Goal: Contribute content: Contribute content

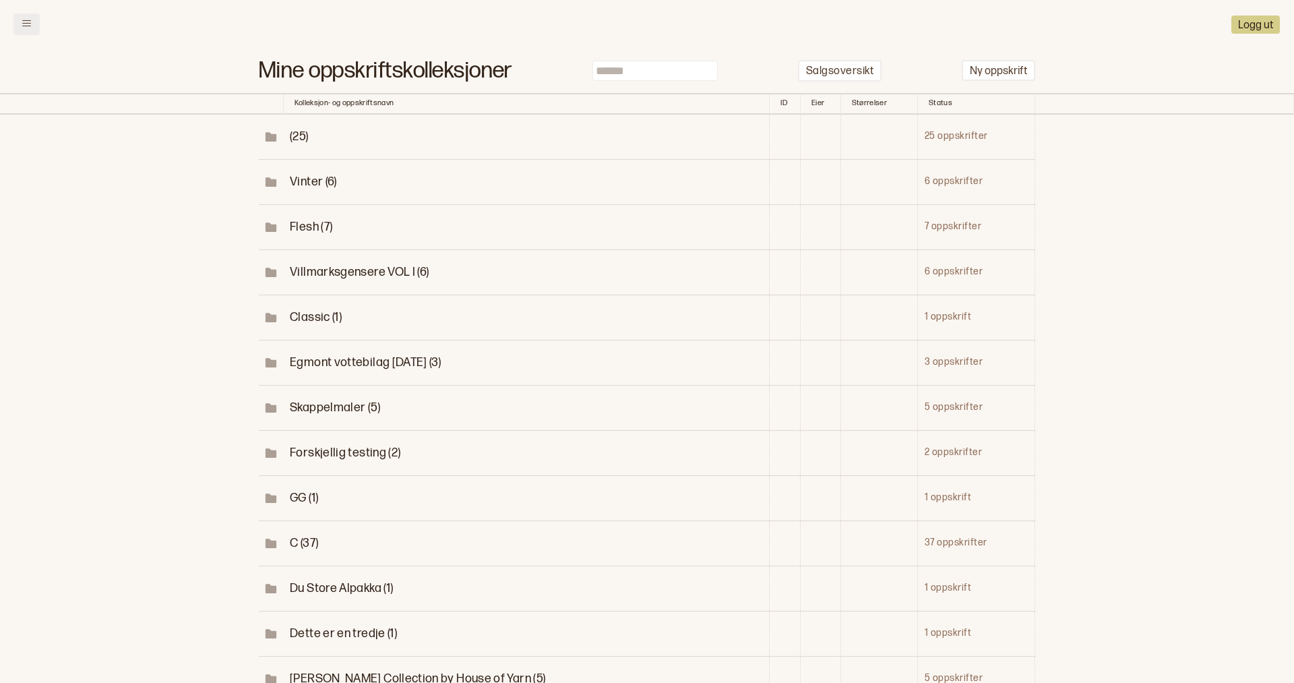
click at [28, 30] on button at bounding box center [26, 24] width 26 height 22
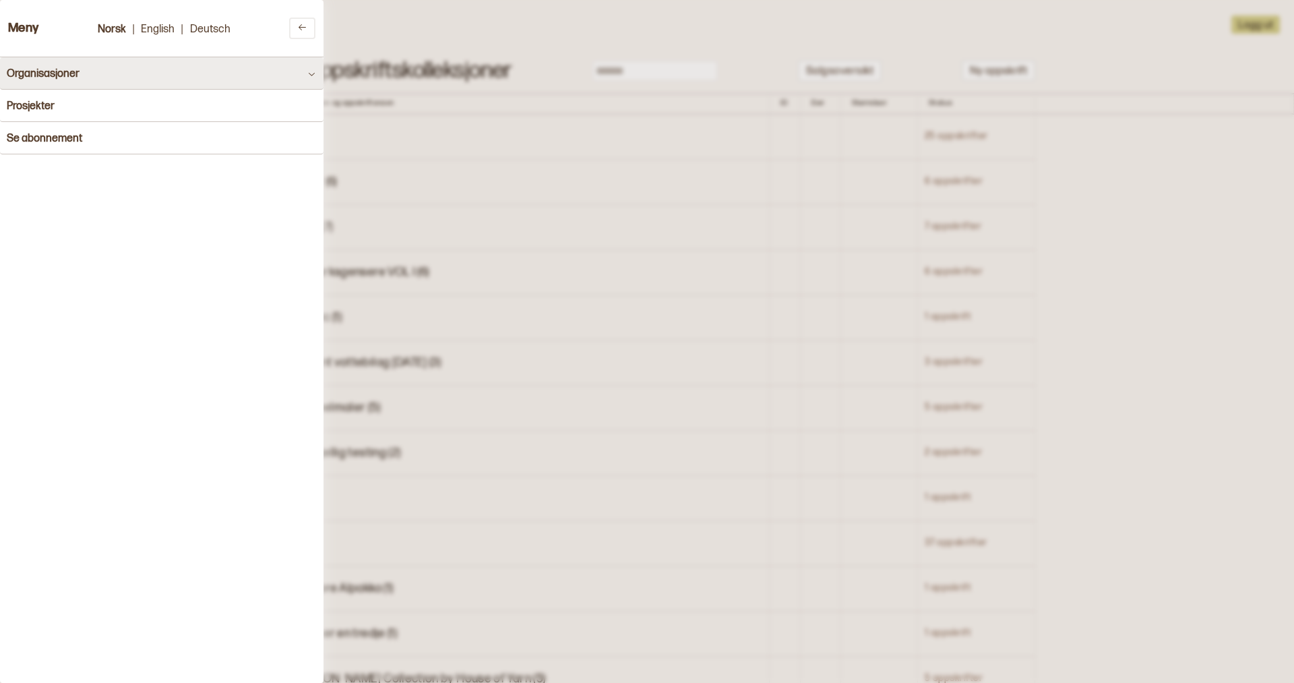
click at [62, 71] on h4 "Organisasjoner" at bounding box center [43, 73] width 73 height 13
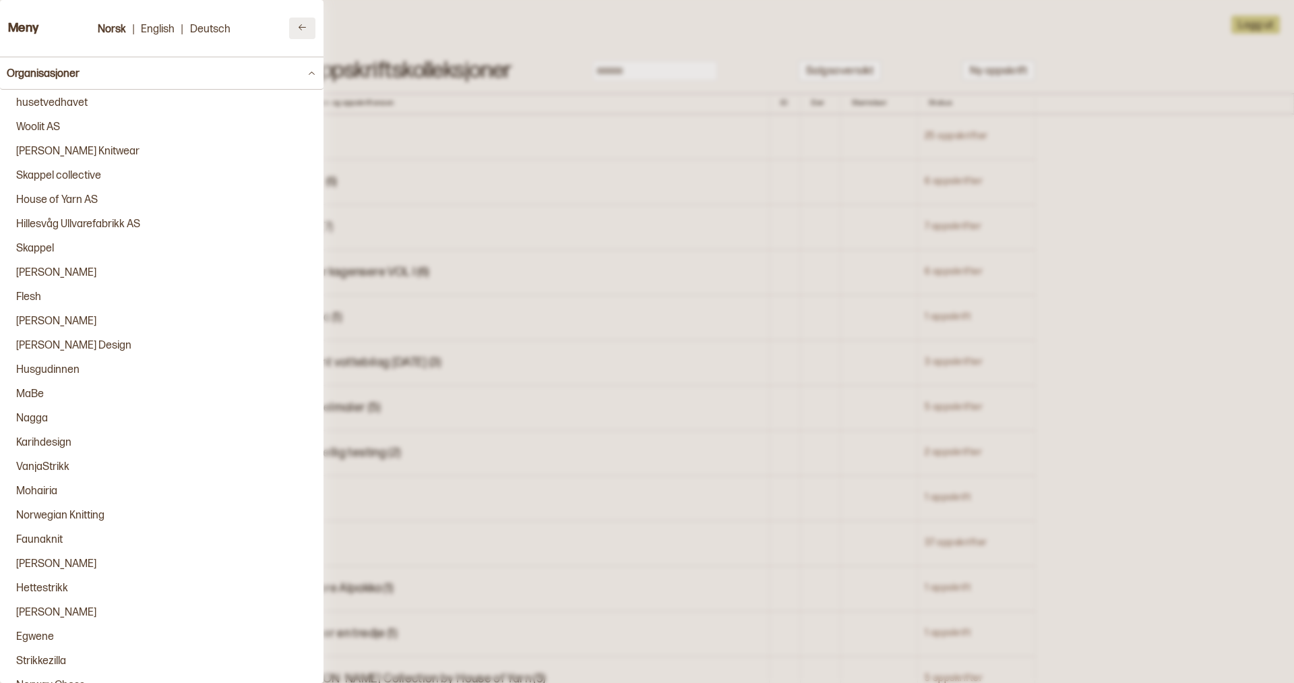
click at [305, 27] on icon at bounding box center [302, 27] width 7 height 6
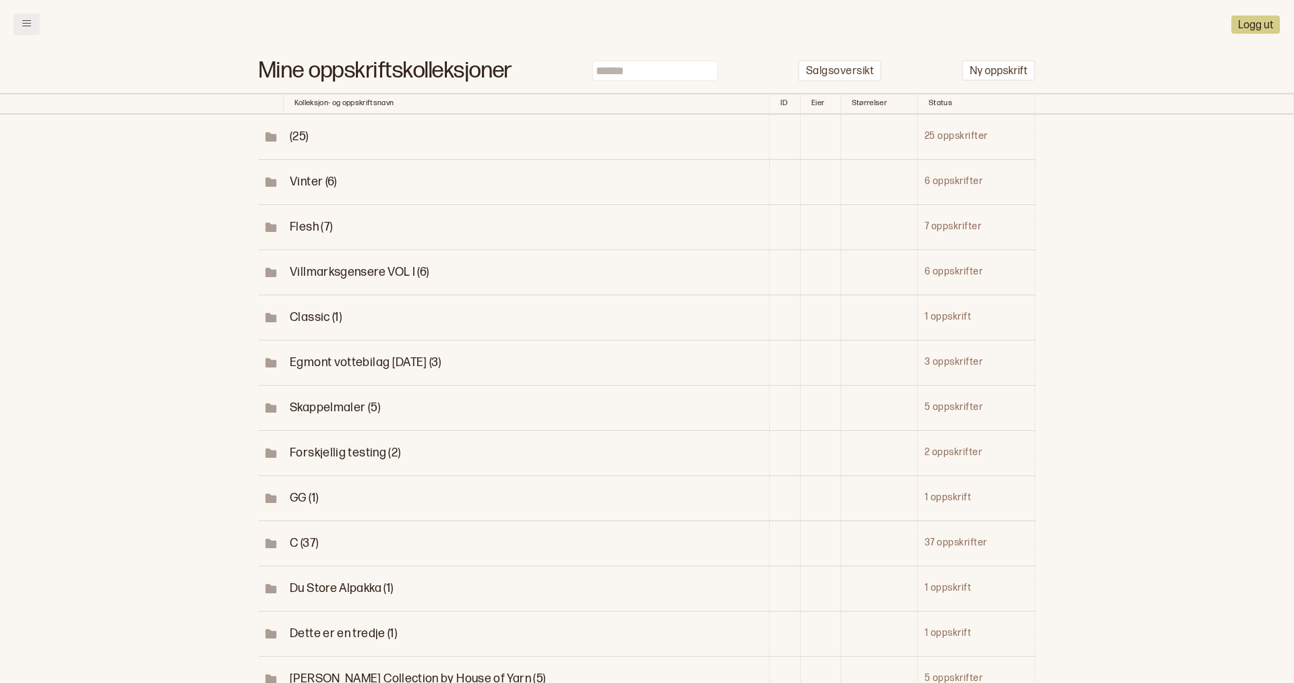
click at [27, 25] on icon at bounding box center [27, 23] width 10 height 10
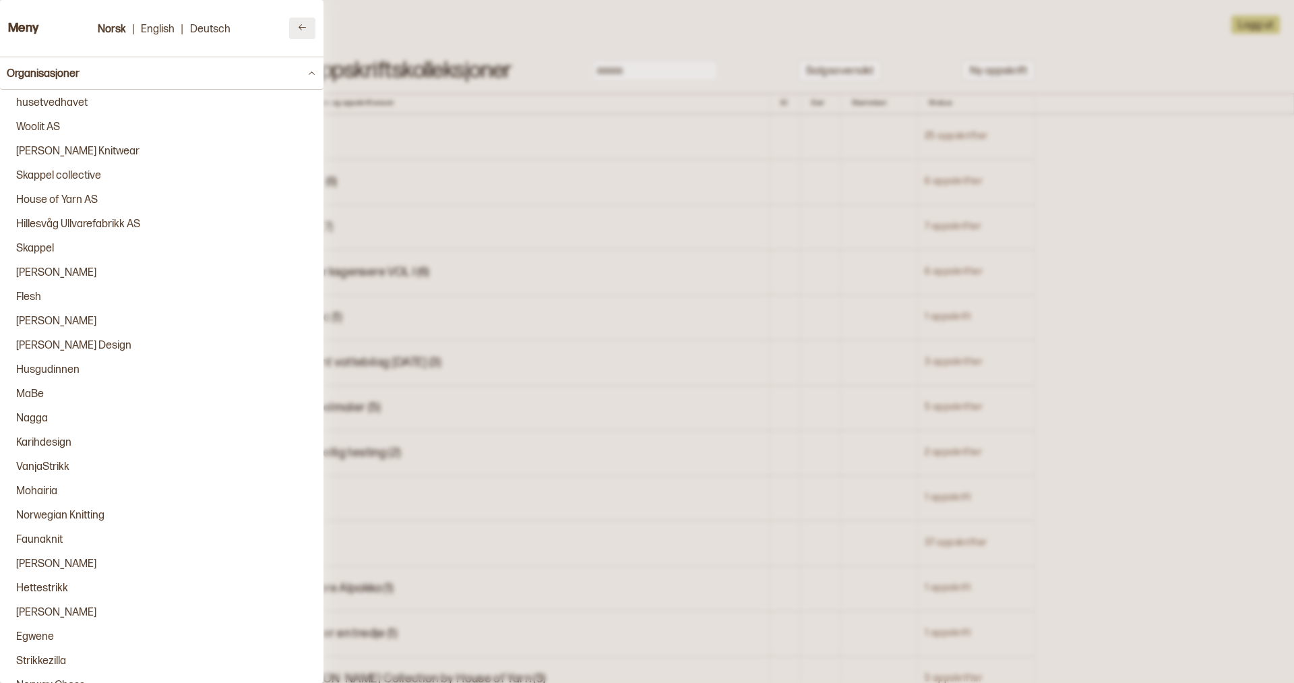
click at [299, 30] on icon at bounding box center [302, 27] width 10 height 10
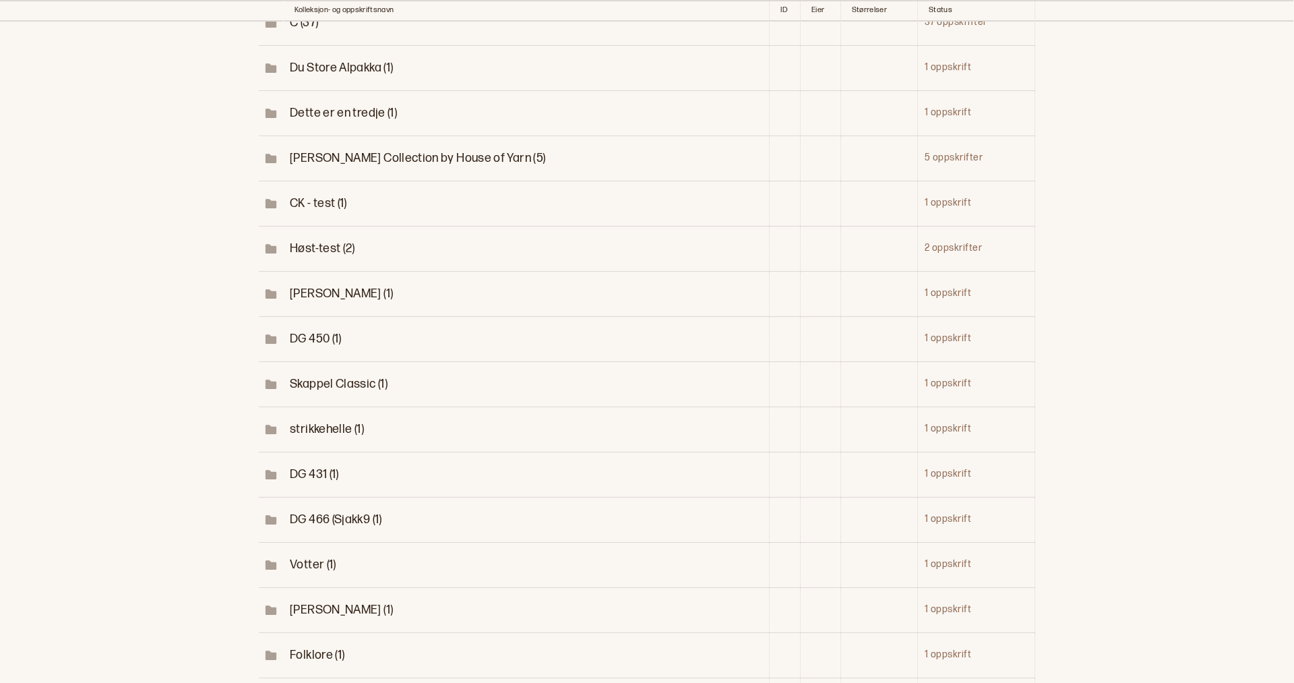
scroll to position [522, 0]
click at [346, 244] on span "Høst-test (2)" at bounding box center [322, 247] width 65 height 14
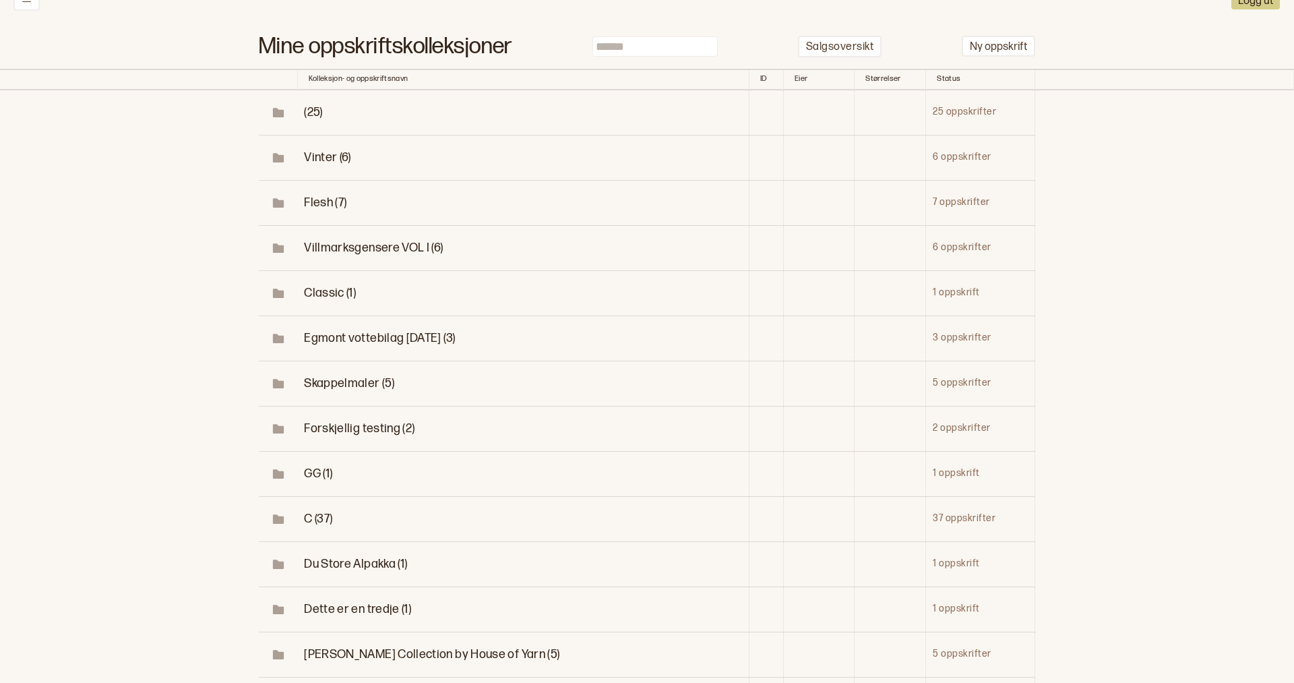
scroll to position [0, 0]
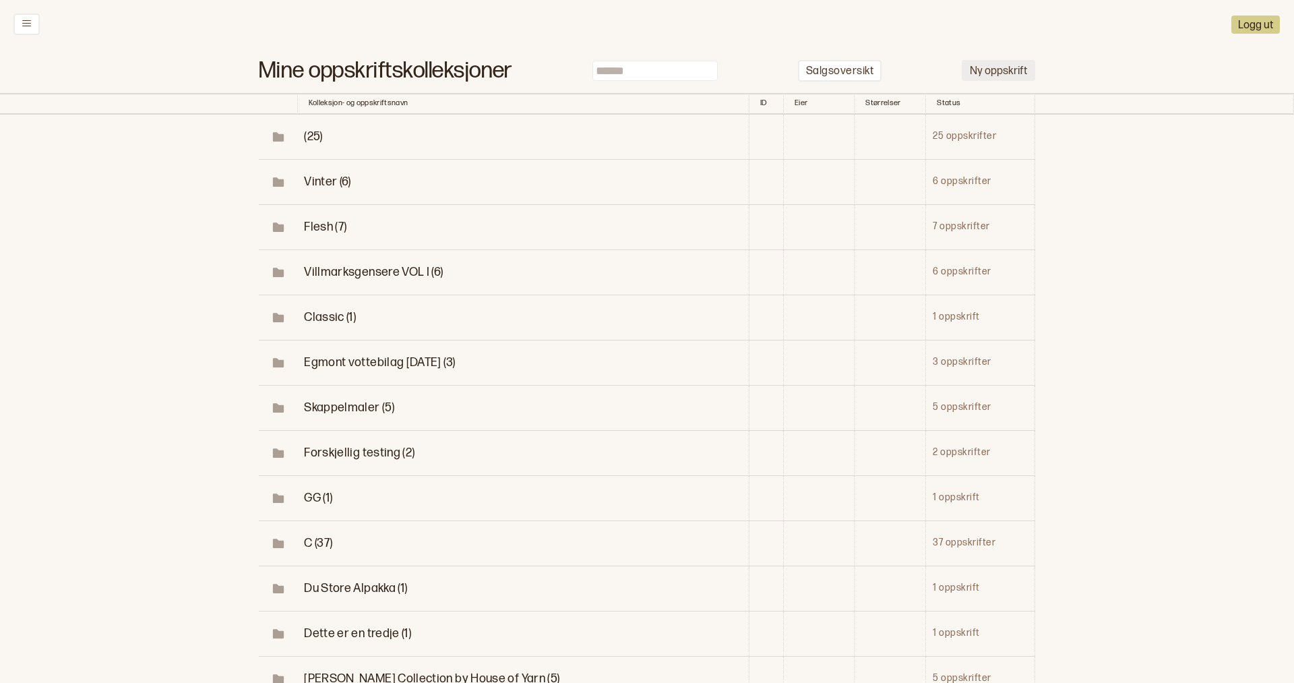
click at [1000, 68] on button "Ny oppskrift" at bounding box center [998, 70] width 73 height 21
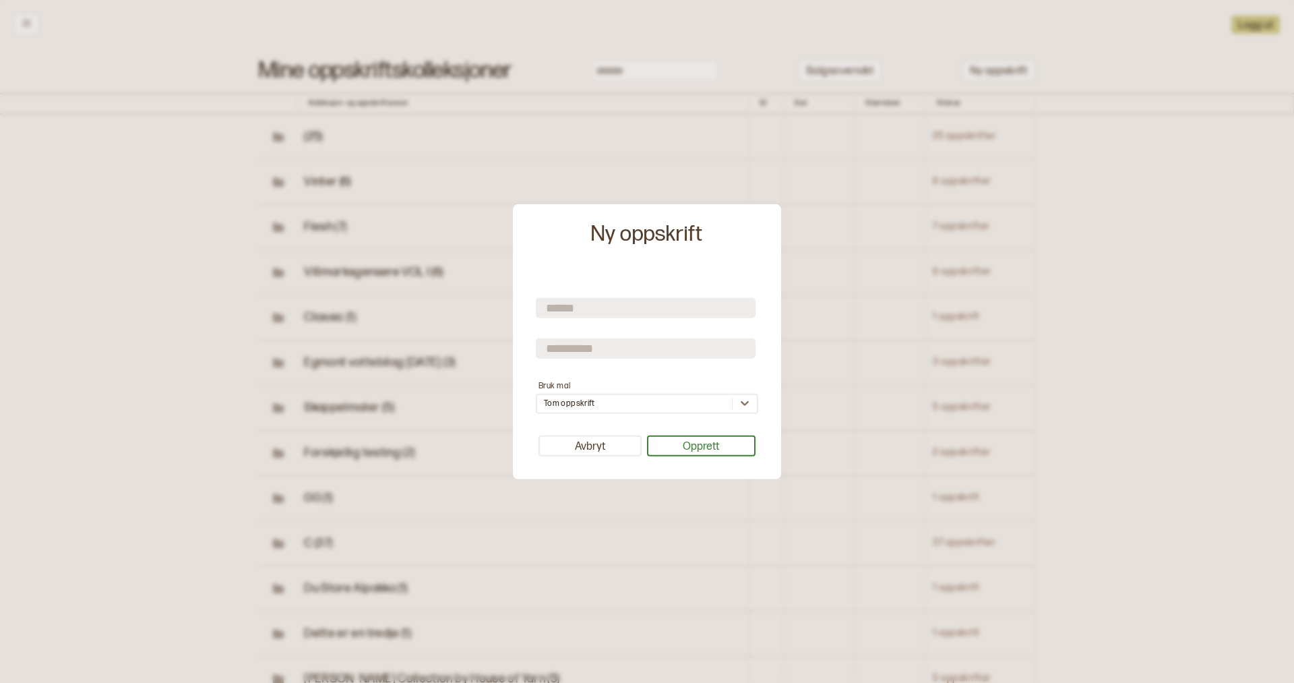
click at [580, 317] on input "text" at bounding box center [646, 308] width 220 height 20
type input "**********"
click at [566, 342] on input "text" at bounding box center [646, 348] width 220 height 20
type input "*"
click at [745, 404] on icon at bounding box center [744, 402] width 13 height 13
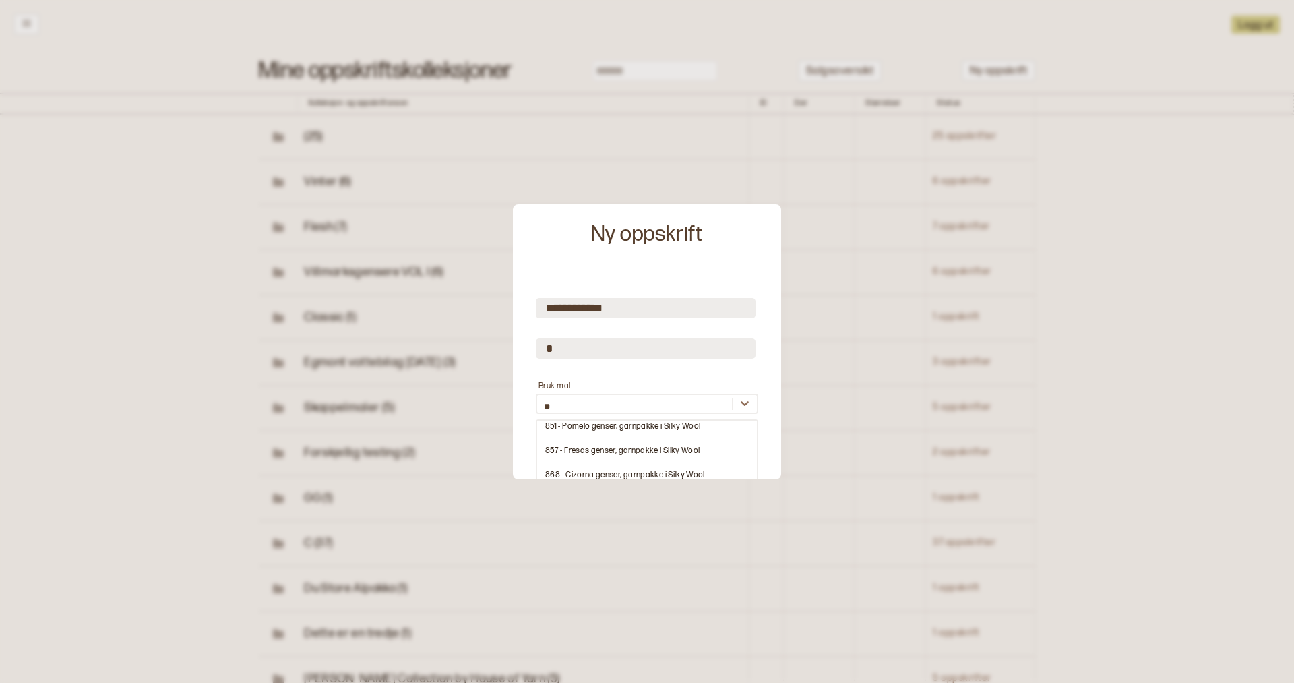
scroll to position [528, 0]
type input "**"
click at [618, 371] on form "**********" at bounding box center [647, 346] width 222 height 136
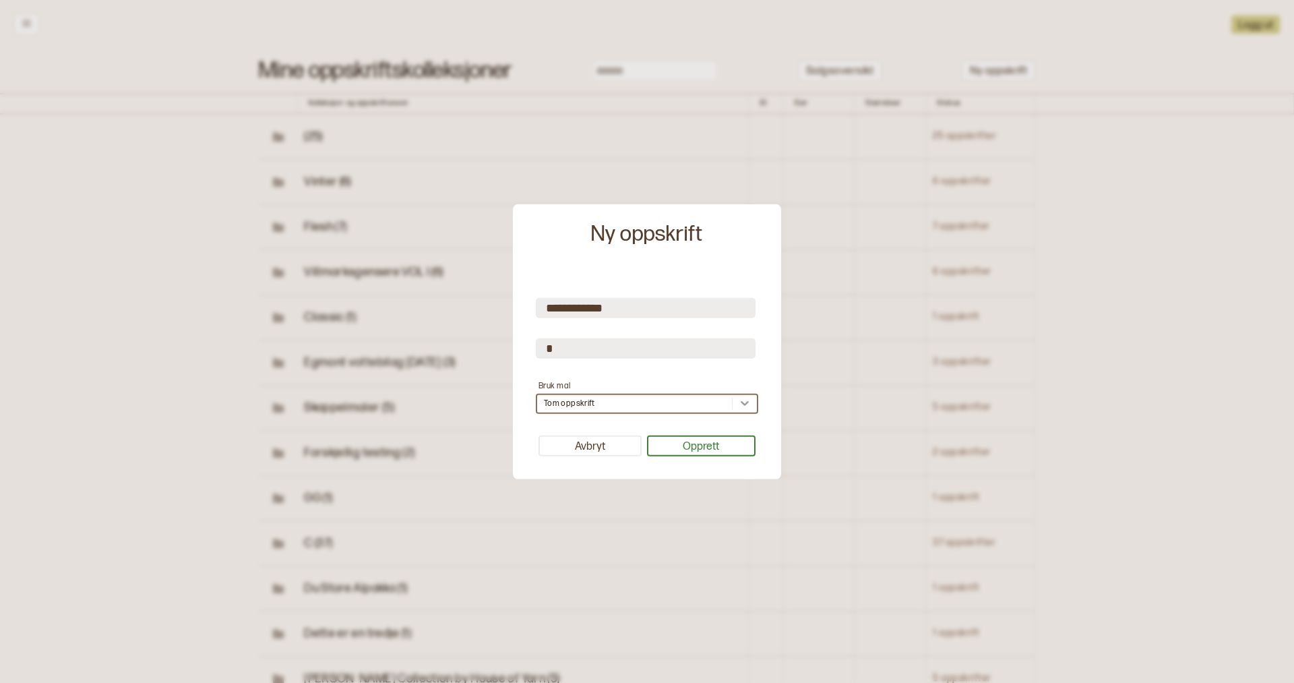
click at [745, 404] on icon at bounding box center [744, 402] width 13 height 13
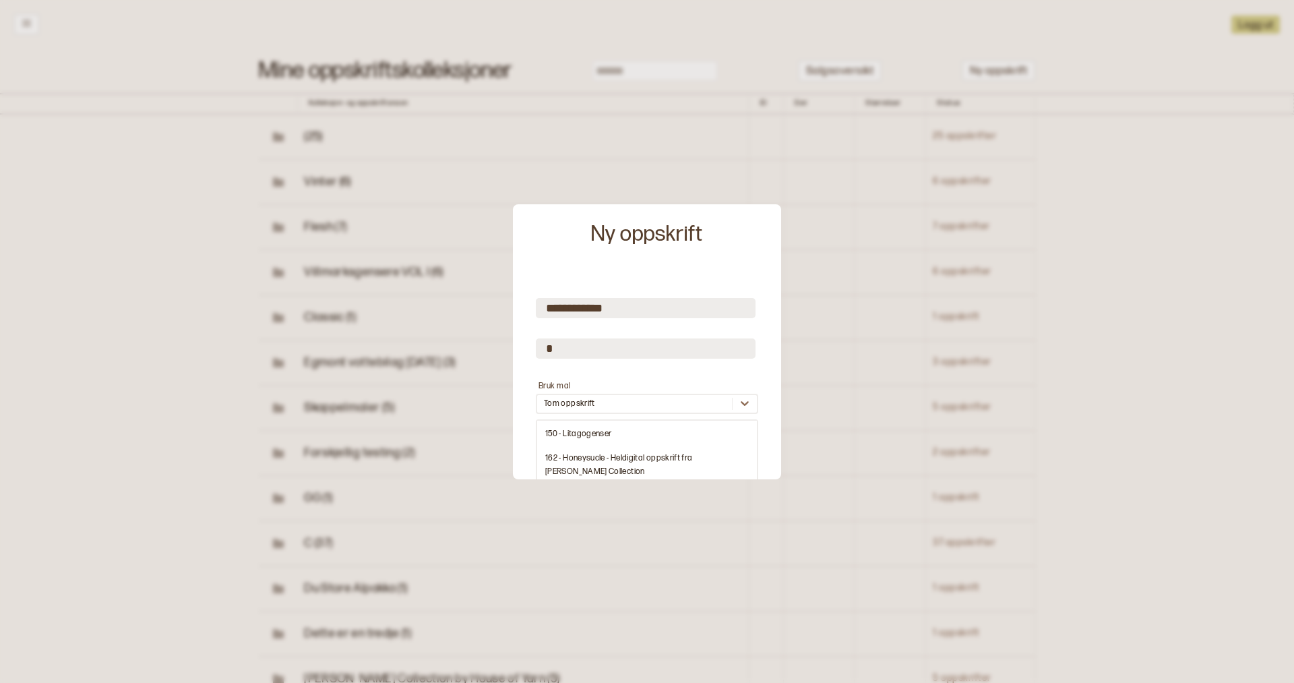
scroll to position [747, 0]
click at [622, 433] on div "150 - Litagogenser" at bounding box center [647, 432] width 220 height 24
click at [574, 302] on input "**********" at bounding box center [646, 308] width 220 height 20
type input "**********"
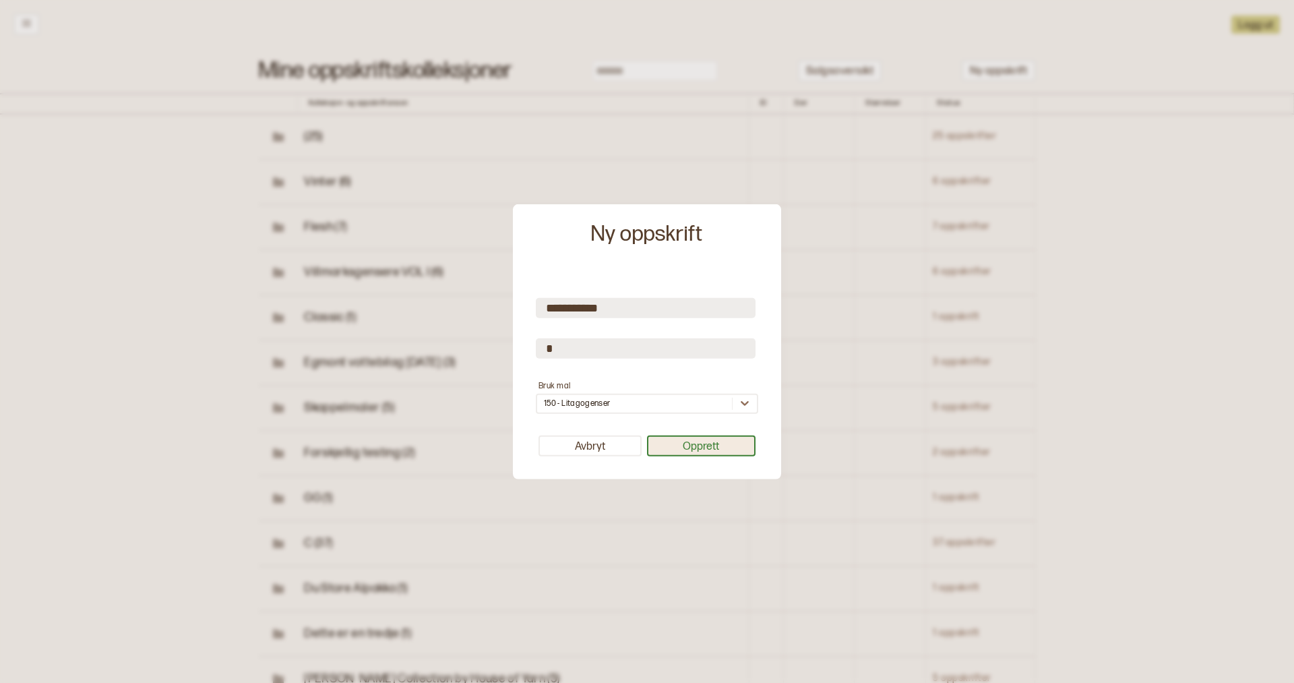
click at [700, 444] on button "Opprett" at bounding box center [701, 445] width 109 height 21
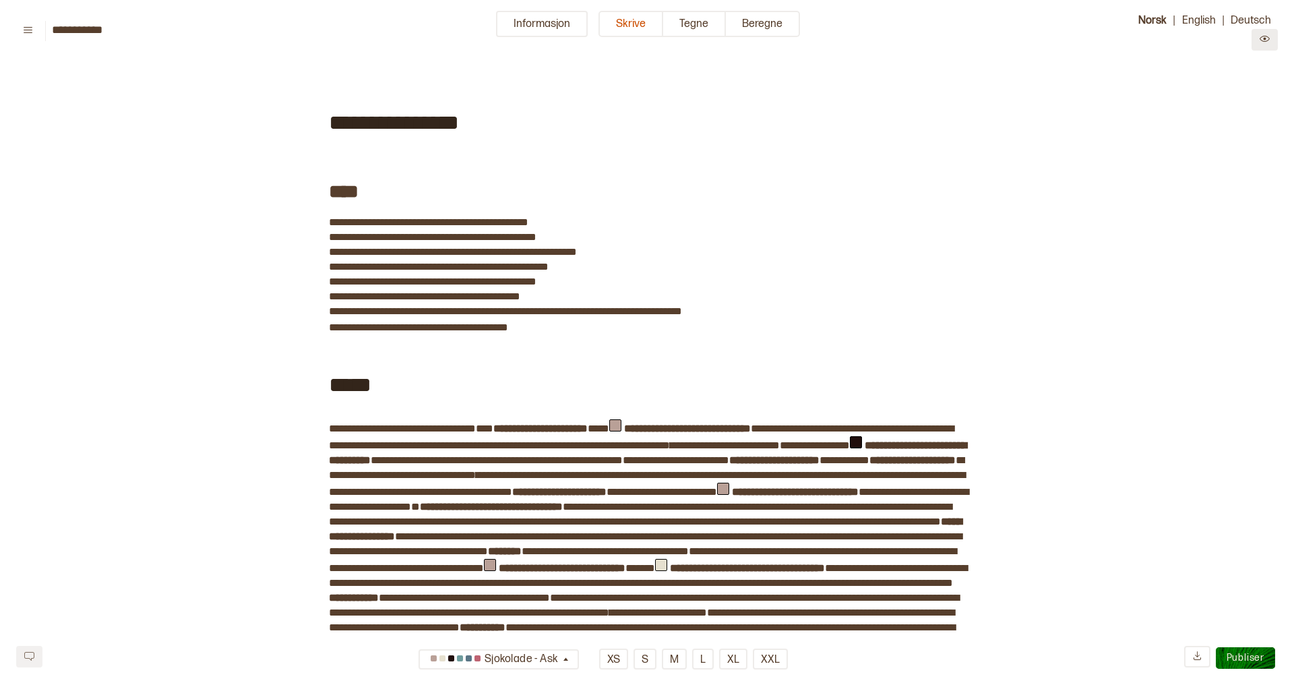
click at [1264, 39] on icon "Preview" at bounding box center [1265, 39] width 10 height 6
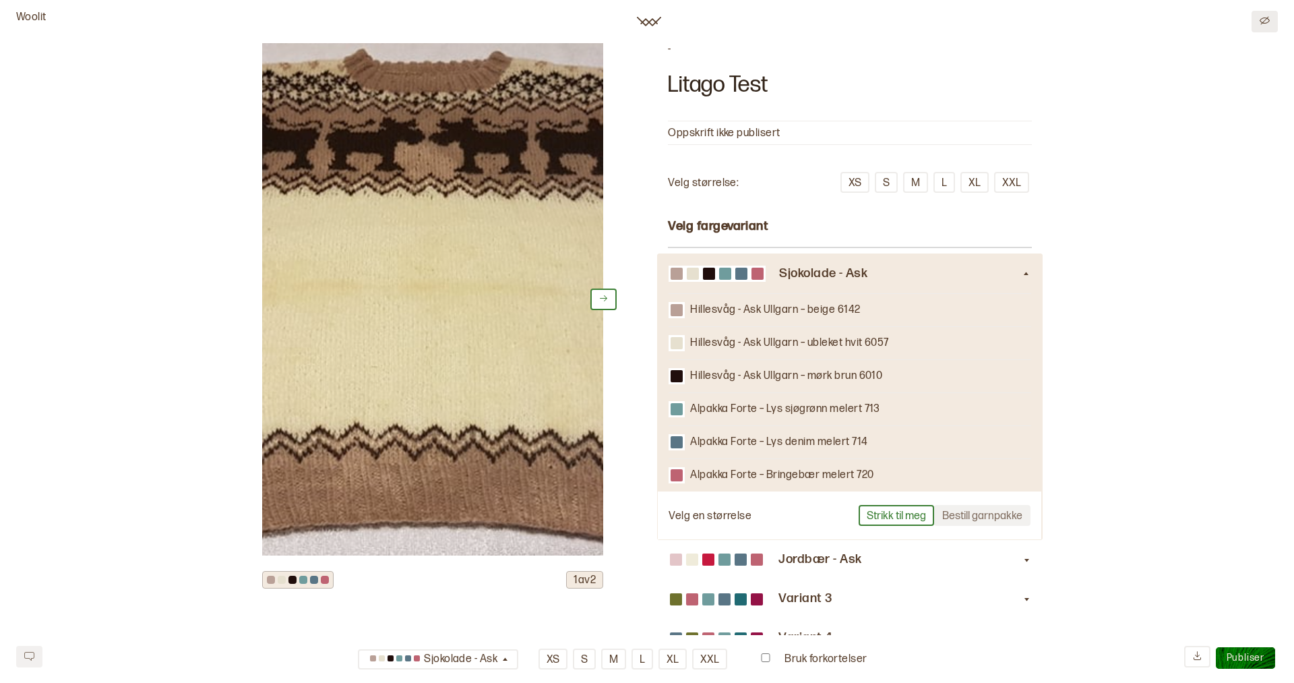
click at [1261, 22] on icon "Edit" at bounding box center [1265, 21] width 10 height 10
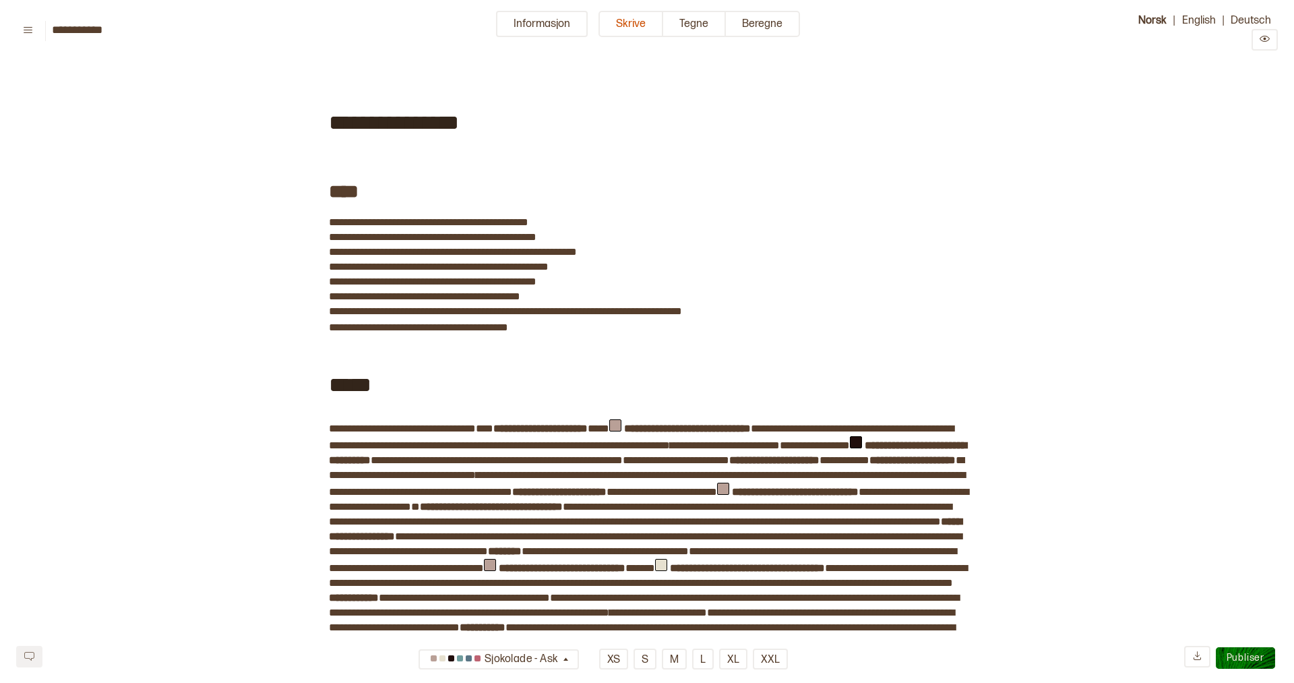
click at [410, 426] on span "**********" at bounding box center [421, 428] width 110 height 13
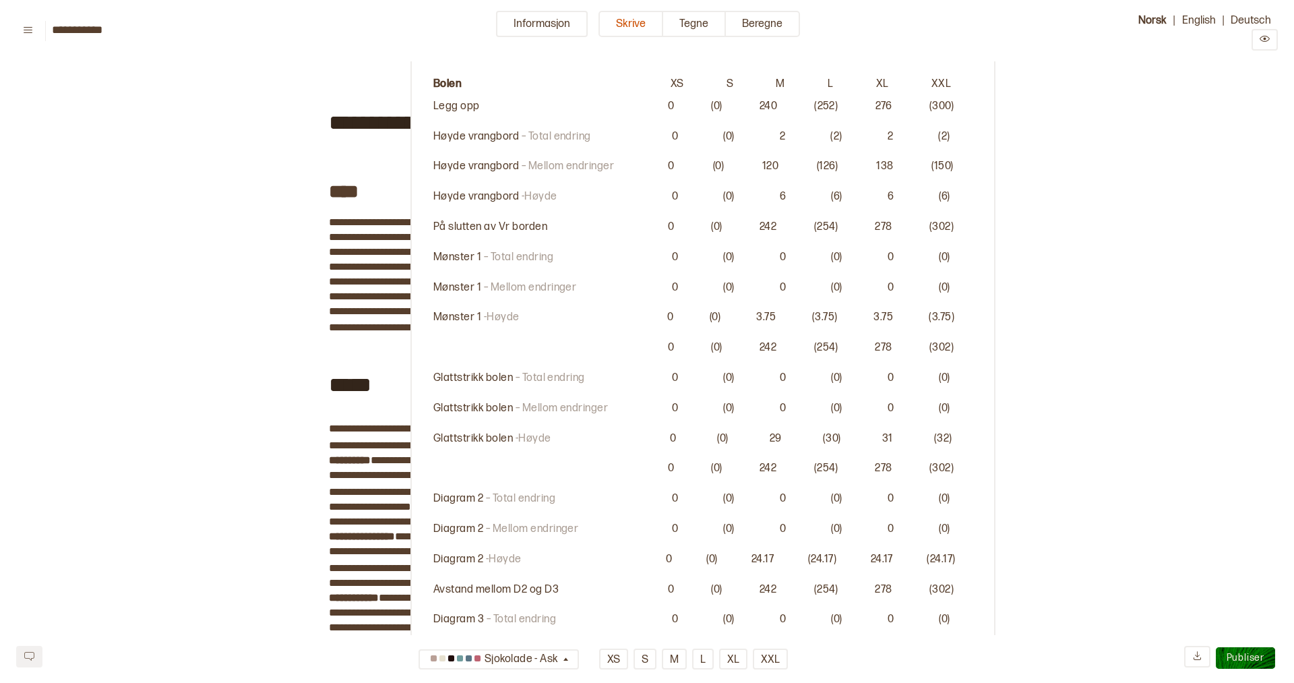
click at [392, 422] on span "**********" at bounding box center [421, 428] width 110 height 13
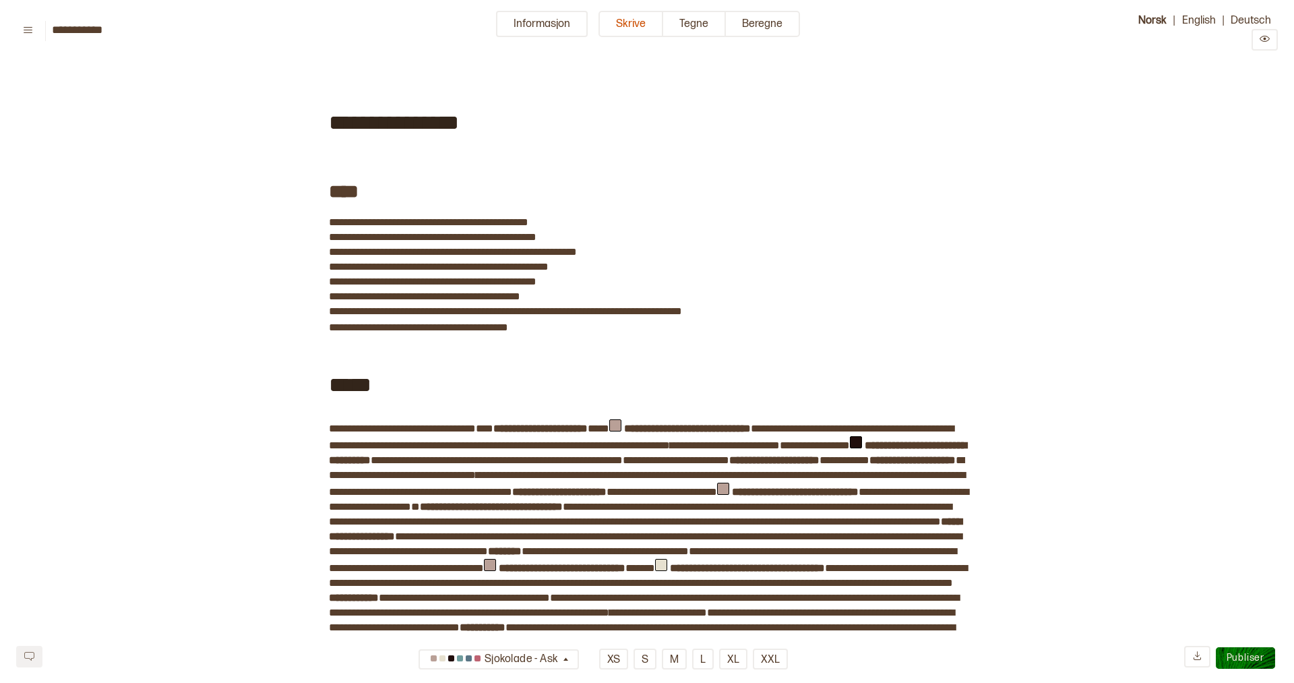
click at [647, 660] on button "S" at bounding box center [645, 658] width 23 height 21
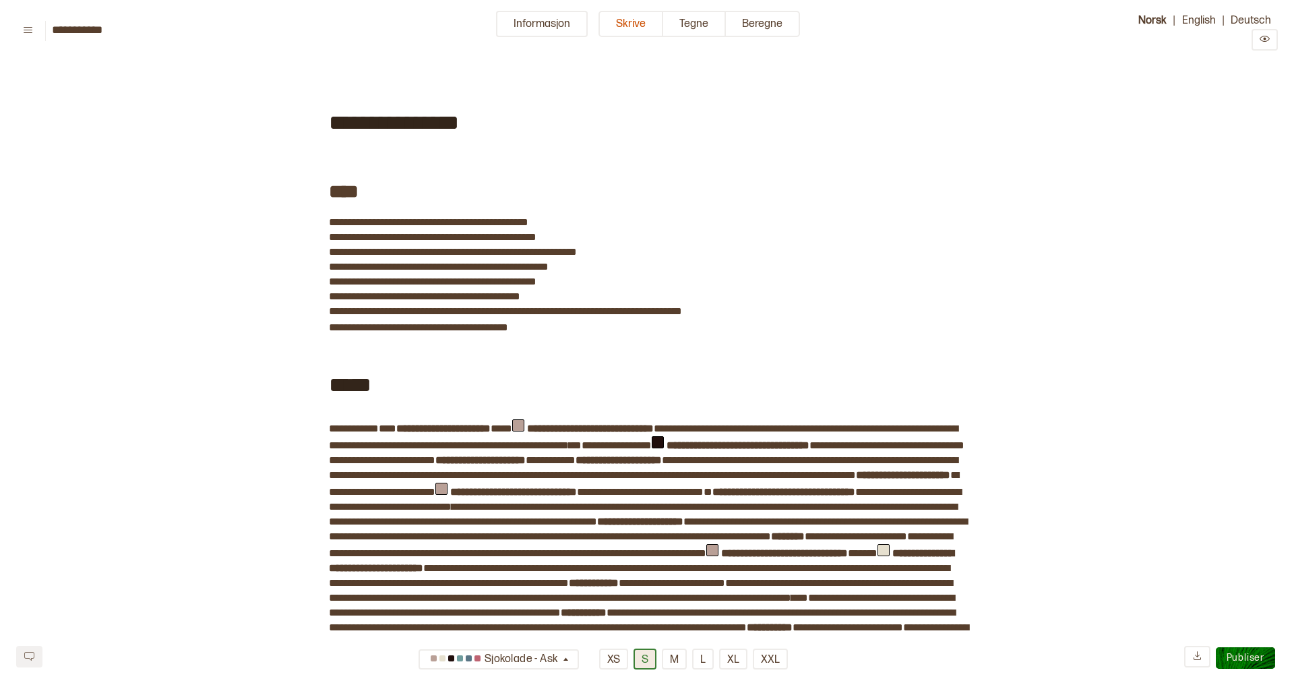
click at [646, 656] on button "S" at bounding box center [645, 658] width 23 height 21
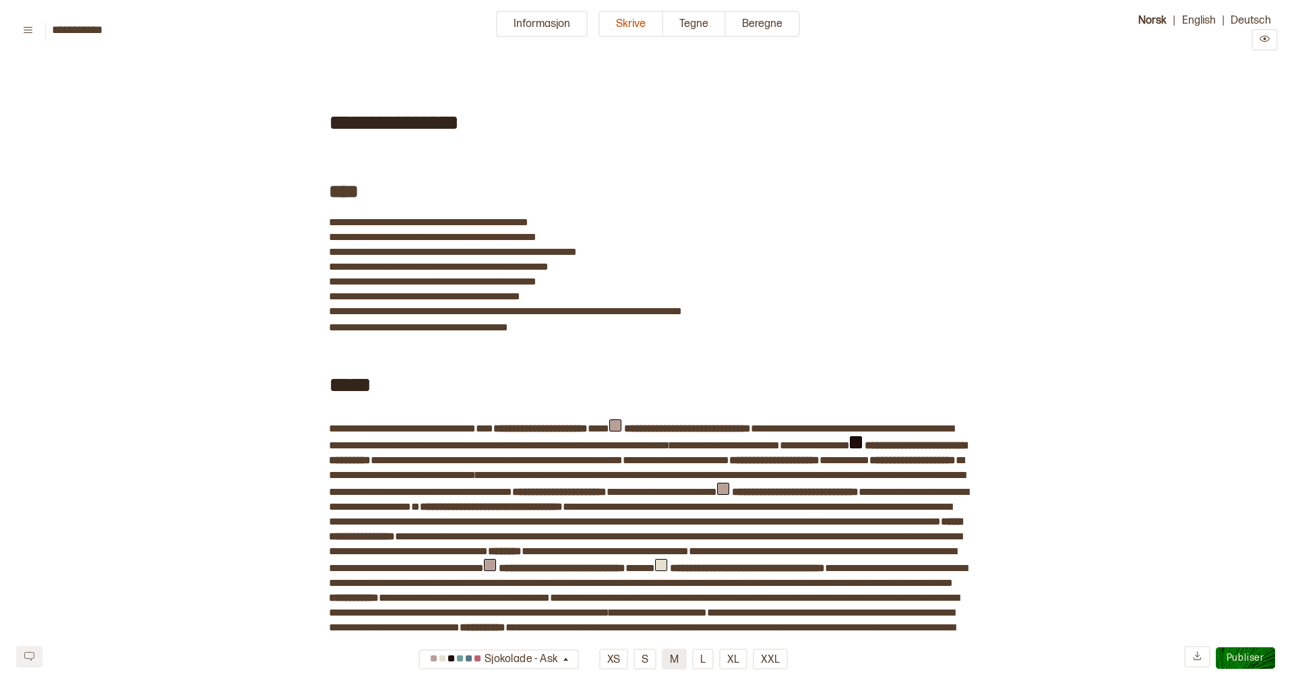
click at [669, 656] on button "M" at bounding box center [674, 658] width 25 height 21
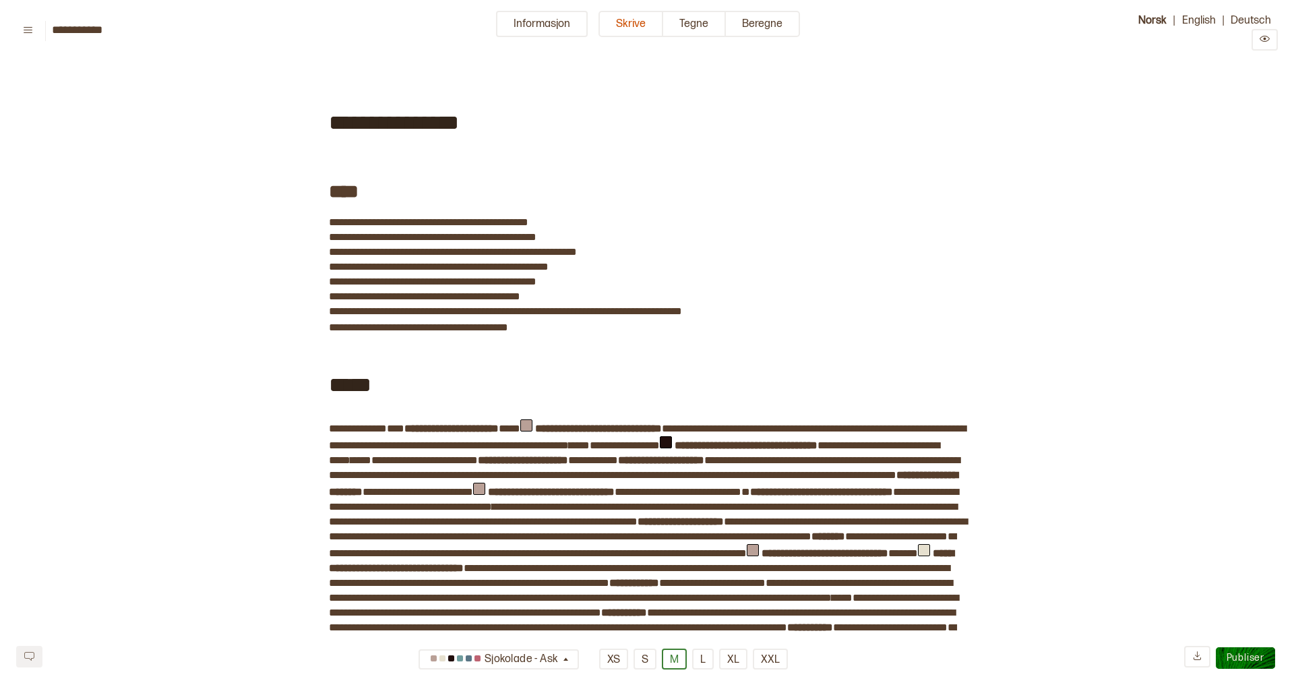
click at [479, 427] on b "**********" at bounding box center [451, 428] width 94 height 10
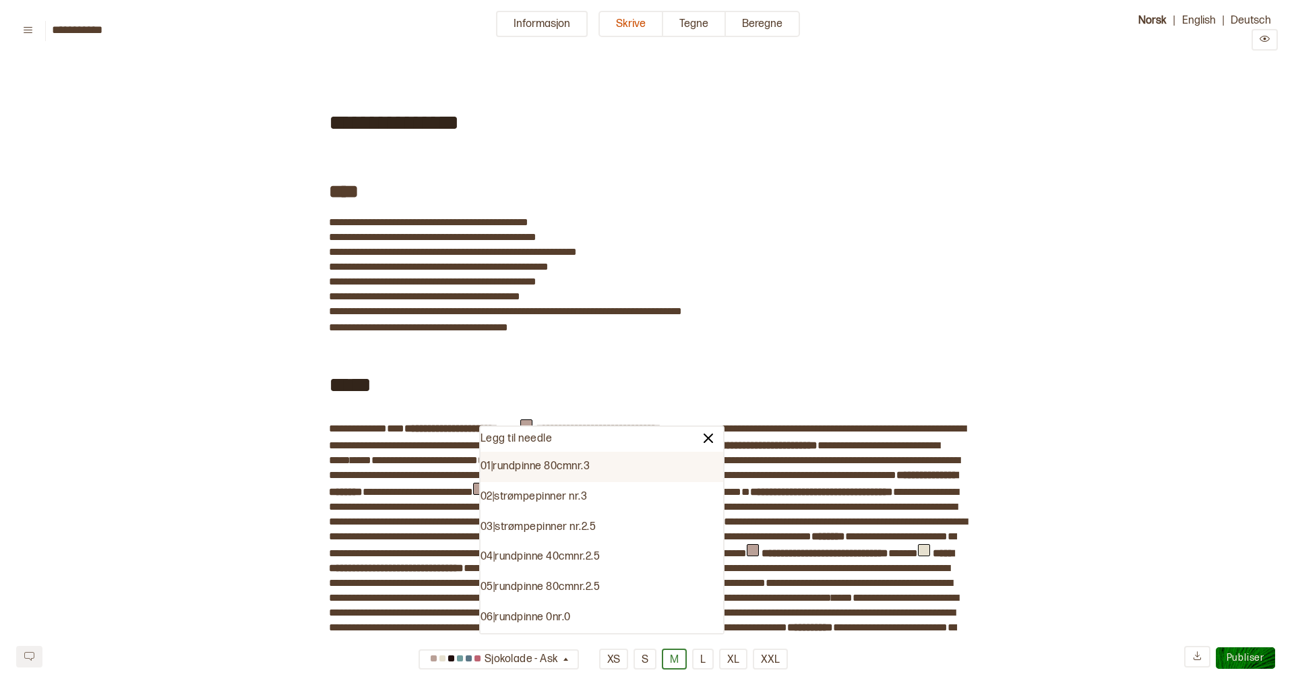
click at [579, 365] on div "*****" at bounding box center [647, 383] width 636 height 72
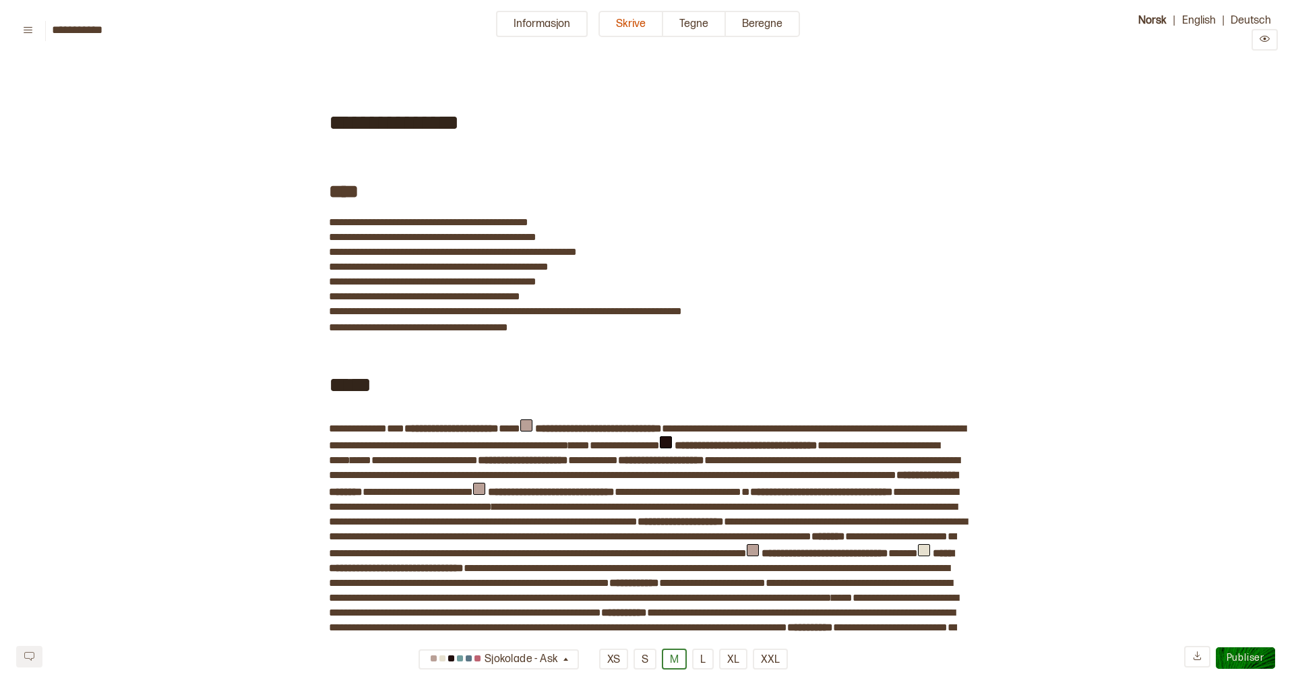
click at [634, 428] on b "**********" at bounding box center [598, 428] width 127 height 10
click at [689, 373] on div "*****" at bounding box center [647, 383] width 636 height 72
click at [530, 659] on div "Sjokolade - Ask" at bounding box center [494, 659] width 134 height 22
click at [526, 592] on div "Jordbær - Ask" at bounding box center [499, 591] width 160 height 22
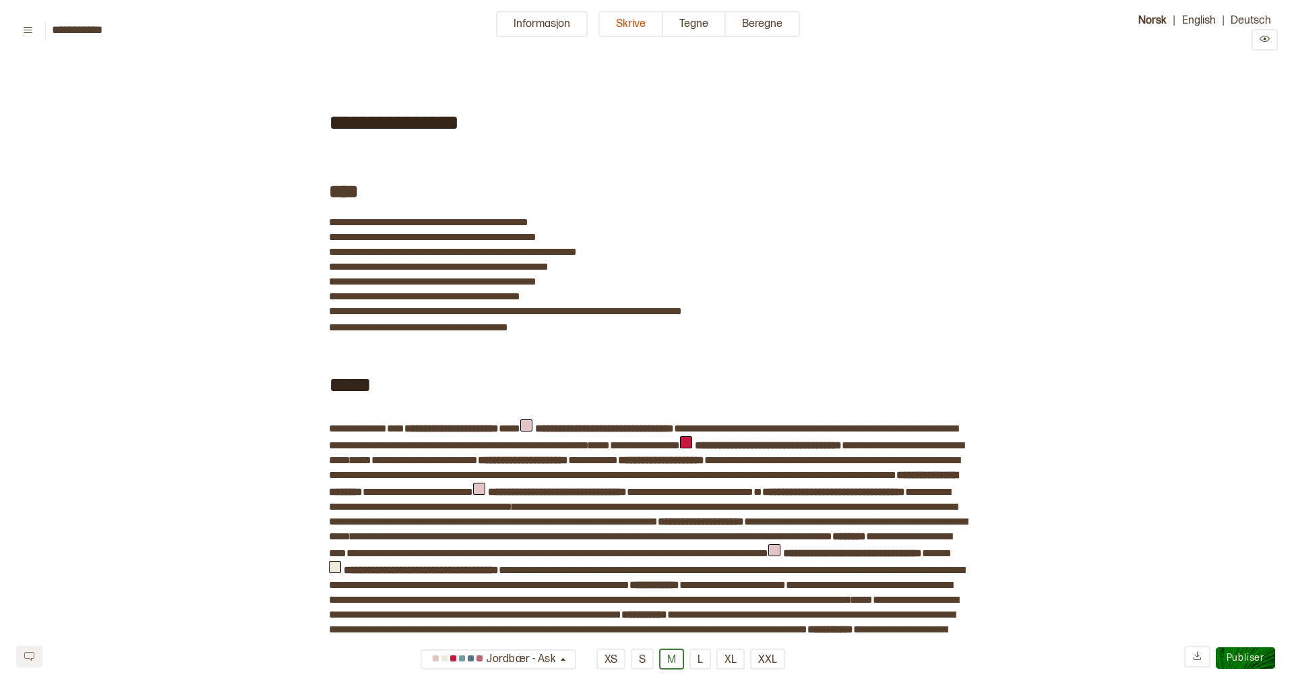
click at [661, 431] on b "**********" at bounding box center [604, 428] width 139 height 10
click at [735, 396] on div "*****" at bounding box center [647, 383] width 636 height 72
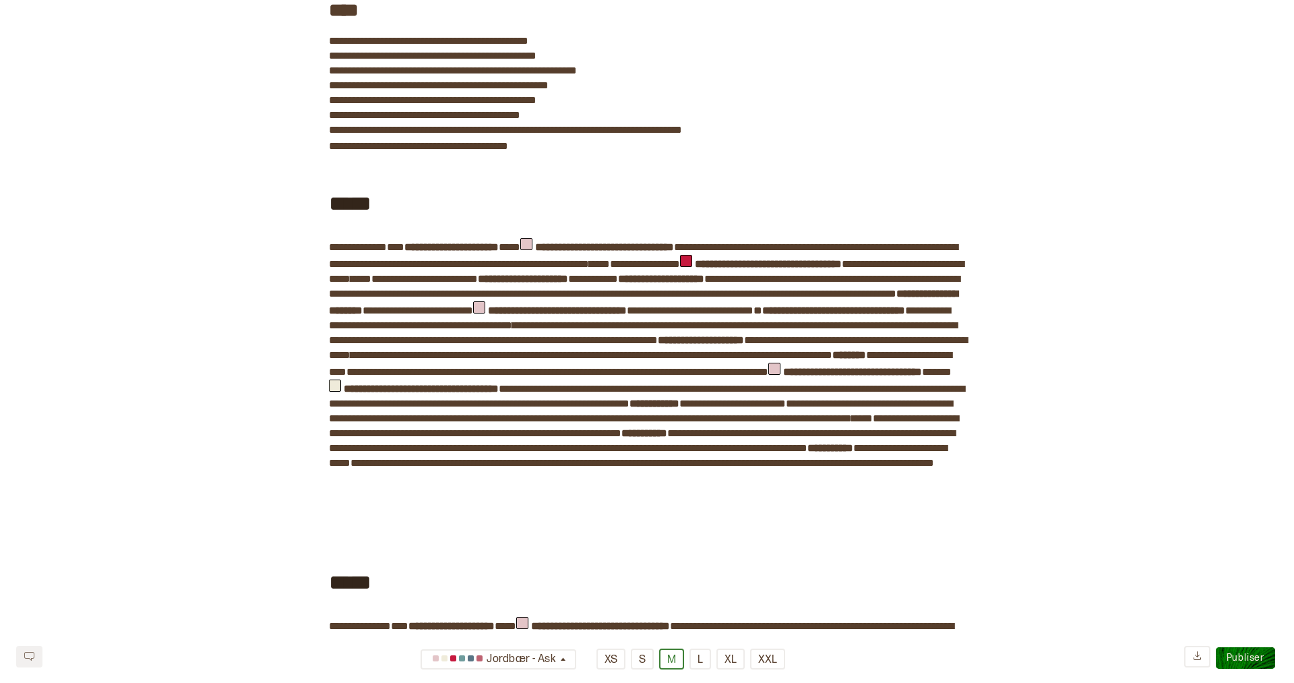
scroll to position [189, 0]
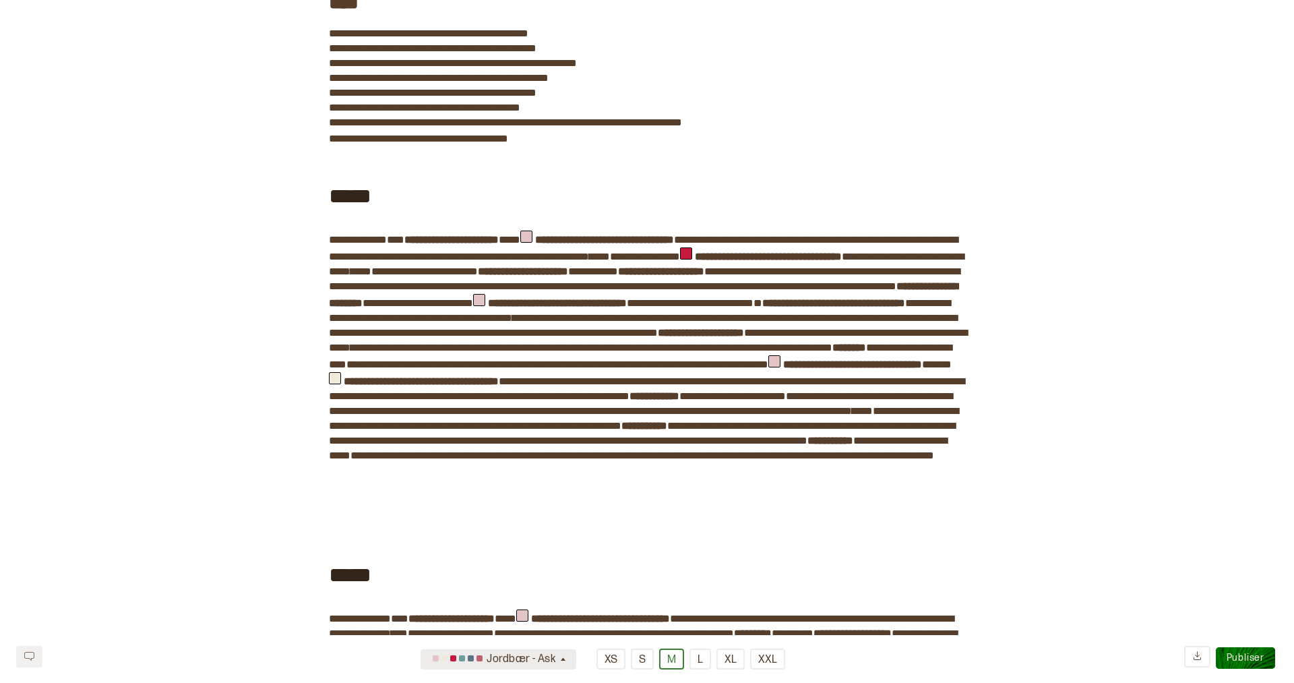
click at [559, 654] on icon "button" at bounding box center [563, 659] width 10 height 10
click at [526, 616] on div "Variant 3" at bounding box center [499, 613] width 156 height 22
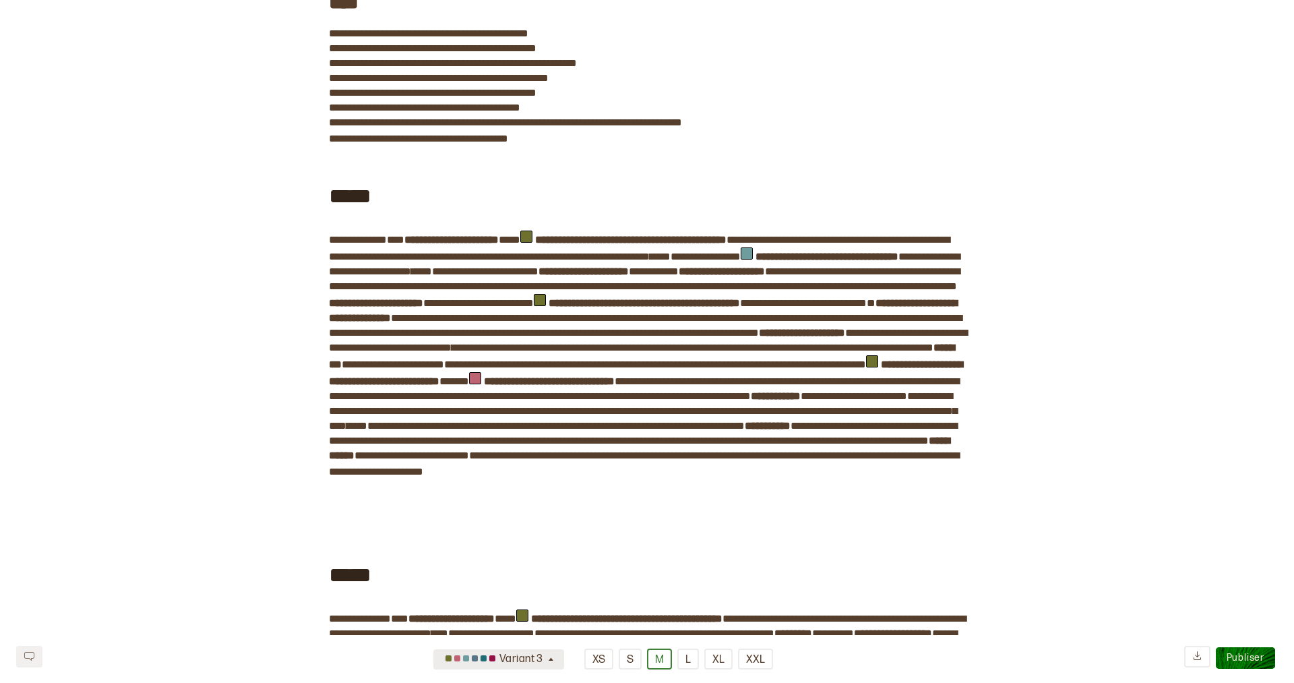
click at [537, 663] on div "Variant 3" at bounding box center [493, 659] width 104 height 22
click at [534, 648] on div "Variant 4" at bounding box center [499, 649] width 131 height 22
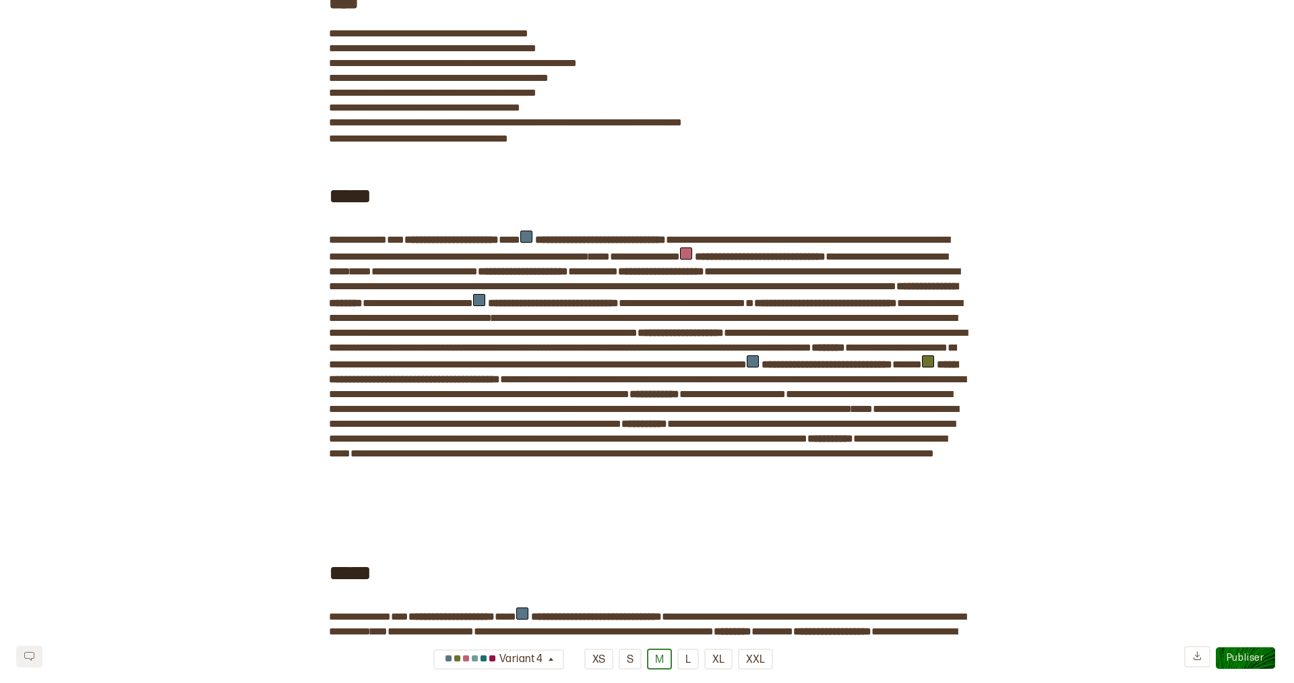
click at [706, 338] on b "**********" at bounding box center [681, 333] width 86 height 10
click at [685, 338] on b "**********" at bounding box center [681, 333] width 86 height 10
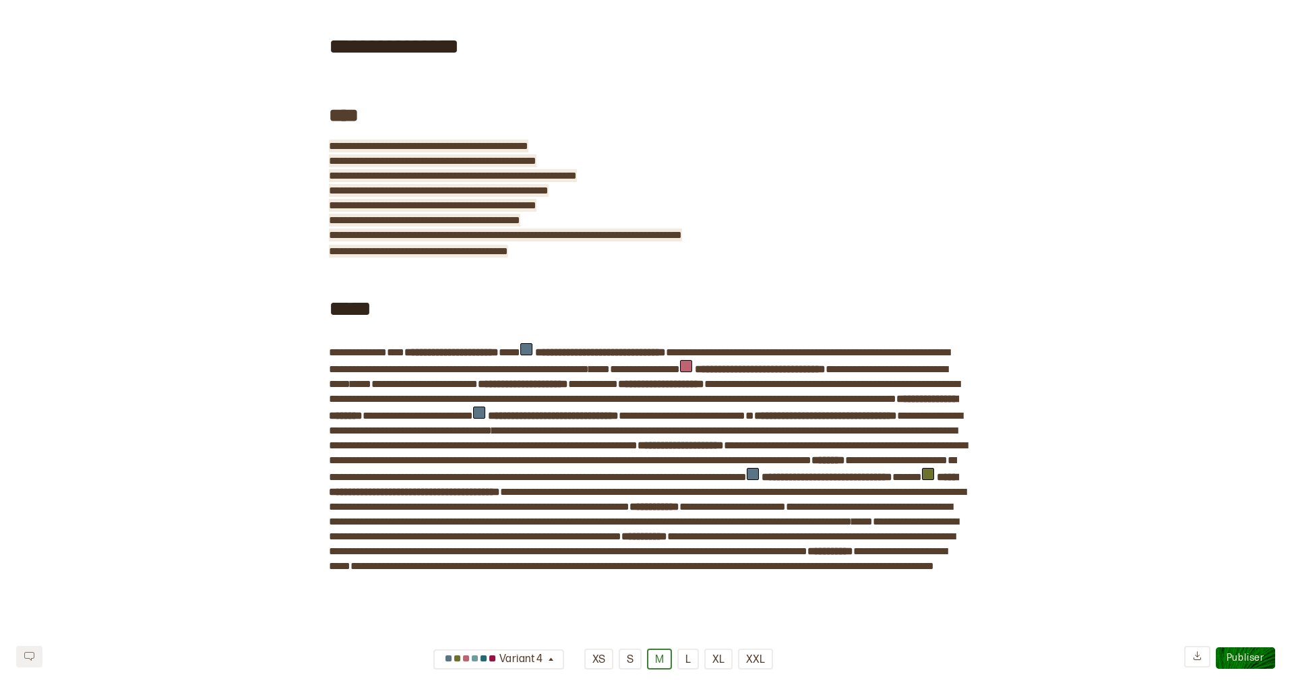
scroll to position [0, 0]
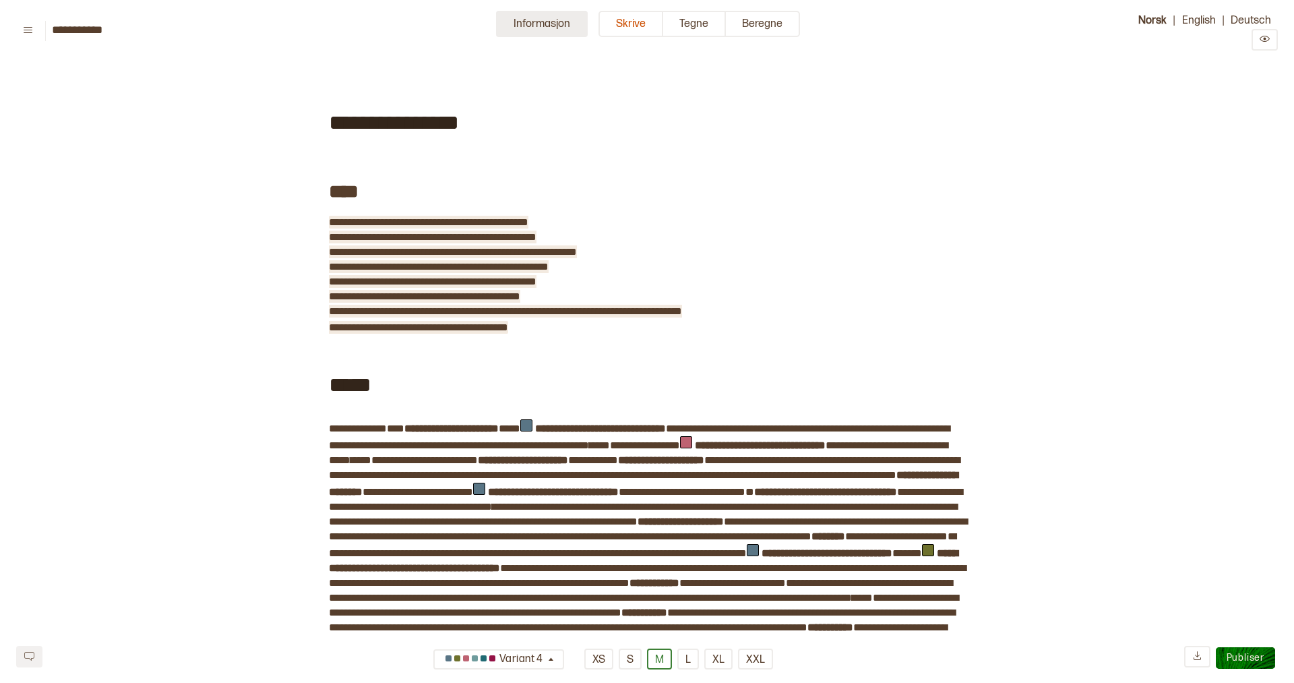
click at [537, 24] on button "Informasjon" at bounding box center [542, 24] width 92 height 26
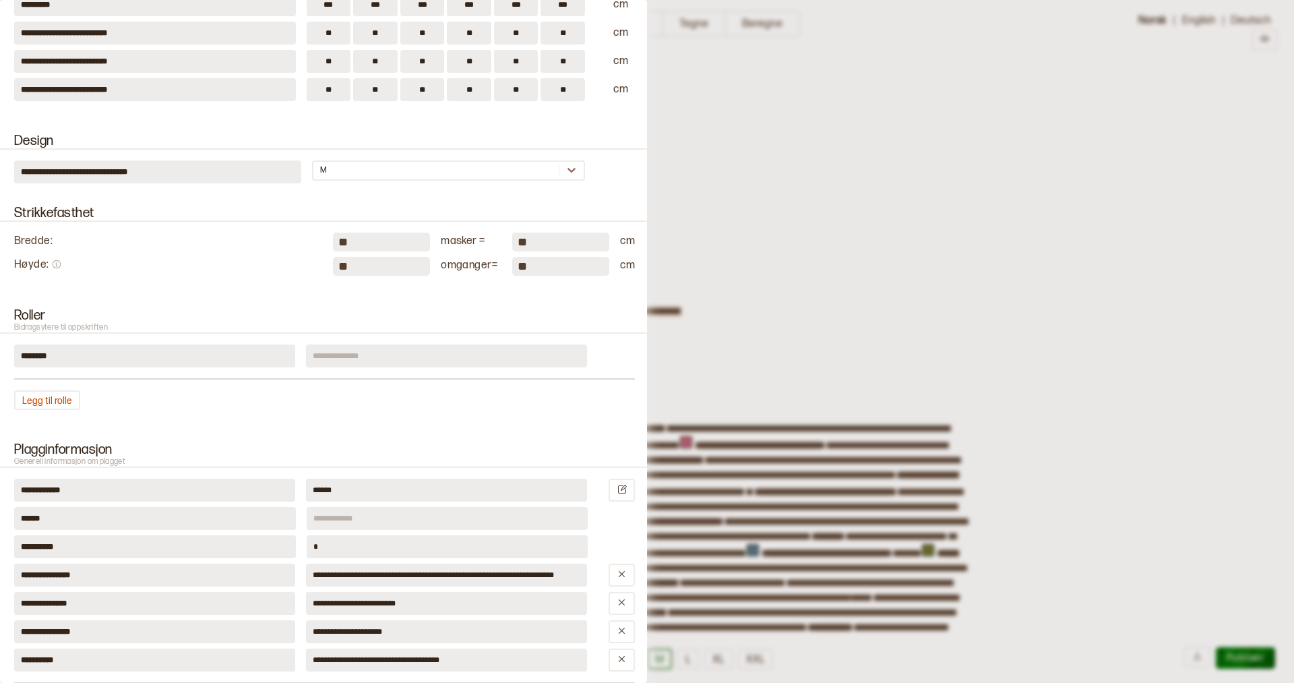
scroll to position [400, 0]
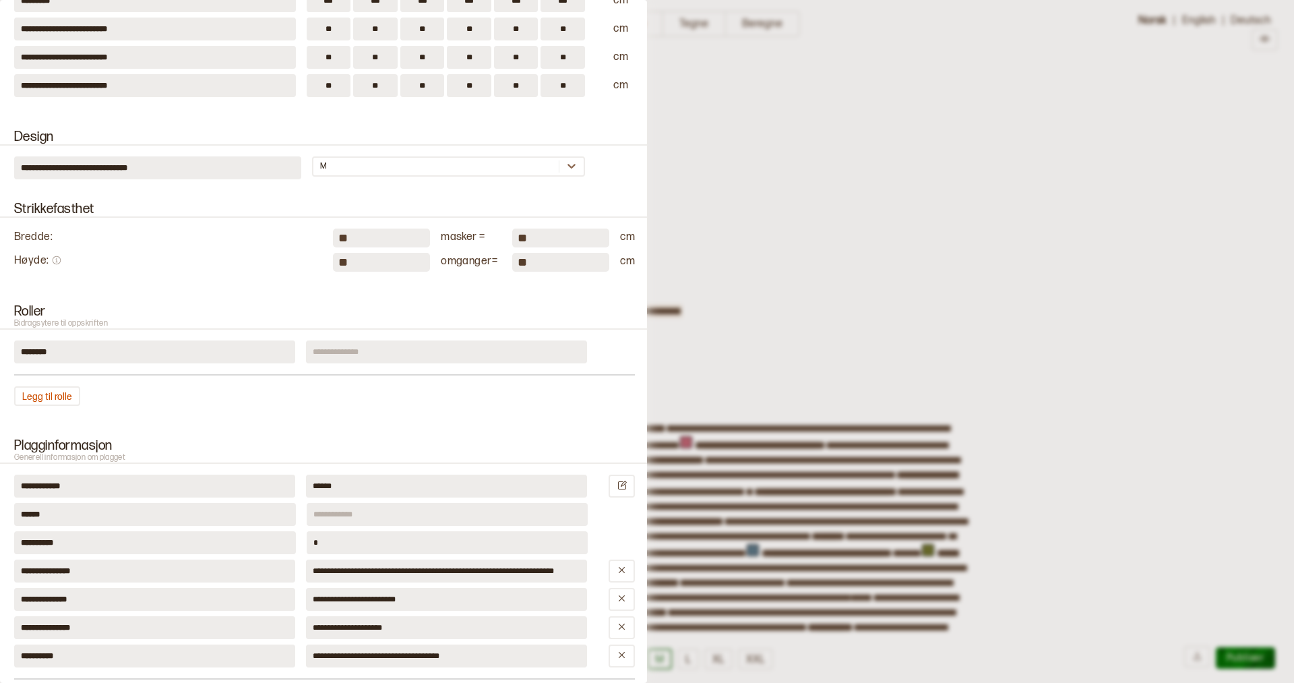
click at [358, 359] on input at bounding box center [446, 351] width 281 height 23
click at [324, 396] on div "Legg til rolle" at bounding box center [324, 396] width 621 height 20
click at [344, 356] on input "*****" at bounding box center [446, 351] width 281 height 23
click at [381, 351] on input "******" at bounding box center [446, 351] width 281 height 23
drag, startPoint x: 375, startPoint y: 353, endPoint x: 398, endPoint y: 330, distance: 33.4
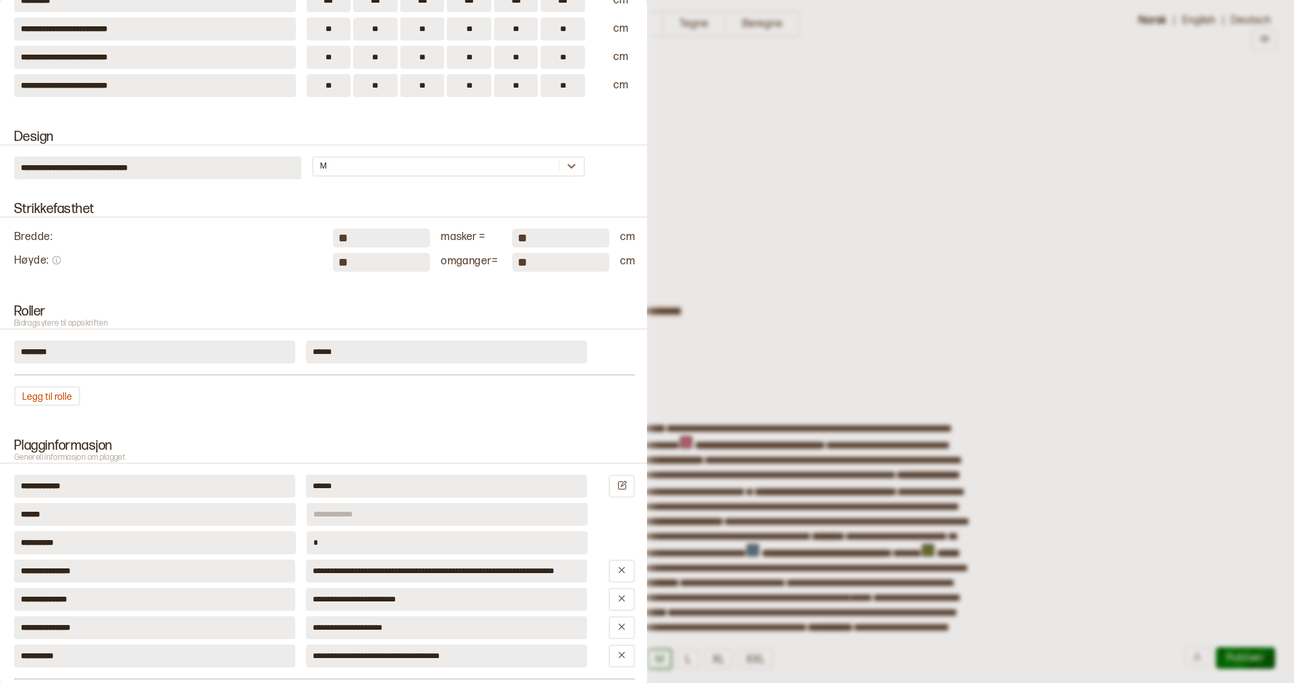
click at [398, 330] on div "Roller Bidragsytere til oppskriften ******** ****** Legg til rolle" at bounding box center [323, 355] width 647 height 134
type input "******"
click at [379, 387] on div "Legg til rolle" at bounding box center [324, 396] width 621 height 20
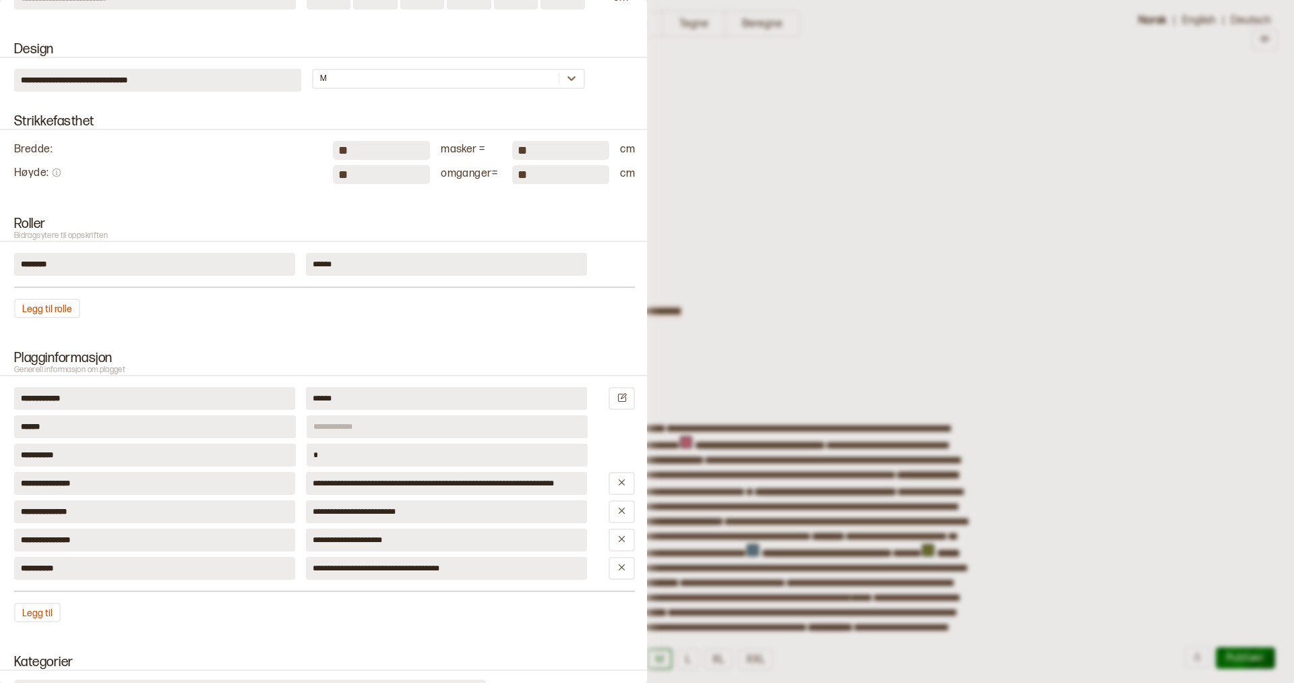
scroll to position [499, 0]
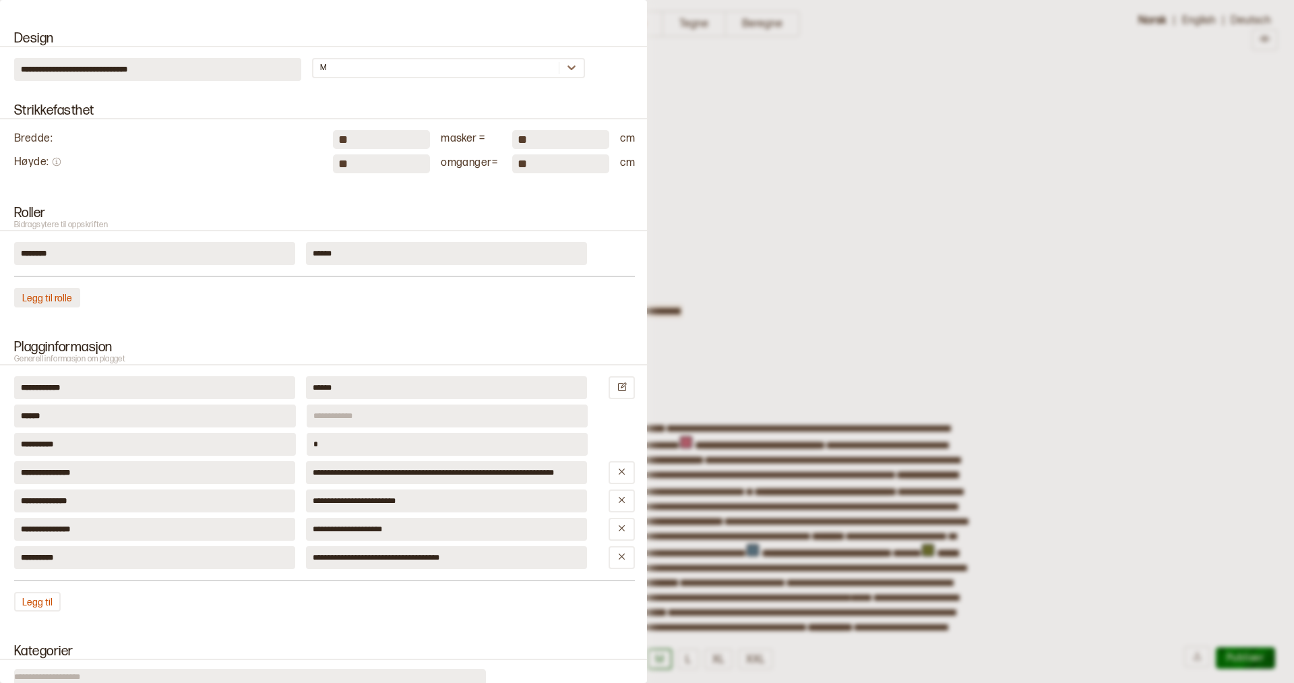
click at [46, 299] on button "Legg til rolle" at bounding box center [47, 298] width 66 height 20
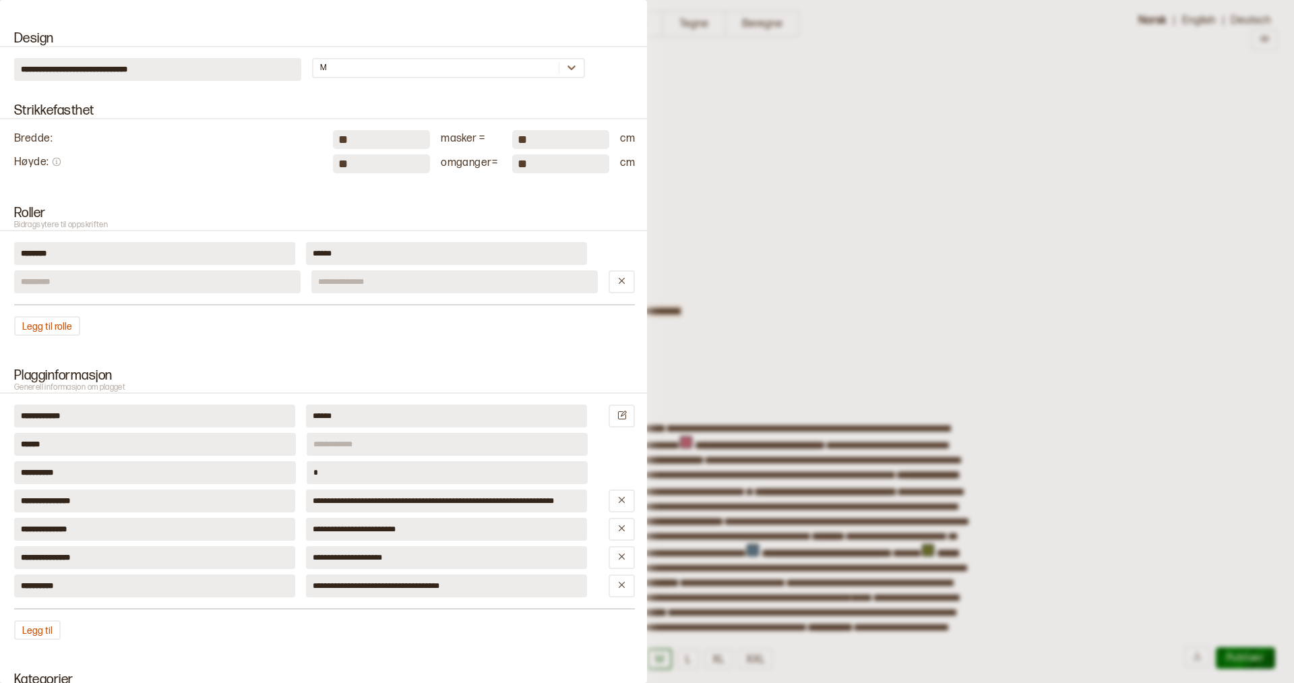
click at [52, 282] on input at bounding box center [157, 281] width 286 height 23
type input "****"
click at [164, 330] on div "Legg til rolle" at bounding box center [324, 326] width 621 height 20
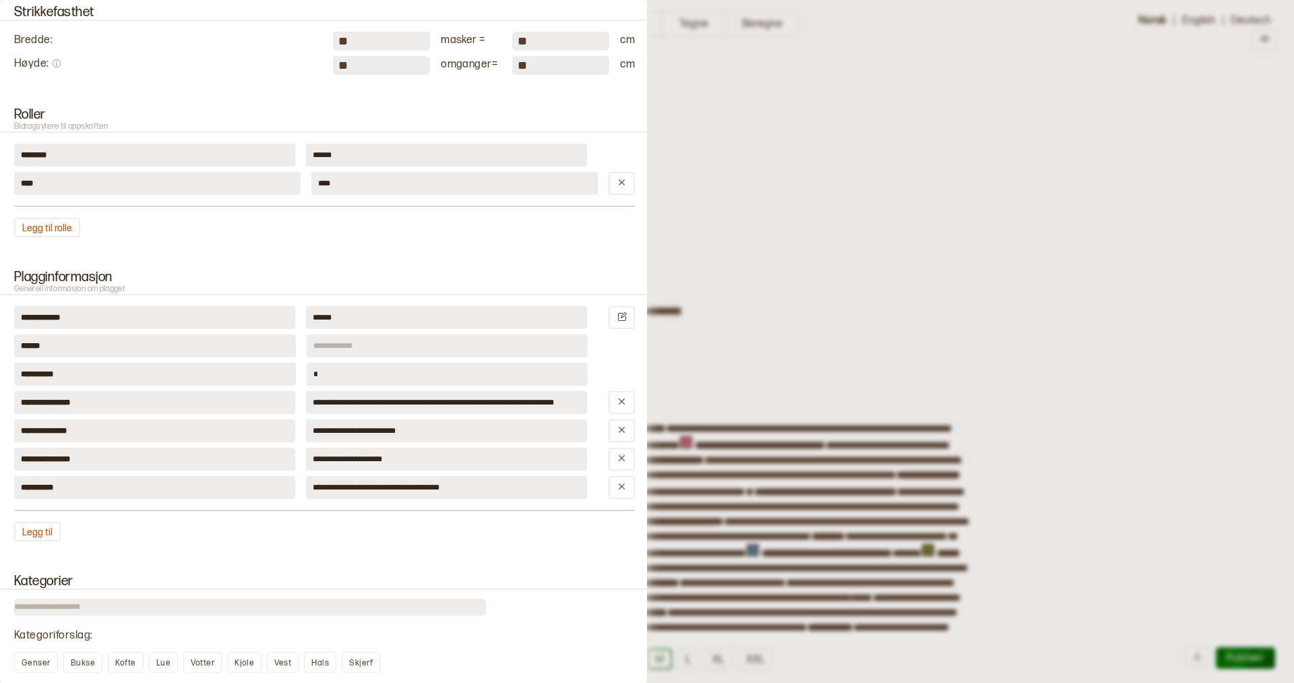
scroll to position [599, 0]
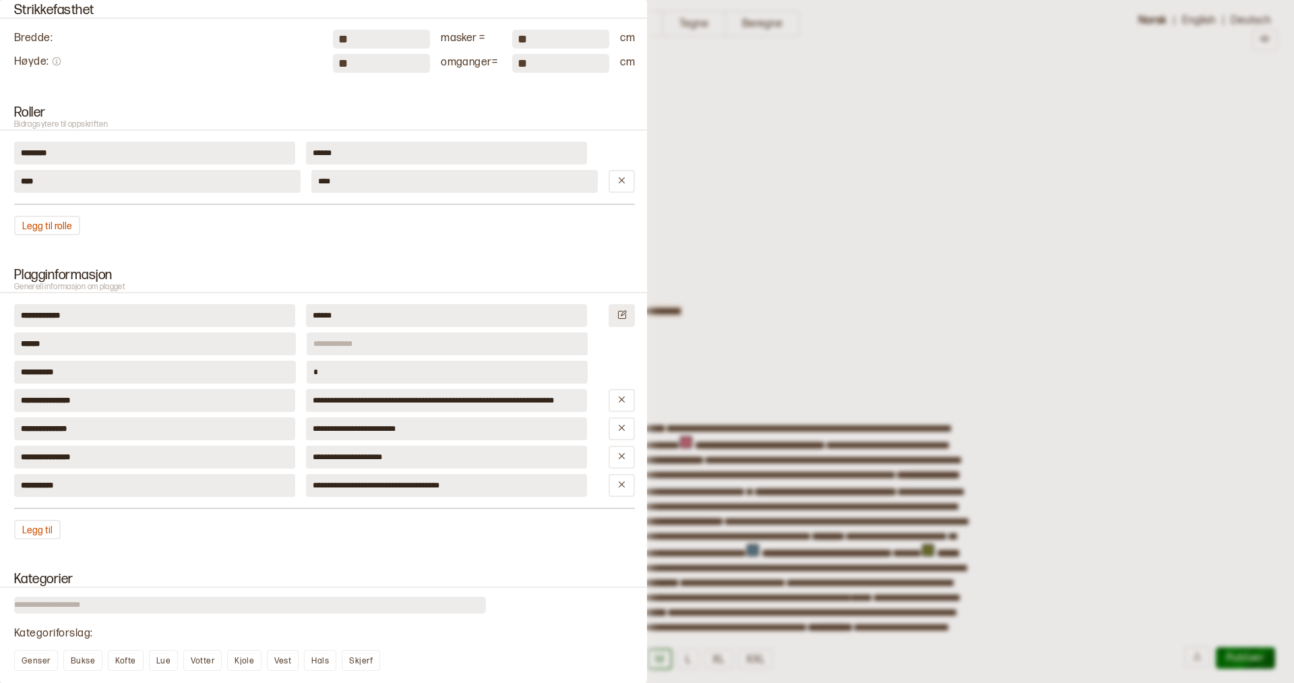
click at [622, 317] on icon at bounding box center [622, 314] width 10 height 10
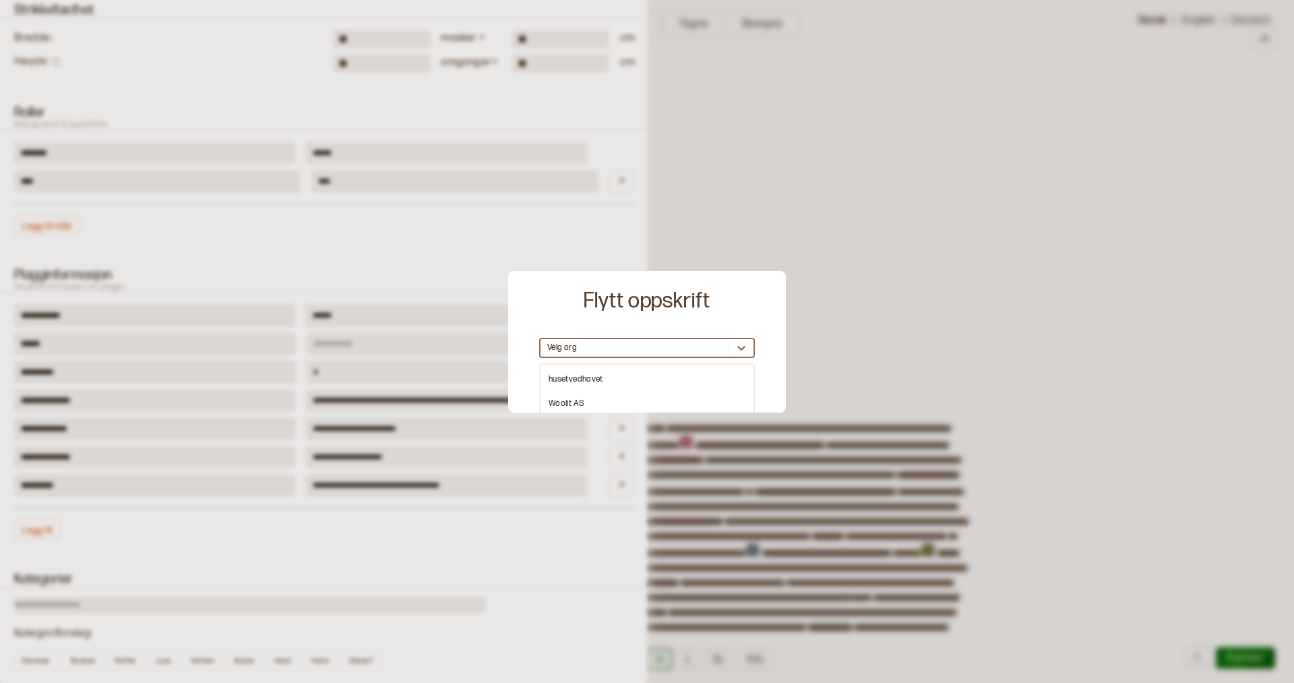
click at [644, 346] on div "Velg org" at bounding box center [635, 347] width 188 height 13
click at [470, 243] on div at bounding box center [647, 341] width 1294 height 683
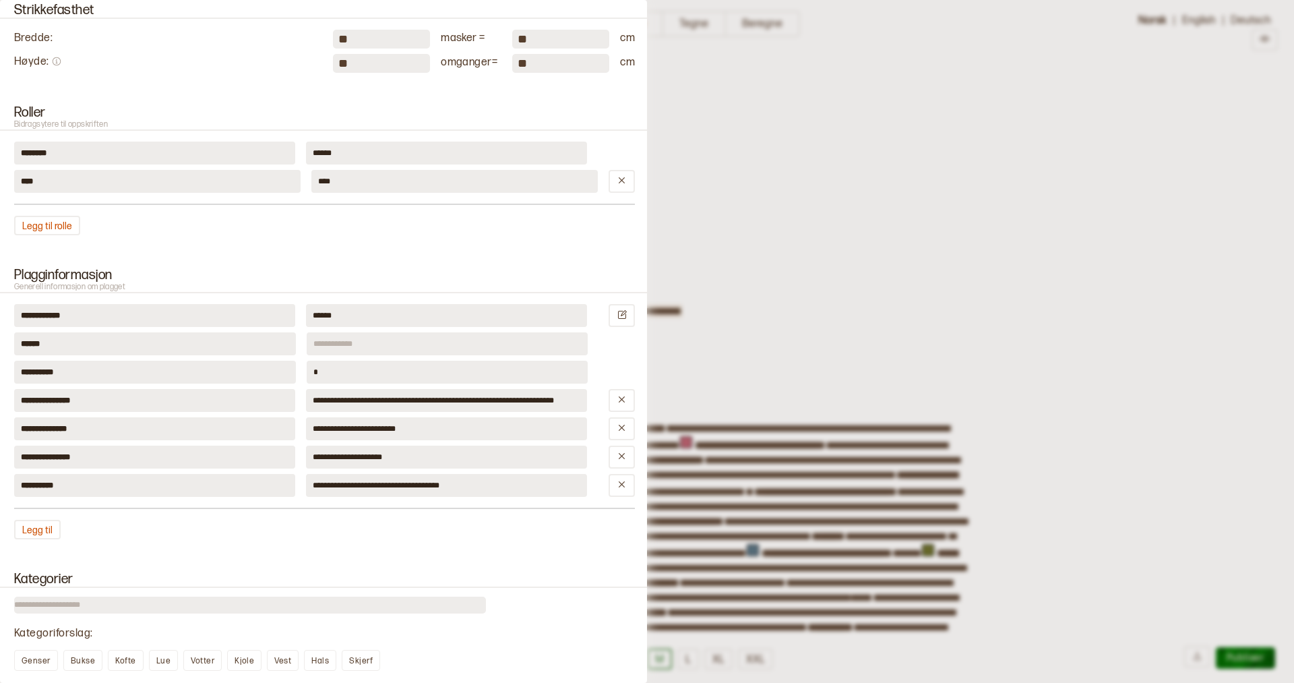
click at [369, 338] on input at bounding box center [448, 343] width 282 height 23
type input "********"
click at [328, 371] on input "*" at bounding box center [448, 372] width 282 height 23
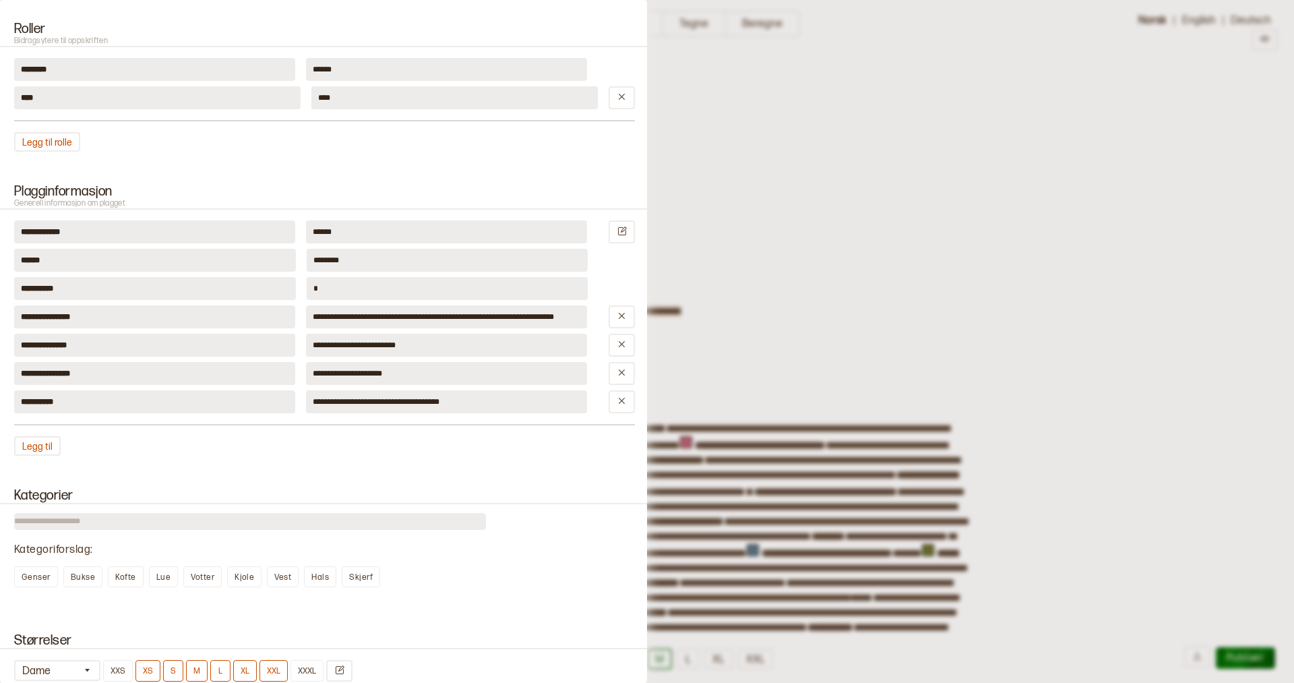
scroll to position [683, 0]
drag, startPoint x: 308, startPoint y: 316, endPoint x: 548, endPoint y: 317, distance: 240.0
click at [548, 317] on input "**********" at bounding box center [446, 316] width 281 height 23
click at [626, 313] on icon at bounding box center [622, 315] width 10 height 10
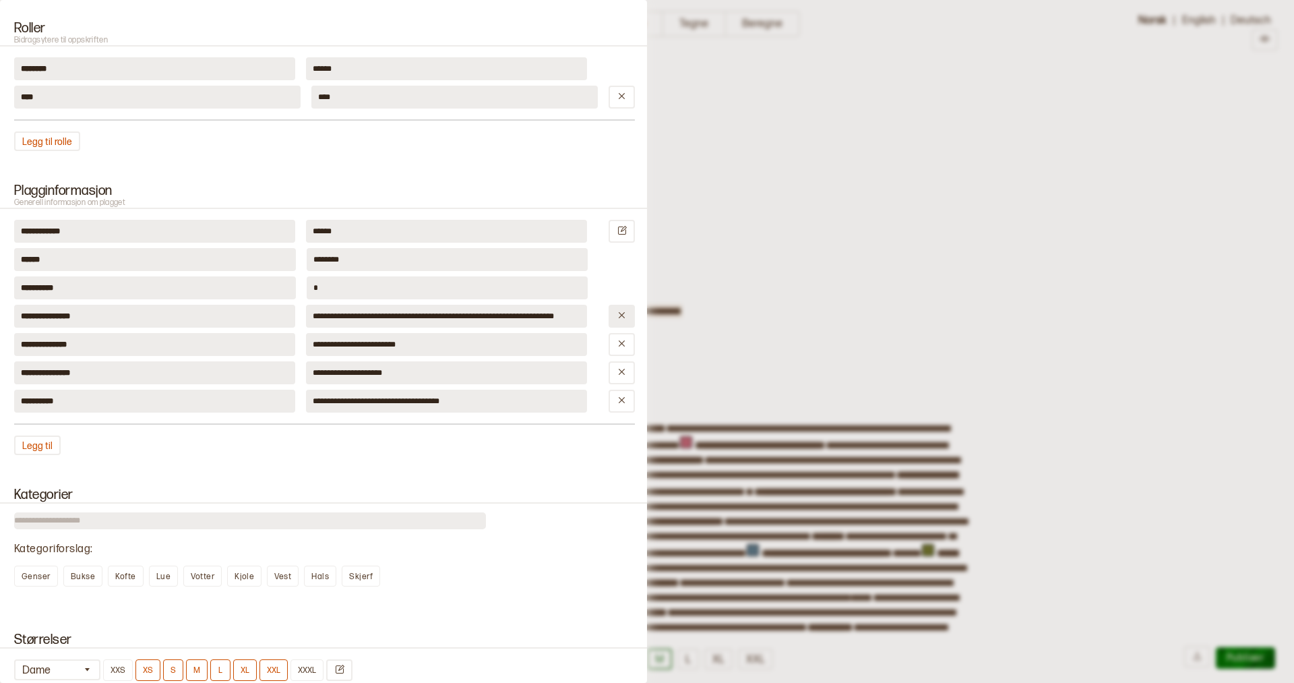
type input "**********"
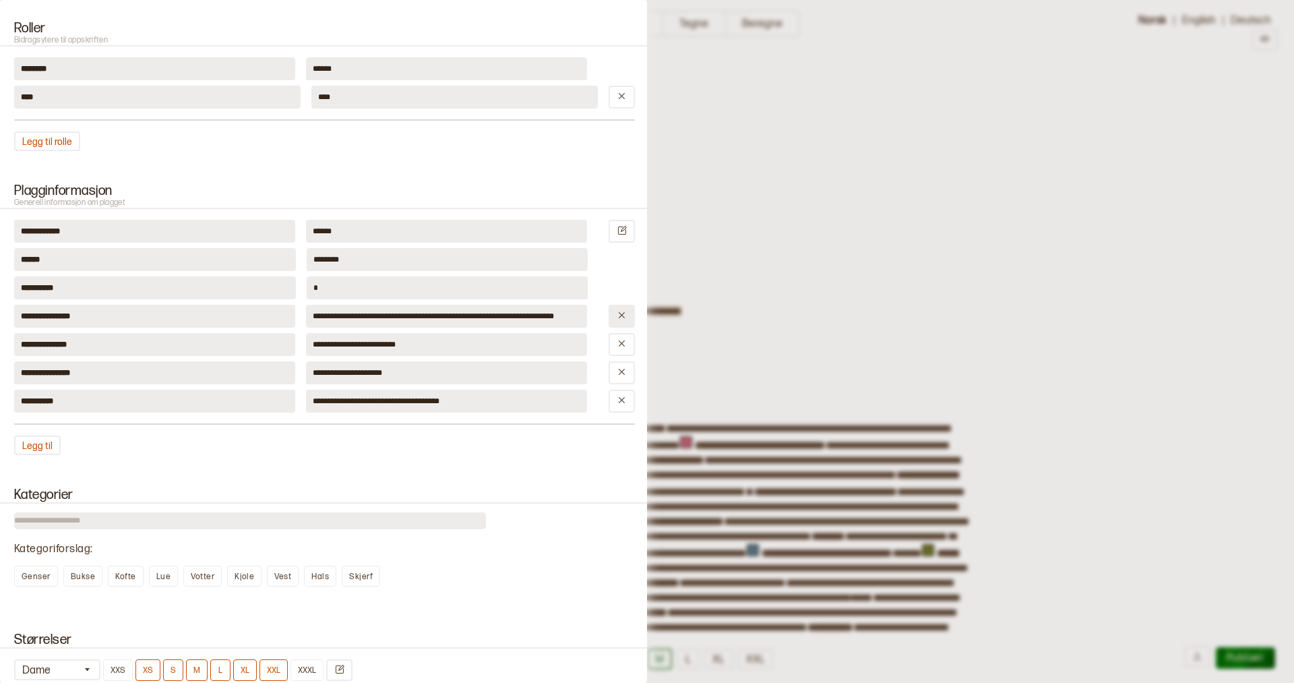
type input "**********"
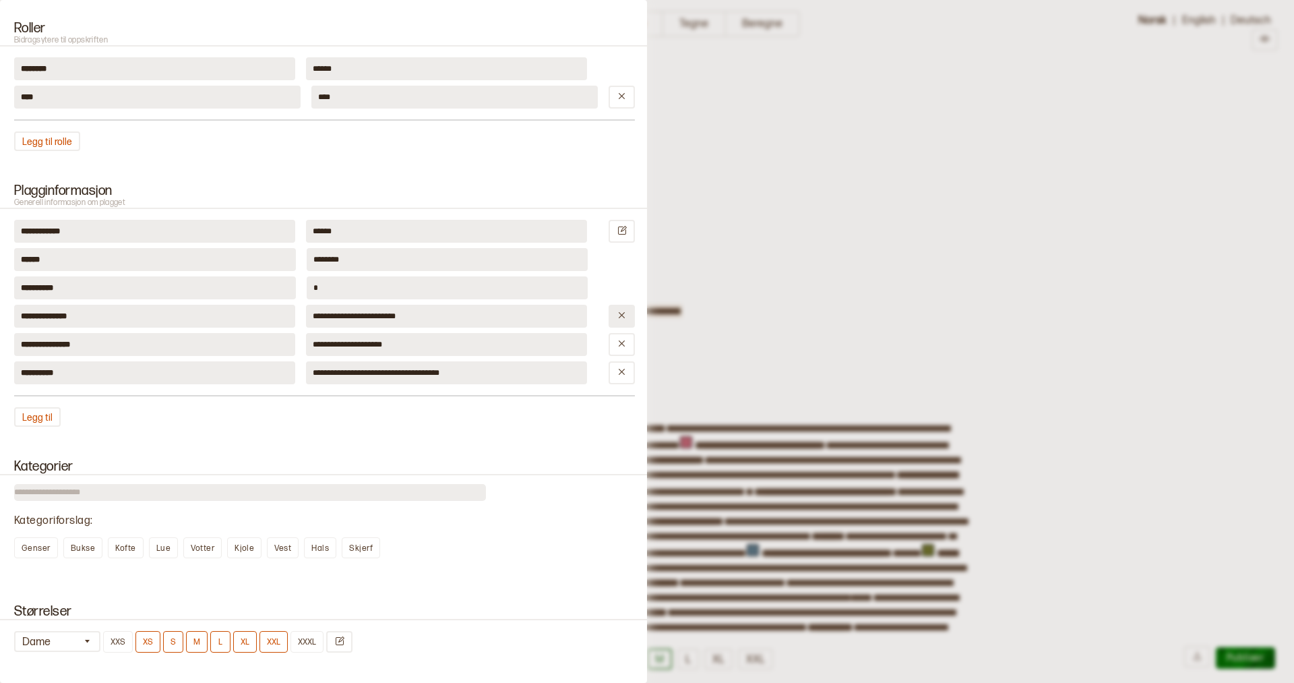
type input "**********"
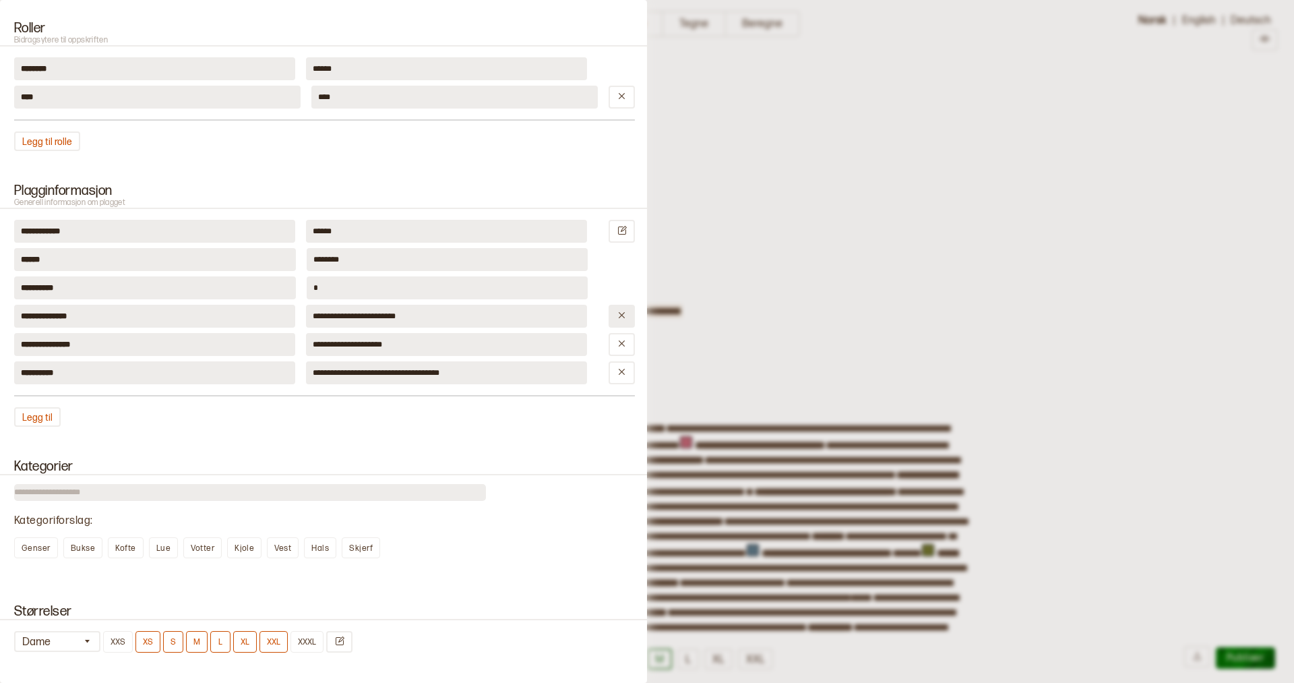
type input "**********"
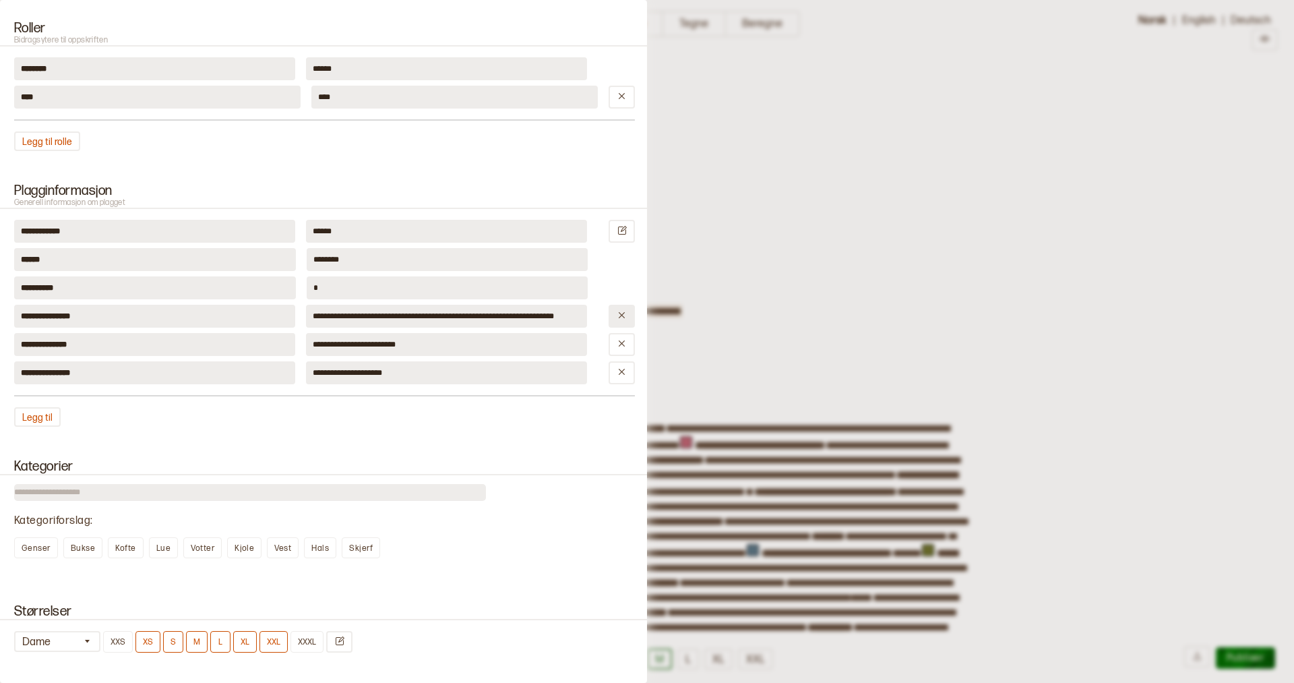
type input "**********"
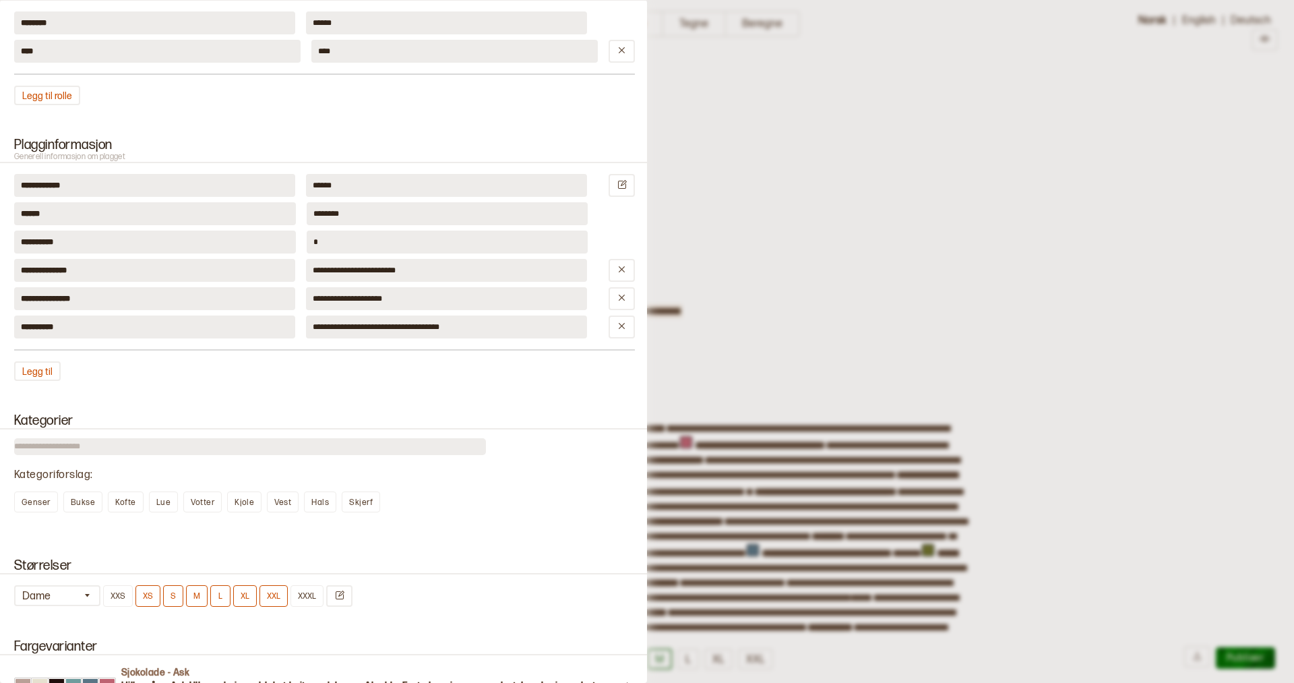
scroll to position [742, 0]
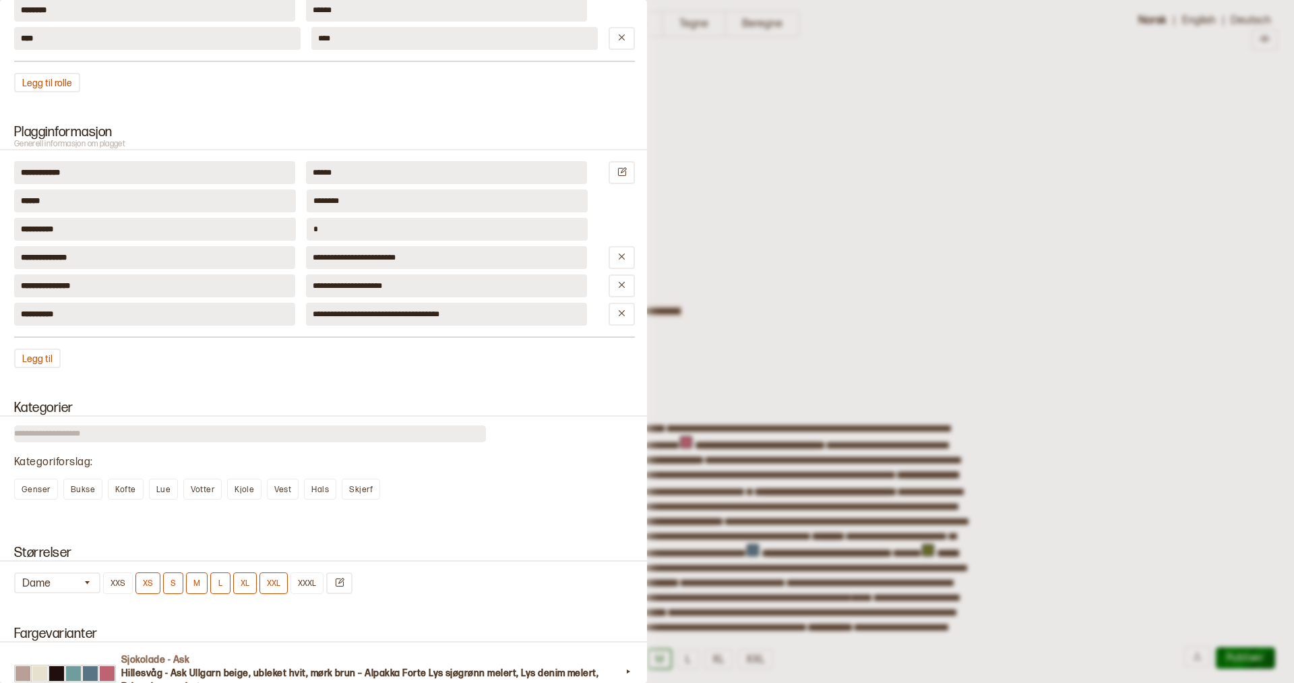
click at [45, 137] on h2 "Plagginformasjon Generell informasjon om plagget" at bounding box center [324, 138] width 653 height 26
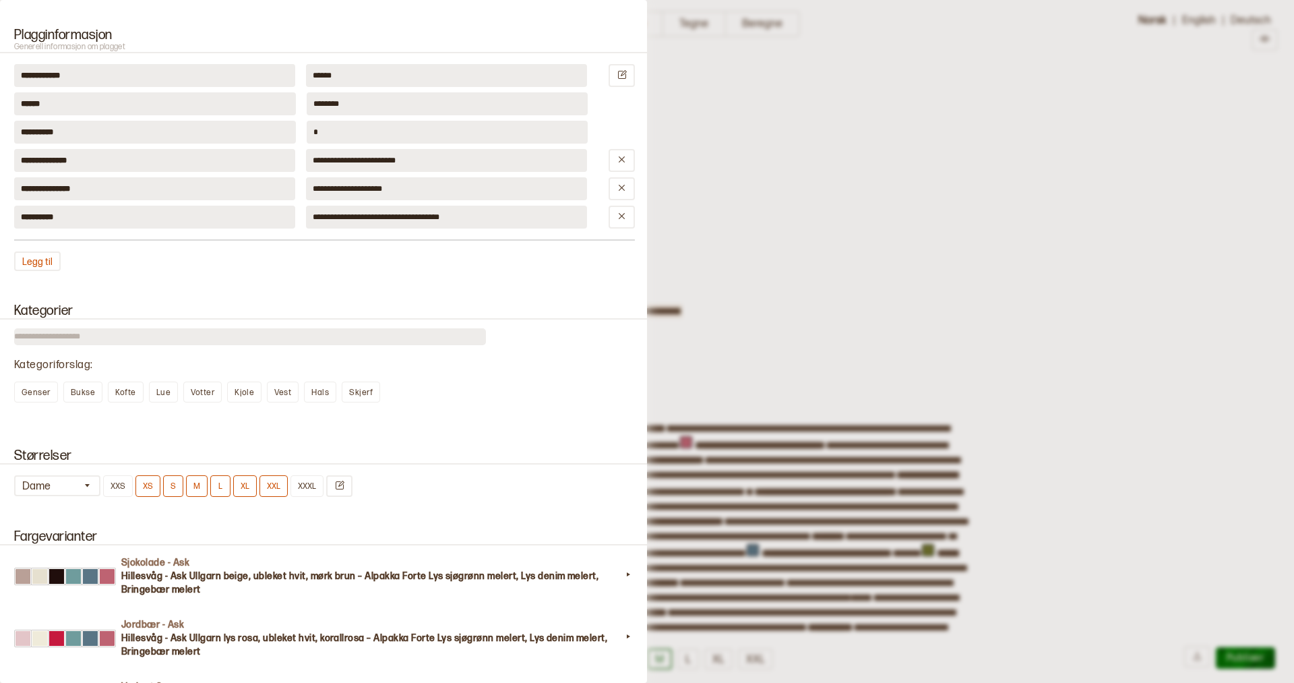
scroll to position [841, 0]
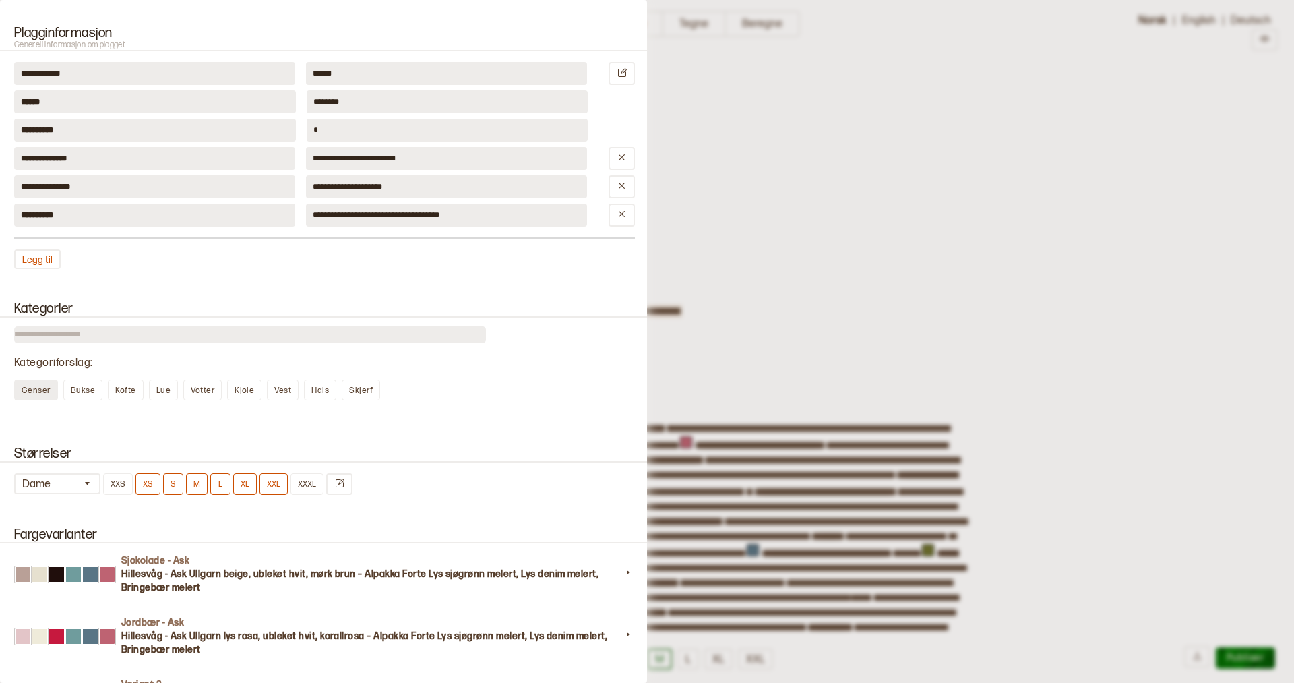
click at [29, 389] on span "Genser" at bounding box center [36, 391] width 29 height 10
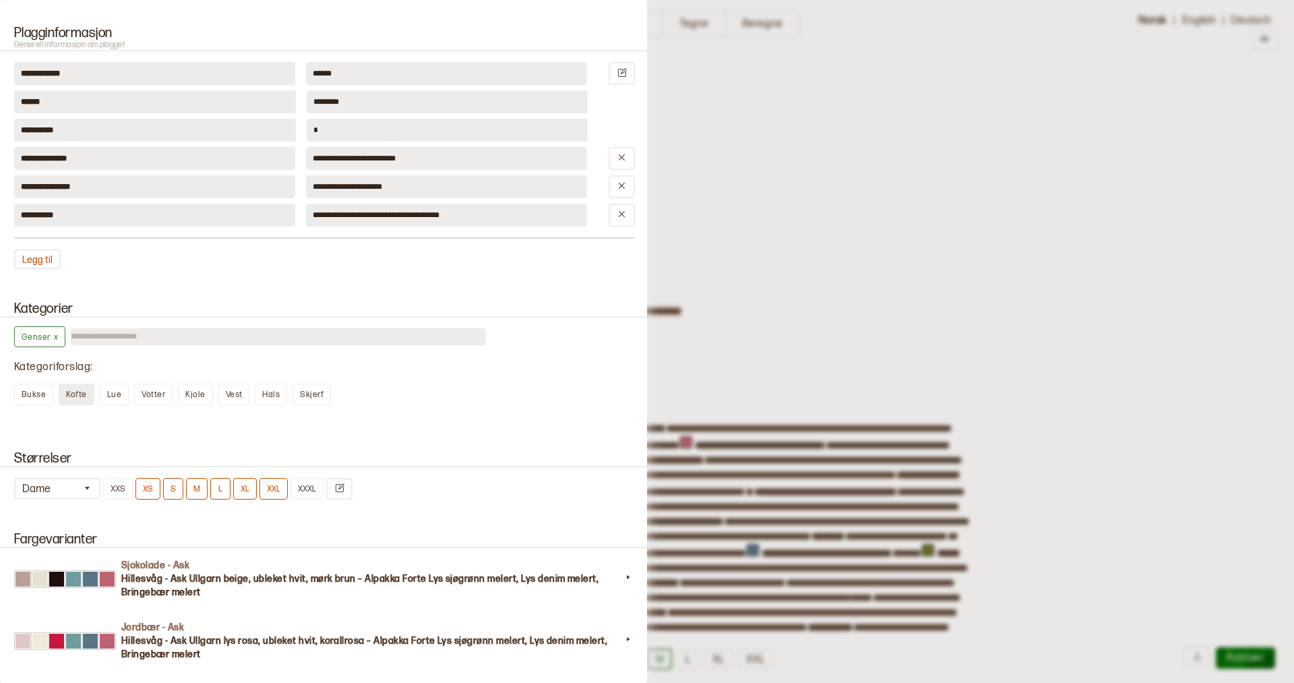
click at [67, 396] on span "Kofte" at bounding box center [76, 395] width 20 height 10
click at [263, 338] on input "text" at bounding box center [302, 336] width 367 height 17
type input "****"
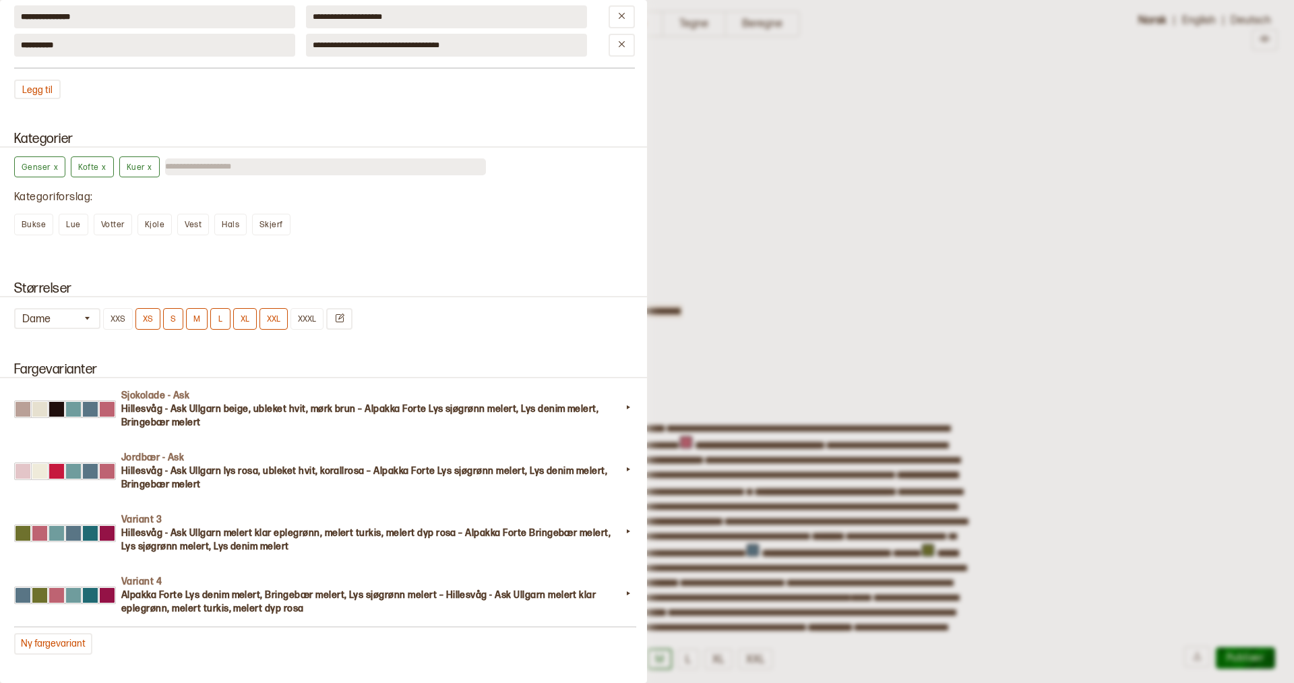
scroll to position [1012, 0]
click at [90, 322] on icon "button" at bounding box center [87, 317] width 10 height 10
click at [494, 303] on div "Størrelser Dame Herre Dame Barn XXS XS S M L XL XXL XXXL" at bounding box center [323, 304] width 647 height 81
click at [338, 319] on icon "Endre størrelser" at bounding box center [339, 317] width 10 height 10
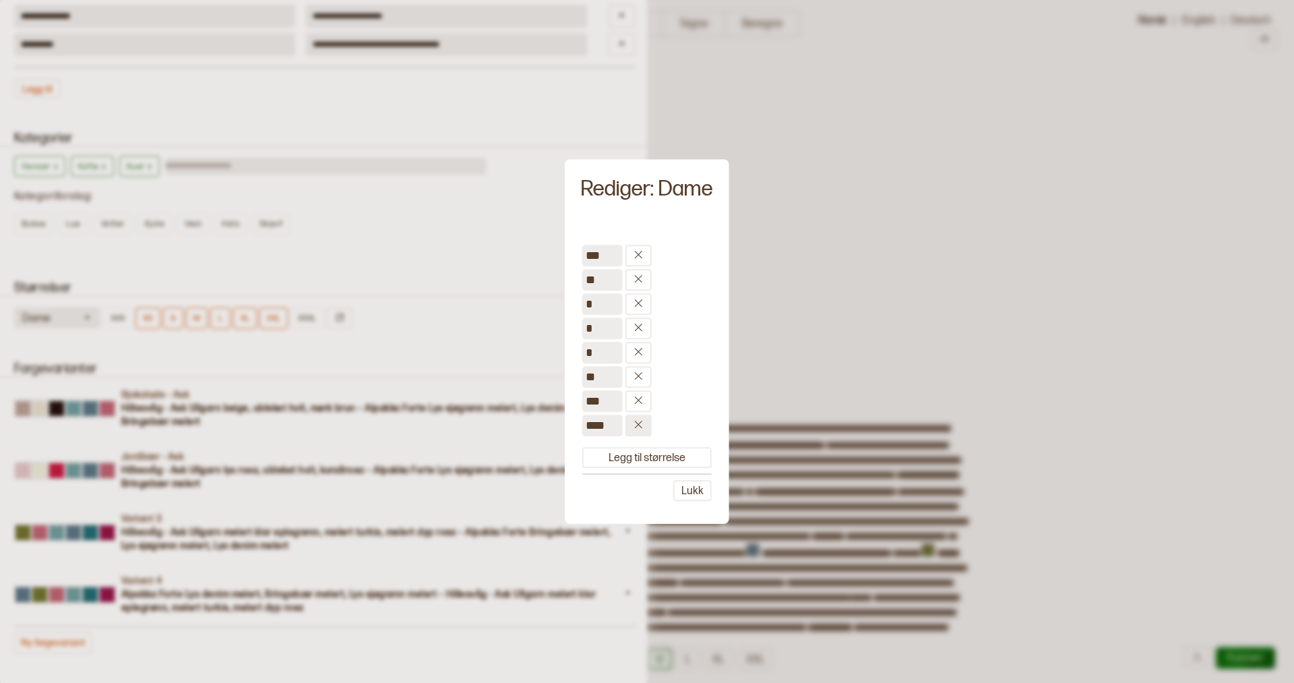
click at [635, 422] on icon at bounding box center [638, 424] width 7 height 7
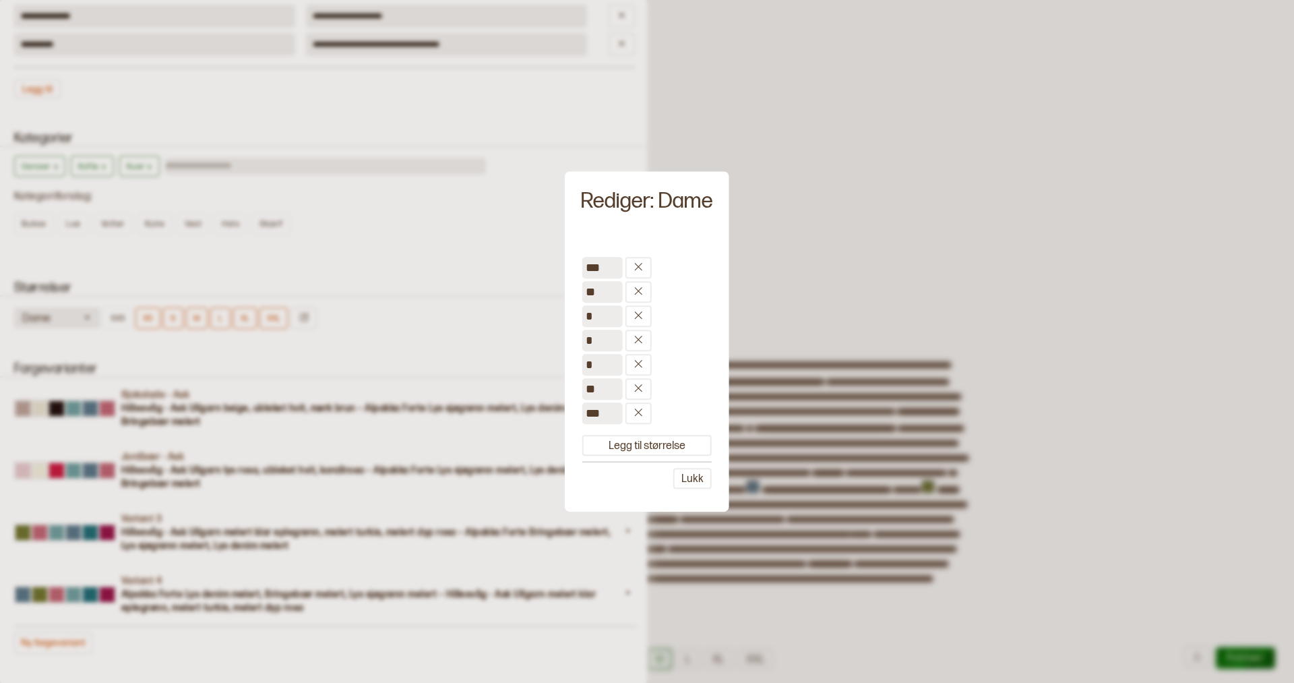
scroll to position [65, 0]
click at [603, 259] on input "***" at bounding box center [602, 268] width 40 height 22
drag, startPoint x: 615, startPoint y: 264, endPoint x: 569, endPoint y: 268, distance: 46.6
click at [569, 267] on div "*** ** * * * ** *** Legg til størrelse Lukk" at bounding box center [647, 371] width 164 height 280
click at [592, 299] on input "**" at bounding box center [602, 292] width 40 height 22
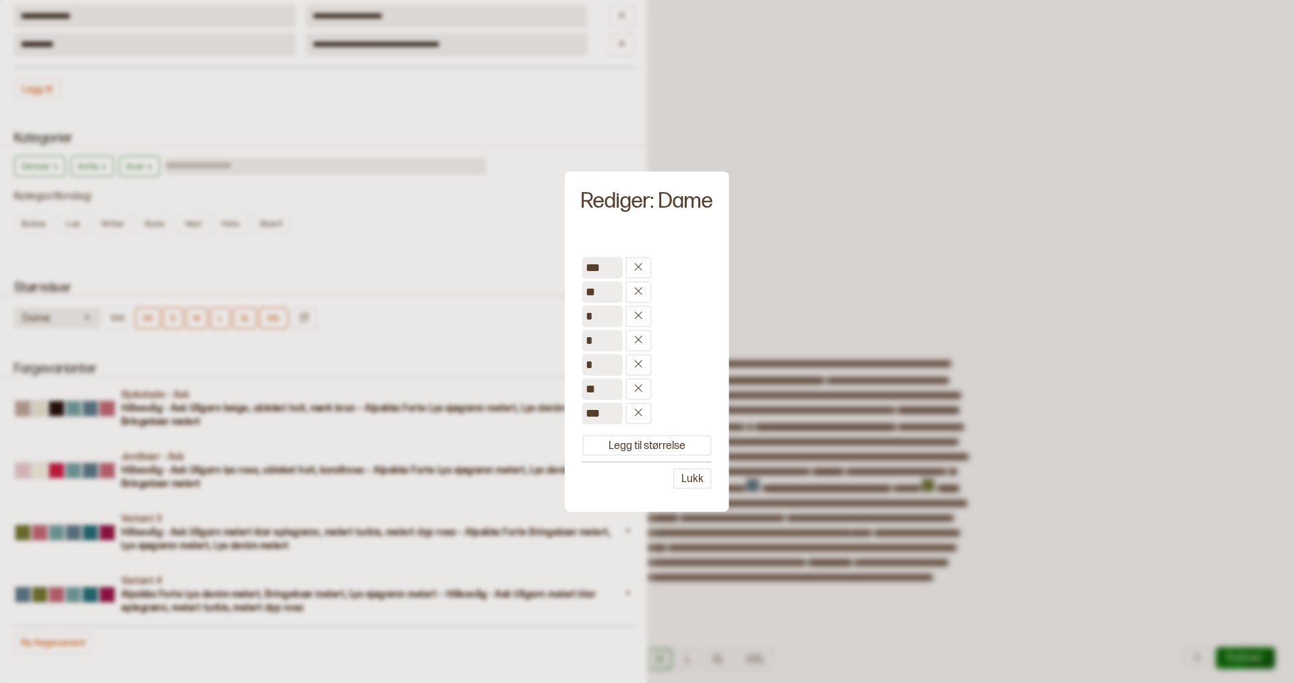
click at [601, 330] on input "*" at bounding box center [602, 341] width 40 height 22
drag, startPoint x: 606, startPoint y: 270, endPoint x: 582, endPoint y: 270, distance: 23.6
click at [582, 270] on input "***" at bounding box center [602, 268] width 40 height 22
click at [692, 478] on button "Lukk" at bounding box center [692, 478] width 38 height 21
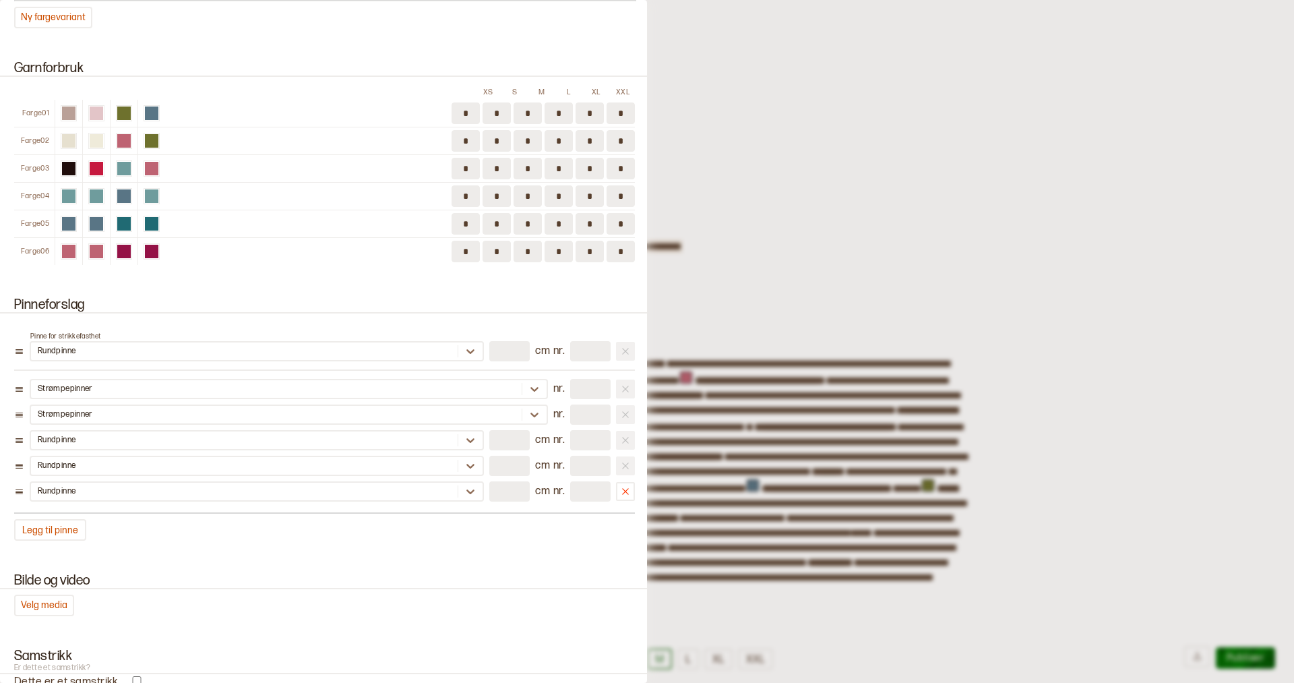
scroll to position [1638, 0]
drag, startPoint x: 34, startPoint y: 328, endPoint x: 102, endPoint y: 328, distance: 68.7
click at [102, 332] on p "Pinne for strikkefasthet" at bounding box center [332, 336] width 605 height 9
click at [126, 332] on p "Pinne for strikkefasthet" at bounding box center [332, 336] width 605 height 9
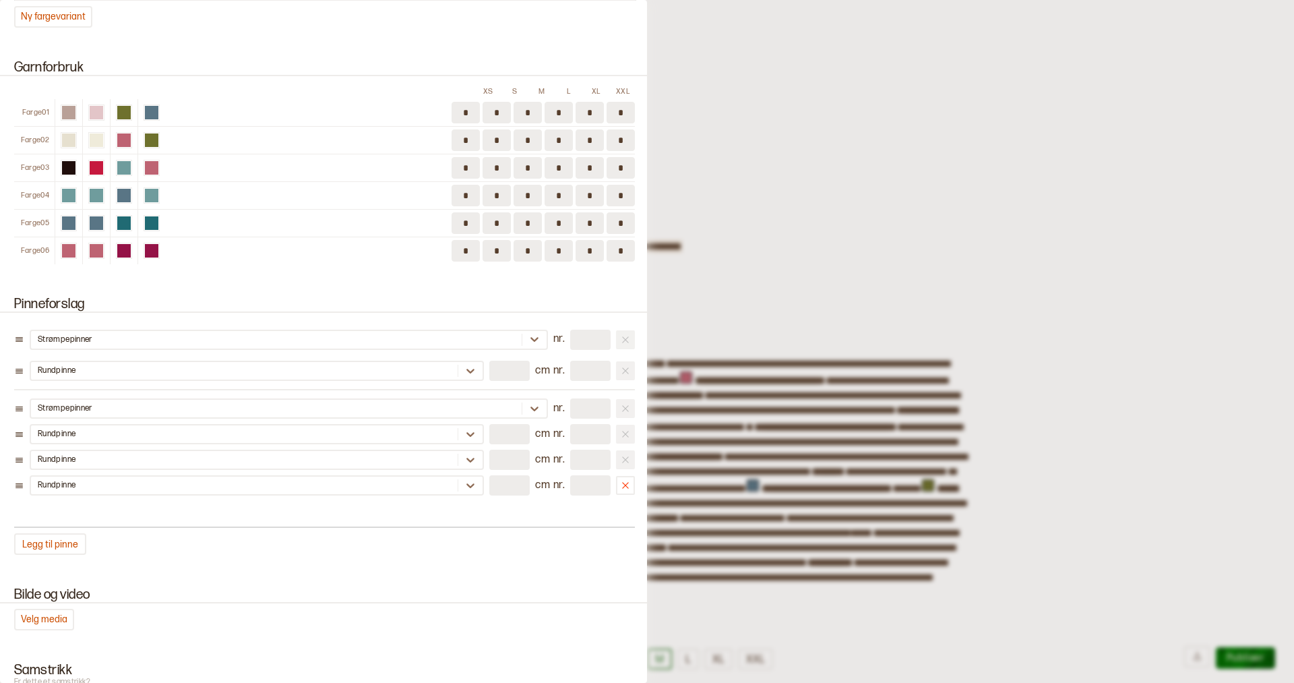
drag, startPoint x: 18, startPoint y: 388, endPoint x: 18, endPoint y: 334, distance: 53.2
click at [18, 334] on div "Pinne for strikkefasthet Rundpinne ** cm nr. * Strømpepinner nr. * Strømpepinne…" at bounding box center [324, 439] width 621 height 231
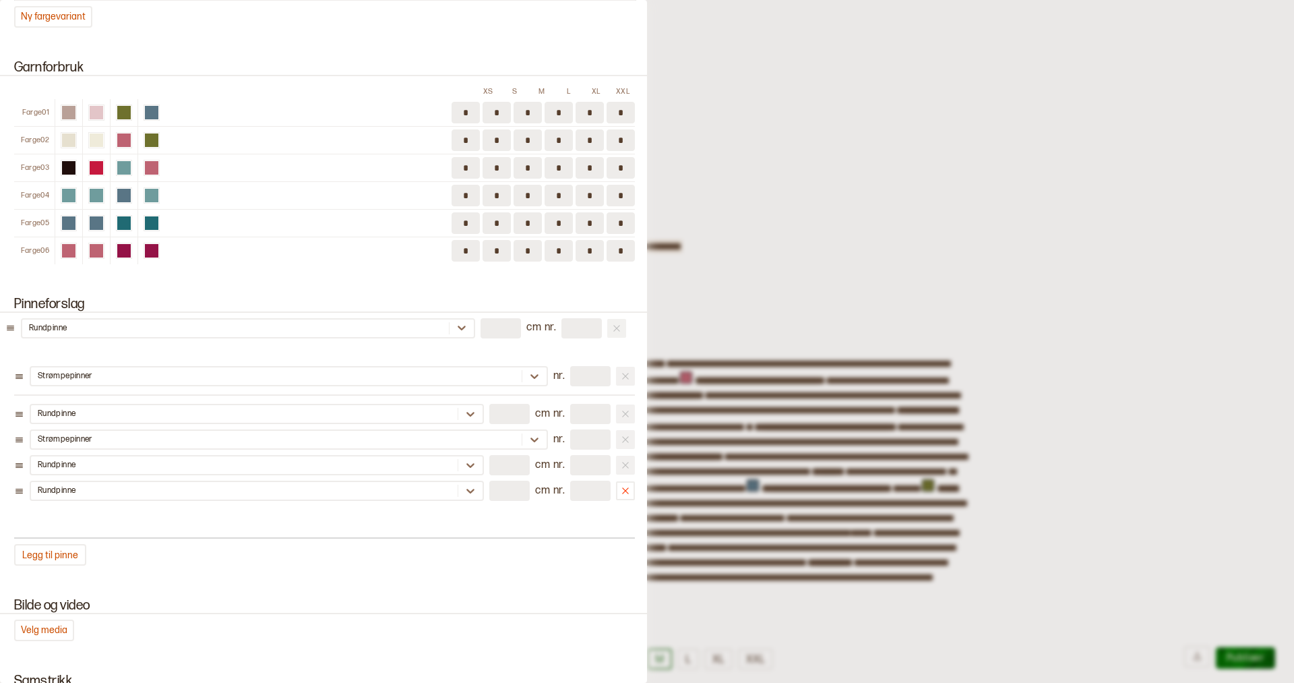
drag, startPoint x: 22, startPoint y: 435, endPoint x: 17, endPoint y: 334, distance: 101.2
click at [17, 334] on div "Pinne for strikkefasthet Strømpepinner nr. * Rundpinne ** cm nr. * Strømpepinne…" at bounding box center [324, 445] width 621 height 242
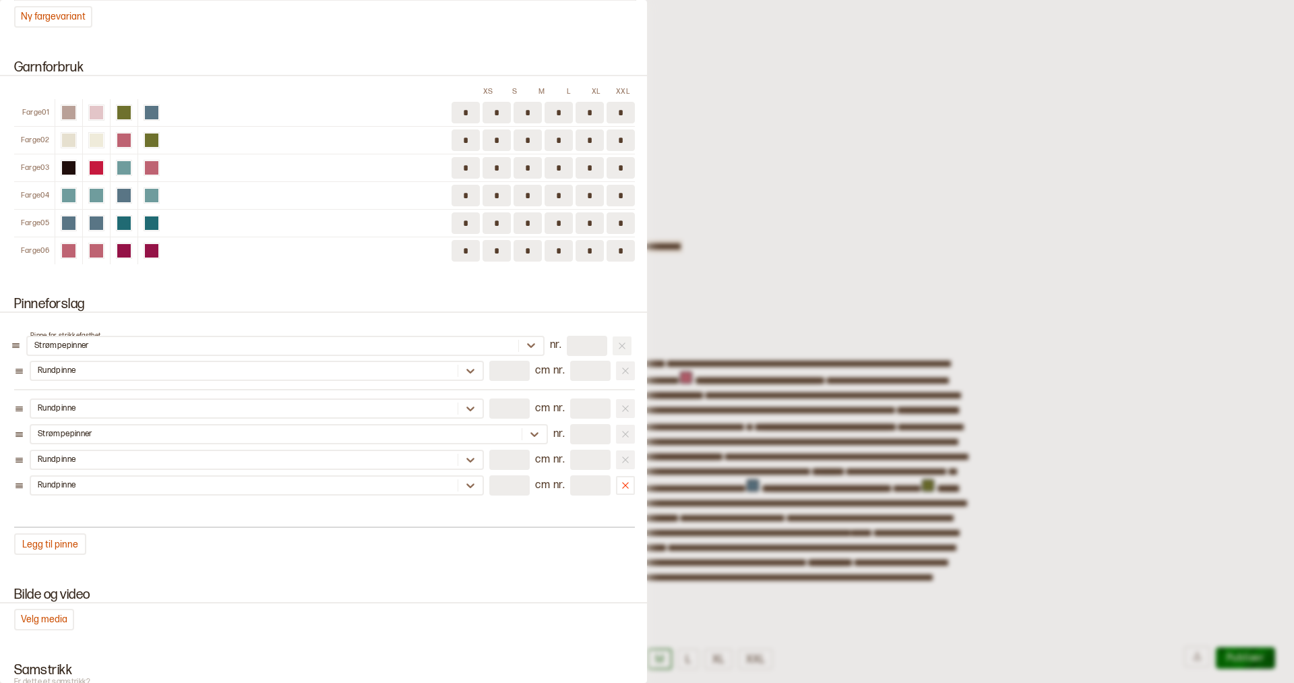
drag, startPoint x: 18, startPoint y: 382, endPoint x: 16, endPoint y: 332, distance: 50.6
click at [16, 332] on div "Pinne for strikkefasthet Rundpinne ** cm nr. *** Strømpepinner nr. * Rundpinne …" at bounding box center [324, 439] width 621 height 231
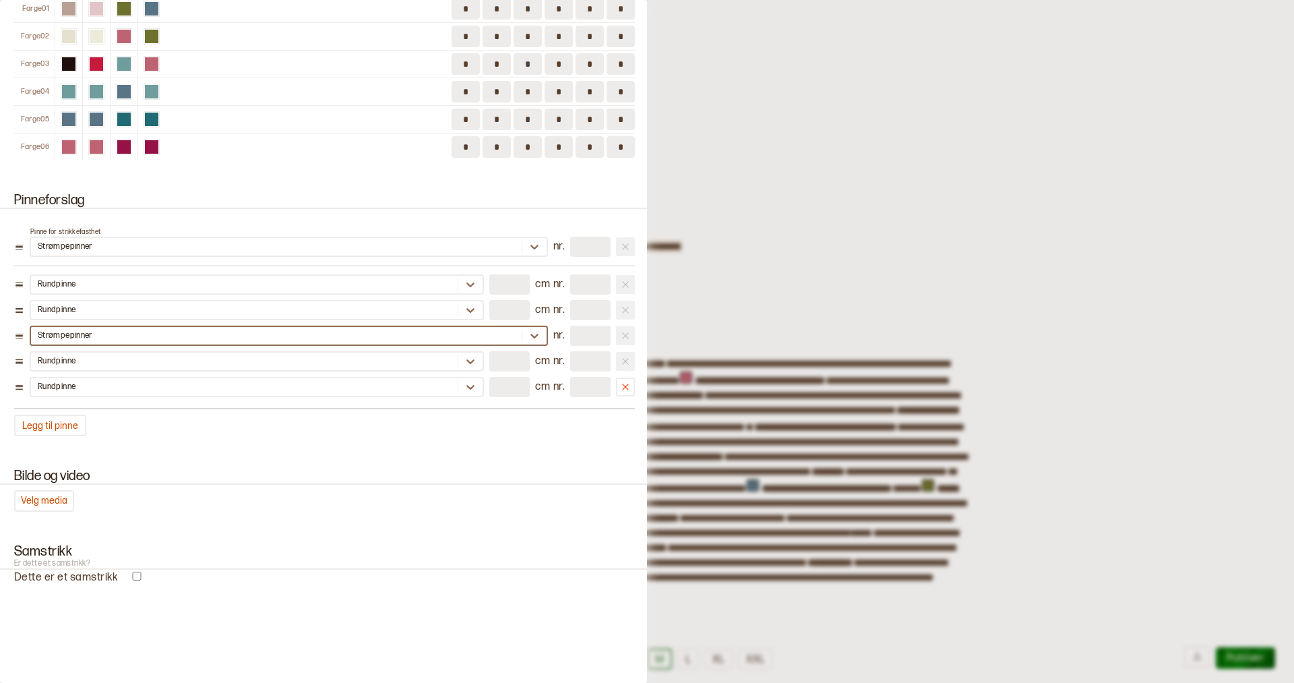
scroll to position [1783, 0]
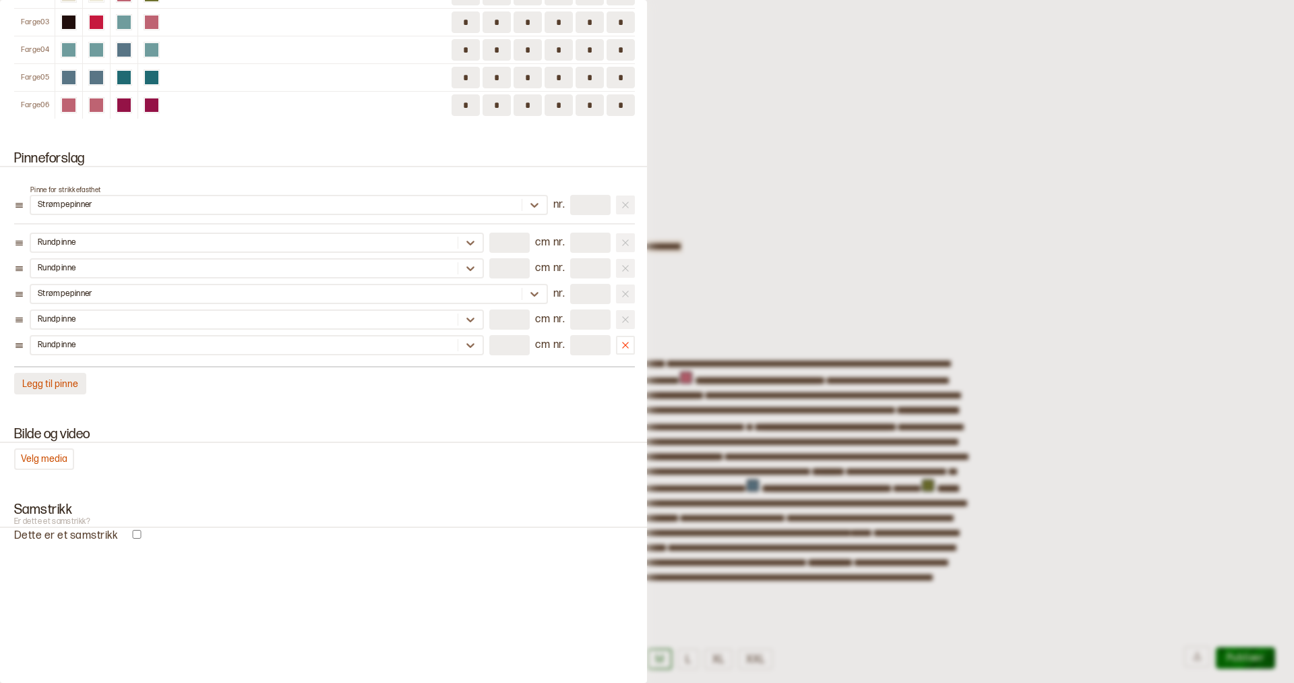
click at [49, 380] on button "Legg til pinne" at bounding box center [50, 384] width 72 height 22
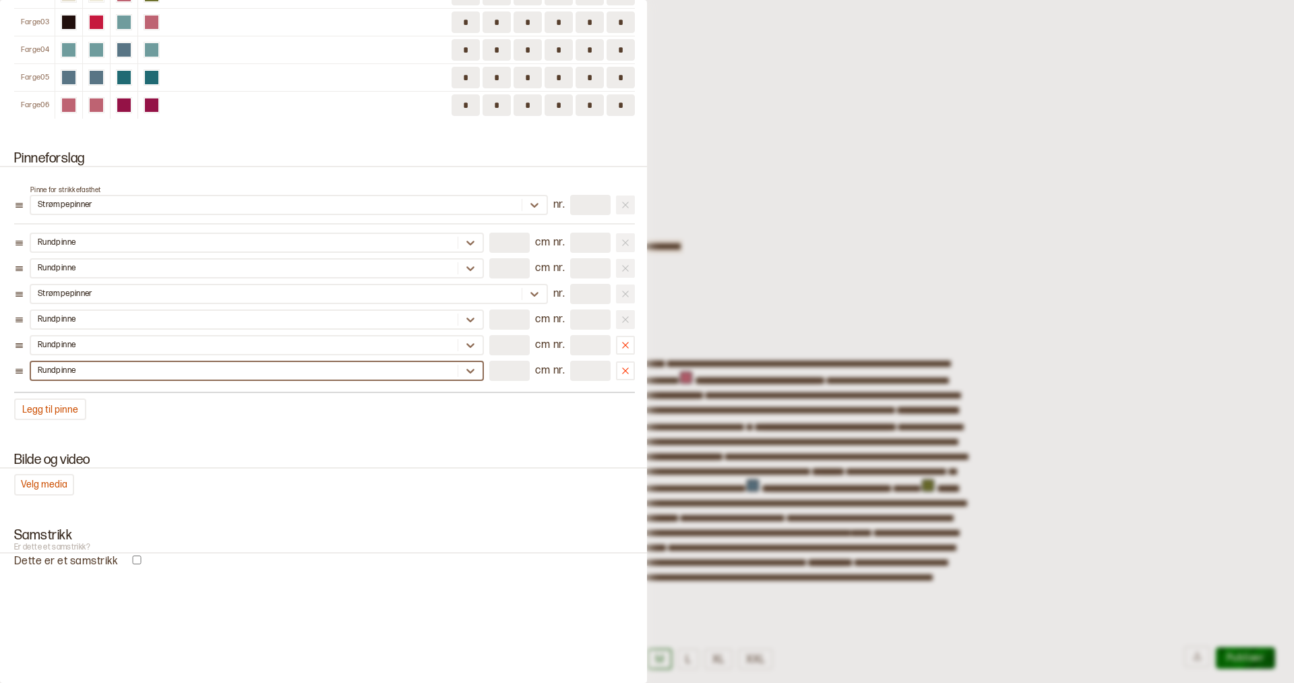
click at [74, 365] on div "Rundpinne" at bounding box center [57, 370] width 38 height 11
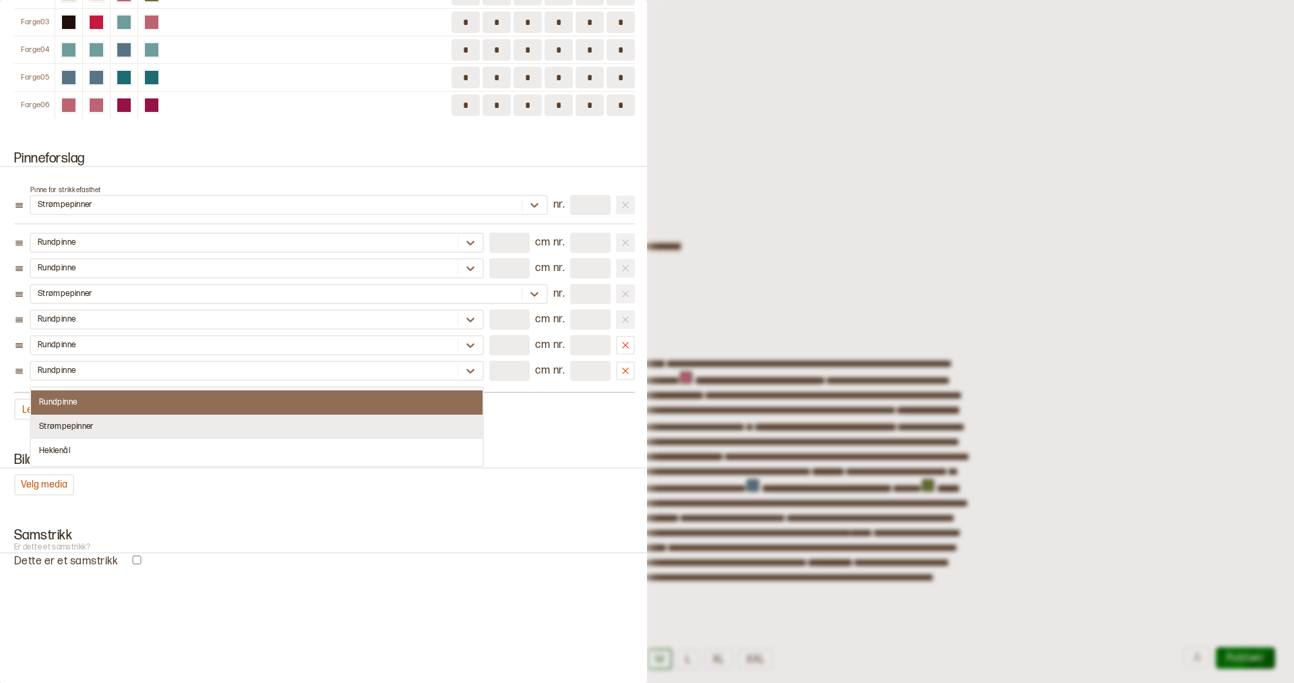
click at [84, 426] on div "Strømpepinner" at bounding box center [257, 427] width 452 height 24
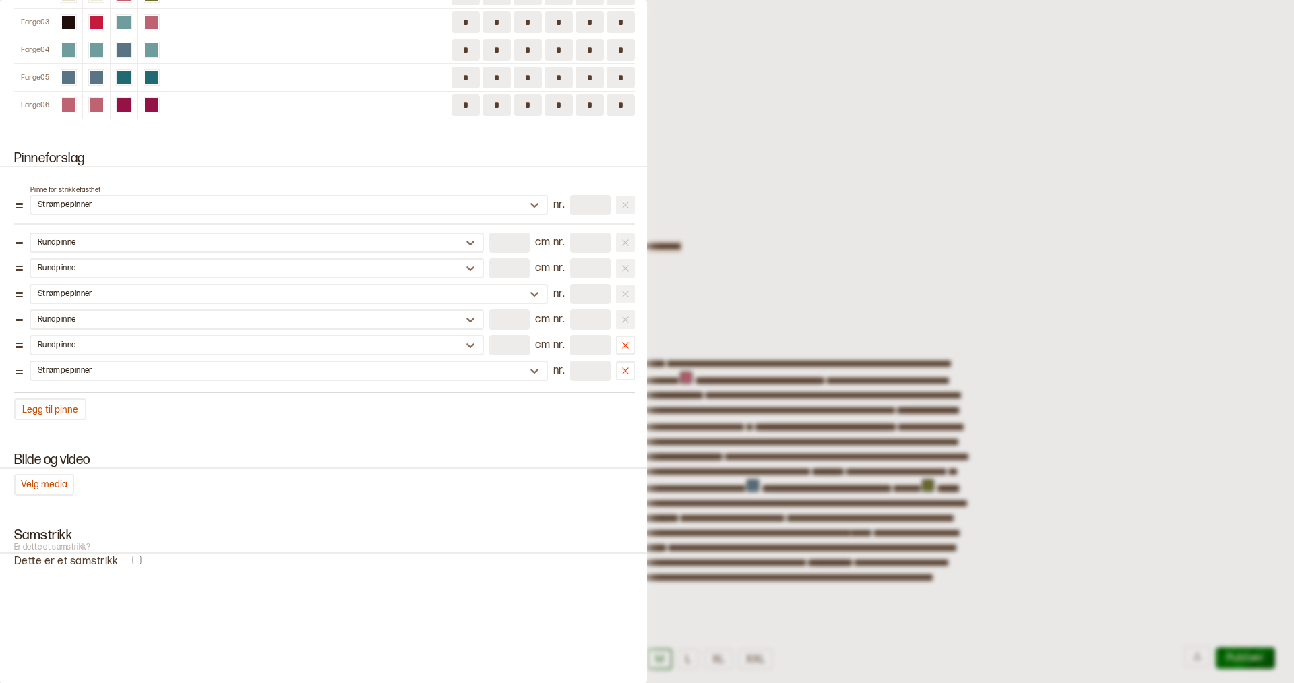
click at [601, 364] on input "number" at bounding box center [590, 371] width 40 height 20
type input "*"
click at [623, 340] on icon at bounding box center [625, 345] width 11 height 11
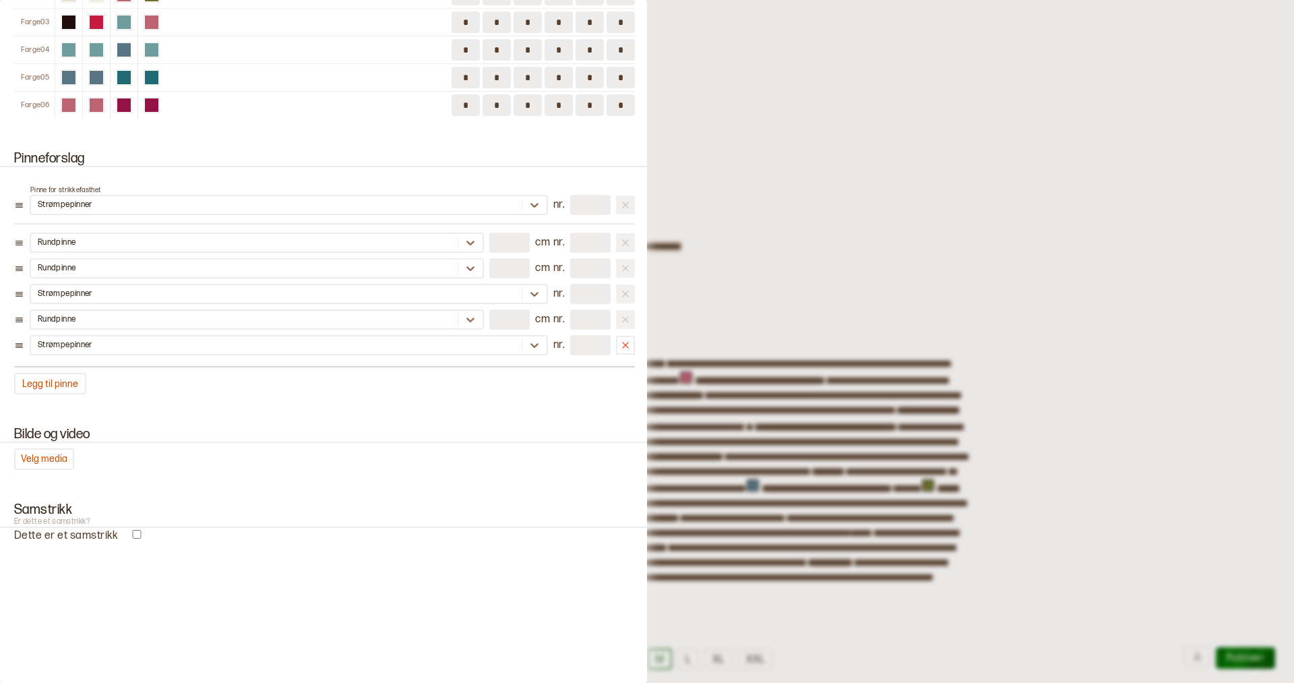
click at [714, 299] on div at bounding box center [647, 341] width 1294 height 683
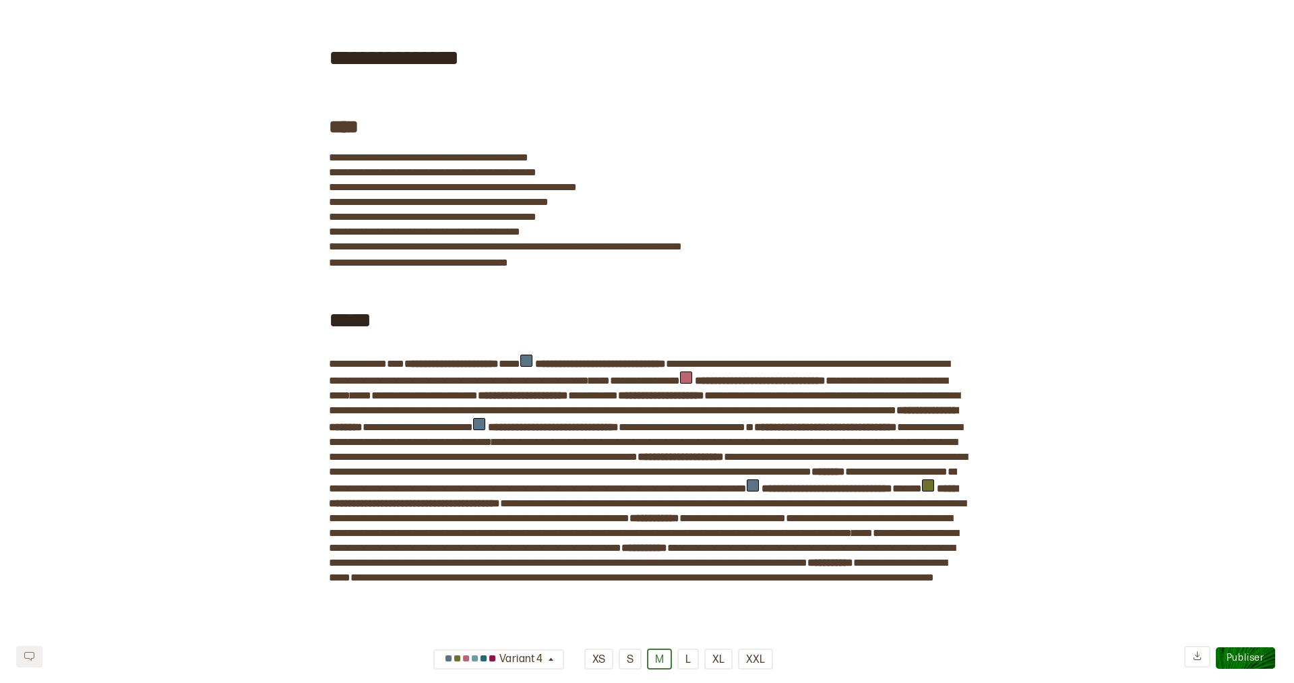
click at [473, 359] on b "**********" at bounding box center [451, 364] width 94 height 10
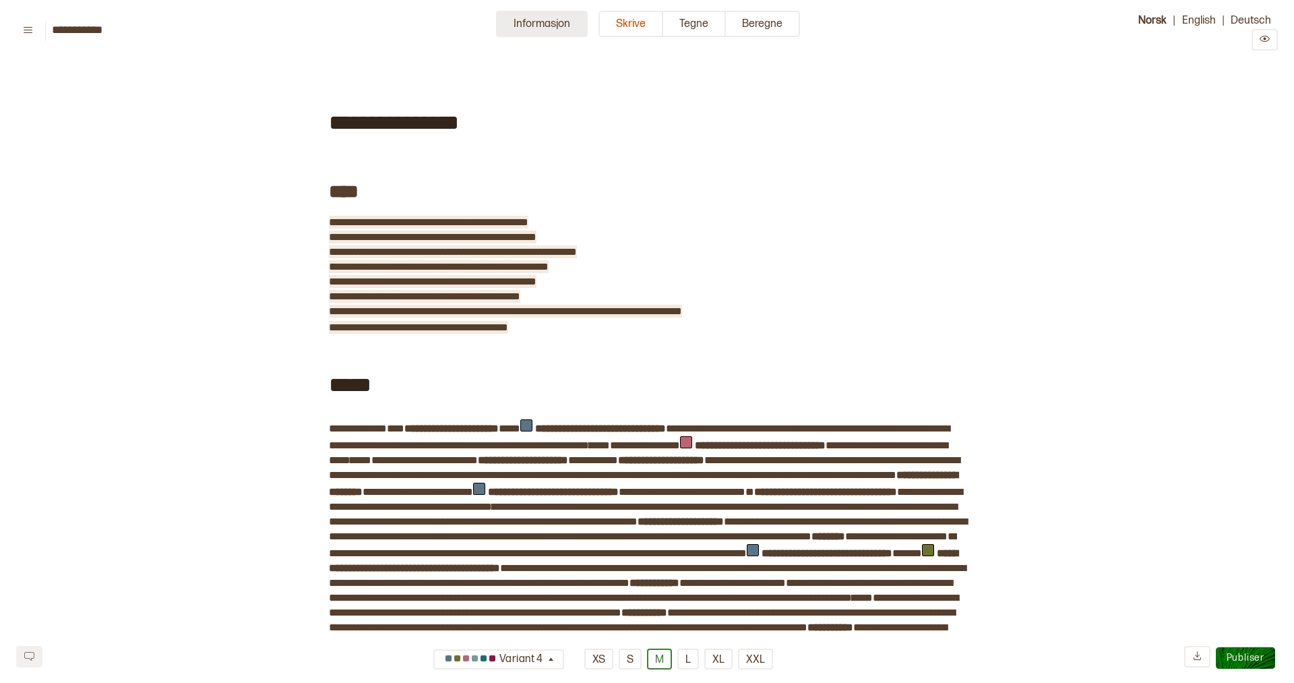
click at [536, 28] on button "Informasjon" at bounding box center [542, 24] width 92 height 26
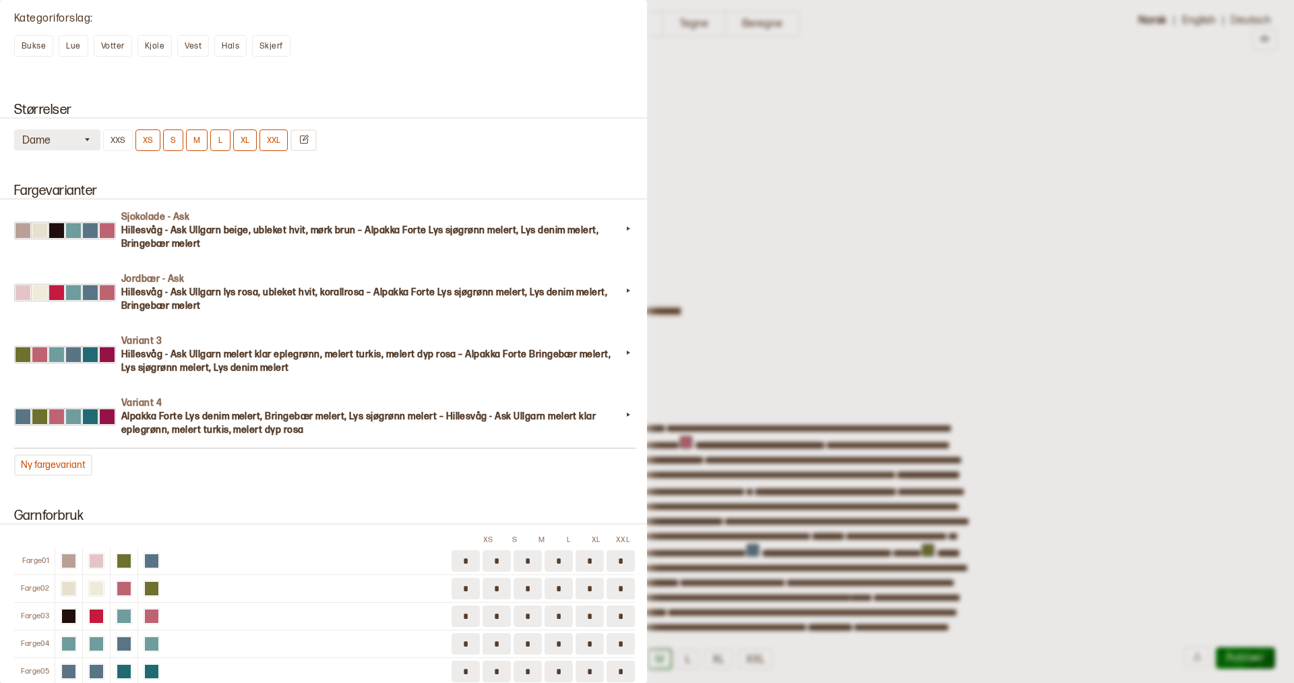
scroll to position [1196, 0]
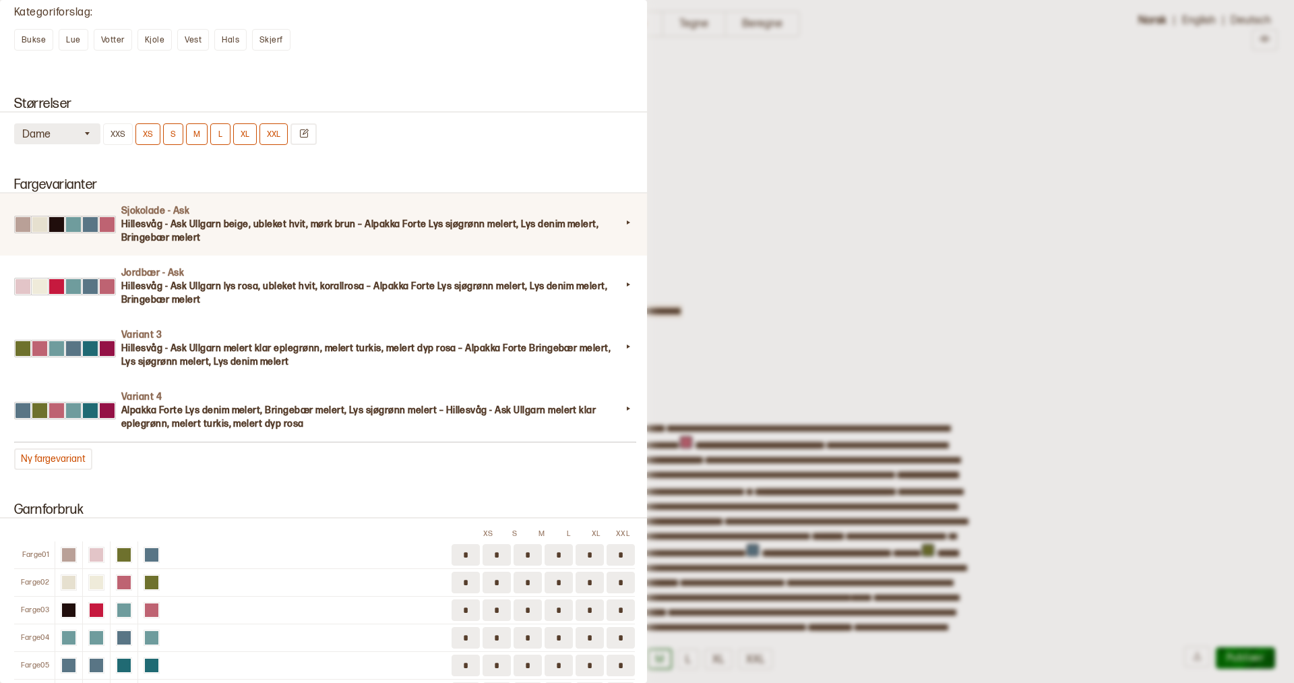
click at [160, 218] on h3 "Hillesvåg - Ask Ullgarn beige, ubleket hvit, mørk brun – Alpakka Forte Lys sjøg…" at bounding box center [371, 231] width 500 height 27
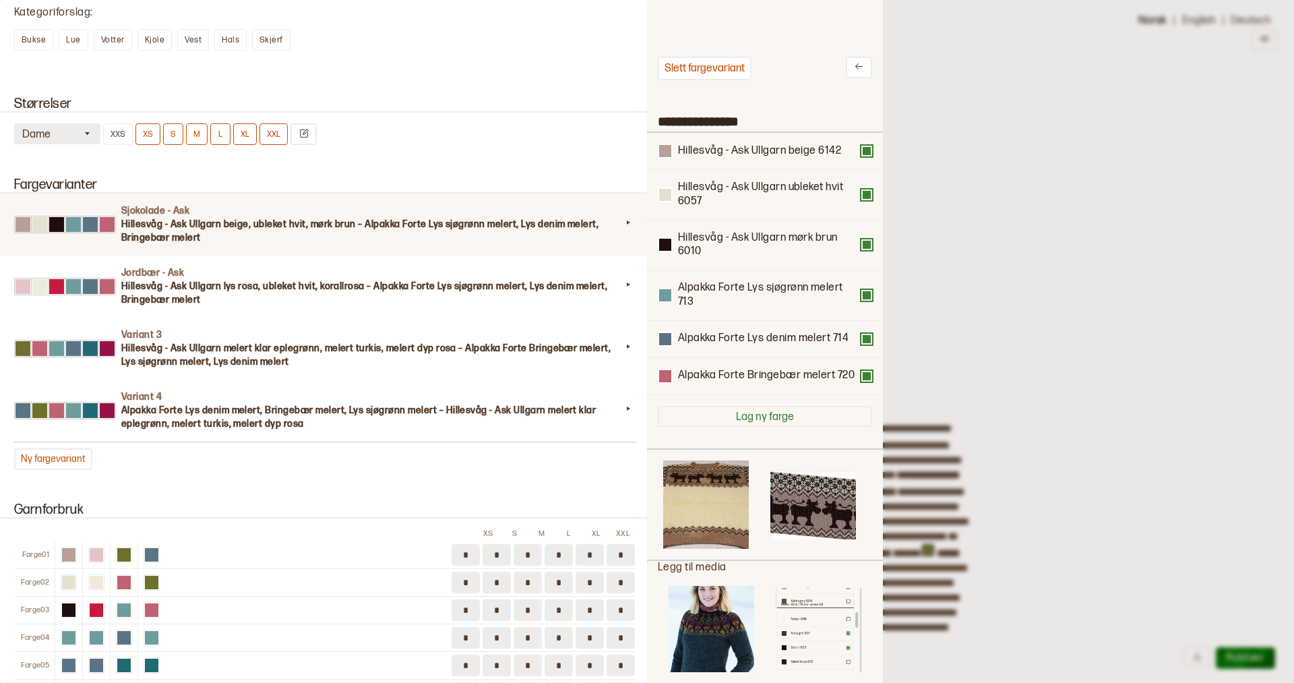
scroll to position [404, 236]
click at [969, 184] on div at bounding box center [647, 341] width 1294 height 683
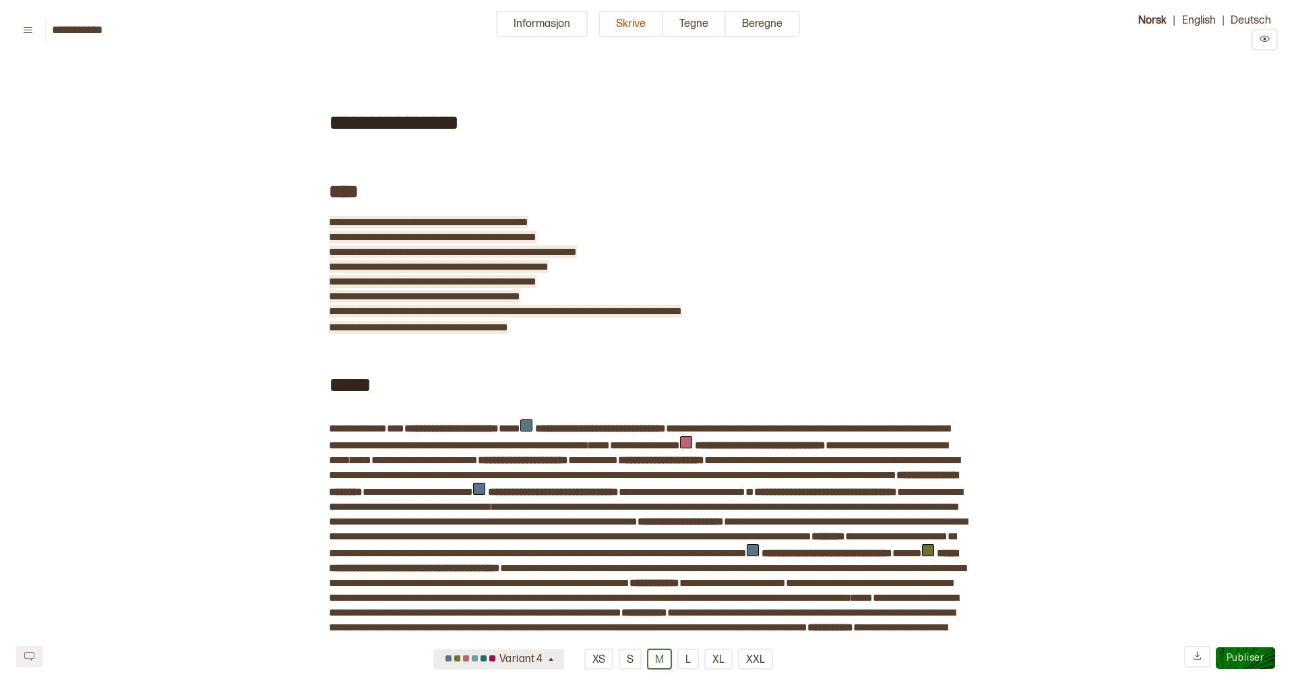
click at [529, 662] on div "Variant 4" at bounding box center [493, 659] width 104 height 22
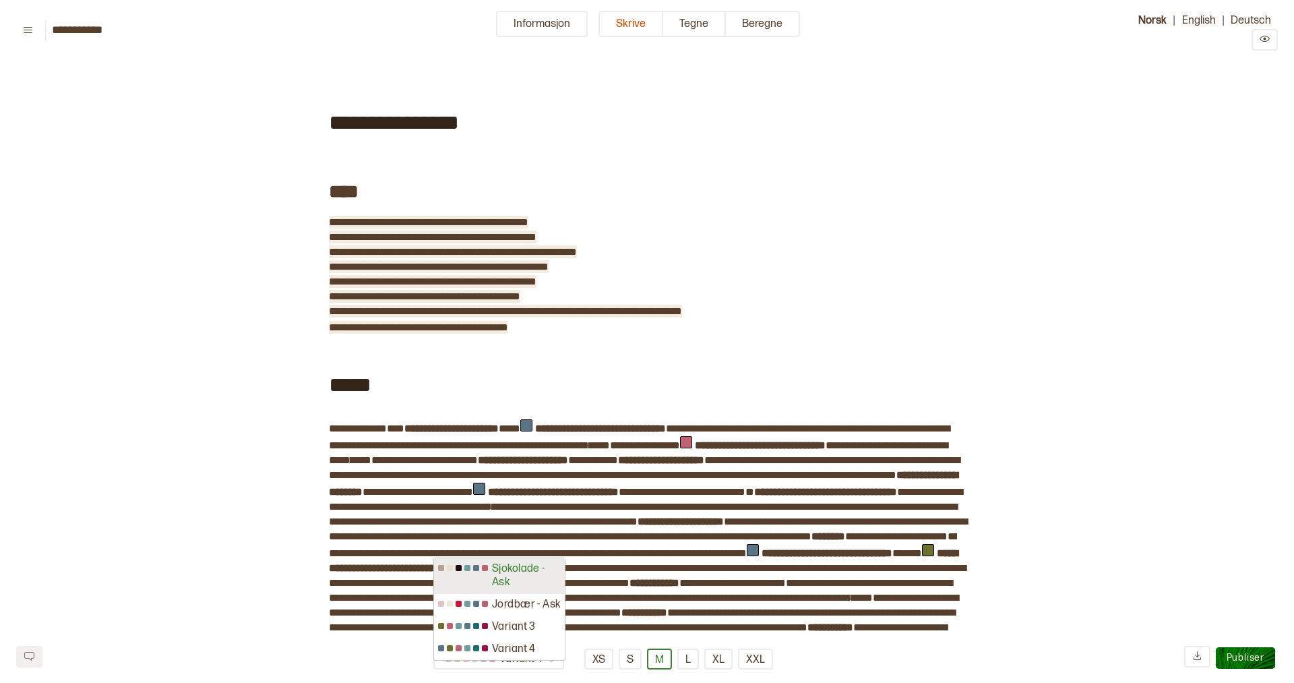
click at [520, 581] on div "Sjokolade - Ask" at bounding box center [499, 576] width 131 height 36
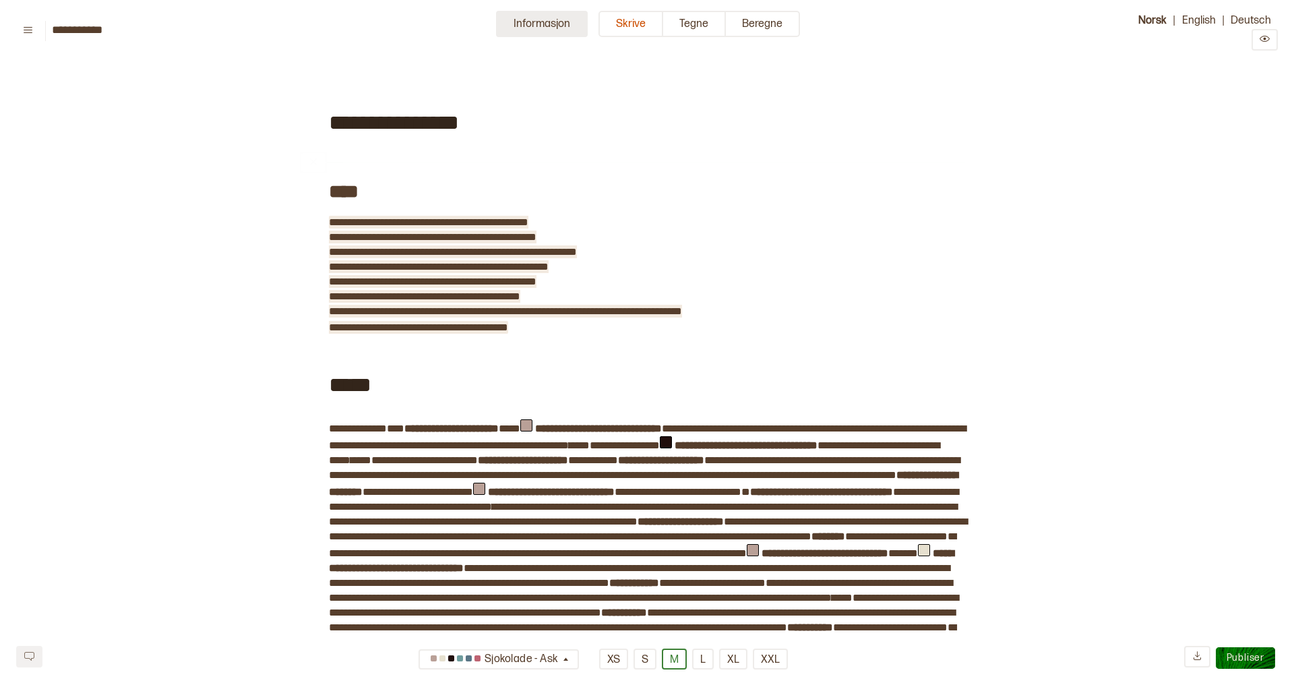
click at [526, 25] on button "Informasjon" at bounding box center [542, 24] width 92 height 26
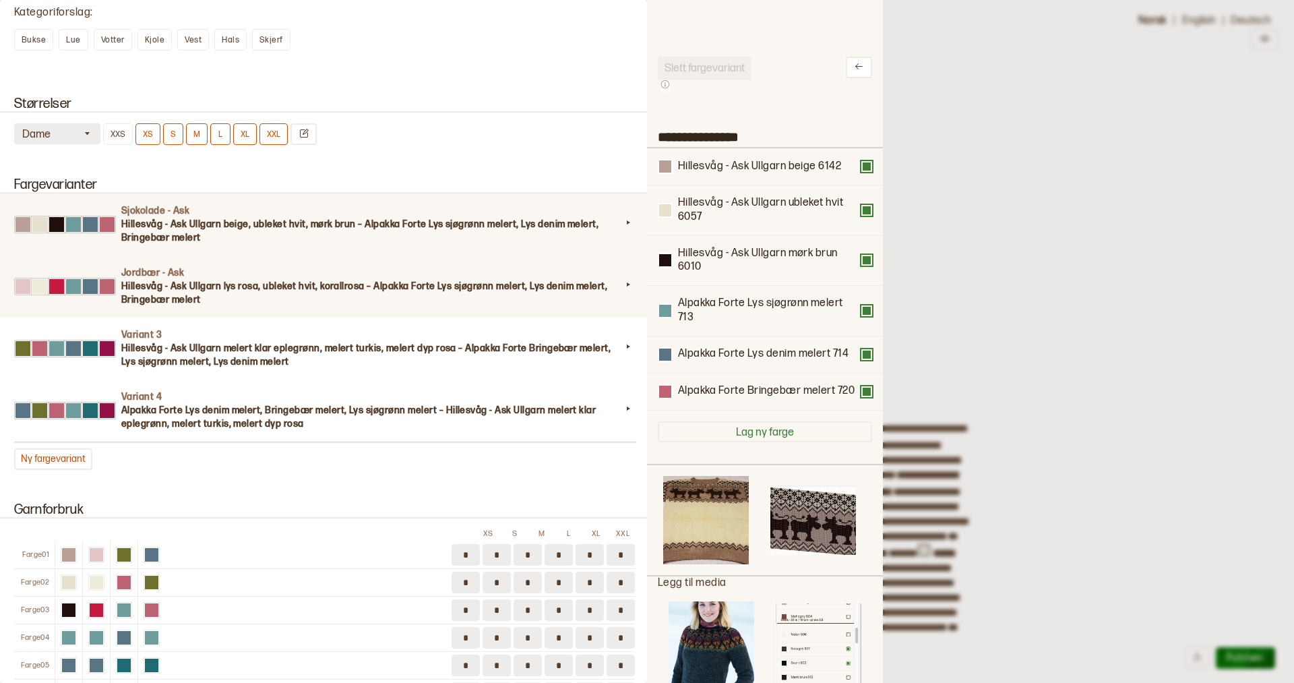
click at [377, 298] on h3 "Hillesvåg - Ask Ullgarn lys rosa, ubleket hvit, korallrosa – Alpakka Forte Lys …" at bounding box center [371, 293] width 500 height 27
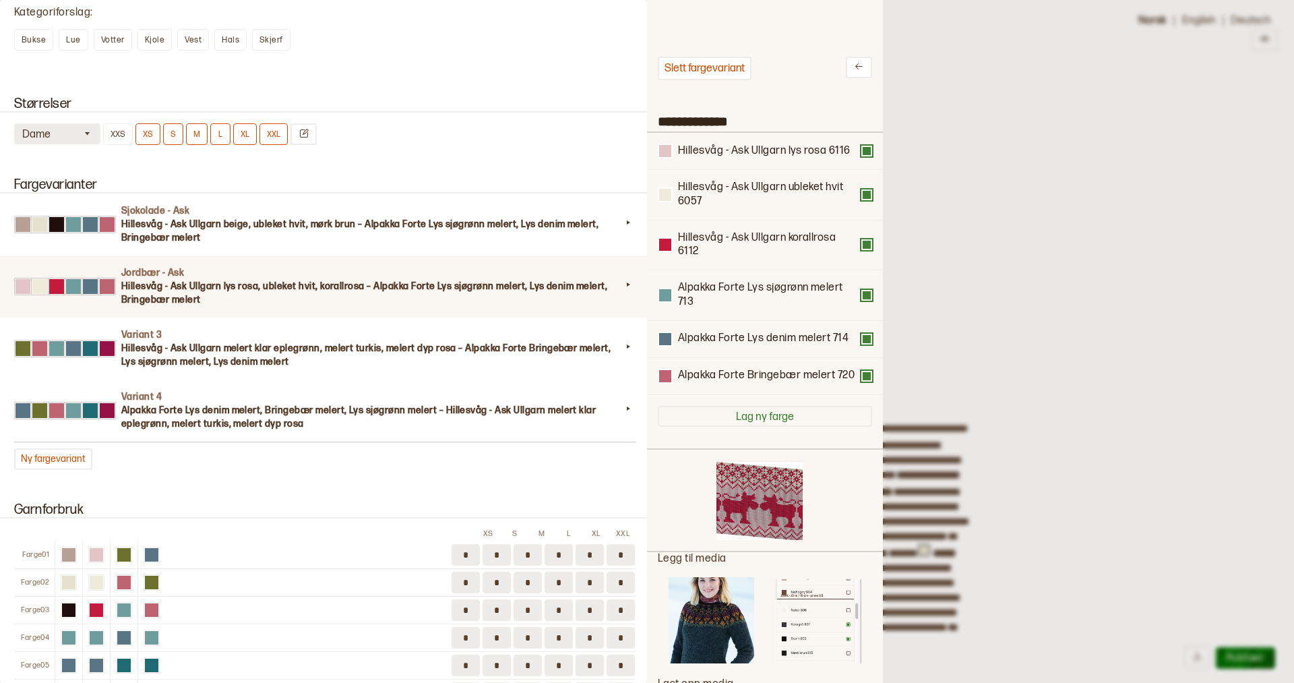
click at [1025, 32] on div at bounding box center [647, 341] width 1294 height 683
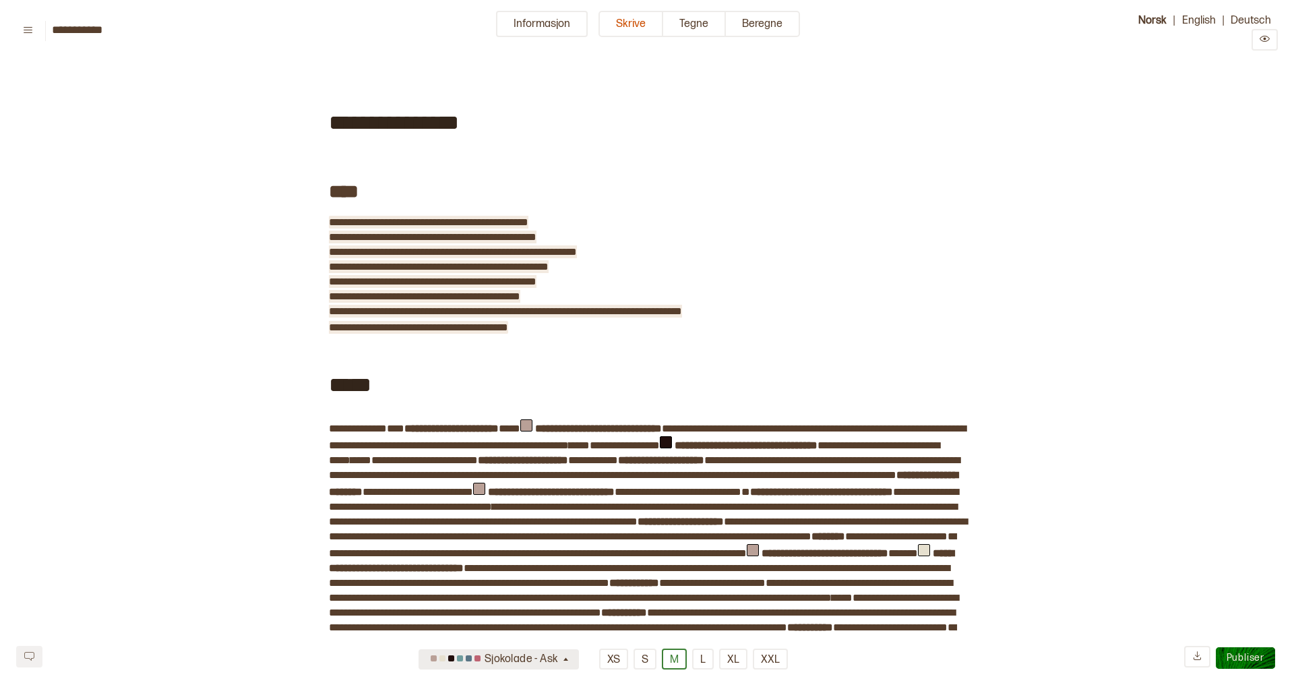
click at [565, 661] on icon "button" at bounding box center [565, 659] width 5 height 3
click at [550, 594] on div "Jordbær - Ask" at bounding box center [499, 591] width 160 height 22
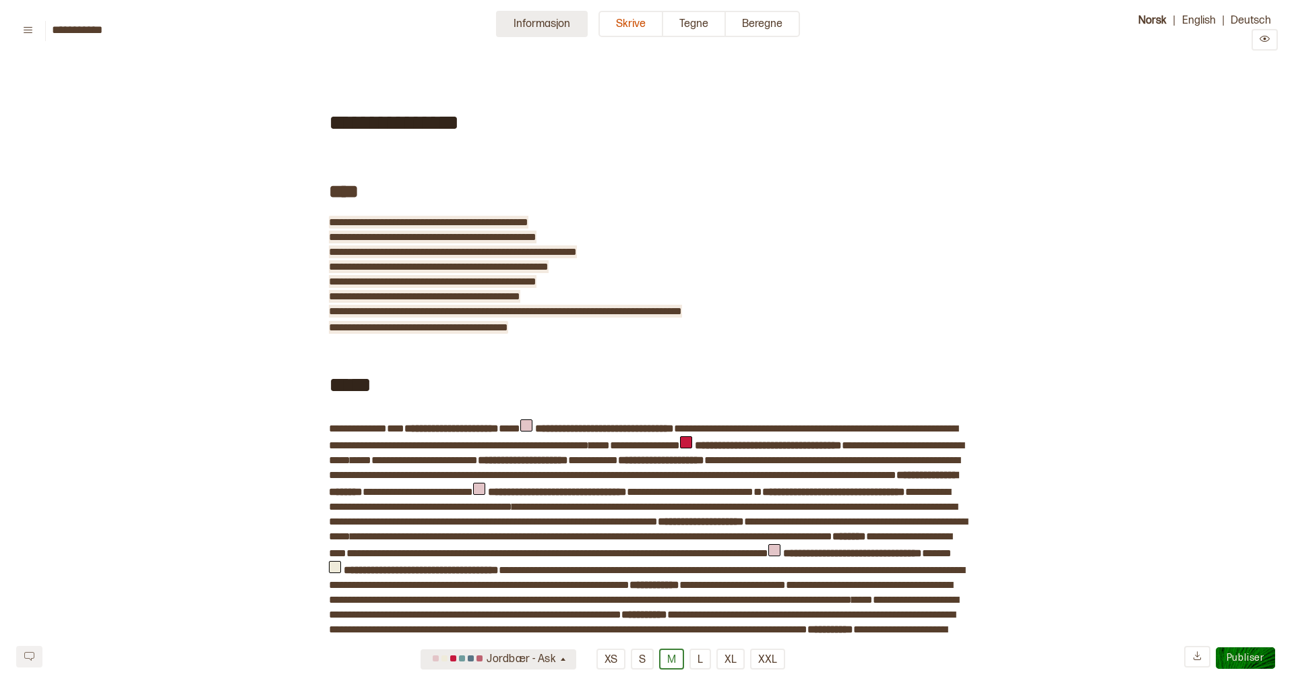
click at [541, 22] on button "Informasjon" at bounding box center [542, 24] width 92 height 26
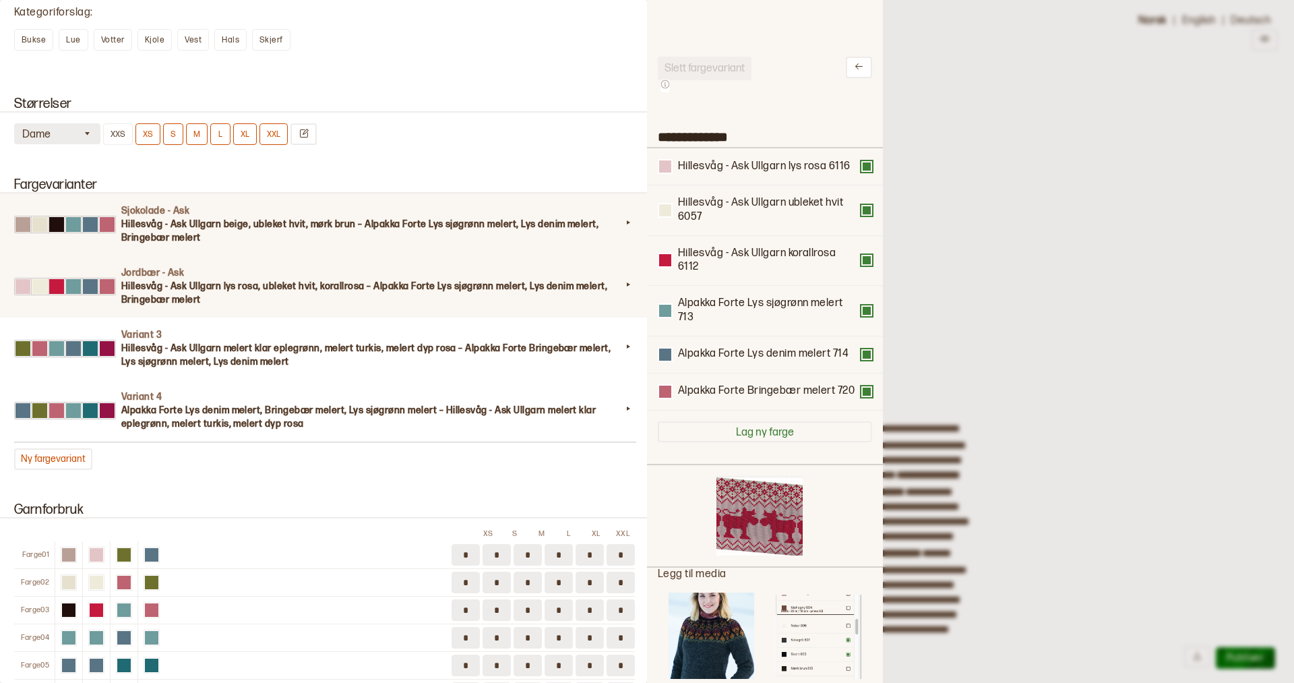
click at [397, 220] on h3 "Hillesvåg - Ask Ullgarn beige, ubleket hvit, mørk brun – Alpakka Forte Lys sjøg…" at bounding box center [371, 231] width 500 height 27
type input "**********"
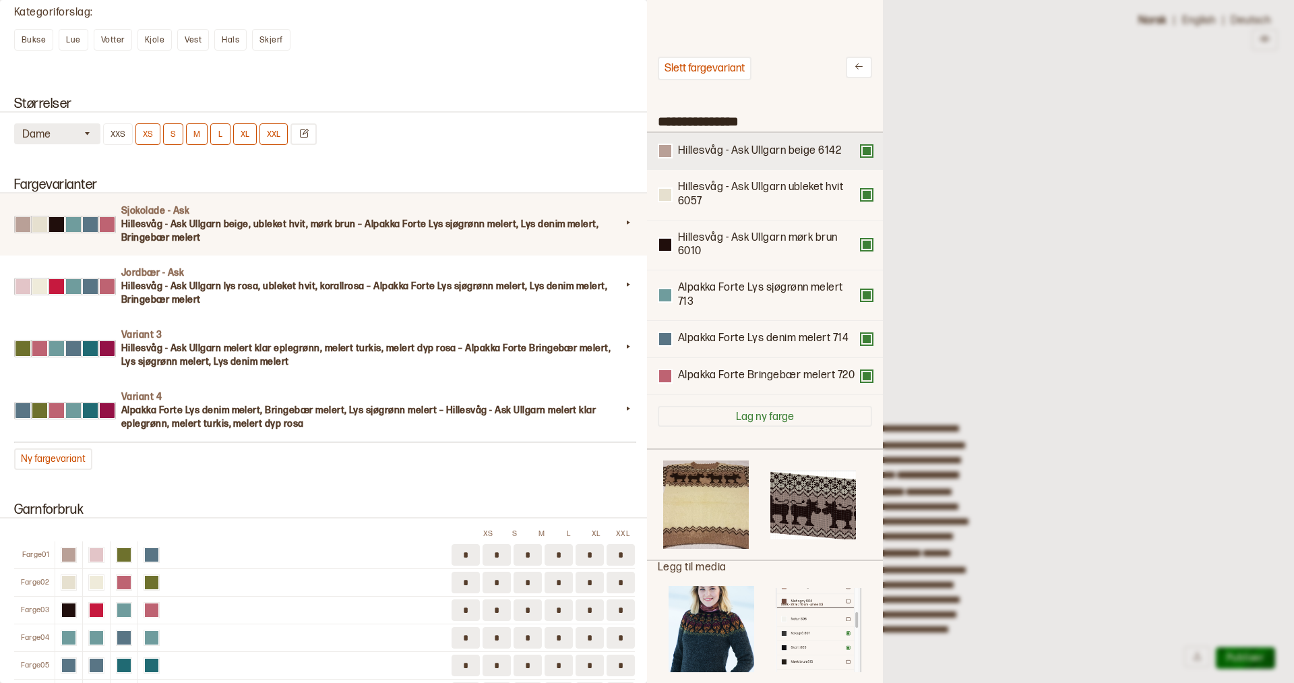
click at [700, 160] on div "Hillesvåg - Ask Ullgarn beige 6142" at bounding box center [765, 151] width 236 height 37
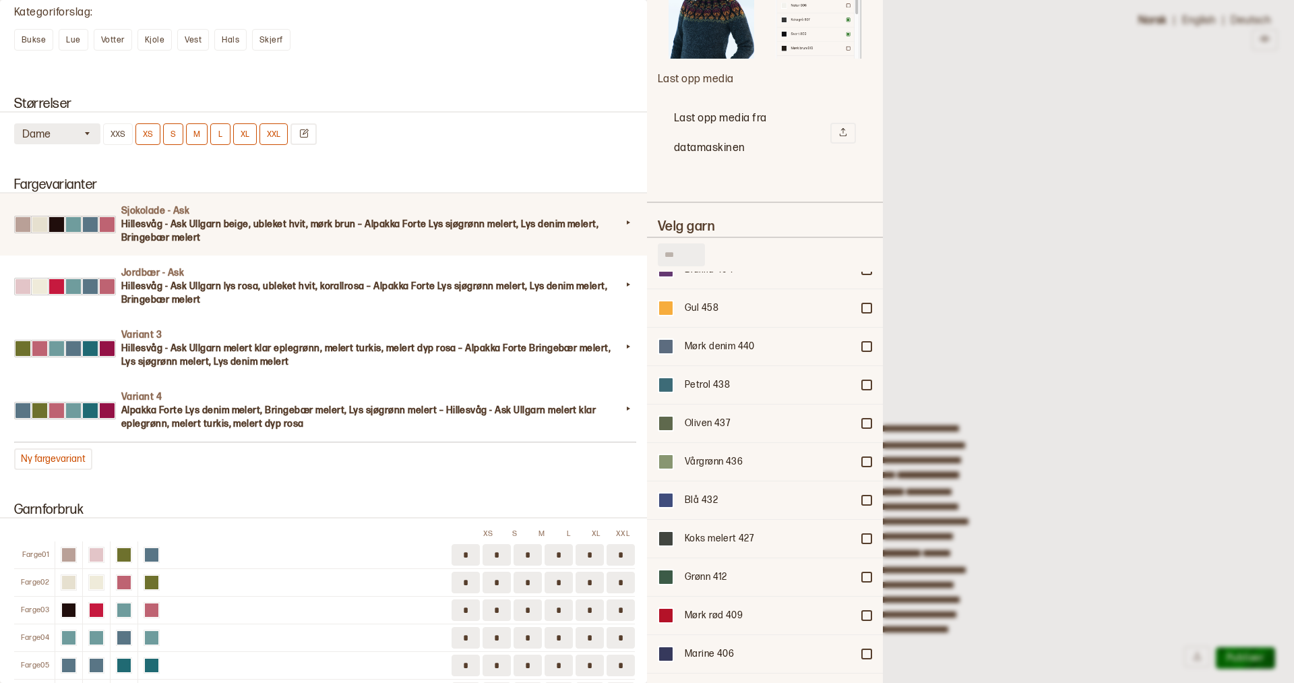
scroll to position [415, 0]
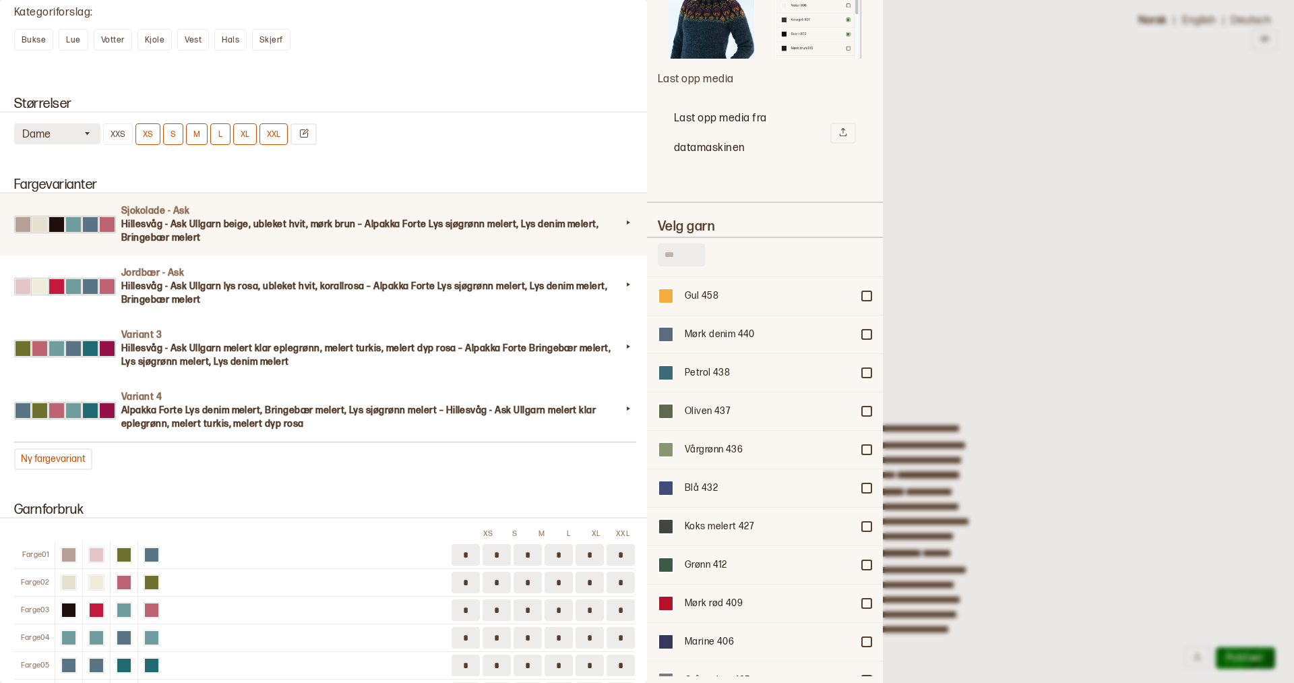
click at [686, 247] on input "text" at bounding box center [681, 254] width 47 height 23
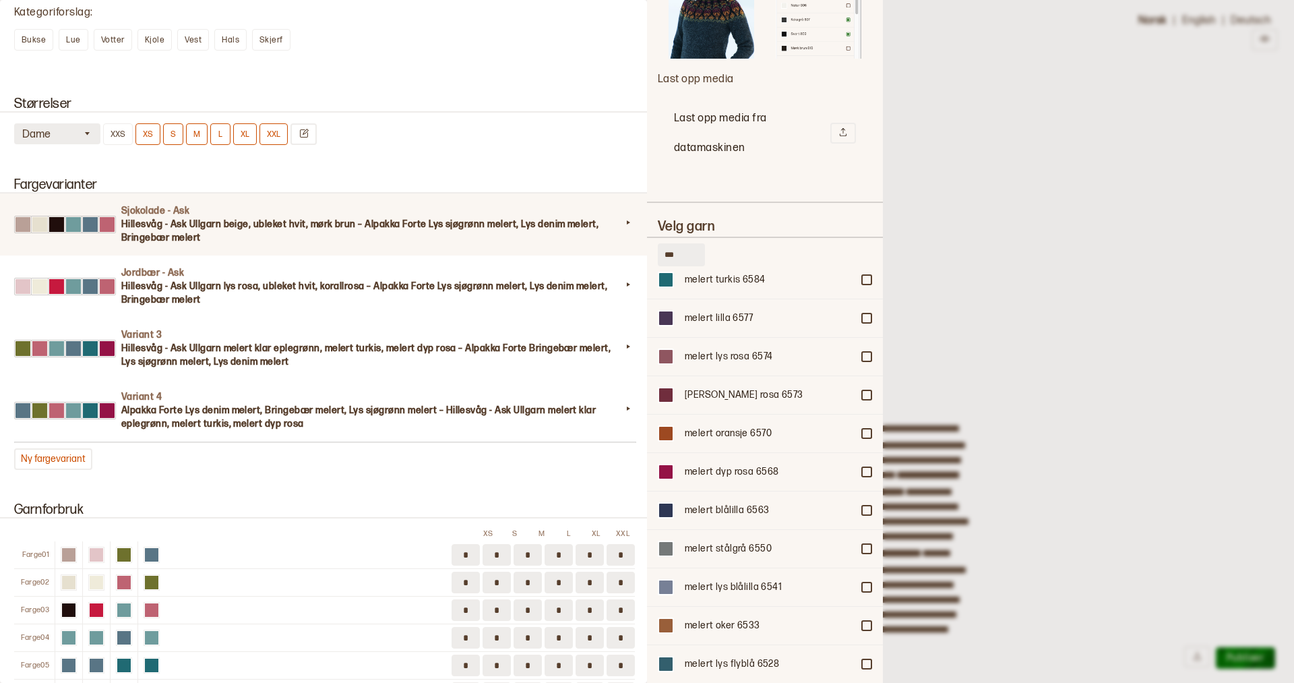
scroll to position [386, 0]
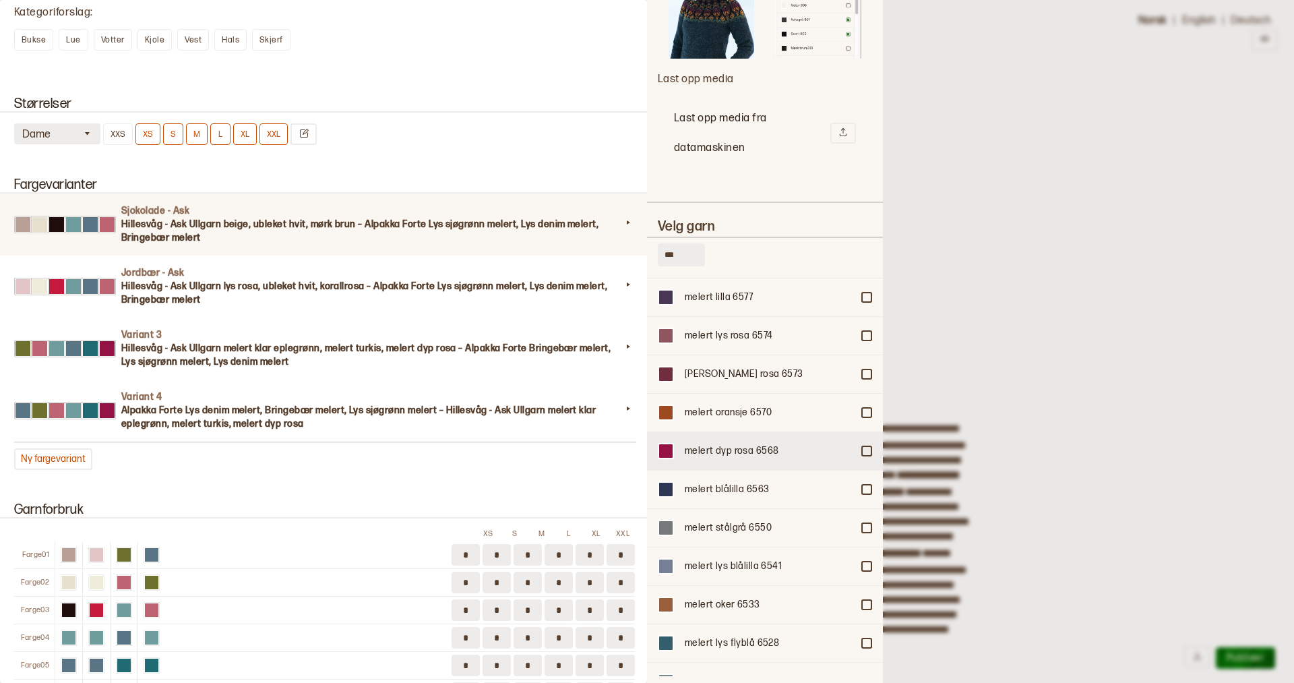
type input "***"
click at [865, 447] on div at bounding box center [867, 451] width 8 height 8
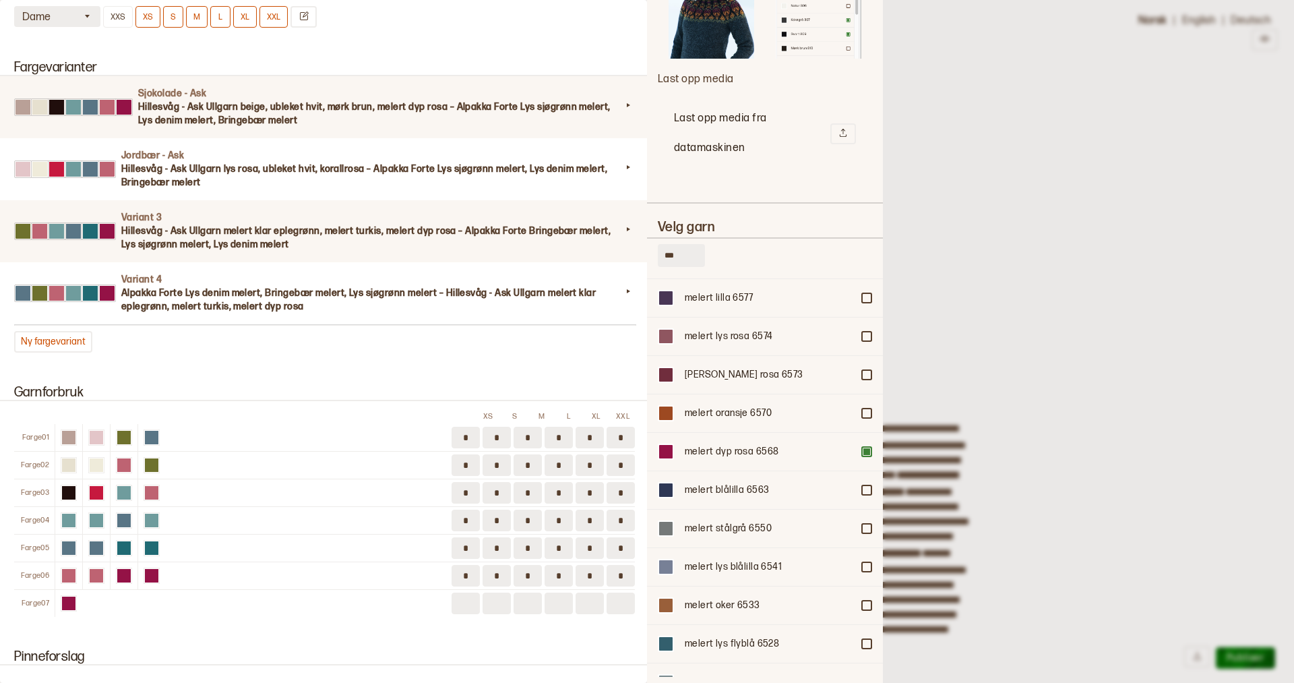
scroll to position [1373, 0]
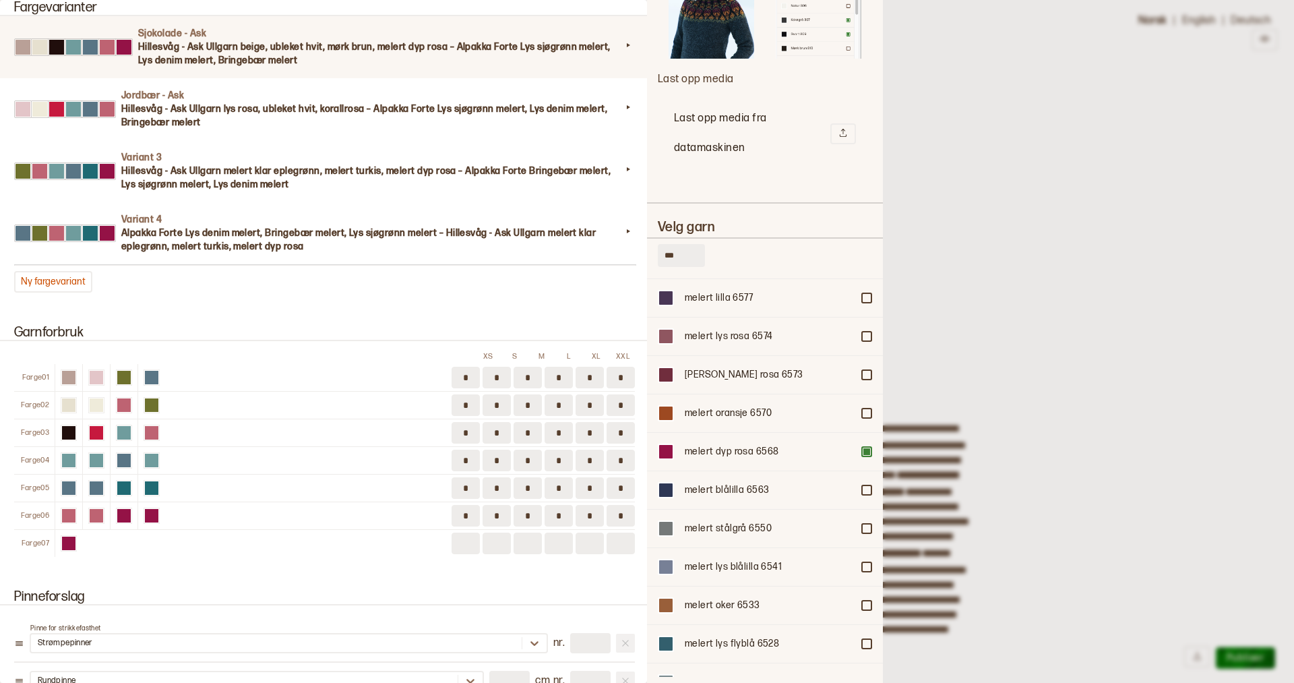
click at [971, 146] on div at bounding box center [647, 341] width 1294 height 683
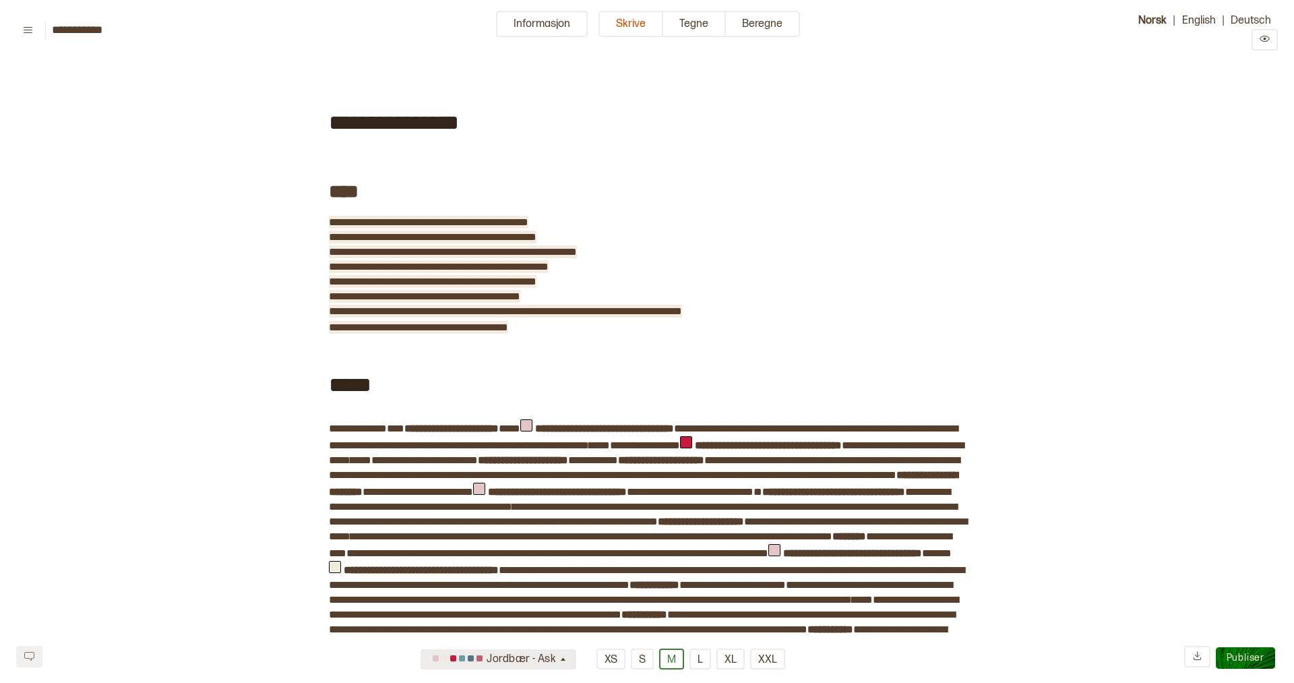
click at [842, 442] on b "**********" at bounding box center [768, 445] width 147 height 10
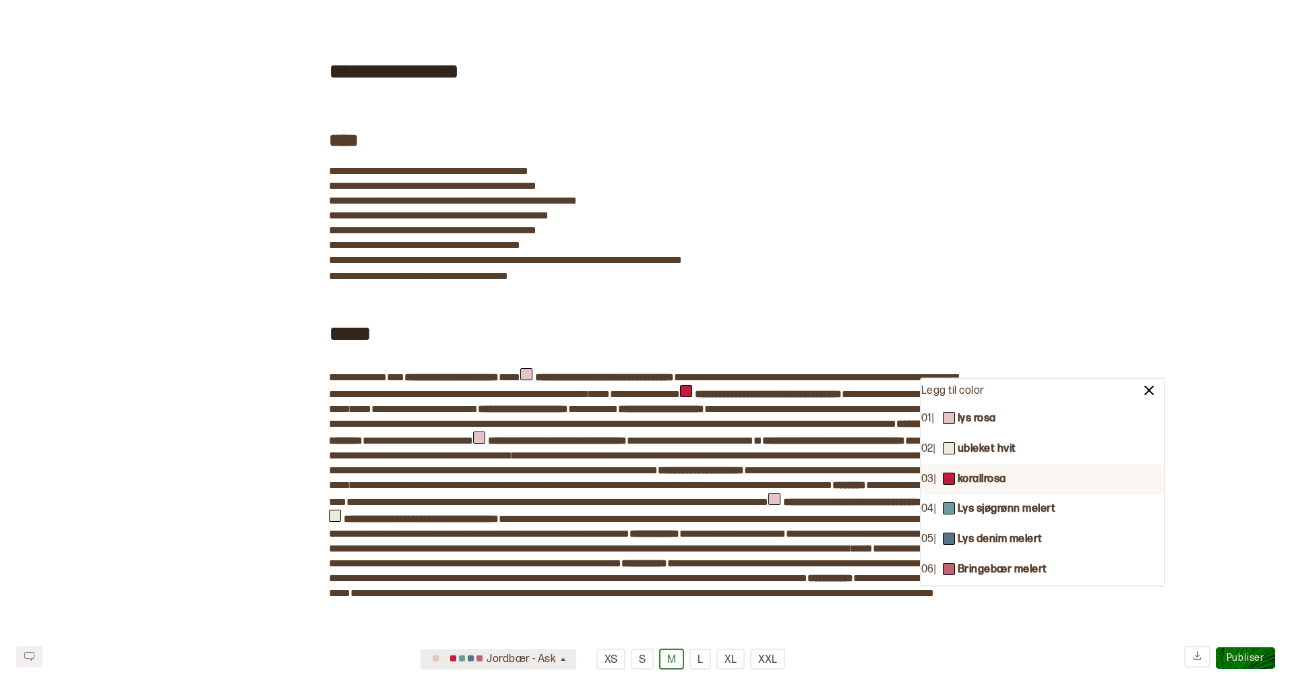
scroll to position [53, 0]
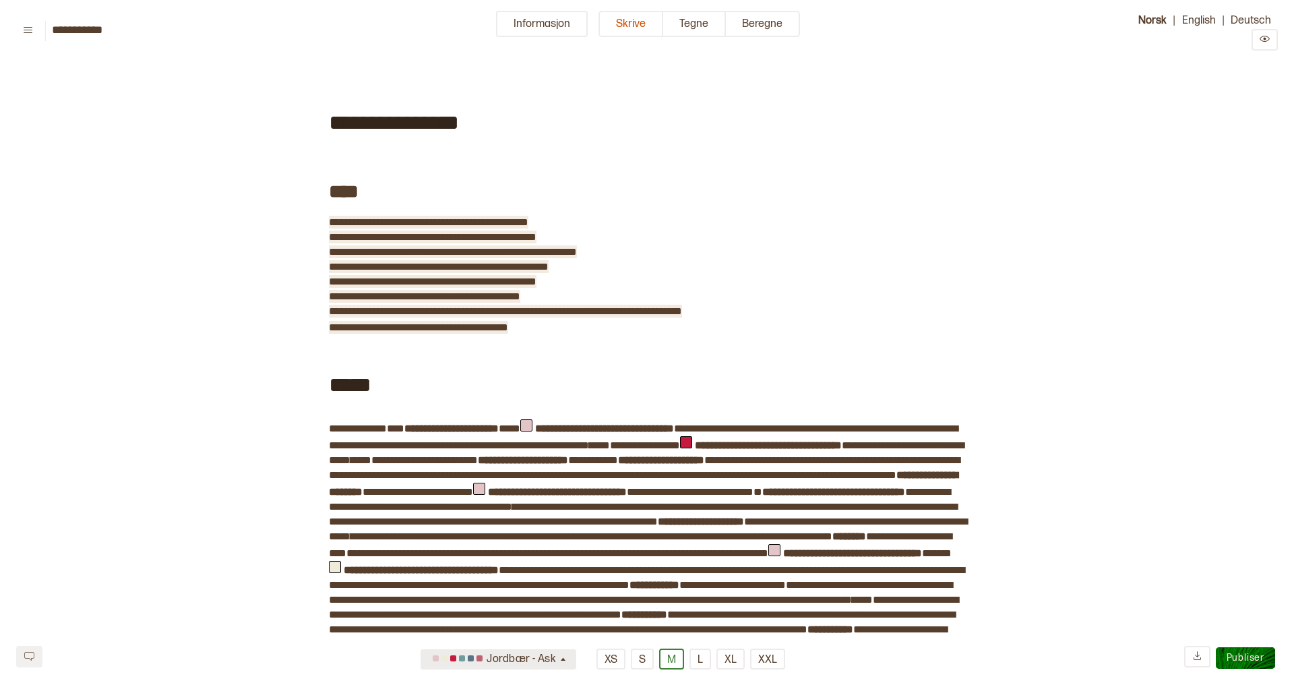
click at [543, 30] on button "Informasjon" at bounding box center [542, 24] width 92 height 26
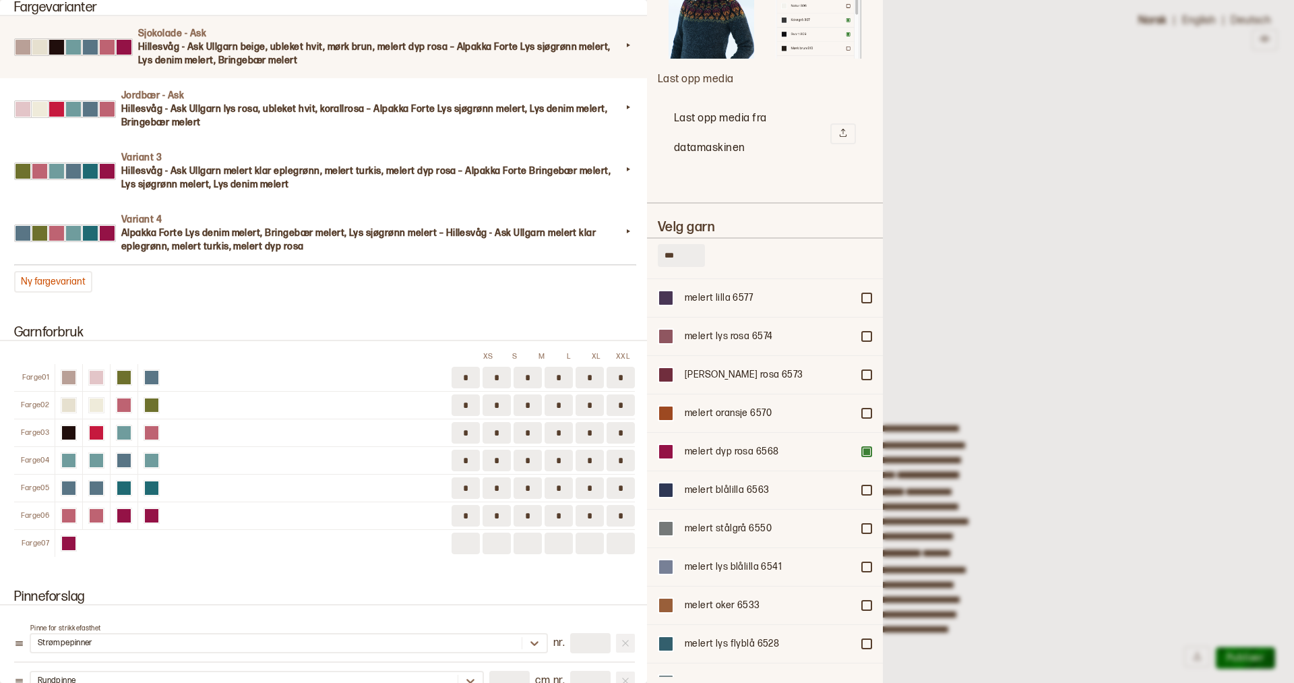
click at [473, 534] on input at bounding box center [466, 543] width 28 height 22
type input "*"
click at [492, 534] on input at bounding box center [497, 543] width 28 height 22
type input "*"
click at [513, 534] on div "* *" at bounding box center [543, 543] width 183 height 22
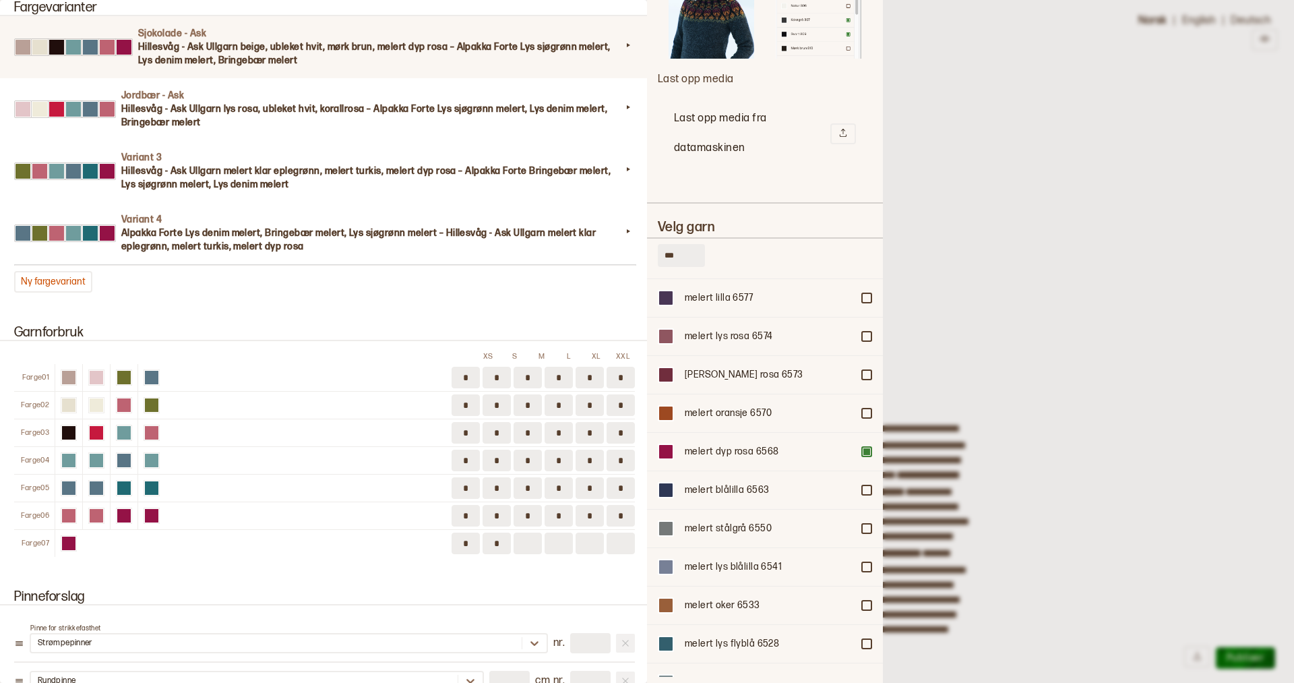
click at [531, 534] on input at bounding box center [528, 543] width 28 height 22
type input "*"
click at [572, 537] on input at bounding box center [559, 543] width 28 height 22
type input "*"
click at [587, 539] on input at bounding box center [590, 543] width 28 height 22
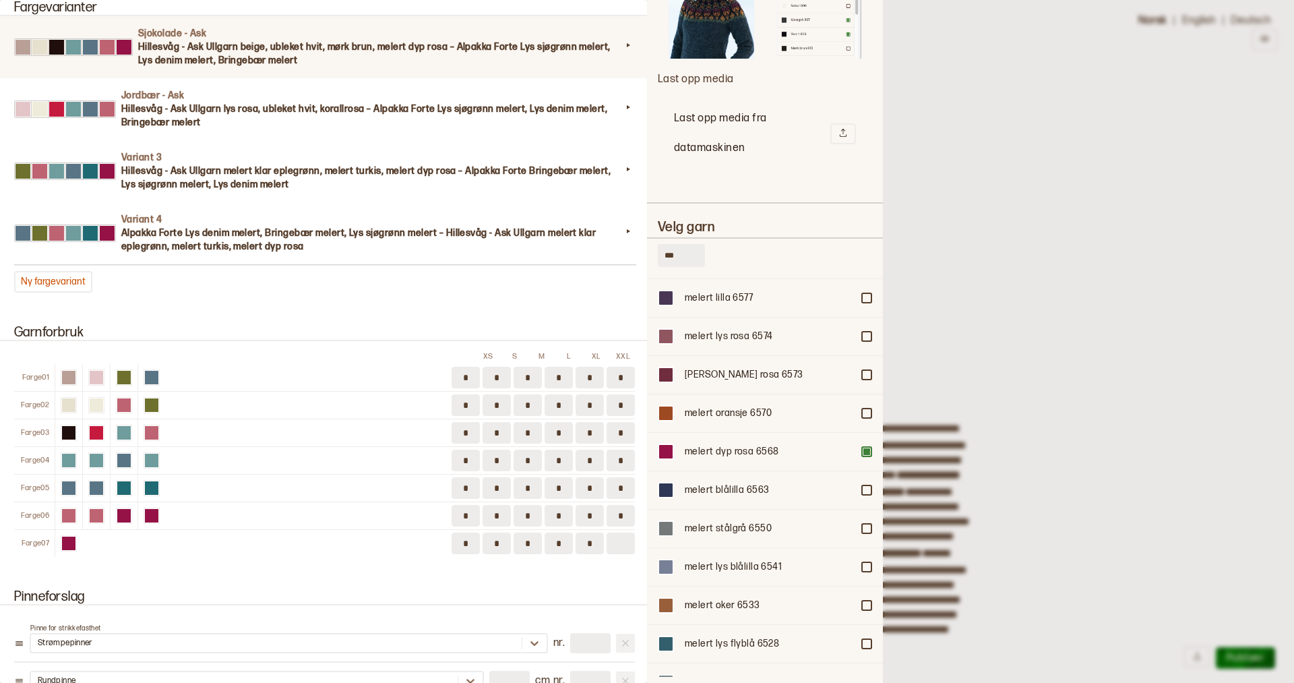
type input "*"
click at [630, 539] on input at bounding box center [621, 543] width 28 height 22
type input "*"
click at [942, 310] on div at bounding box center [647, 341] width 1294 height 683
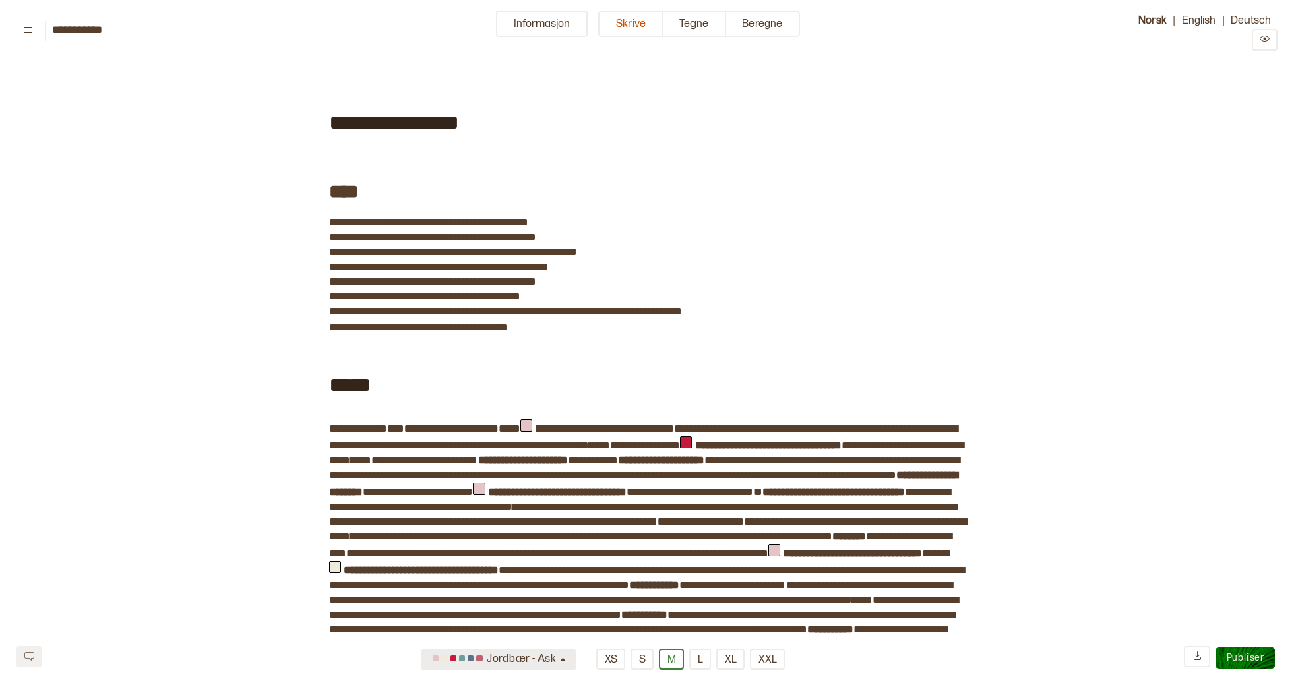
click at [842, 441] on b "**********" at bounding box center [768, 445] width 147 height 10
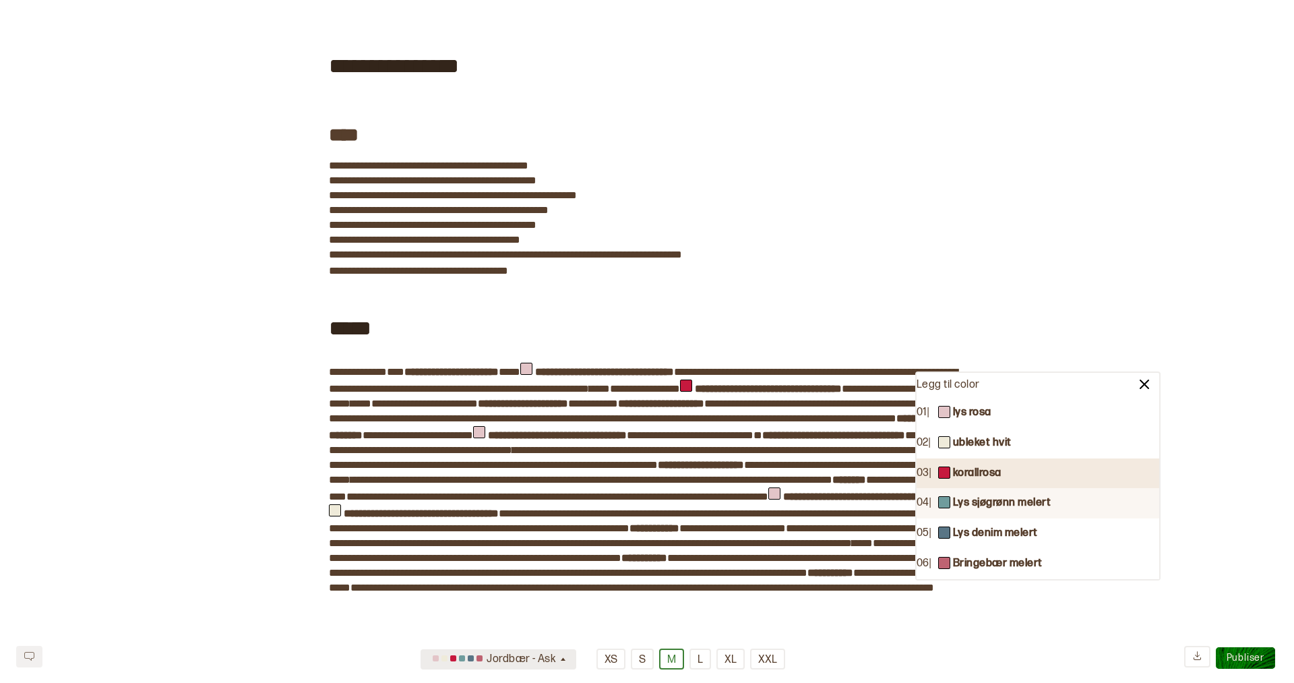
scroll to position [63, 0]
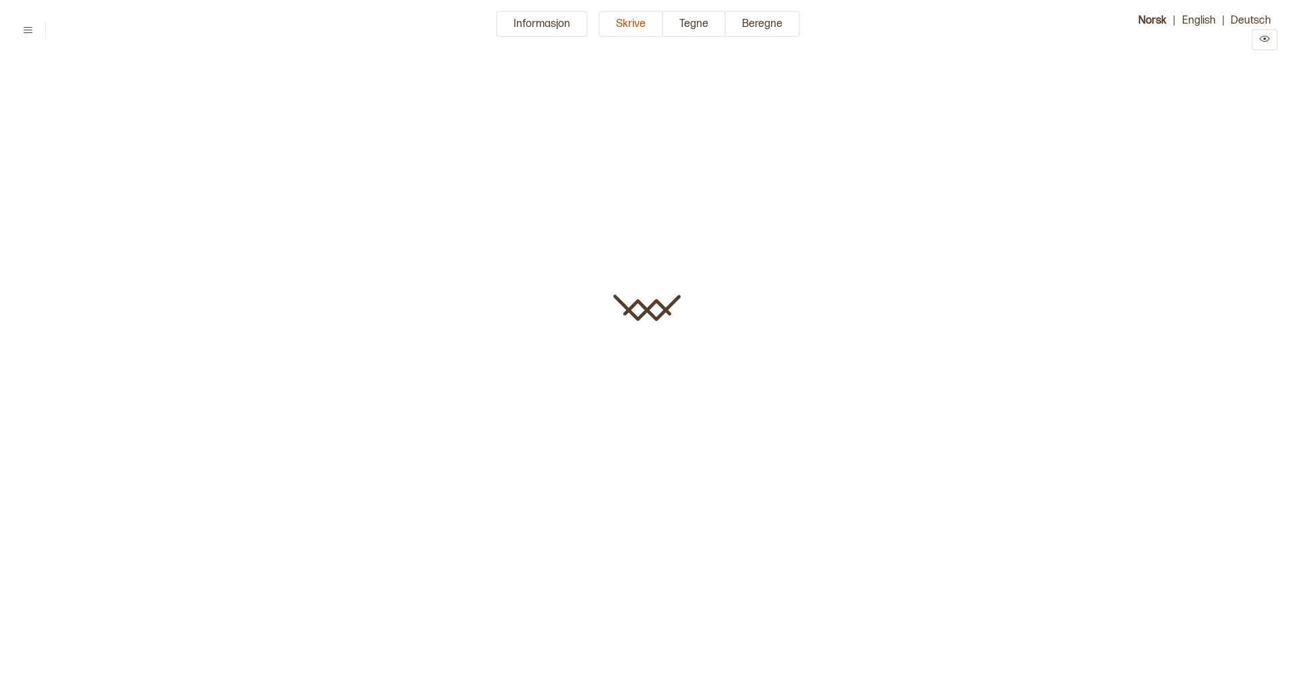
type input "**********"
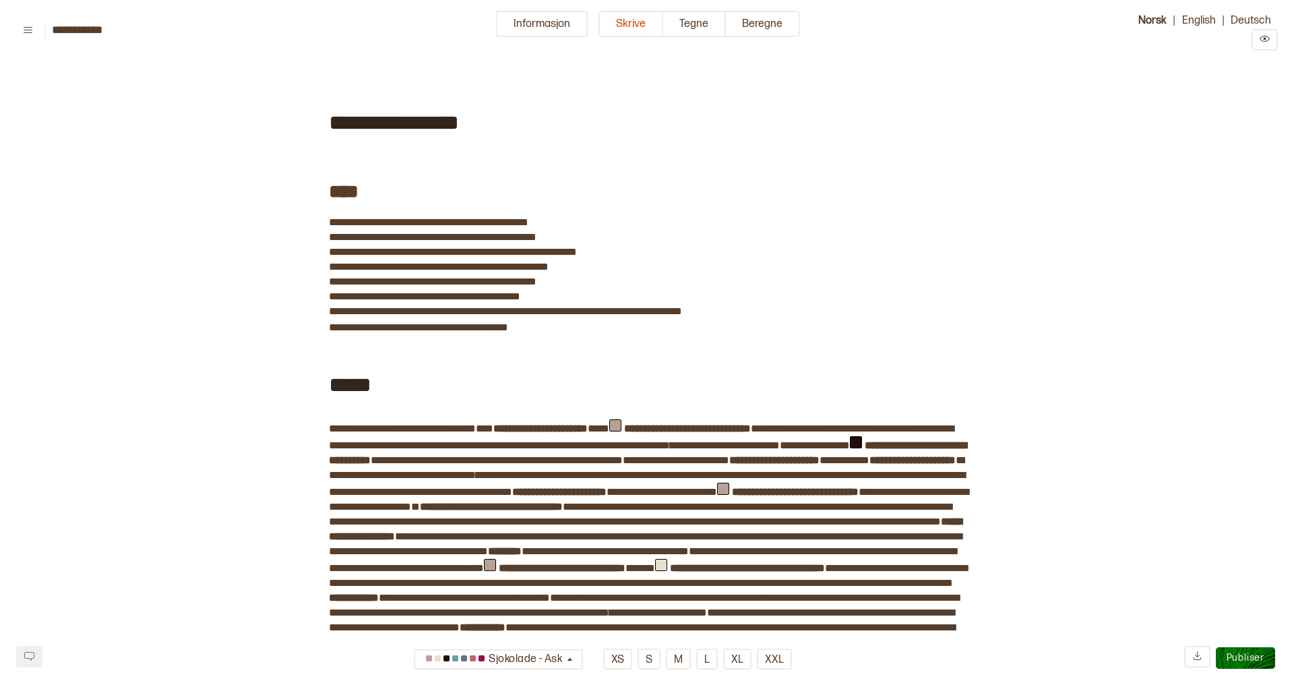
click at [721, 428] on b "**********" at bounding box center [687, 428] width 127 height 10
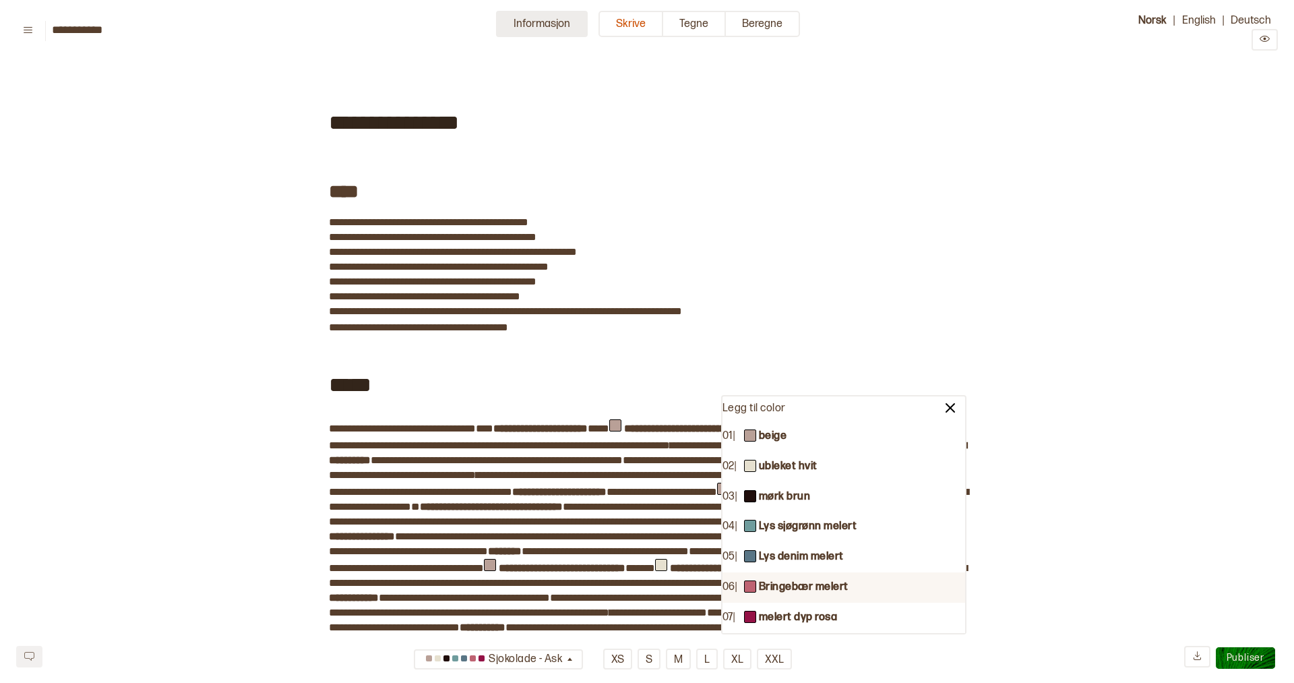
click at [555, 24] on button "Informasjon" at bounding box center [542, 24] width 92 height 26
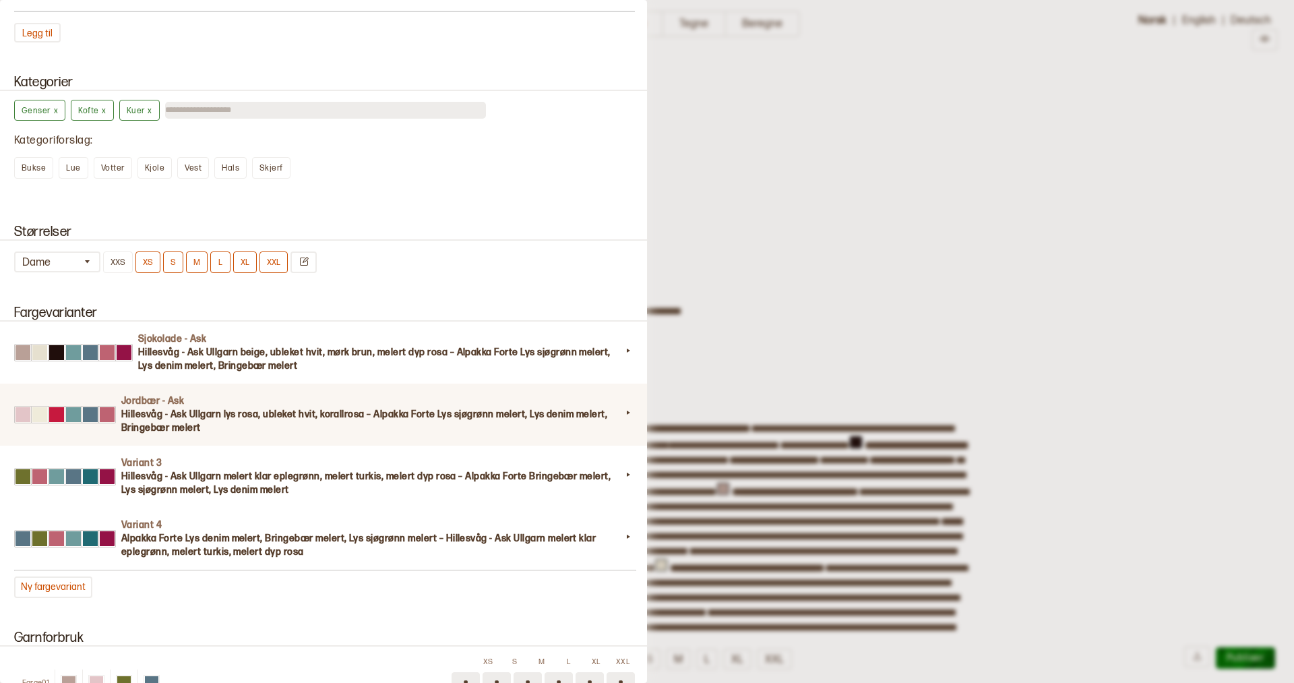
scroll to position [1076, 0]
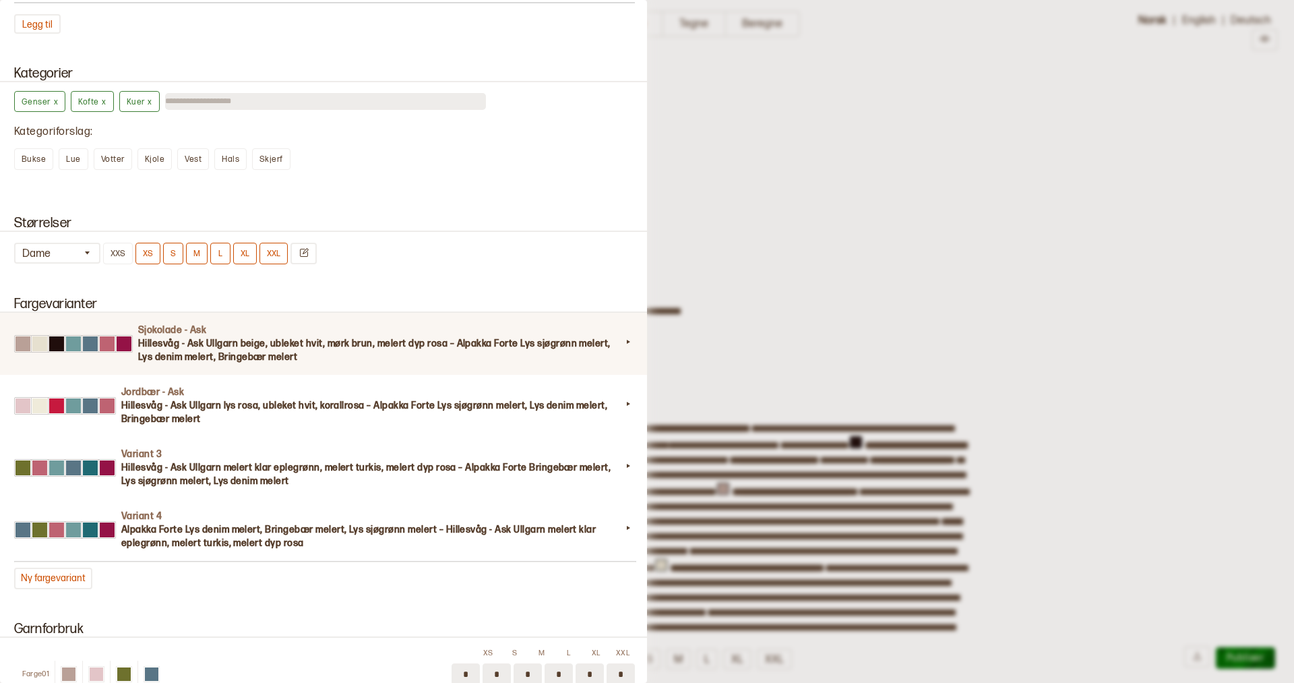
click at [180, 345] on h3 "Hillesvåg - Ask Ullgarn beige, ubleket hvit, mørk brun, melert dyp rosa – Alpak…" at bounding box center [379, 350] width 483 height 27
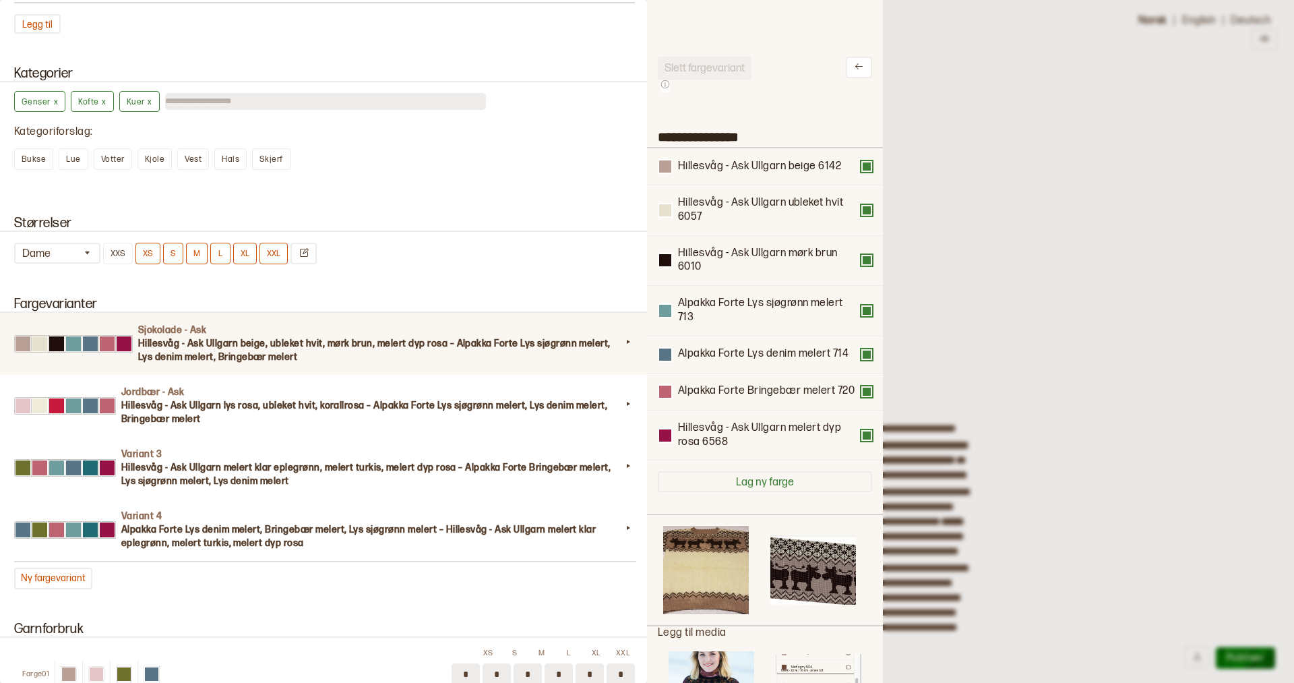
scroll to position [404, 236]
click at [865, 435] on button at bounding box center [866, 435] width 11 height 11
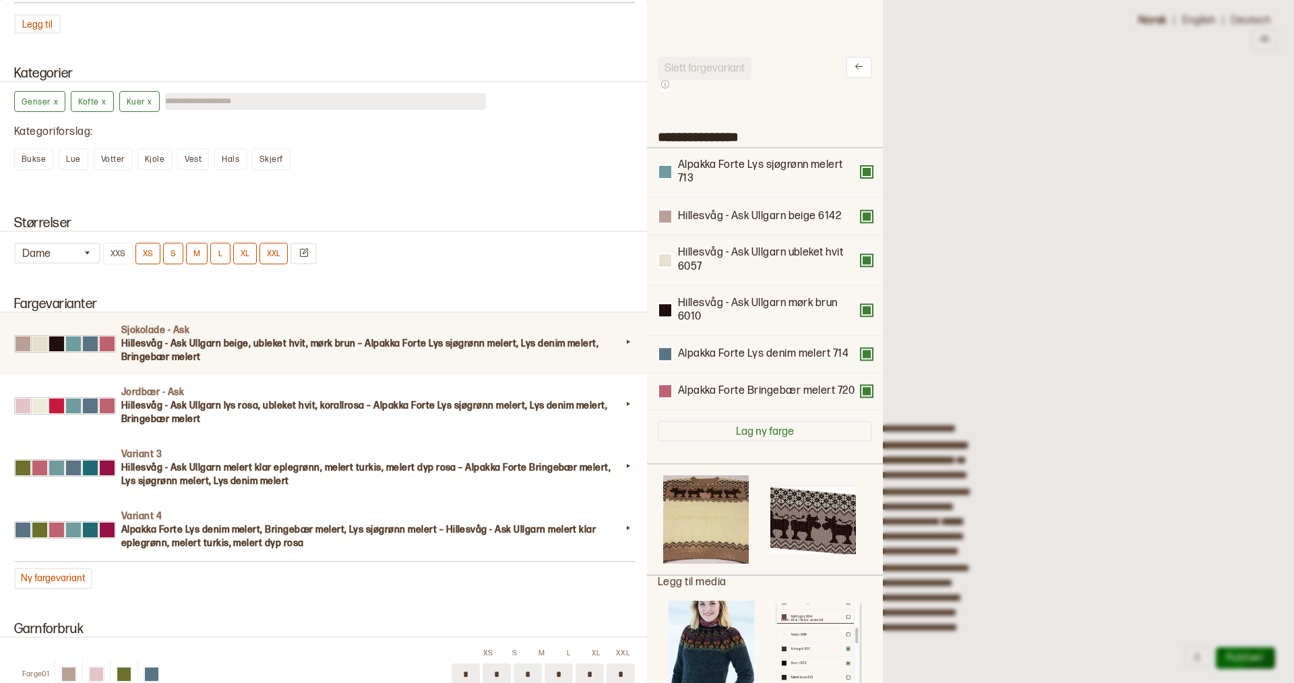
drag, startPoint x: 702, startPoint y: 313, endPoint x: 702, endPoint y: 169, distance: 143.6
click at [702, 169] on div "Hillesvåg - Ask Ullgarn beige 6142 Hillesvåg - Ask Ullgarn ubleket hvit 6057 Hi…" at bounding box center [765, 279] width 214 height 262
click at [934, 123] on div at bounding box center [647, 341] width 1294 height 683
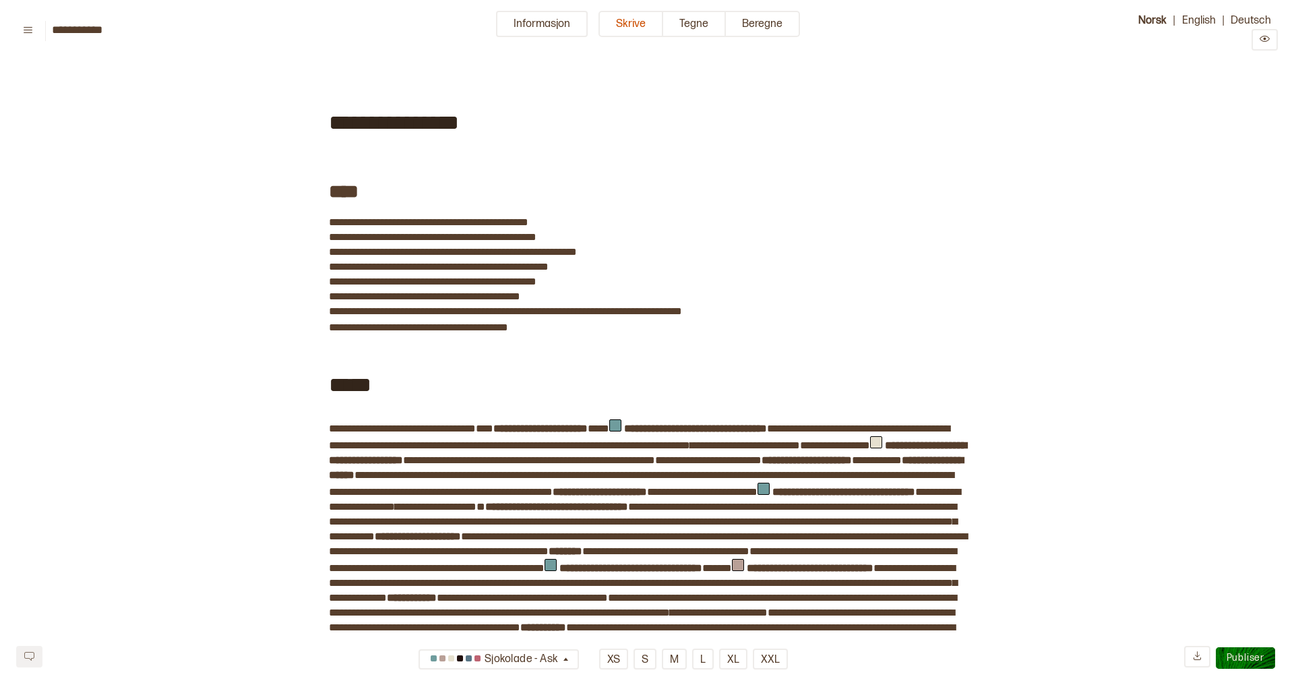
click at [698, 426] on b "**********" at bounding box center [695, 428] width 143 height 10
click at [864, 212] on div "﻿" at bounding box center [632, 209] width 665 height 11
click at [694, 28] on button "Tegne" at bounding box center [694, 24] width 63 height 26
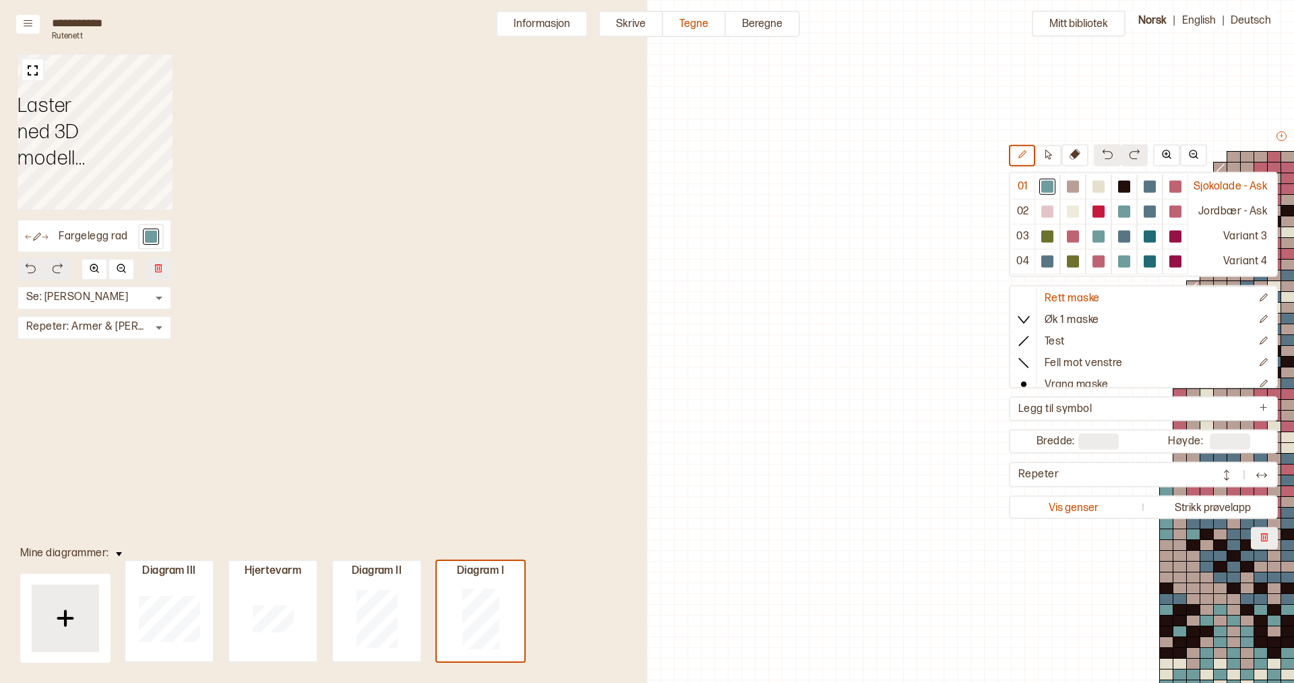
scroll to position [106, 485]
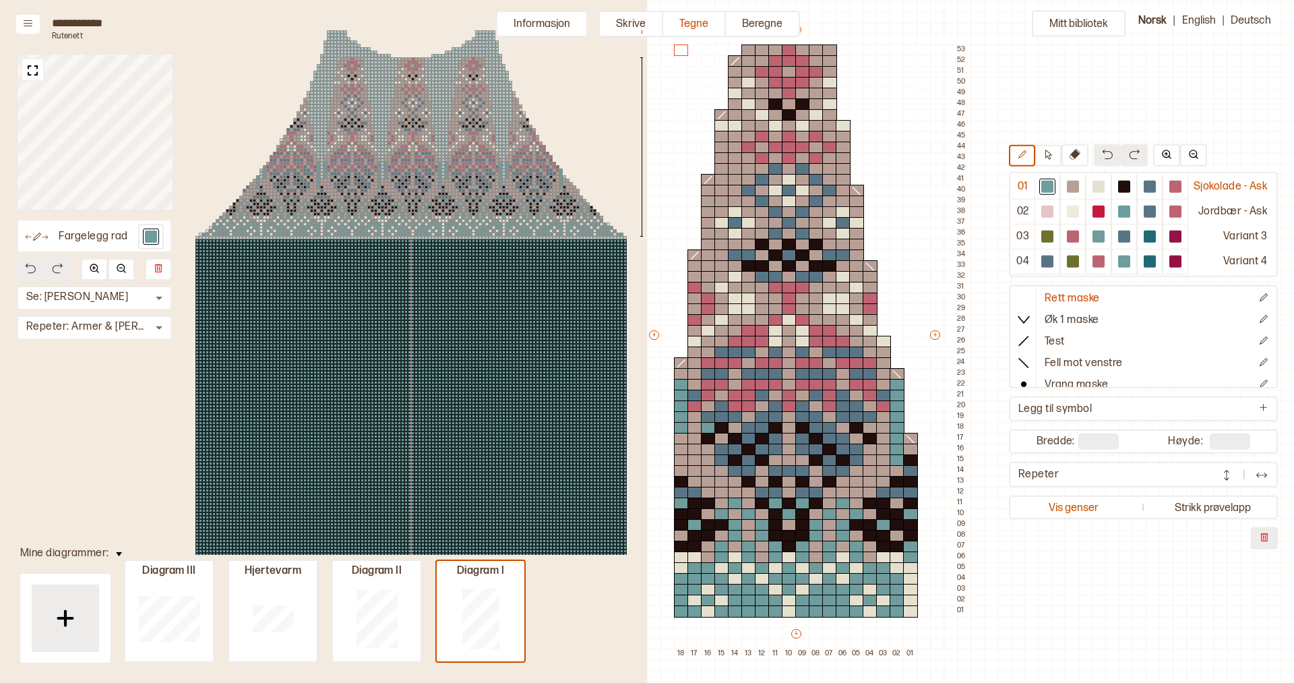
click at [353, 147] on div at bounding box center [351, 146] width 3 height 3
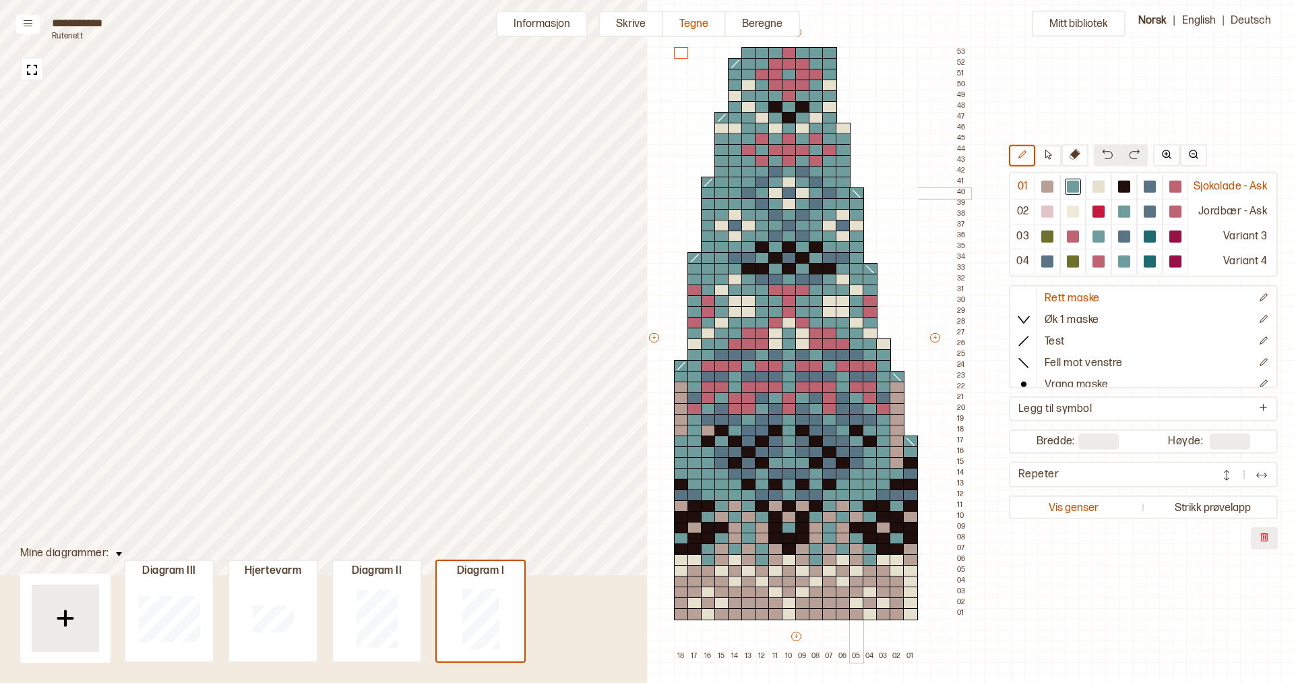
scroll to position [98, 485]
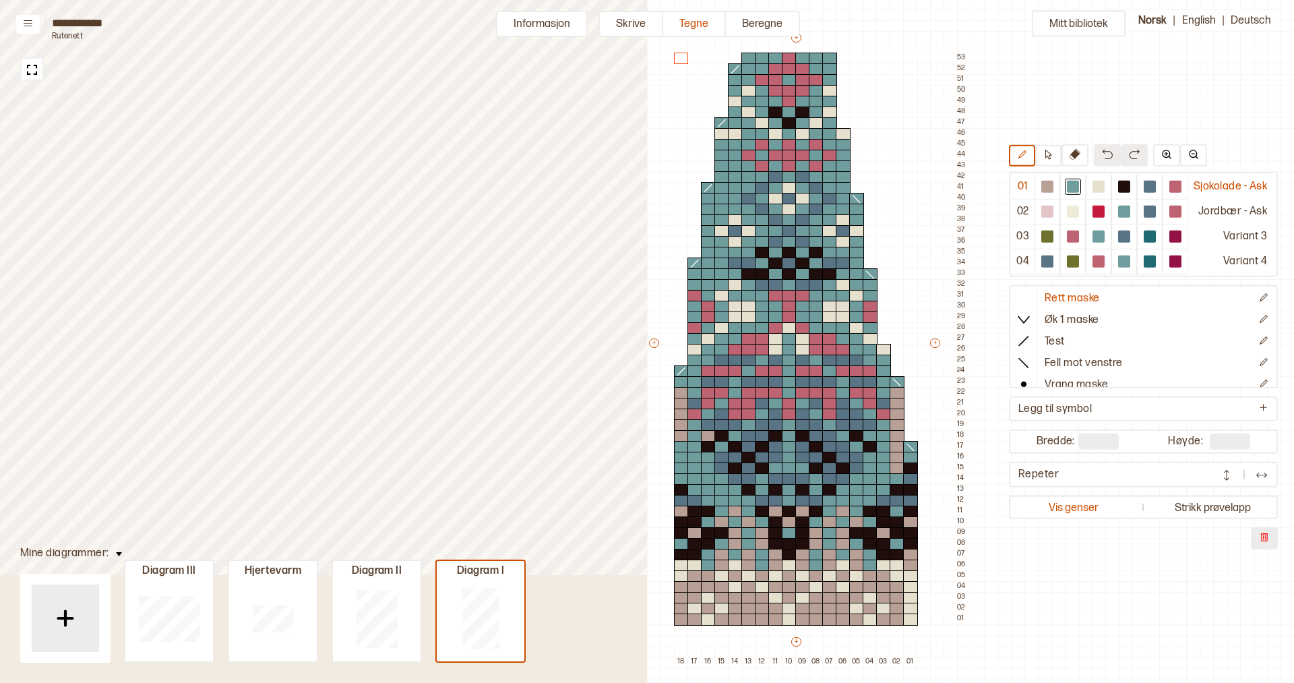
click at [1039, 68] on div "Mitt bibliotek 01 Sjokolade - Ask 02 Jordbær - Ask 03 Variant 3 04 Variant 4 Re…" at bounding box center [809, 585] width 1294 height 1366
click at [558, 24] on button "Informasjon" at bounding box center [542, 24] width 92 height 26
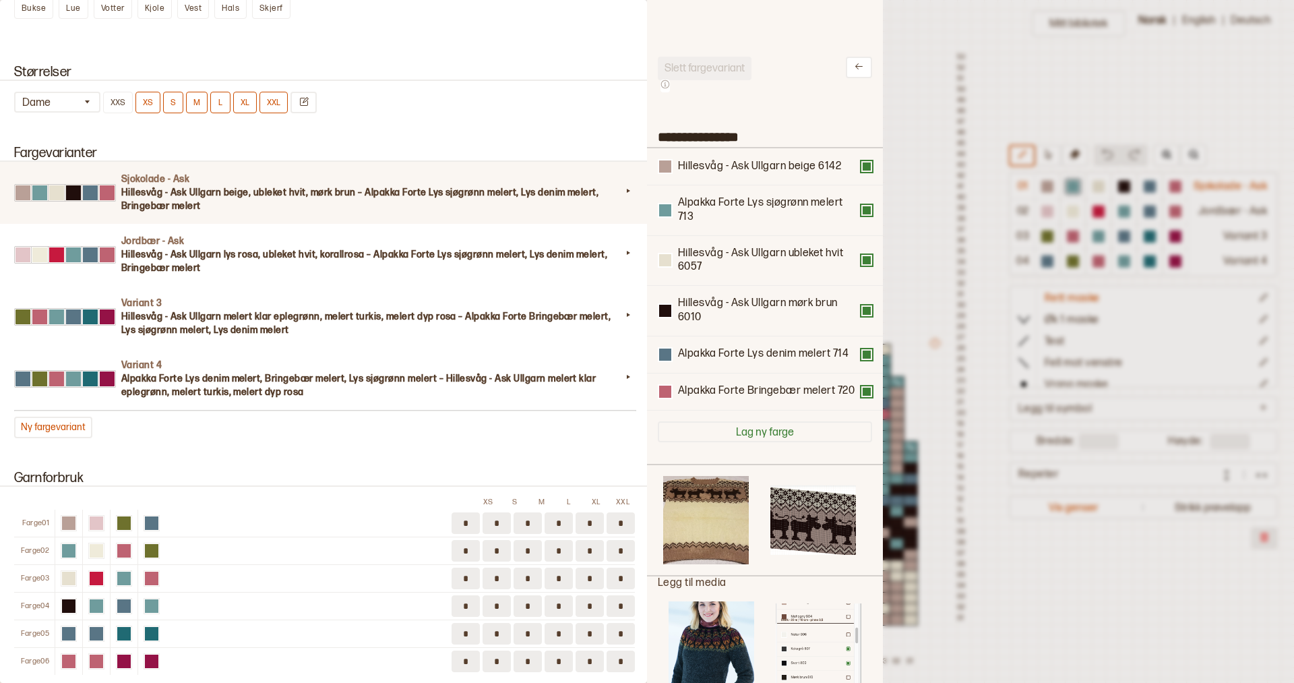
scroll to position [1133, 0]
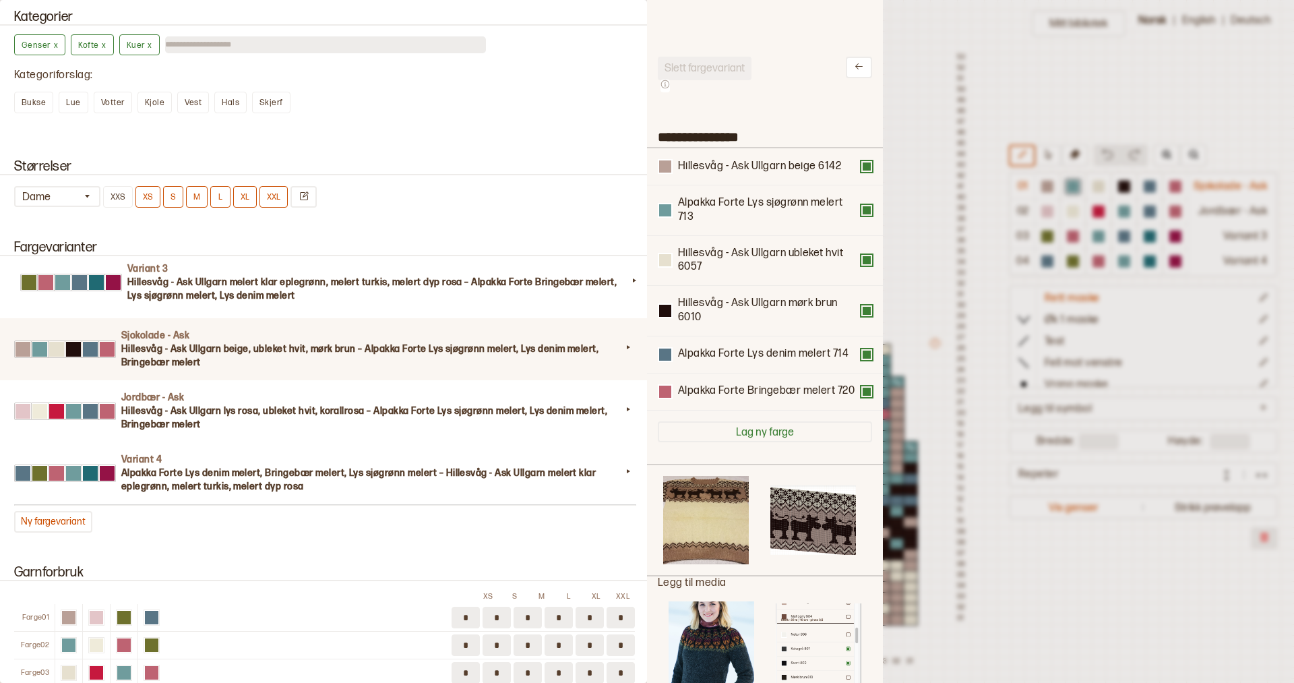
drag, startPoint x: 166, startPoint y: 420, endPoint x: 173, endPoint y: 274, distance: 146.4
click at [173, 274] on div "Sjokolade - Ask Hillesvåg - Ask Ullgarn beige, ubleket hvit, mørk brun – Alpakk…" at bounding box center [324, 380] width 621 height 248
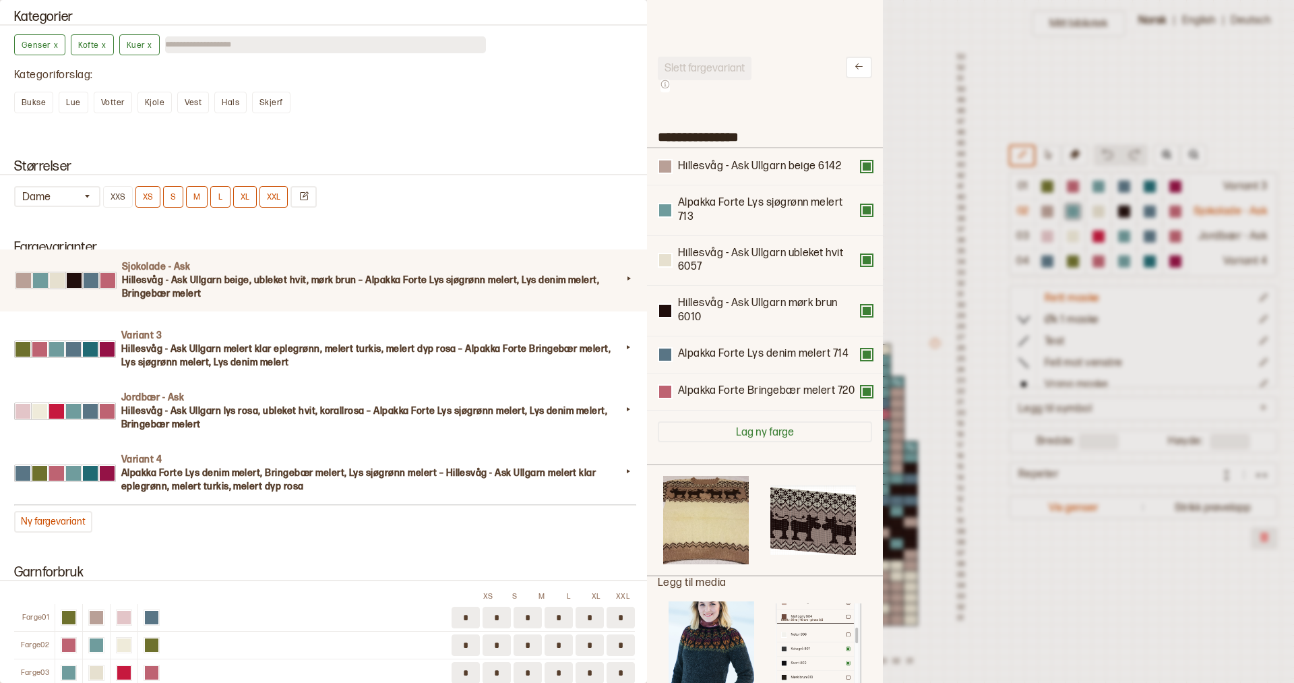
drag, startPoint x: 160, startPoint y: 353, endPoint x: 160, endPoint y: 280, distance: 72.8
click at [160, 280] on div "Variant 3 Hillesvåg - Ask Ullgarn melert klar eplegrønn, melert turkis, melert …" at bounding box center [324, 380] width 621 height 248
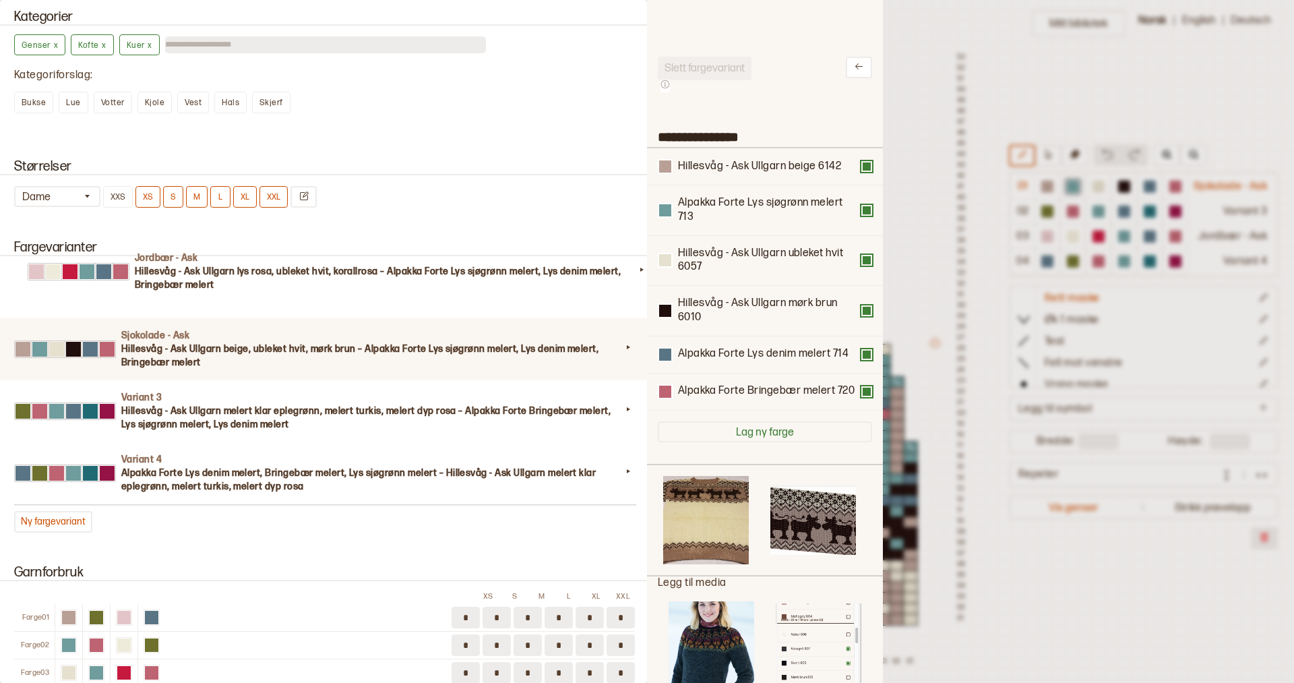
drag, startPoint x: 156, startPoint y: 412, endPoint x: 166, endPoint y: 274, distance: 137.9
click at [167, 272] on div "Sjokolade - Ask Hillesvåg - Ask Ullgarn beige, ubleket hvit, mørk brun – Alpakk…" at bounding box center [324, 380] width 621 height 248
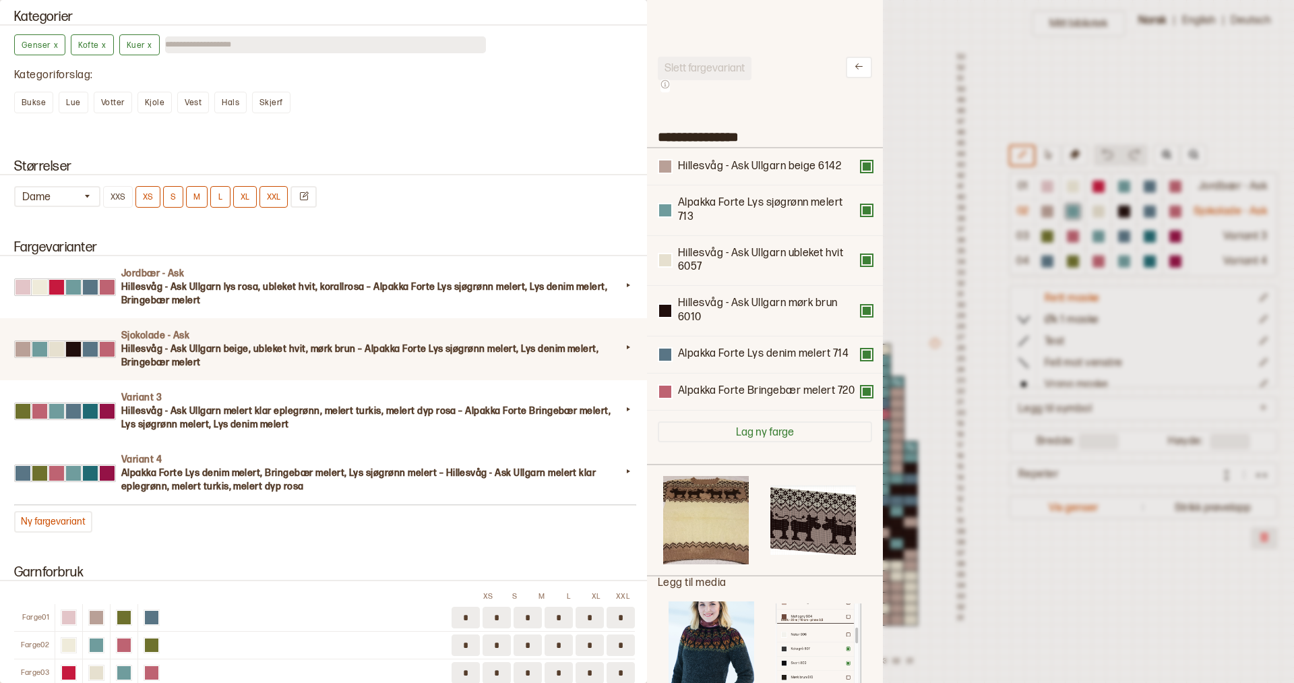
click at [1037, 80] on div at bounding box center [647, 341] width 1294 height 683
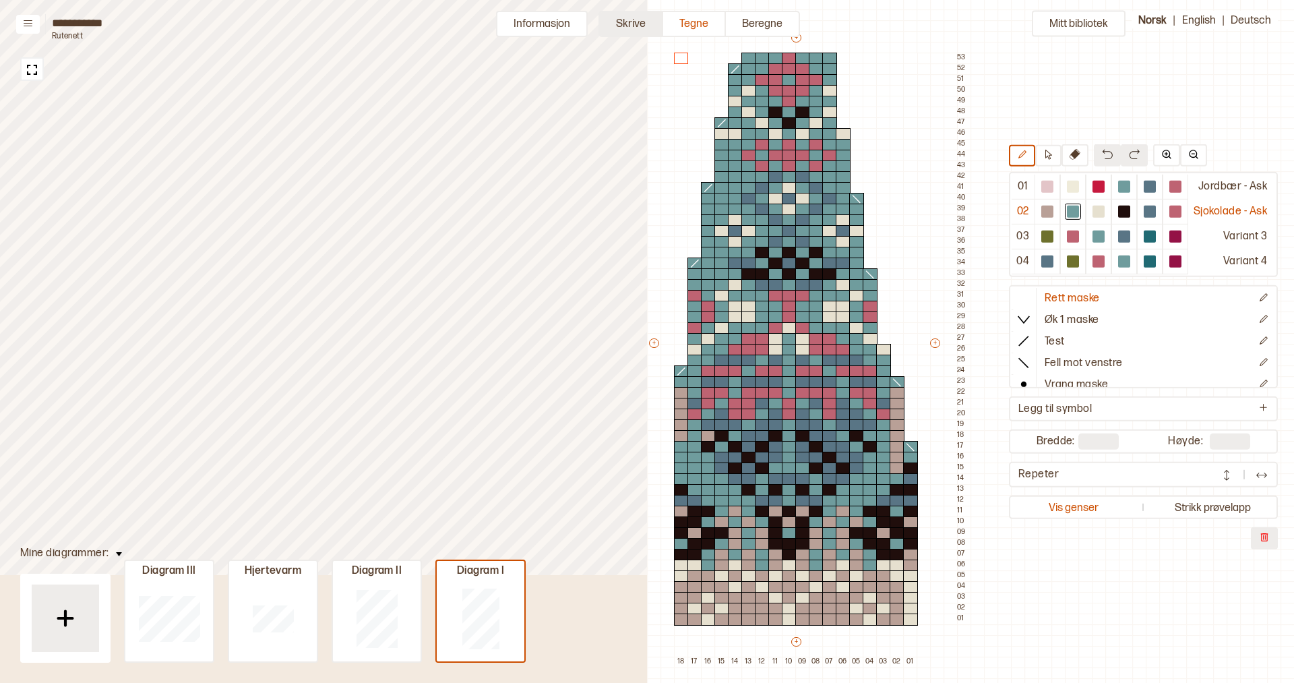
click at [633, 30] on button "Skrive" at bounding box center [631, 24] width 65 height 26
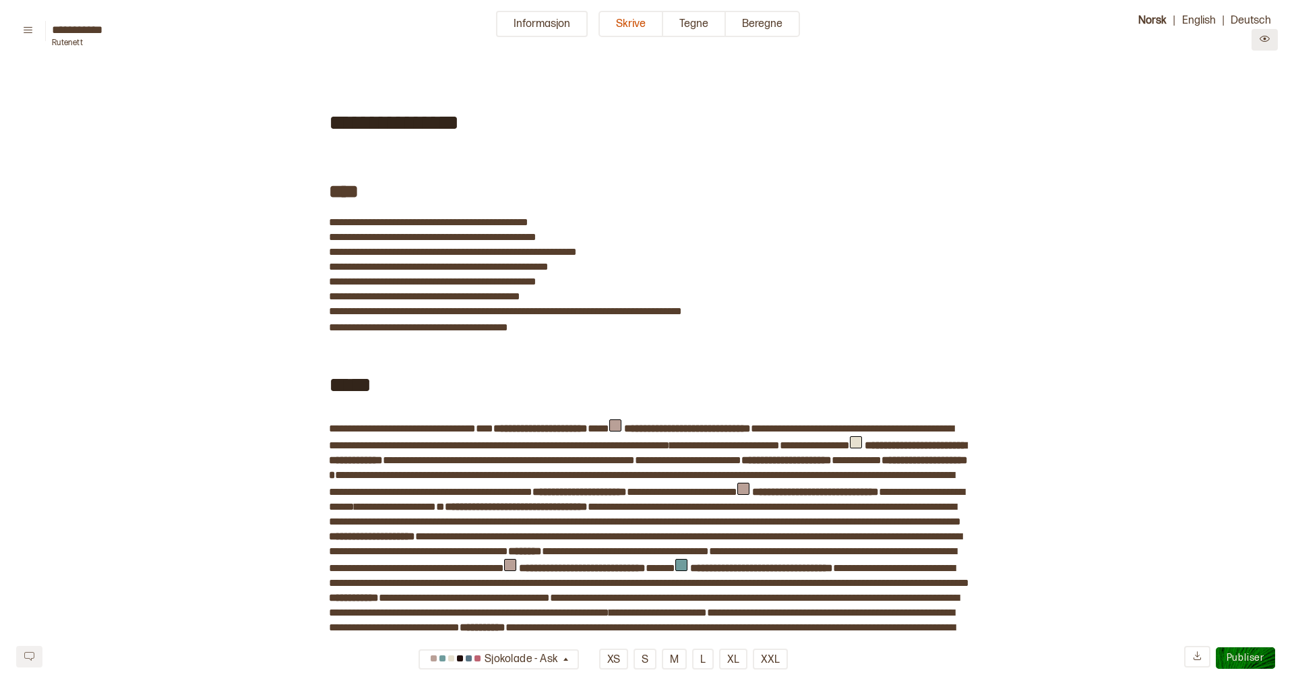
click at [1260, 39] on icon "Preview" at bounding box center [1265, 39] width 10 height 10
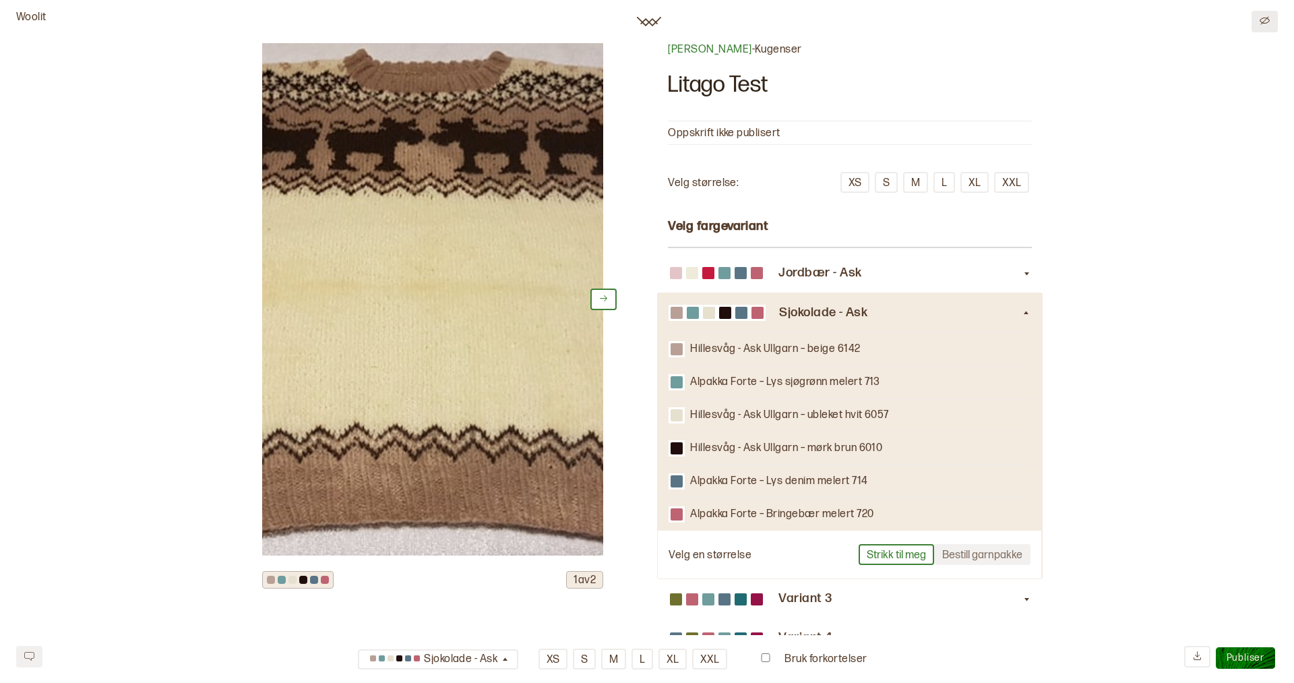
click at [1261, 22] on icon "Edit" at bounding box center [1265, 20] width 10 height 8
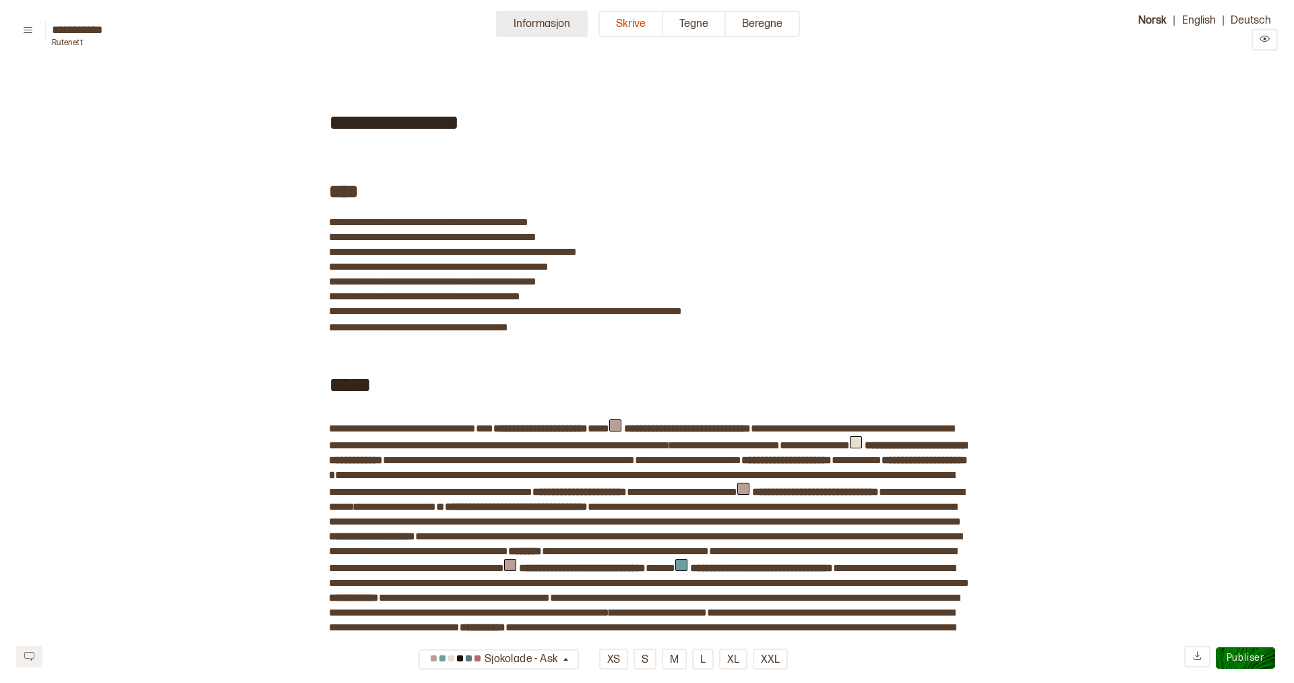
click at [540, 21] on button "Informasjon" at bounding box center [542, 24] width 92 height 26
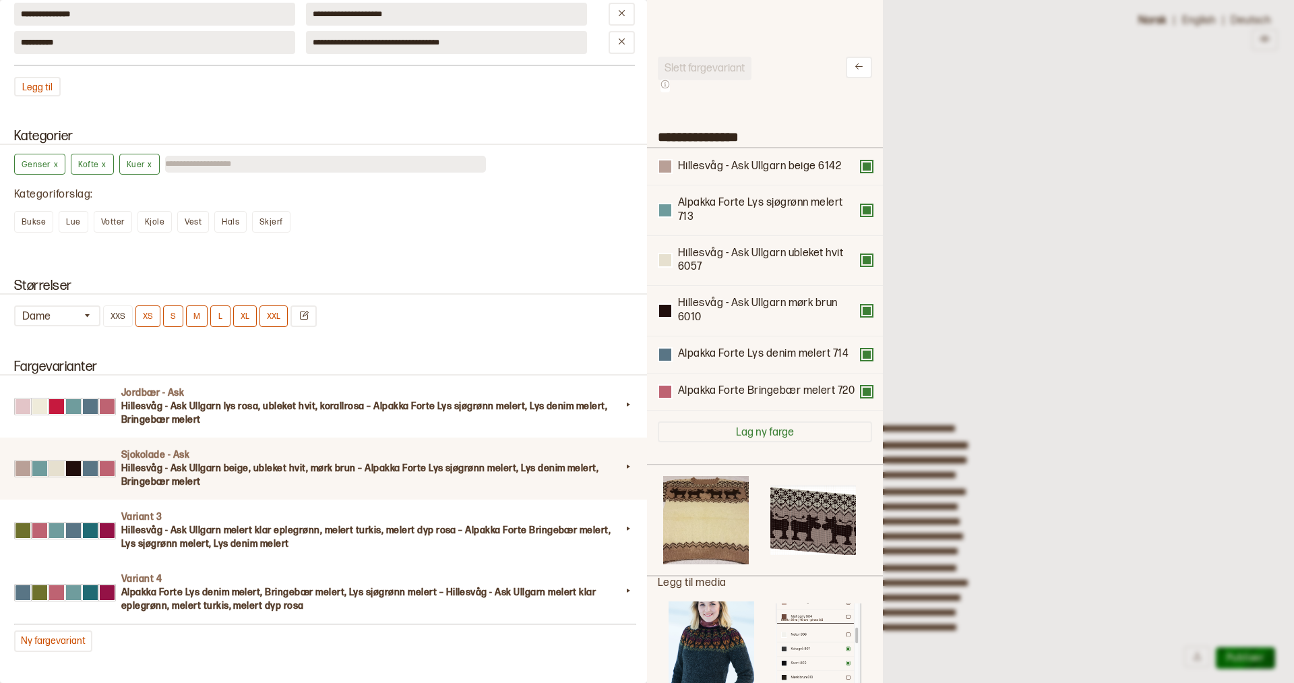
scroll to position [1014, 0]
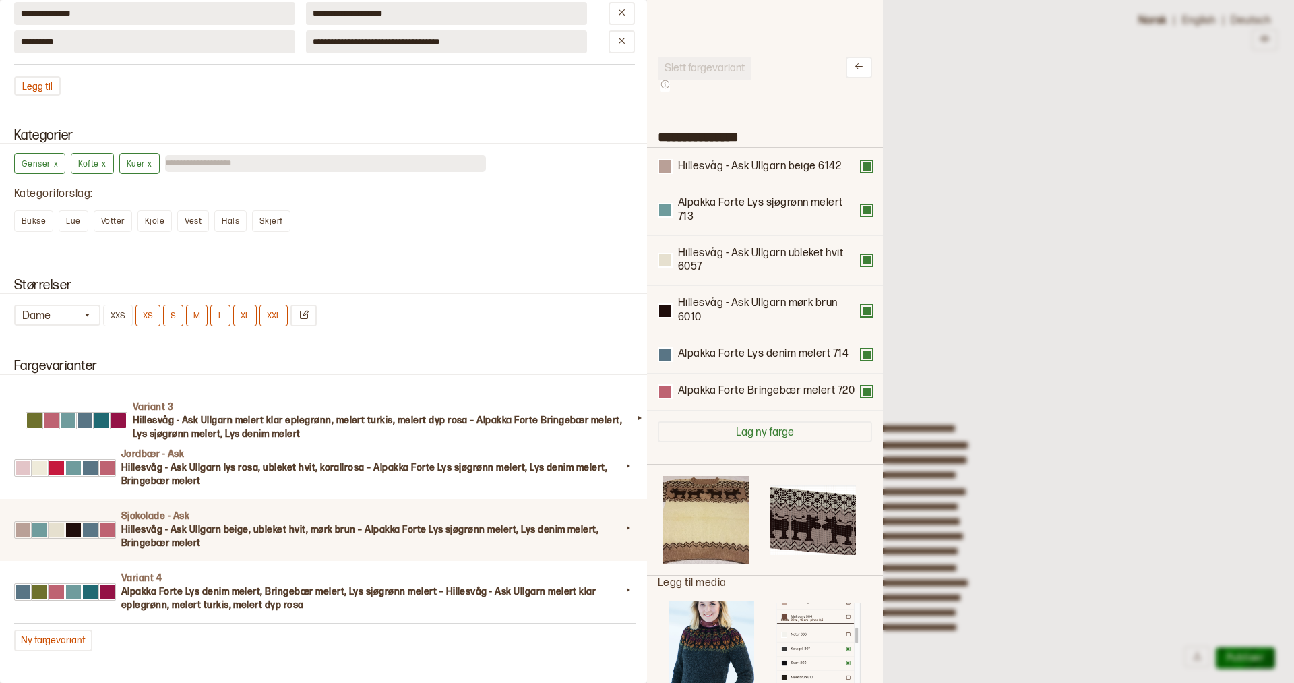
drag, startPoint x: 137, startPoint y: 532, endPoint x: 146, endPoint y: 418, distance: 114.2
click at [147, 418] on div "Jordbær - Ask Hillesvåg - Ask Ullgarn lys rosa, ubleket hvit, korallrosa – Alpa…" at bounding box center [324, 499] width 621 height 248
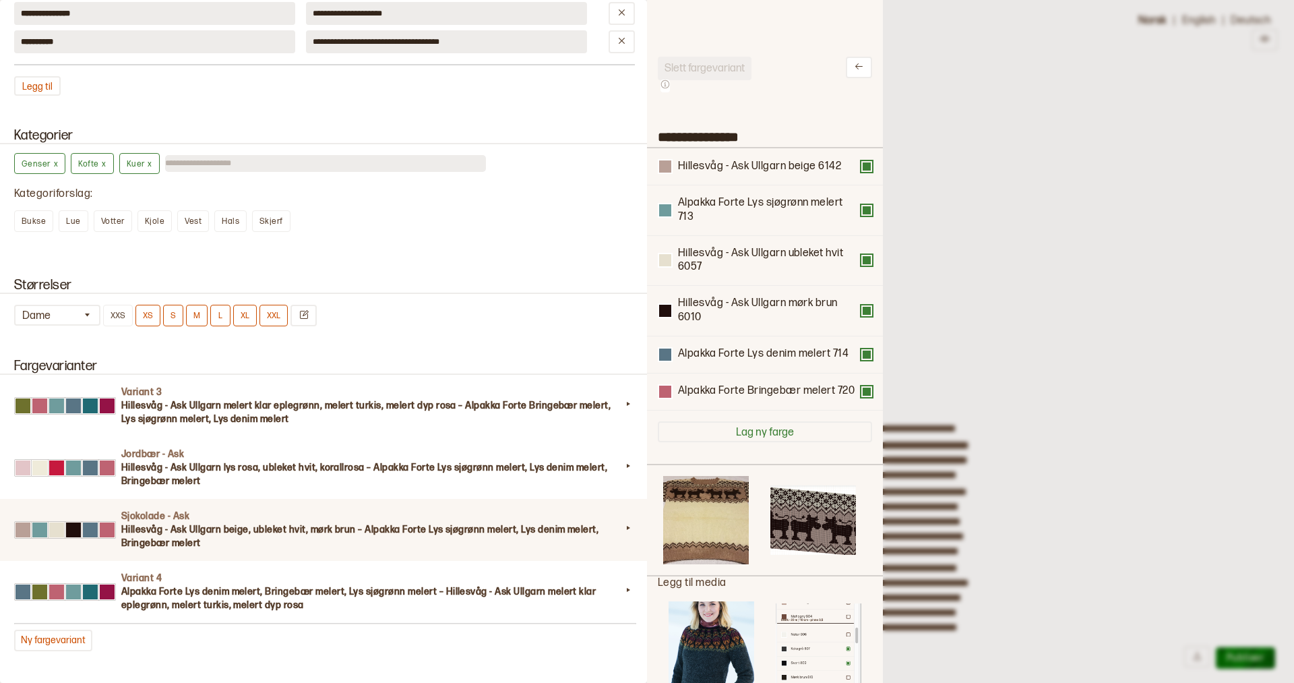
click at [1128, 127] on div at bounding box center [647, 341] width 1294 height 683
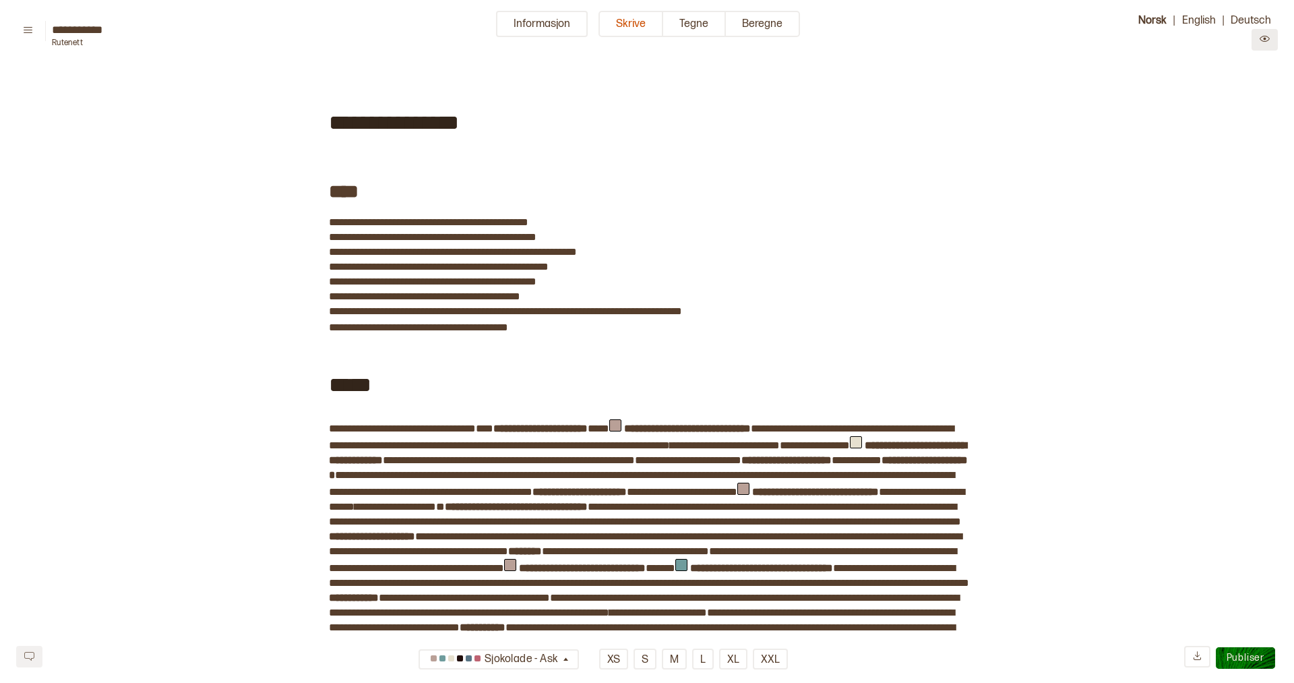
click at [1265, 39] on icon "Preview" at bounding box center [1265, 39] width 10 height 6
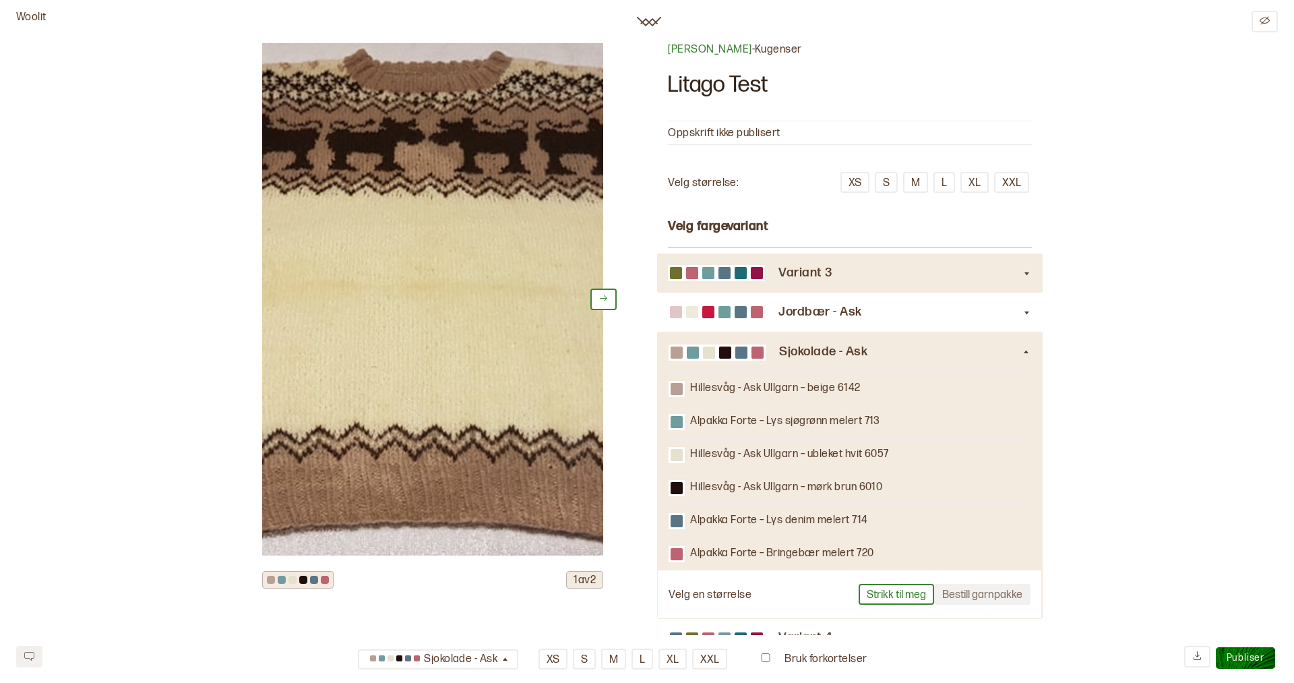
click at [763, 262] on div "Variant 3" at bounding box center [850, 272] width 364 height 39
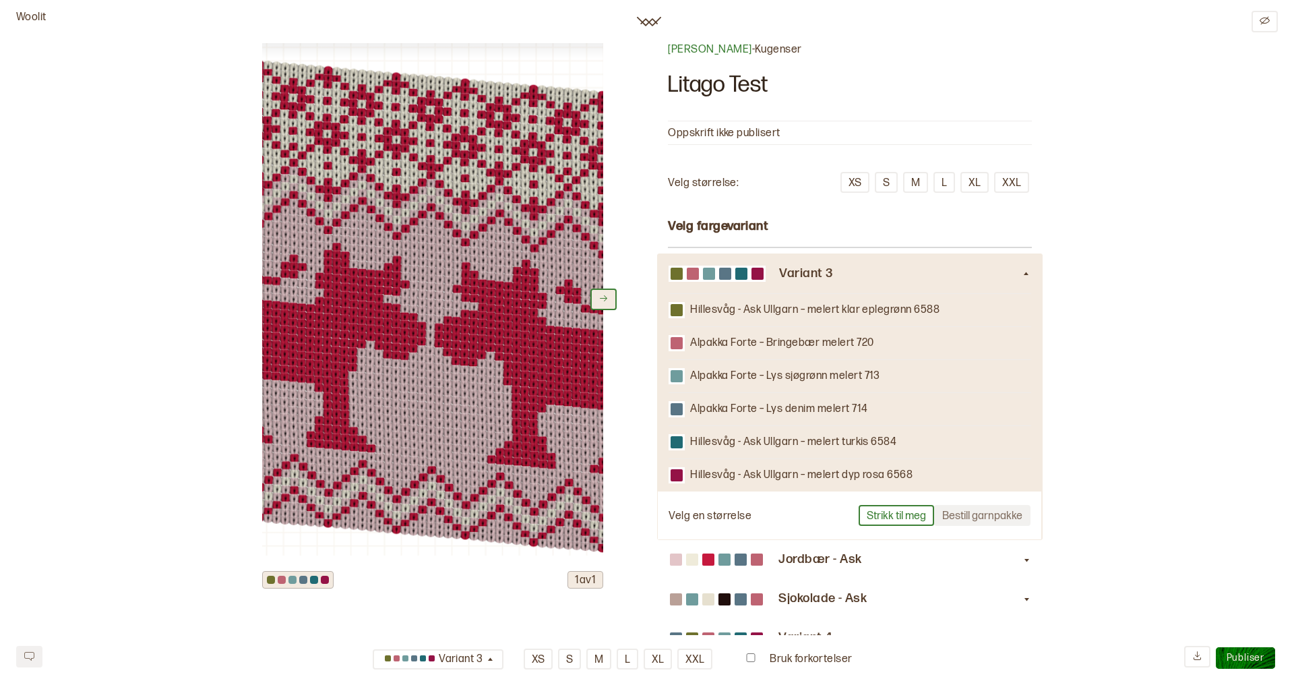
click at [599, 295] on icon at bounding box center [604, 298] width 10 height 10
click at [600, 295] on icon at bounding box center [604, 298] width 10 height 10
click at [599, 294] on icon at bounding box center [604, 298] width 10 height 10
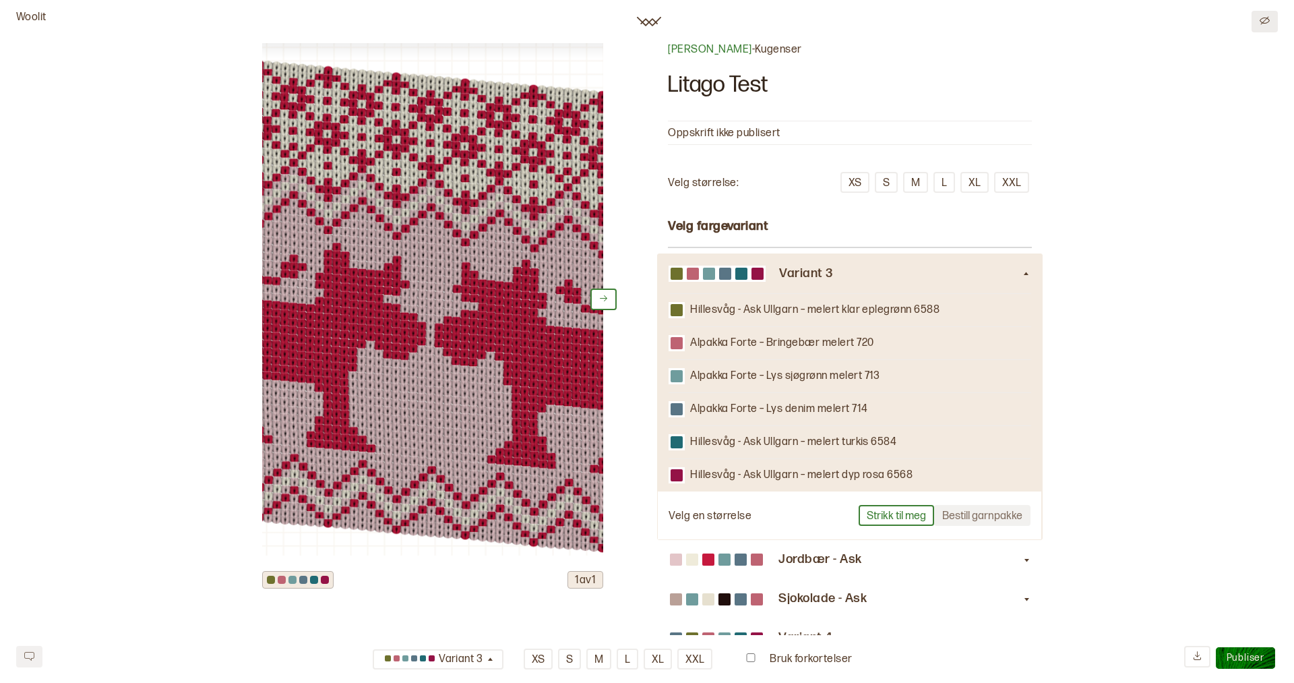
click at [1264, 19] on icon "Edit" at bounding box center [1265, 21] width 10 height 10
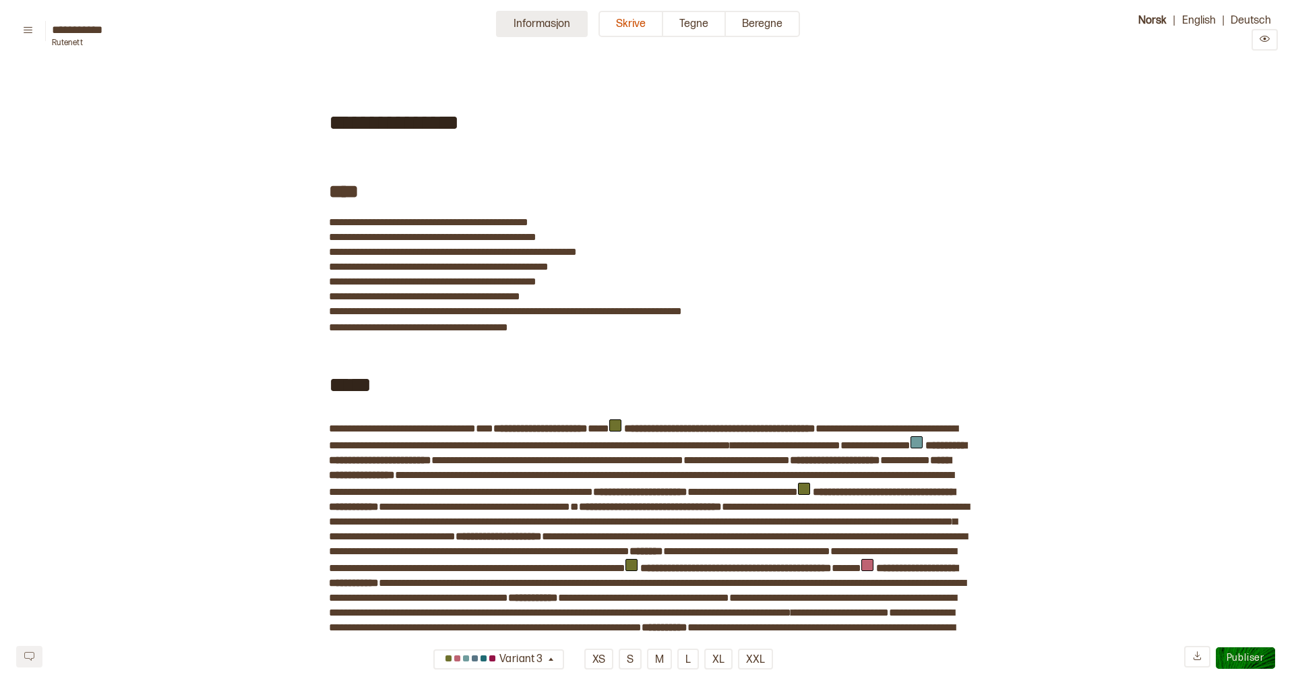
click at [555, 28] on button "Informasjon" at bounding box center [542, 24] width 92 height 26
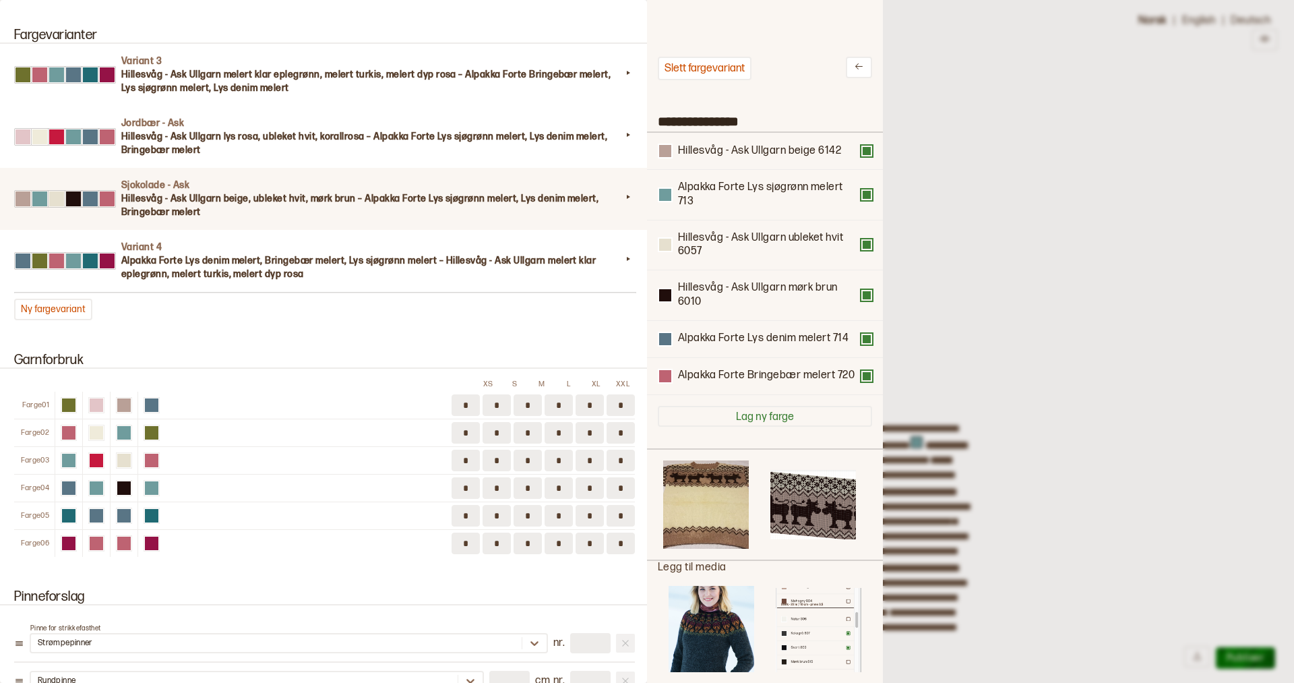
scroll to position [1357, 0]
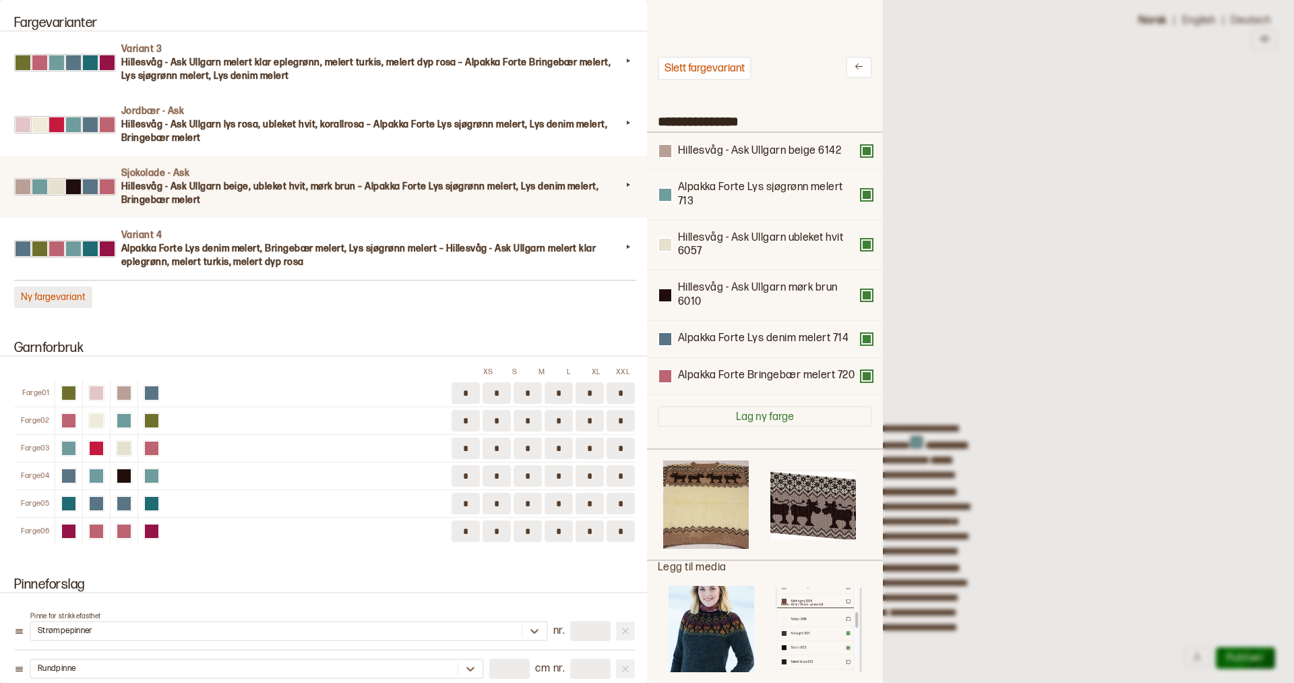
click at [59, 296] on button "Ny fargevariant" at bounding box center [53, 297] width 78 height 22
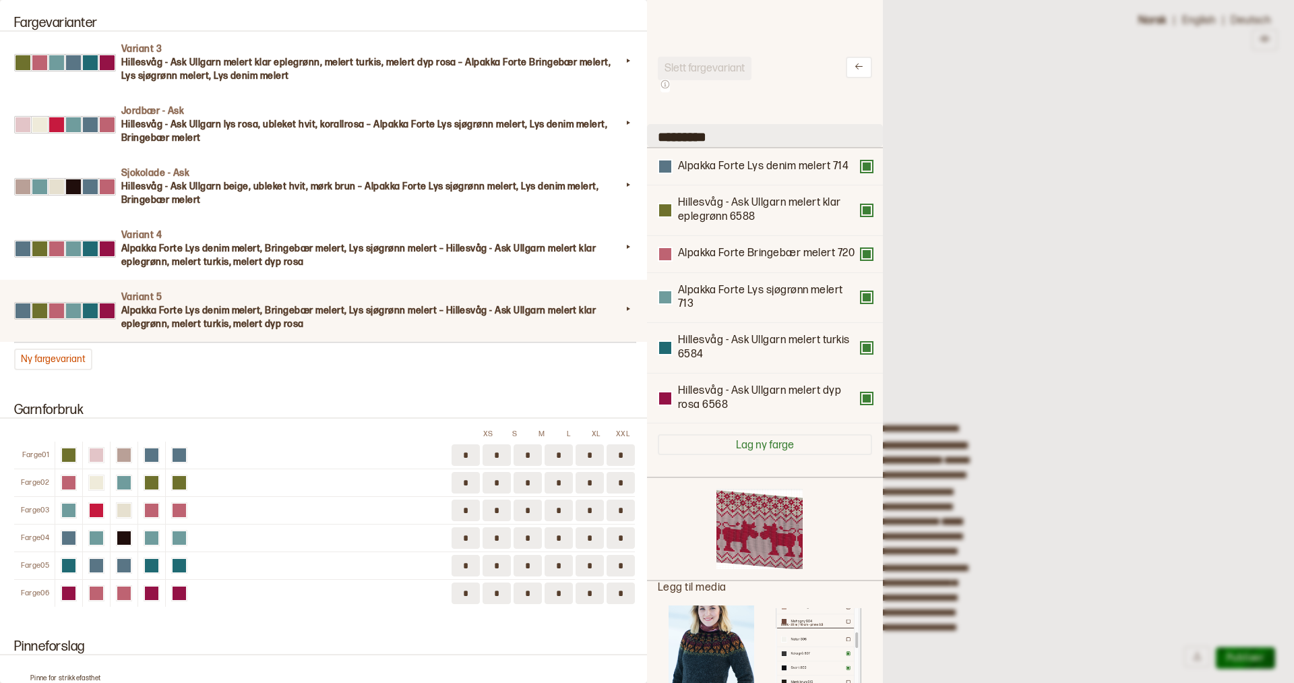
click at [686, 132] on input "*********" at bounding box center [765, 135] width 236 height 23
click at [772, 133] on input "*********" at bounding box center [765, 135] width 236 height 23
click at [898, 124] on div at bounding box center [647, 341] width 1294 height 683
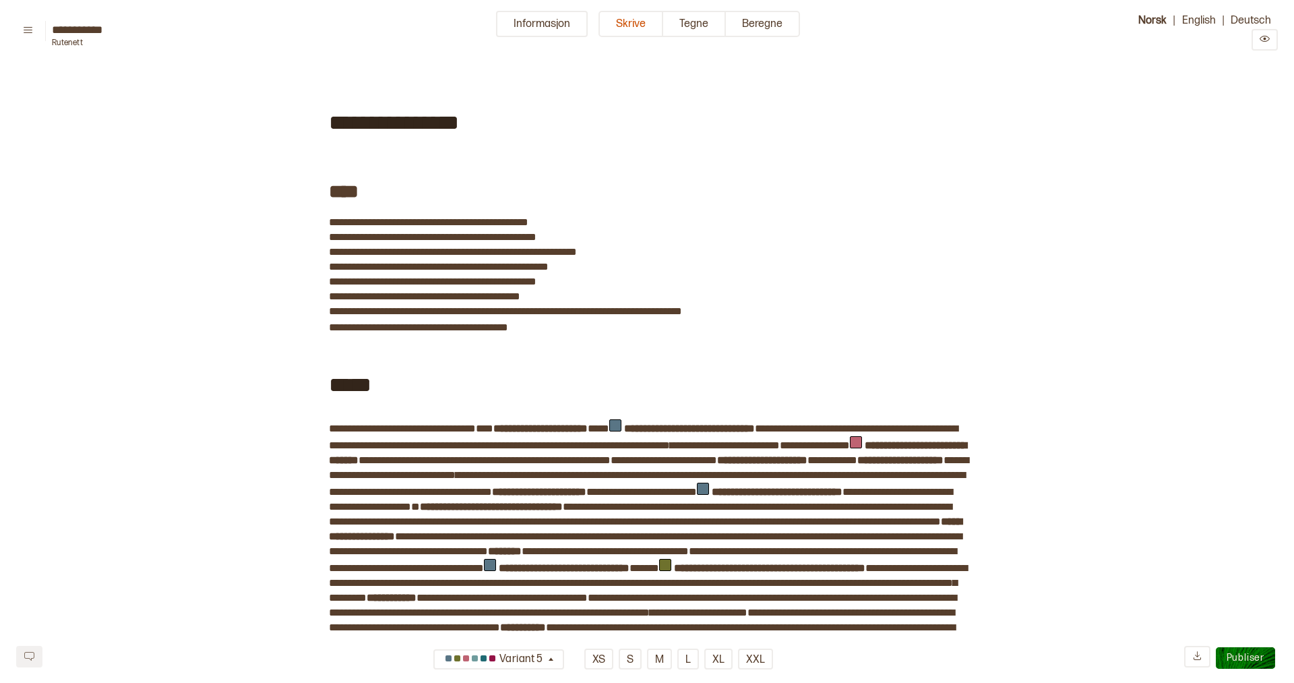
click at [550, 21] on button "Informasjon" at bounding box center [542, 24] width 92 height 26
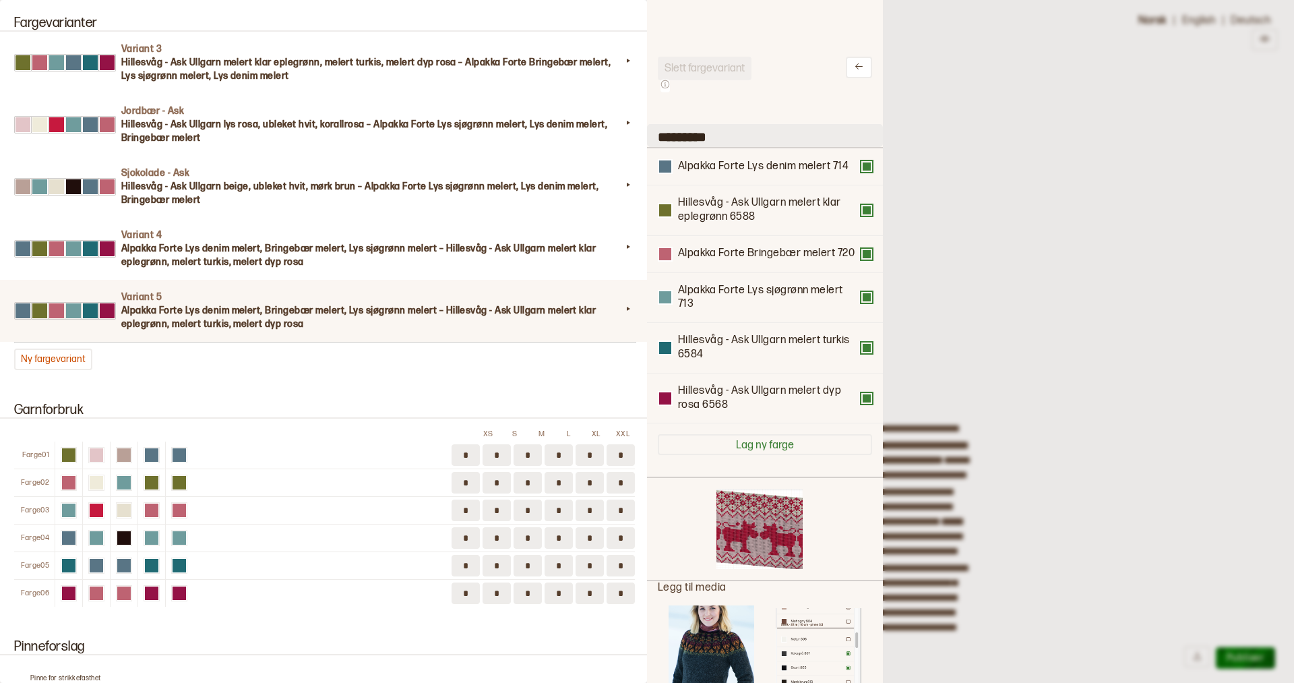
scroll to position [0, 0]
drag, startPoint x: 722, startPoint y: 135, endPoint x: 654, endPoint y: 135, distance: 68.1
click at [654, 135] on input "*********" at bounding box center [765, 135] width 236 height 23
type input "*********"
click at [150, 319] on h3 "Alpakka Forte Lys denim melert, Bringebær melert, Lys sjøgrønn melert – Hillesv…" at bounding box center [371, 317] width 500 height 27
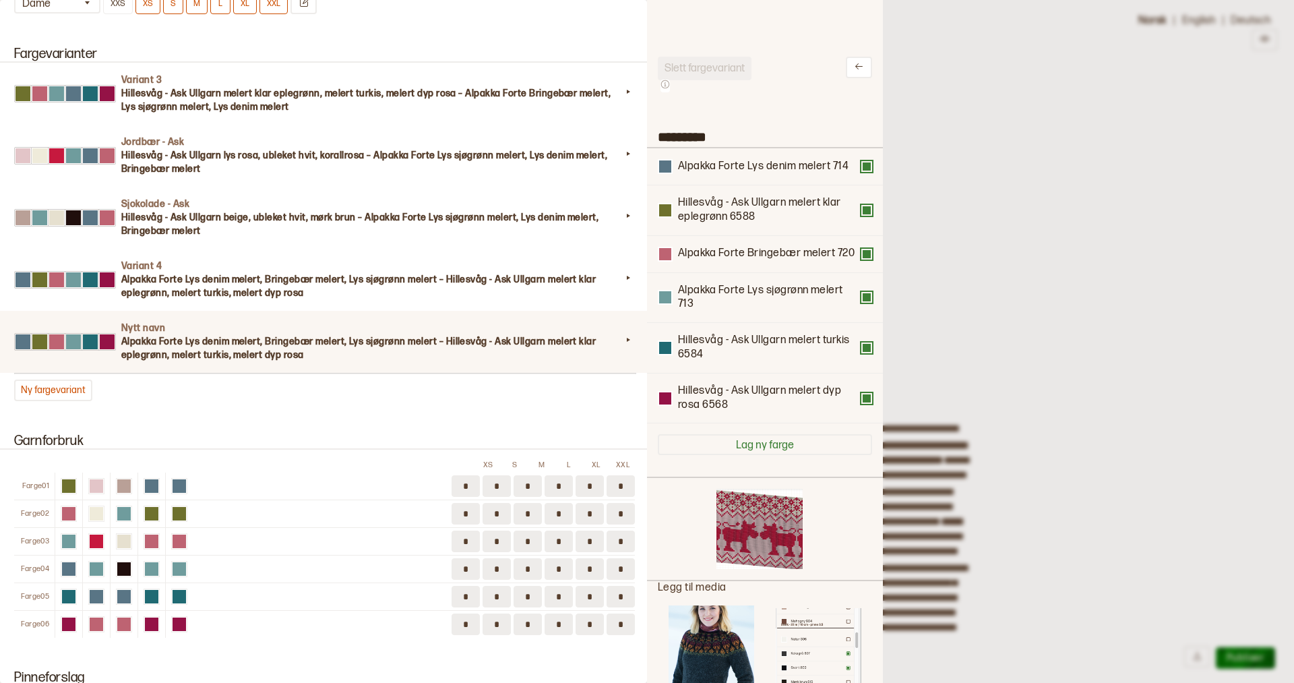
scroll to position [1317, 0]
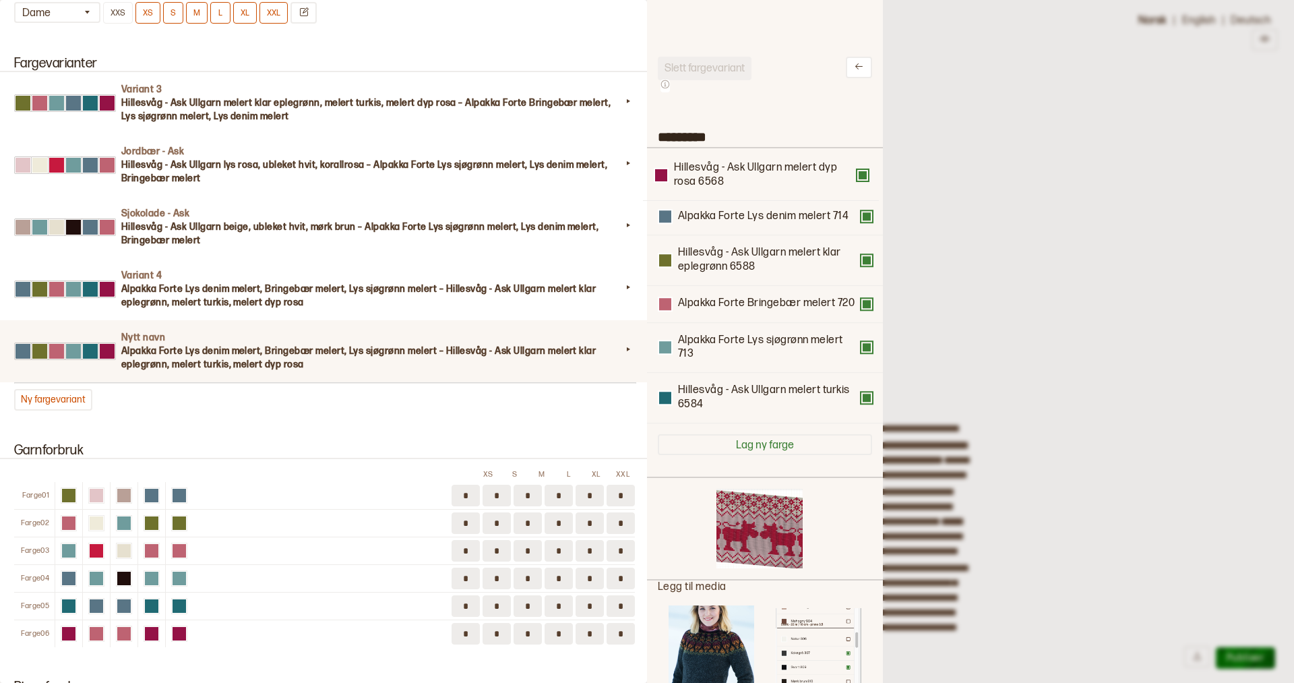
drag, startPoint x: 745, startPoint y: 393, endPoint x: 741, endPoint y: 164, distance: 229.2
click at [741, 164] on div "Alpakka Forte Lys denim melert 714 Hillesvåg - Ask Ullgarn melert klar eplegrøn…" at bounding box center [765, 285] width 214 height 275
click at [1006, 106] on div at bounding box center [647, 341] width 1294 height 683
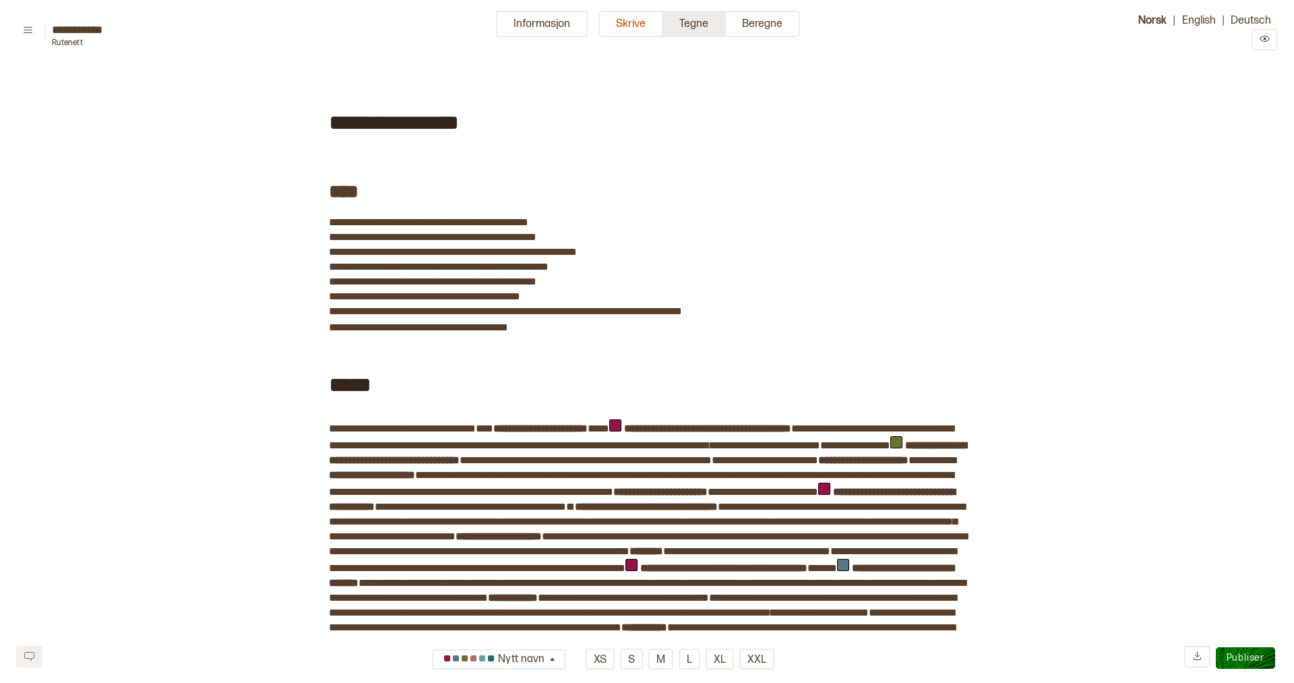
click at [699, 30] on button "Tegne" at bounding box center [694, 24] width 63 height 26
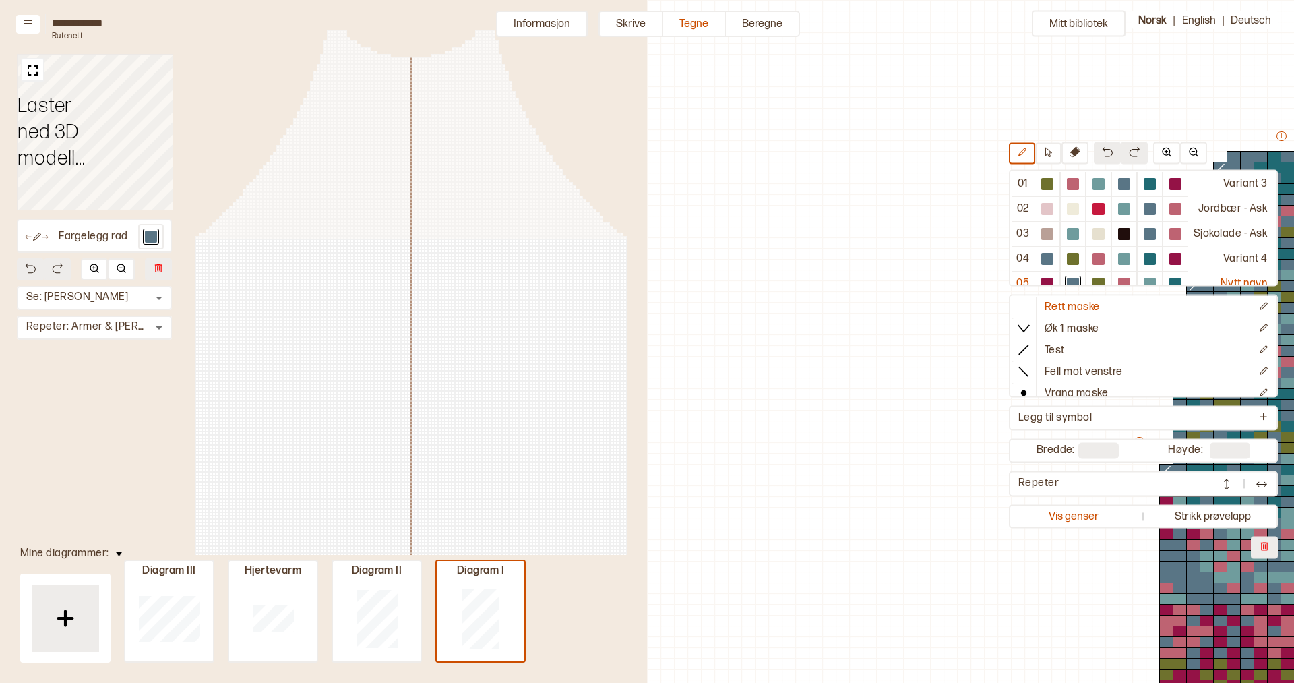
scroll to position [106, 485]
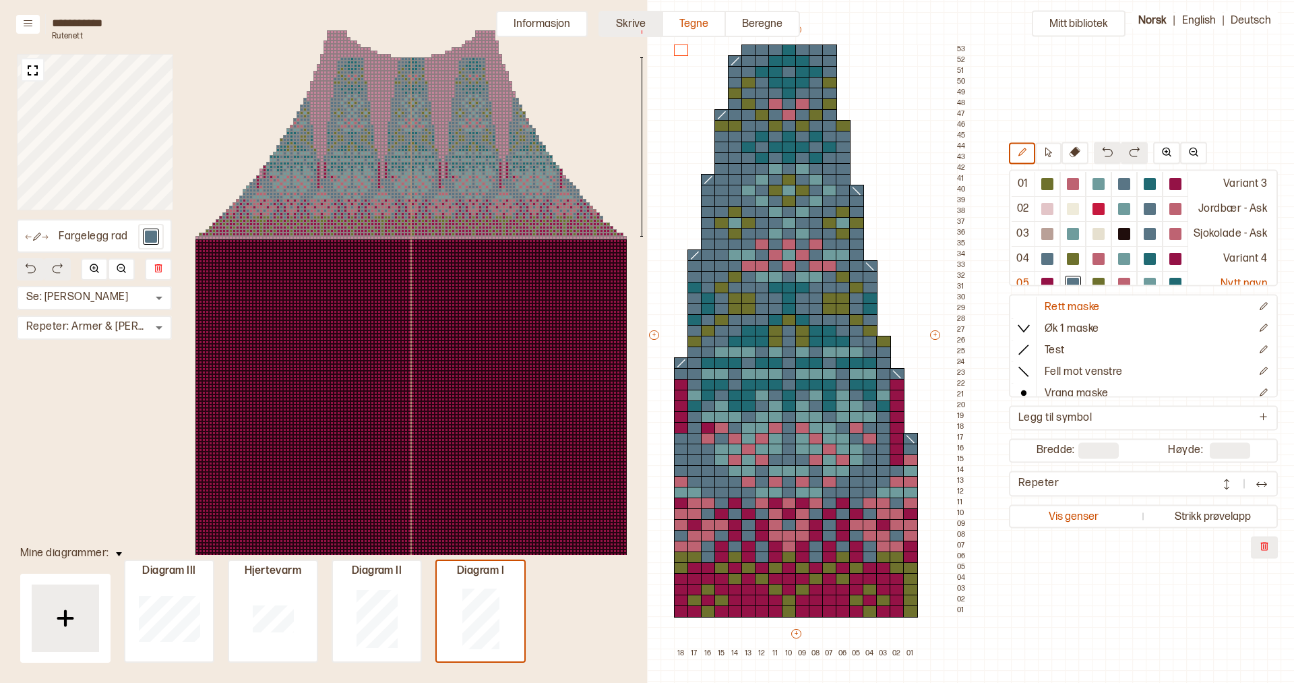
click at [633, 23] on button "Skrive" at bounding box center [631, 24] width 65 height 26
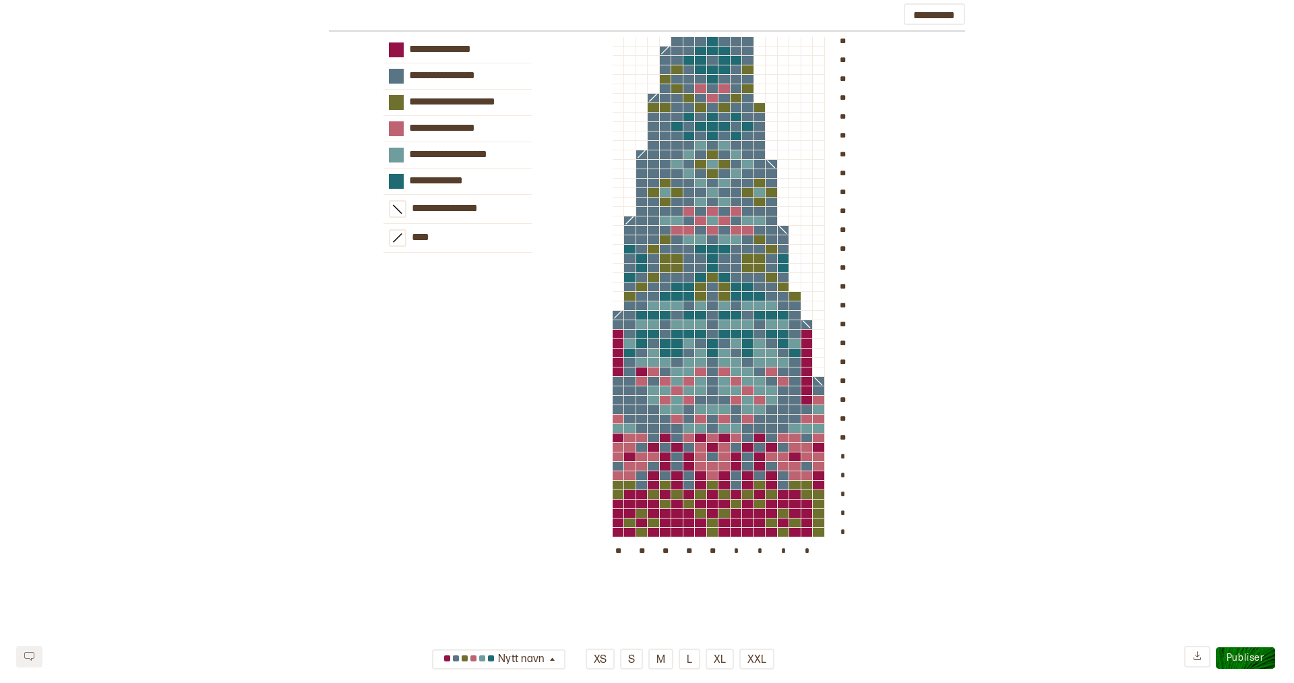
scroll to position [2053, 0]
click at [547, 659] on icon "button" at bounding box center [552, 659] width 10 height 10
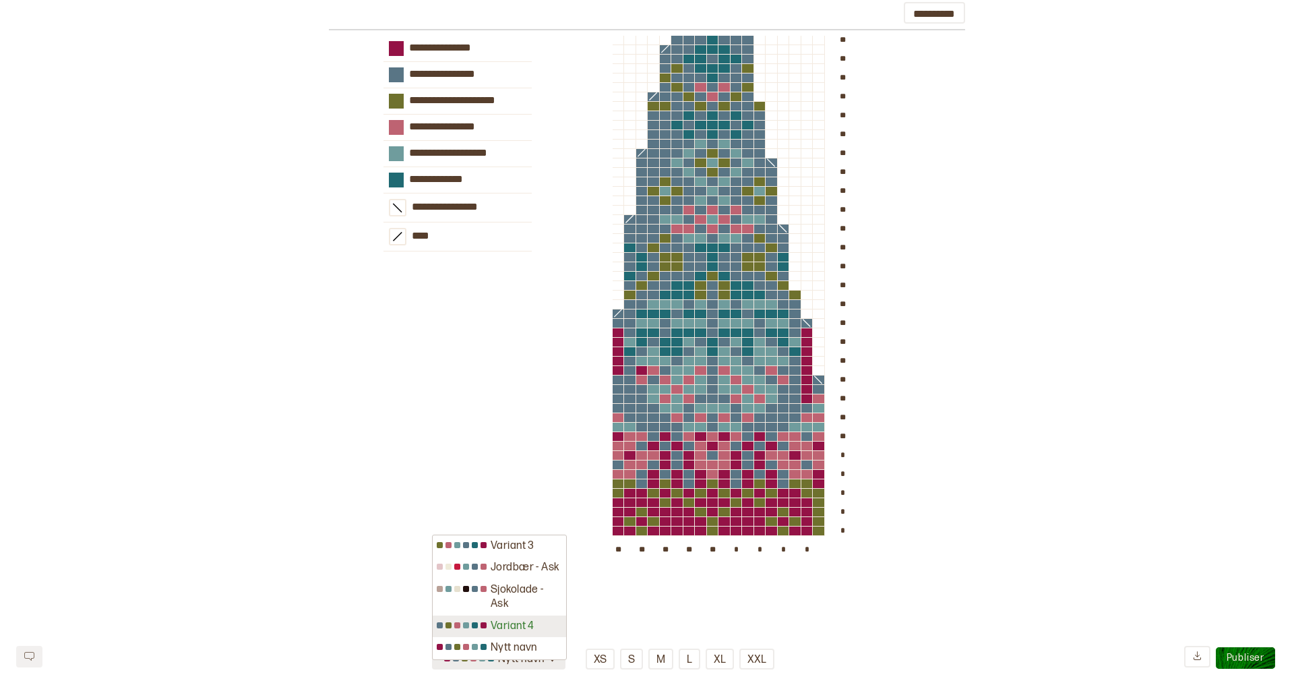
click at [506, 626] on div "Variant 4" at bounding box center [499, 626] width 133 height 22
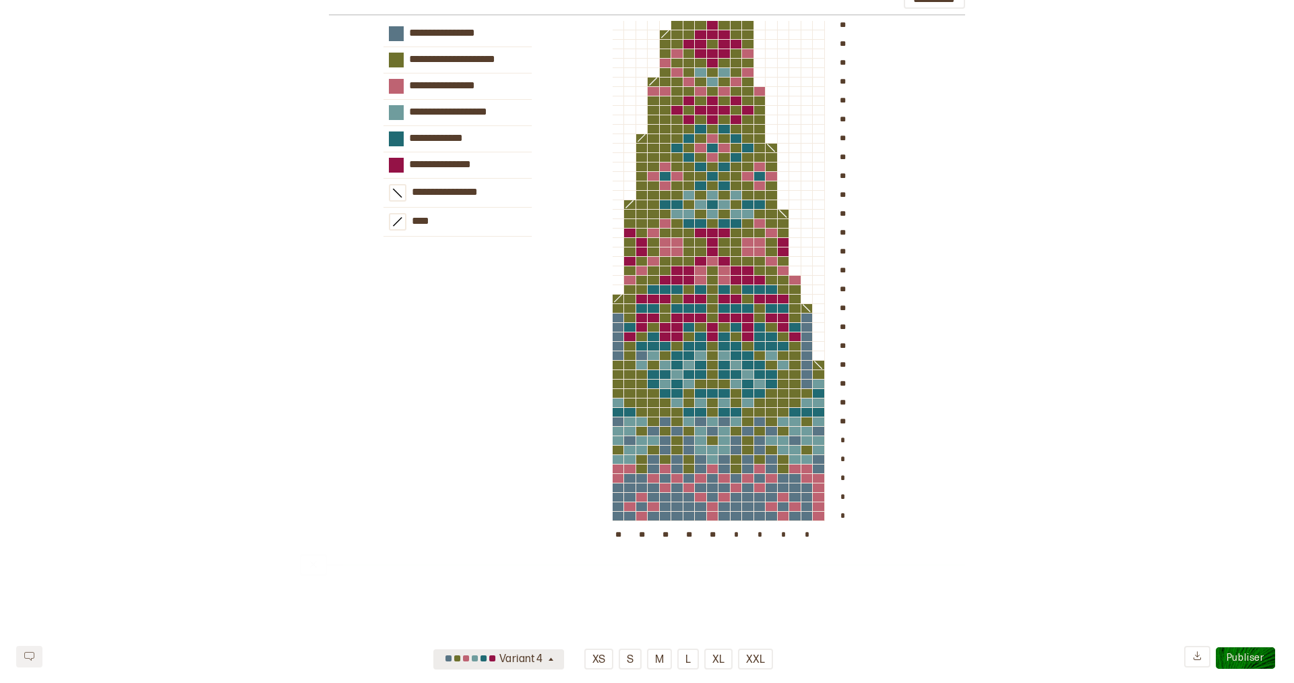
click at [510, 664] on div "Variant 4" at bounding box center [493, 659] width 104 height 22
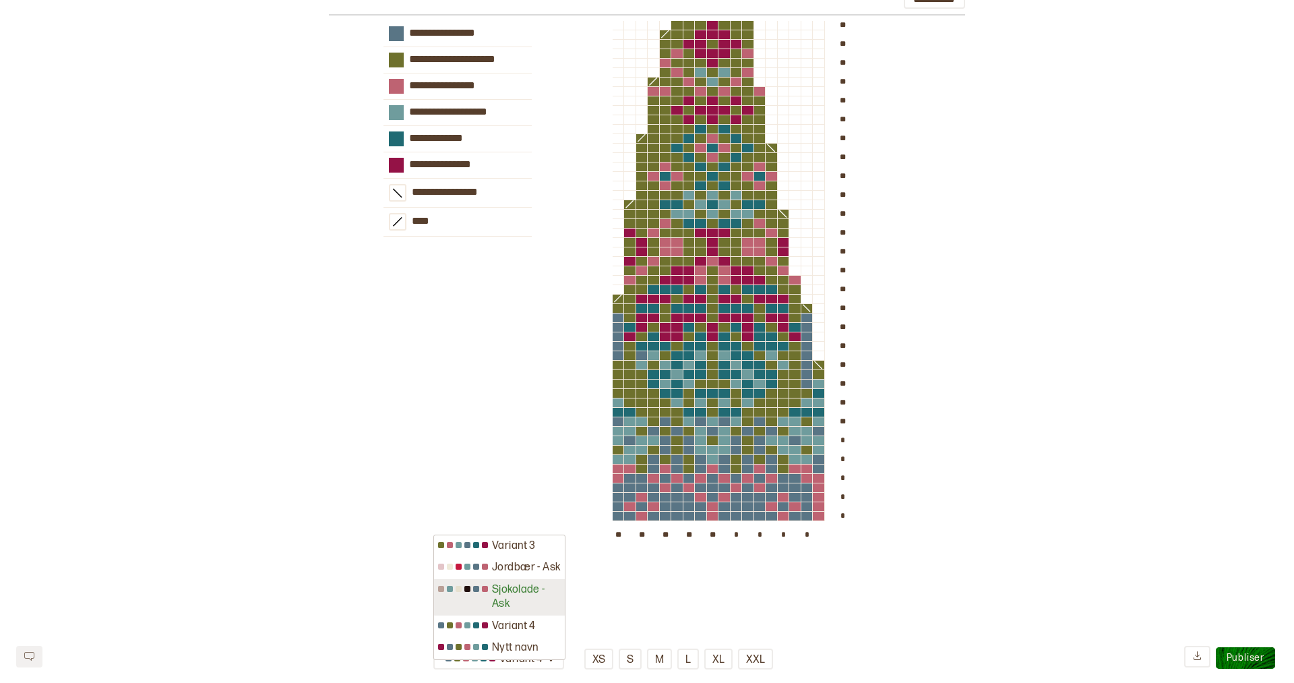
click at [508, 592] on div "Sjokolade - Ask" at bounding box center [499, 597] width 131 height 36
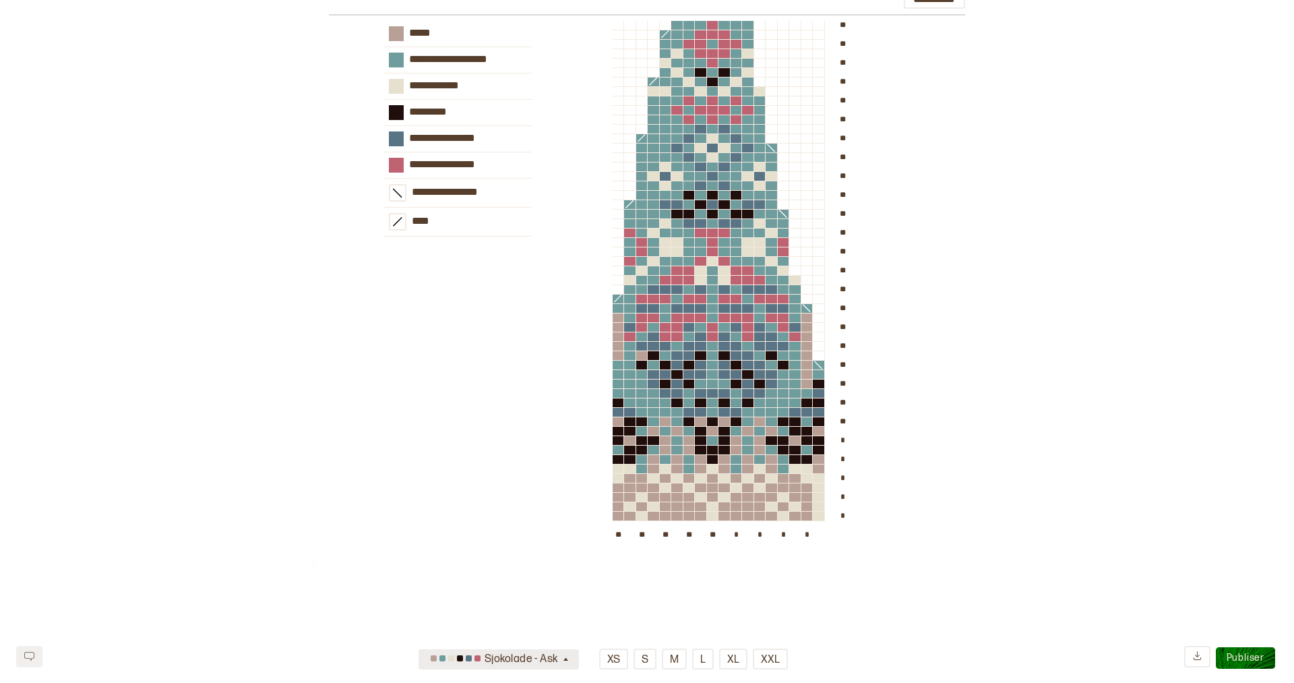
click at [545, 660] on div "Sjokolade - Ask" at bounding box center [494, 659] width 134 height 22
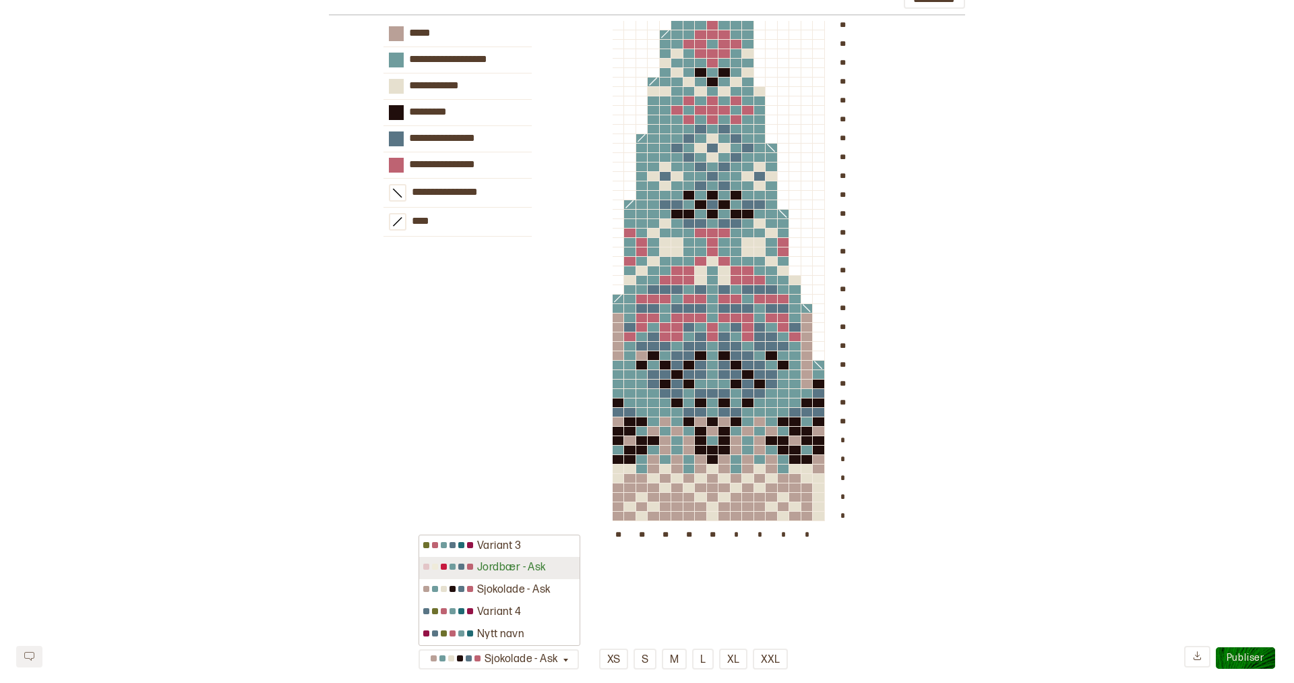
click at [541, 572] on div "Jordbær - Ask" at bounding box center [499, 568] width 160 height 22
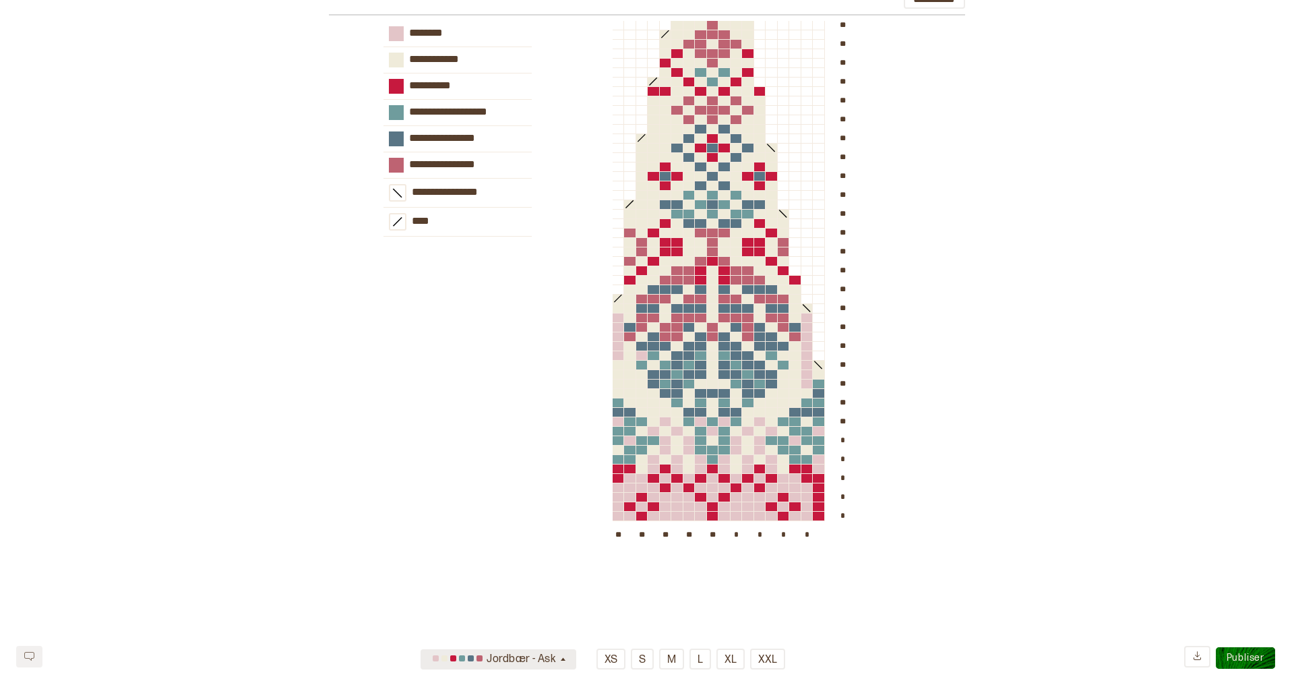
click at [541, 659] on div "Jordbær - Ask" at bounding box center [493, 659] width 129 height 22
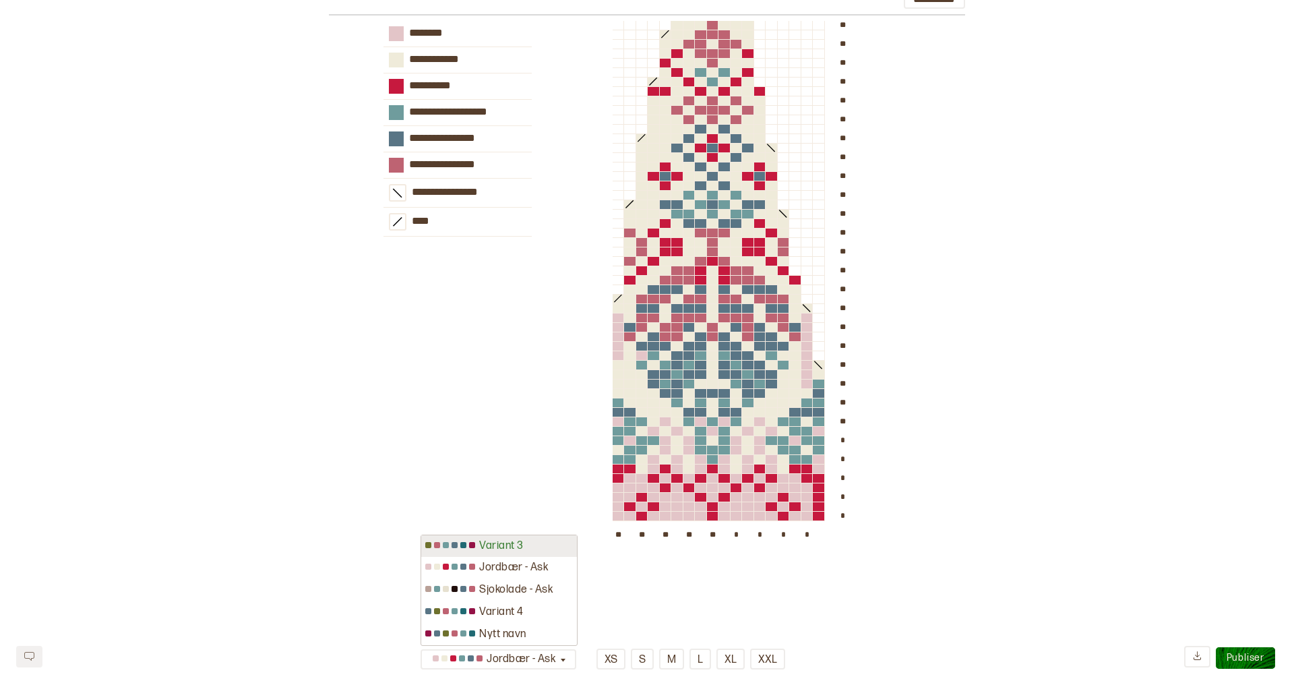
click at [524, 547] on div "Variant 3" at bounding box center [499, 546] width 156 height 22
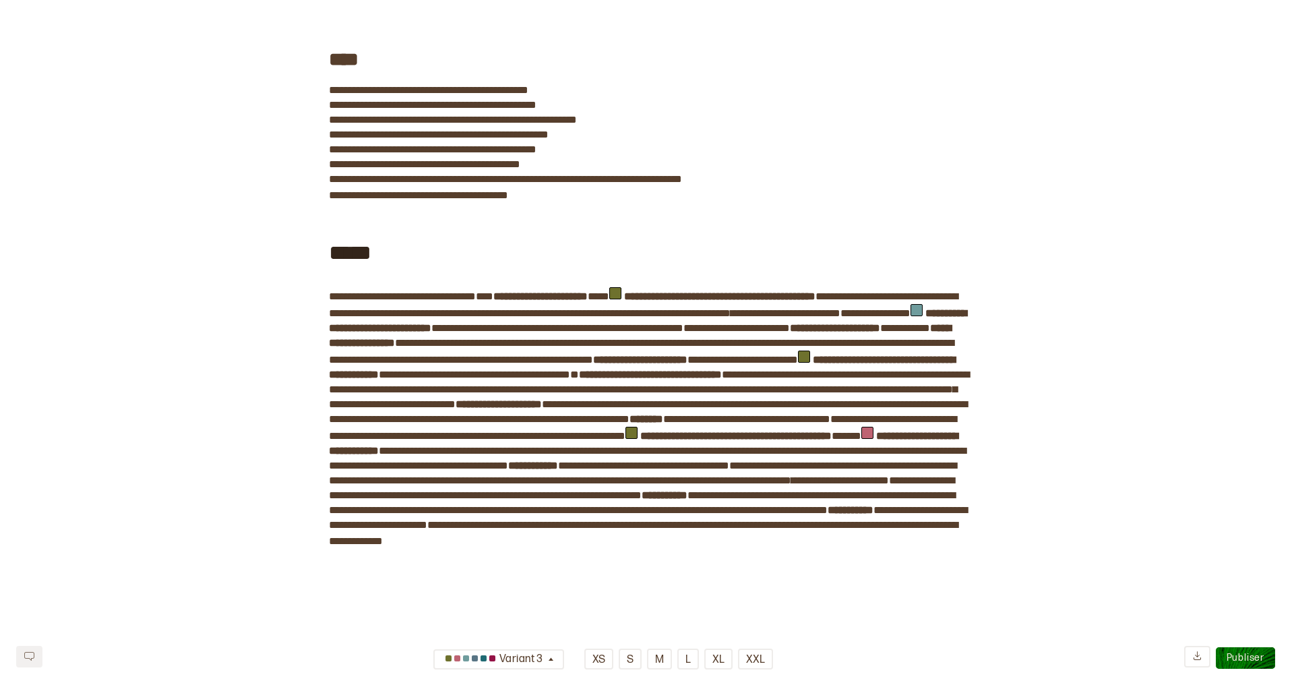
scroll to position [0, 0]
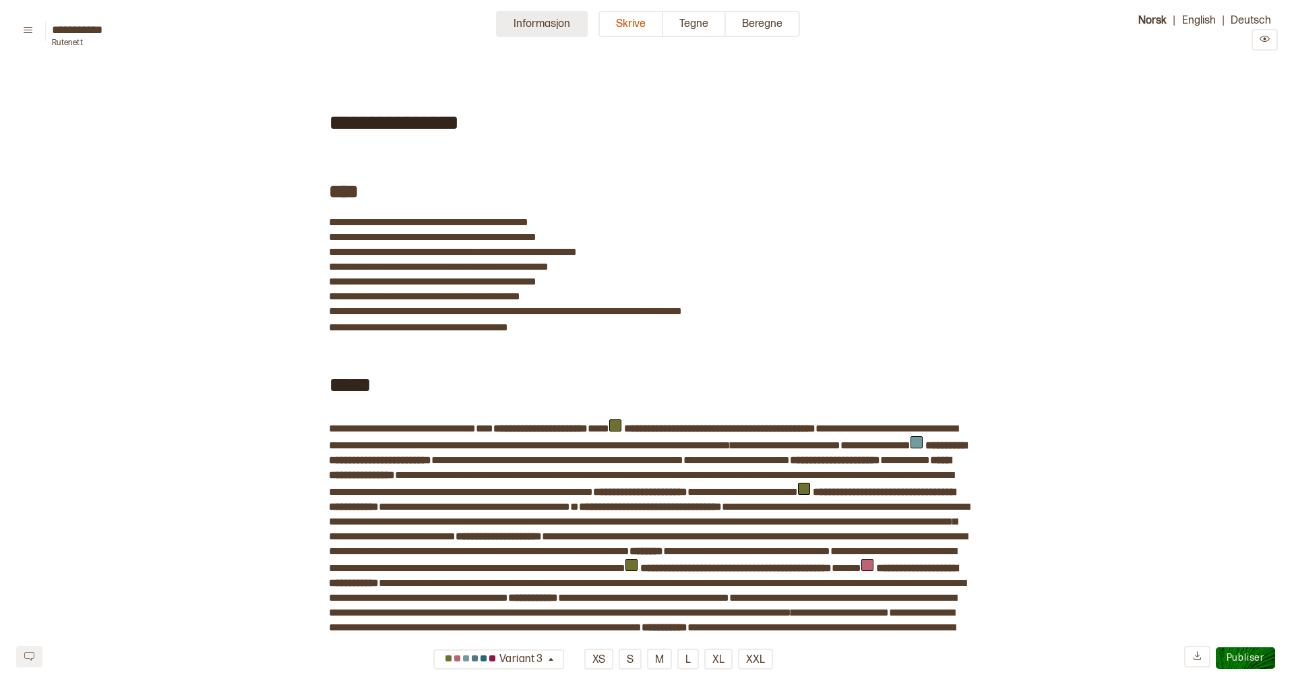
click at [541, 22] on button "Informasjon" at bounding box center [542, 24] width 92 height 26
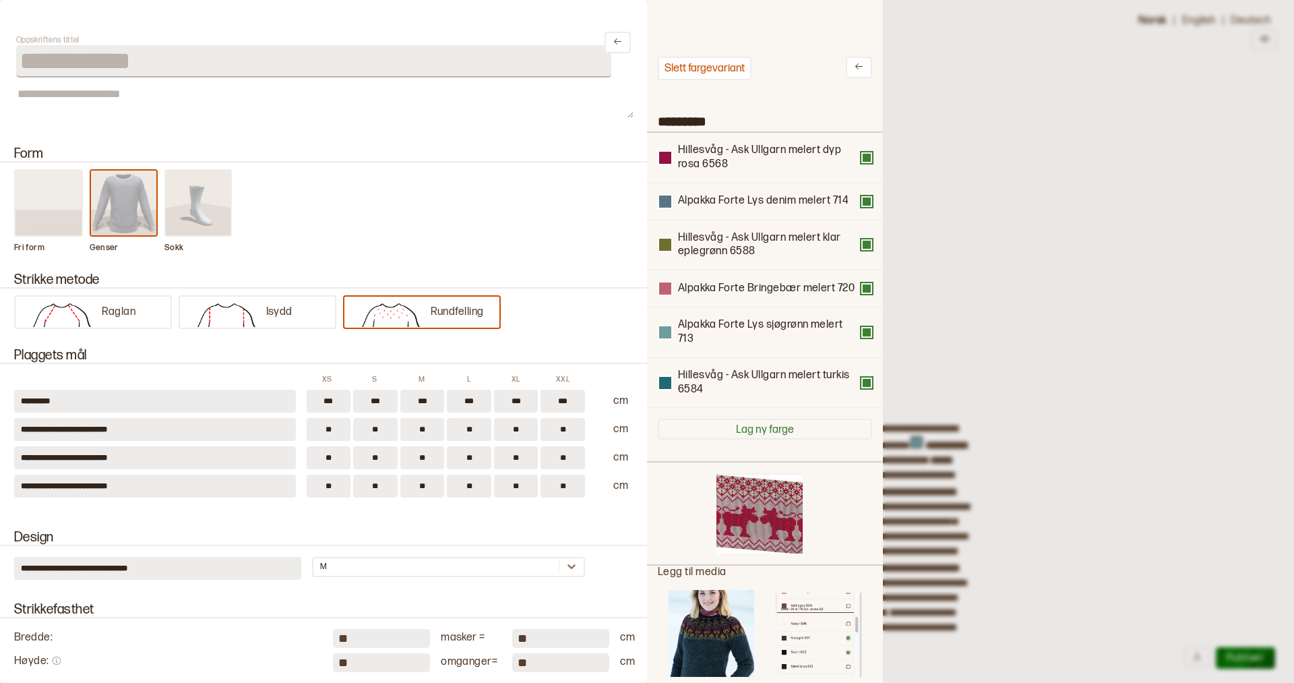
scroll to position [1, 1]
click at [1006, 77] on div at bounding box center [647, 341] width 1294 height 683
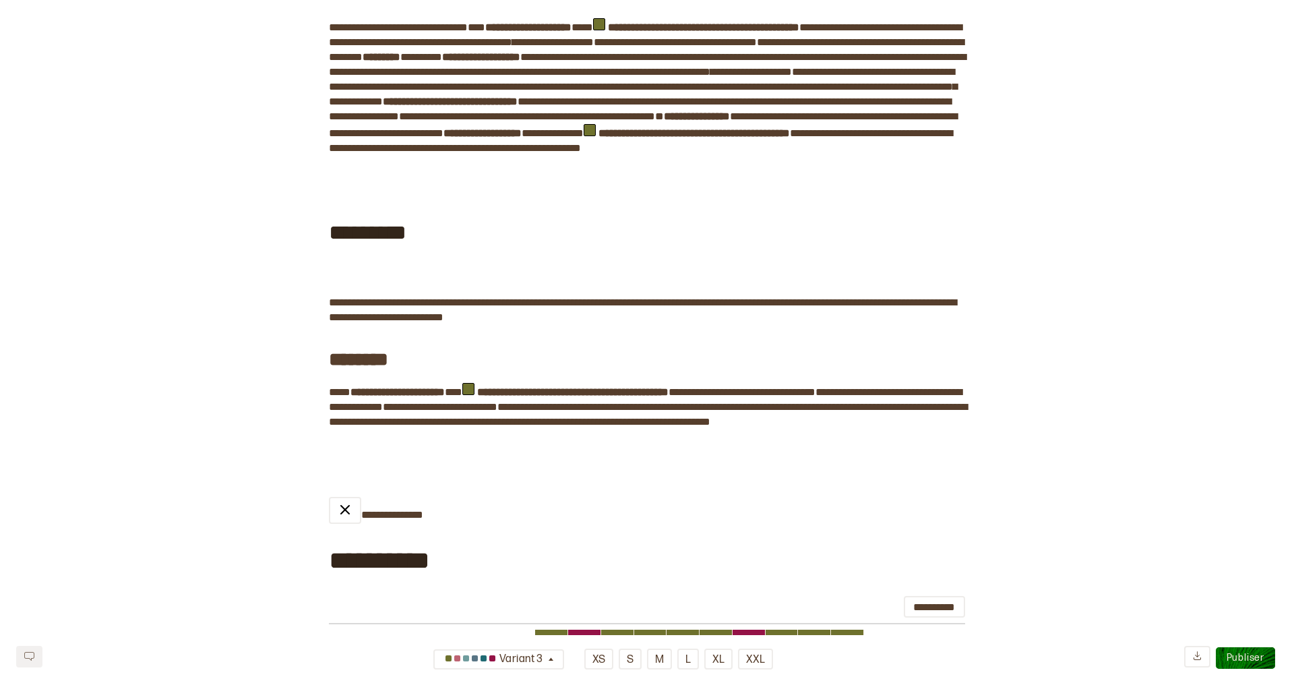
scroll to position [798, 0]
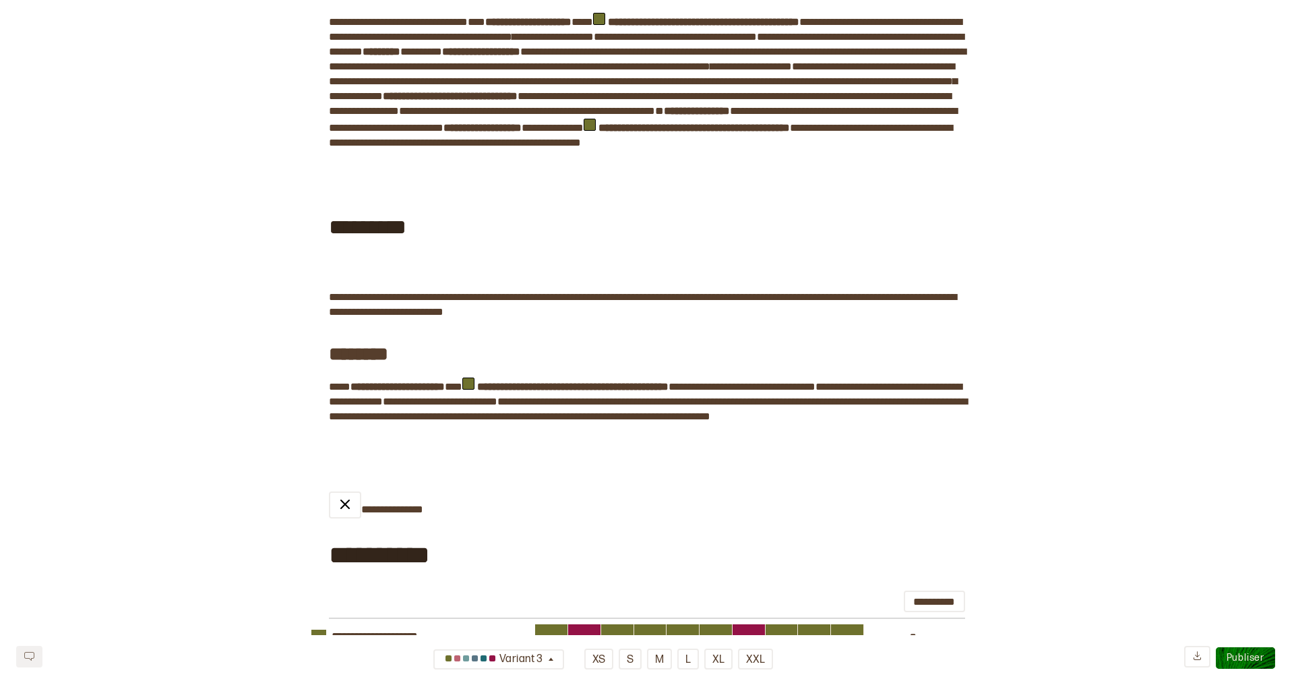
click at [462, 260] on div "*********" at bounding box center [647, 225] width 636 height 72
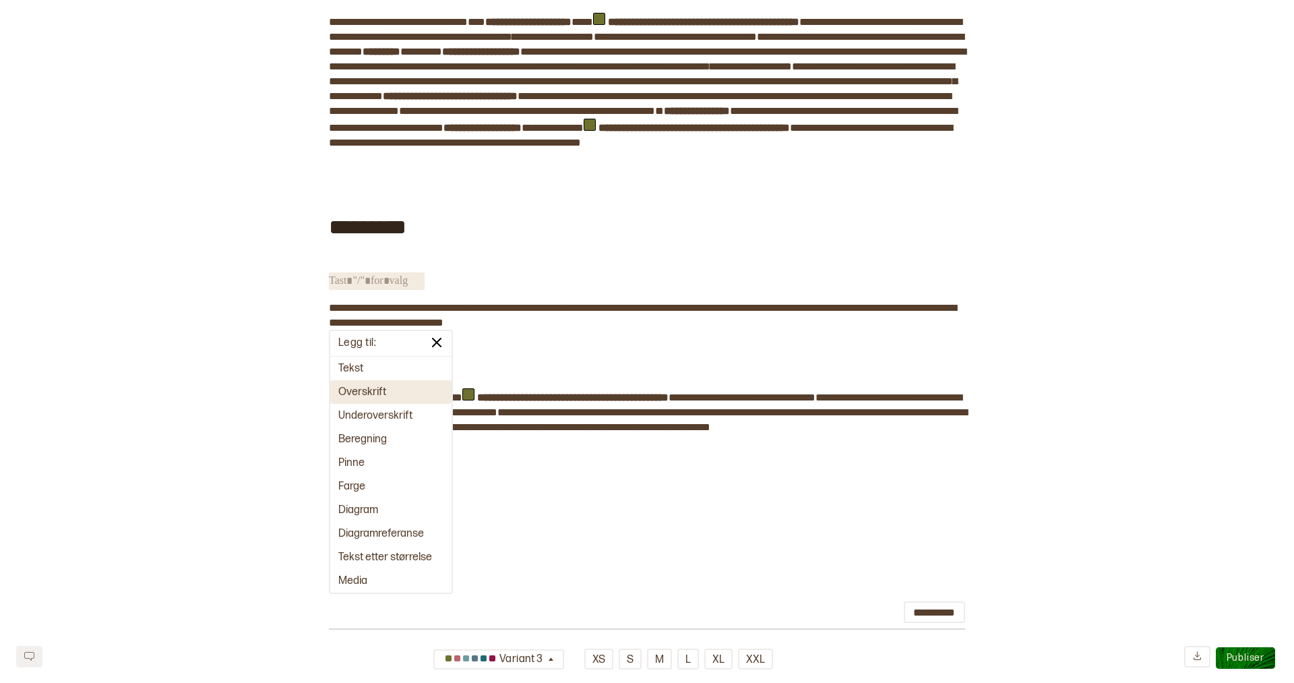
click at [386, 389] on button "Overskrift" at bounding box center [390, 392] width 121 height 24
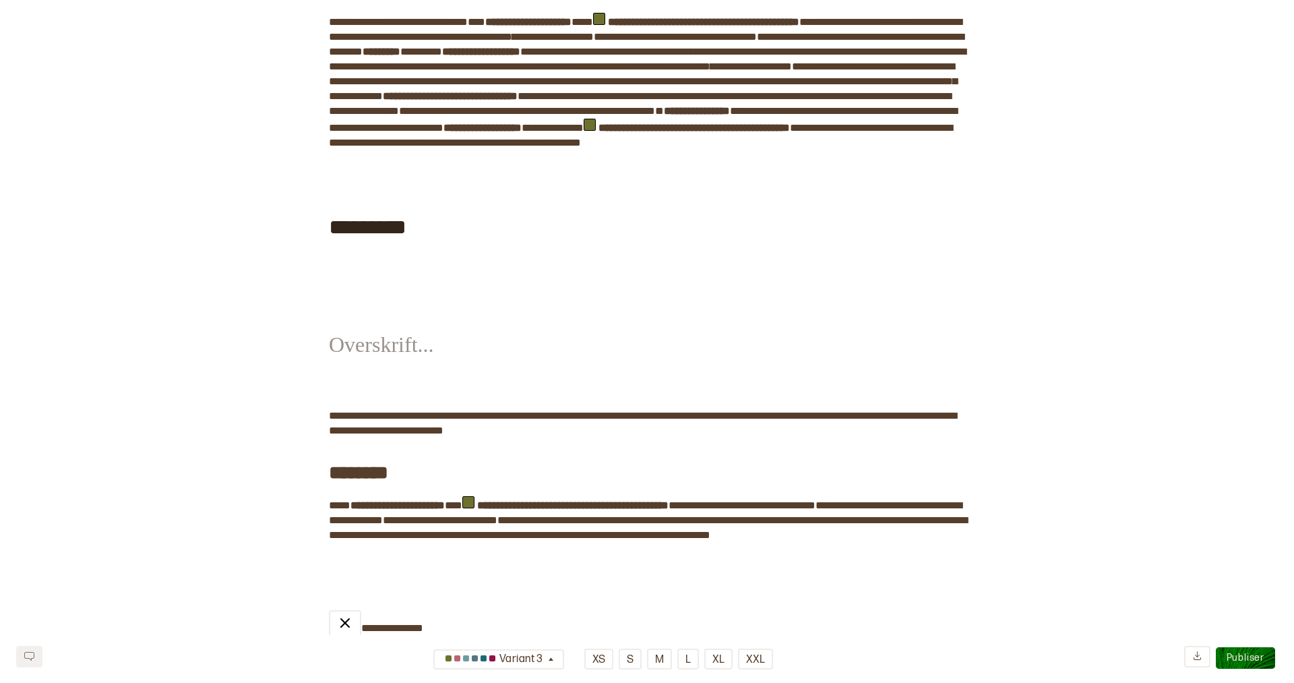
click at [359, 359] on span "﻿" at bounding box center [377, 334] width 96 height 47
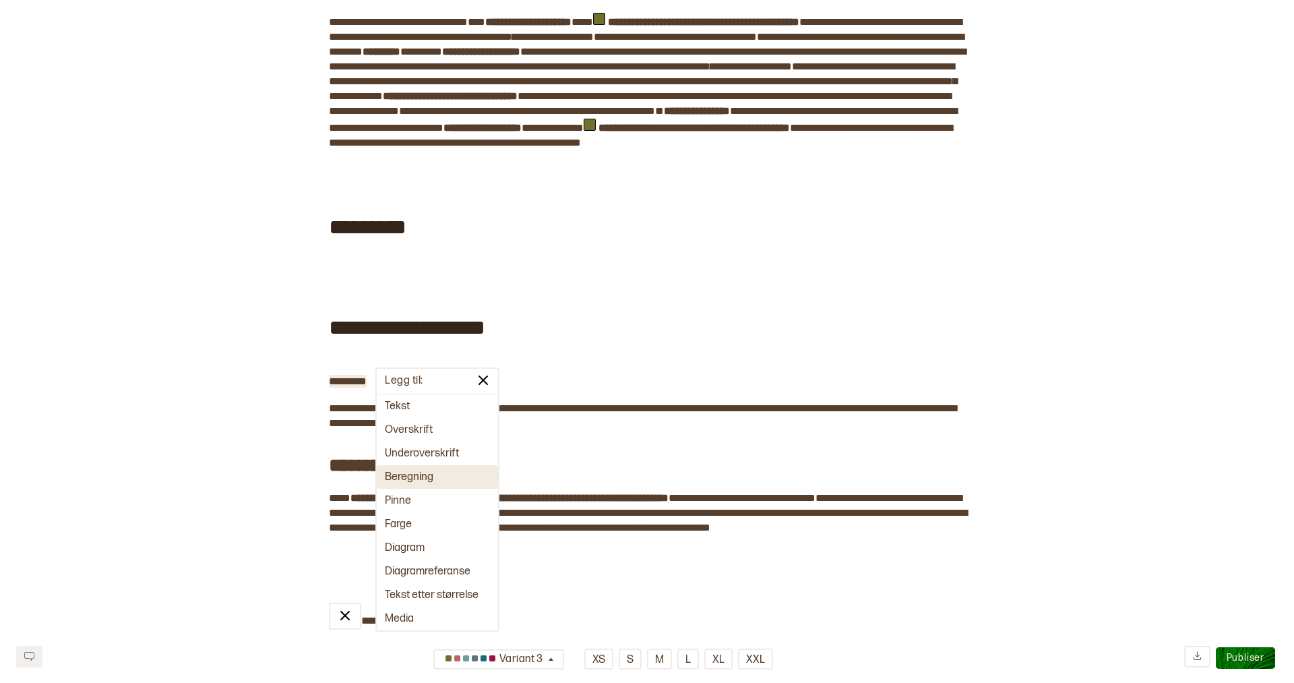
click at [420, 476] on button "Beregning" at bounding box center [437, 477] width 121 height 24
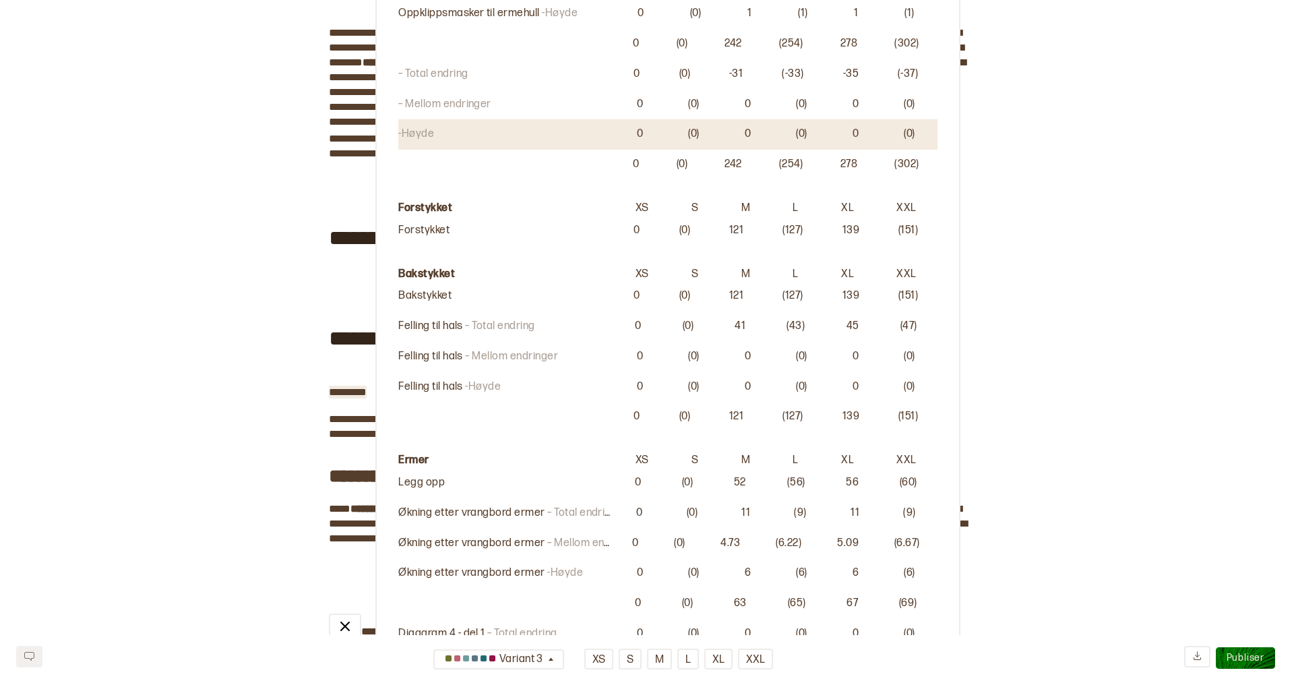
scroll to position [786, 0]
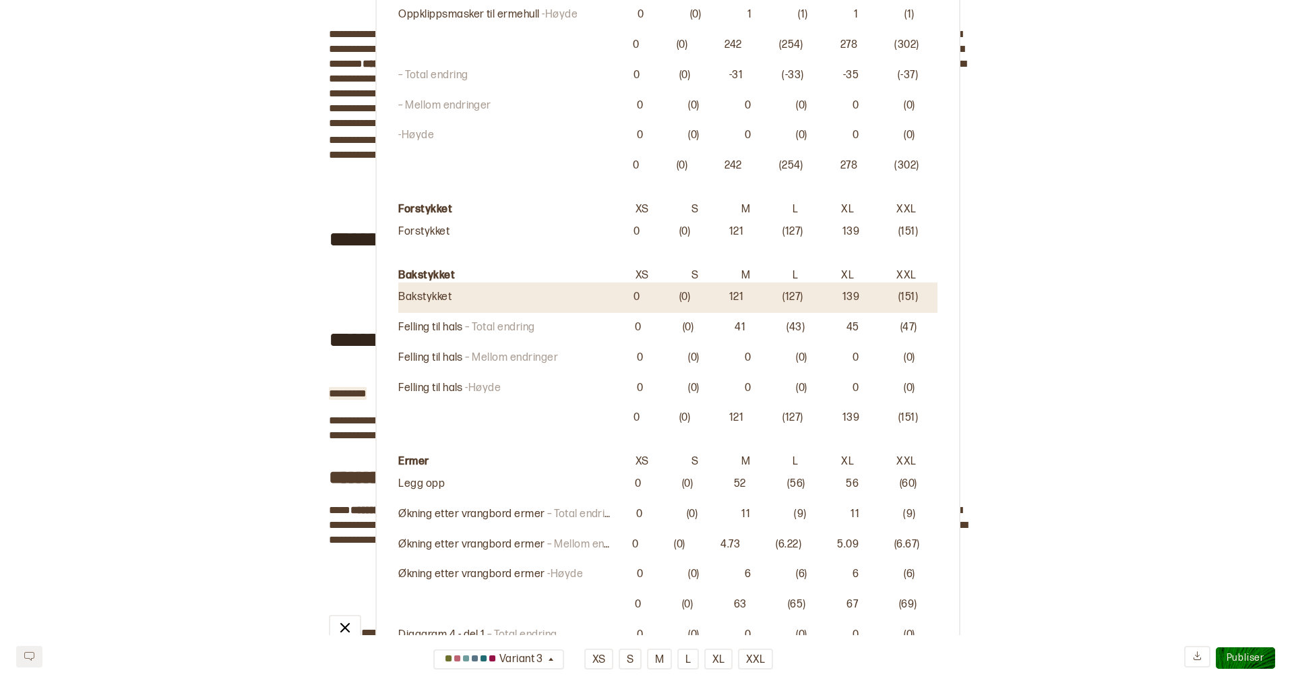
click at [671, 294] on div "0 (0) 121 (127) 139 (151)" at bounding box center [776, 297] width 324 height 14
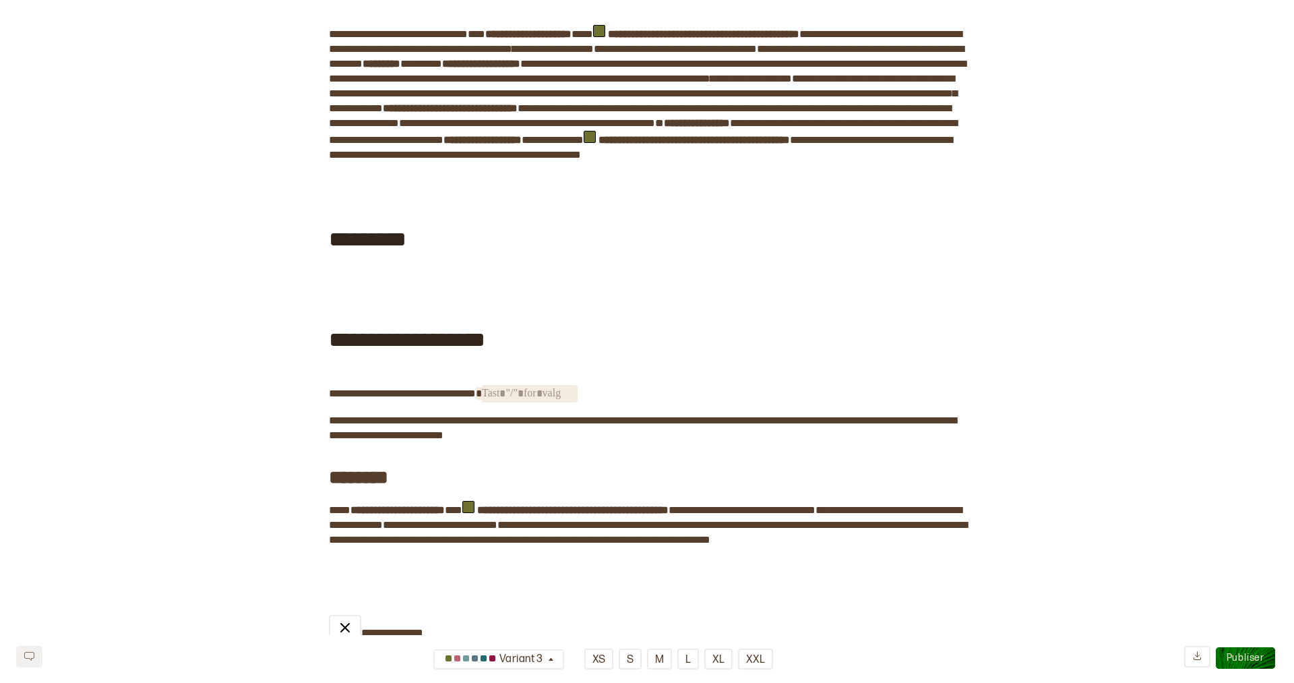
click at [495, 402] on span "﻿" at bounding box center [530, 394] width 96 height 18
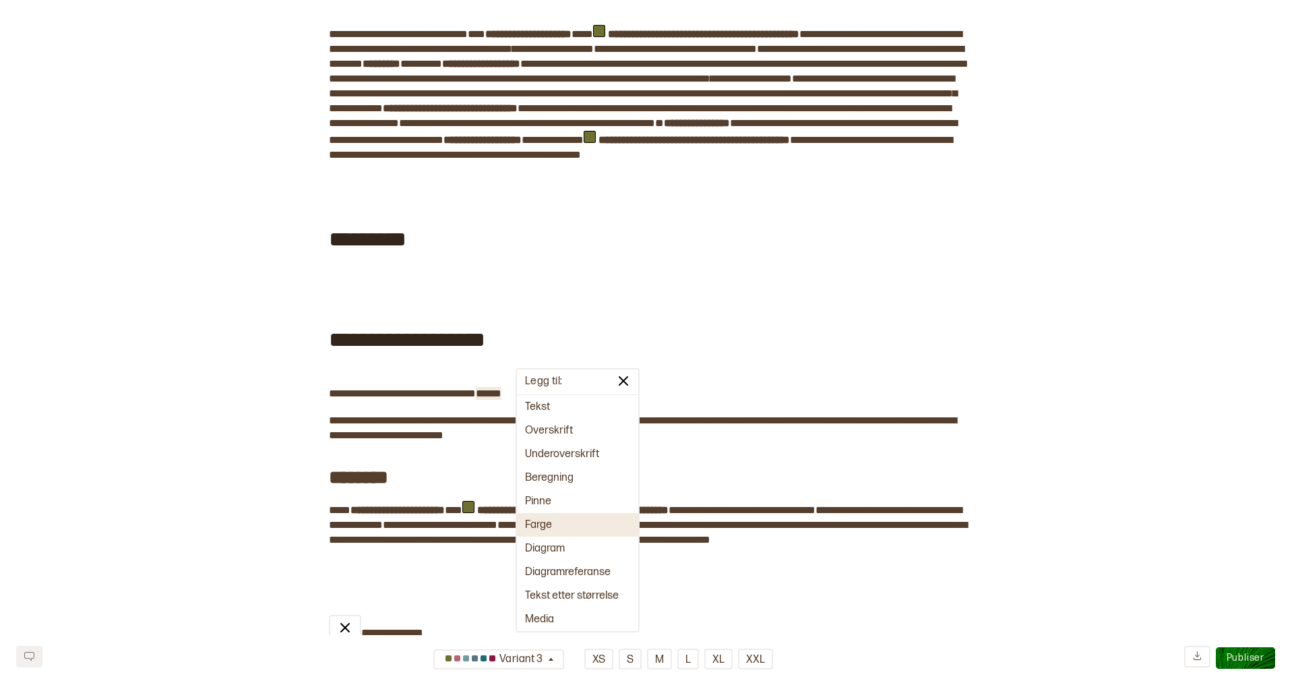
click at [543, 522] on button "Farge" at bounding box center [577, 525] width 121 height 24
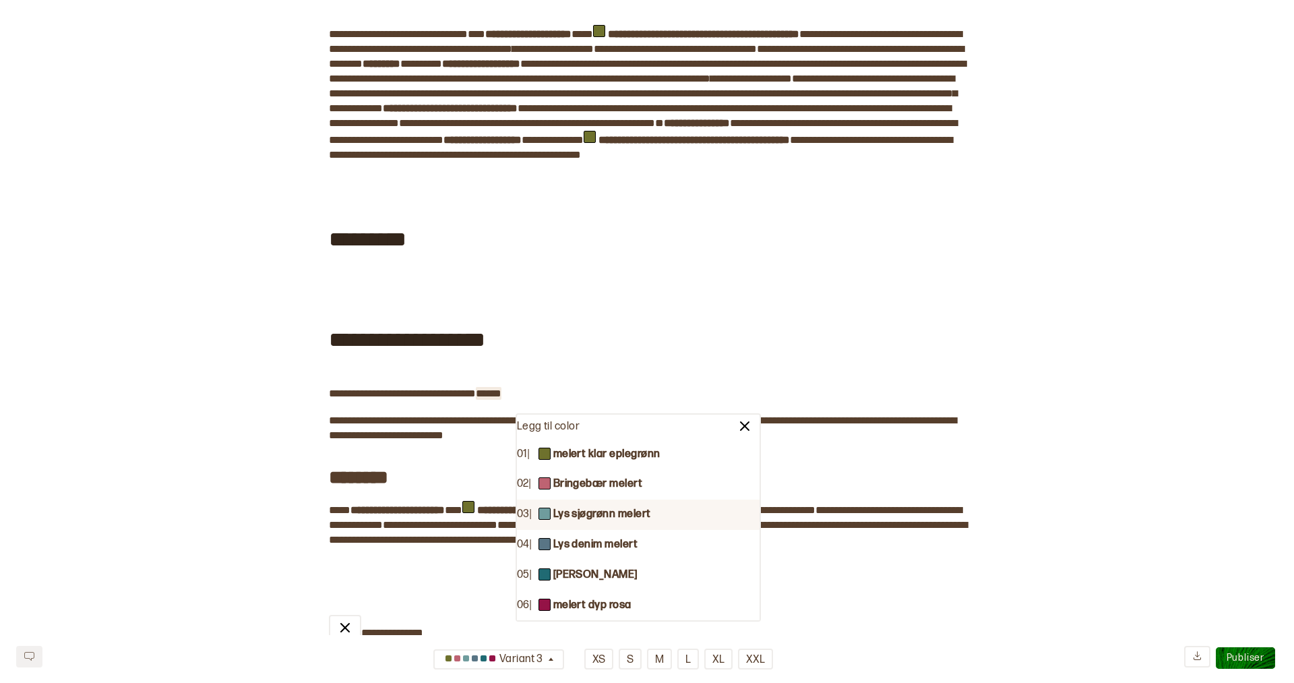
click at [594, 514] on b "Lys sjøgrønn melert" at bounding box center [602, 515] width 98 height 14
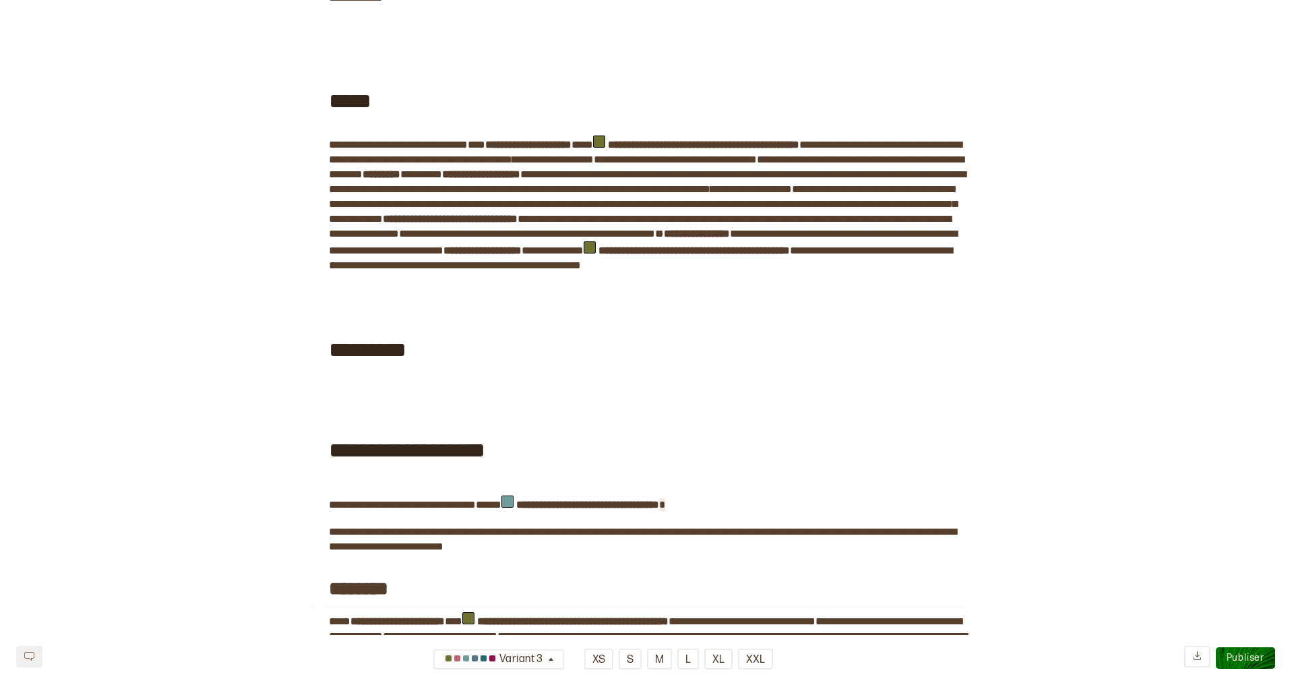
scroll to position [673, 0]
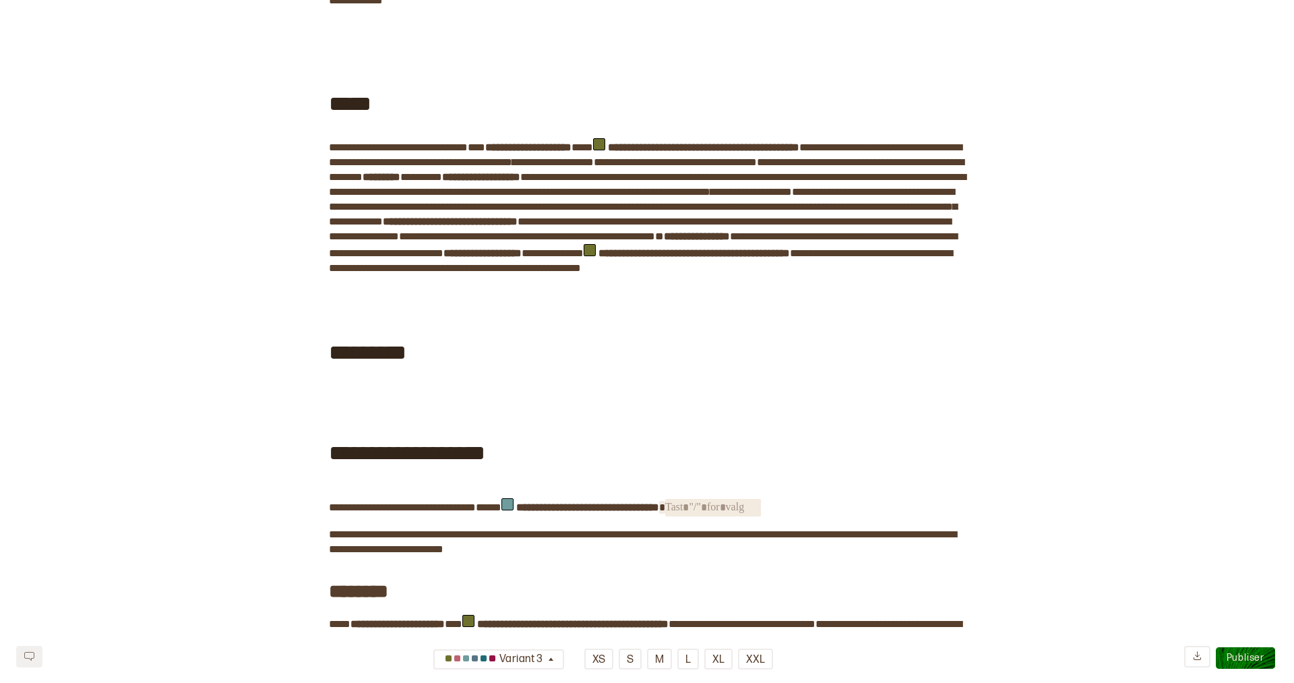
click at [737, 516] on span "﻿" at bounding box center [713, 508] width 96 height 18
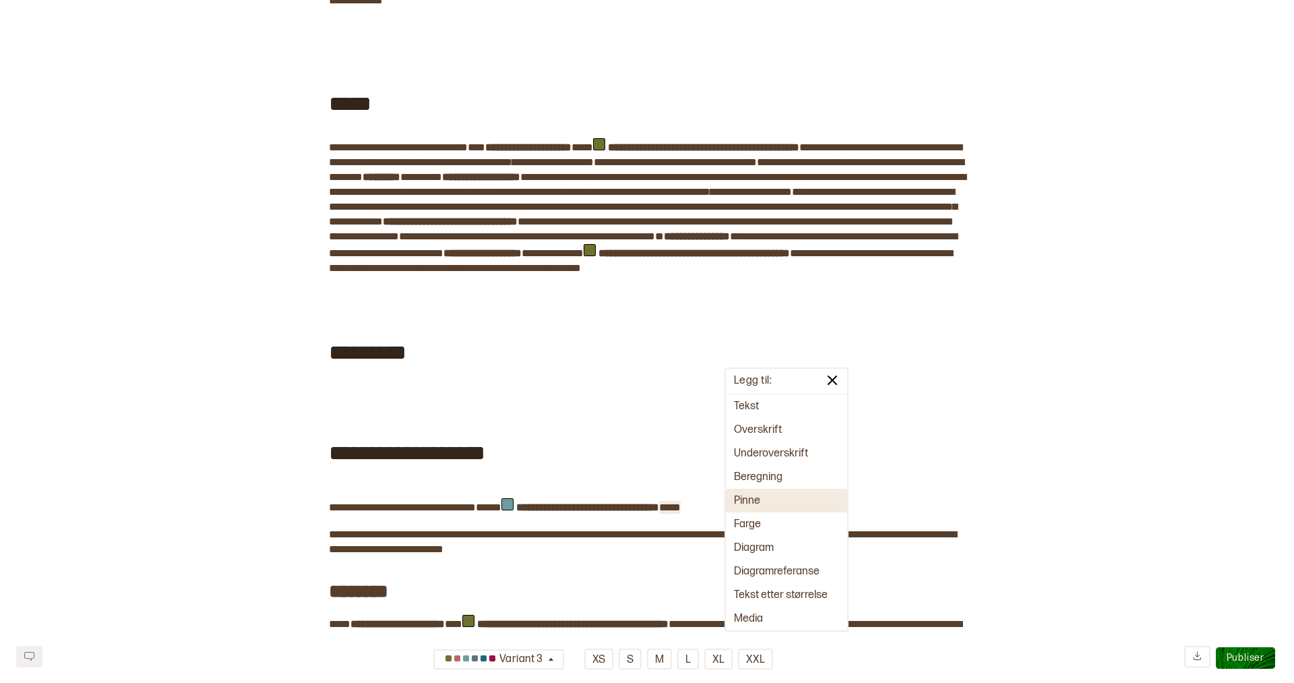
click at [755, 496] on button "Pinne" at bounding box center [786, 501] width 121 height 24
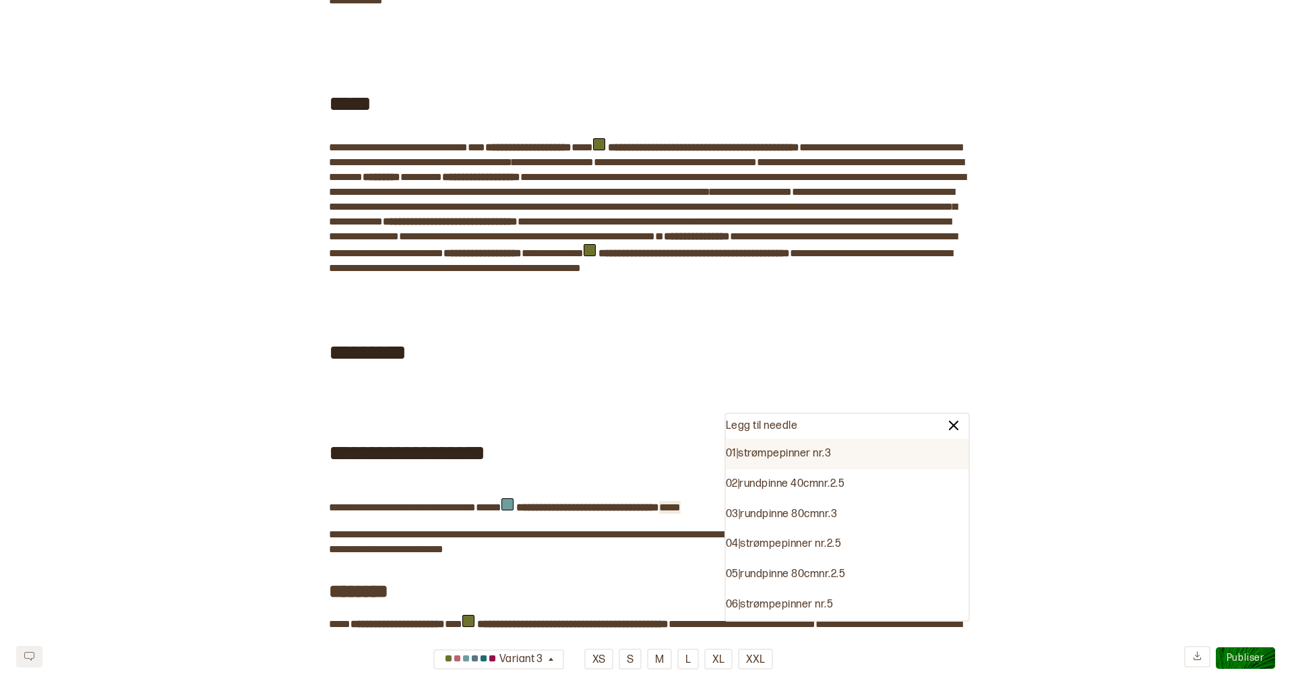
click at [779, 454] on div "01 | strømpepinner nr. 3" at bounding box center [847, 454] width 243 height 30
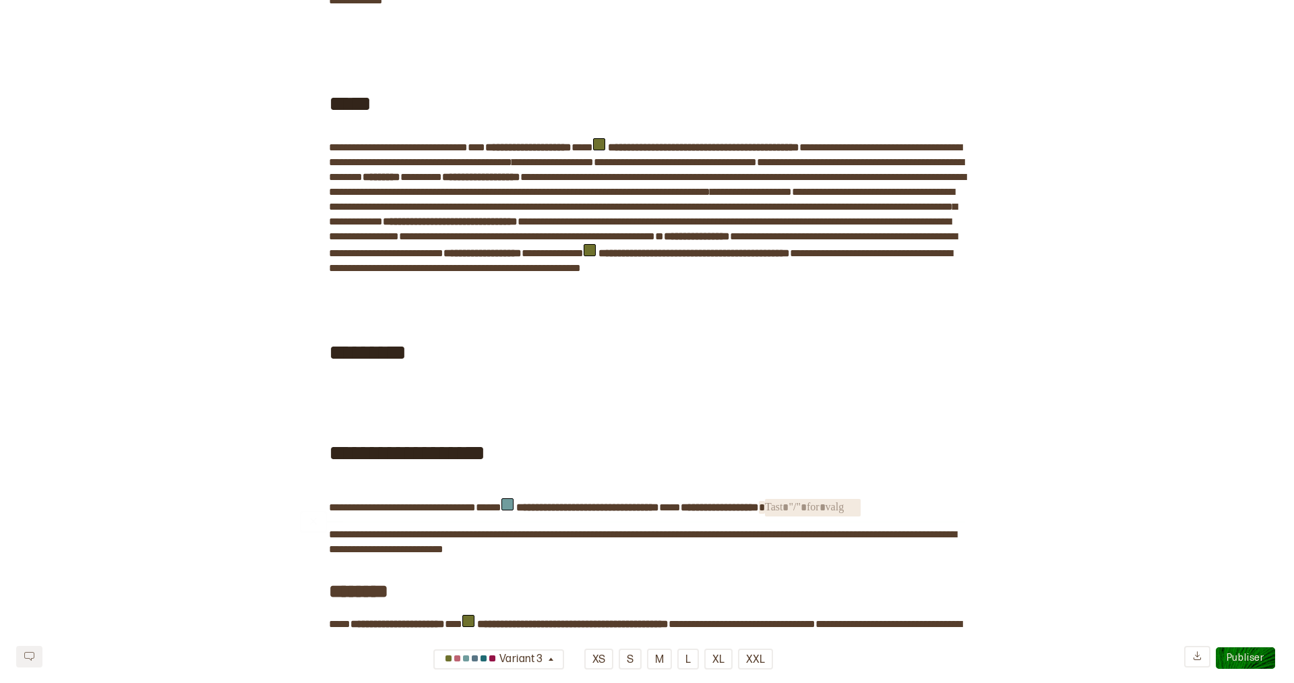
click at [851, 516] on span "﻿" at bounding box center [813, 508] width 96 height 18
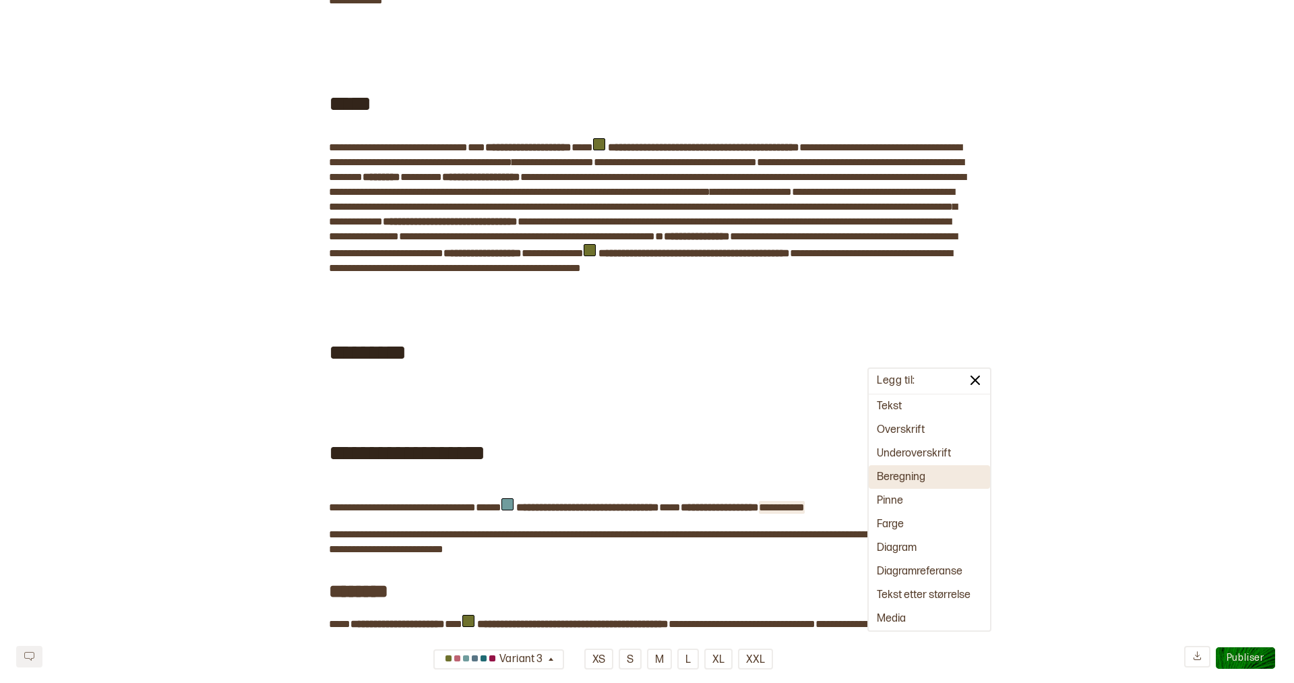
click at [917, 480] on button "Beregning" at bounding box center [929, 477] width 121 height 24
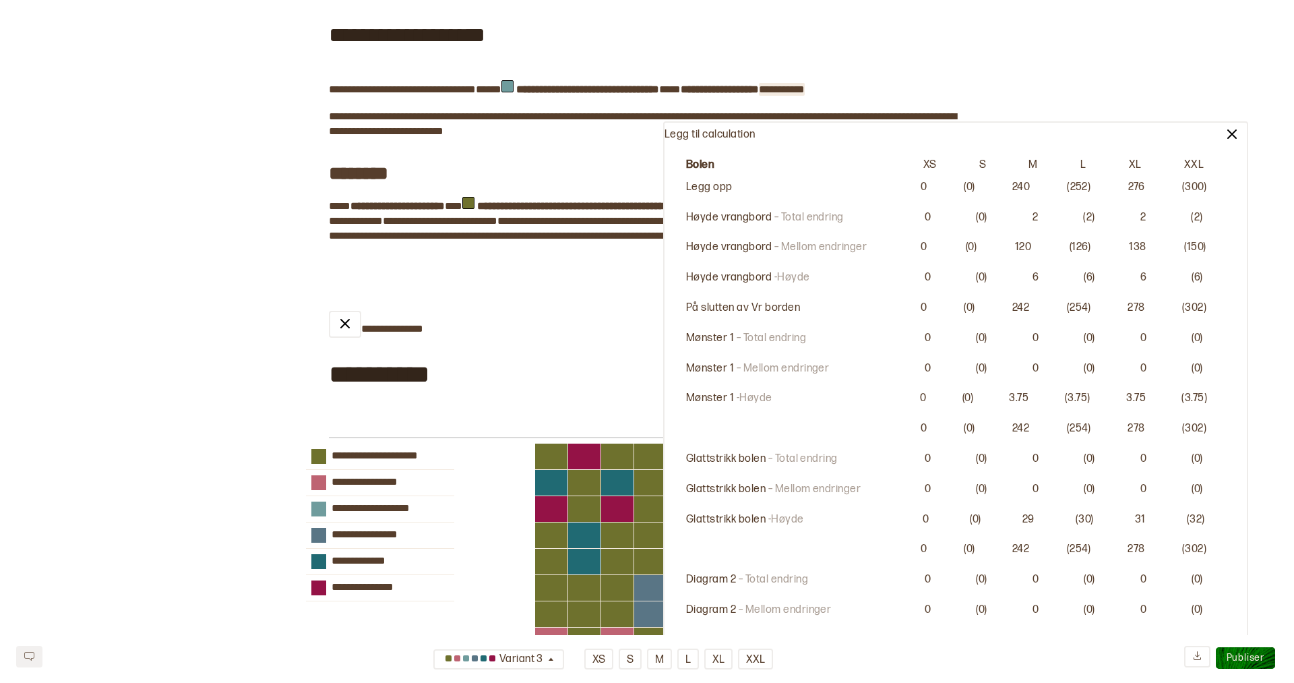
scroll to position [1251, 0]
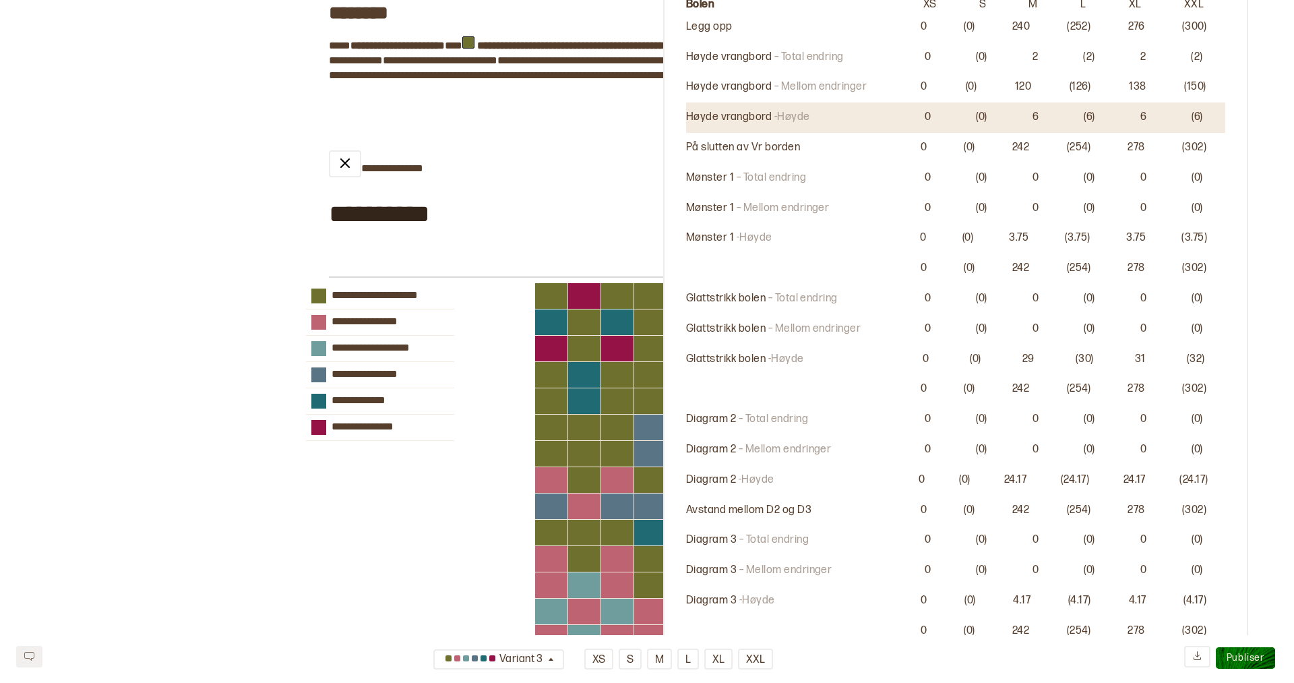
click at [976, 117] on p "(0)" at bounding box center [981, 118] width 11 height 14
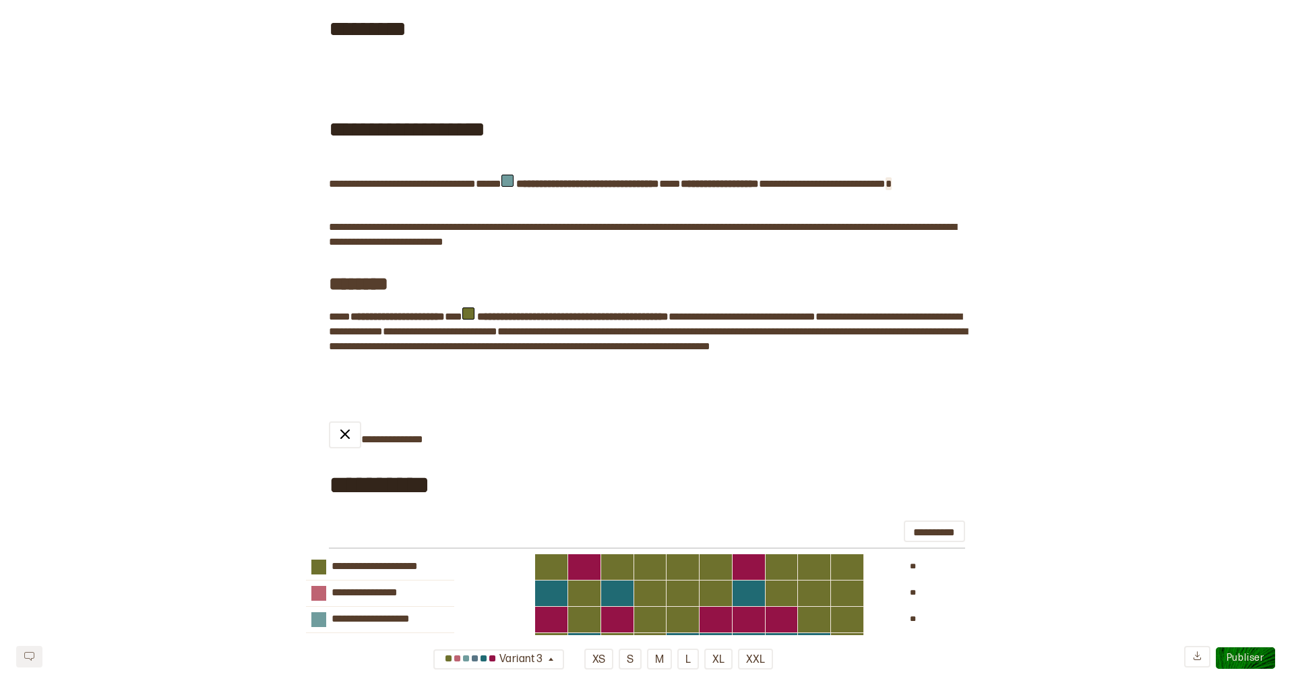
scroll to position [995, 0]
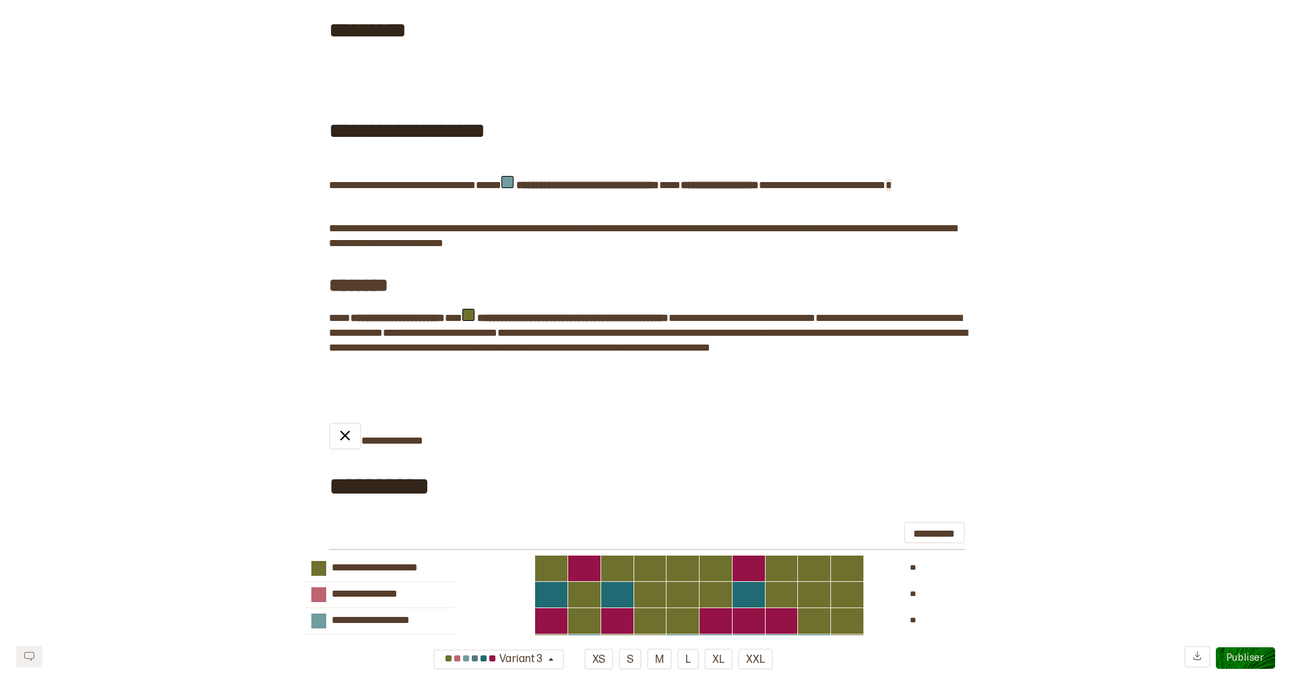
click at [962, 224] on div "**********" at bounding box center [647, 422] width 636 height 2699
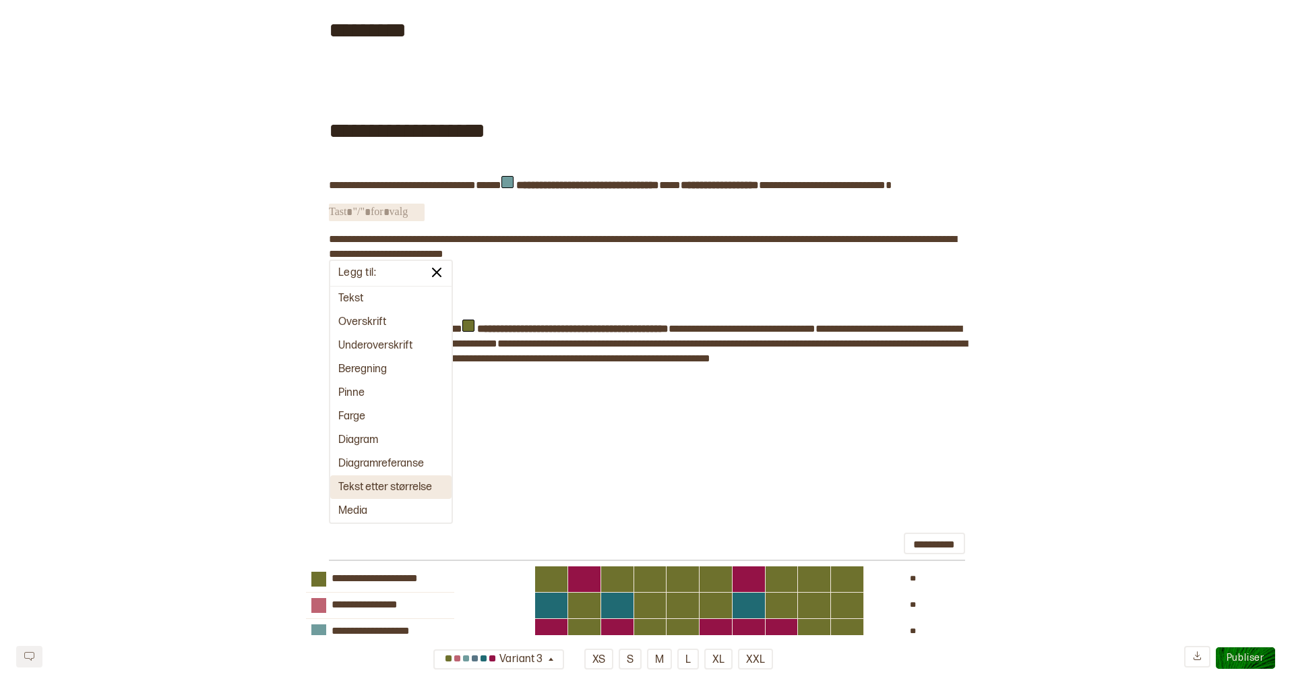
click at [401, 488] on button "Tekst etter størrelse" at bounding box center [390, 487] width 121 height 24
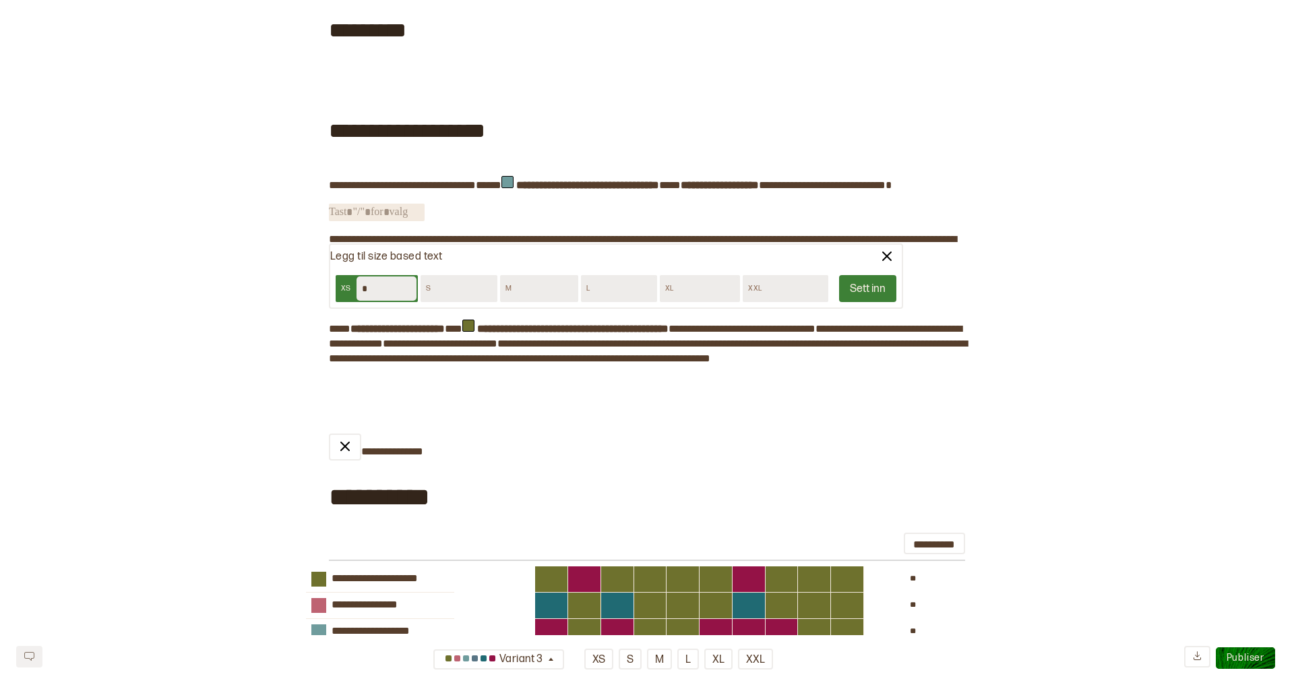
type input "*"
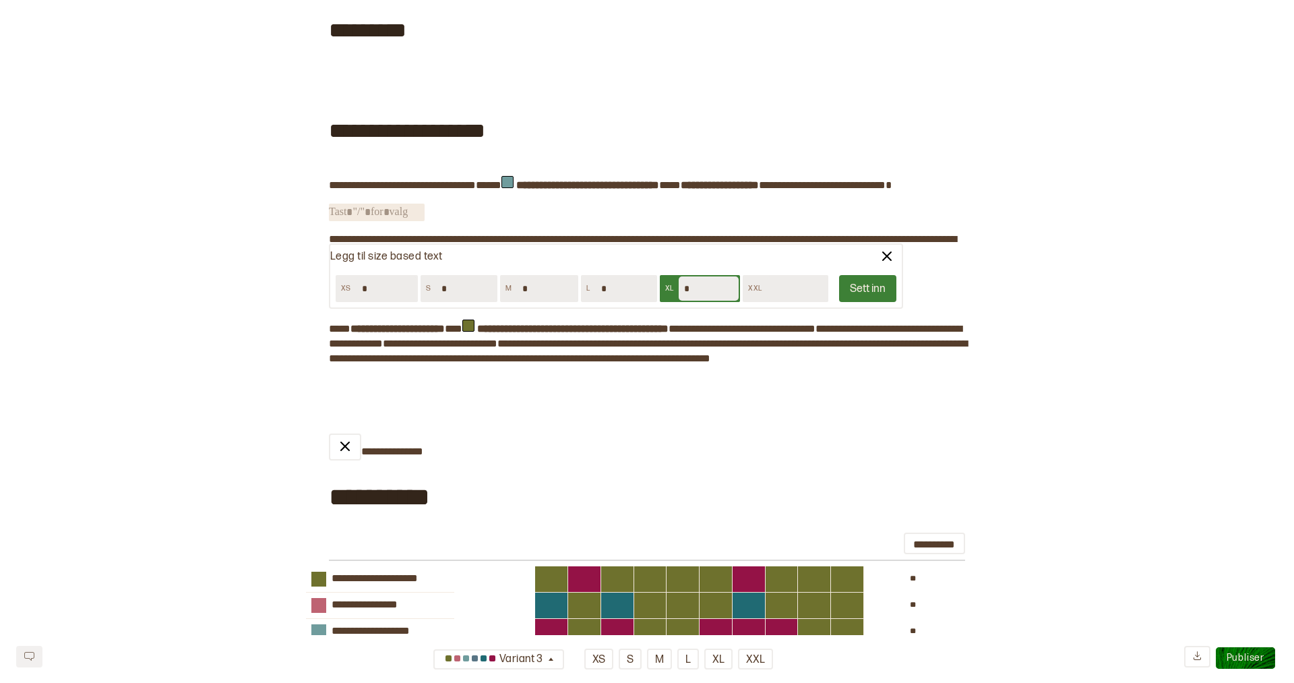
type input "*"
click button "Sett inn" at bounding box center [867, 288] width 57 height 27
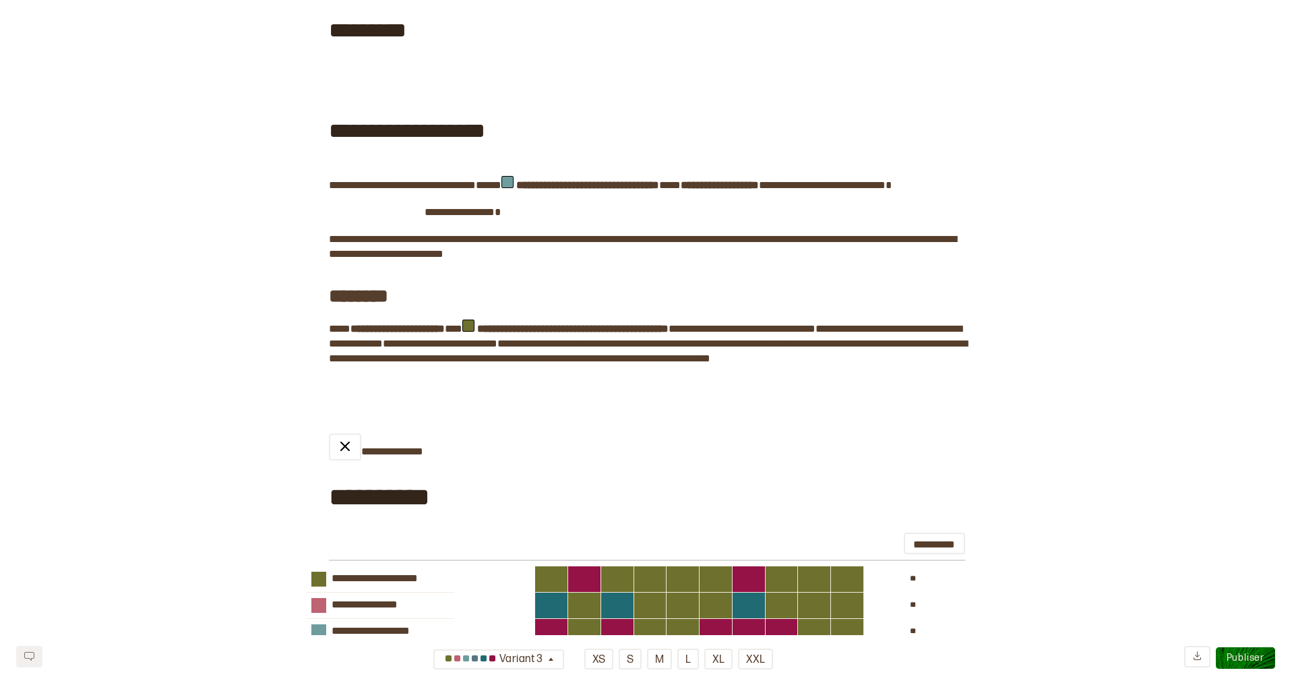
click at [437, 218] on span "**********" at bounding box center [460, 212] width 70 height 13
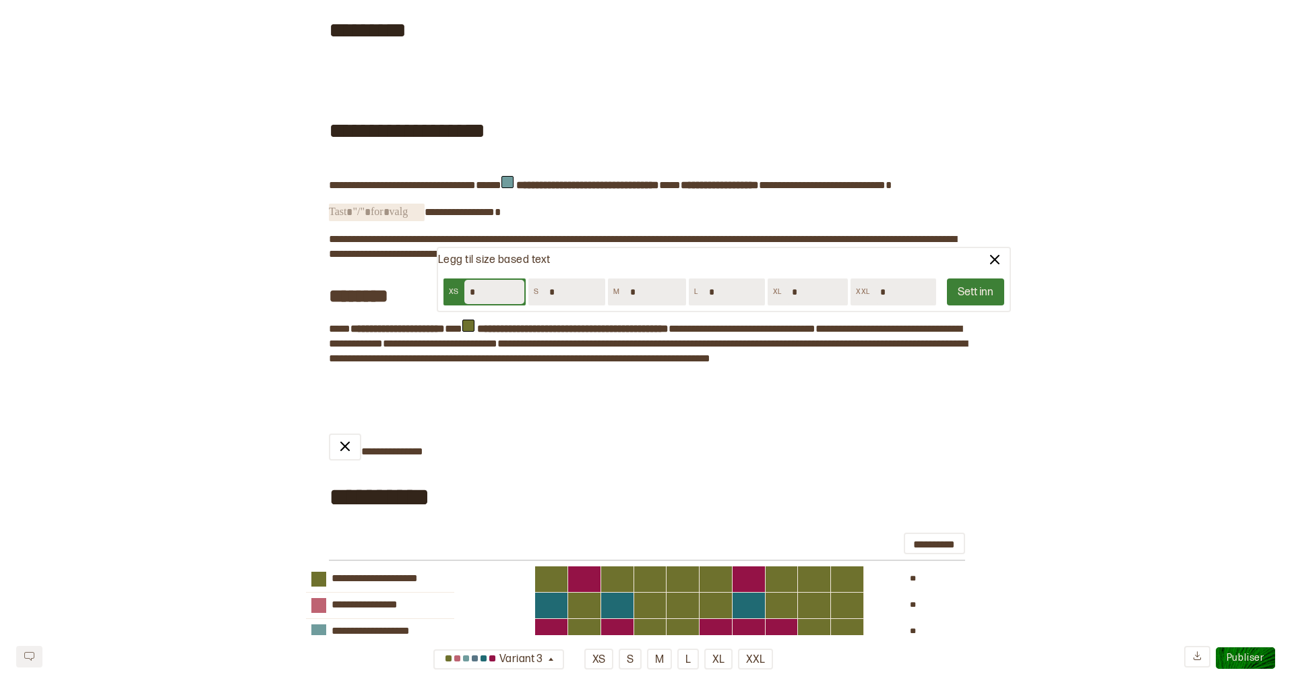
click at [422, 221] on span "﻿" at bounding box center [377, 213] width 96 height 18
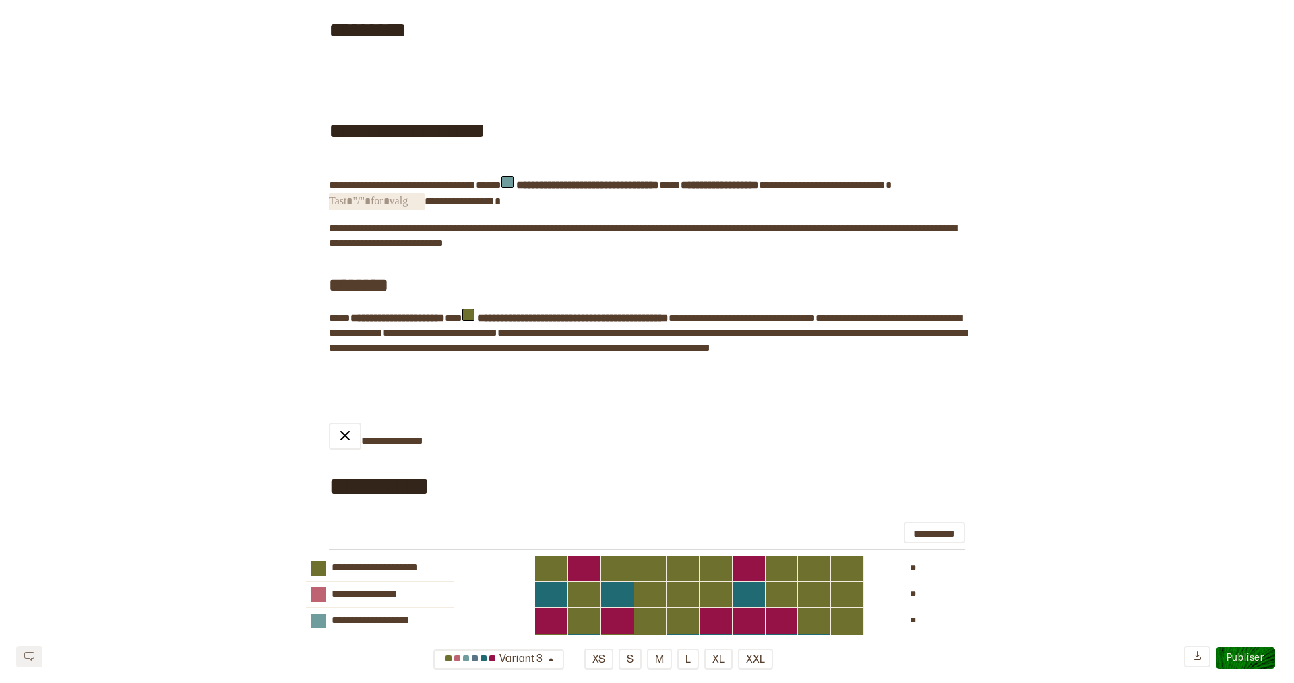
click at [423, 210] on span "﻿" at bounding box center [377, 202] width 96 height 18
click at [270, 192] on div "**********" at bounding box center [647, 593] width 1294 height 3040
click at [595, 661] on button "XS" at bounding box center [598, 658] width 29 height 21
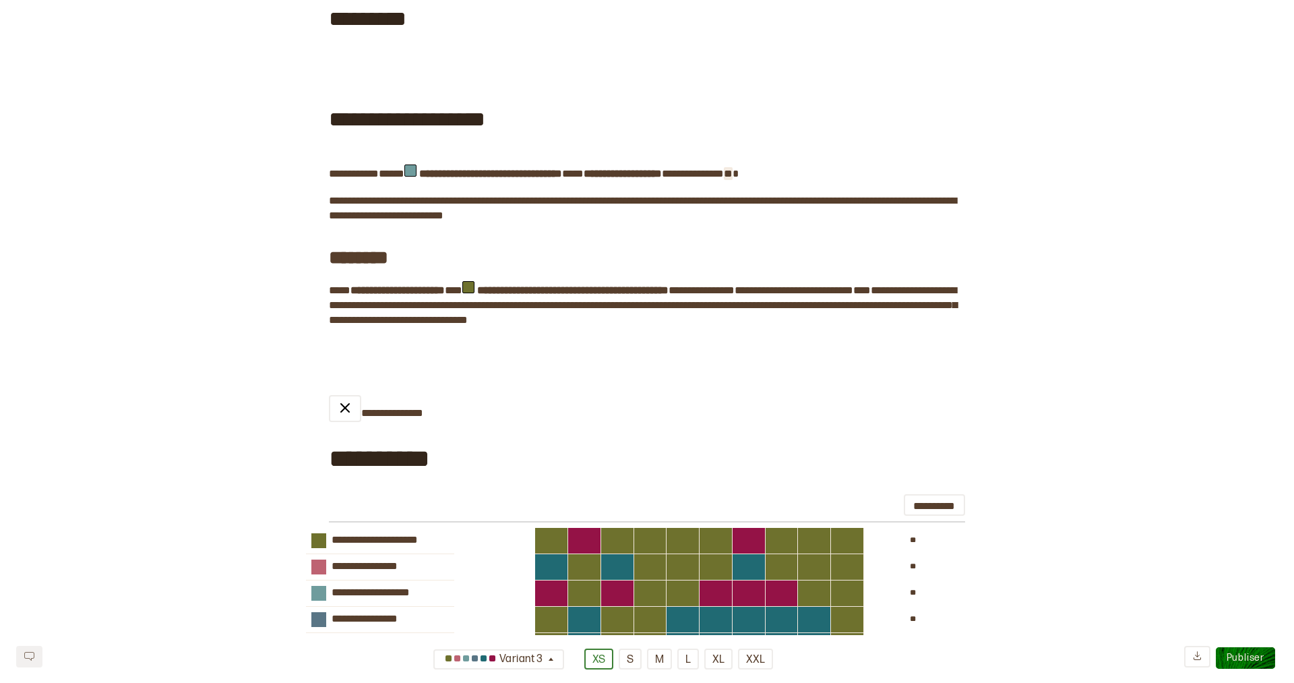
click at [733, 180] on span "* ﻿" at bounding box center [733, 173] width 0 height 13
click at [627, 656] on button "S" at bounding box center [630, 658] width 23 height 21
click at [656, 660] on button "M" at bounding box center [659, 658] width 25 height 21
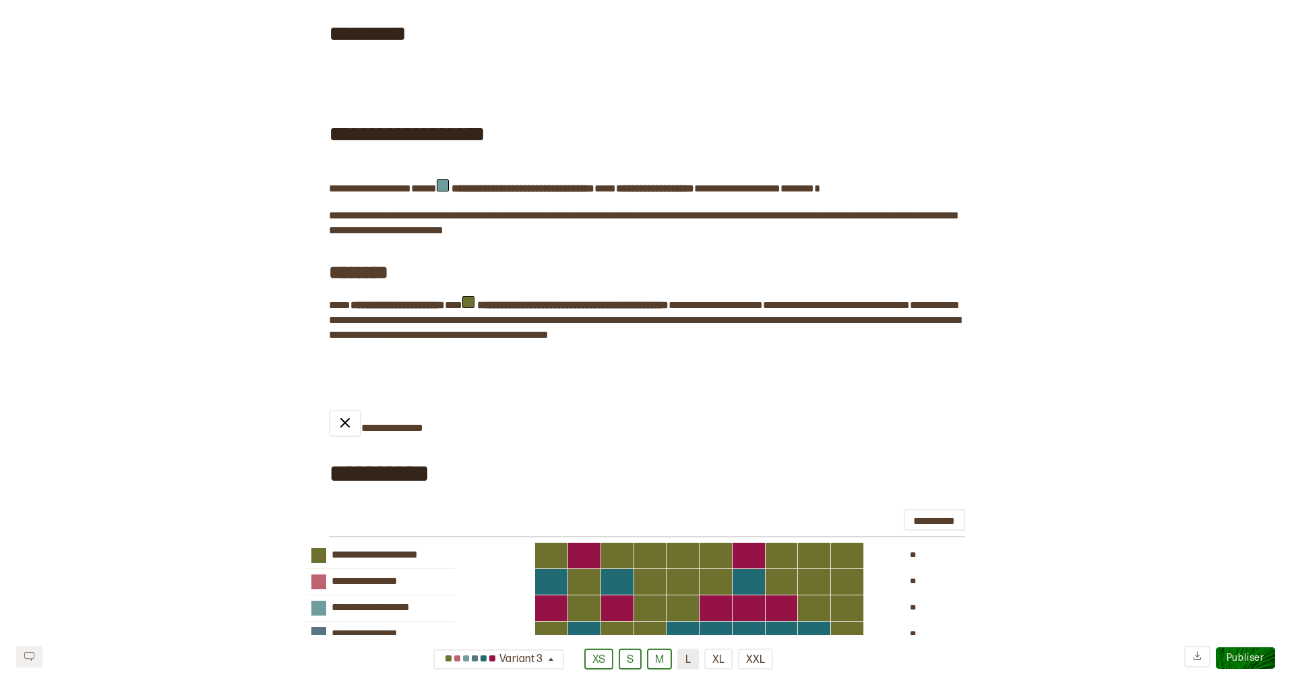
click at [689, 660] on button "L" at bounding box center [688, 658] width 22 height 21
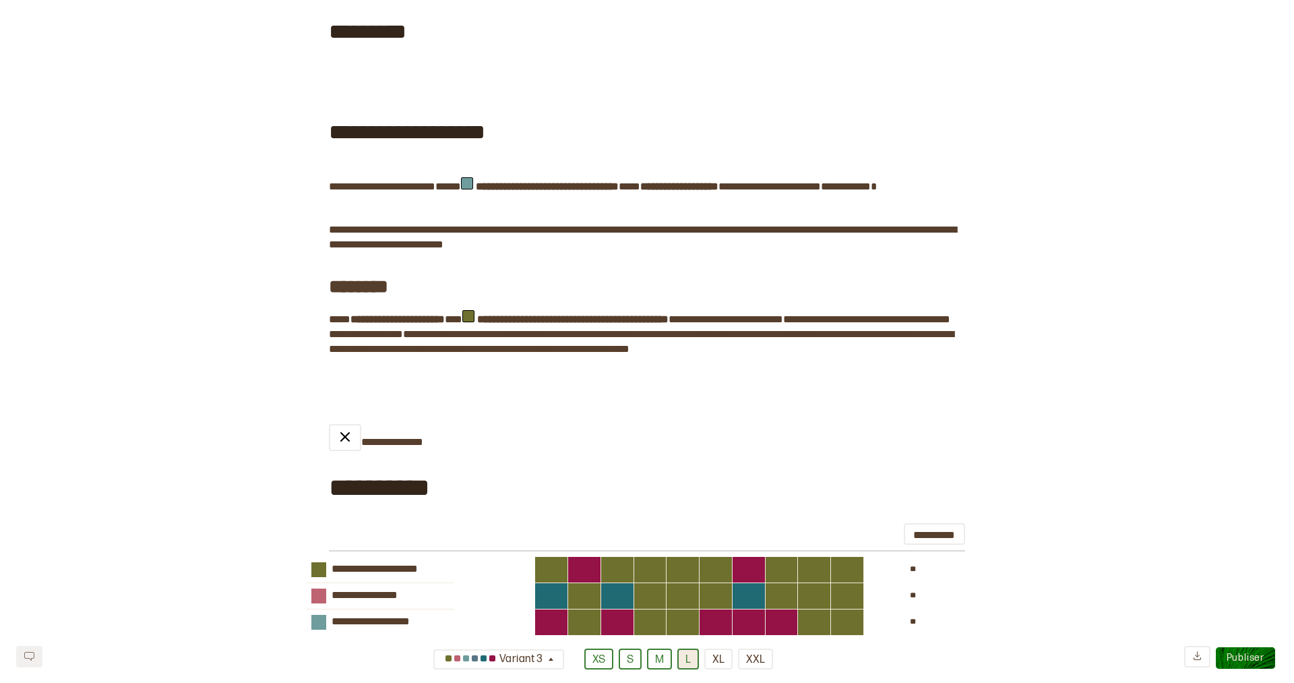
scroll to position [995, 0]
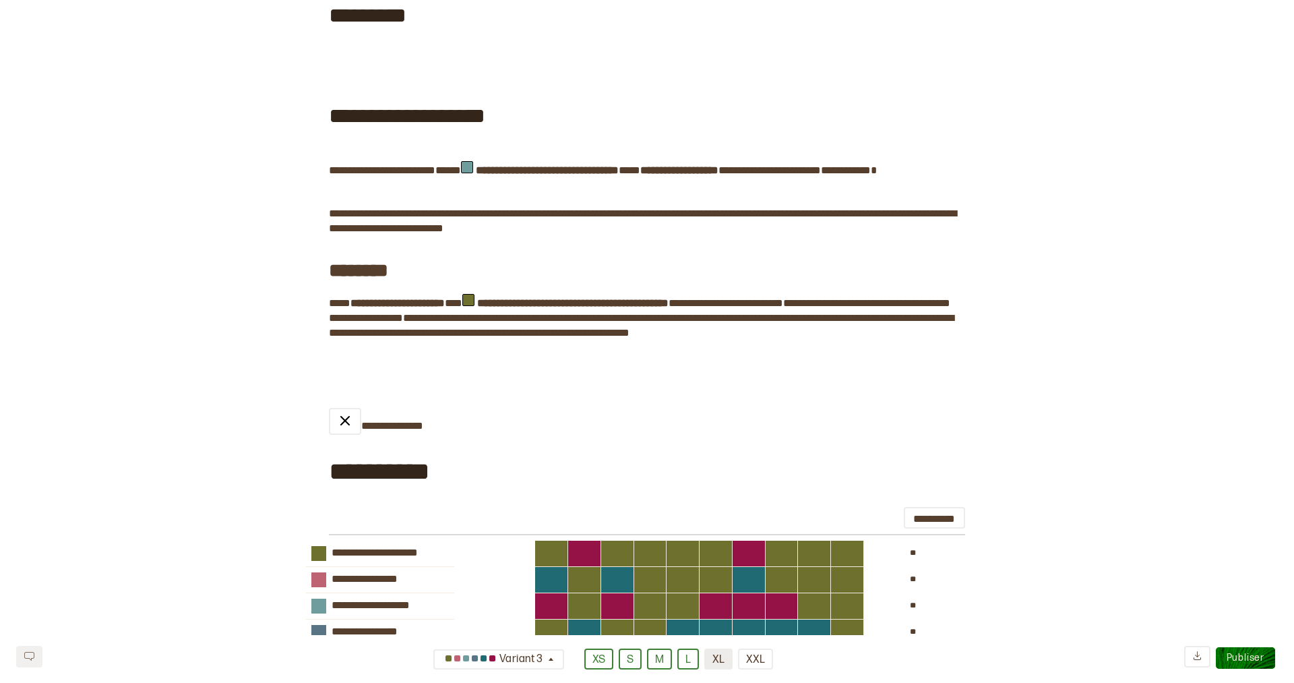
click at [711, 660] on button "XL" at bounding box center [718, 658] width 28 height 21
click at [751, 659] on button "XXL" at bounding box center [755, 658] width 35 height 21
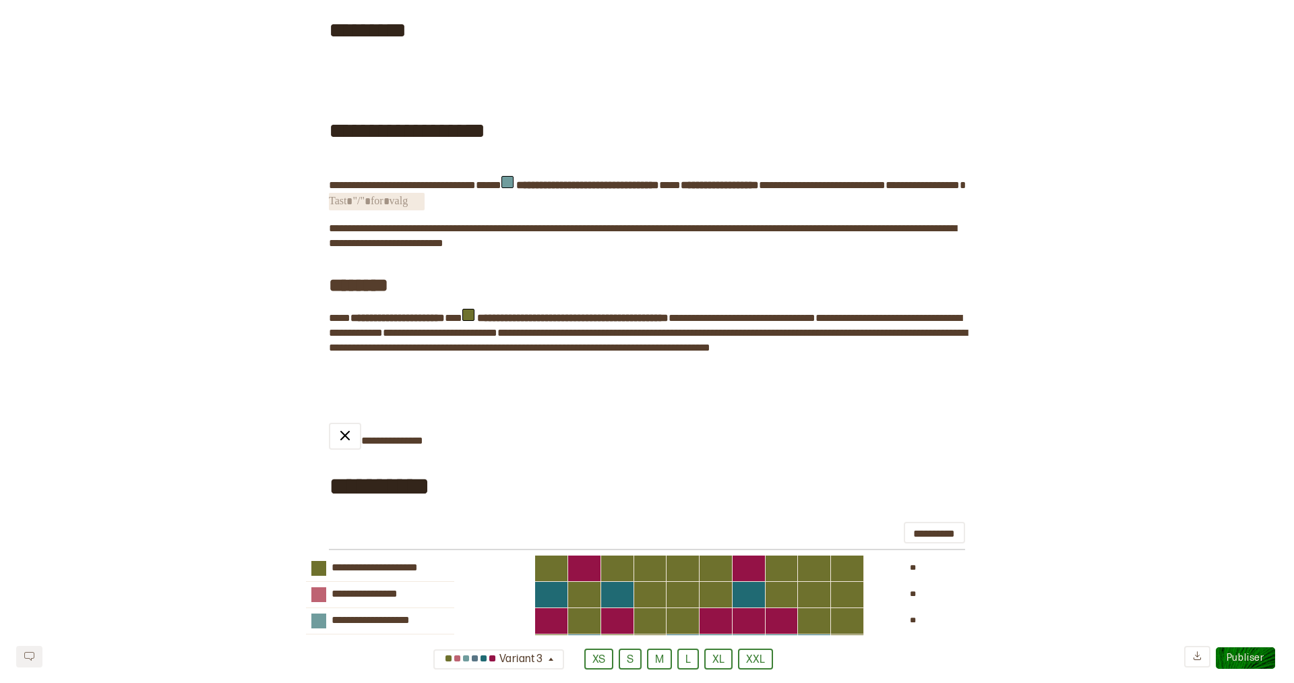
click at [401, 210] on span "﻿" at bounding box center [377, 202] width 96 height 18
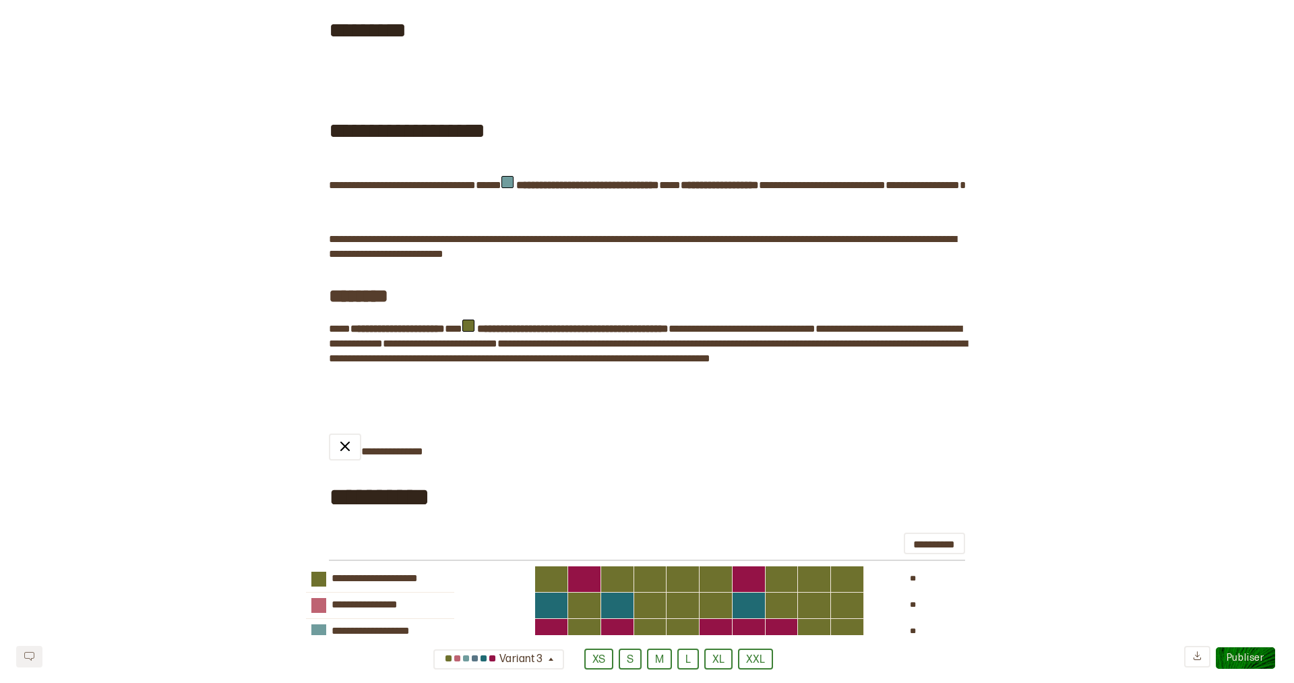
click at [408, 191] on span "**********" at bounding box center [421, 185] width 110 height 13
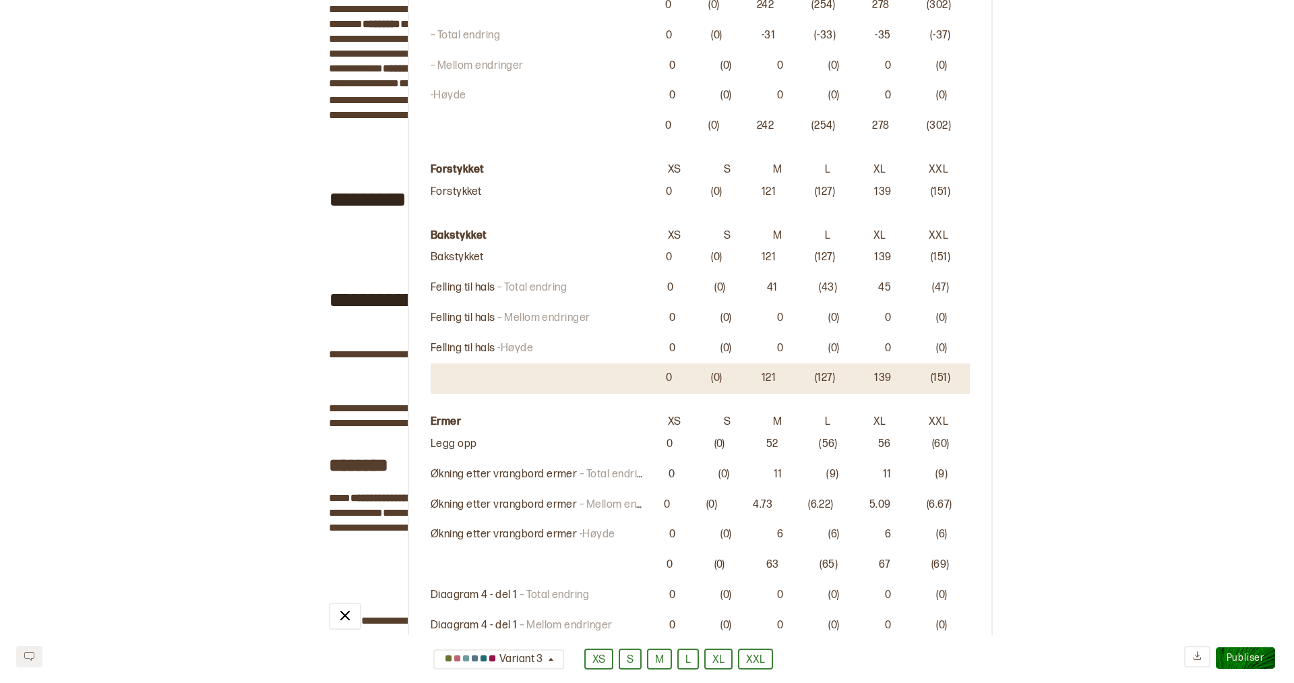
scroll to position [821, 0]
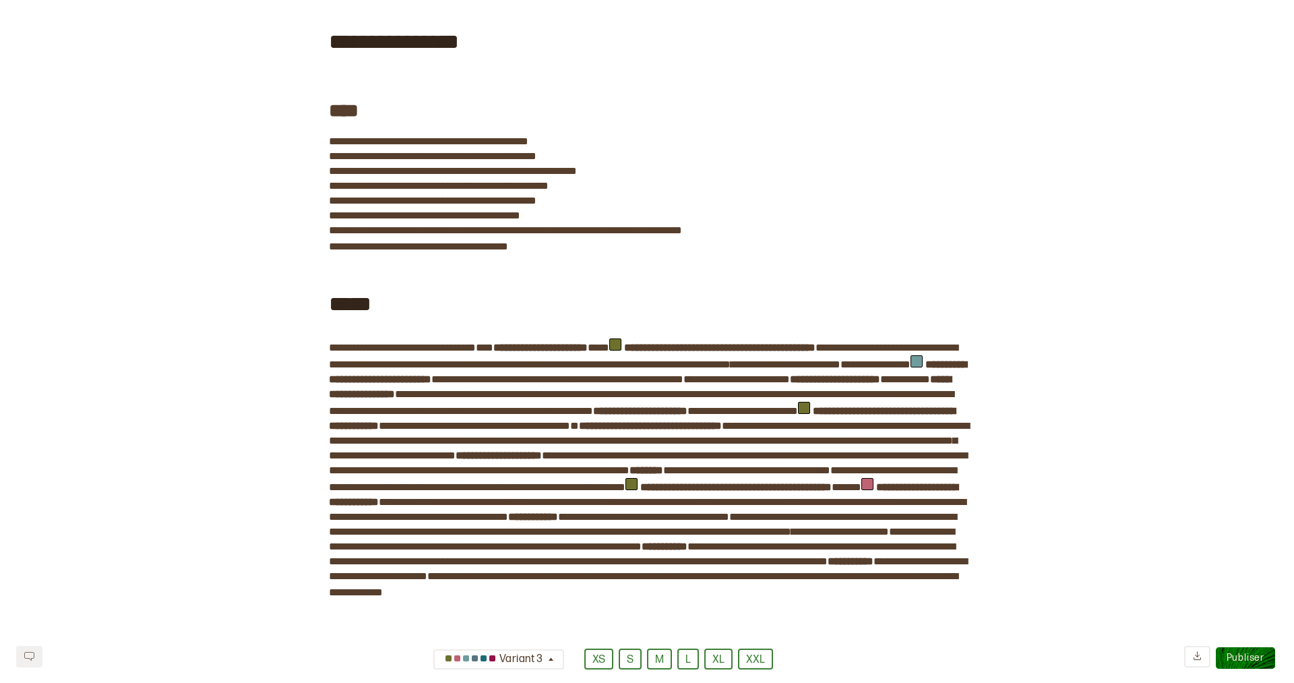
scroll to position [0, 0]
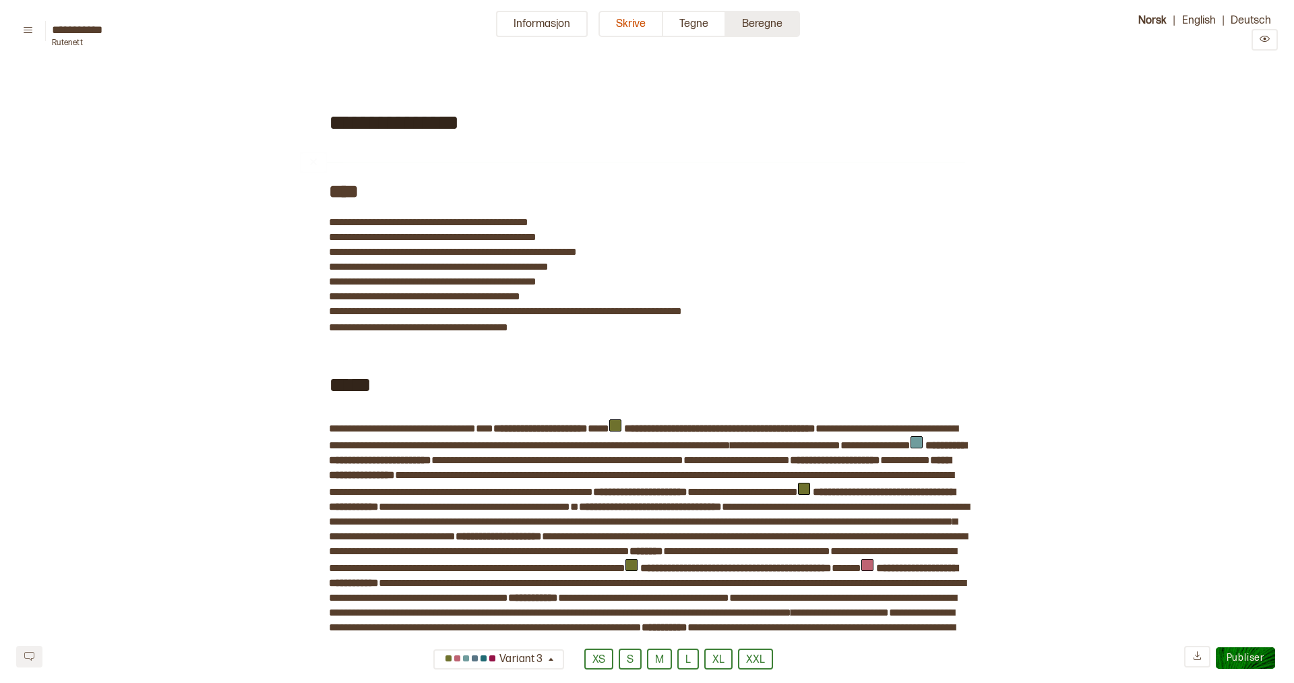
click at [764, 24] on button "Beregne" at bounding box center [763, 24] width 74 height 26
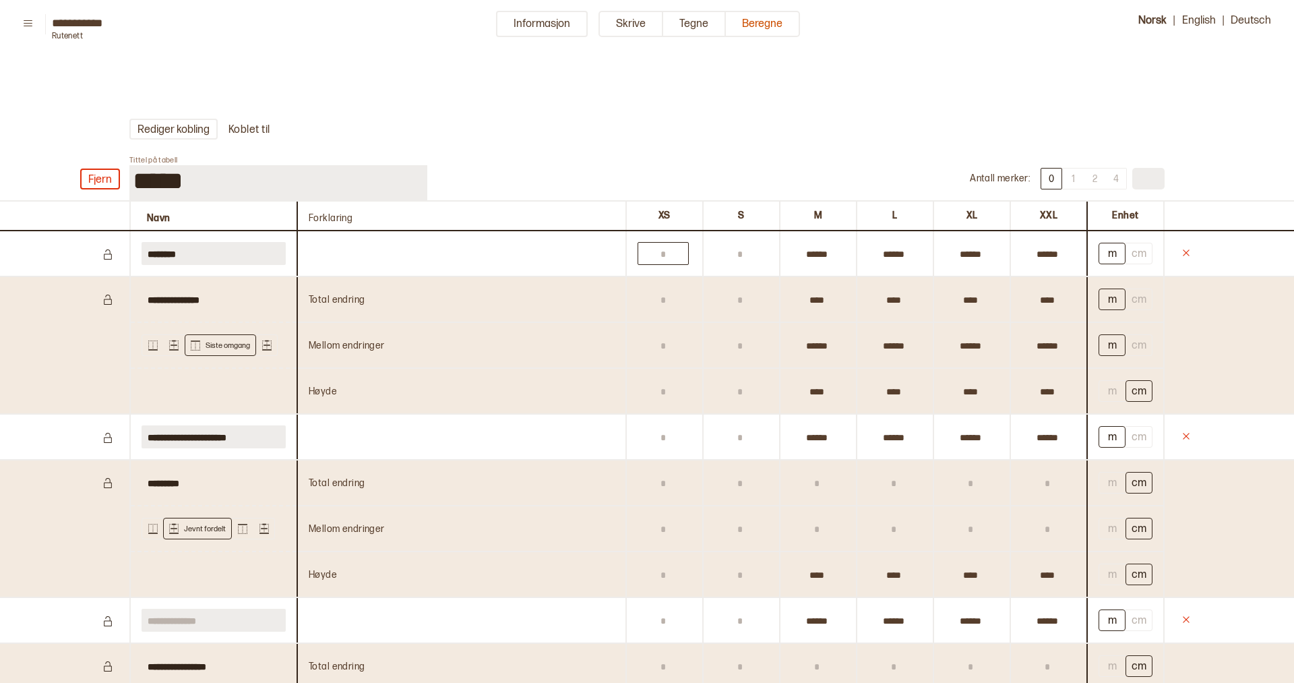
click at [669, 255] on input "text" at bounding box center [663, 253] width 51 height 23
type input "******"
click at [628, 28] on button "Skrive" at bounding box center [631, 24] width 65 height 26
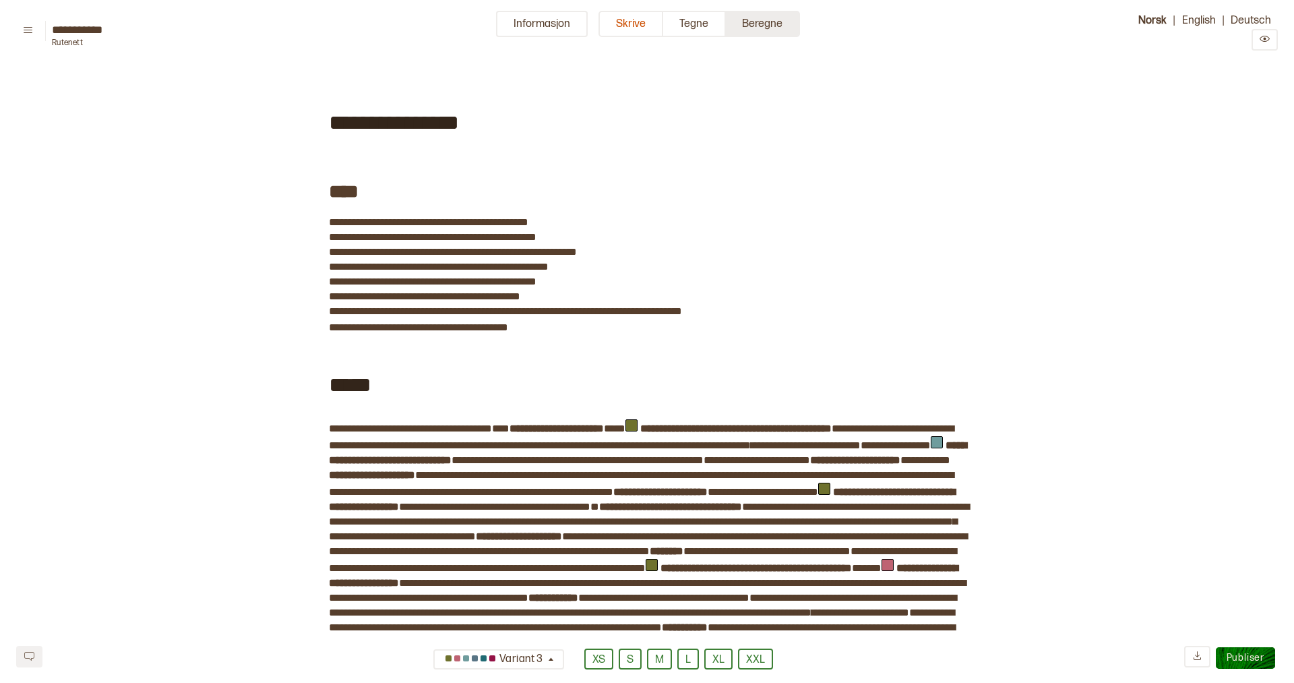
click at [772, 28] on button "Beregne" at bounding box center [763, 24] width 74 height 26
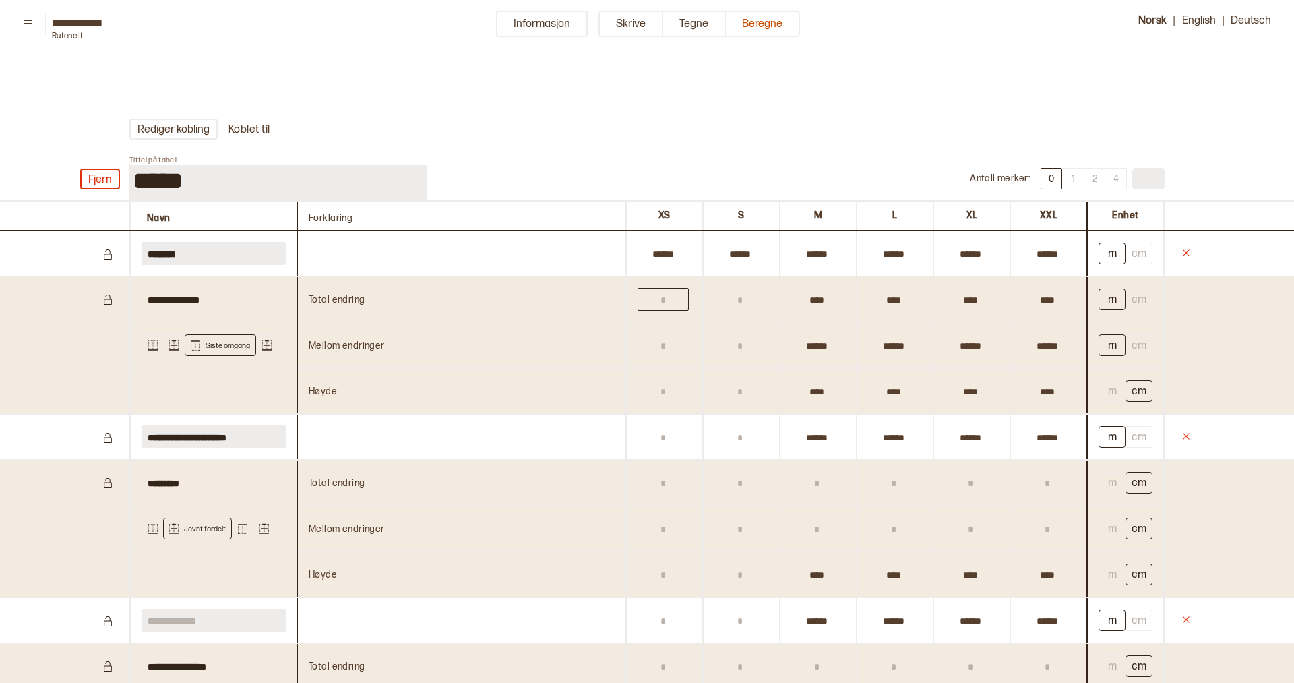
click at [638, 293] on input "text" at bounding box center [663, 299] width 51 height 23
click at [662, 386] on input "text" at bounding box center [663, 390] width 51 height 23
type input "****"
type input "*"
click at [750, 399] on input "text" at bounding box center [739, 390] width 51 height 23
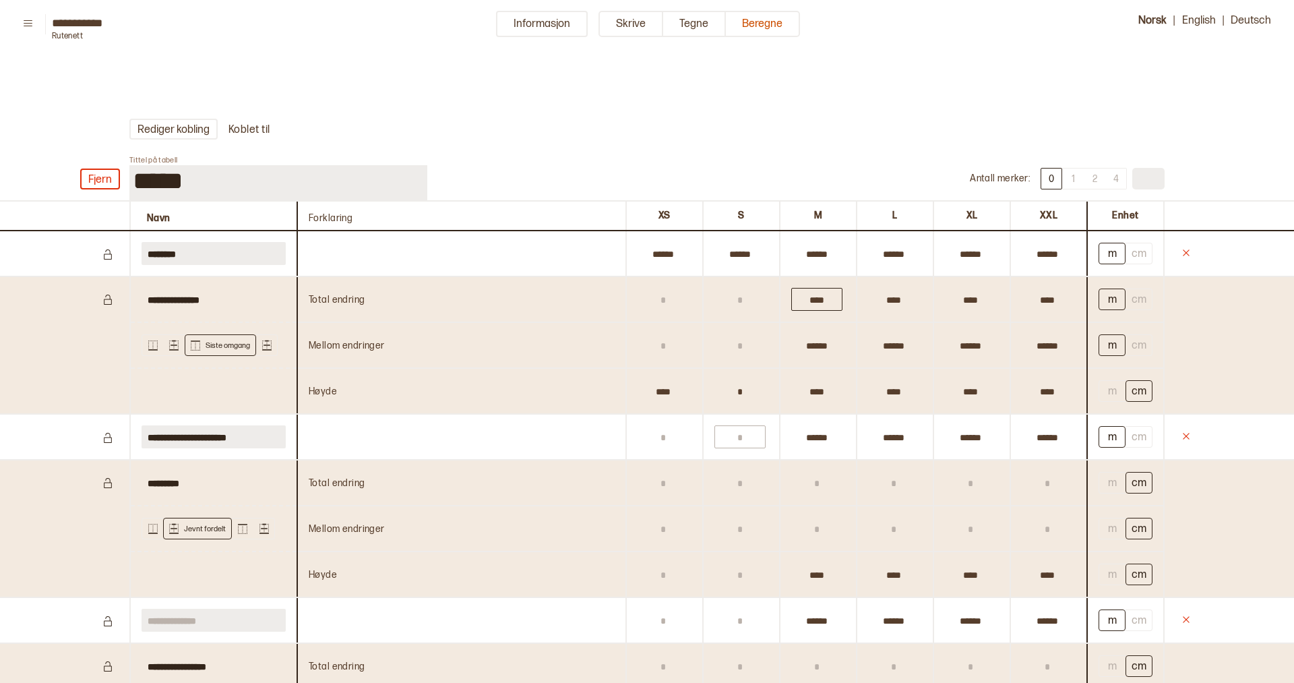
type input "****"
click at [676, 439] on input "text" at bounding box center [663, 436] width 51 height 23
click at [654, 340] on input "text" at bounding box center [663, 345] width 51 height 23
click at [679, 446] on input "text" at bounding box center [663, 436] width 51 height 23
click at [154, 346] on icon at bounding box center [152, 345] width 9 height 10
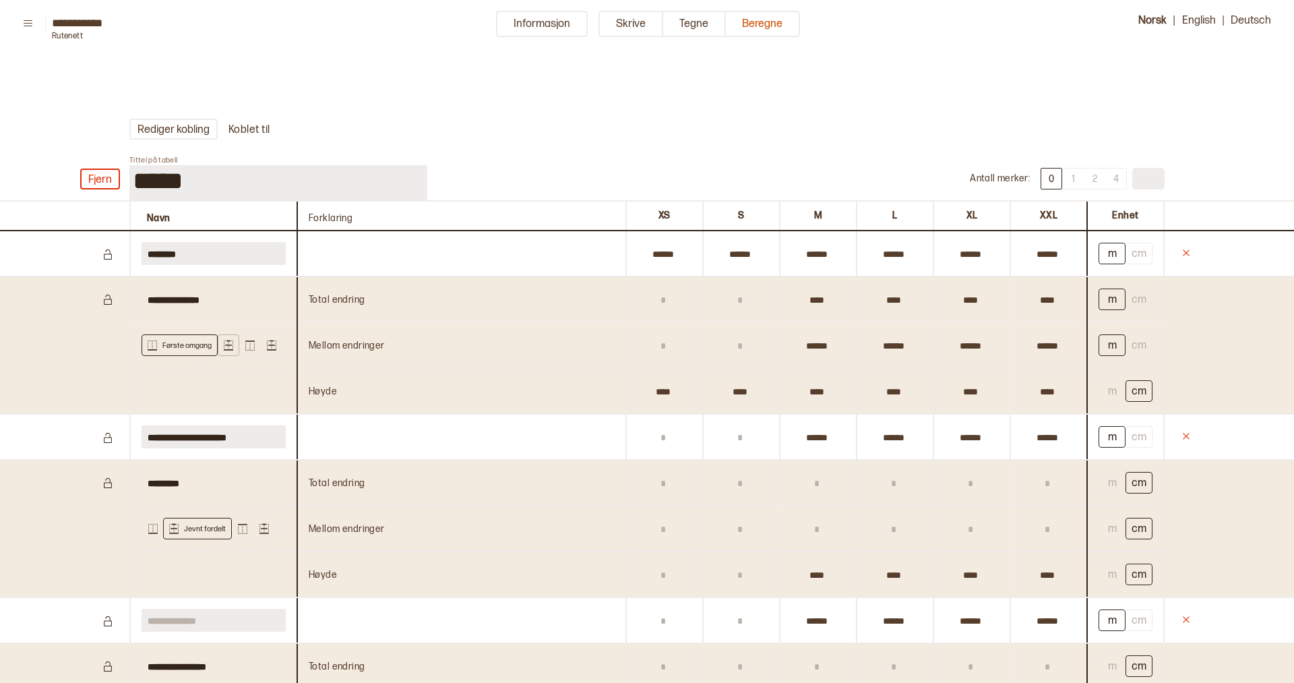
click at [224, 349] on icon at bounding box center [228, 345] width 9 height 11
click at [685, 338] on input "text" at bounding box center [663, 345] width 51 height 23
click at [1074, 177] on button "1" at bounding box center [1073, 179] width 22 height 22
click at [1094, 176] on button "2" at bounding box center [1095, 179] width 22 height 22
click at [656, 303] on input "text" at bounding box center [663, 299] width 51 height 23
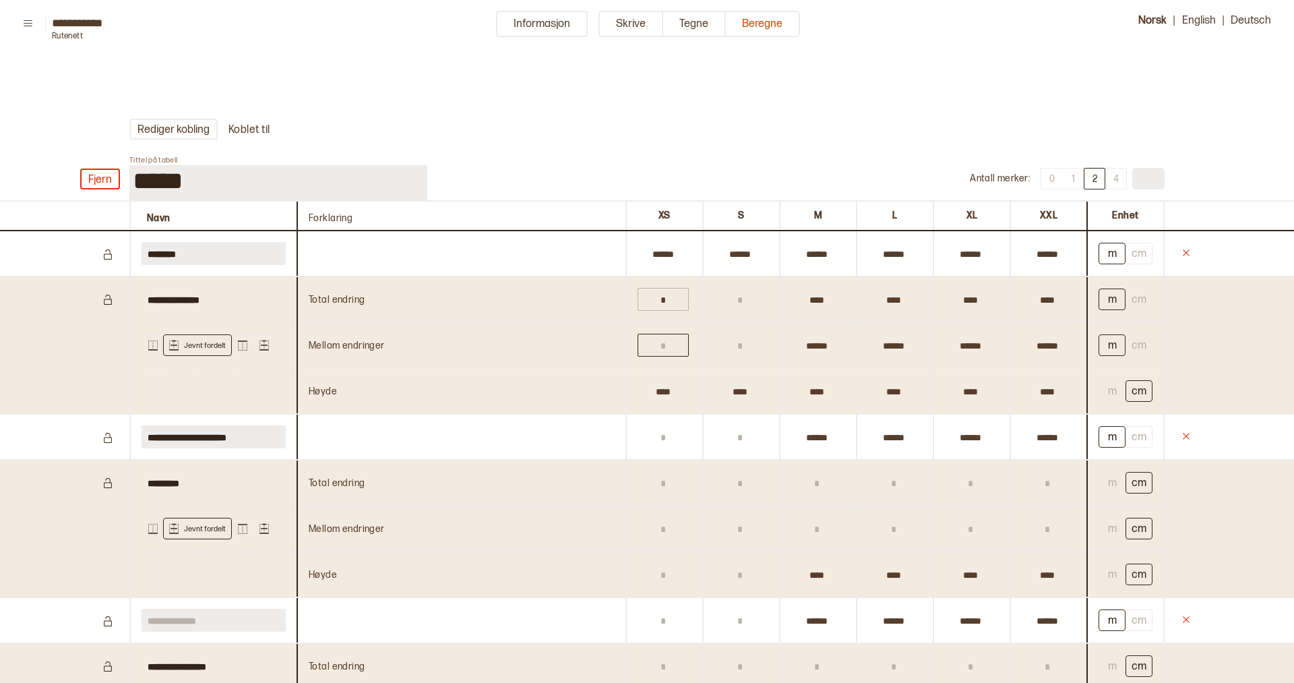
type input "****"
click at [756, 299] on input "text" at bounding box center [739, 299] width 51 height 23
type input "****"
click at [749, 444] on input "text" at bounding box center [739, 436] width 51 height 23
click at [670, 441] on input "text" at bounding box center [663, 436] width 51 height 23
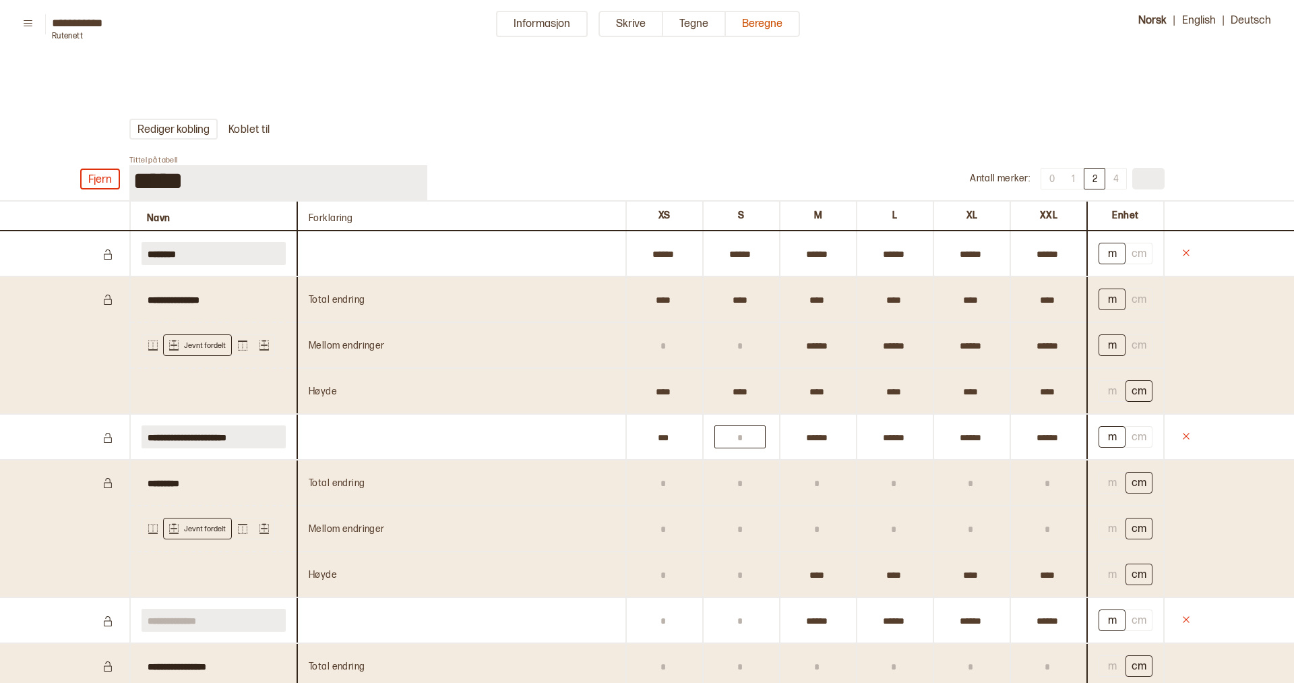
type input "******"
click at [741, 444] on input "text" at bounding box center [739, 436] width 51 height 23
type input "******"
click at [754, 347] on input "text" at bounding box center [739, 345] width 51 height 23
click at [664, 328] on div at bounding box center [664, 345] width 75 height 46
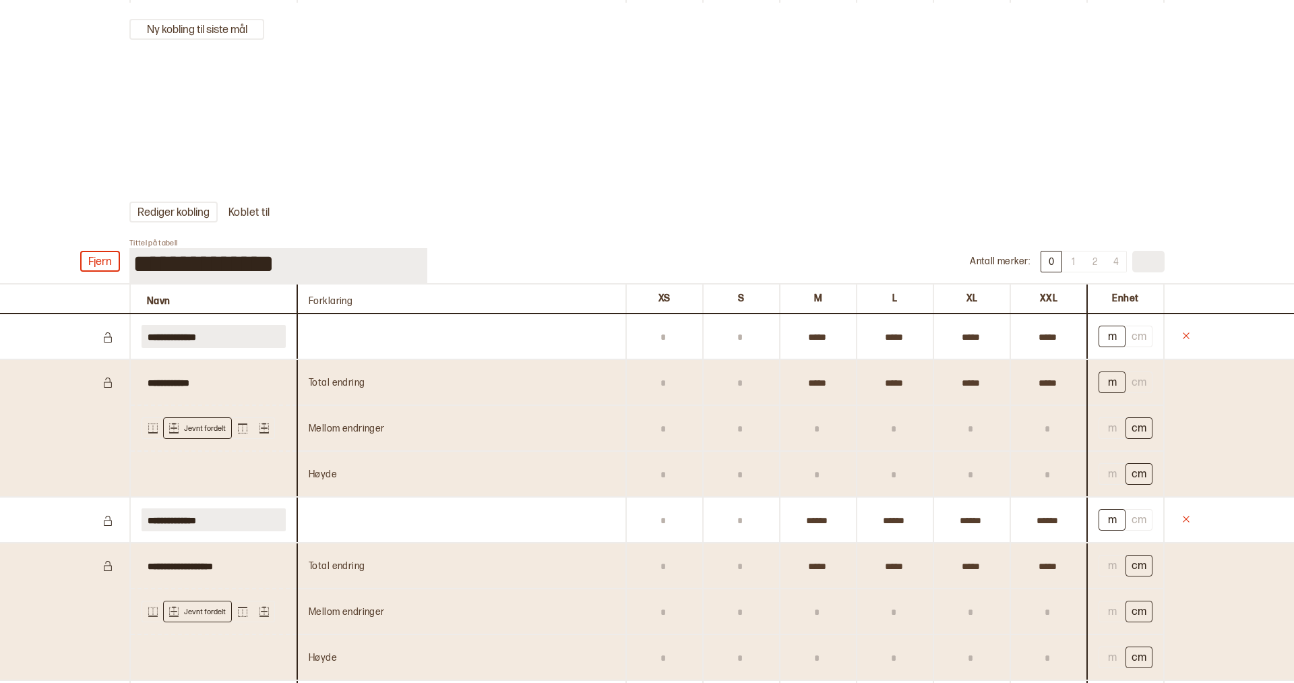
scroll to position [3901, 0]
drag, startPoint x: 131, startPoint y: 272, endPoint x: 206, endPoint y: 272, distance: 74.8
click at [206, 272] on input "**********" at bounding box center [278, 267] width 298 height 36
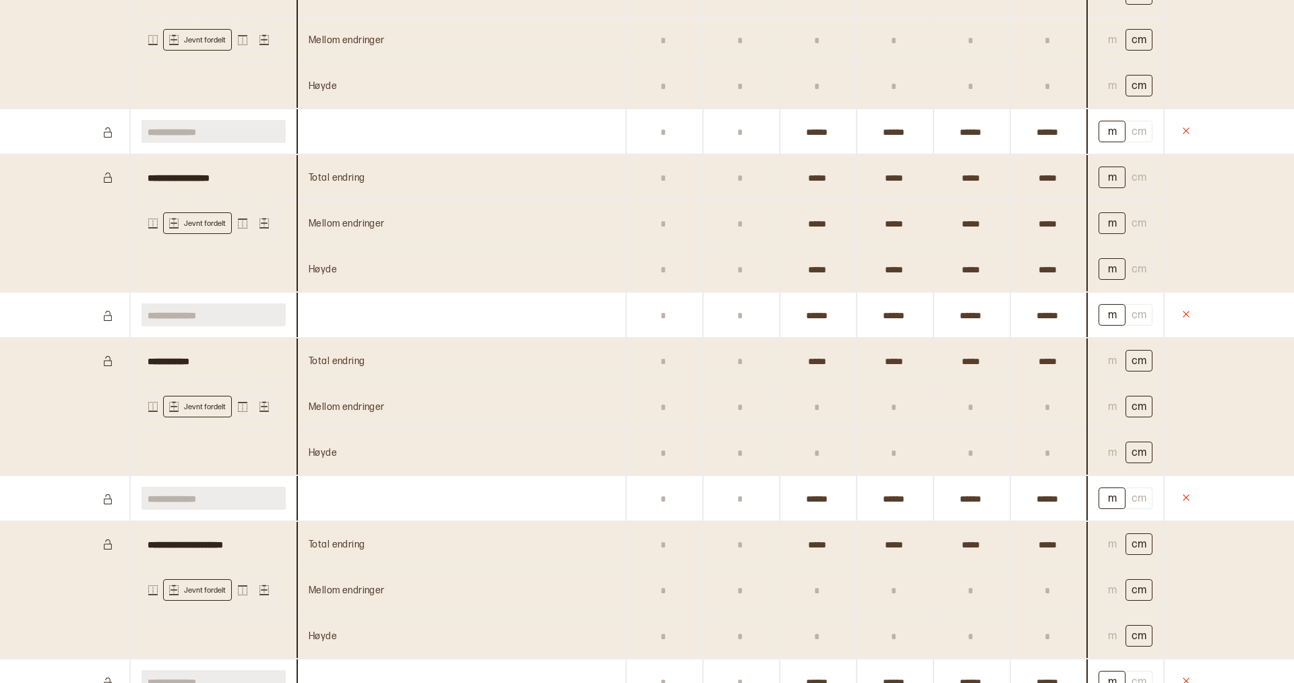
scroll to position [5144, 0]
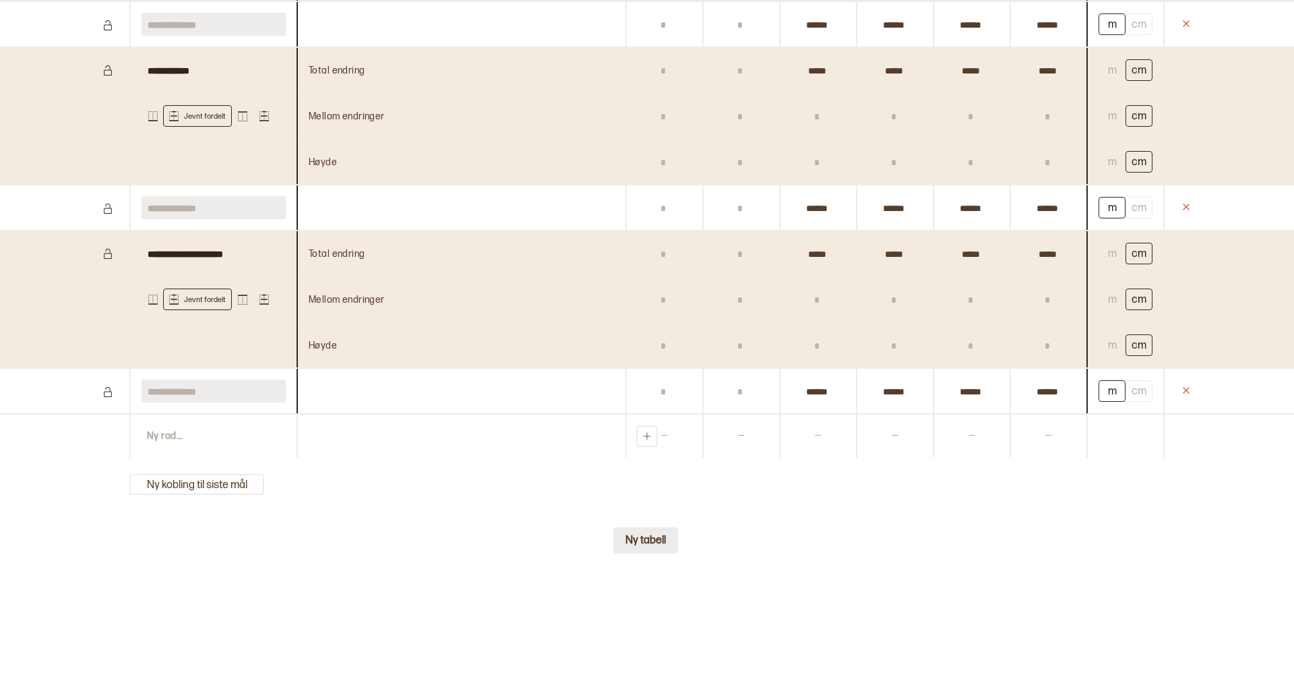
click at [645, 542] on button "Ny tabell" at bounding box center [645, 540] width 65 height 26
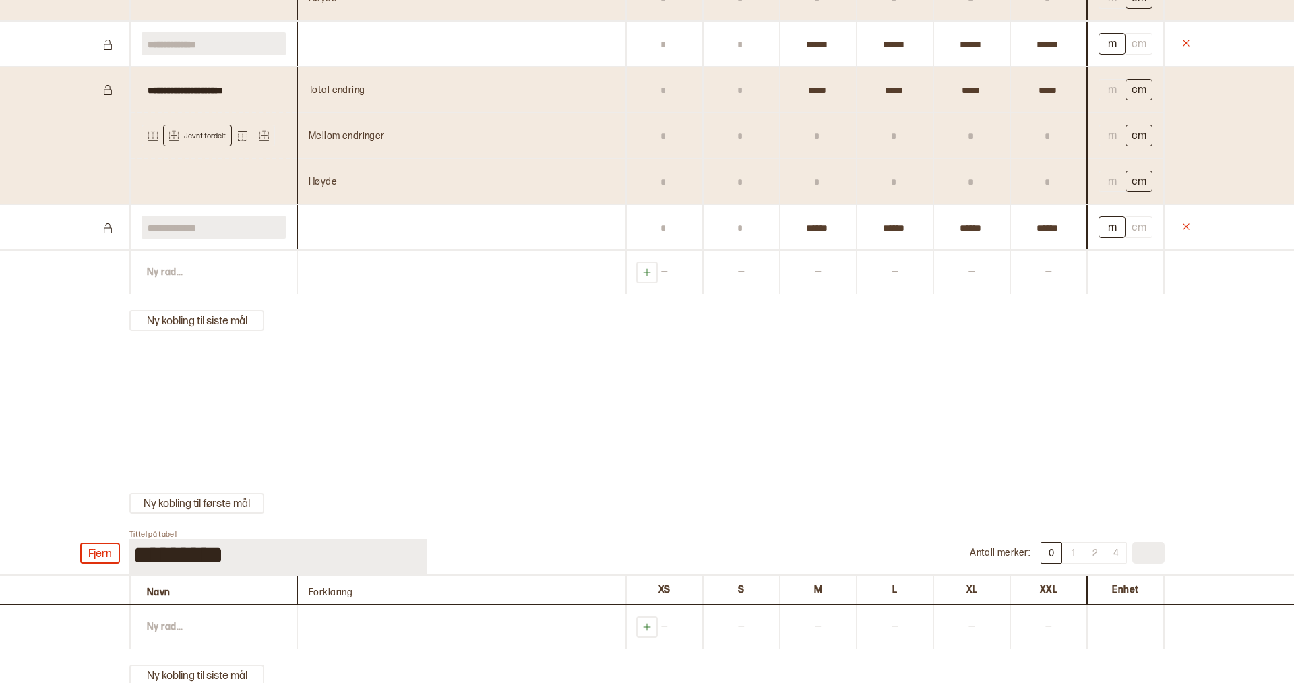
scroll to position [5502, 0]
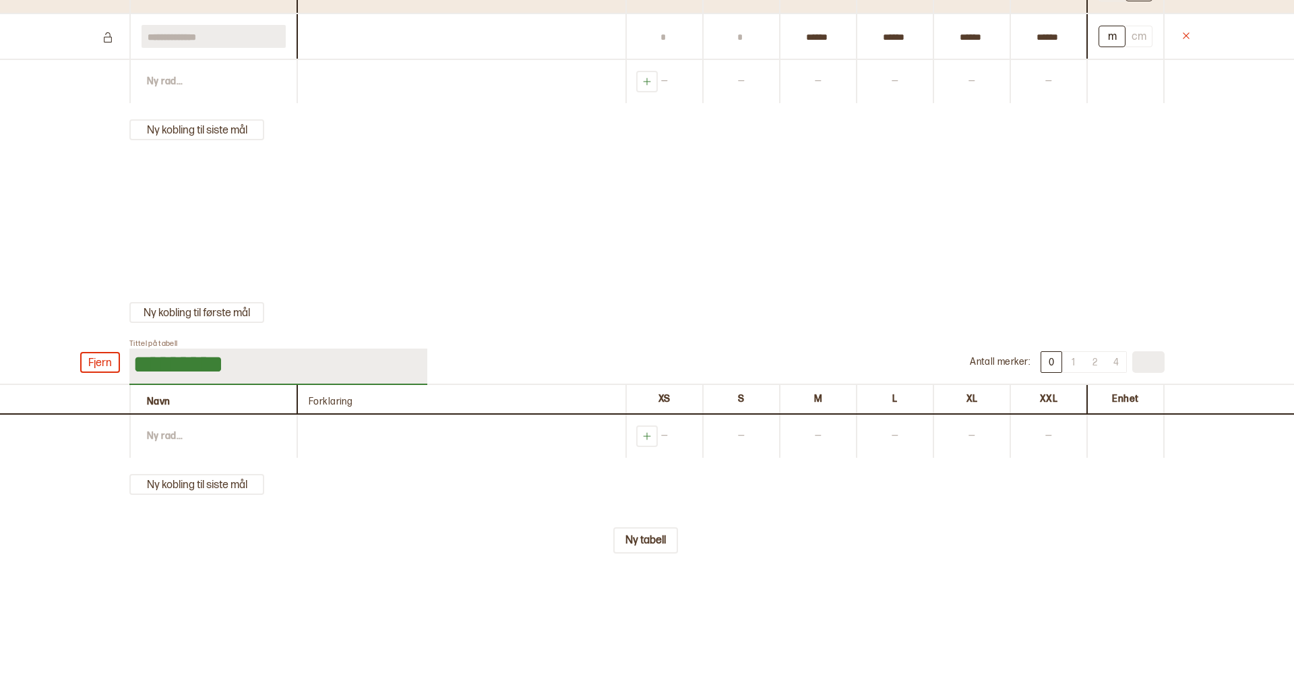
click at [253, 358] on input "*********" at bounding box center [278, 366] width 298 height 36
drag, startPoint x: 253, startPoint y: 358, endPoint x: 133, endPoint y: 352, distance: 120.1
click at [132, 352] on input "*********" at bounding box center [278, 366] width 298 height 36
type input "*****"
click at [160, 433] on div "Ny rad ..." at bounding box center [212, 436] width 167 height 43
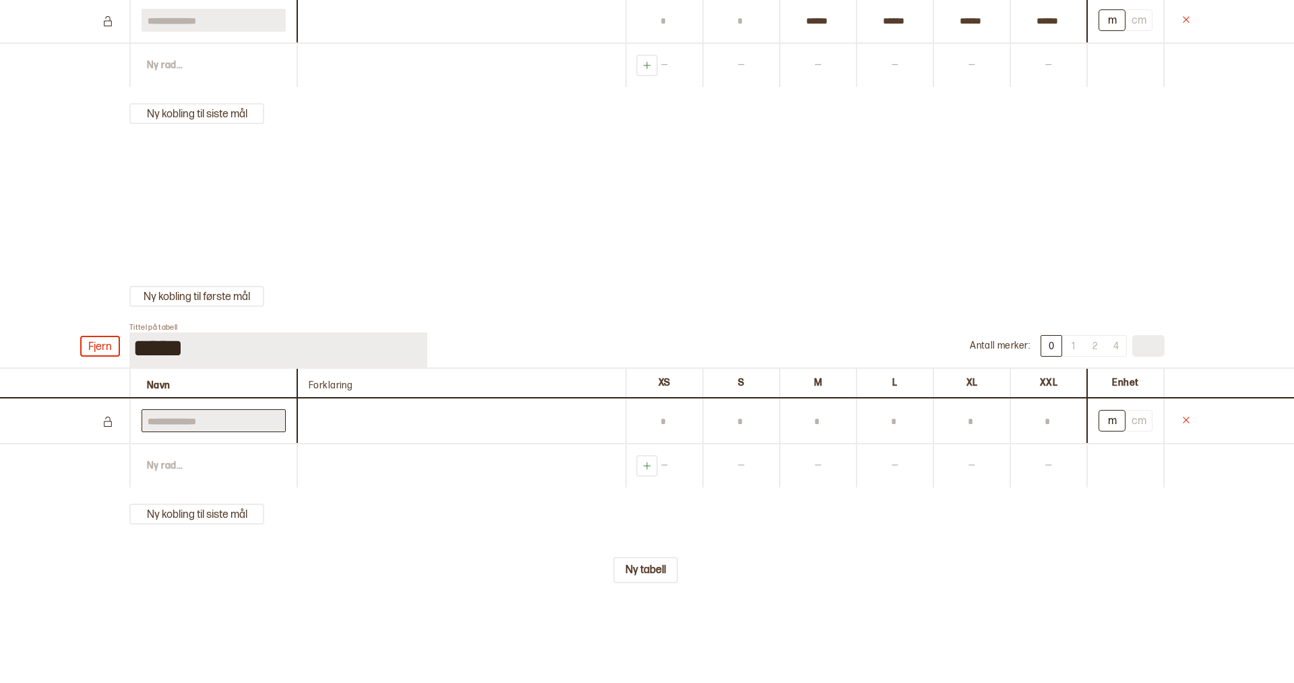
click at [195, 432] on input "text" at bounding box center [214, 420] width 144 height 23
click at [208, 432] on input "****" at bounding box center [214, 420] width 144 height 23
type input "********"
type input "******"
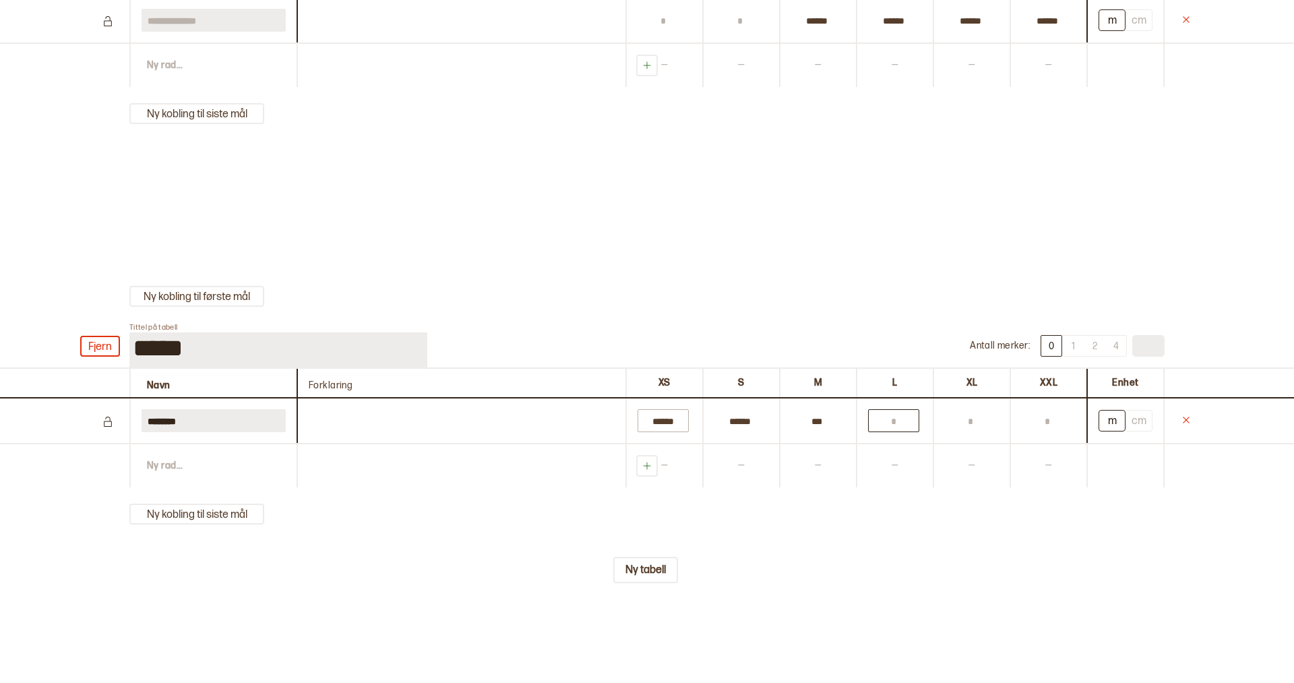
type input "******"
click at [1144, 431] on button "cm" at bounding box center [1139, 421] width 27 height 22
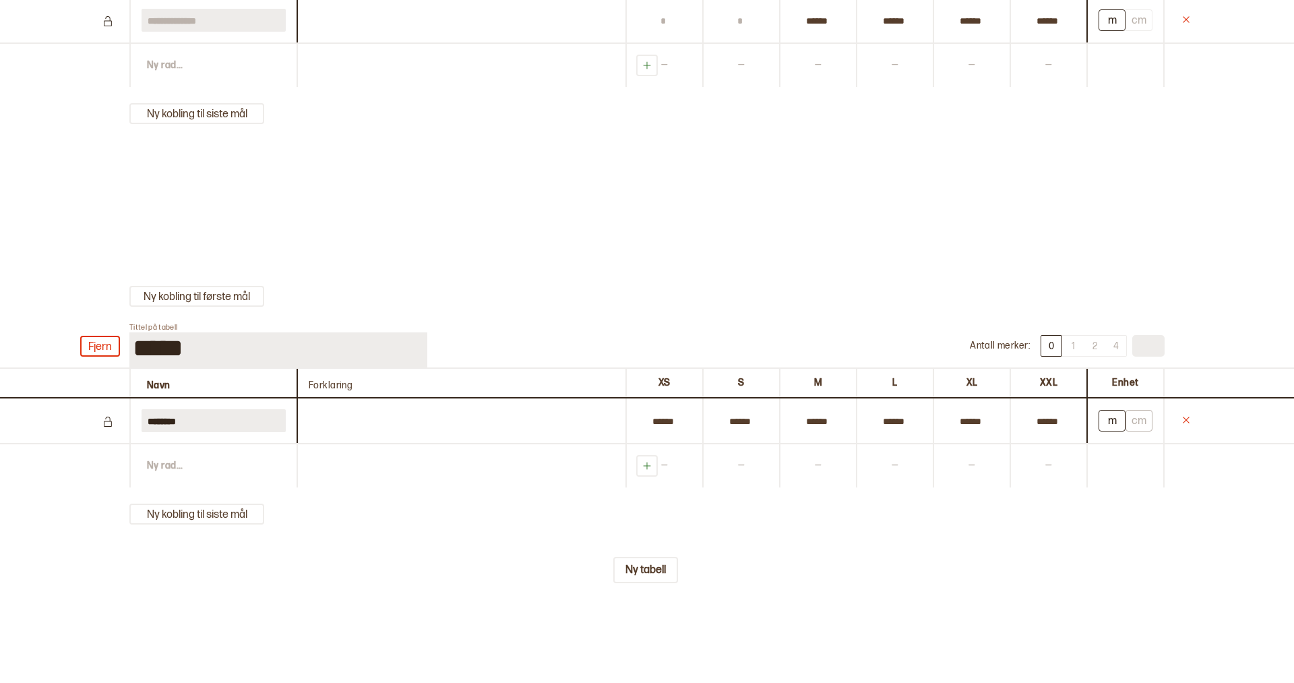
type input "*****"
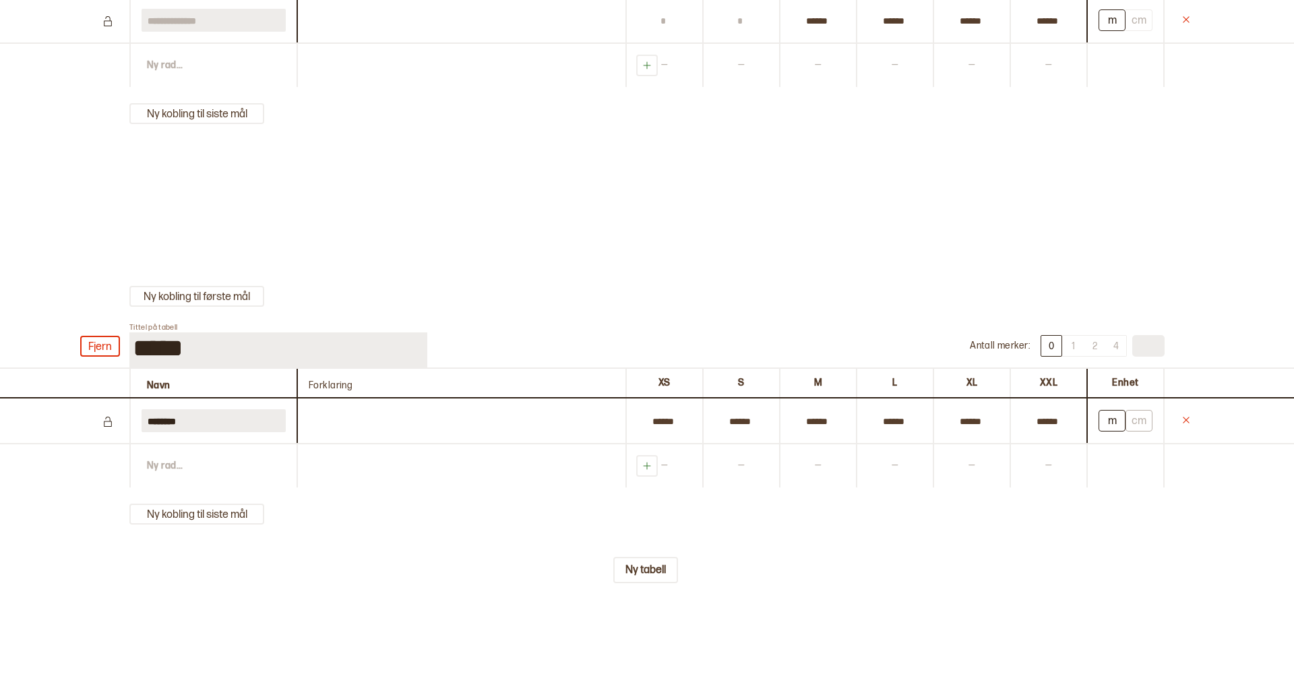
type input "******"
click at [1109, 431] on button "m" at bounding box center [1112, 421] width 27 height 22
type input "******"
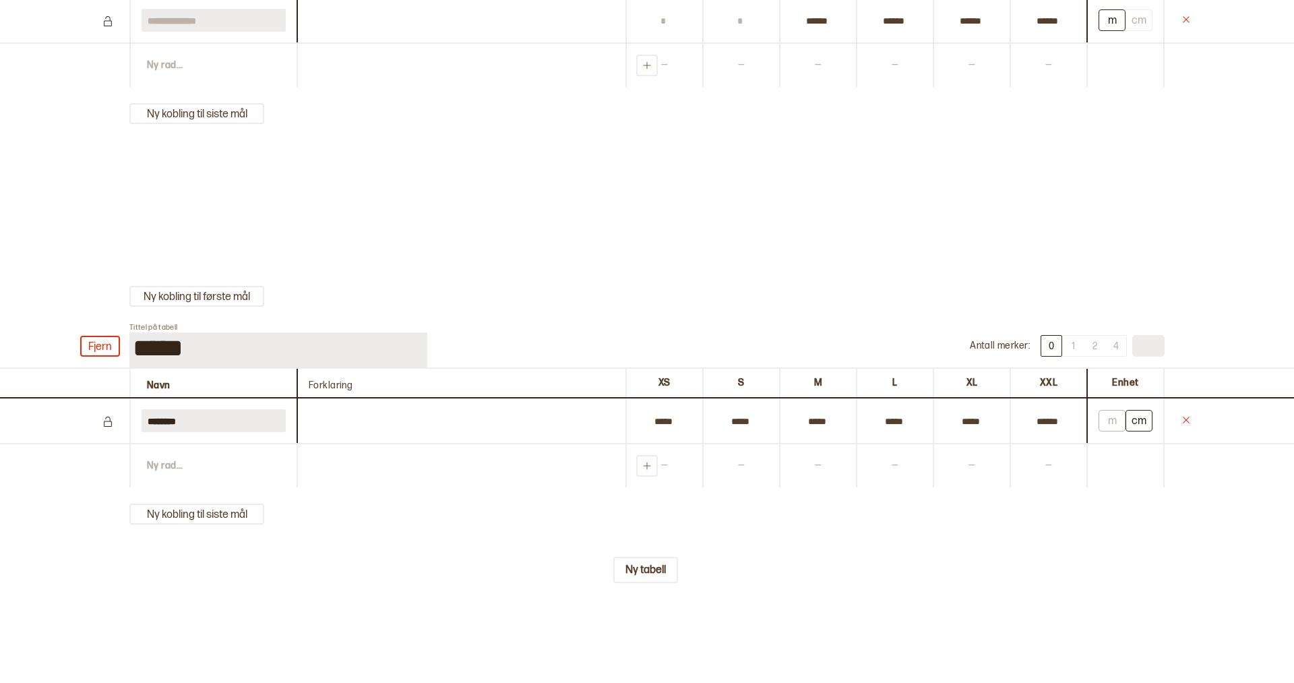
type input "******"
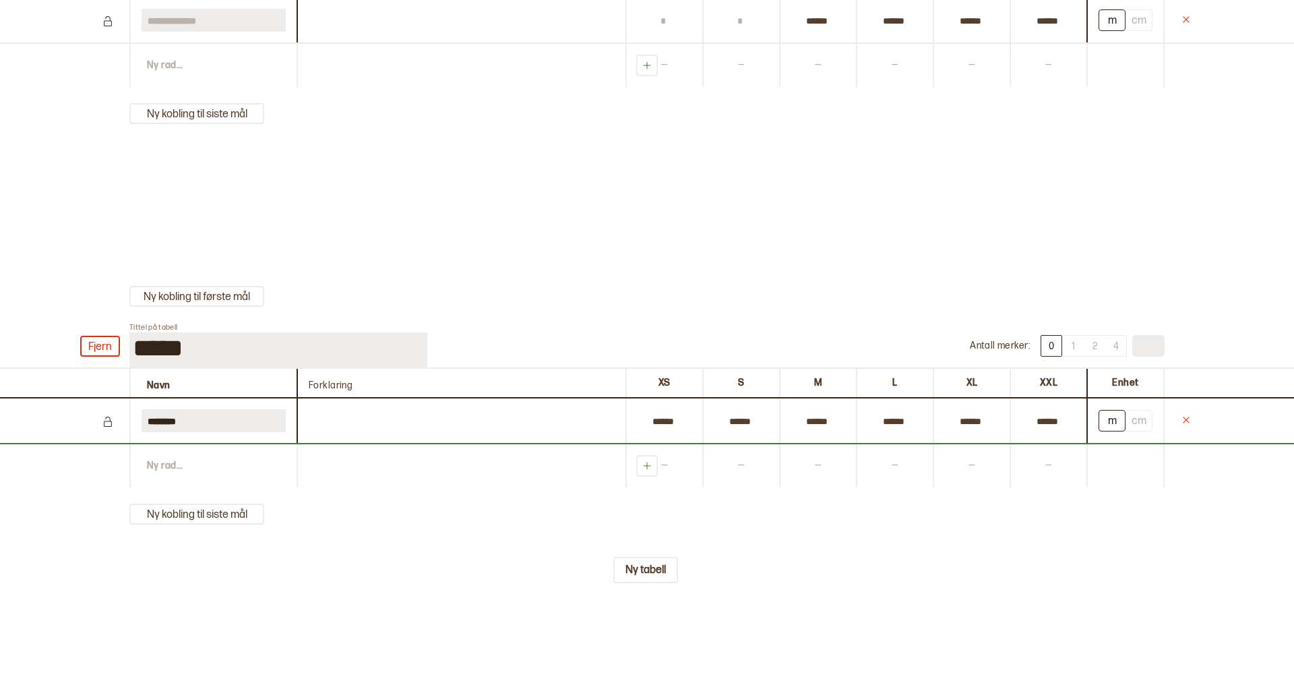
click at [199, 479] on div "Ny rad ..." at bounding box center [212, 465] width 167 height 43
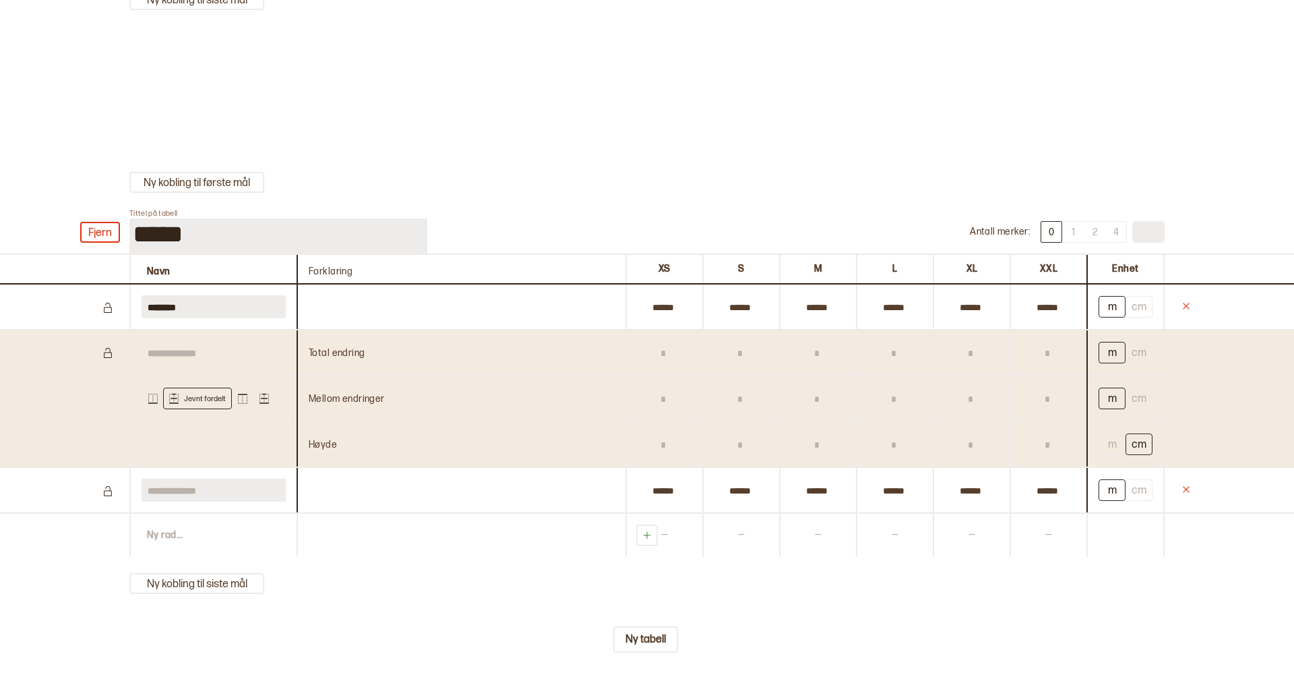
scroll to position [5623, 0]
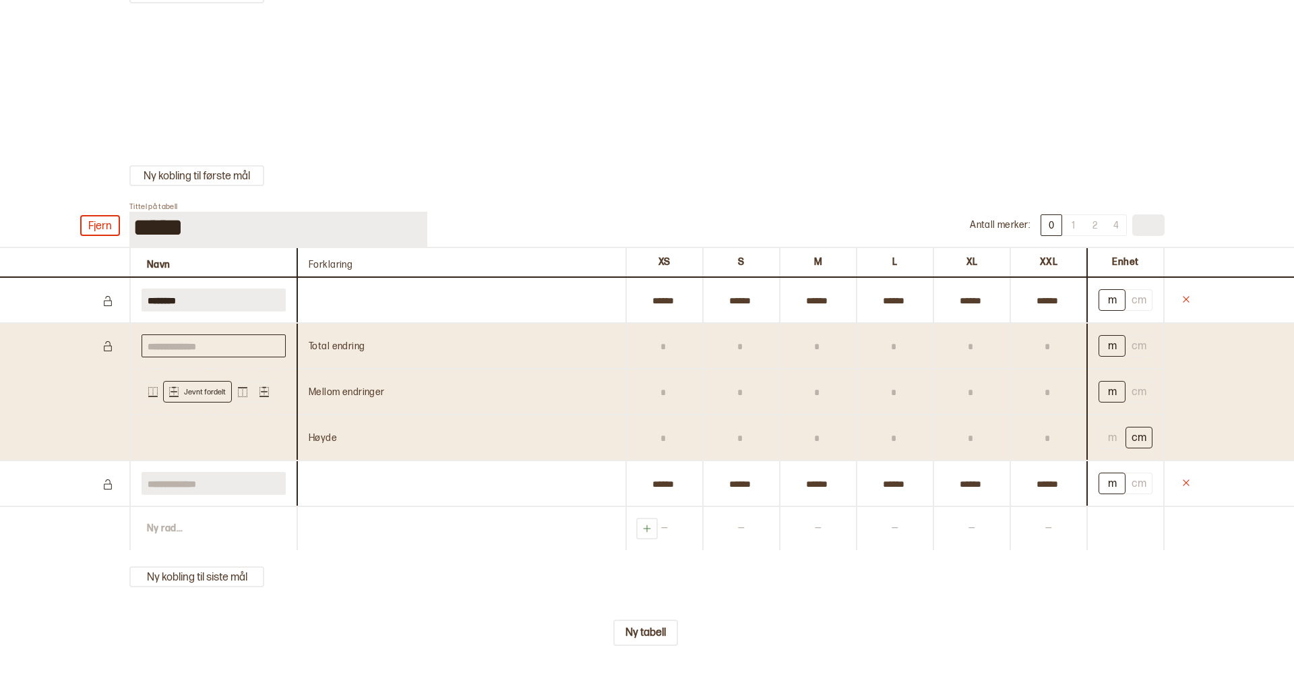
click at [211, 353] on input "text" at bounding box center [214, 345] width 144 height 23
type input "**********"
click at [670, 356] on input "text" at bounding box center [663, 345] width 51 height 23
type input "*"
click at [741, 357] on input "text" at bounding box center [739, 345] width 51 height 23
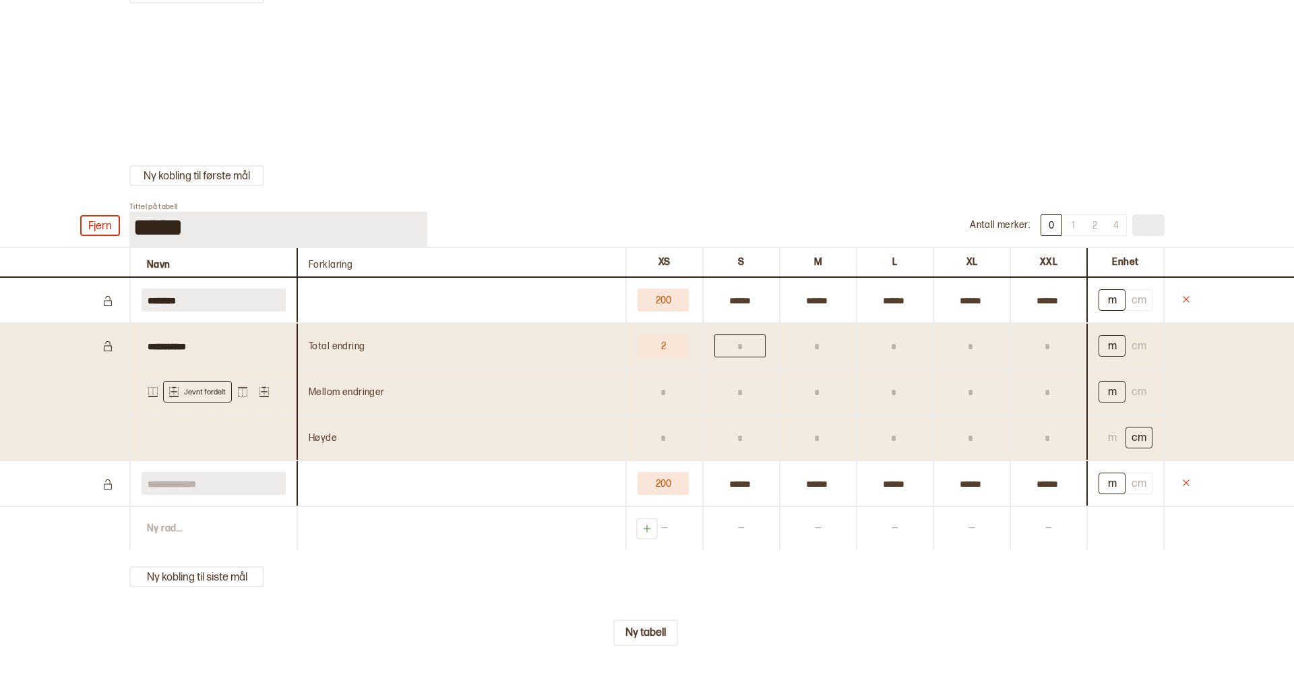
type input "*"
click at [808, 357] on input "text" at bounding box center [816, 345] width 51 height 23
type input "*"
click at [888, 357] on input "text" at bounding box center [893, 345] width 51 height 23
type input "*"
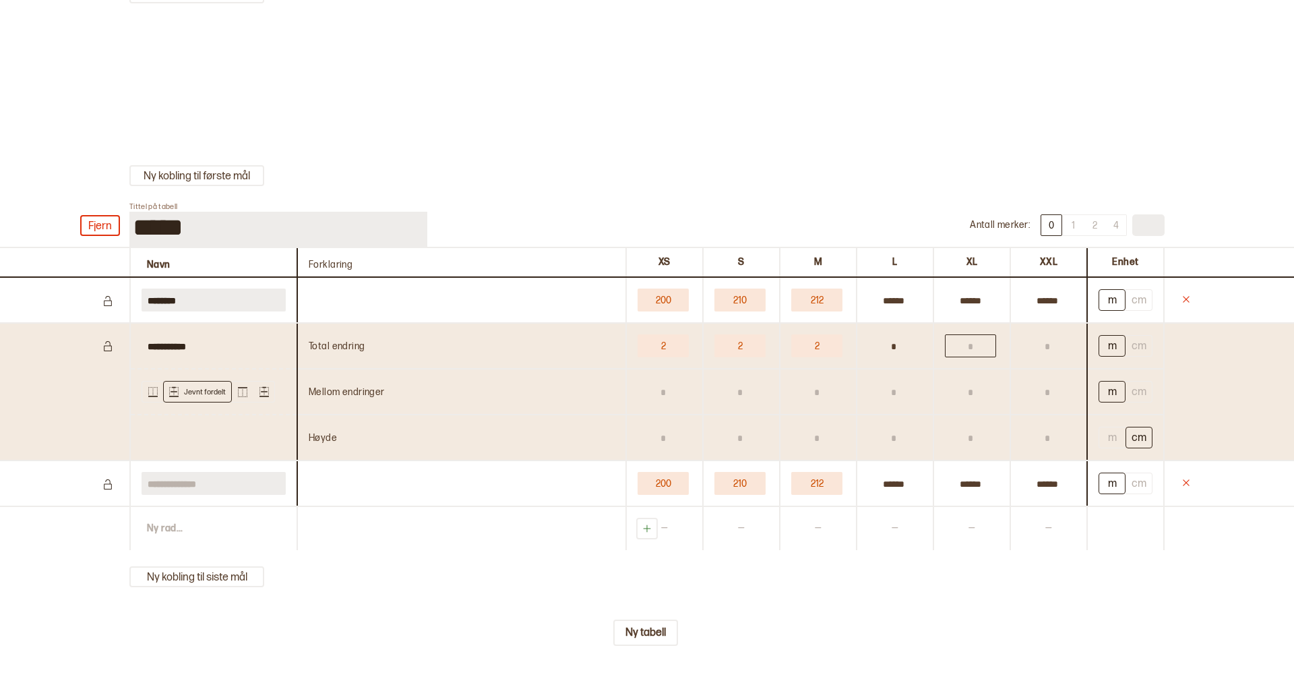
click at [958, 357] on input "text" at bounding box center [970, 345] width 51 height 23
type input "*"
click at [1040, 357] on input "*" at bounding box center [1047, 345] width 51 height 23
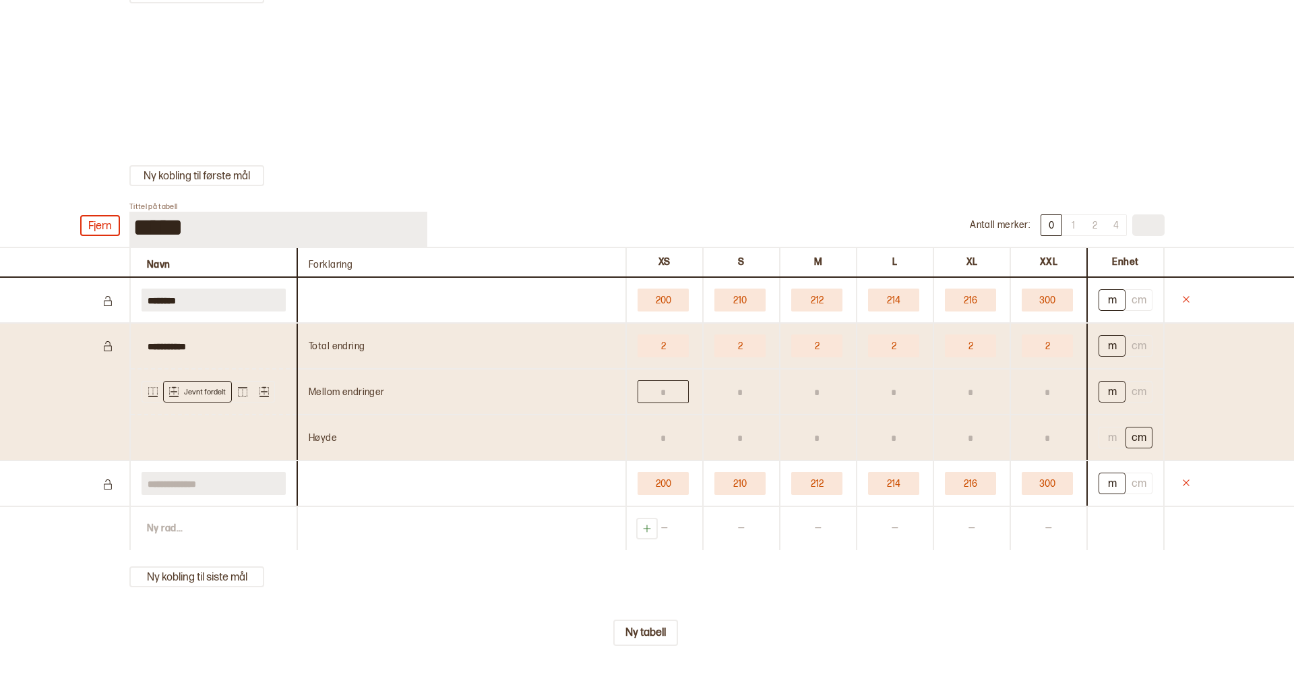
click at [648, 403] on input "text" at bounding box center [663, 391] width 51 height 23
click at [663, 495] on button "200" at bounding box center [663, 483] width 51 height 23
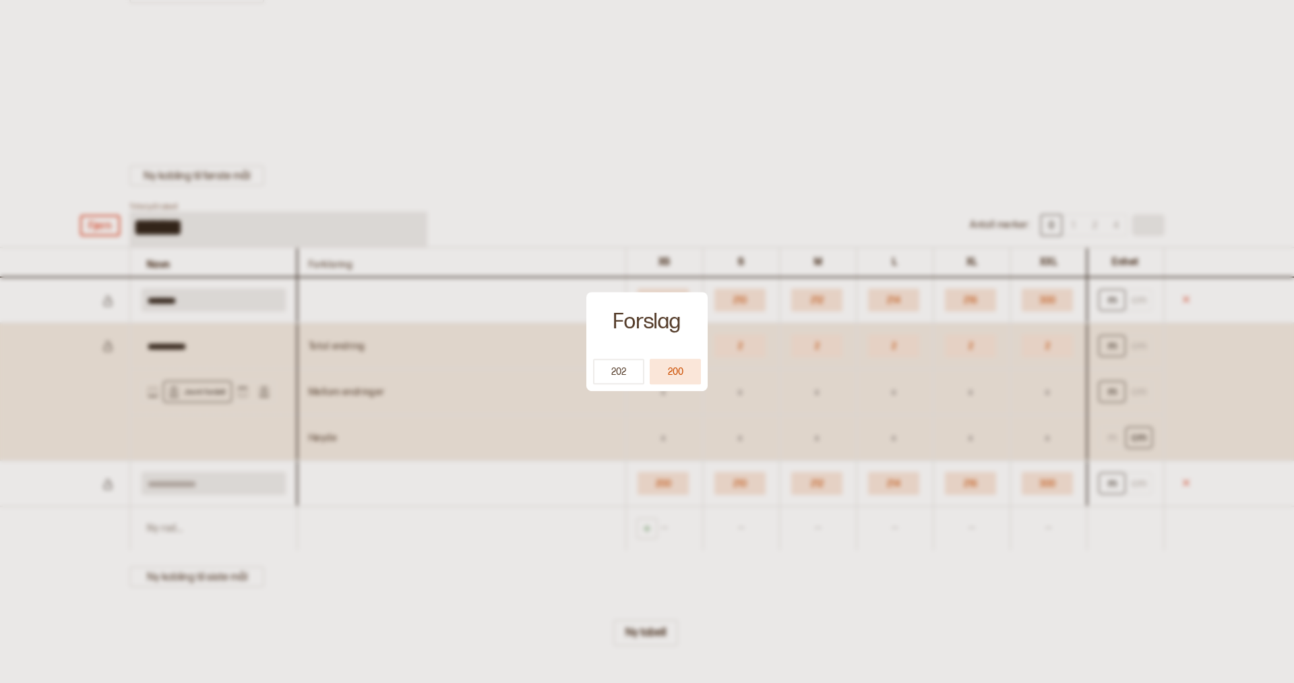
click at [606, 371] on button "202" at bounding box center [618, 372] width 51 height 26
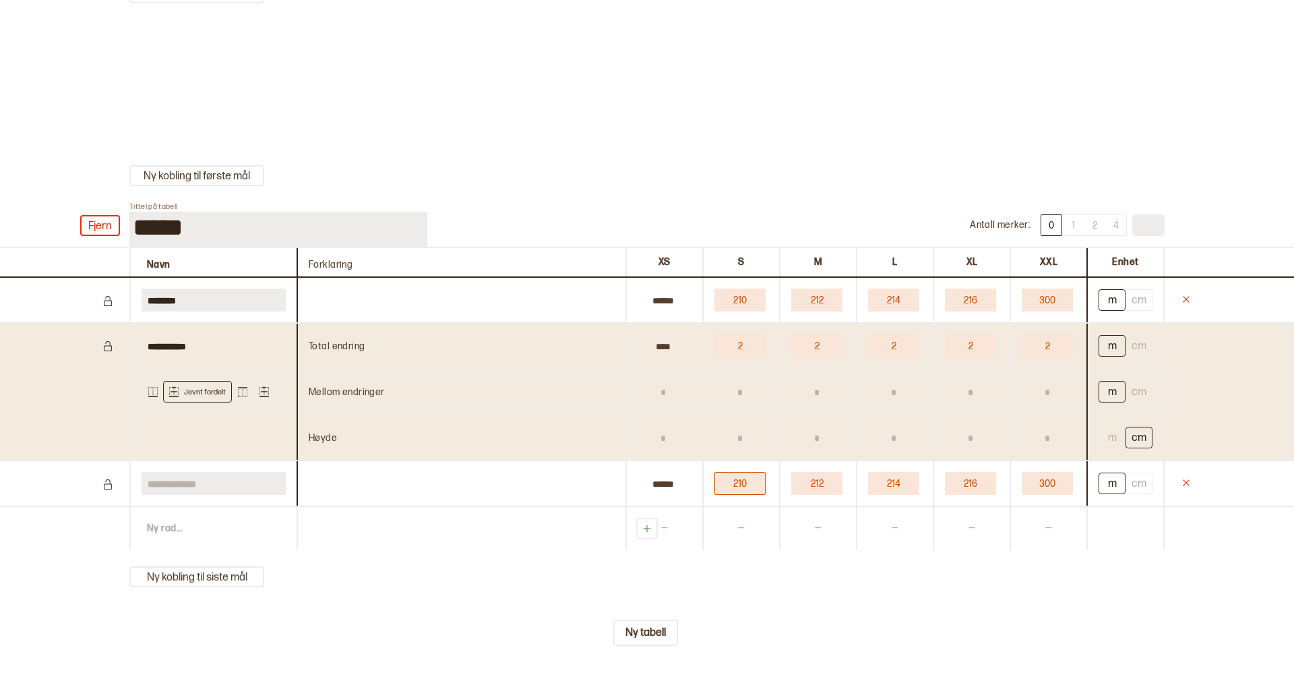
click at [734, 495] on button "210" at bounding box center [739, 483] width 51 height 23
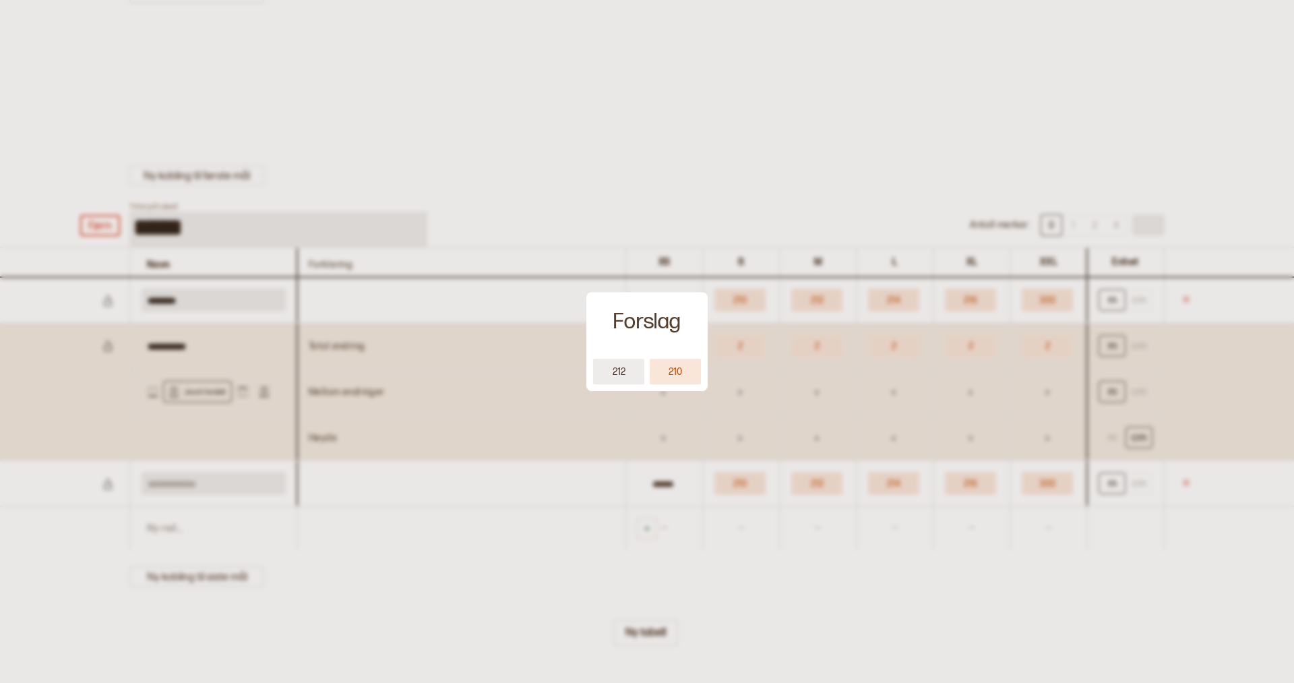
click at [611, 367] on button "212" at bounding box center [618, 372] width 51 height 26
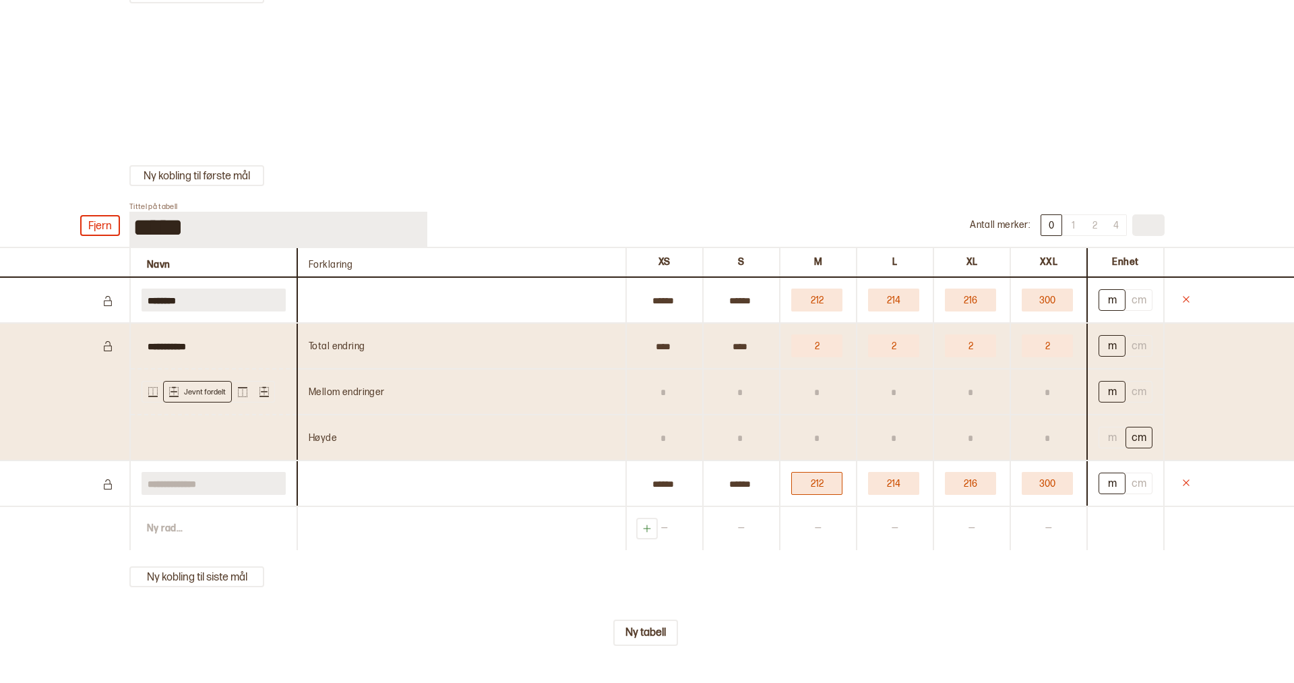
click at [808, 495] on button "212" at bounding box center [816, 483] width 51 height 23
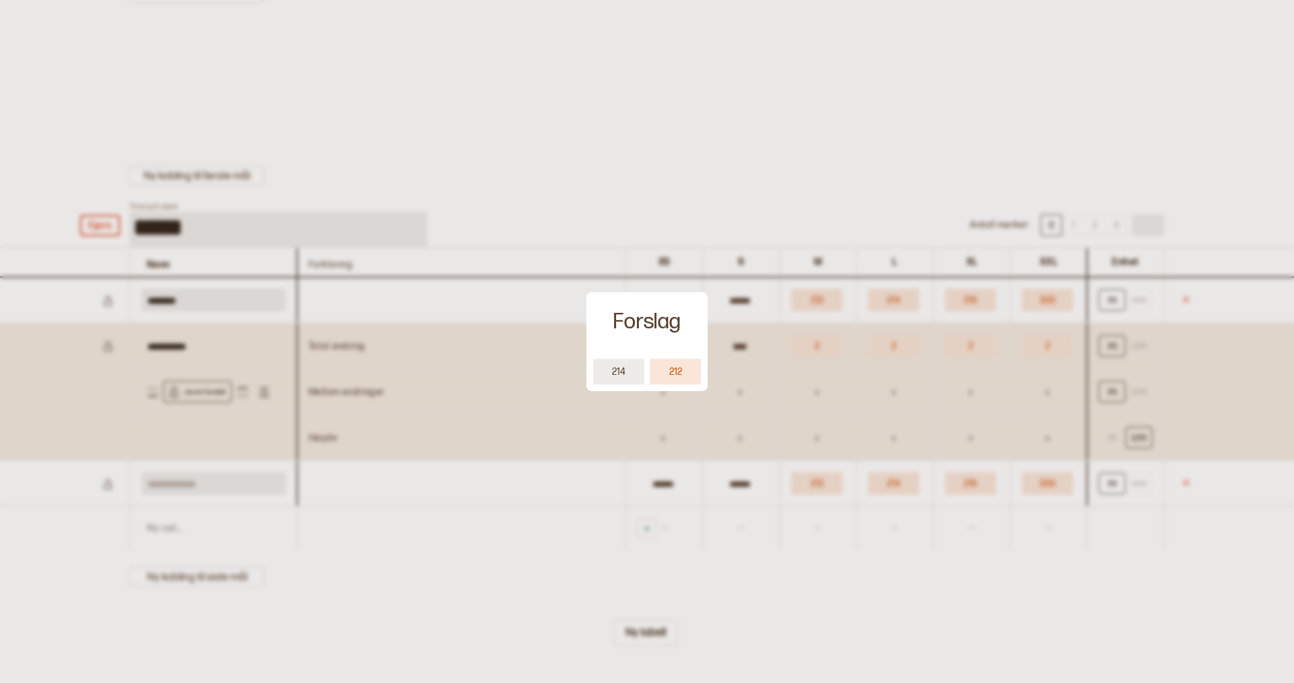
click at [619, 372] on button "214" at bounding box center [618, 372] width 51 height 26
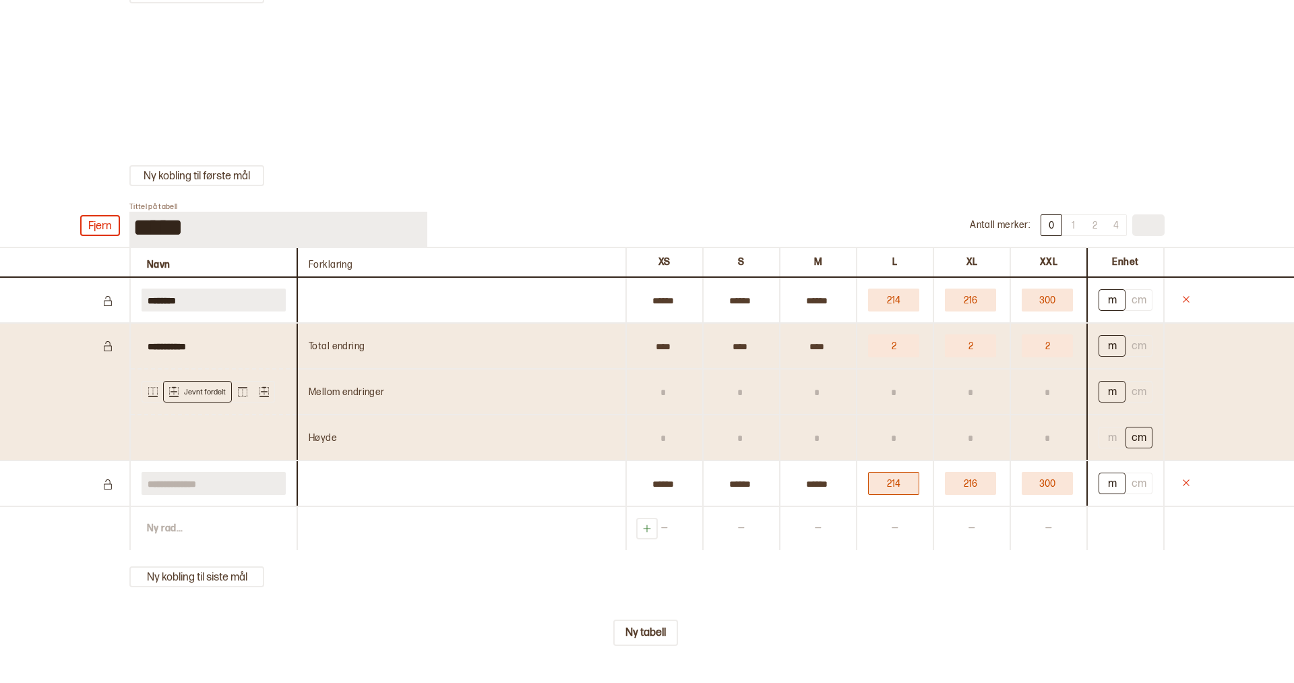
click at [890, 495] on button "214" at bounding box center [893, 483] width 51 height 23
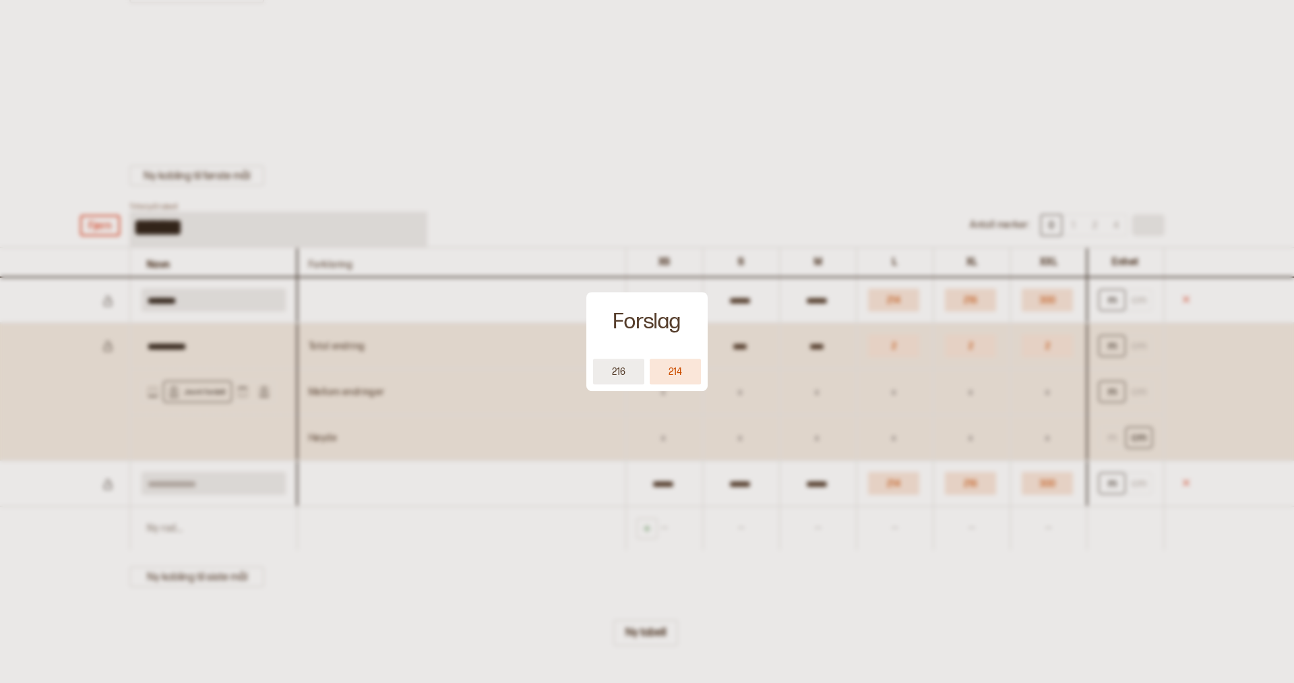
click at [613, 375] on button "216" at bounding box center [618, 372] width 51 height 26
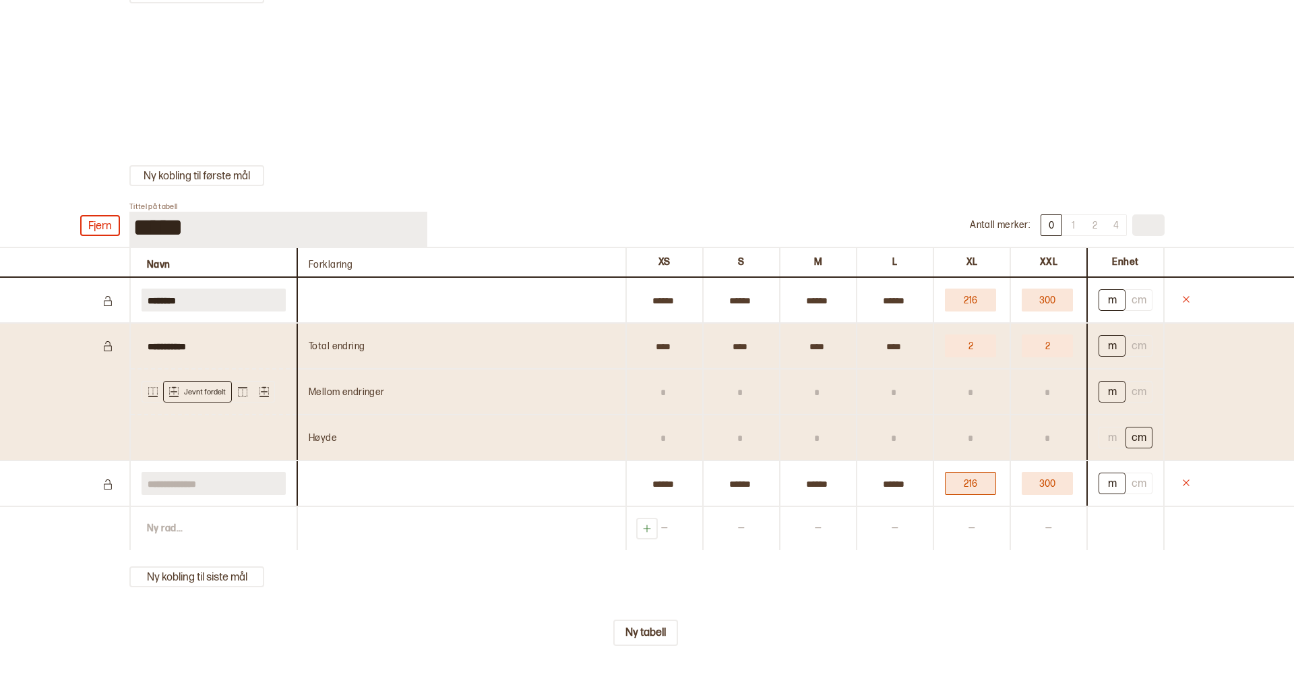
click at [965, 495] on button "216" at bounding box center [970, 483] width 51 height 23
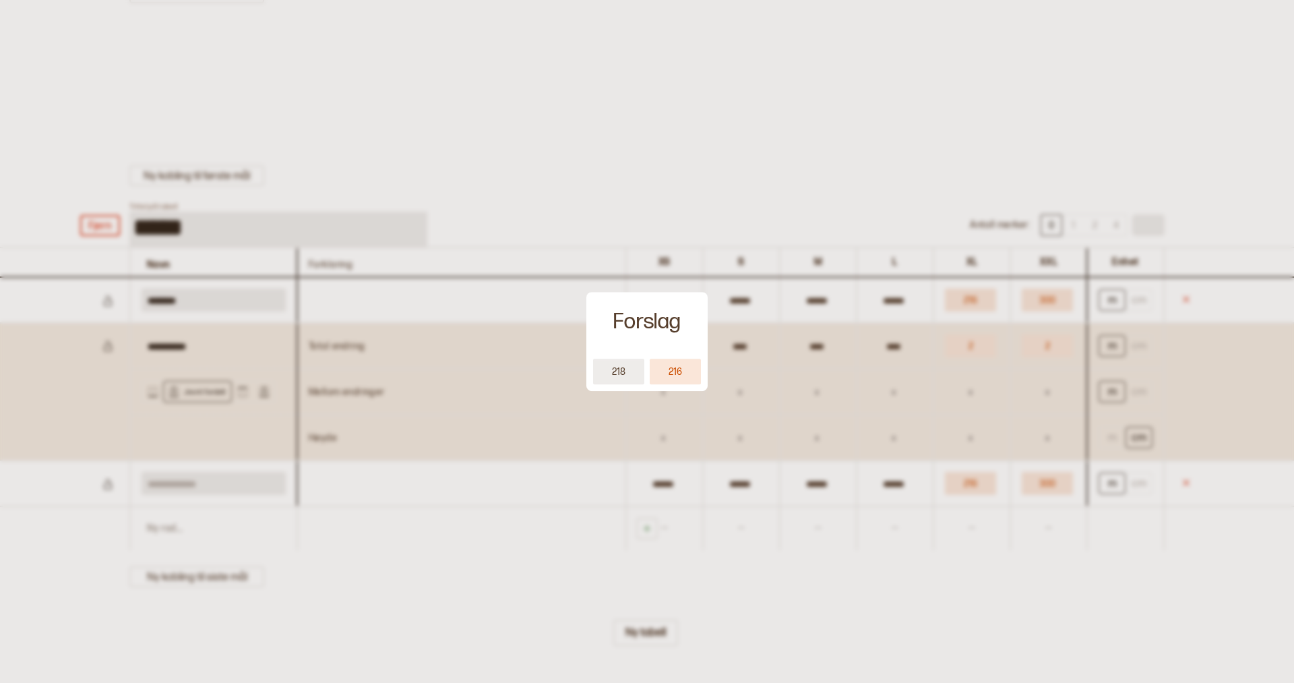
click at [615, 375] on button "218" at bounding box center [618, 372] width 51 height 26
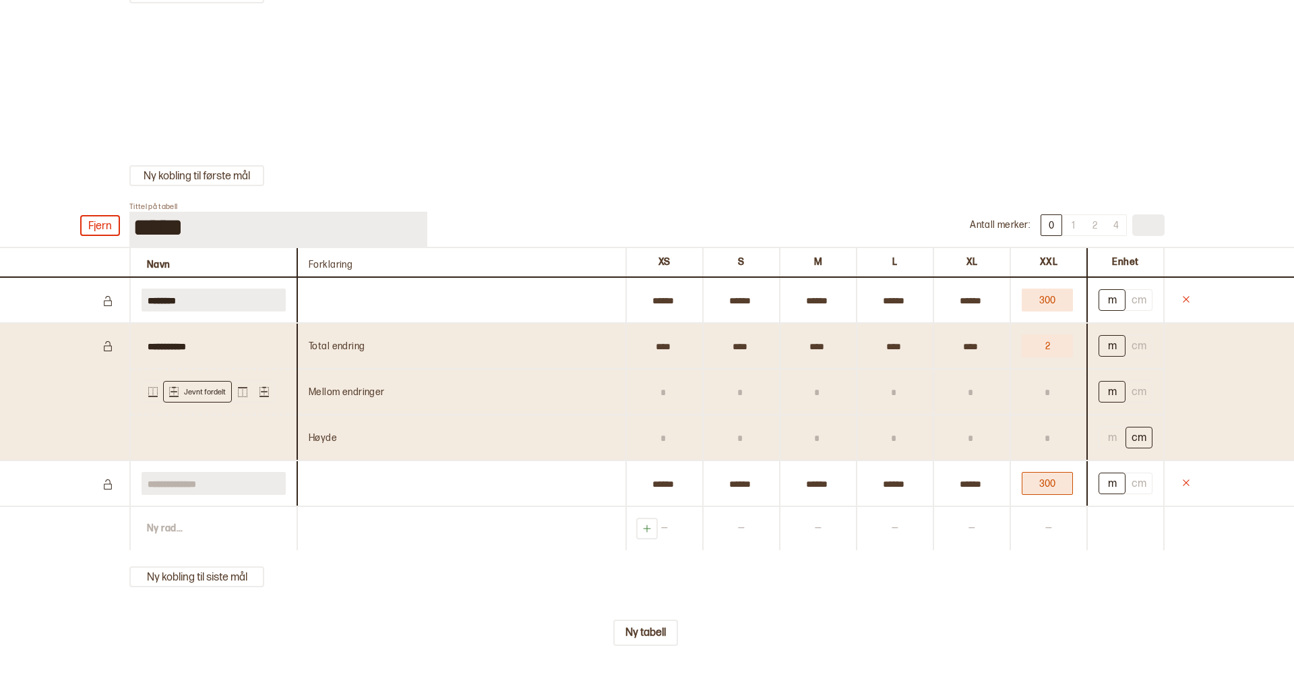
click at [1043, 495] on button "300" at bounding box center [1047, 483] width 51 height 23
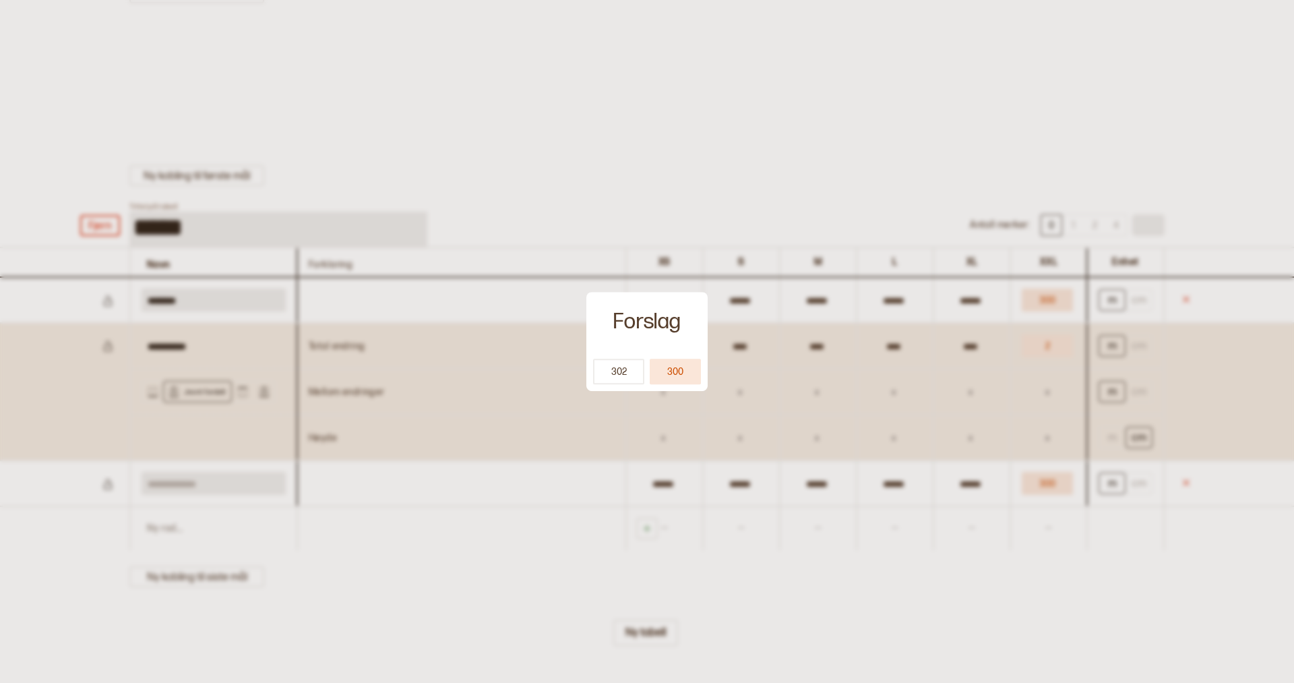
click at [634, 371] on button "302" at bounding box center [618, 372] width 51 height 26
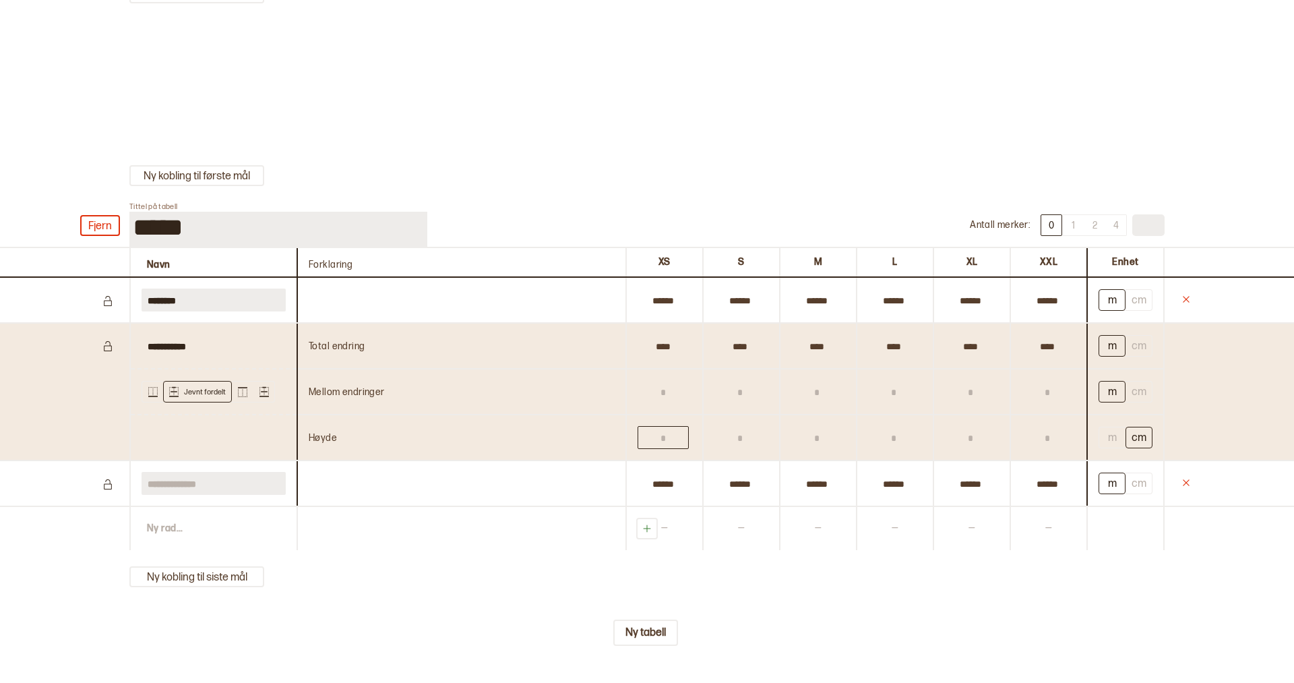
click at [653, 449] on input "text" at bounding box center [663, 437] width 51 height 23
type input "*"
click at [727, 449] on input "text" at bounding box center [739, 437] width 51 height 23
type input "*"
click at [835, 449] on input "text" at bounding box center [816, 437] width 51 height 23
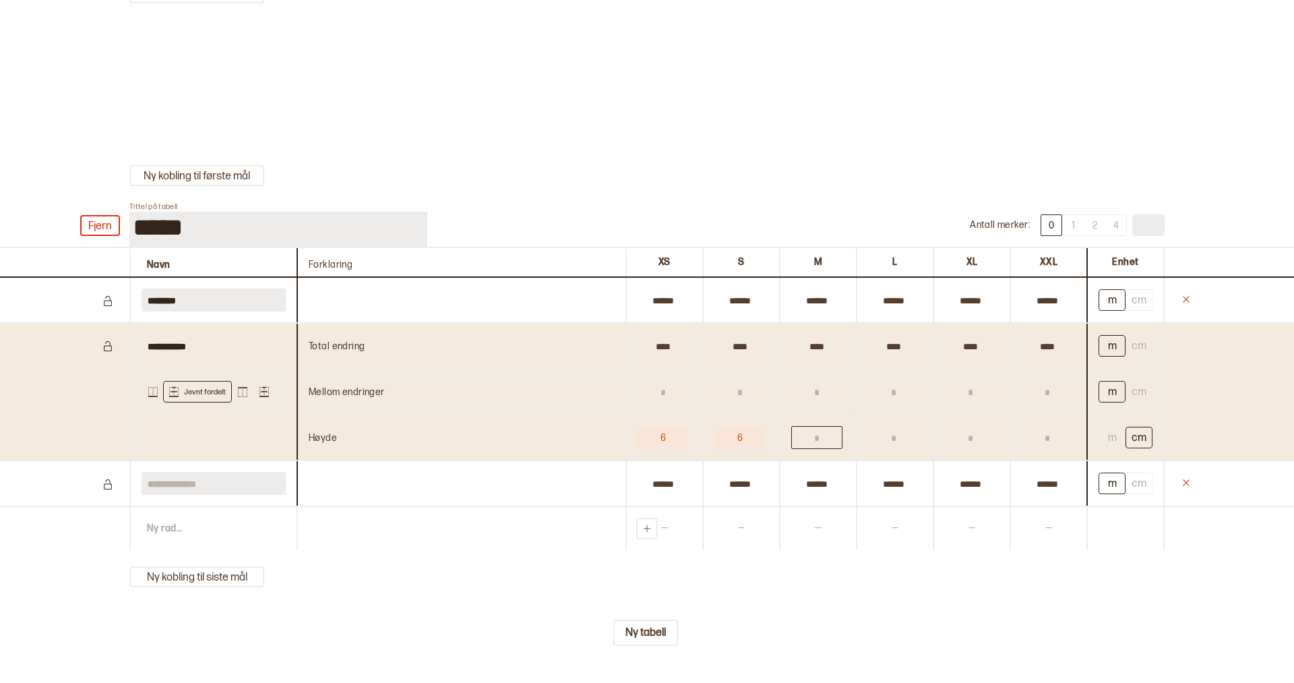
type input "*"
click at [903, 449] on input "text" at bounding box center [893, 437] width 51 height 23
type input "*"
click at [981, 449] on input "text" at bounding box center [970, 437] width 51 height 23
type input "*"
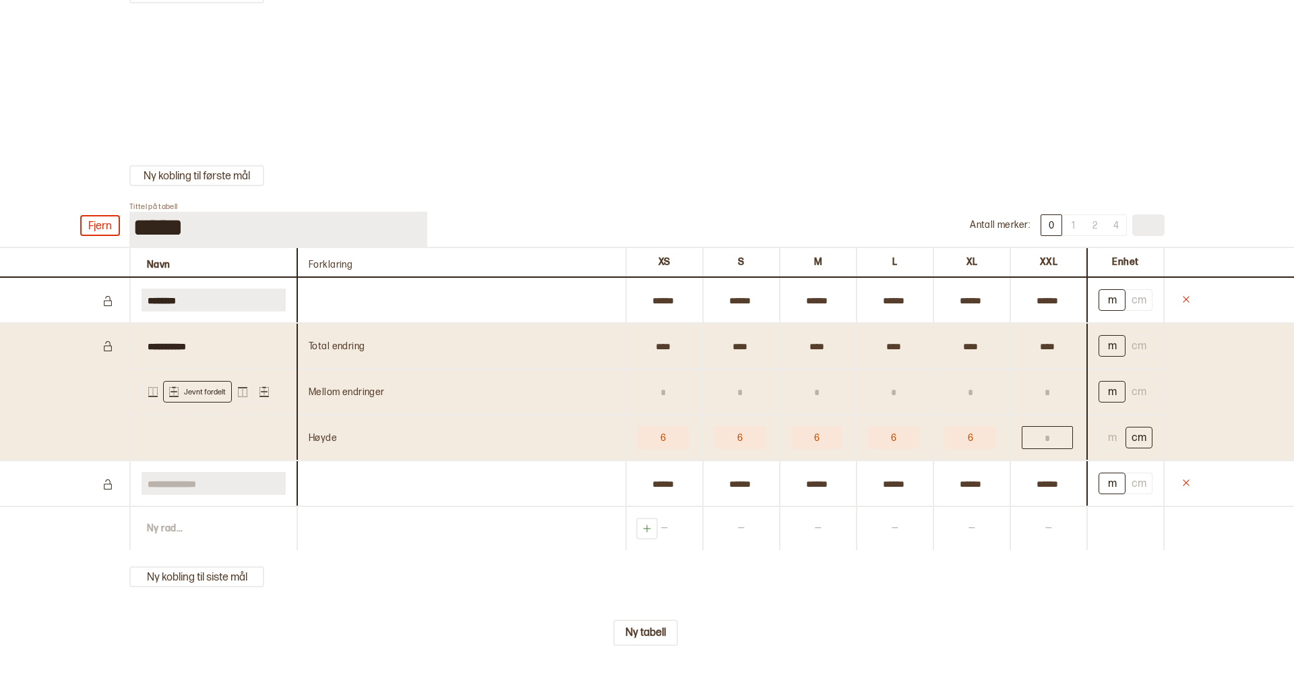
click at [1045, 449] on input "text" at bounding box center [1047, 437] width 51 height 23
type input "*"
click at [983, 398] on input "text" at bounding box center [970, 391] width 51 height 23
click at [658, 447] on button "6" at bounding box center [663, 437] width 51 height 23
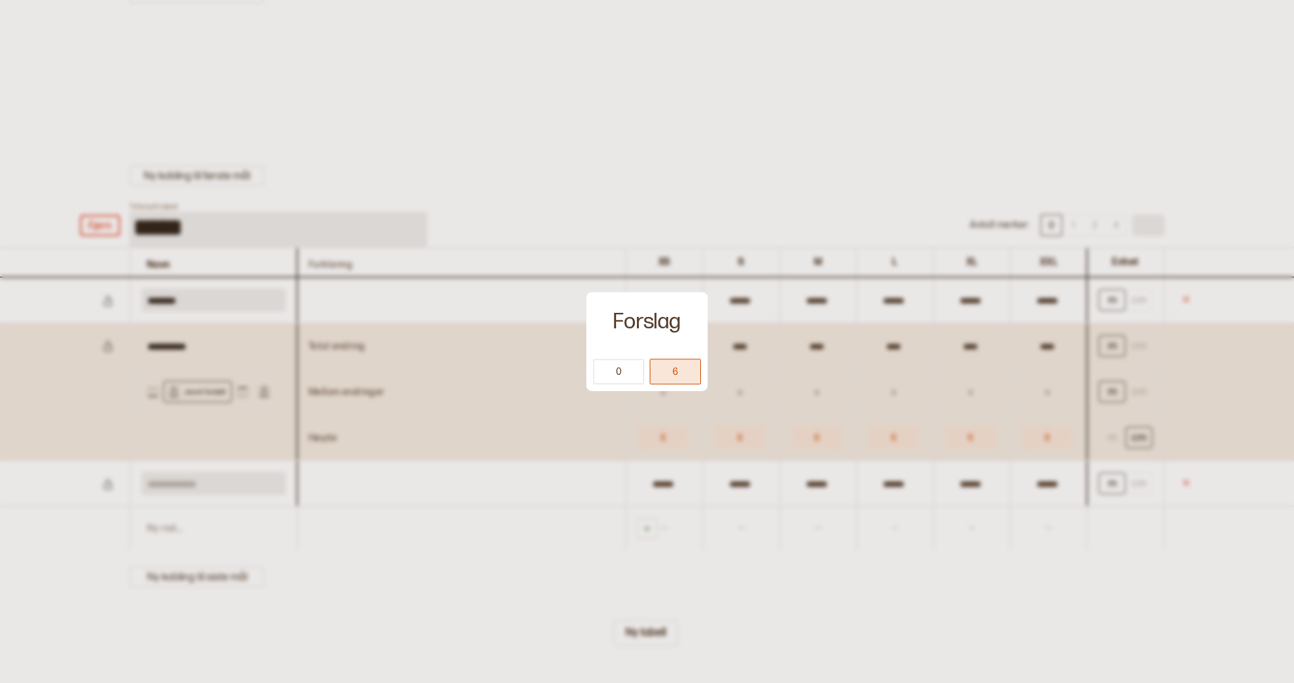
click at [669, 377] on button "6" at bounding box center [675, 372] width 51 height 26
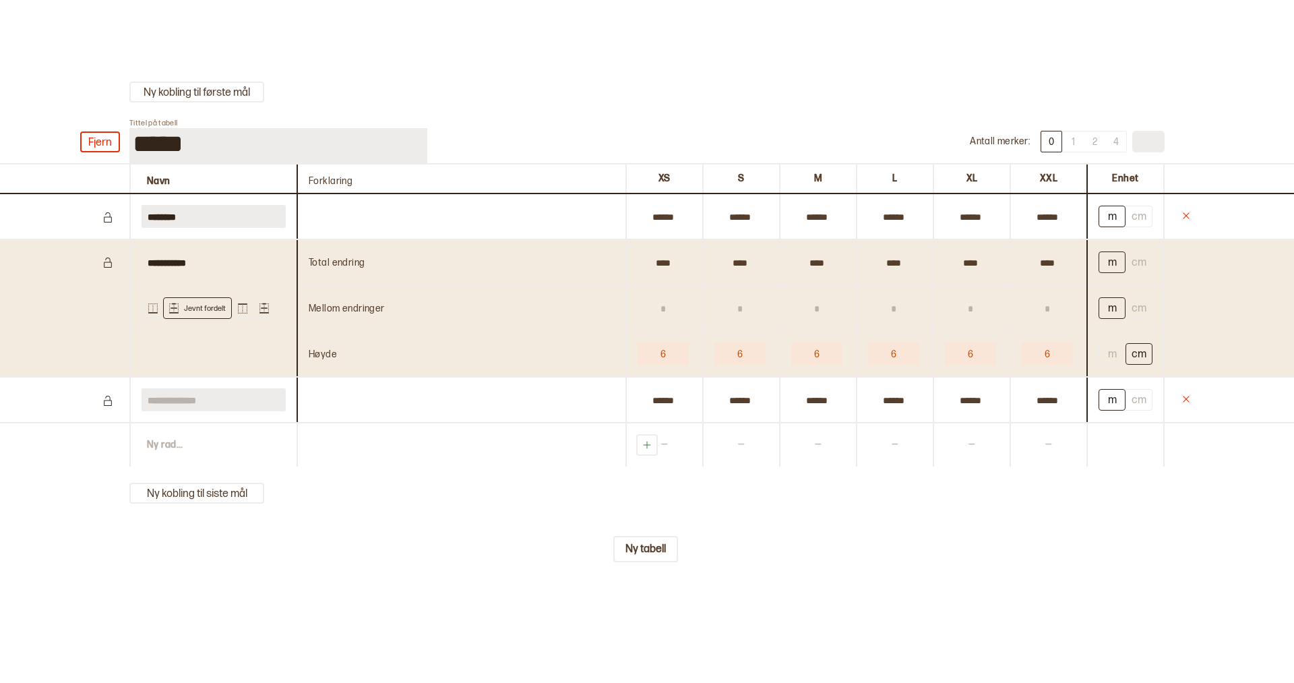
scroll to position [5704, 0]
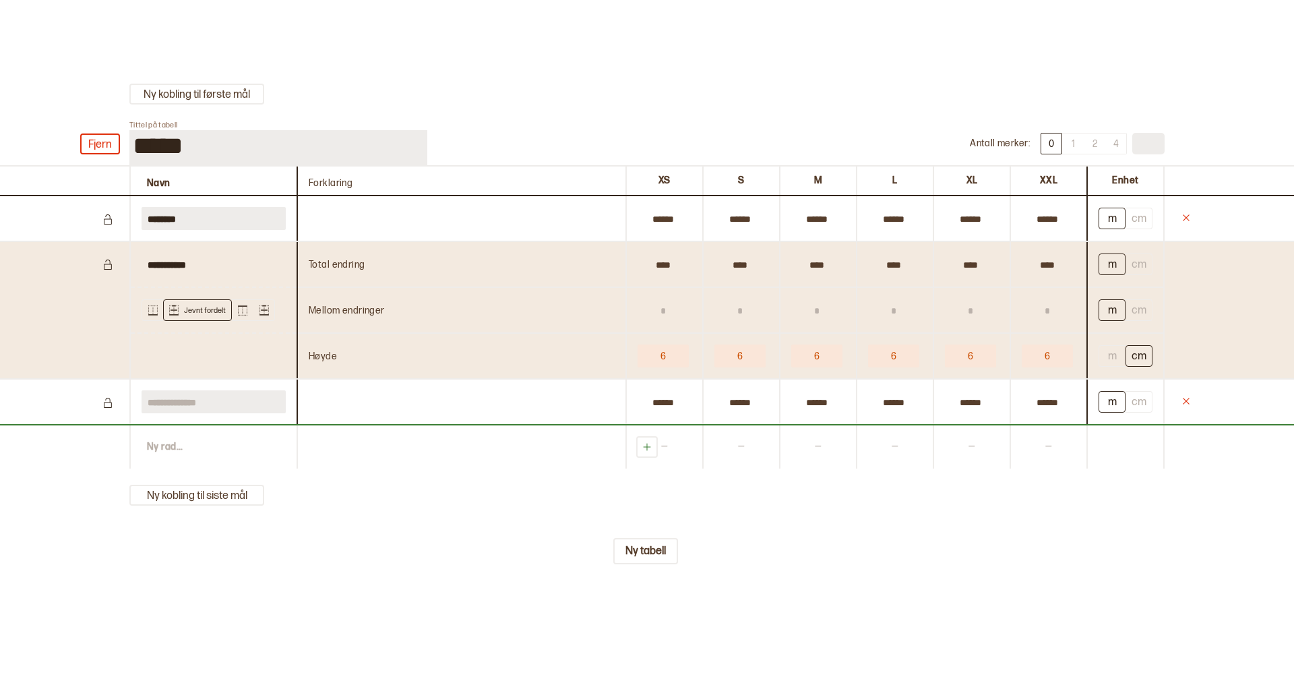
click at [164, 459] on div "Ny rad ..." at bounding box center [212, 446] width 167 height 43
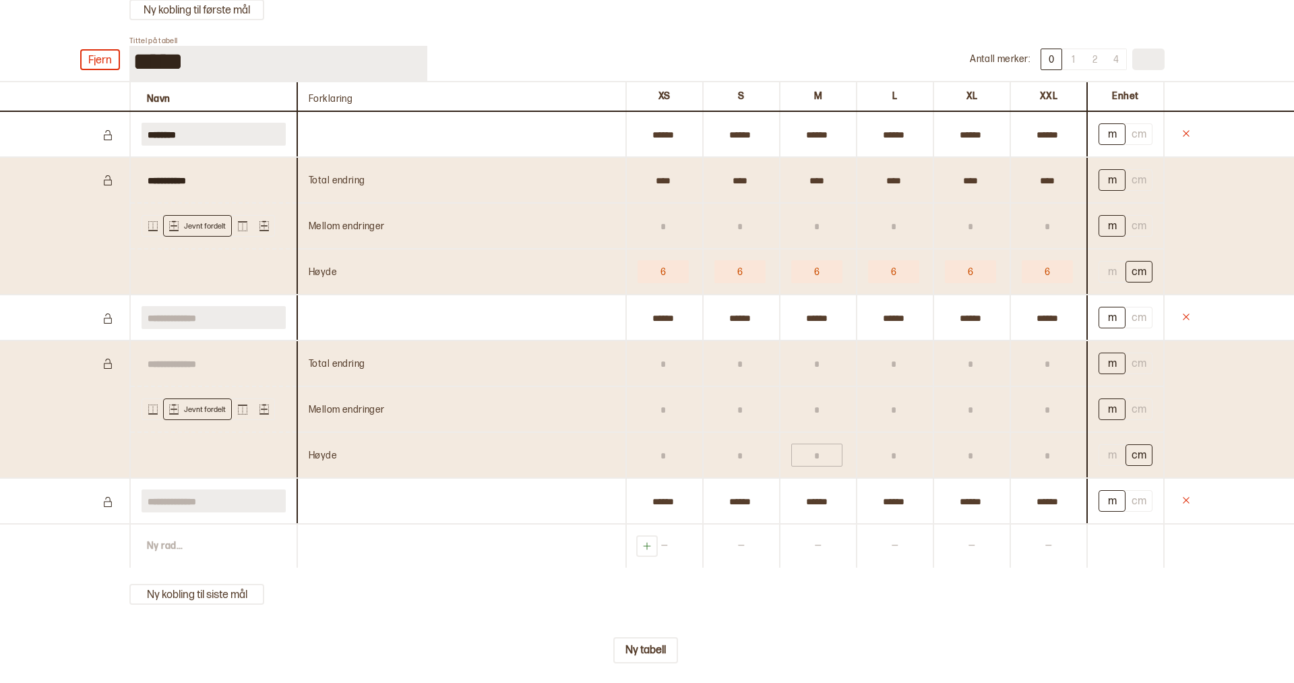
scroll to position [5791, 0]
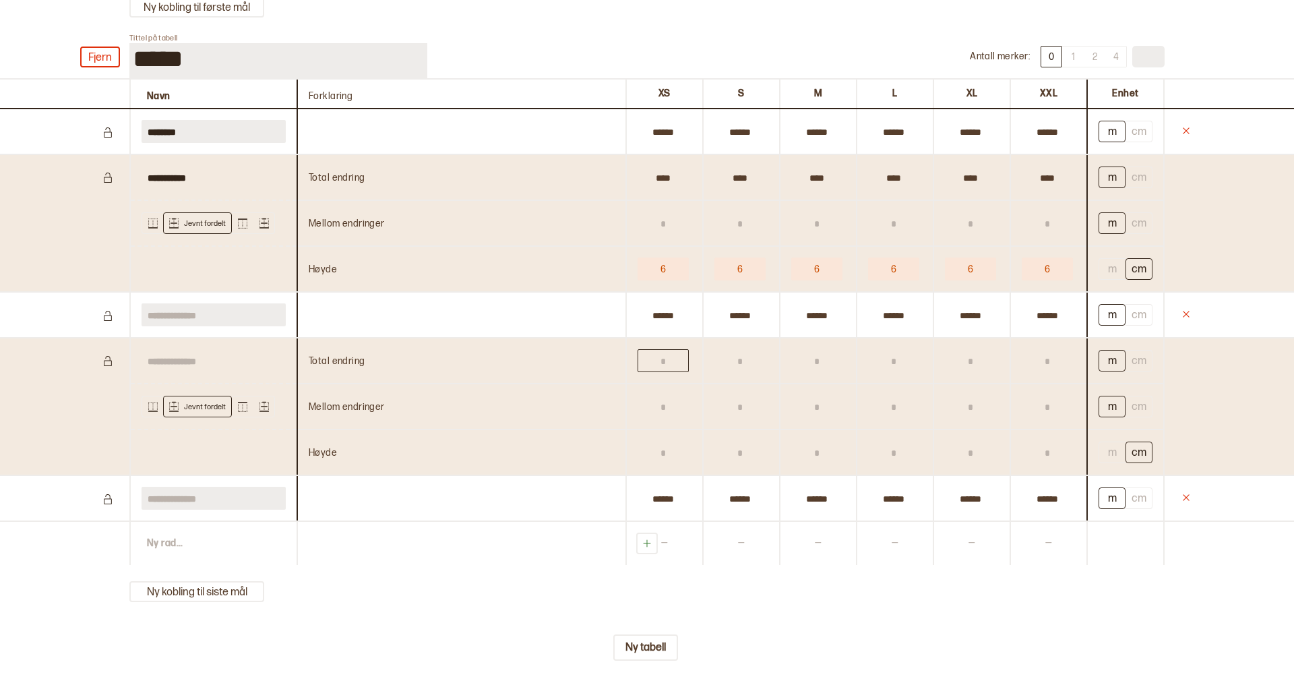
click at [688, 372] on input "text" at bounding box center [663, 360] width 51 height 23
type input "*"
click at [751, 372] on input "text" at bounding box center [739, 360] width 51 height 23
type input "*"
click at [827, 372] on input "text" at bounding box center [816, 360] width 51 height 23
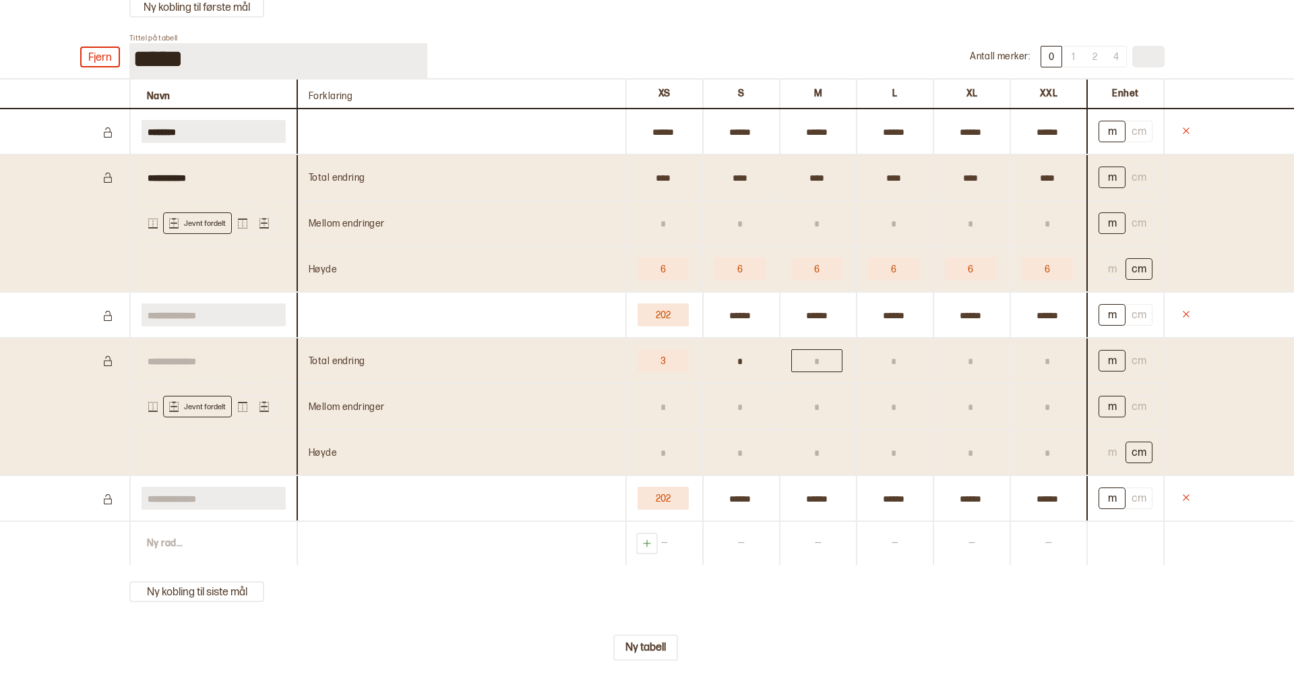
type input "*"
click at [906, 372] on input "text" at bounding box center [893, 360] width 51 height 23
type input "**"
click at [967, 372] on input "text" at bounding box center [970, 360] width 51 height 23
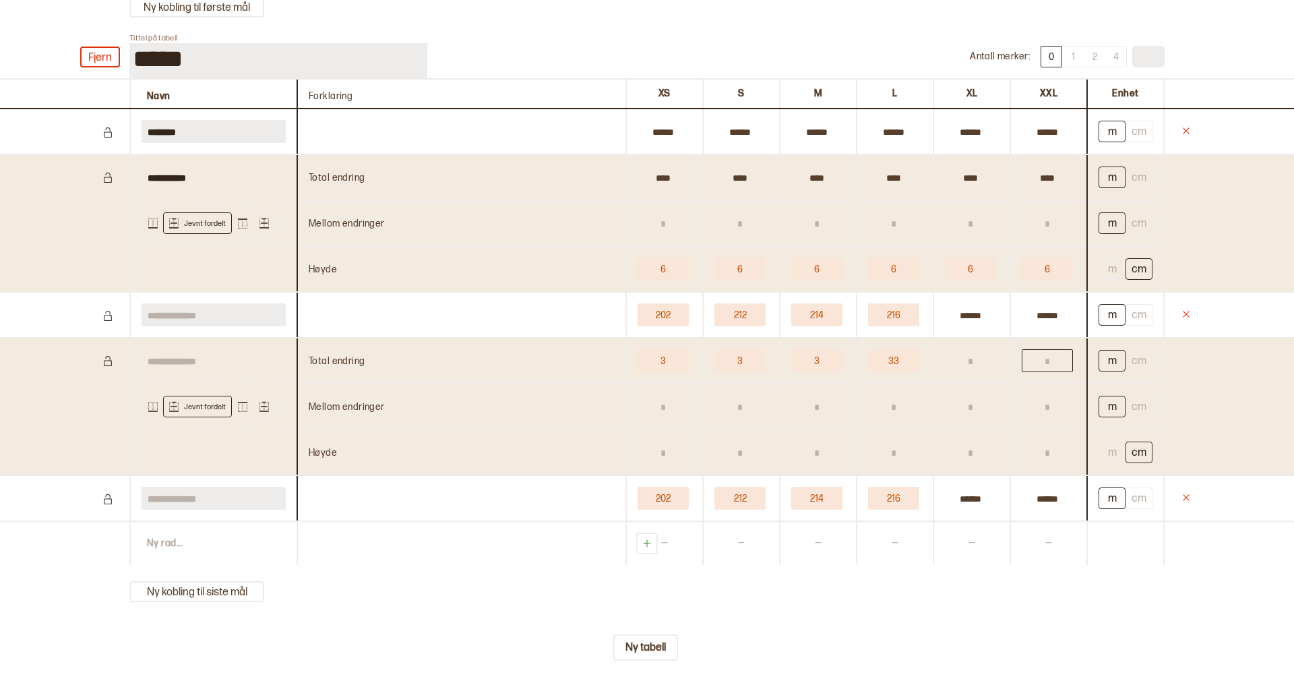
click at [1034, 372] on input "text" at bounding box center [1047, 360] width 51 height 23
type input "*"
click at [981, 372] on input "text" at bounding box center [970, 360] width 51 height 23
type input "*"
click at [1031, 410] on input "text" at bounding box center [1047, 406] width 51 height 23
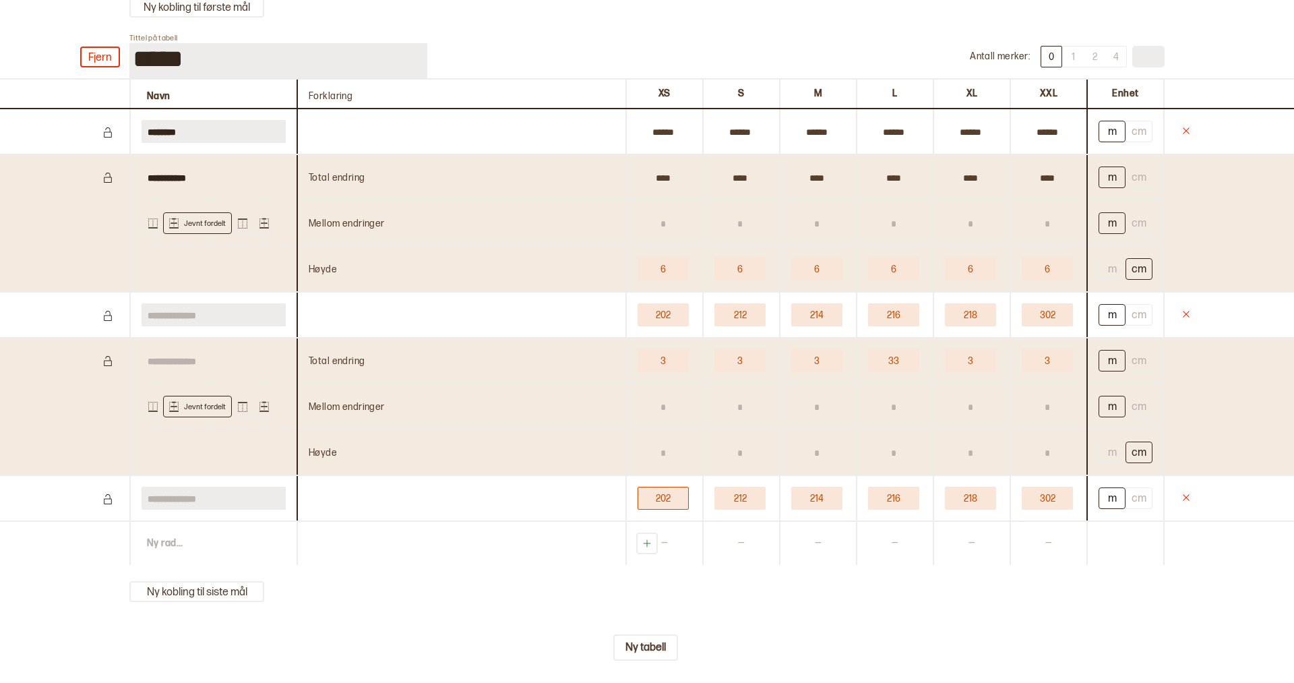
click at [659, 510] on button "202" at bounding box center [663, 498] width 51 height 23
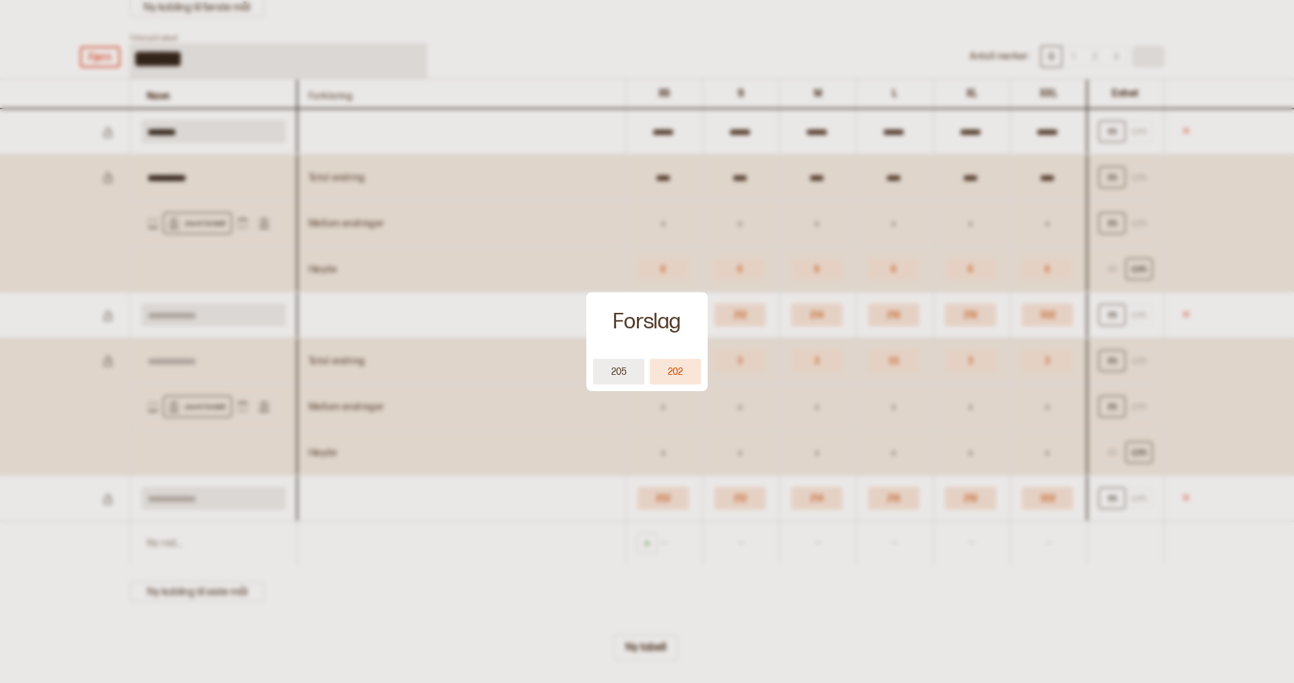
click at [621, 372] on button "205" at bounding box center [618, 372] width 51 height 26
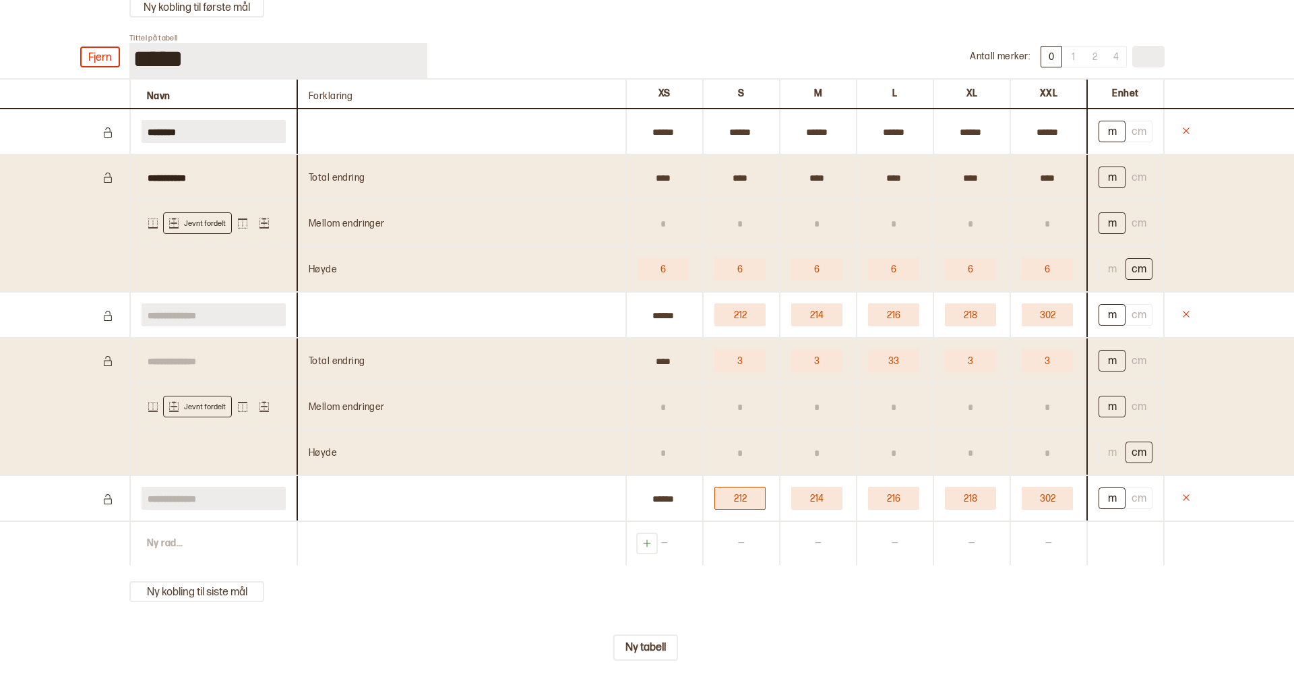
click at [744, 510] on button "212" at bounding box center [739, 498] width 51 height 23
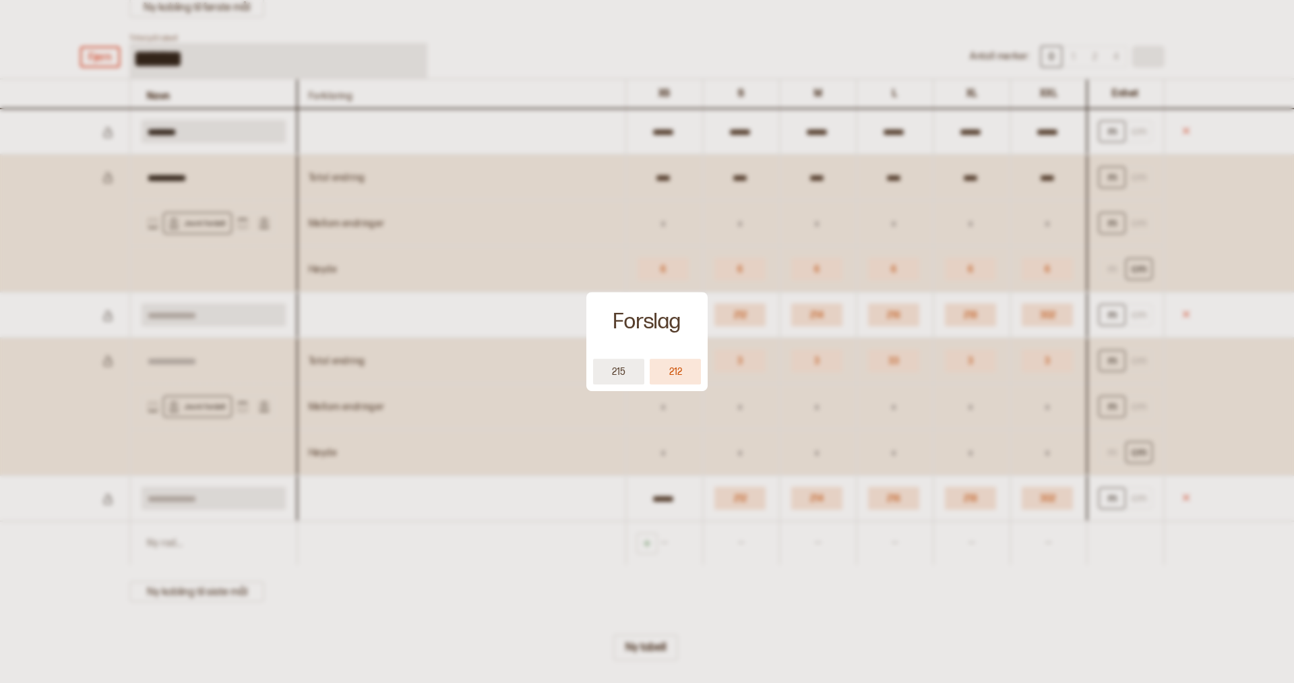
click at [615, 371] on button "215" at bounding box center [618, 372] width 51 height 26
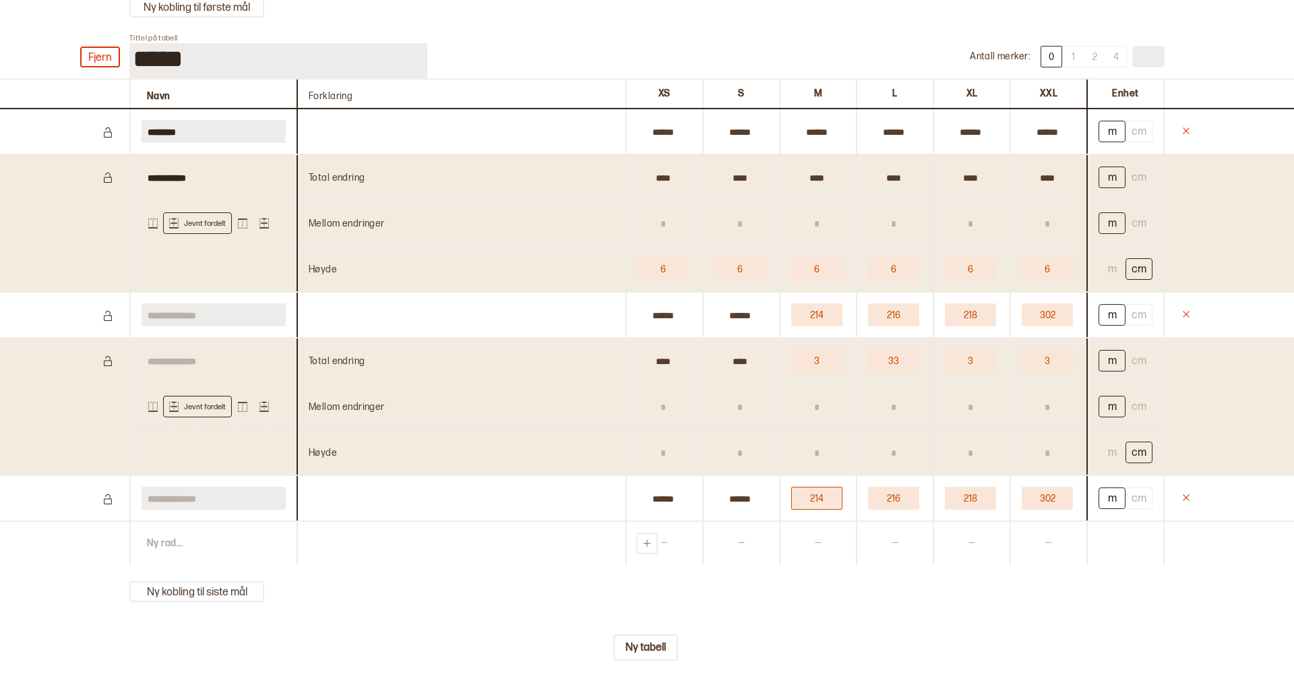
click at [807, 510] on button "214" at bounding box center [816, 498] width 51 height 23
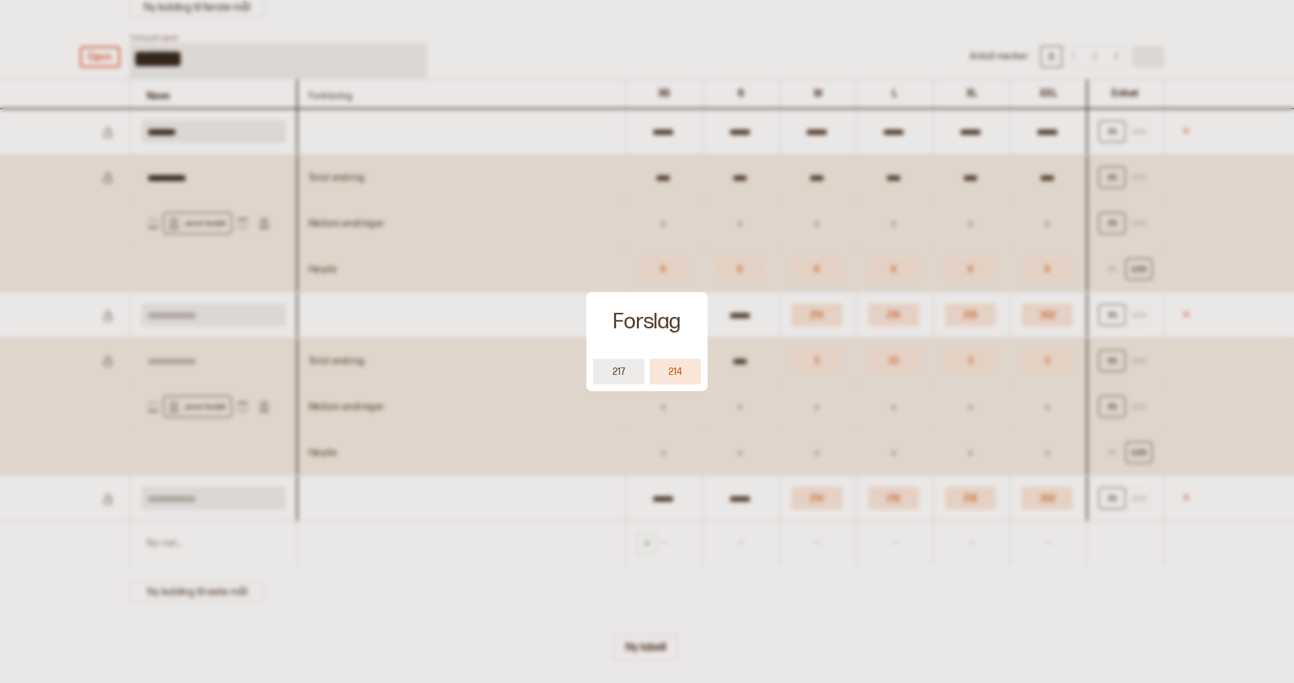
click at [618, 373] on button "217" at bounding box center [618, 372] width 51 height 26
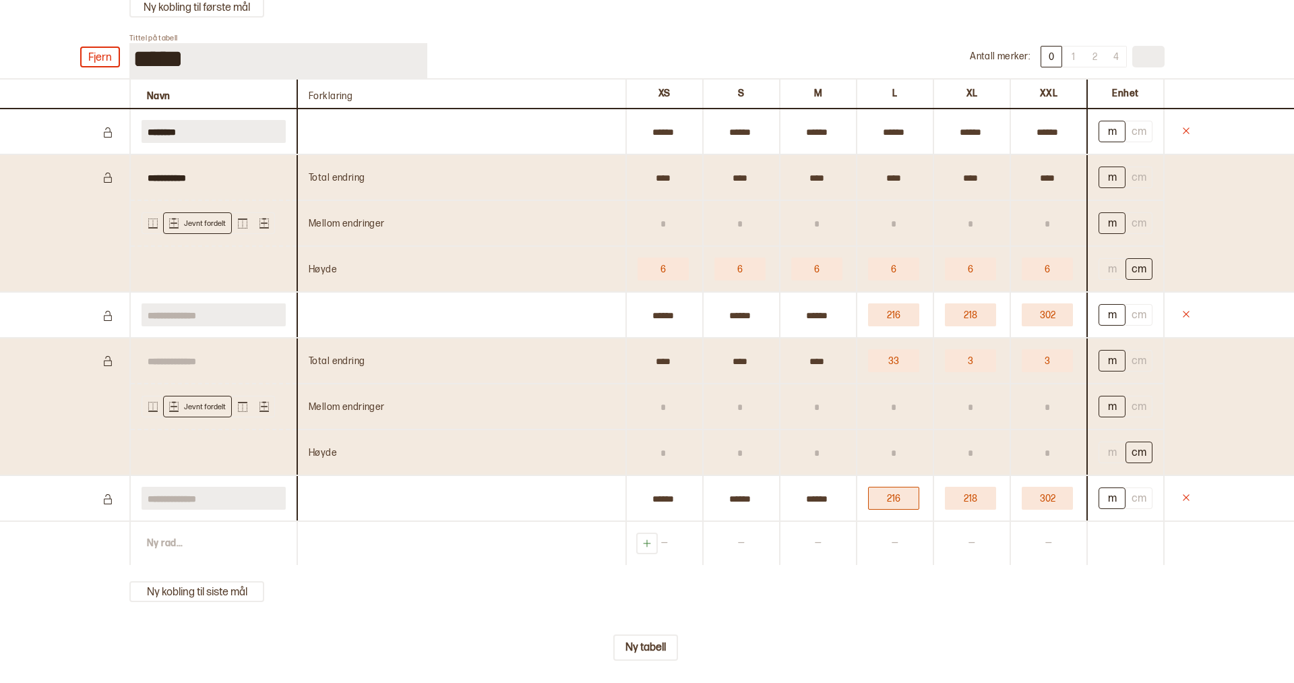
click at [875, 510] on button "216" at bounding box center [893, 498] width 51 height 23
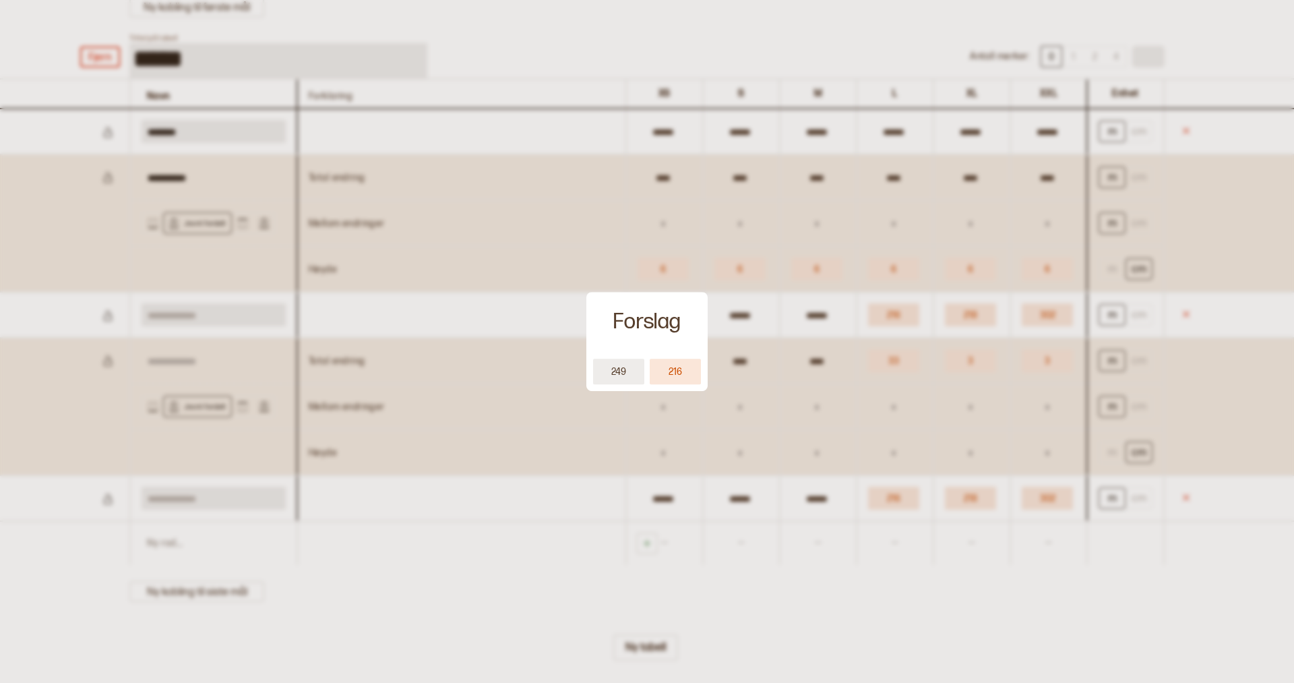
click at [611, 368] on button "249" at bounding box center [618, 372] width 51 height 26
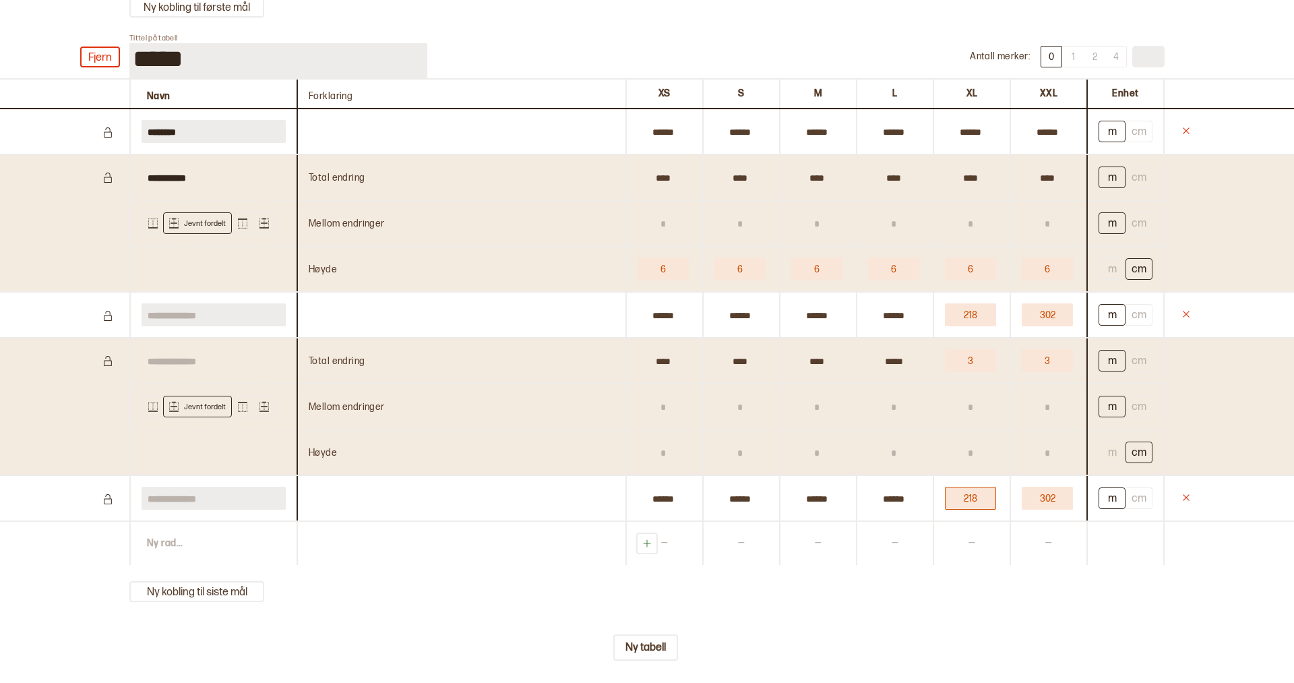
click at [967, 510] on button "218" at bounding box center [970, 498] width 51 height 23
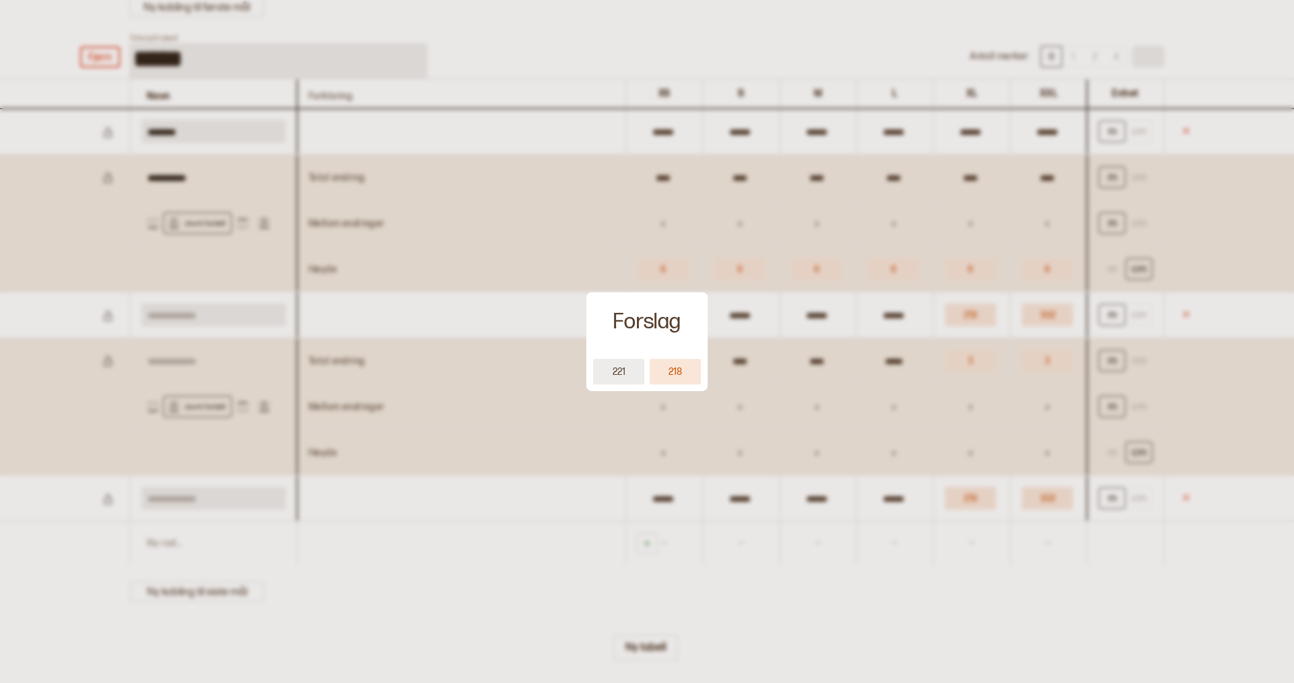
click at [617, 369] on button "221" at bounding box center [618, 372] width 51 height 26
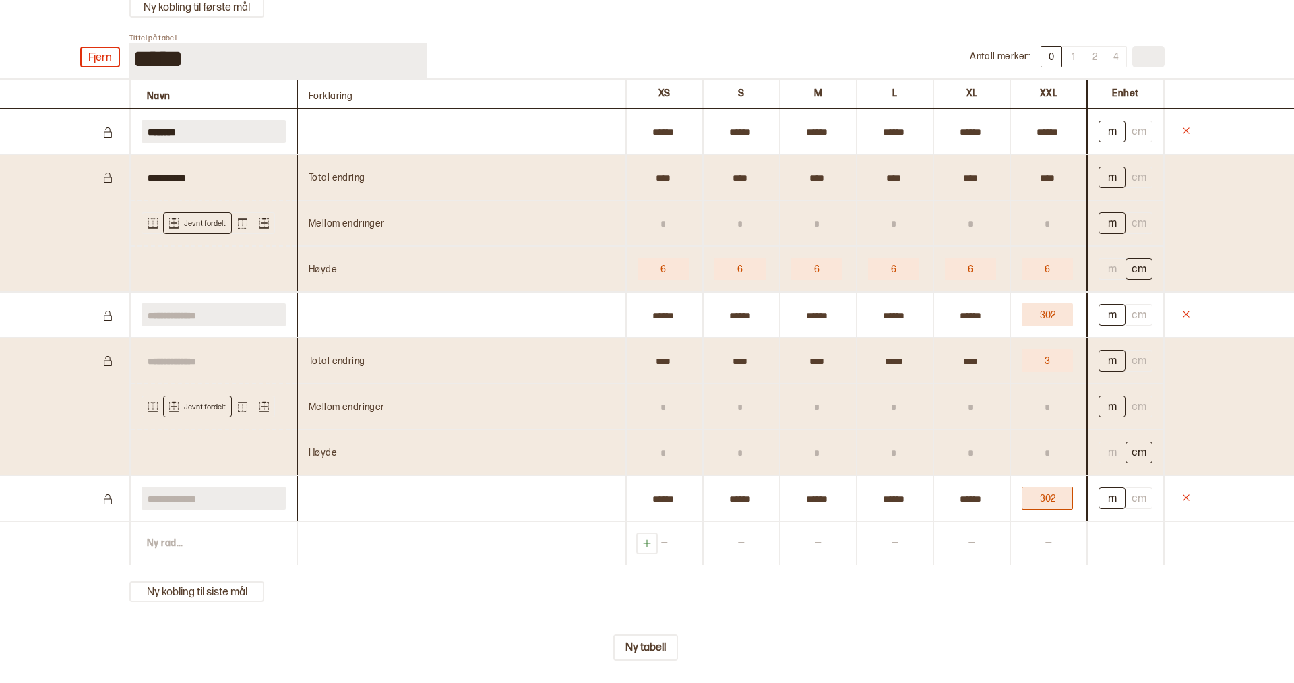
click at [1038, 510] on button "302" at bounding box center [1047, 498] width 51 height 23
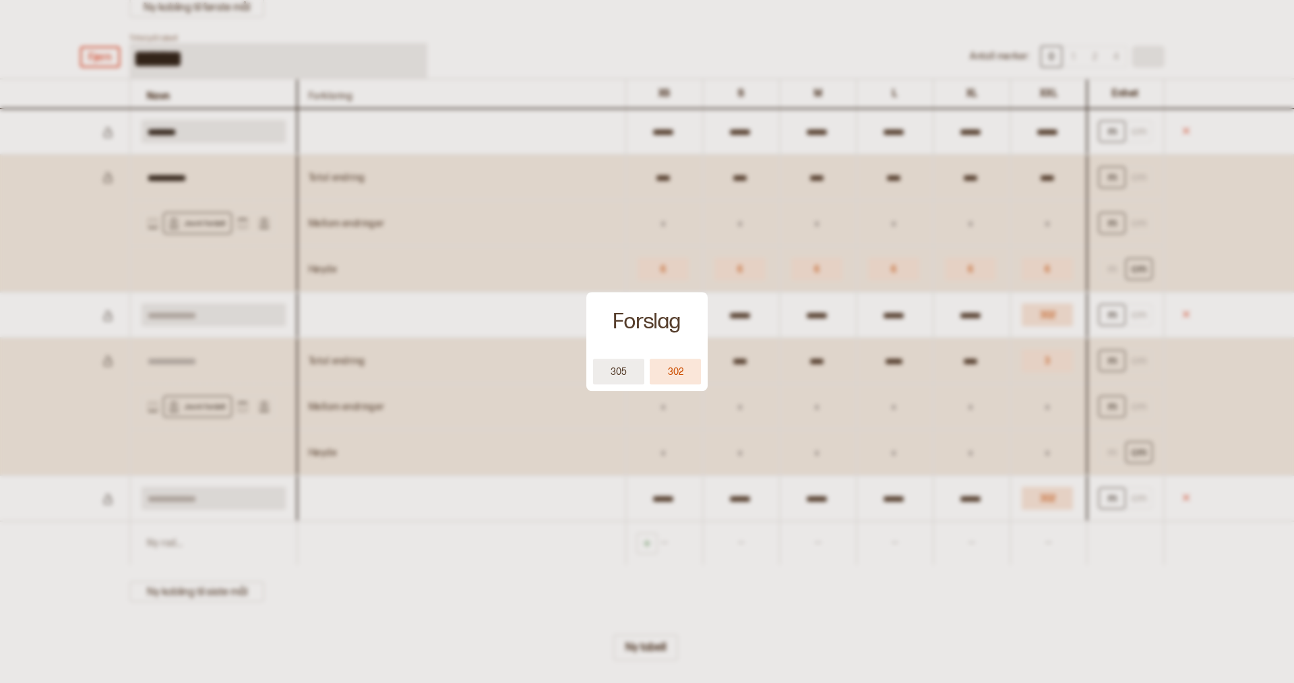
click at [620, 366] on button "305" at bounding box center [618, 372] width 51 height 26
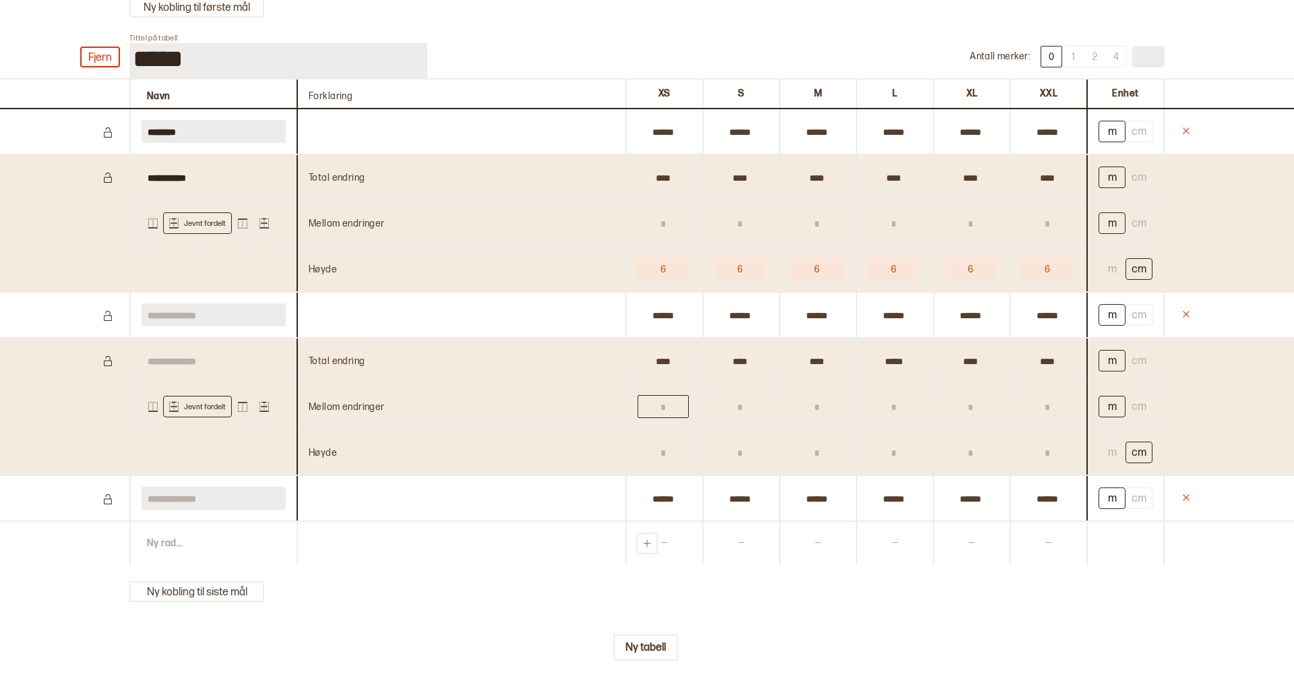
click at [677, 418] on input "text" at bounding box center [663, 406] width 51 height 23
click at [264, 407] on icon at bounding box center [264, 406] width 7 height 1
click at [656, 418] on button "–" at bounding box center [663, 406] width 51 height 23
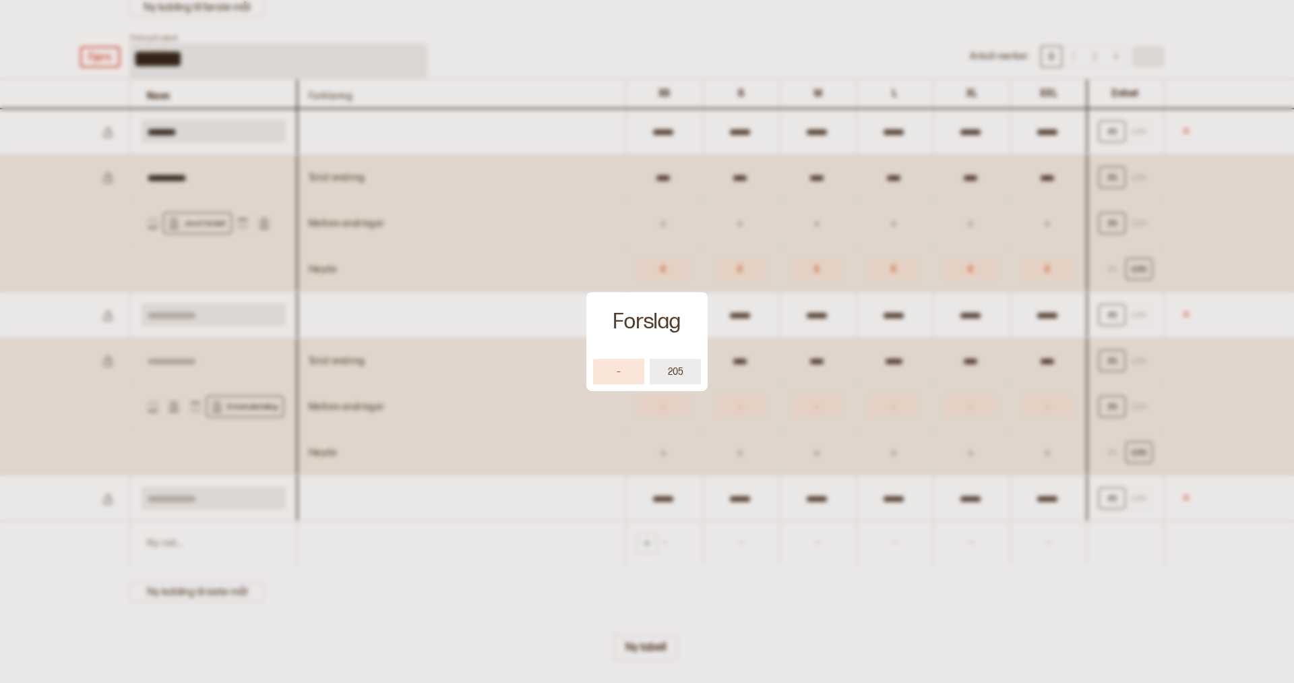
click at [673, 371] on button "205" at bounding box center [675, 372] width 51 height 26
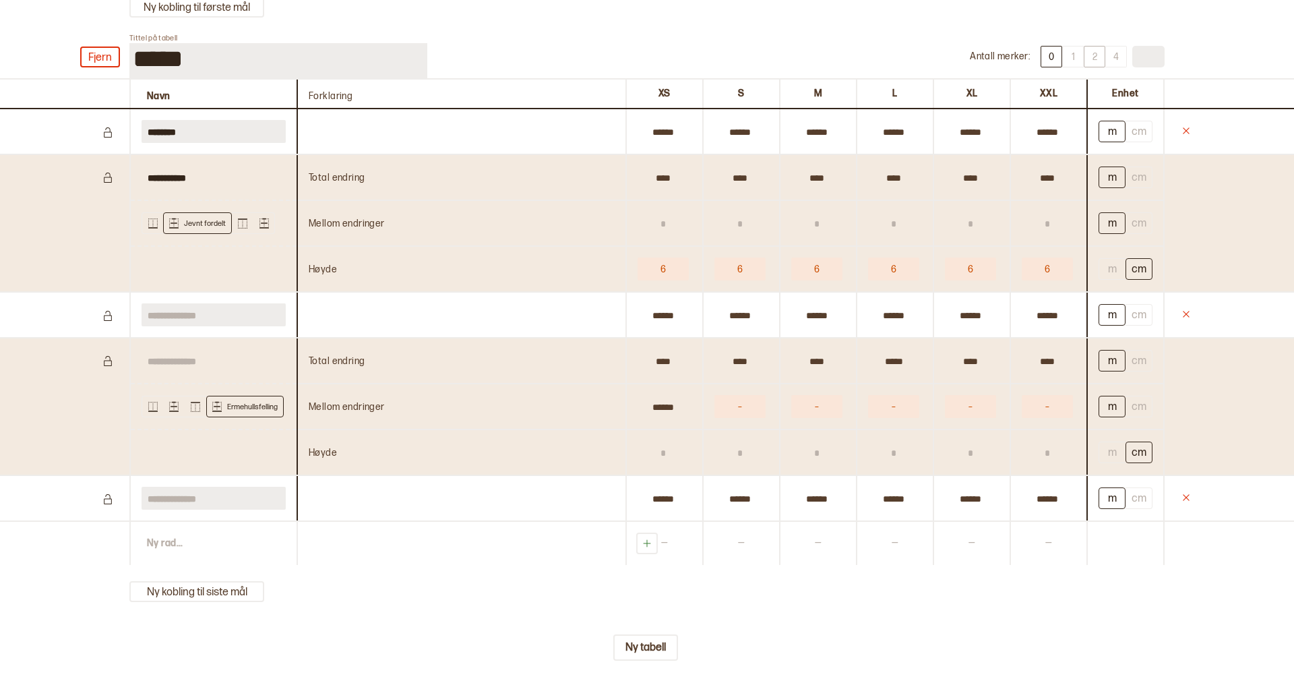
click at [1095, 67] on button "2" at bounding box center [1095, 57] width 22 height 22
click at [665, 418] on button "205" at bounding box center [663, 406] width 51 height 23
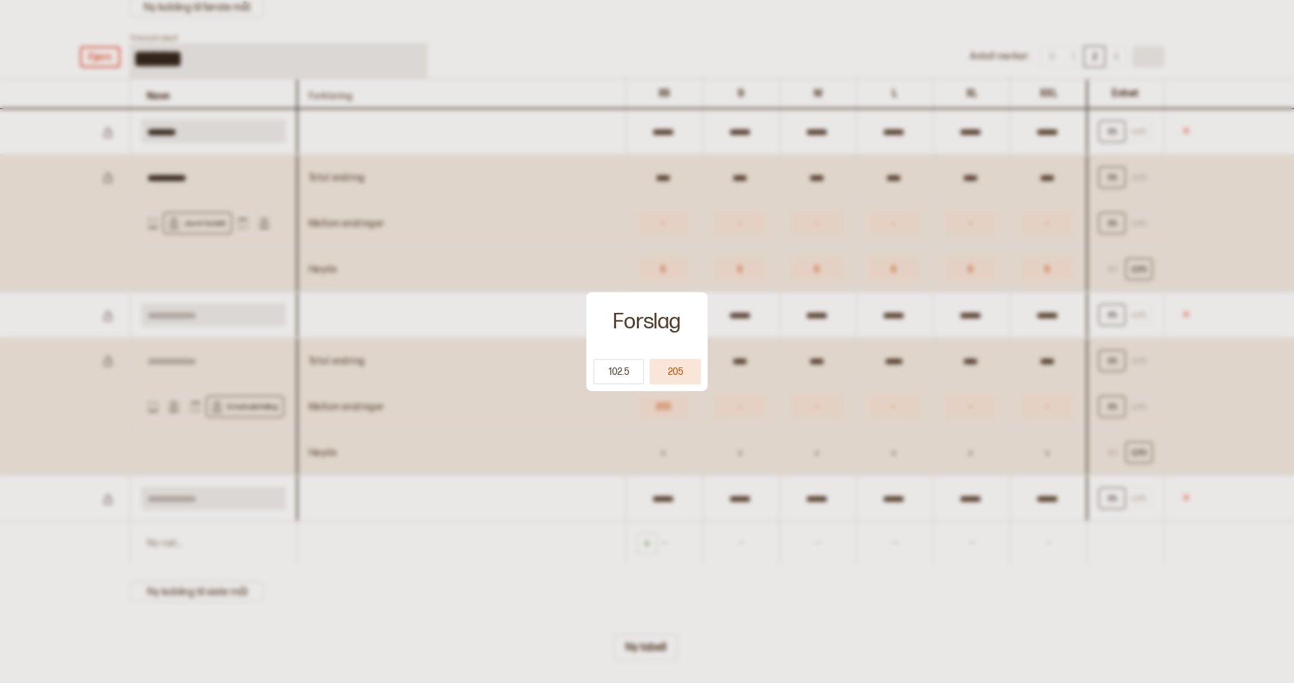
click at [1184, 38] on div at bounding box center [647, 341] width 1294 height 683
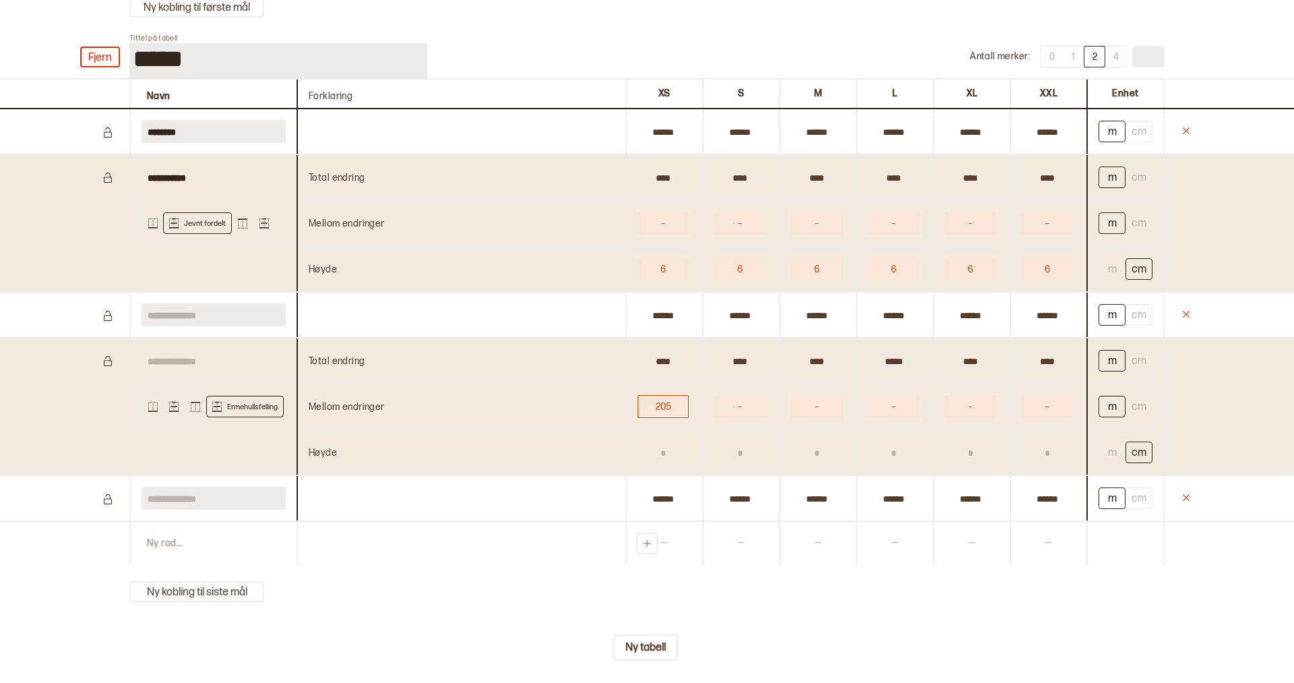
click at [671, 418] on button "205" at bounding box center [663, 406] width 51 height 23
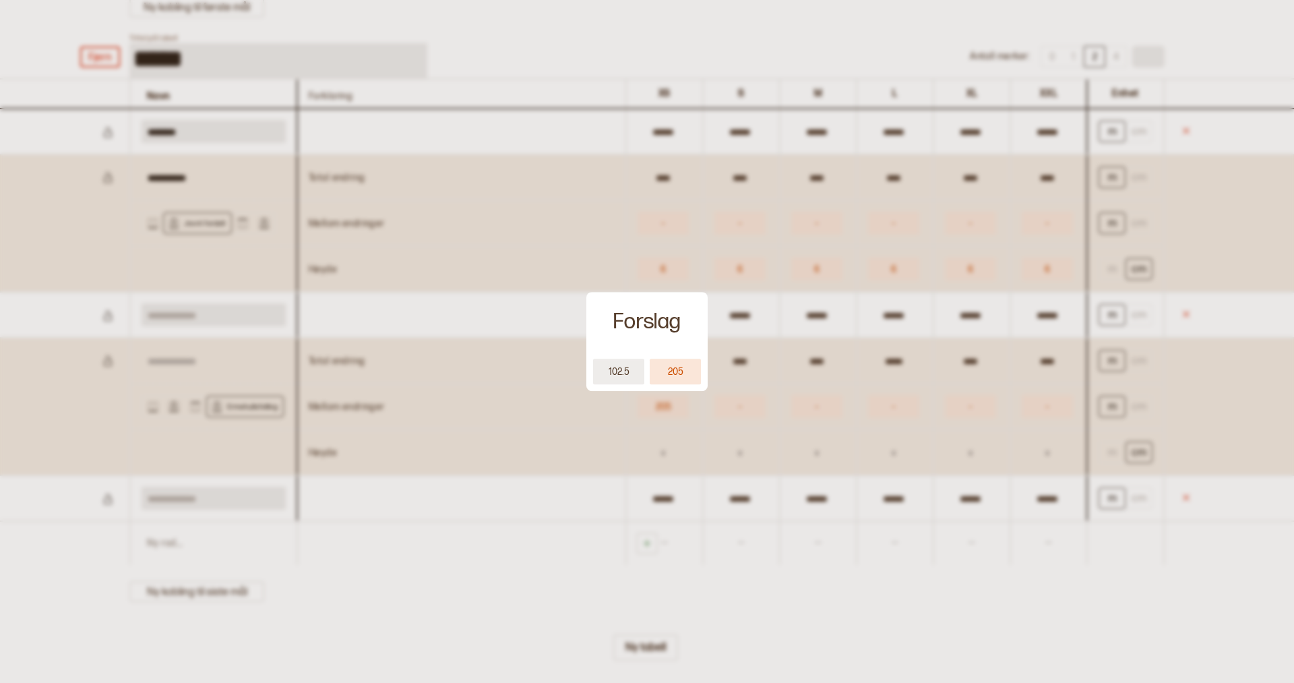
click at [617, 367] on button "102.5" at bounding box center [618, 372] width 51 height 26
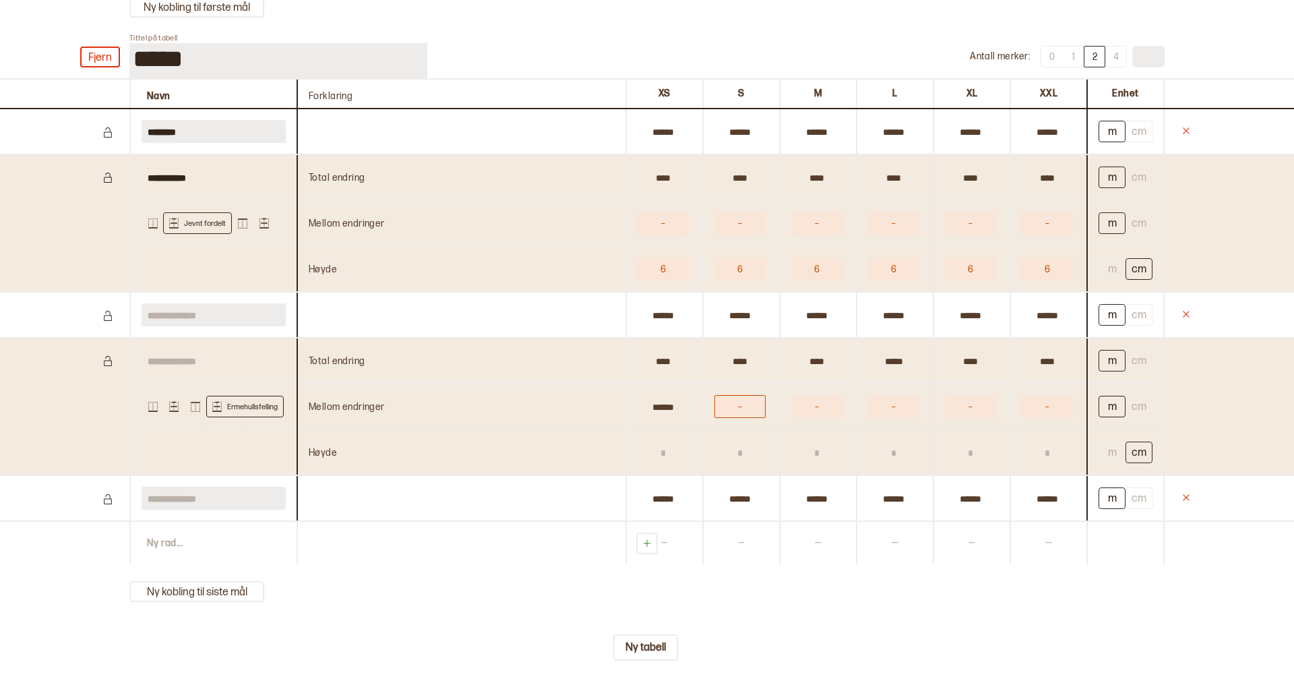
click at [739, 418] on button "–" at bounding box center [739, 406] width 51 height 23
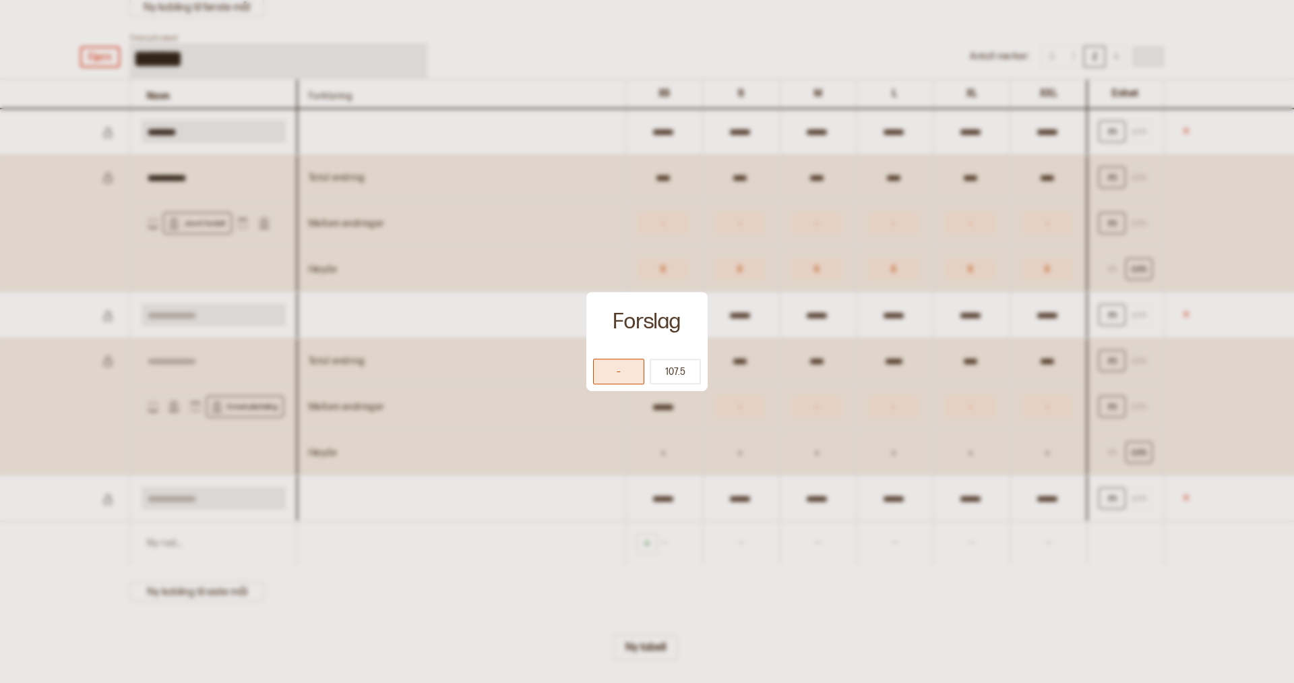
click at [630, 366] on button "–" at bounding box center [618, 372] width 51 height 26
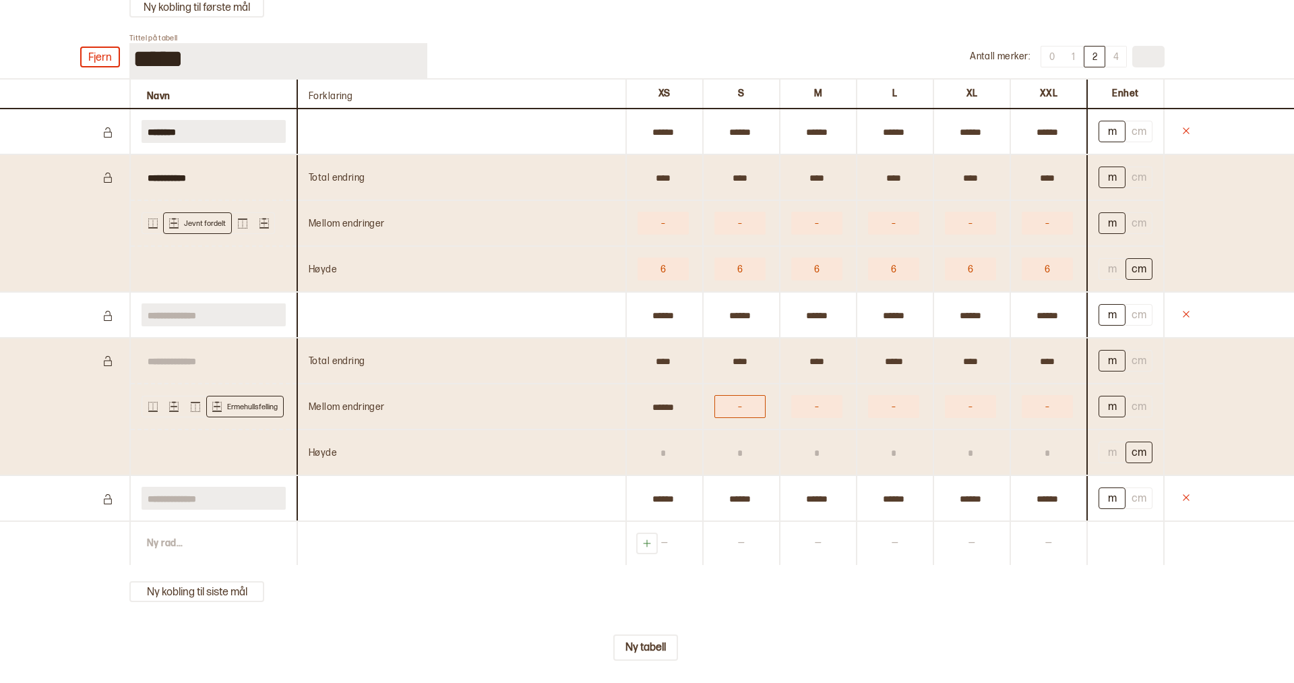
click at [734, 418] on button "–" at bounding box center [739, 406] width 51 height 23
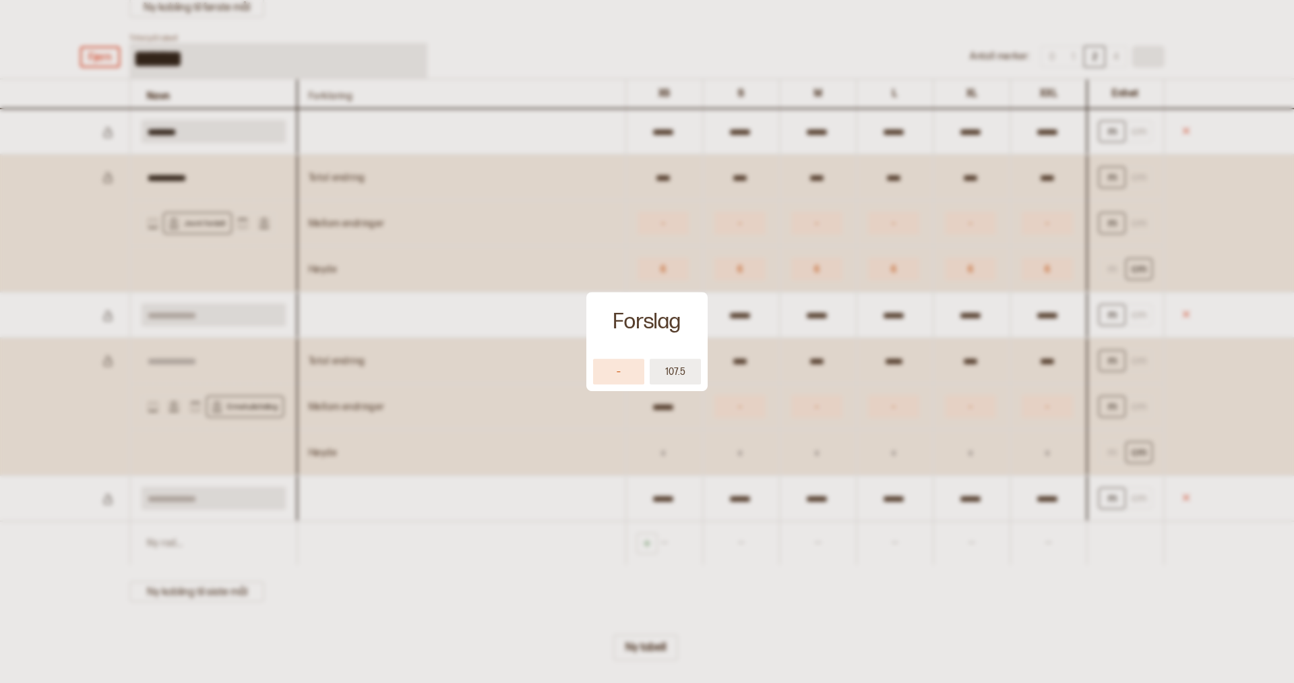
click at [675, 371] on button "107.5" at bounding box center [675, 372] width 51 height 26
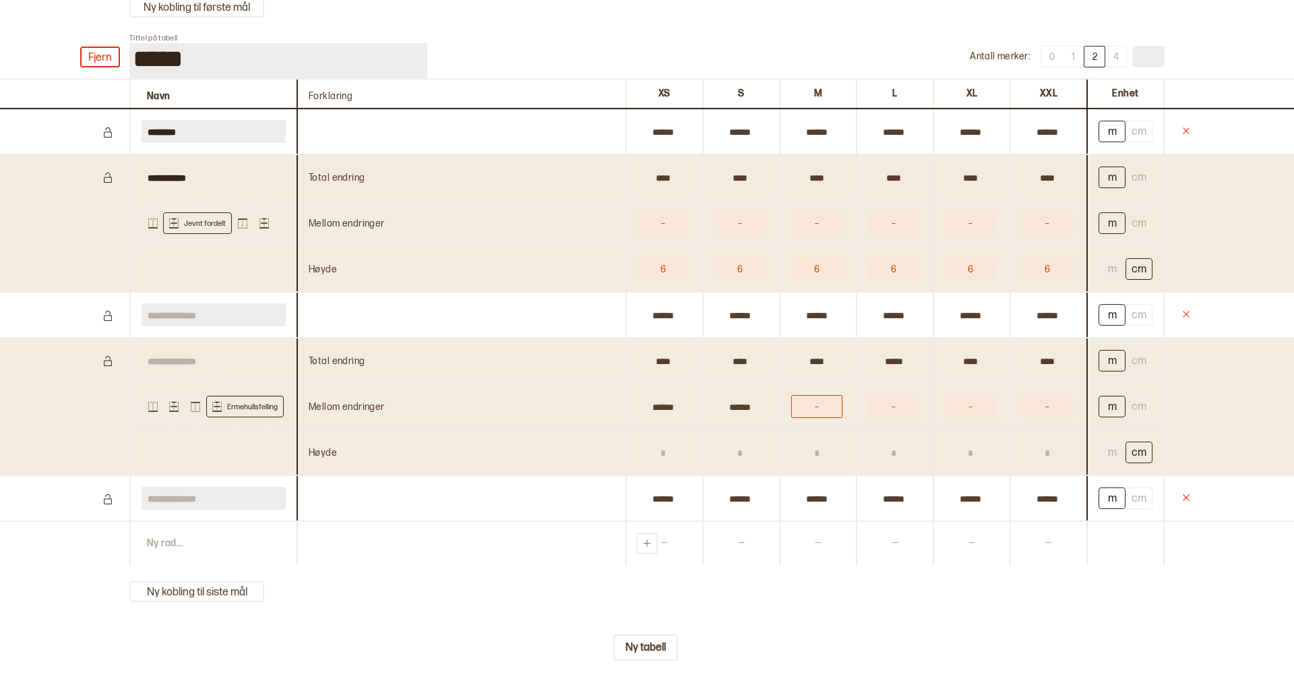
click at [812, 418] on button "–" at bounding box center [816, 406] width 51 height 23
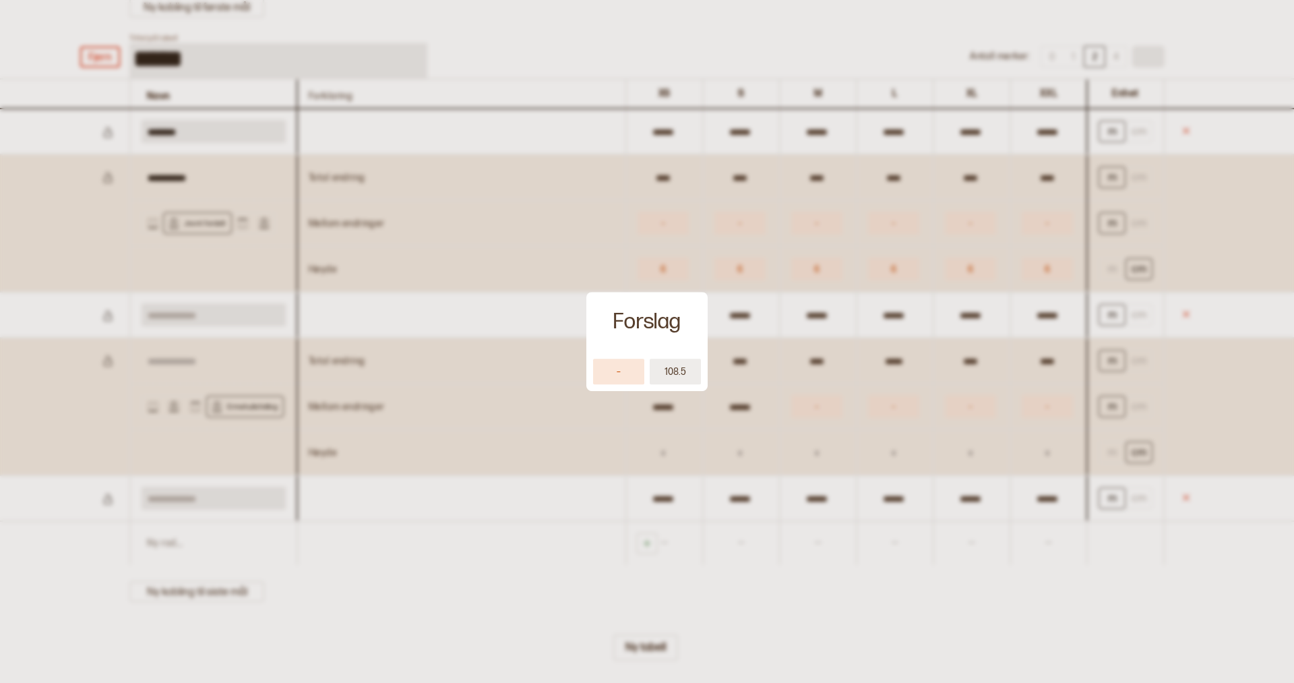
click at [659, 362] on button "108.5" at bounding box center [675, 372] width 51 height 26
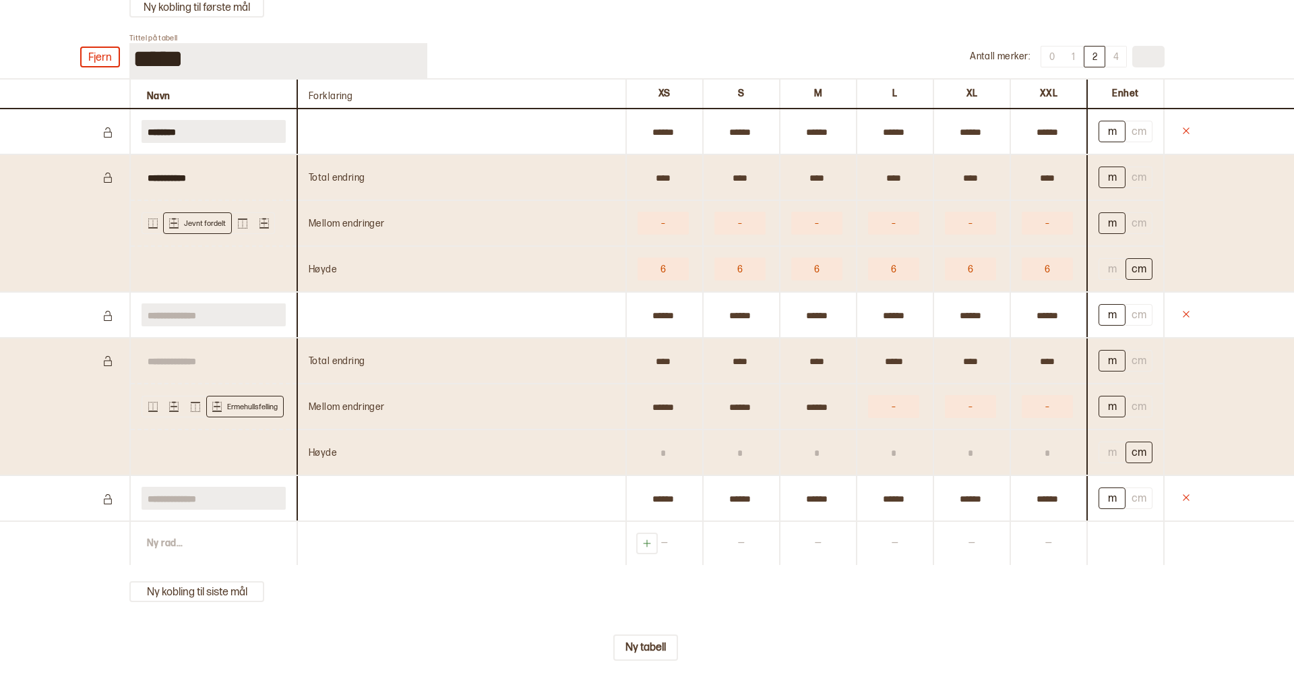
click at [866, 421] on div "–" at bounding box center [894, 406] width 75 height 46
click at [896, 418] on button "–" at bounding box center [893, 406] width 51 height 23
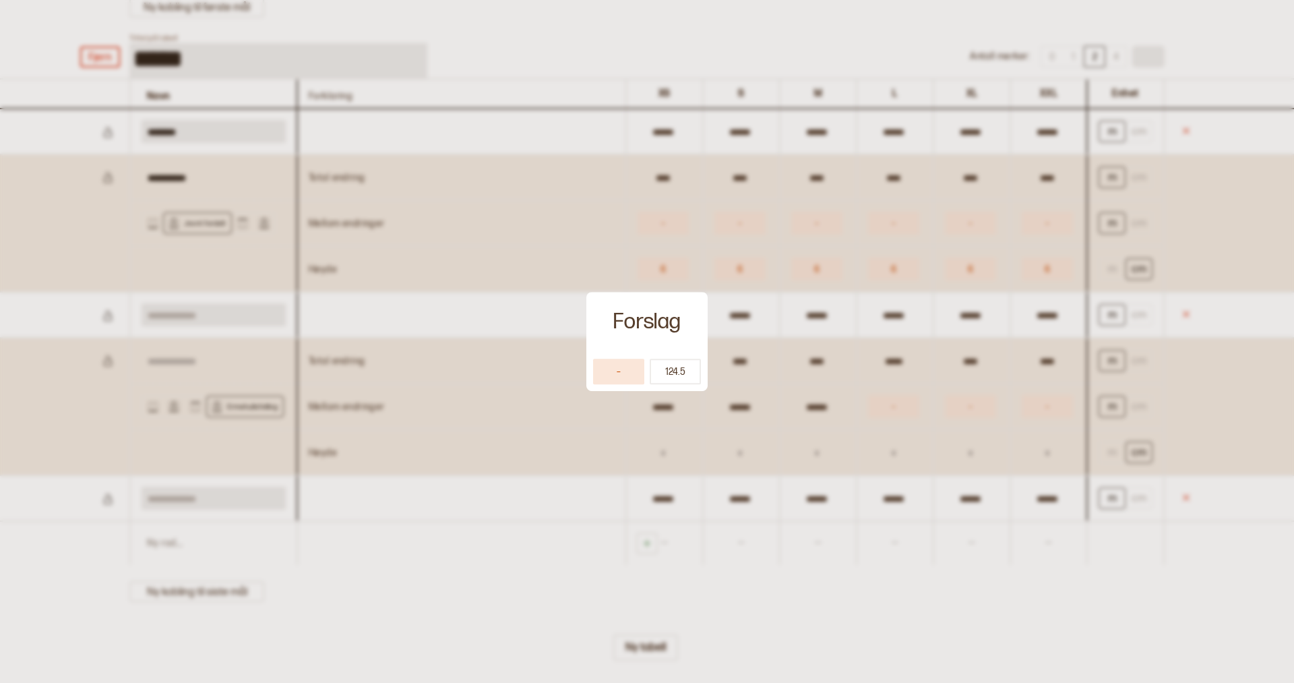
click at [689, 371] on button "124.5" at bounding box center [675, 372] width 51 height 26
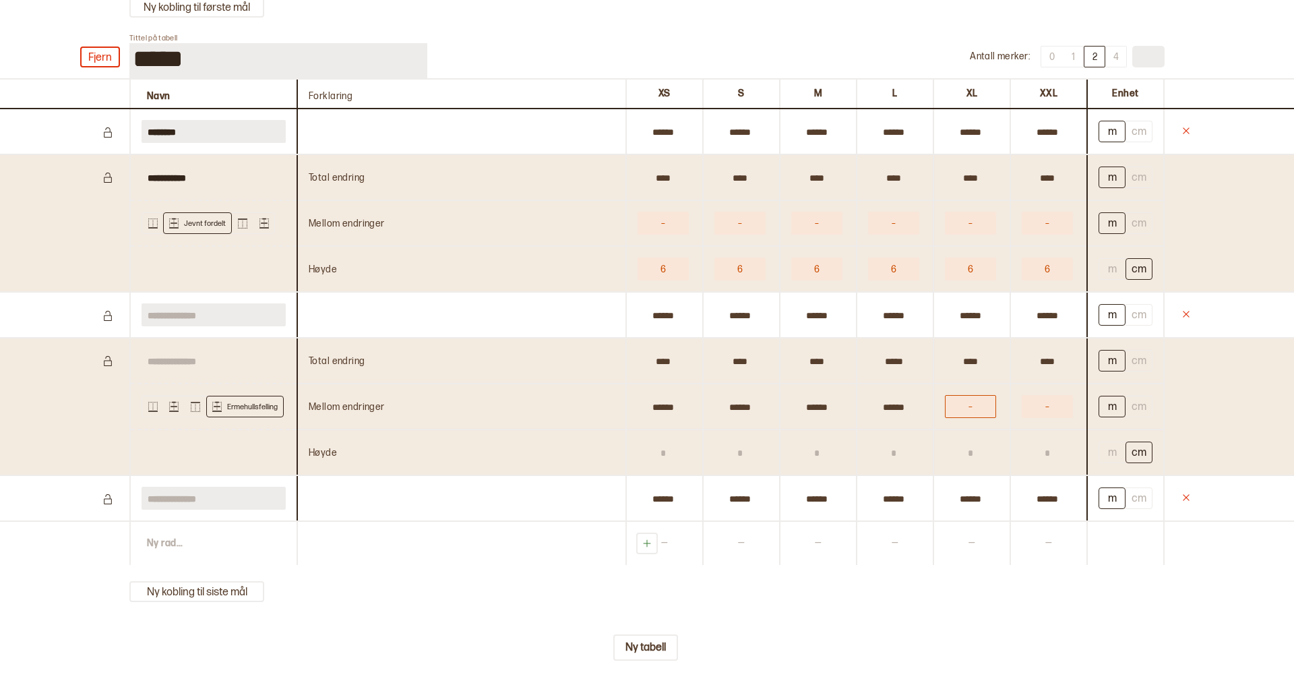
click at [972, 418] on button "–" at bounding box center [970, 406] width 51 height 23
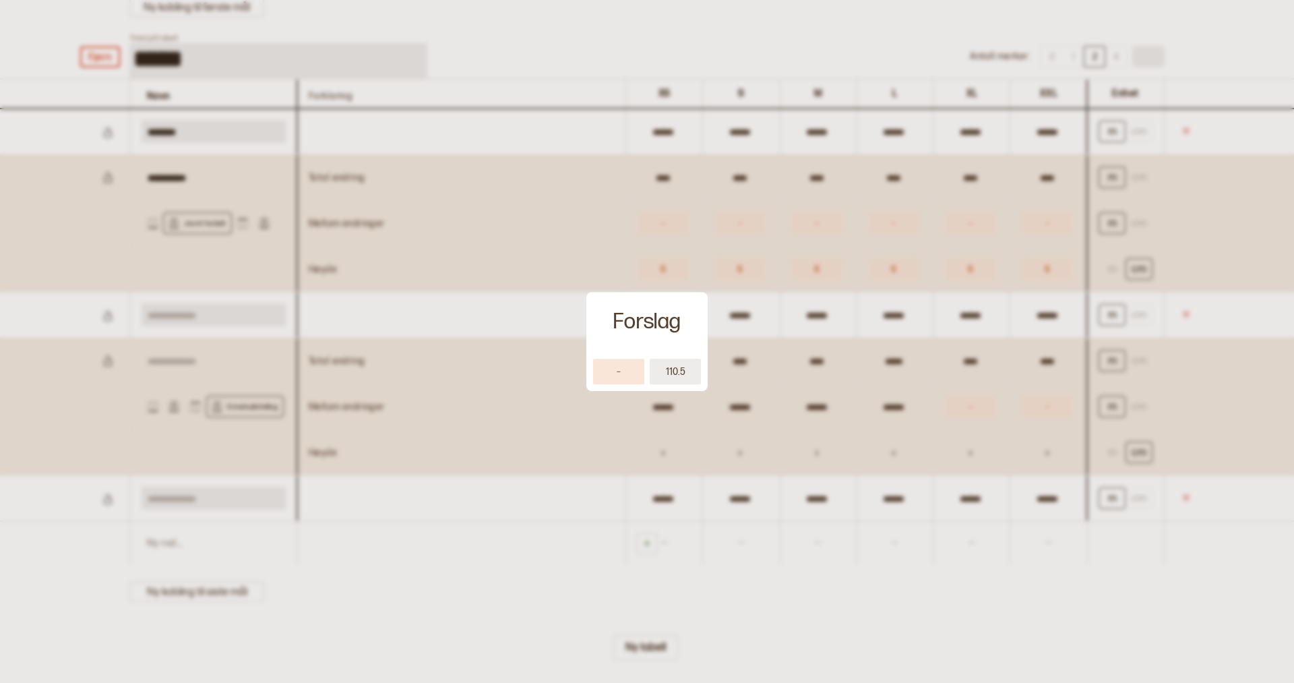
click at [685, 368] on button "110.5" at bounding box center [675, 372] width 51 height 26
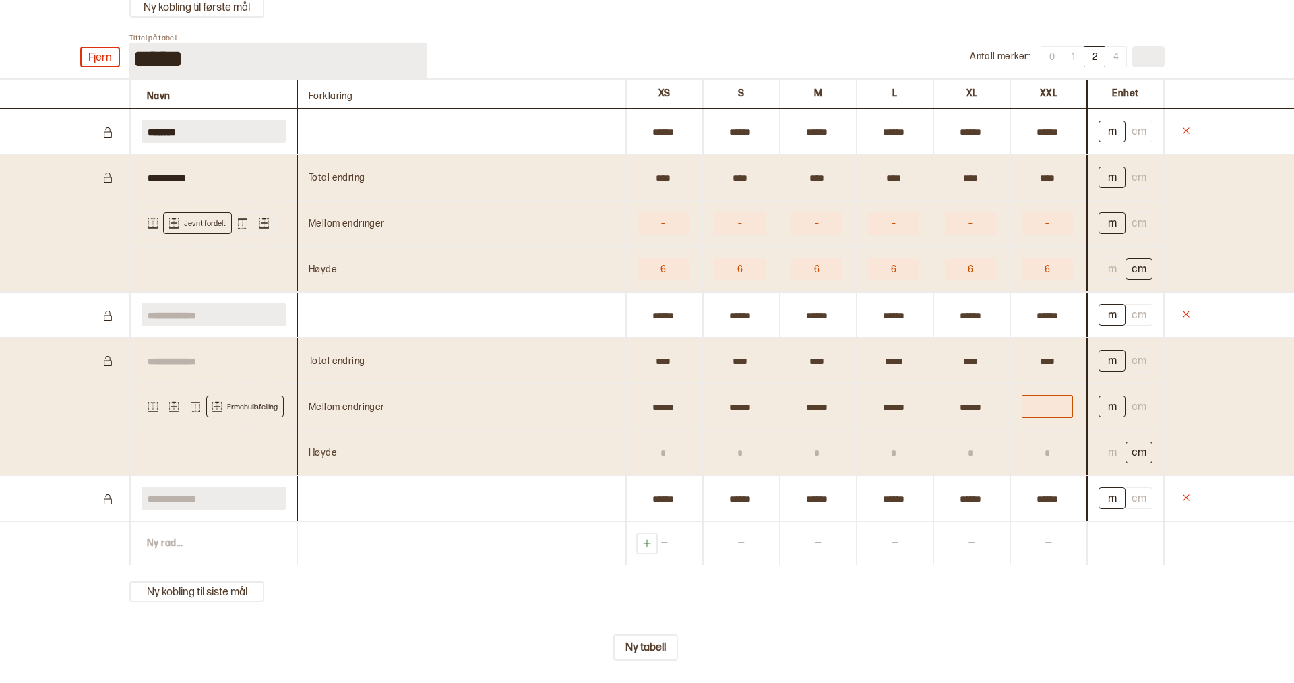
click at [1033, 418] on button "–" at bounding box center [1047, 406] width 51 height 23
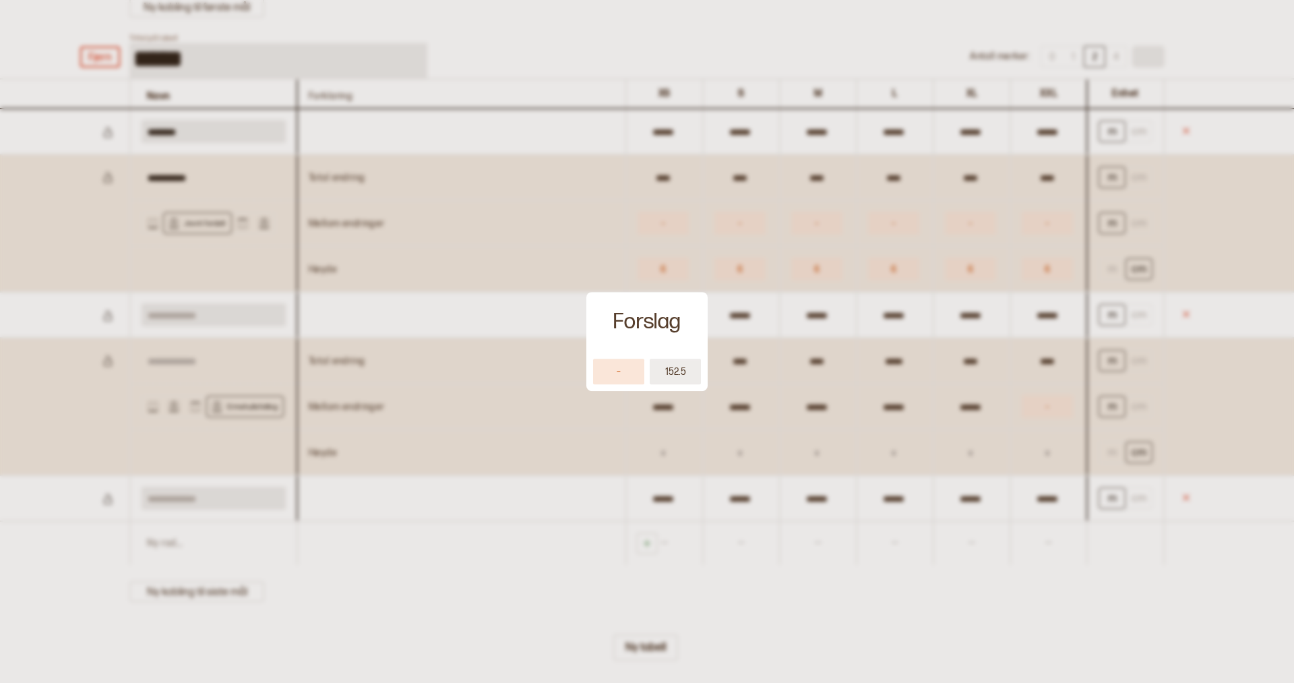
click at [682, 365] on button "152.5" at bounding box center [675, 372] width 51 height 26
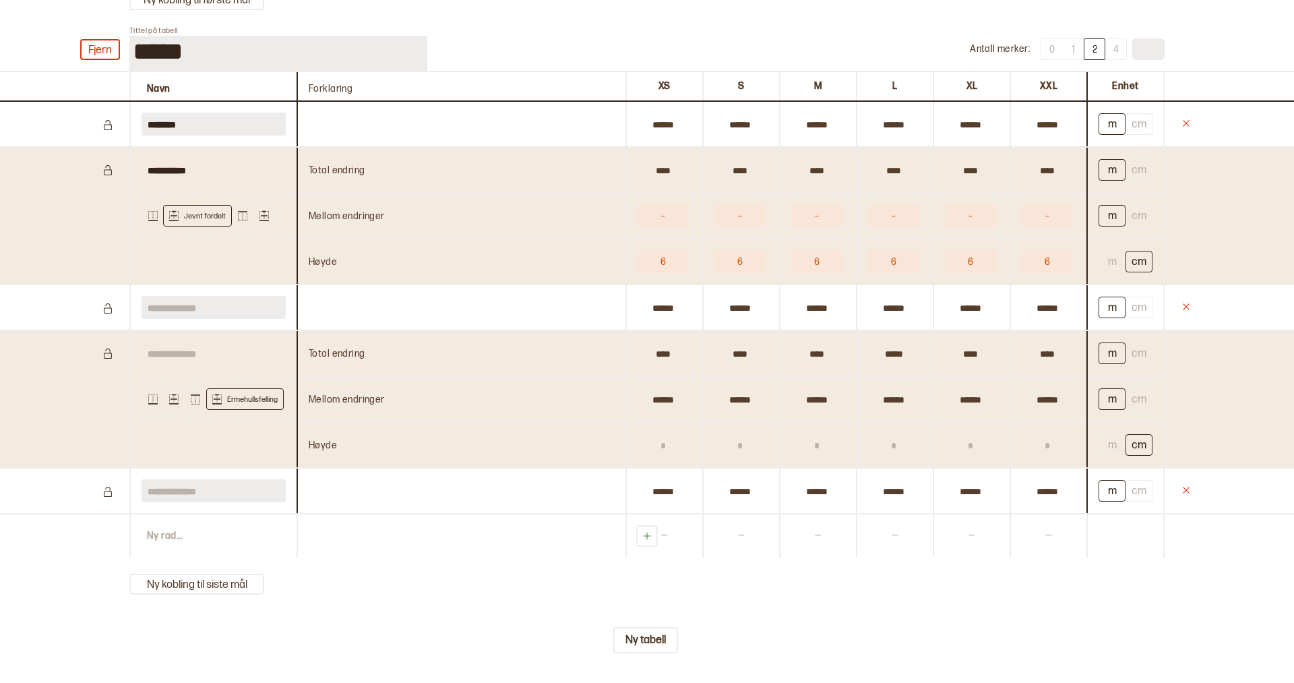
scroll to position [5802, 0]
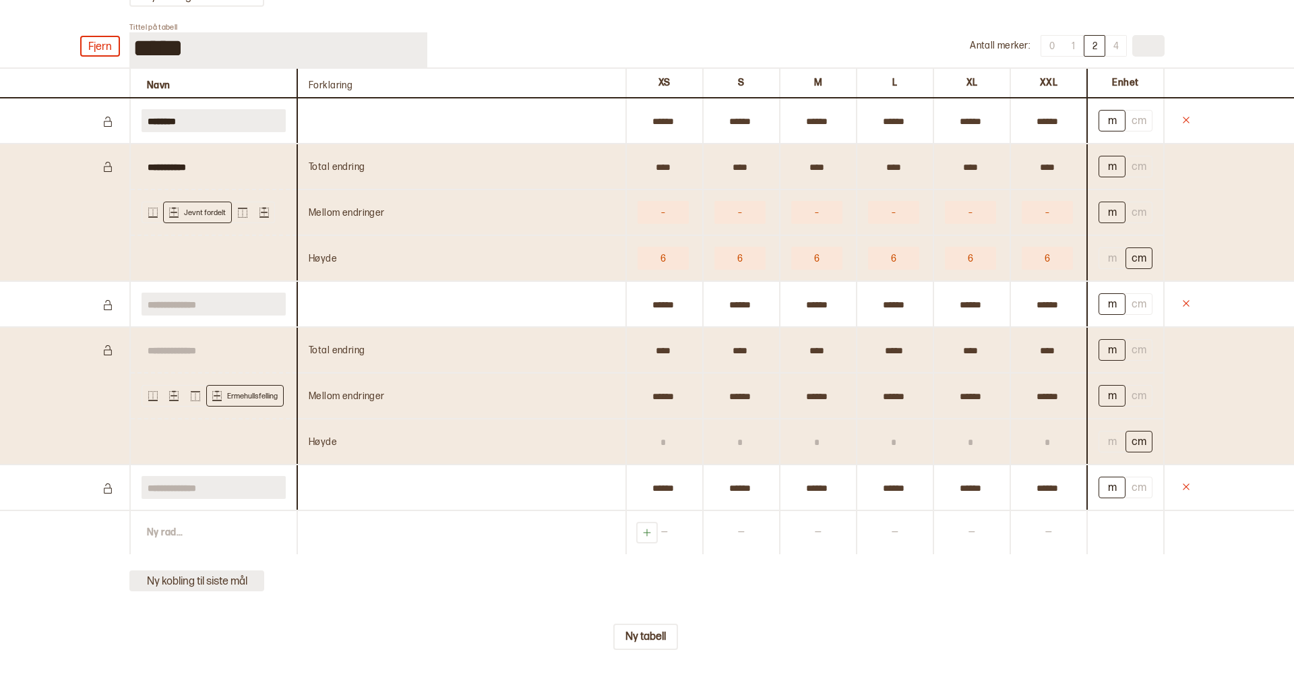
click at [198, 591] on button "Ny kobling til siste mål" at bounding box center [196, 580] width 135 height 21
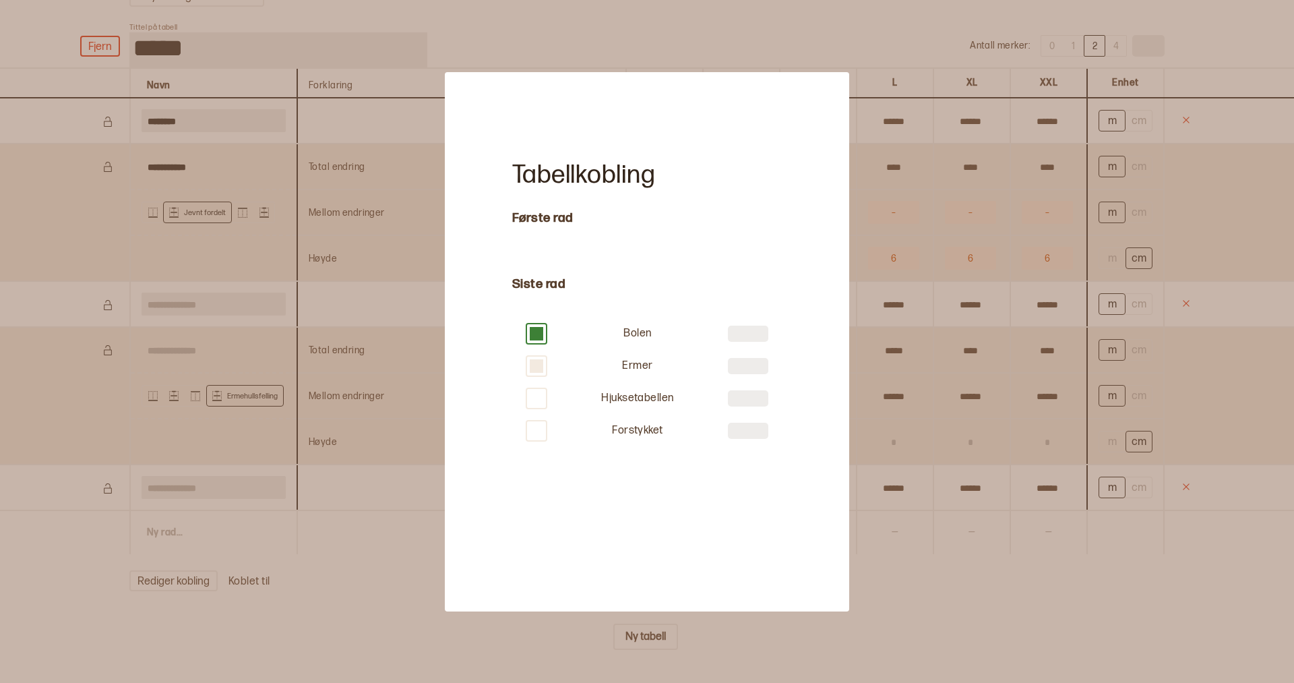
click at [545, 364] on button at bounding box center [536, 366] width 19 height 19
click at [756, 368] on input "*" at bounding box center [748, 366] width 40 height 16
type input "*"
click at [703, 508] on div "Tabellkobling Første rad Siste rad Bolen * Ermer * Hjuksetabellen Forstykket" at bounding box center [647, 341] width 404 height 539
click at [947, 621] on div at bounding box center [647, 341] width 1294 height 683
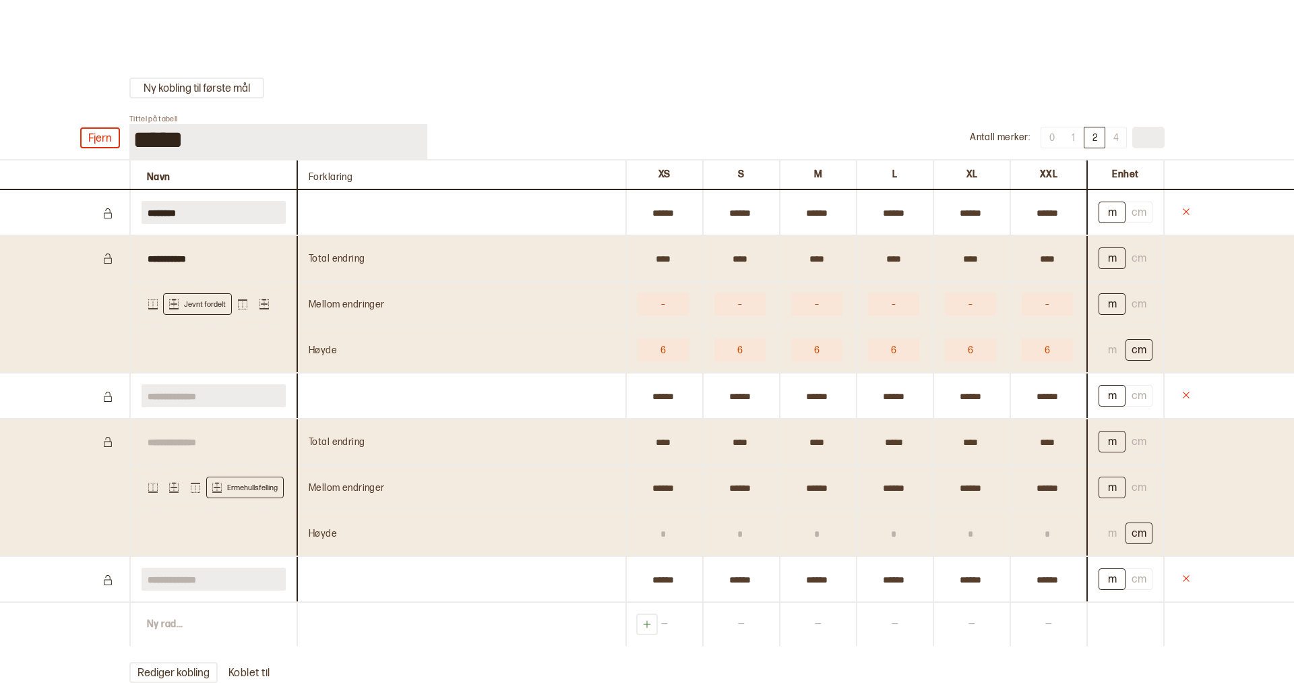
scroll to position [5914, 0]
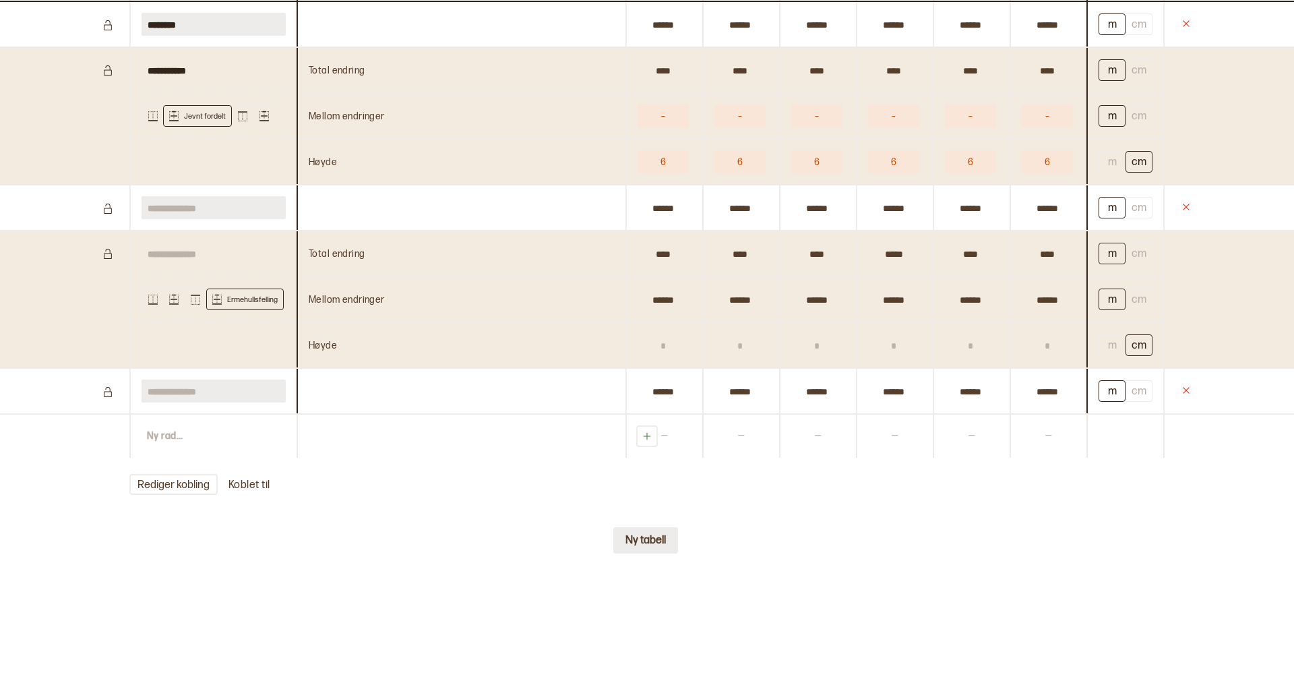
click at [632, 545] on button "Ny tabell" at bounding box center [645, 540] width 65 height 26
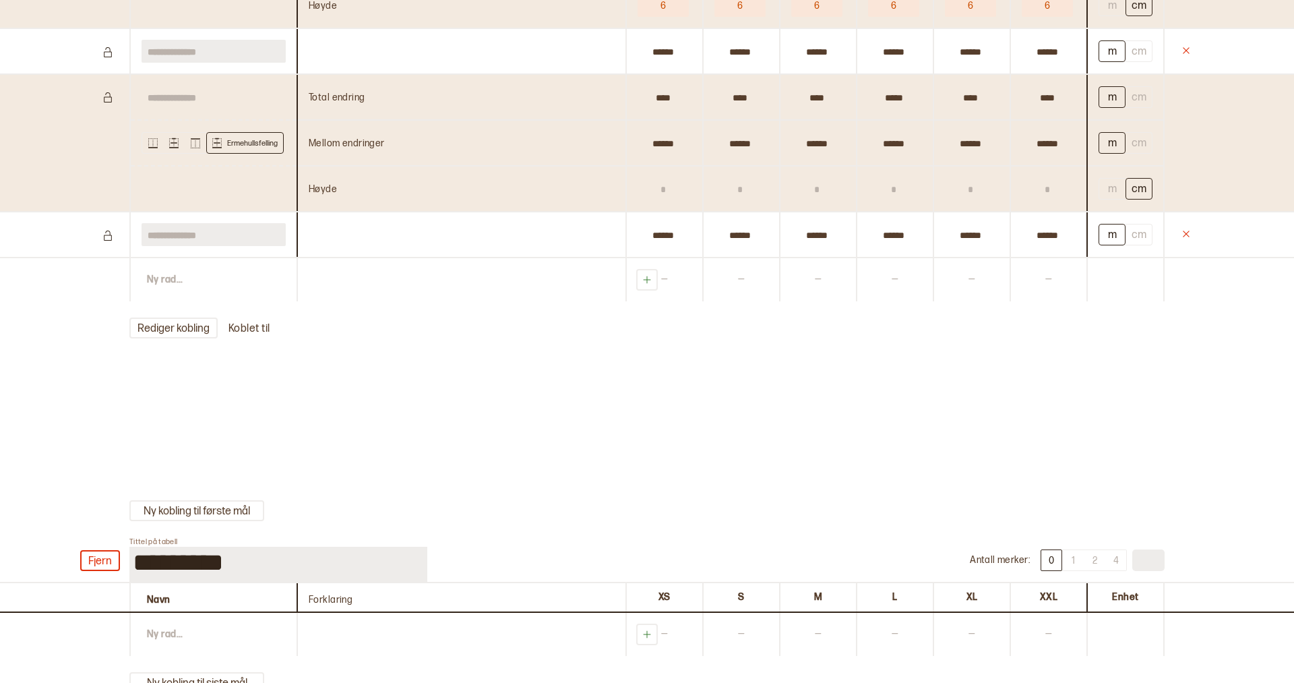
scroll to position [6272, 0]
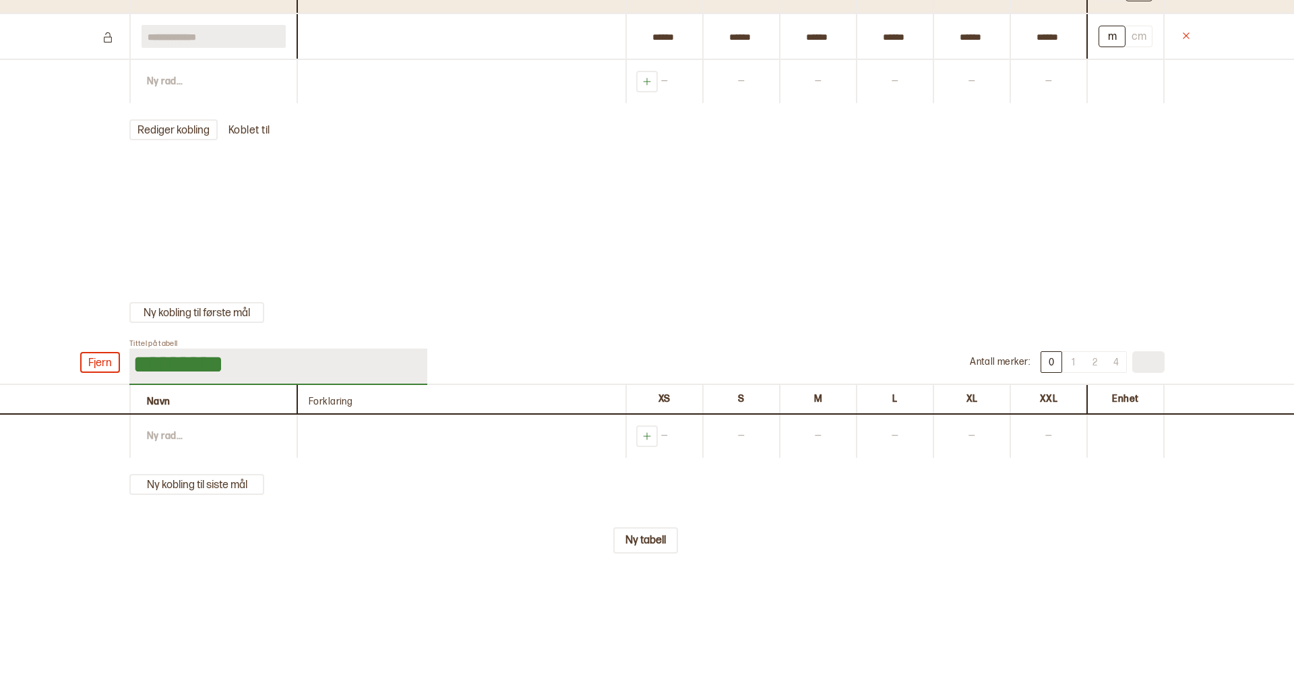
click at [237, 363] on input "*********" at bounding box center [278, 366] width 298 height 36
type input "**********"
click at [313, 299] on div "**********" at bounding box center [647, 398] width 1294 height 225
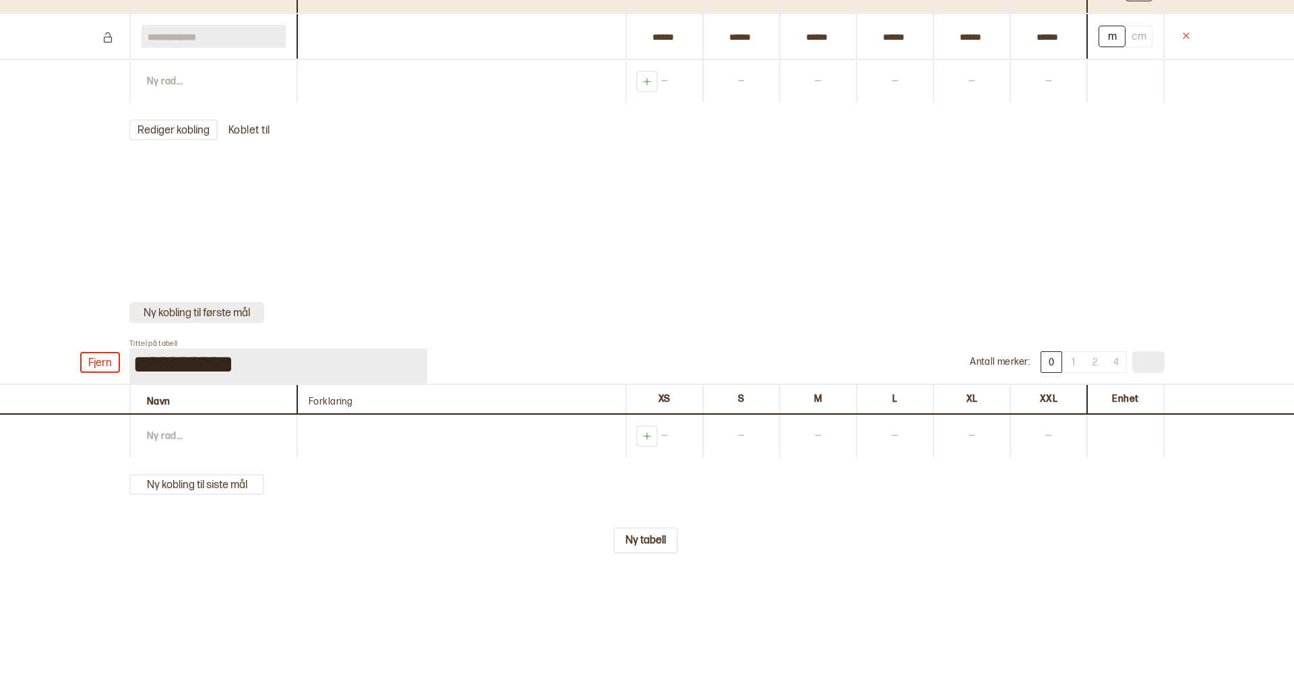
click at [214, 312] on button "Ny kobling til første mål" at bounding box center [196, 312] width 135 height 21
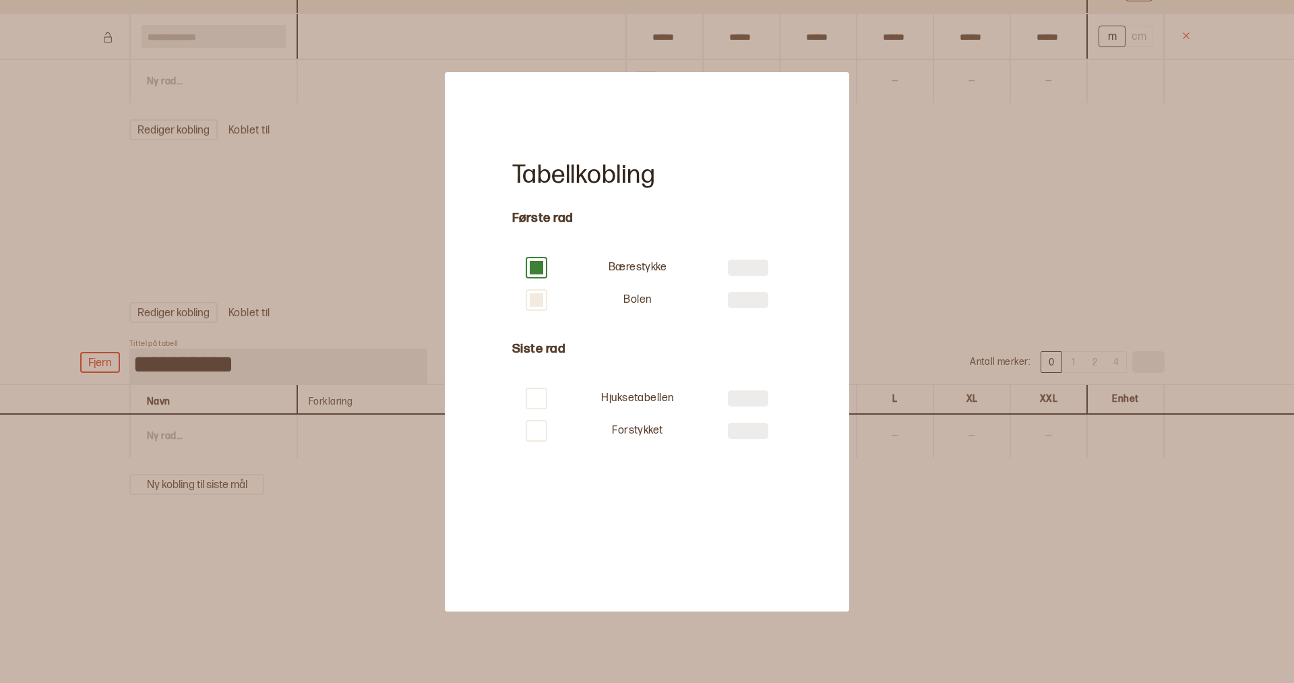
click at [537, 301] on button at bounding box center [536, 299] width 19 height 19
click at [322, 197] on div at bounding box center [647, 341] width 1294 height 683
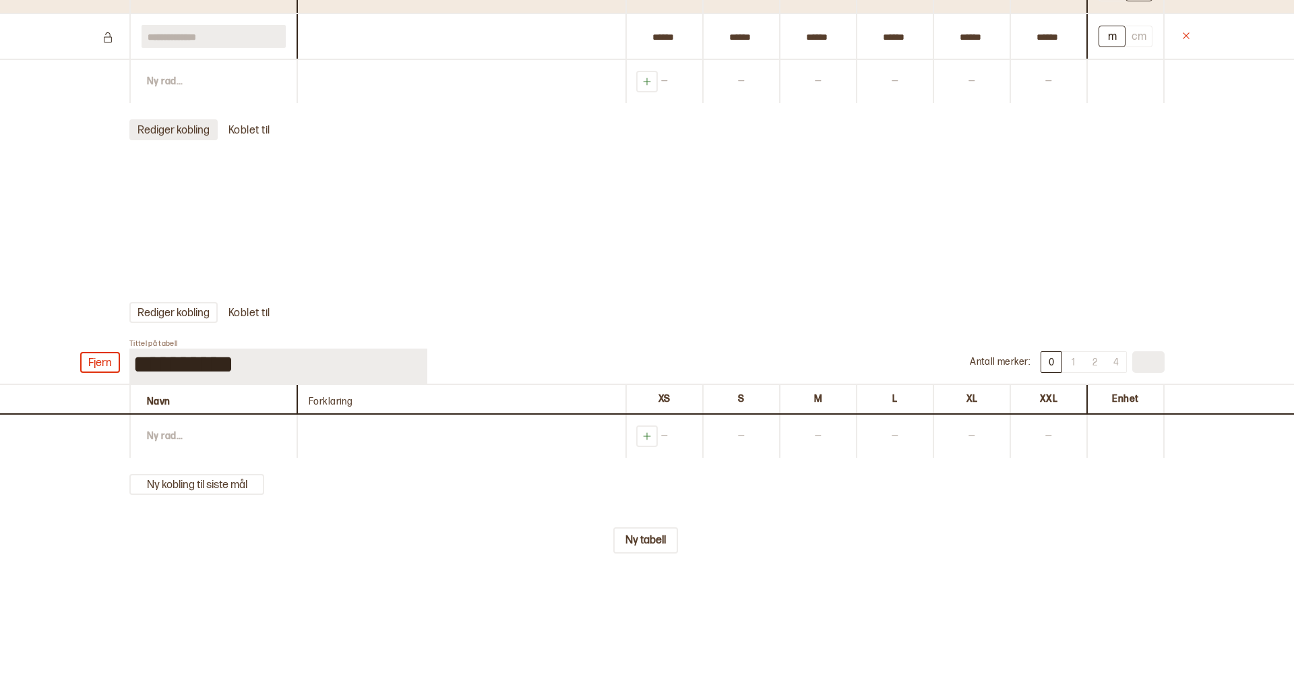
click at [186, 125] on button "Rediger kobling" at bounding box center [173, 129] width 88 height 21
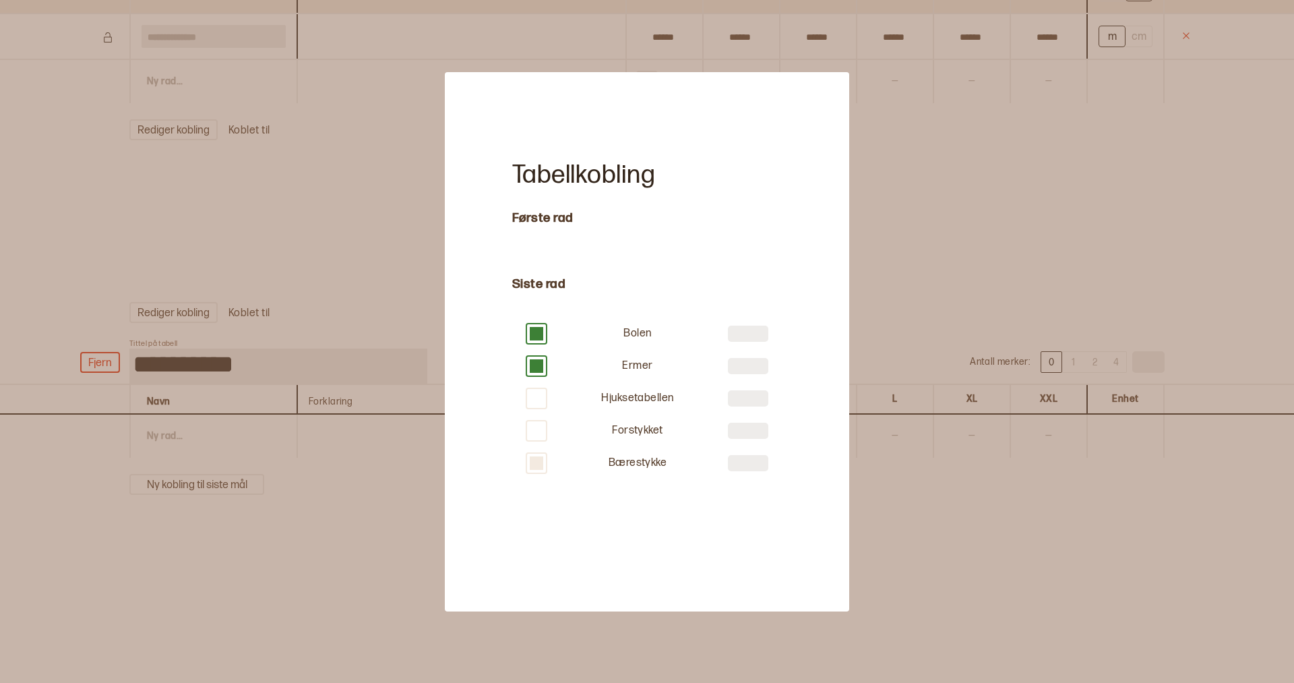
click at [537, 466] on button at bounding box center [536, 463] width 19 height 19
click at [539, 325] on button at bounding box center [536, 333] width 19 height 19
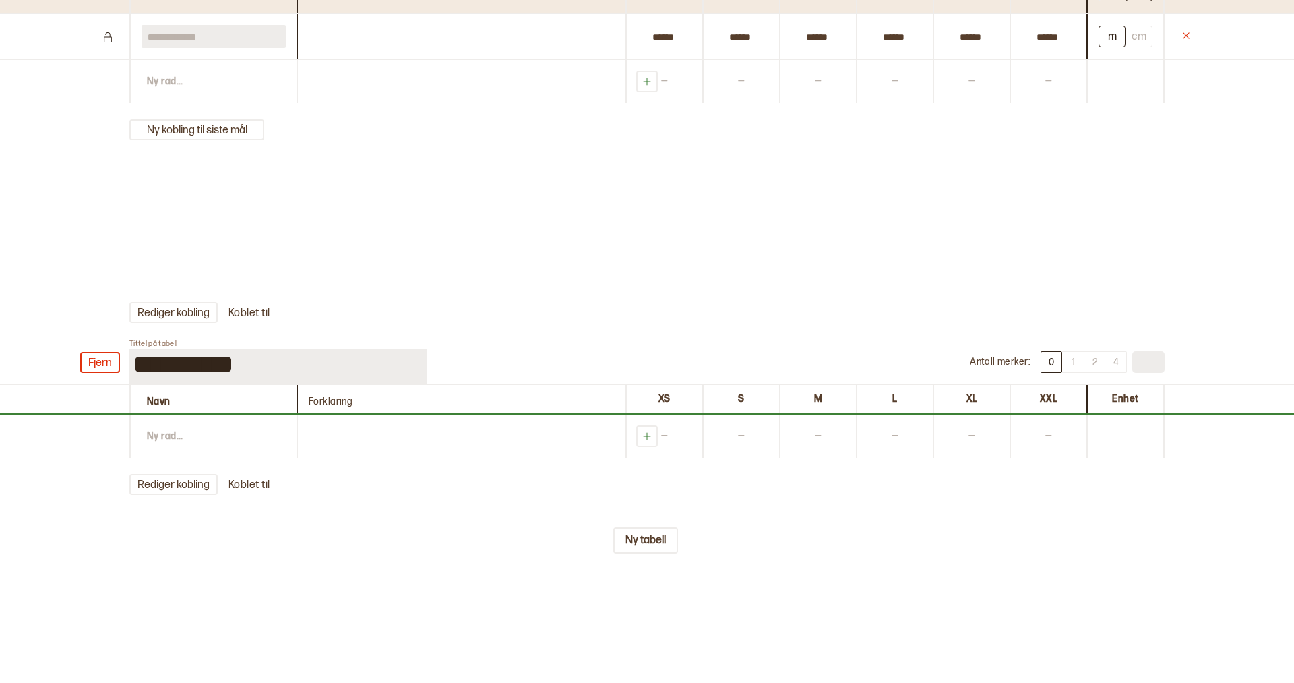
click at [200, 431] on div "Ny rad ..." at bounding box center [212, 436] width 167 height 43
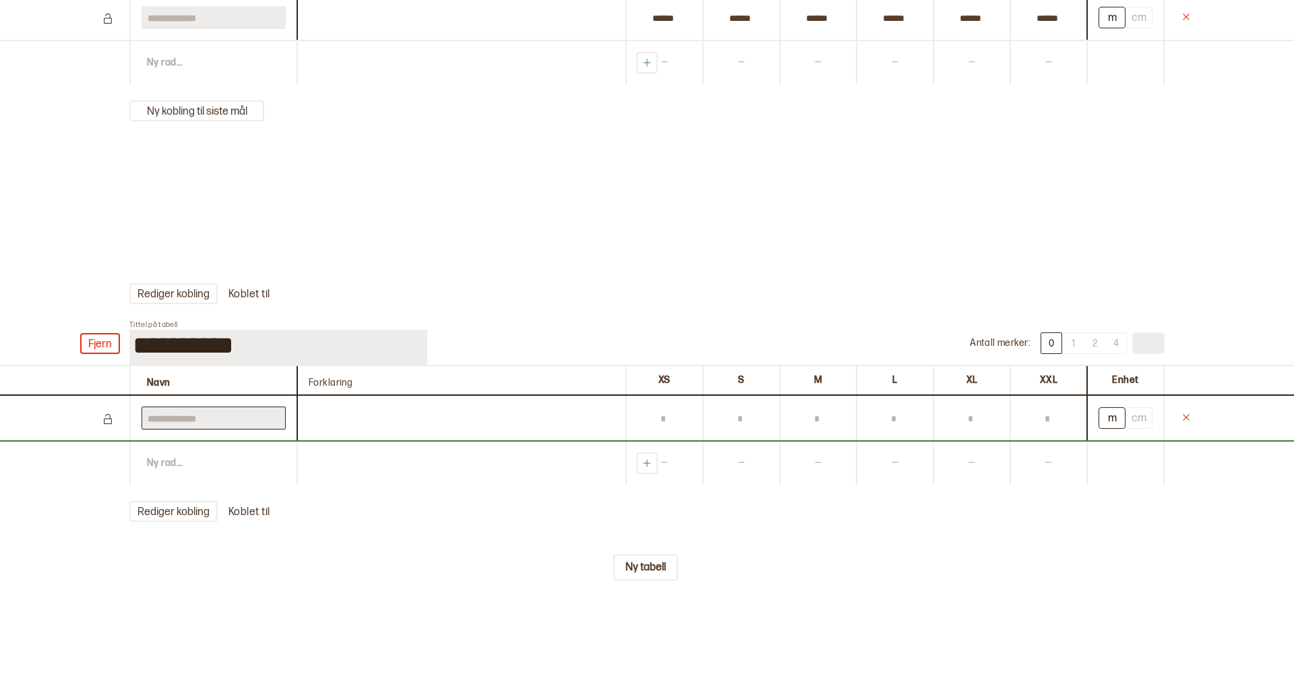
click at [200, 429] on input "text" at bounding box center [214, 417] width 144 height 23
click at [177, 485] on div "Ny rad ..." at bounding box center [212, 462] width 167 height 43
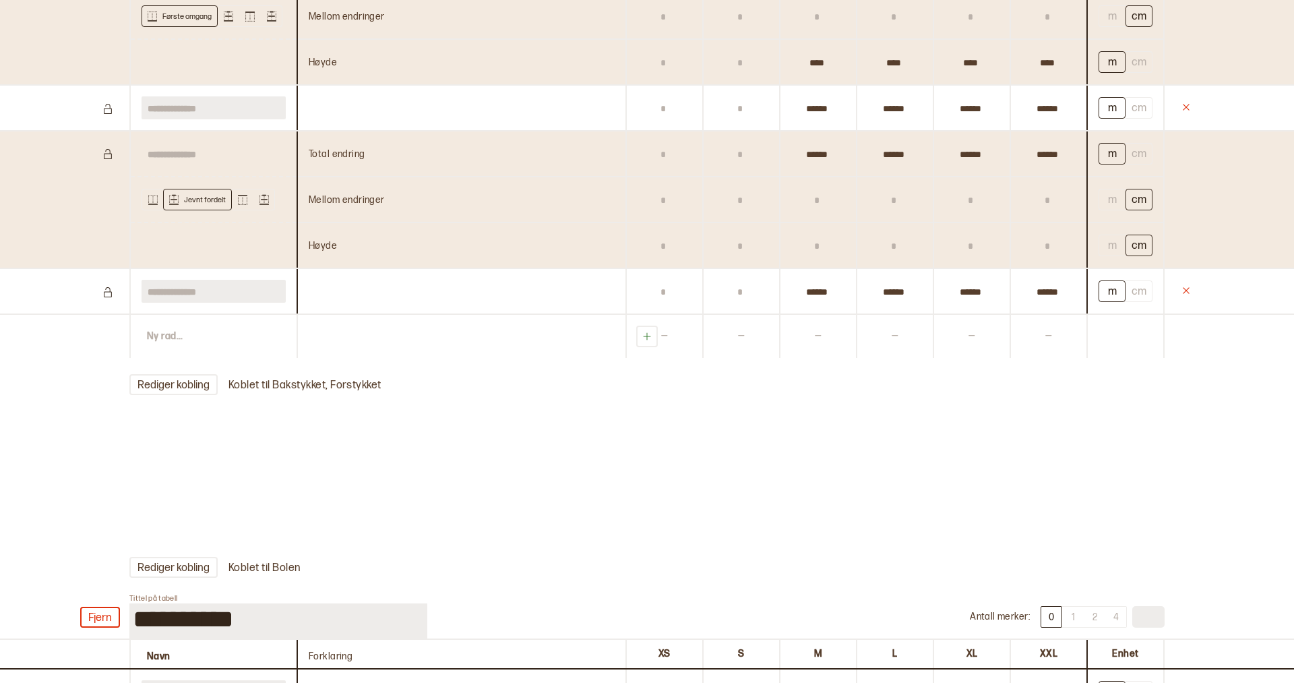
scroll to position [1247, 0]
click at [176, 382] on button "Rediger kobling" at bounding box center [173, 383] width 88 height 21
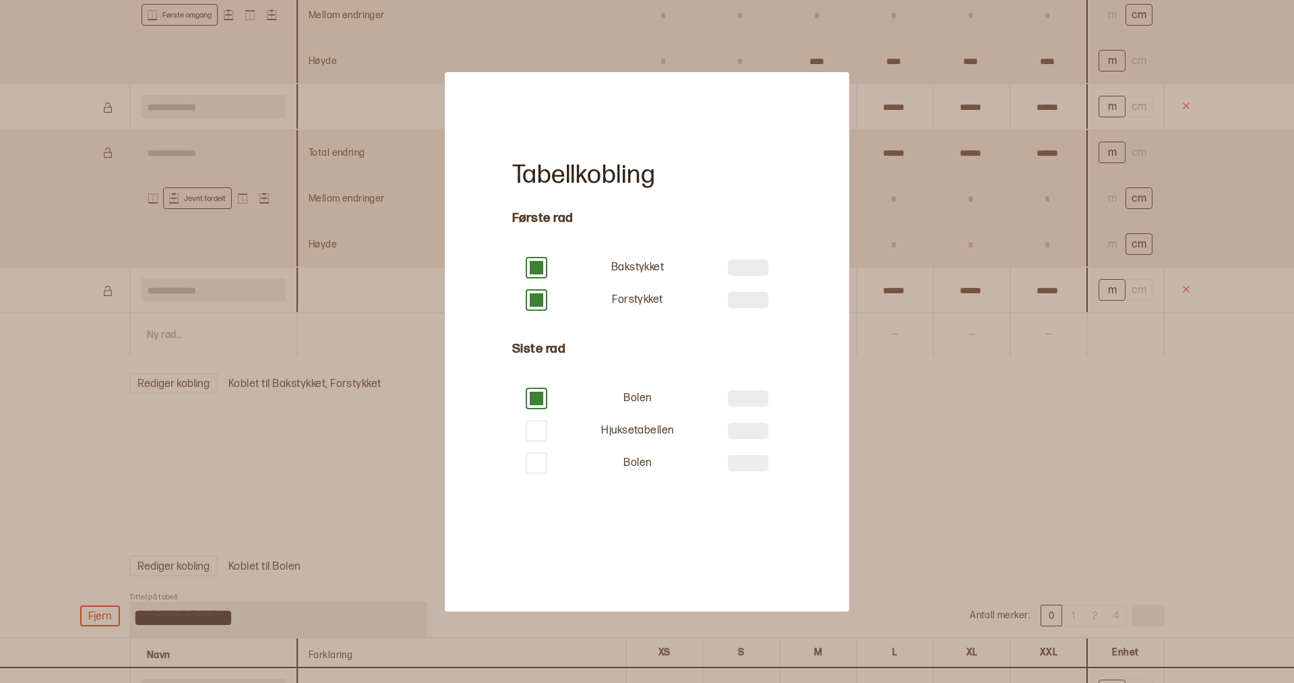
click at [989, 417] on div at bounding box center [647, 341] width 1294 height 683
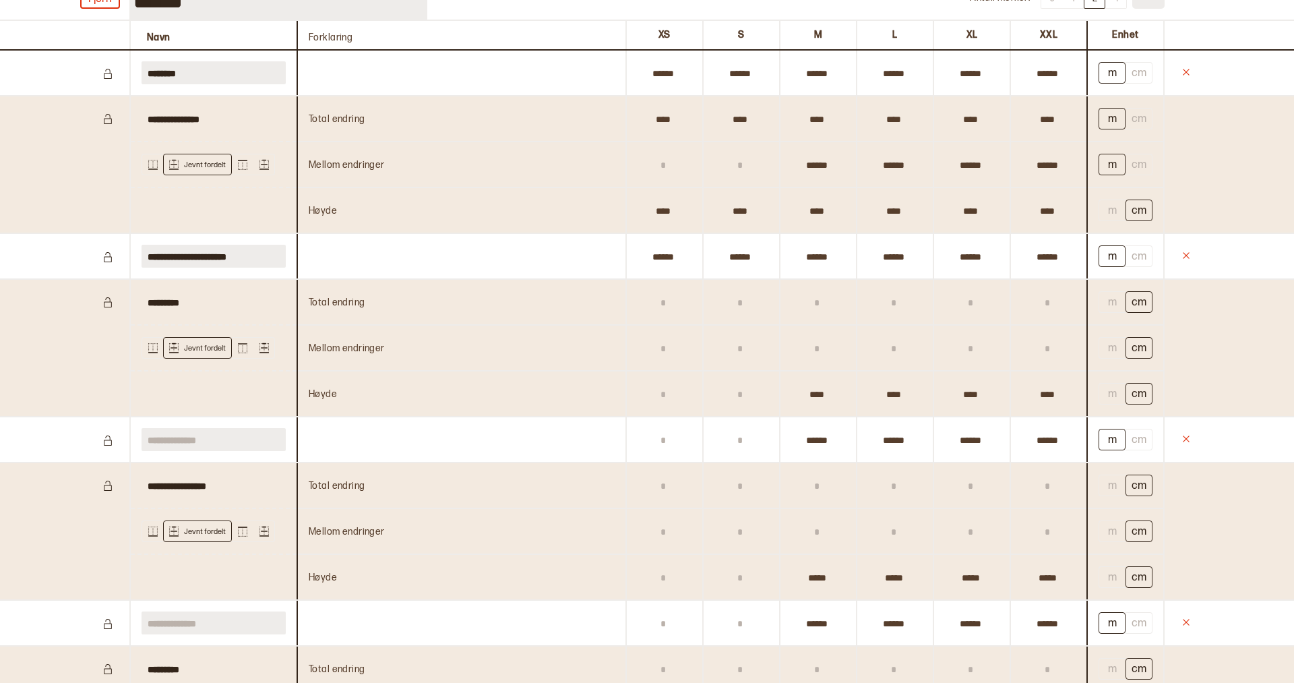
scroll to position [0, 0]
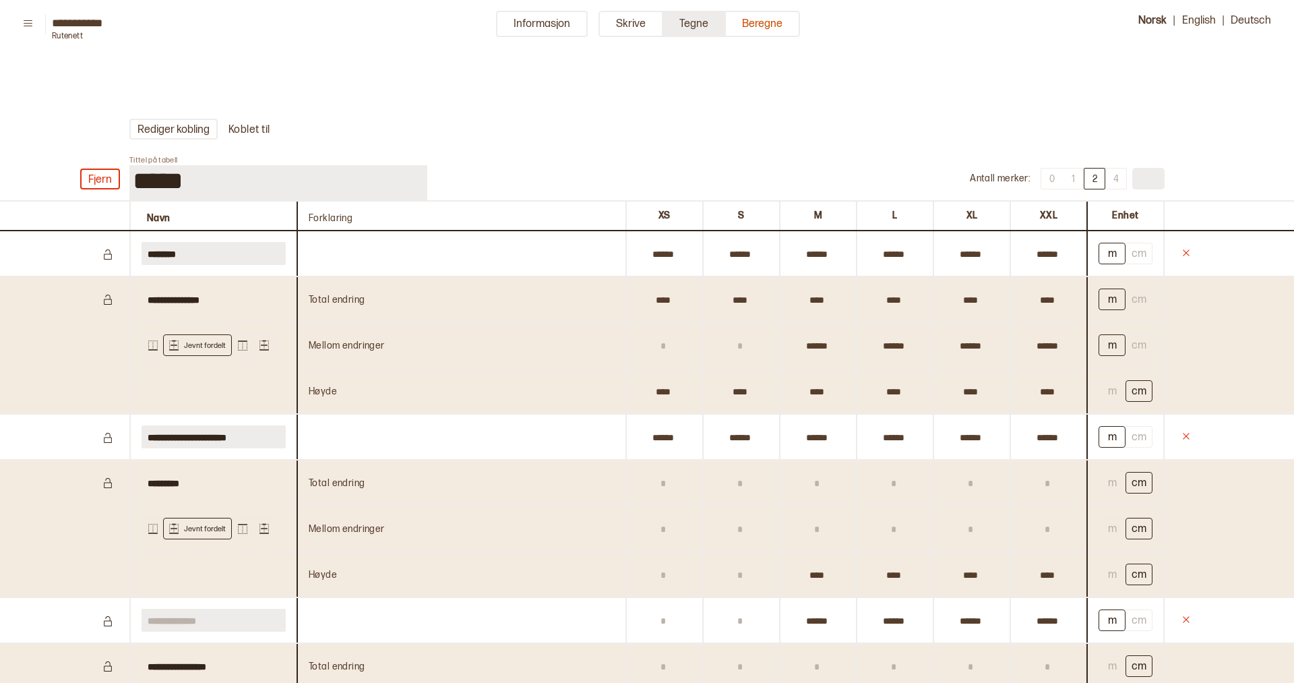
click at [696, 26] on button "Tegne" at bounding box center [694, 24] width 63 height 26
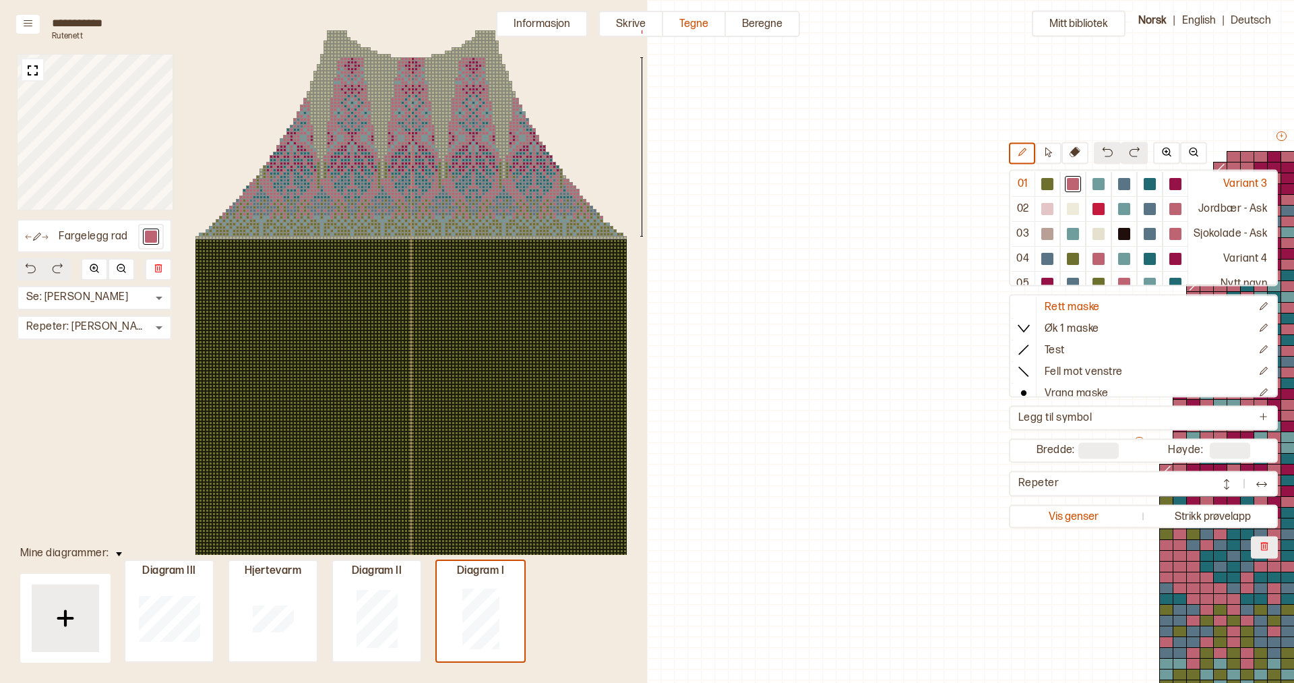
scroll to position [106, 485]
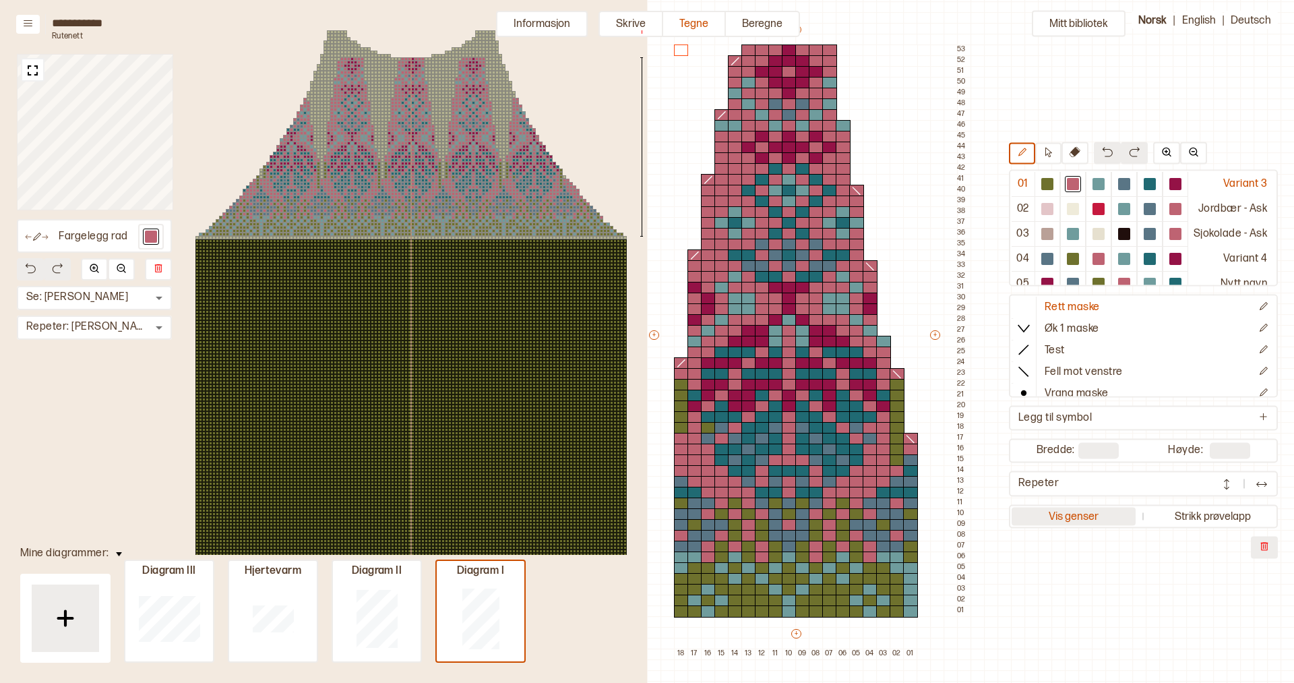
click at [1051, 518] on button "Vis genser" at bounding box center [1074, 517] width 125 height 18
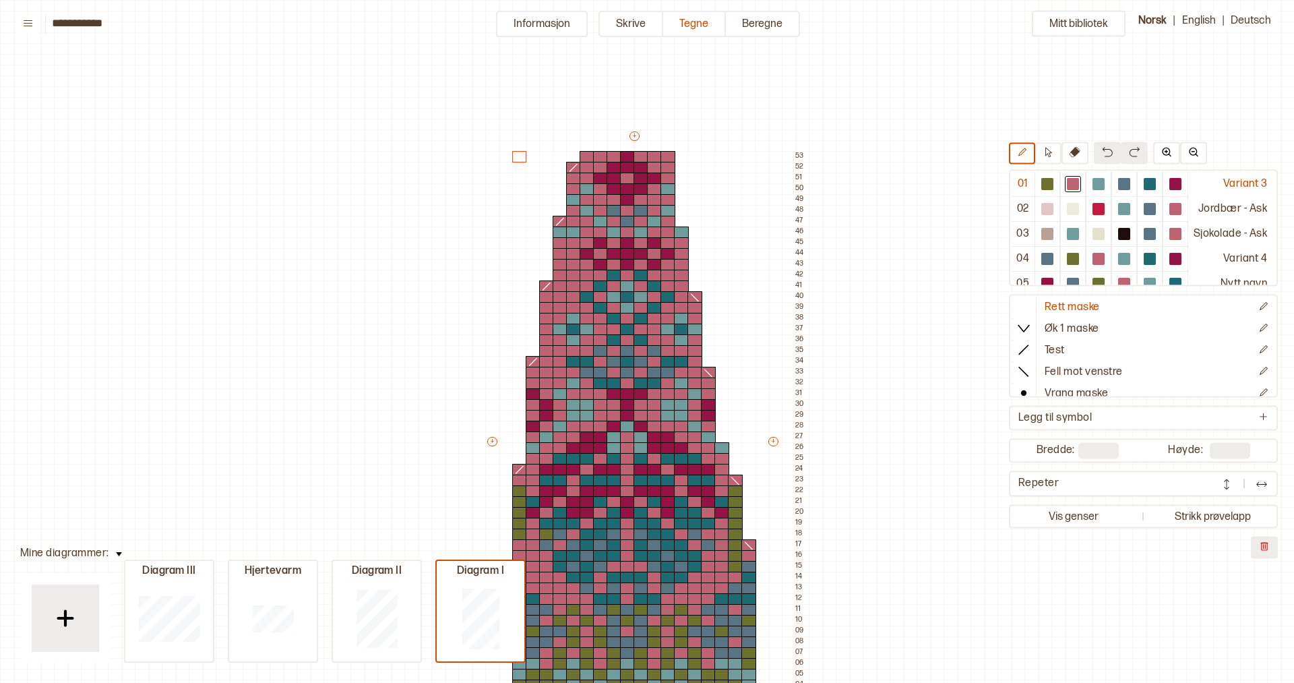
scroll to position [106, 0]
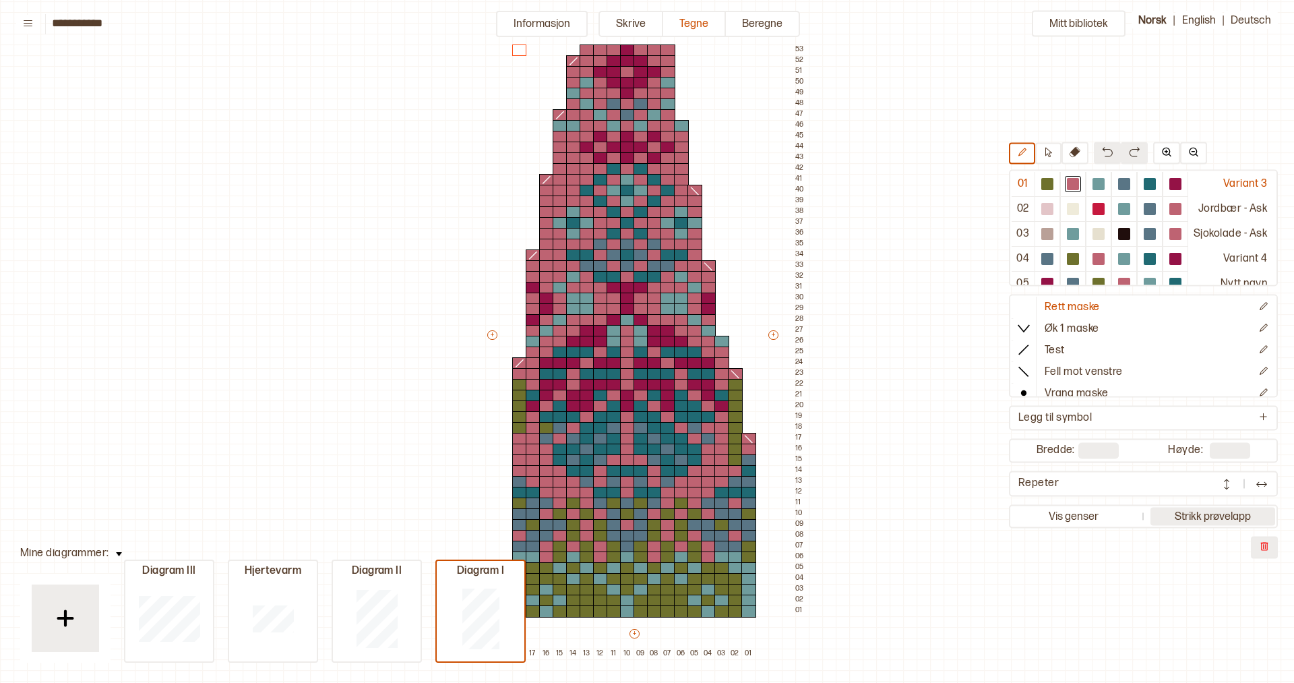
click at [1212, 516] on button "Strikk prøvelapp" at bounding box center [1213, 517] width 125 height 18
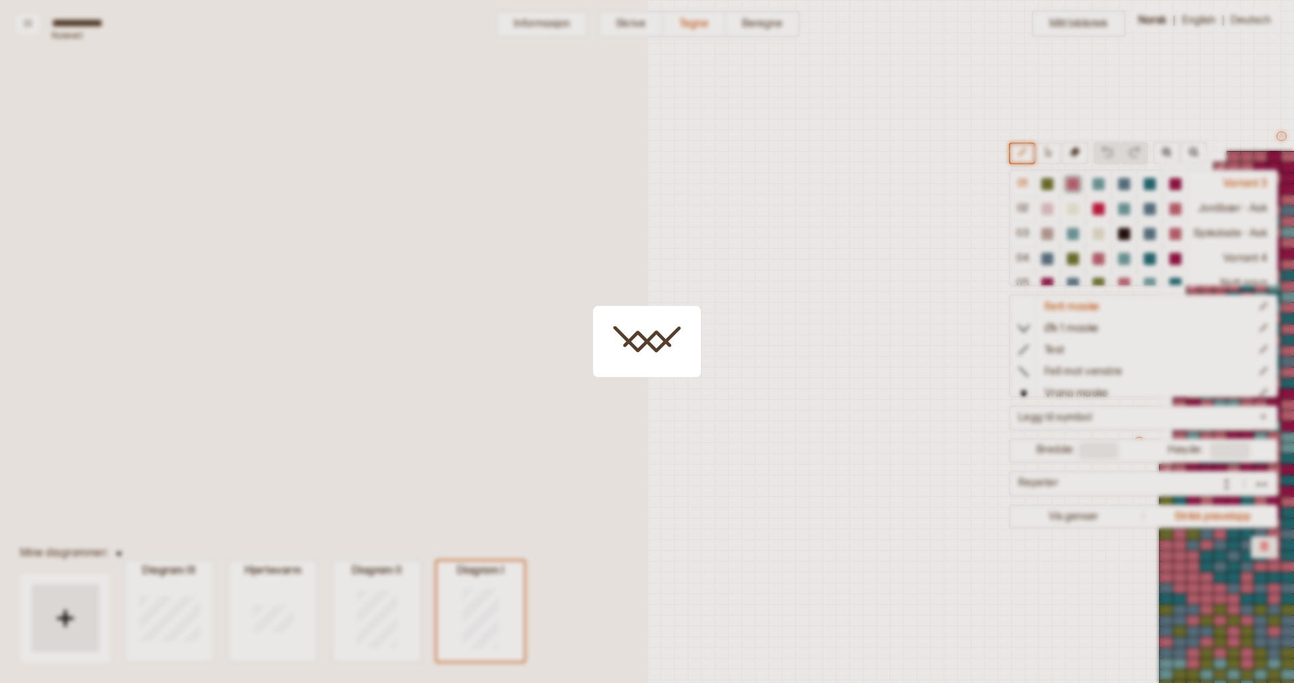
scroll to position [106, 485]
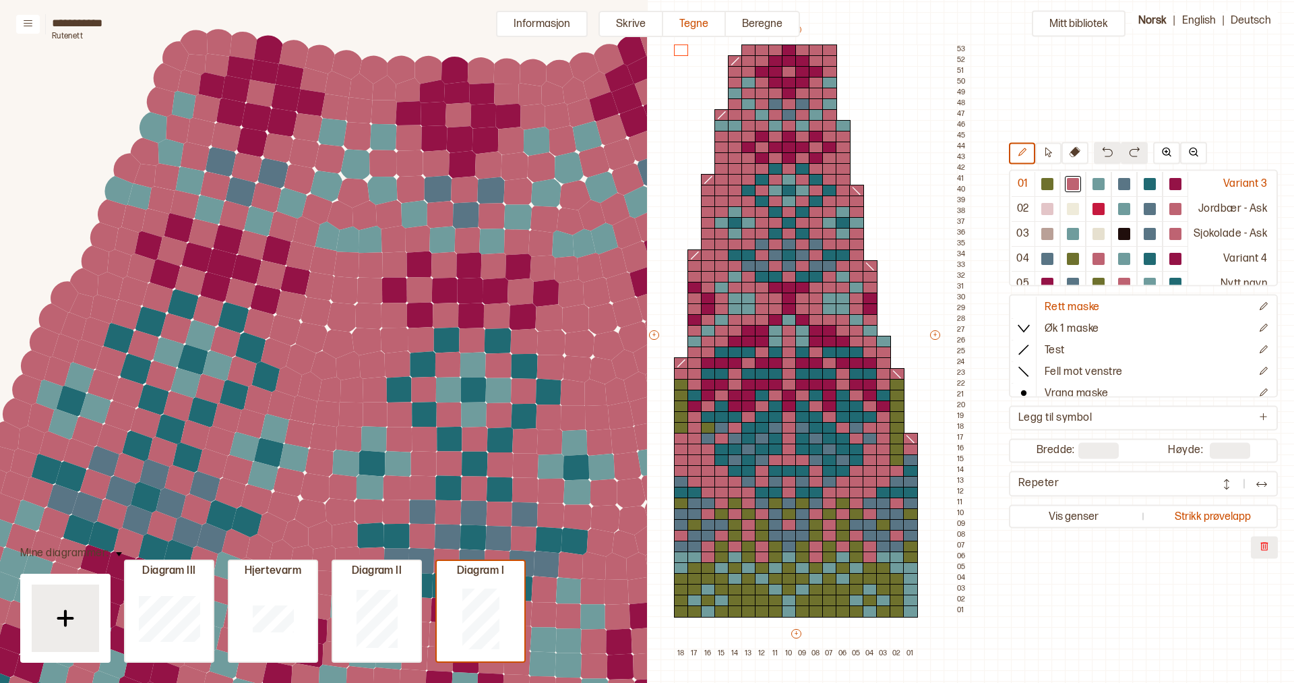
drag, startPoint x: 452, startPoint y: 235, endPoint x: 338, endPoint y: 316, distance: 139.7
click at [338, 319] on circle at bounding box center [343, 317] width 38 height 38
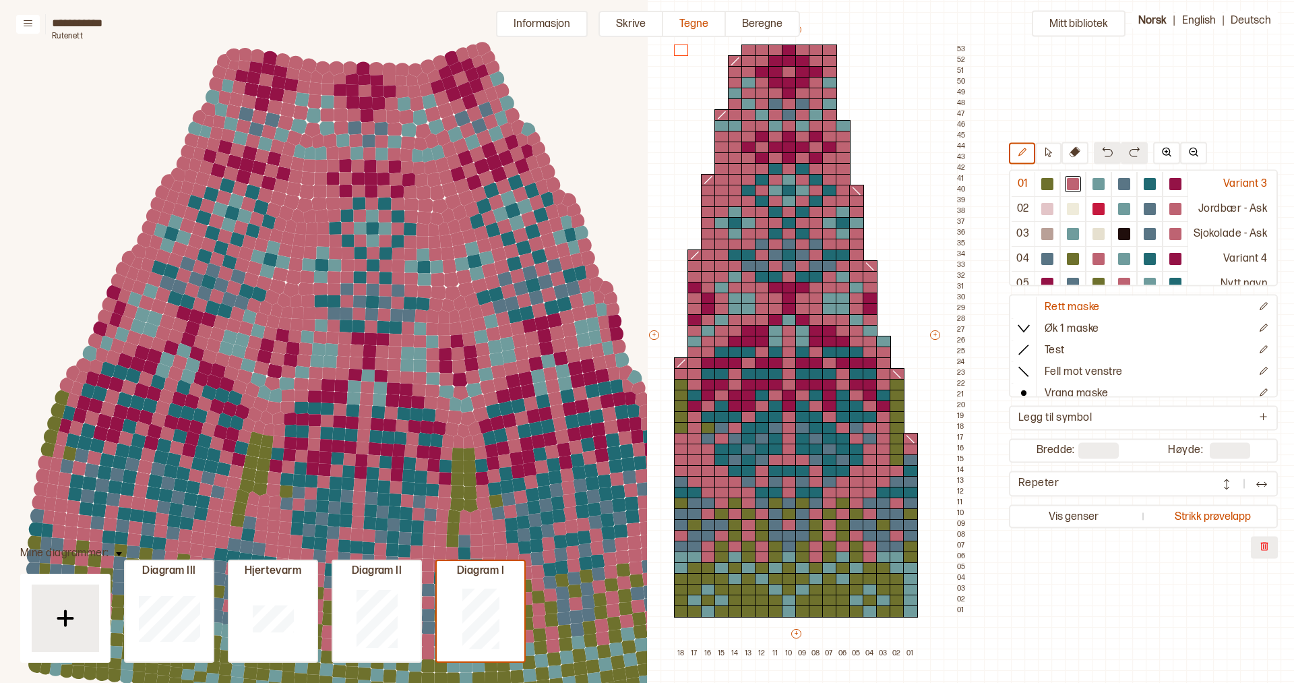
drag, startPoint x: 565, startPoint y: 330, endPoint x: 431, endPoint y: 210, distance: 179.5
click at [420, 210] on circle at bounding box center [411, 205] width 18 height 18
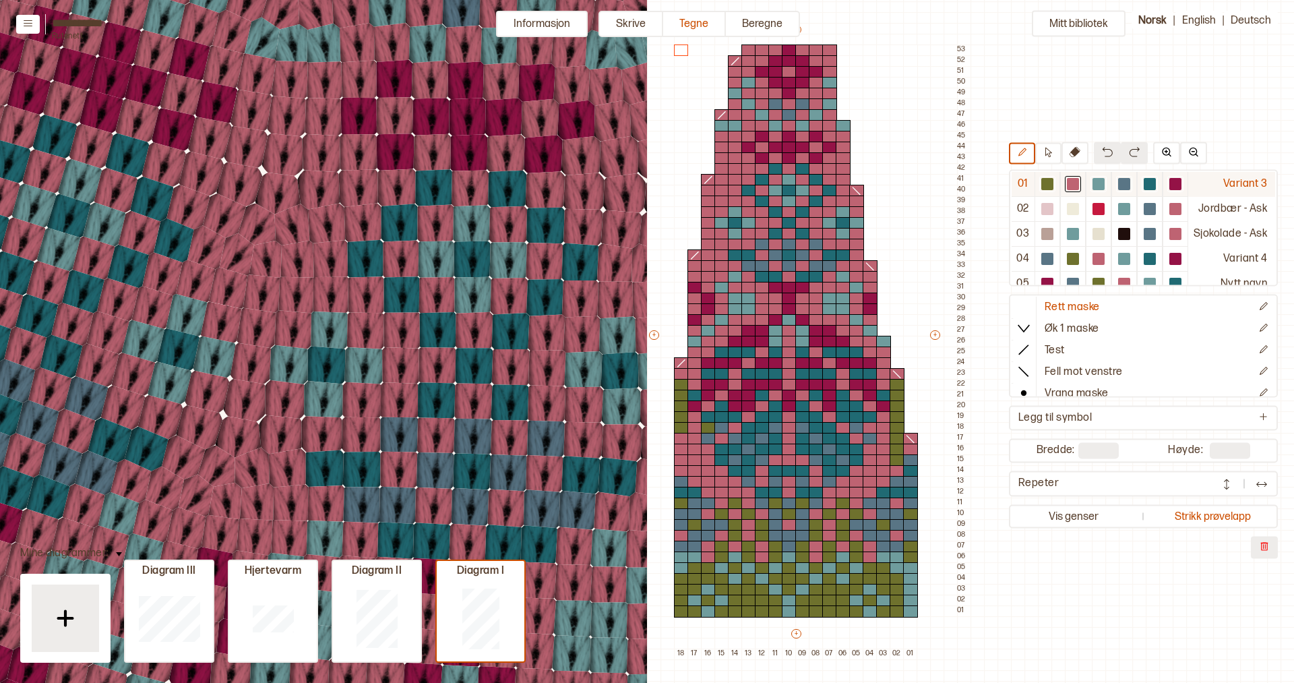
click at [1101, 183] on div at bounding box center [1099, 185] width 12 height 12
click at [287, 84] on circle at bounding box center [290, 79] width 51 height 51
click at [289, 113] on circle at bounding box center [287, 115] width 53 height 53
click at [290, 147] on circle at bounding box center [284, 154] width 54 height 54
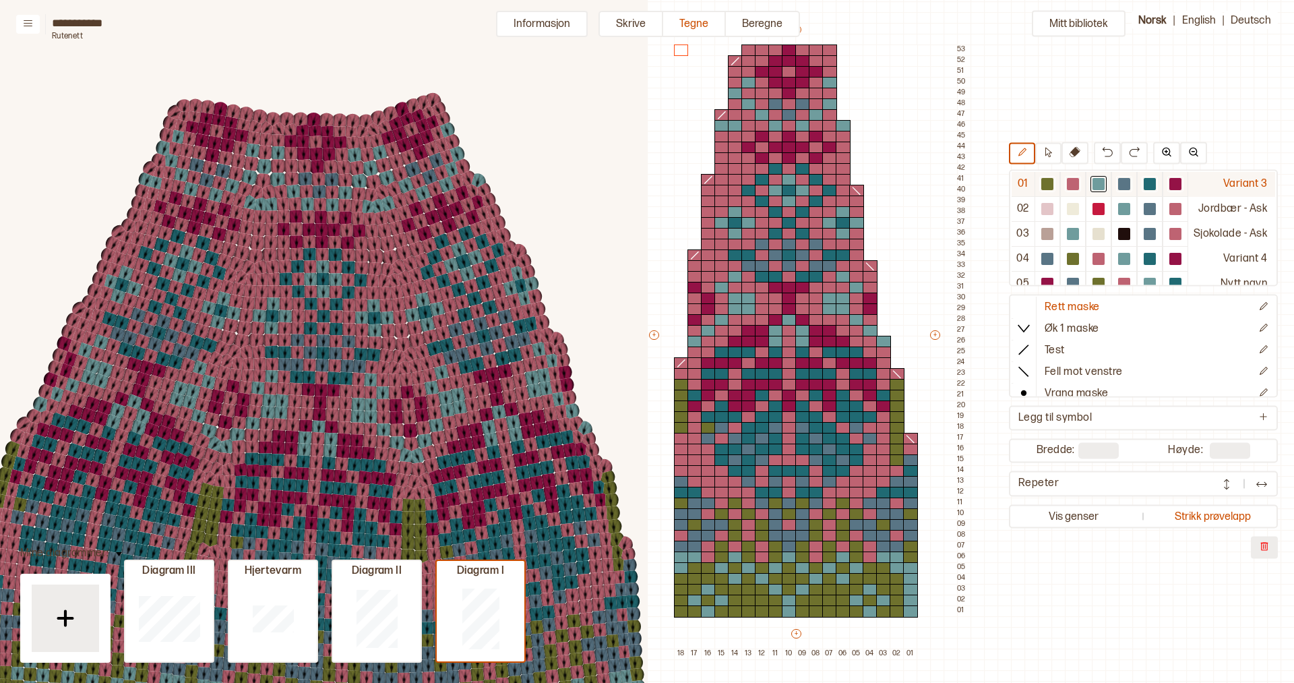
click at [1128, 186] on div at bounding box center [1124, 185] width 12 height 12
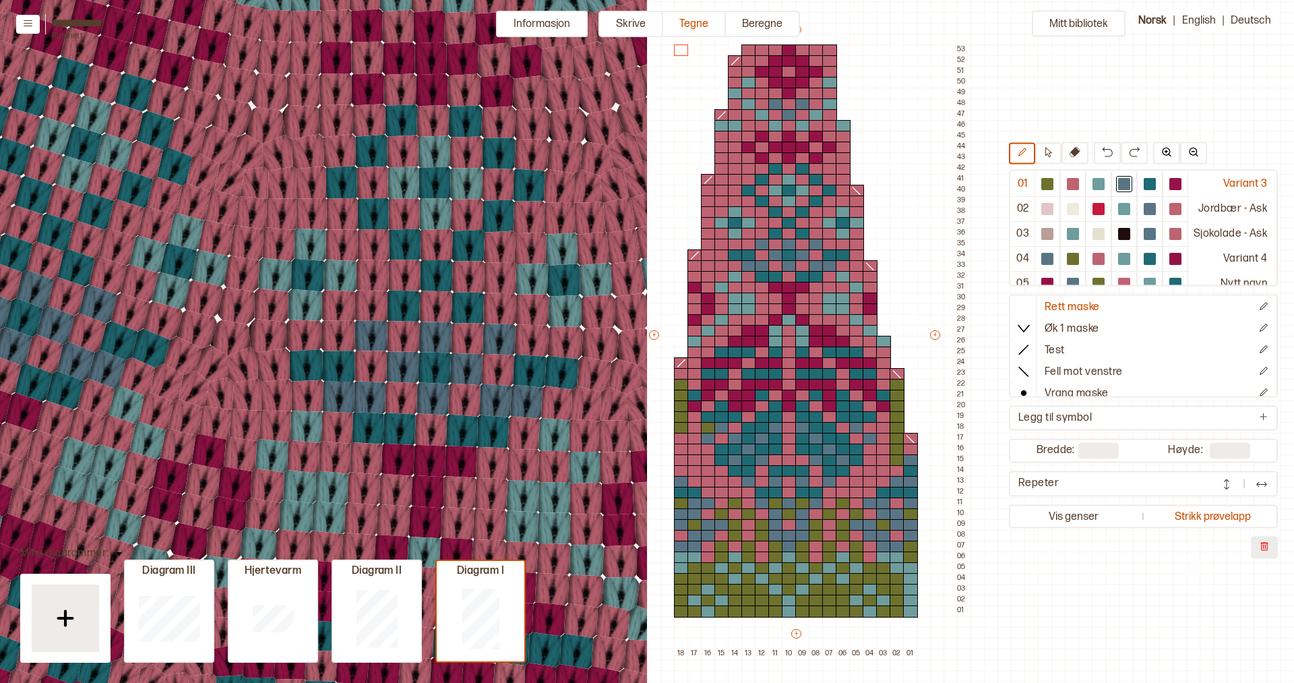
click at [235, 337] on circle at bounding box center [231, 339] width 50 height 50
click at [212, 367] on circle at bounding box center [214, 366] width 59 height 59
click at [243, 370] on circle at bounding box center [242, 366] width 55 height 55
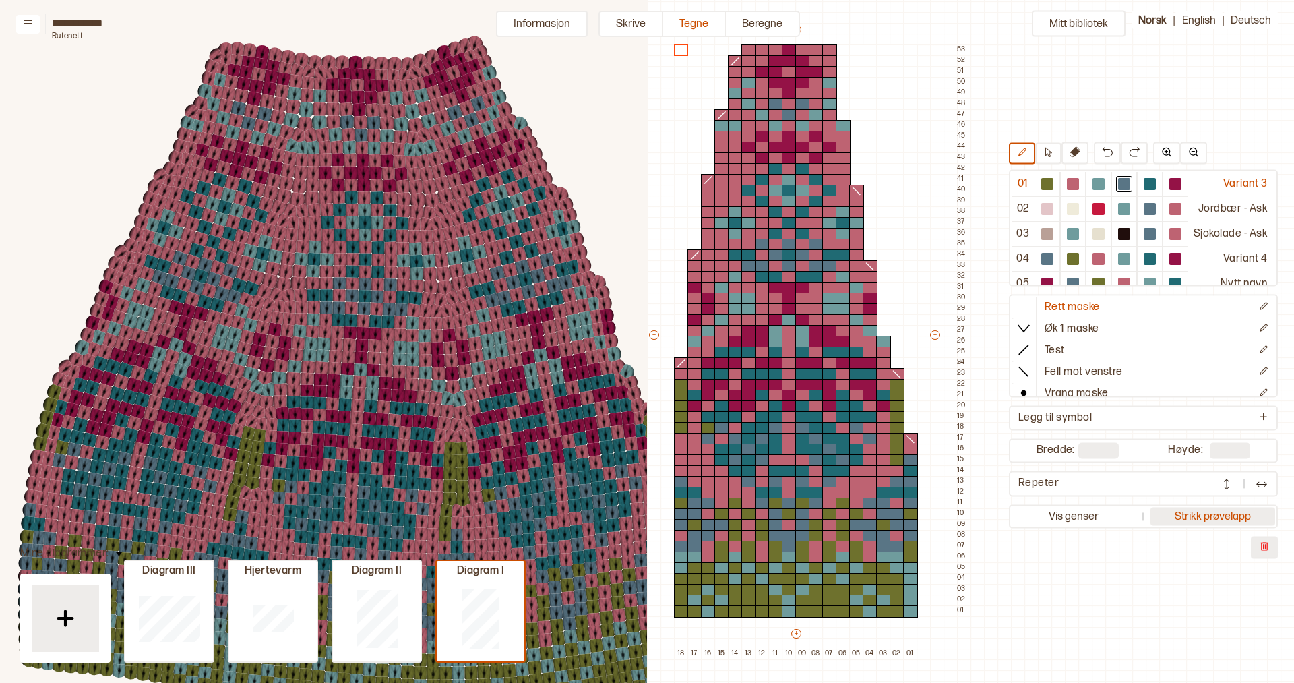
click at [1216, 520] on button "Strikk prøvelapp" at bounding box center [1213, 517] width 125 height 18
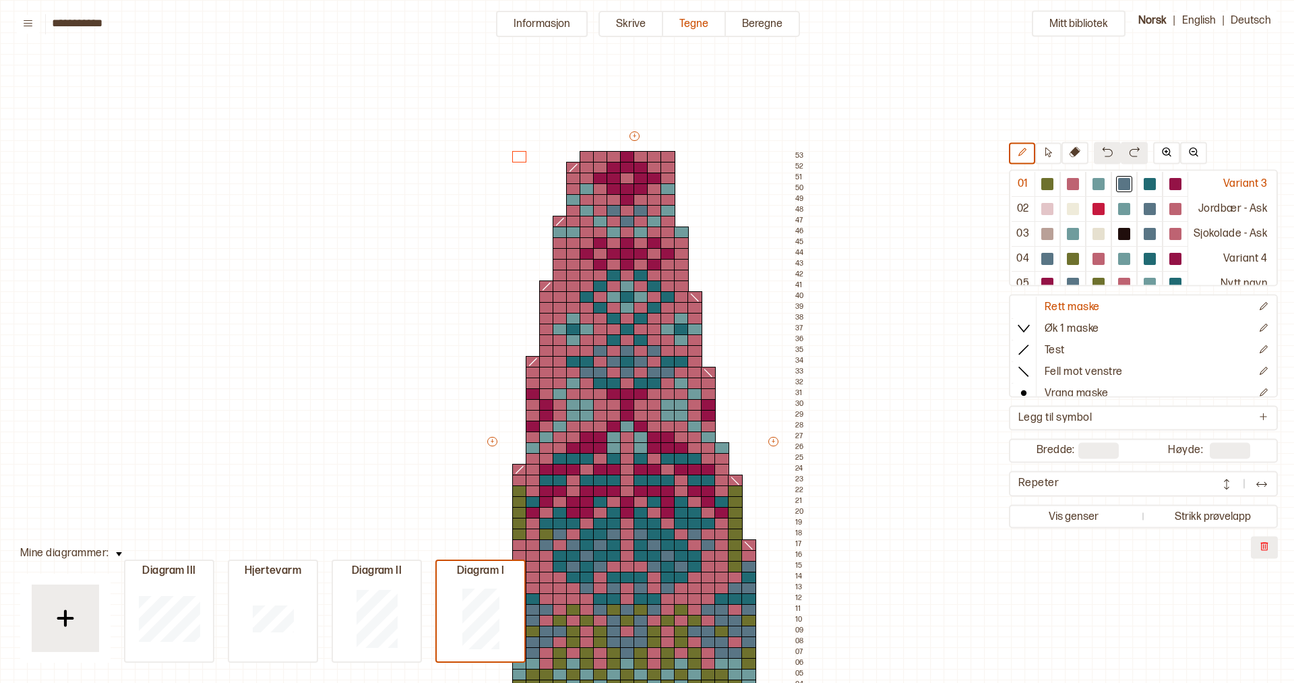
scroll to position [106, 0]
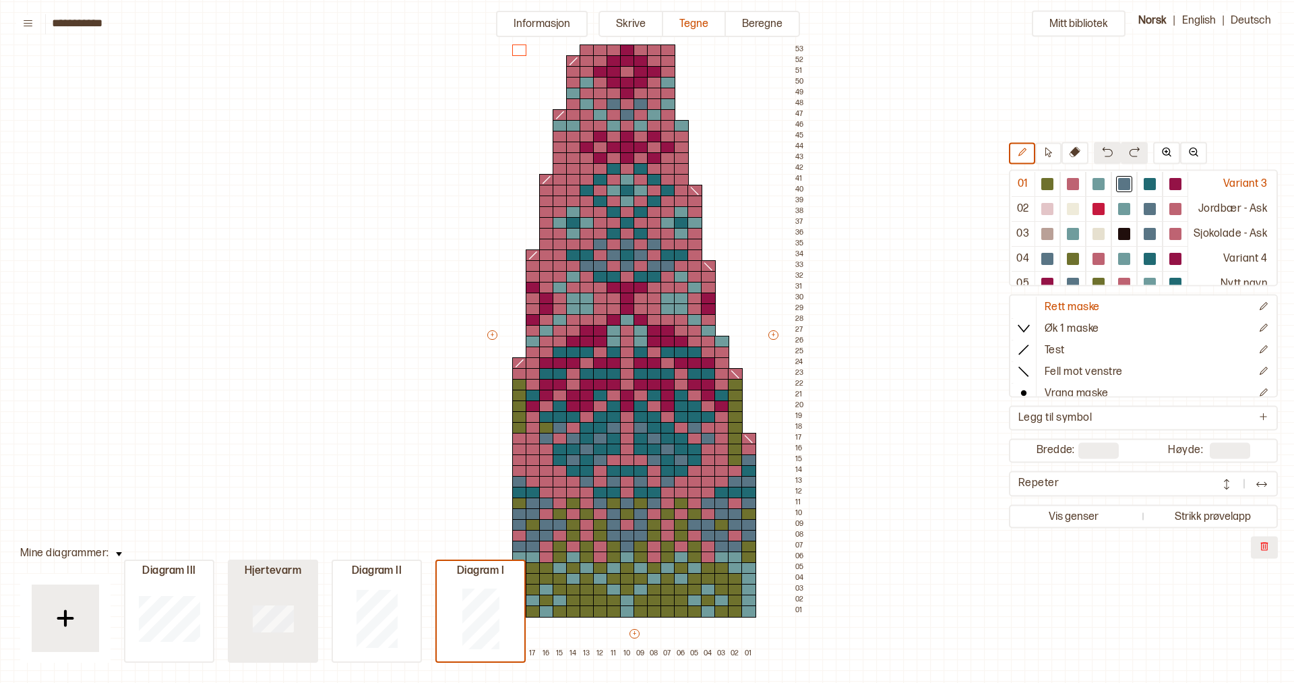
click at [229, 626] on div at bounding box center [273, 618] width 88 height 86
type input "**"
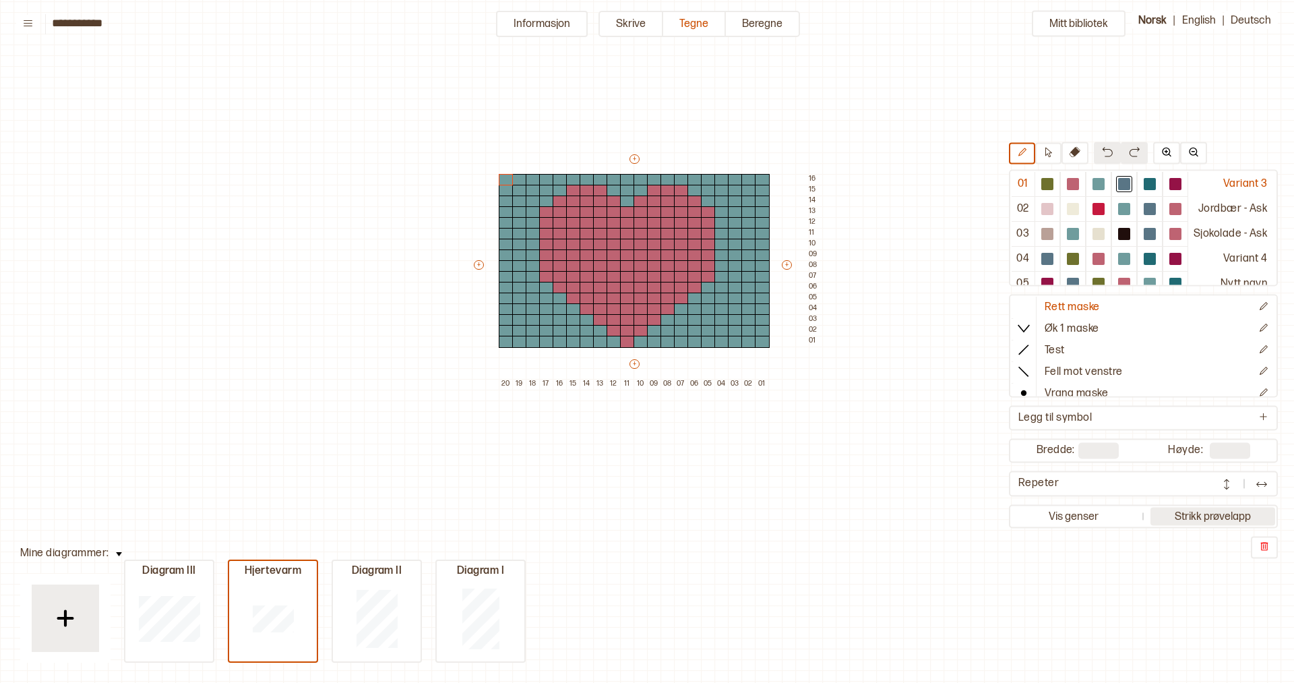
click at [1211, 519] on button "Strikk prøvelapp" at bounding box center [1213, 517] width 125 height 18
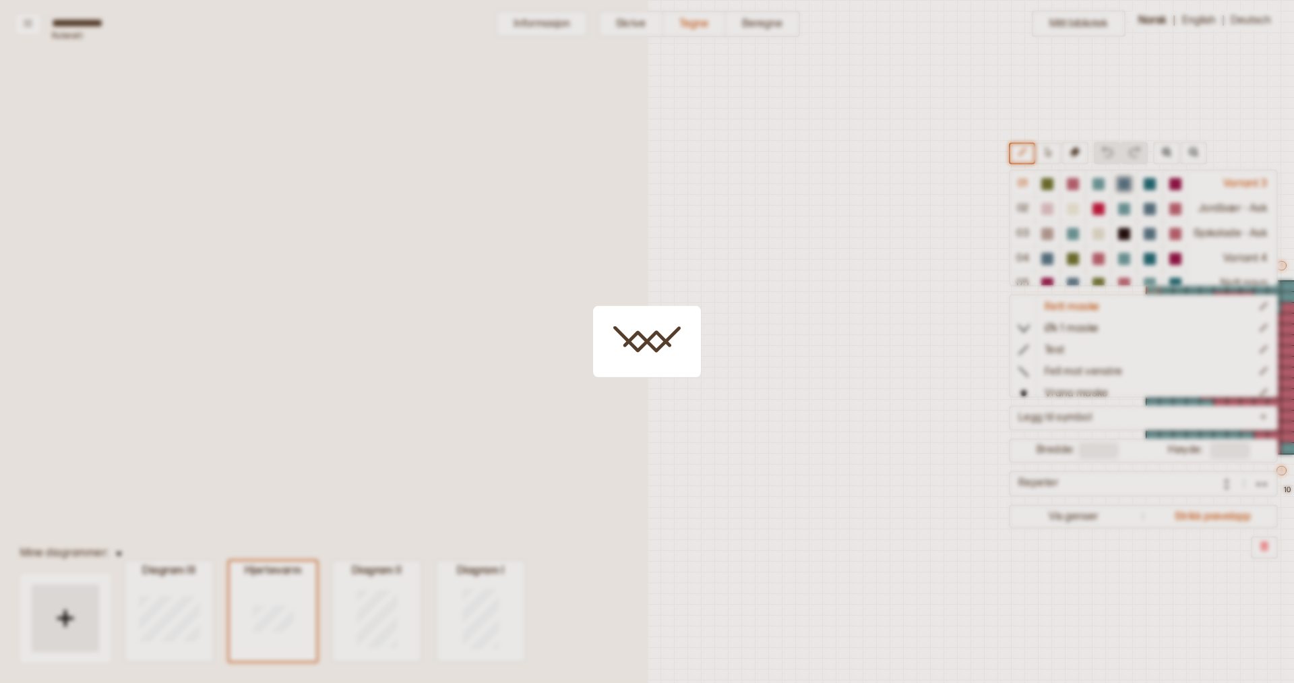
scroll to position [36, 499]
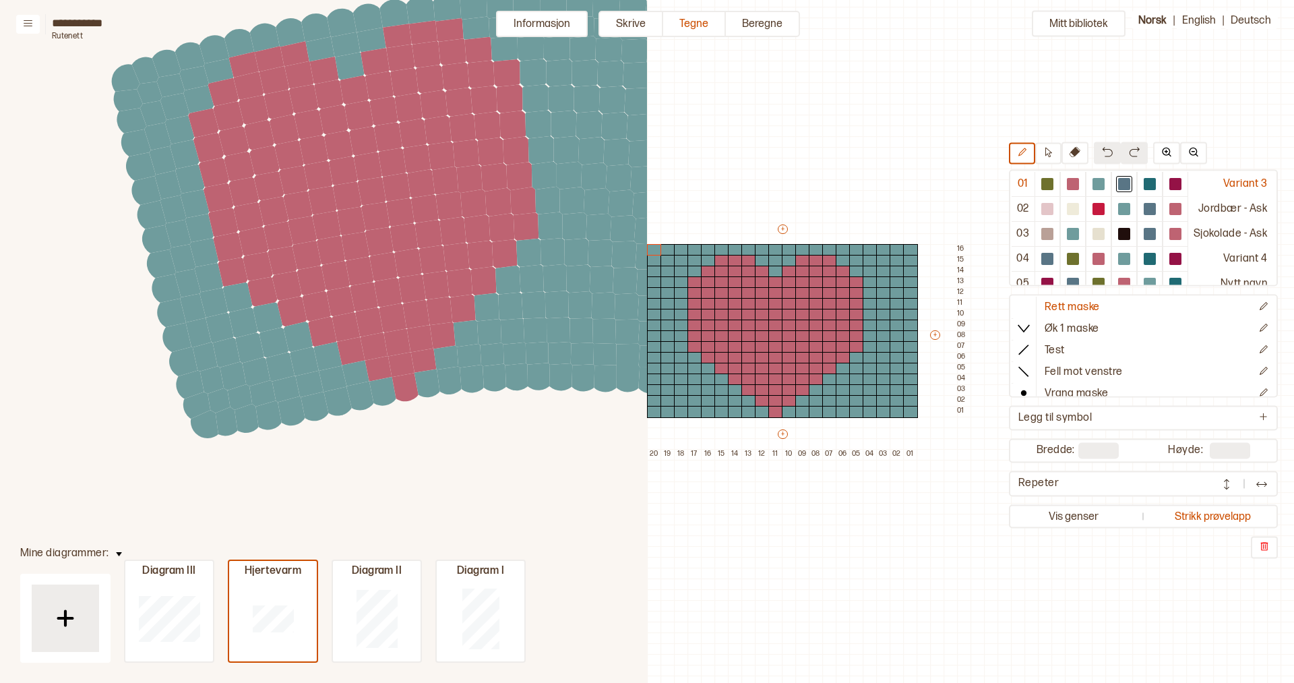
drag, startPoint x: 499, startPoint y: 424, endPoint x: 442, endPoint y: 288, distance: 146.8
click at [450, 265] on circle at bounding box center [455, 257] width 37 height 37
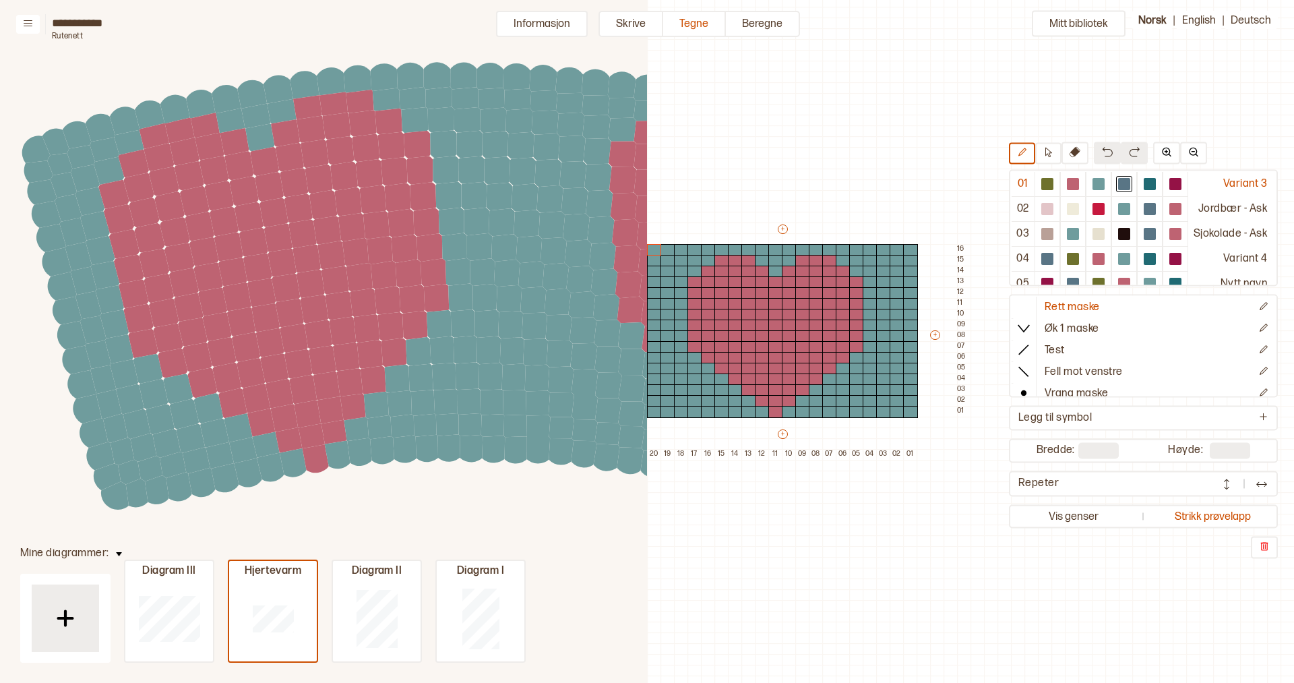
drag, startPoint x: 433, startPoint y: 219, endPoint x: 346, endPoint y: 293, distance: 113.8
click at [342, 293] on circle at bounding box center [335, 281] width 38 height 38
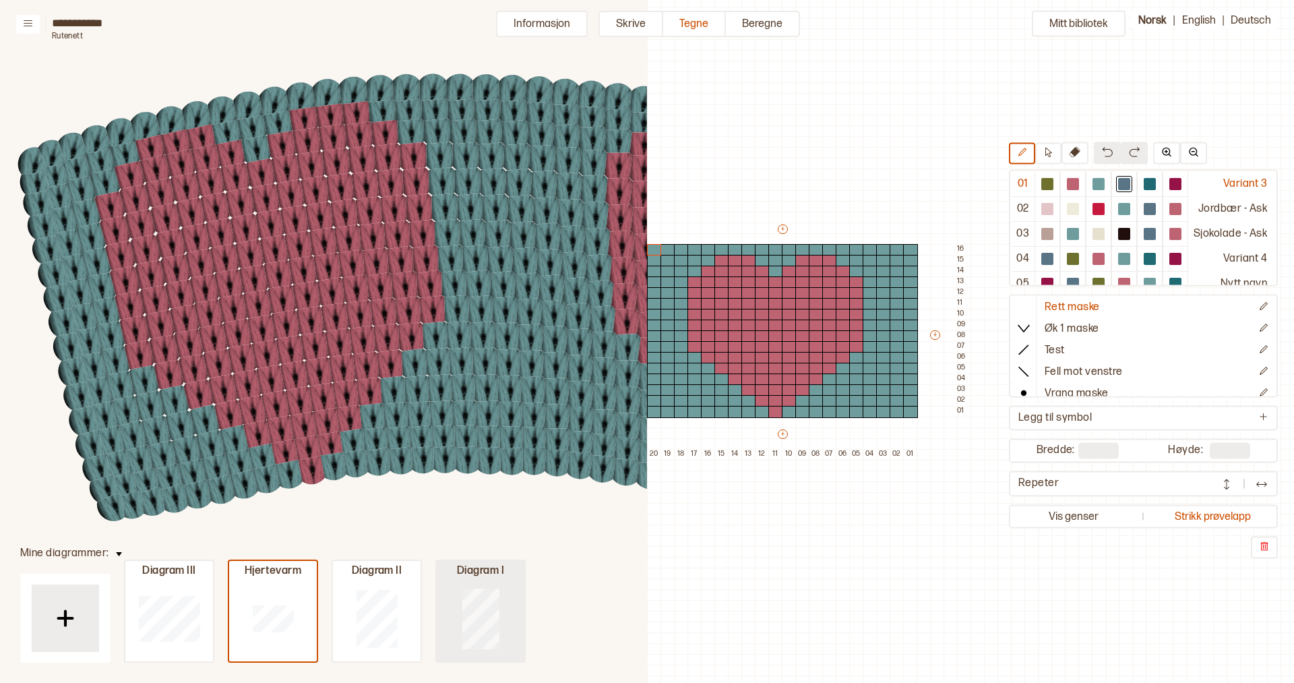
type input "**"
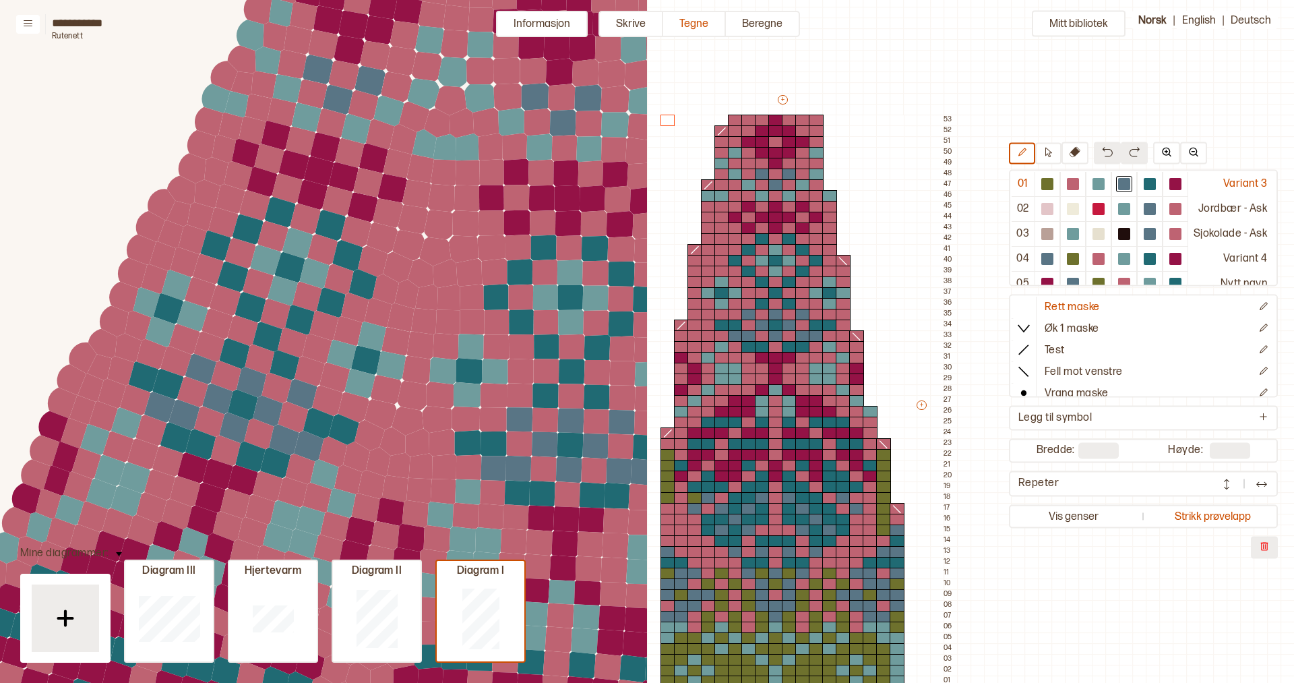
drag, startPoint x: 423, startPoint y: 300, endPoint x: 233, endPoint y: 289, distance: 190.4
click at [384, 288] on circle at bounding box center [407, 294] width 47 height 47
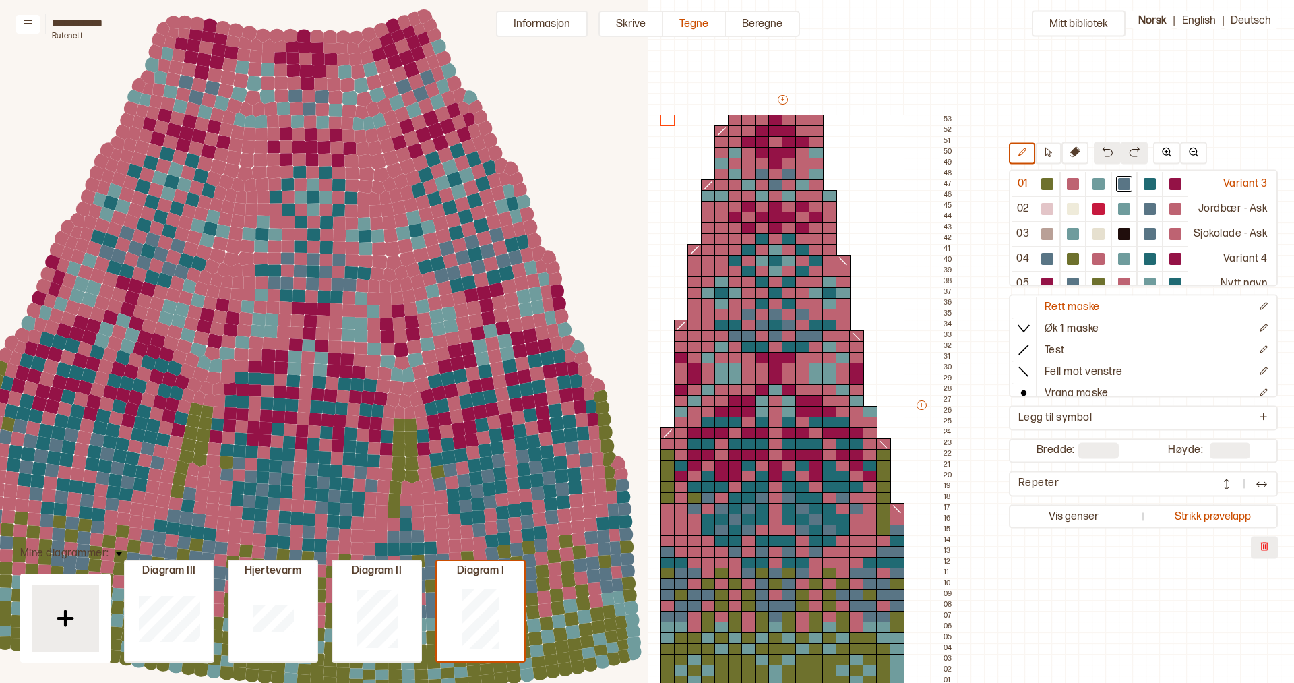
drag, startPoint x: 481, startPoint y: 230, endPoint x: 353, endPoint y: 164, distance: 144.1
click at [352, 164] on circle at bounding box center [352, 173] width 18 height 18
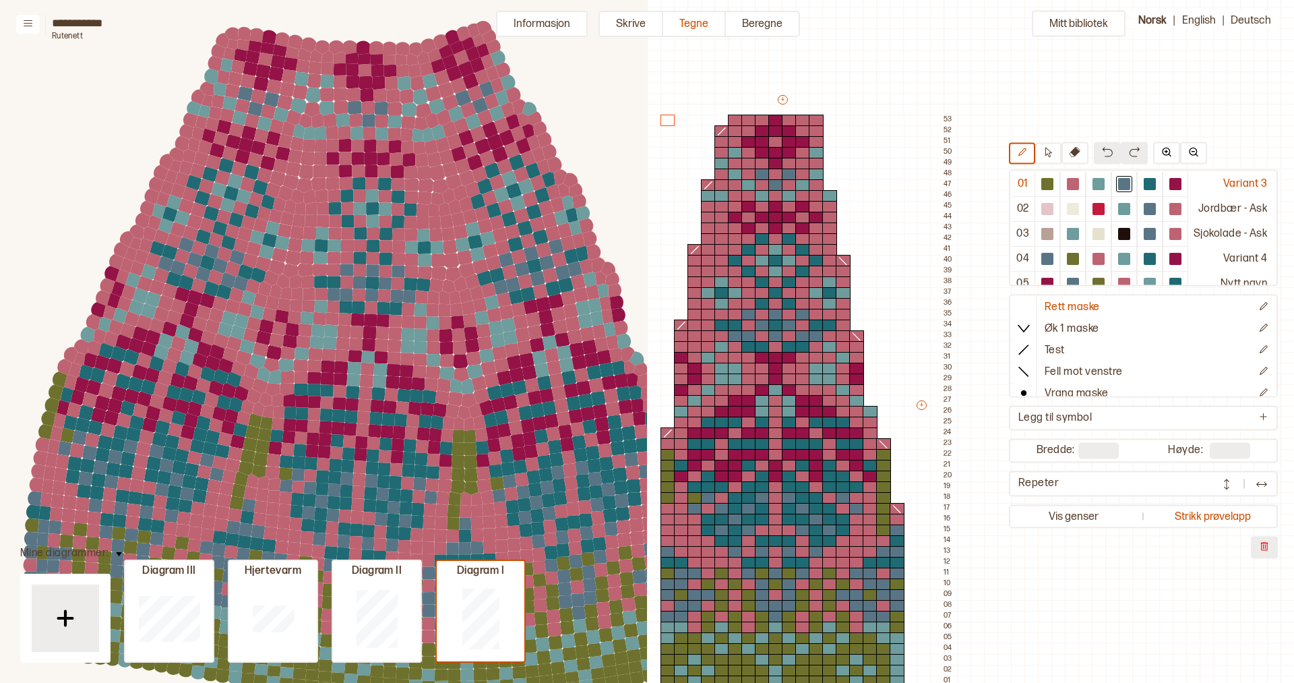
drag, startPoint x: 353, startPoint y: 164, endPoint x: 412, endPoint y: 179, distance: 61.3
click at [412, 179] on circle at bounding box center [411, 185] width 18 height 18
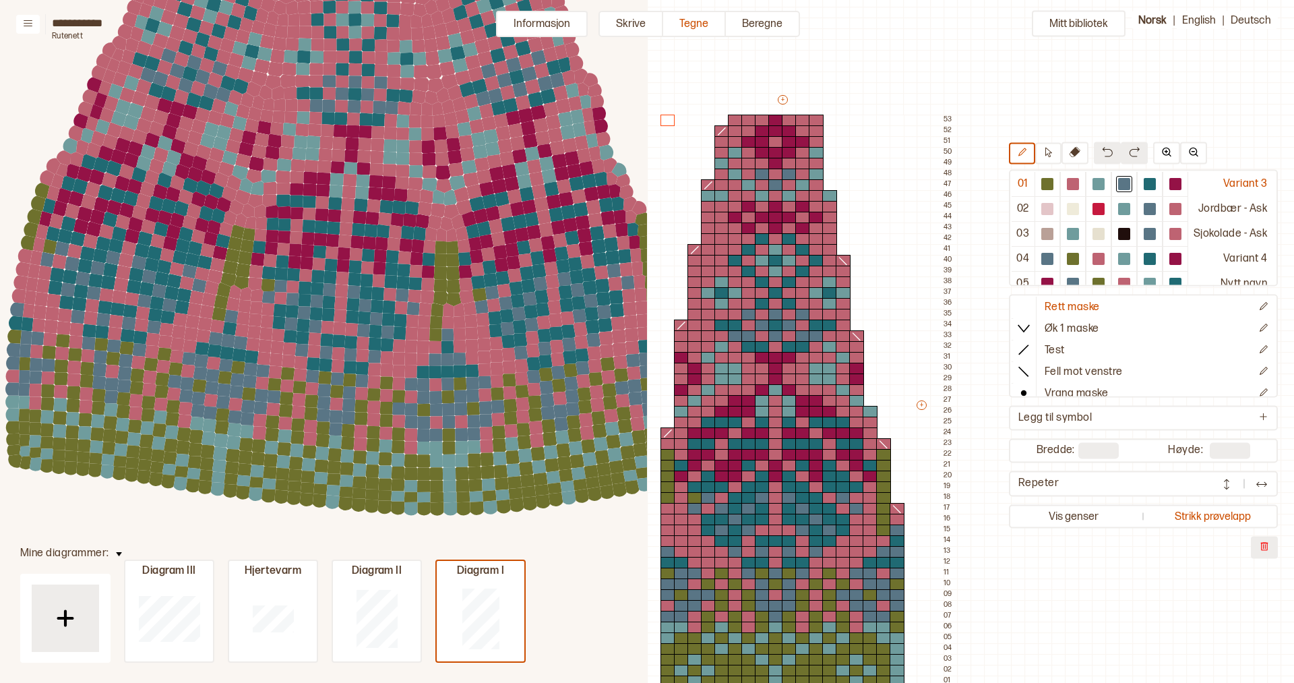
drag, startPoint x: 464, startPoint y: 501, endPoint x: 450, endPoint y: 313, distance: 189.3
click at [450, 313] on circle at bounding box center [449, 310] width 22 height 22
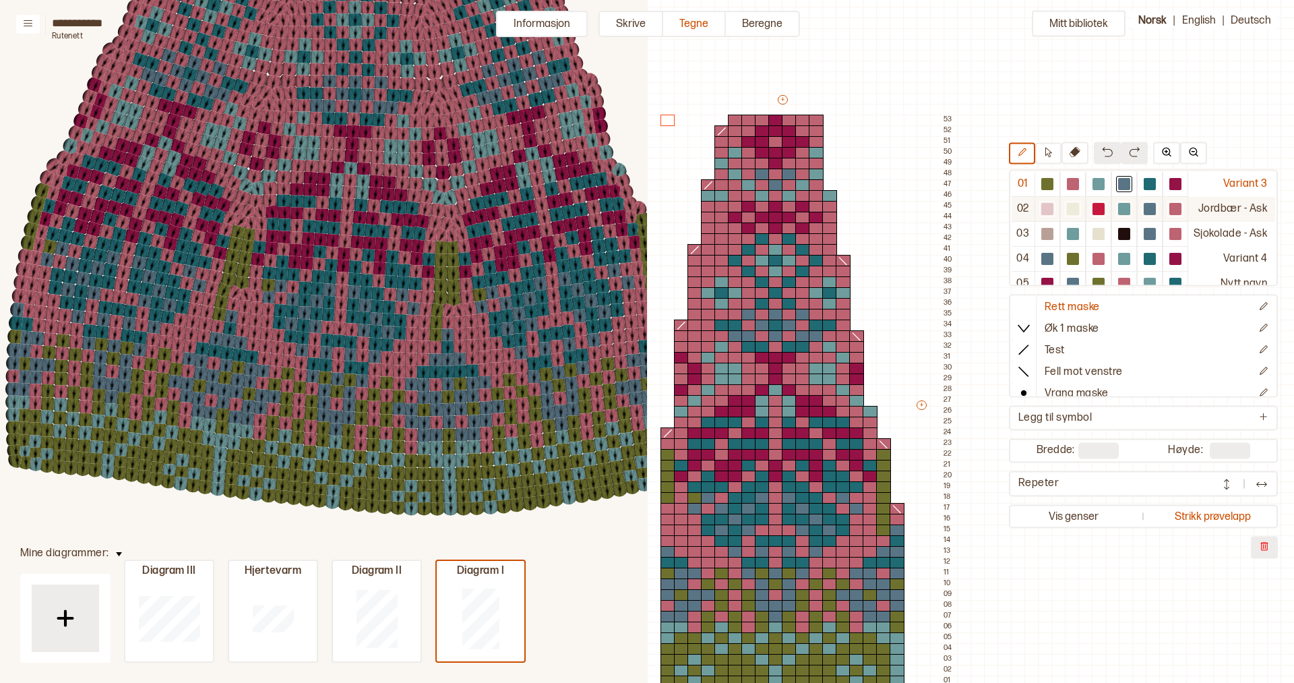
click at [1053, 208] on div at bounding box center [1047, 210] width 12 height 12
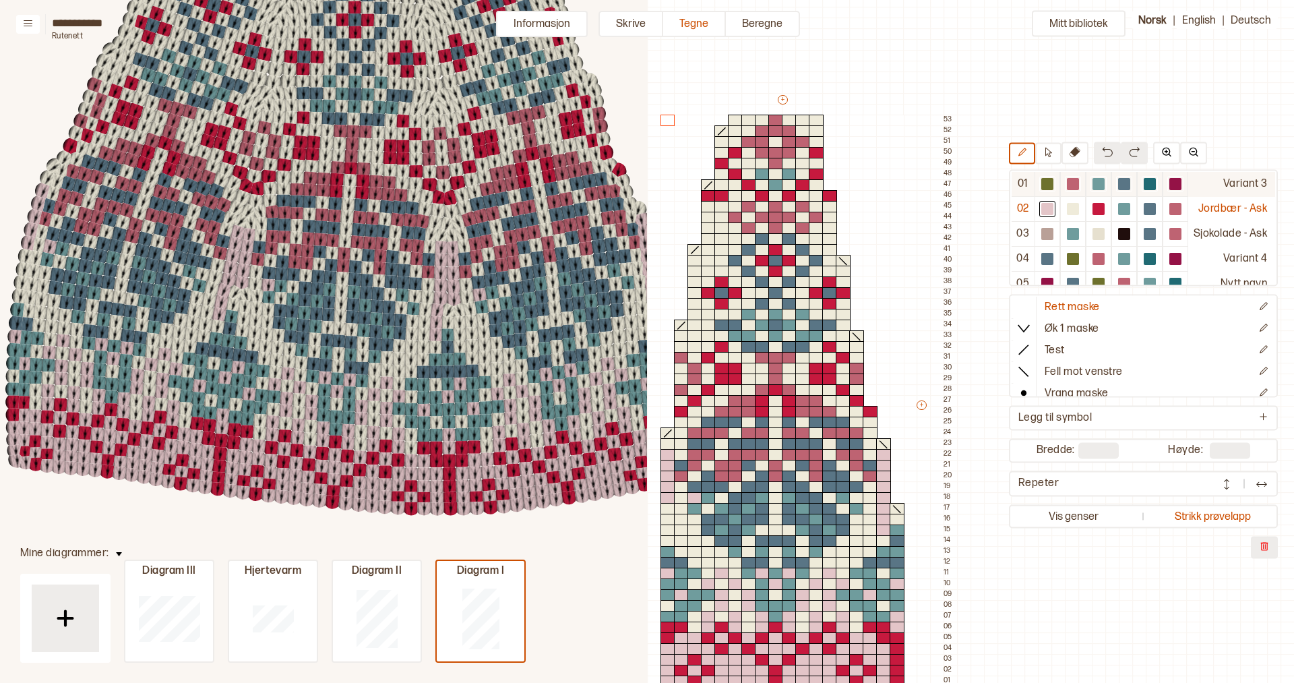
click at [1053, 183] on div at bounding box center [1047, 185] width 12 height 12
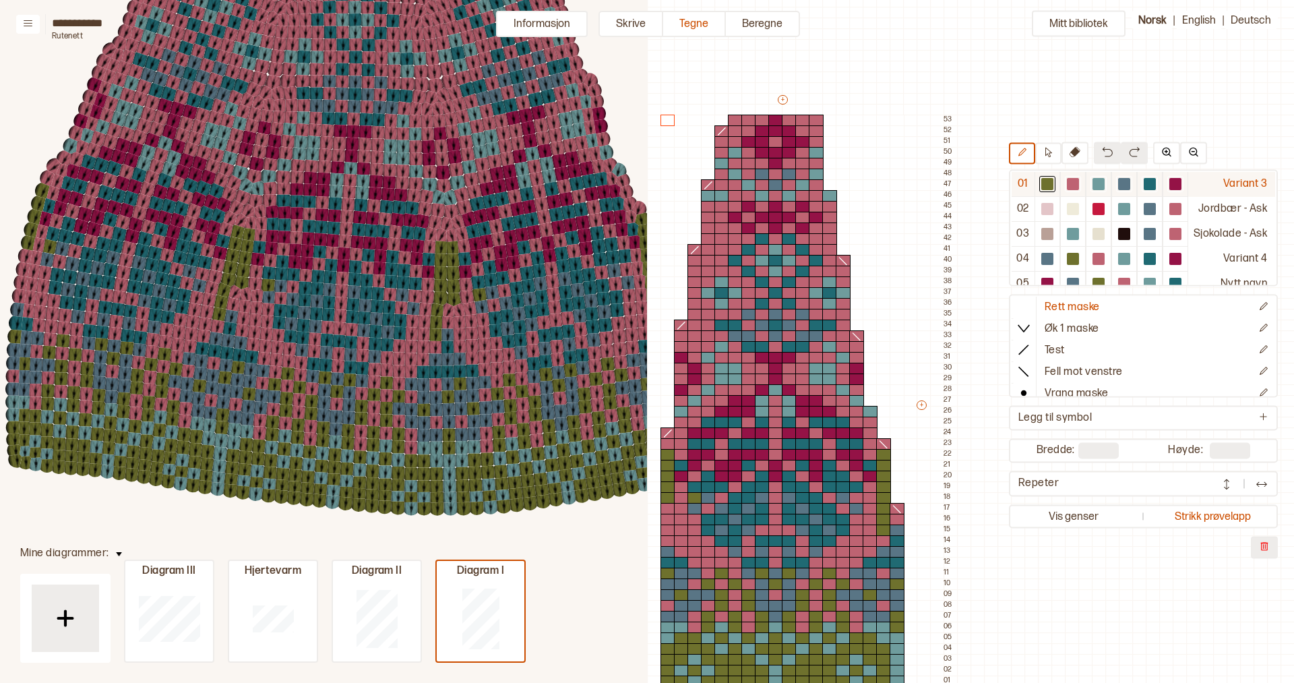
click at [1077, 184] on div at bounding box center [1073, 185] width 12 height 12
click at [218, 314] on circle at bounding box center [220, 314] width 20 height 20
click at [218, 305] on circle at bounding box center [221, 302] width 21 height 21
click at [223, 295] on circle at bounding box center [224, 290] width 22 height 22
click at [268, 284] on circle at bounding box center [268, 285] width 18 height 18
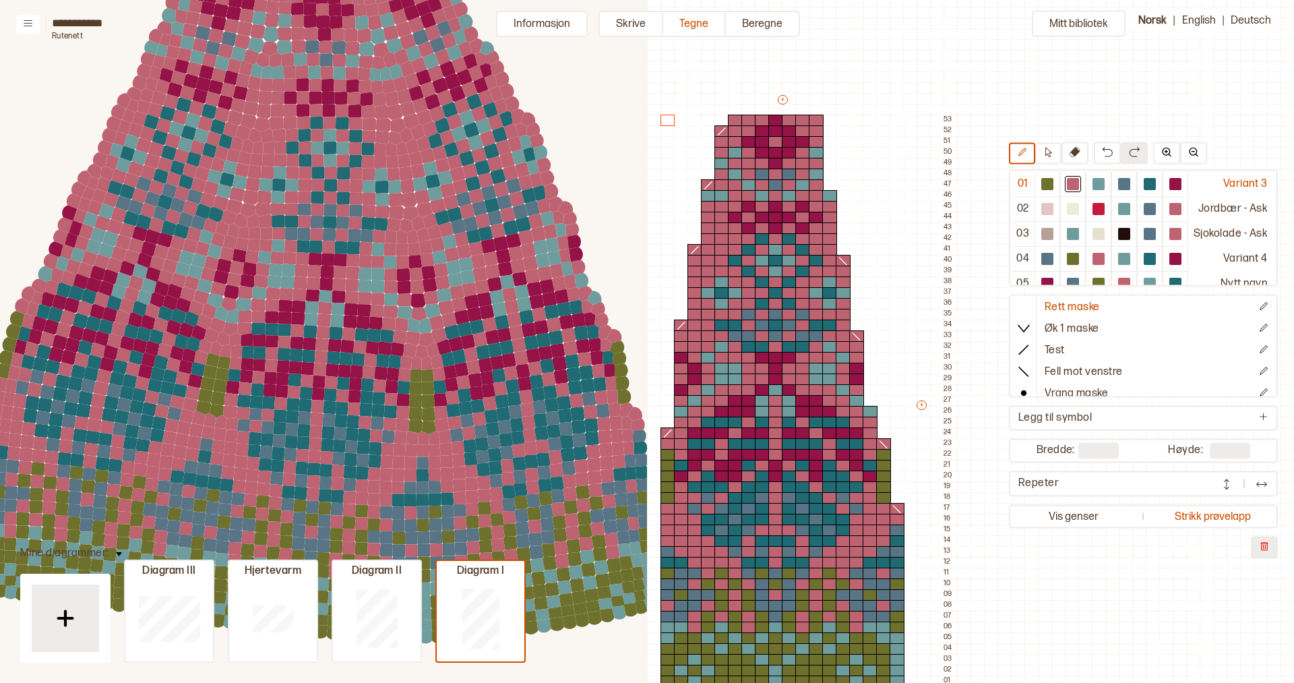
drag, startPoint x: 385, startPoint y: 222, endPoint x: 363, endPoint y: 357, distance: 136.5
click at [363, 357] on circle at bounding box center [360, 348] width 20 height 20
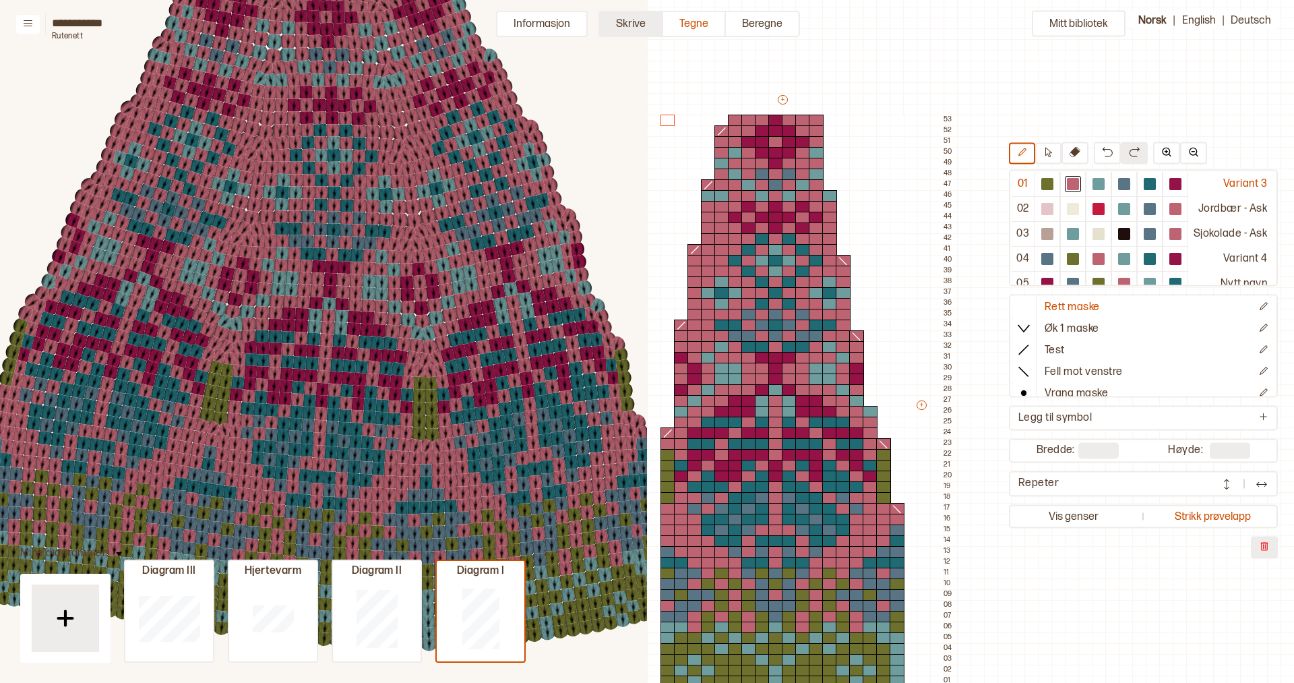
click at [634, 24] on button "Skrive" at bounding box center [631, 24] width 65 height 26
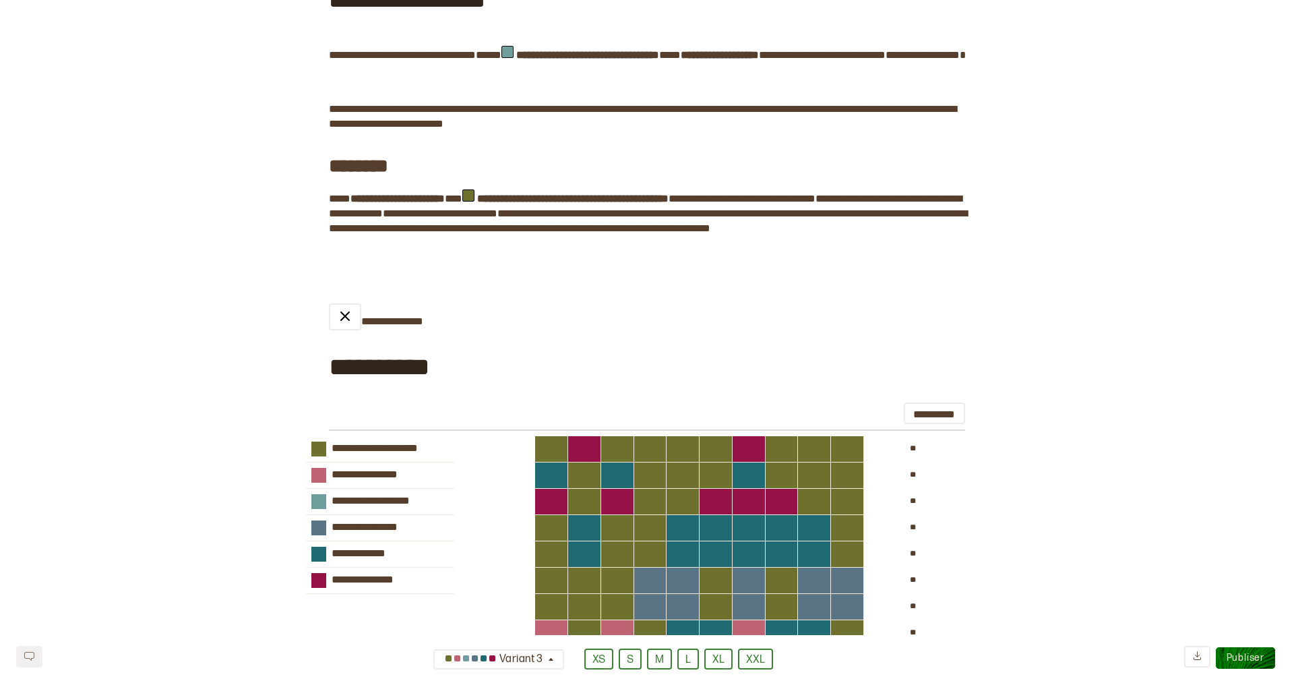
scroll to position [1136, 0]
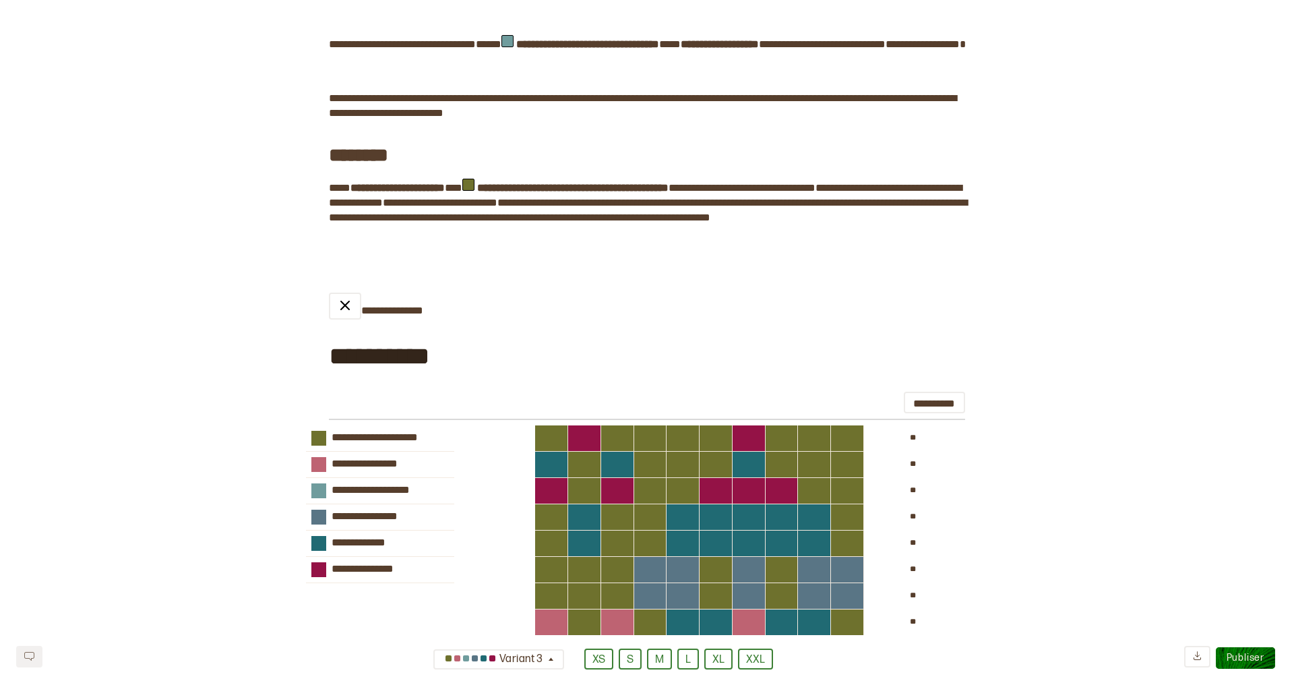
click at [429, 51] on span "**********" at bounding box center [421, 44] width 110 height 13
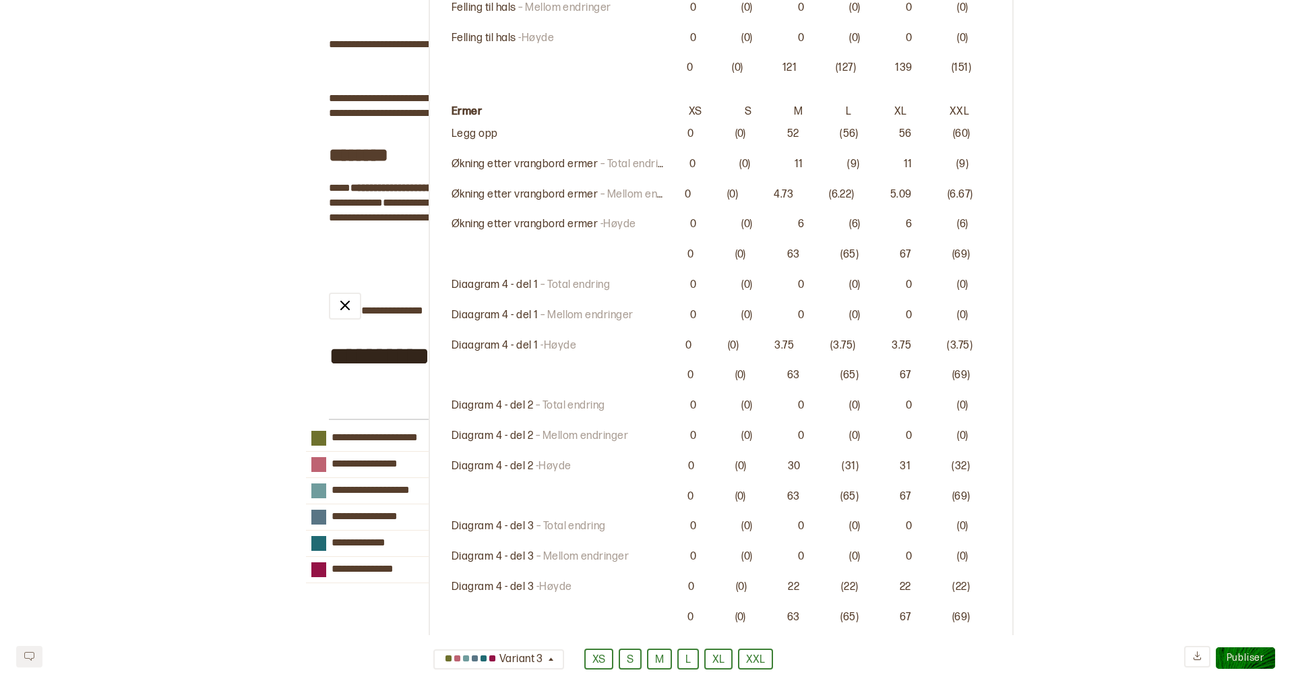
click at [245, 119] on div "**********" at bounding box center [647, 457] width 1294 height 3051
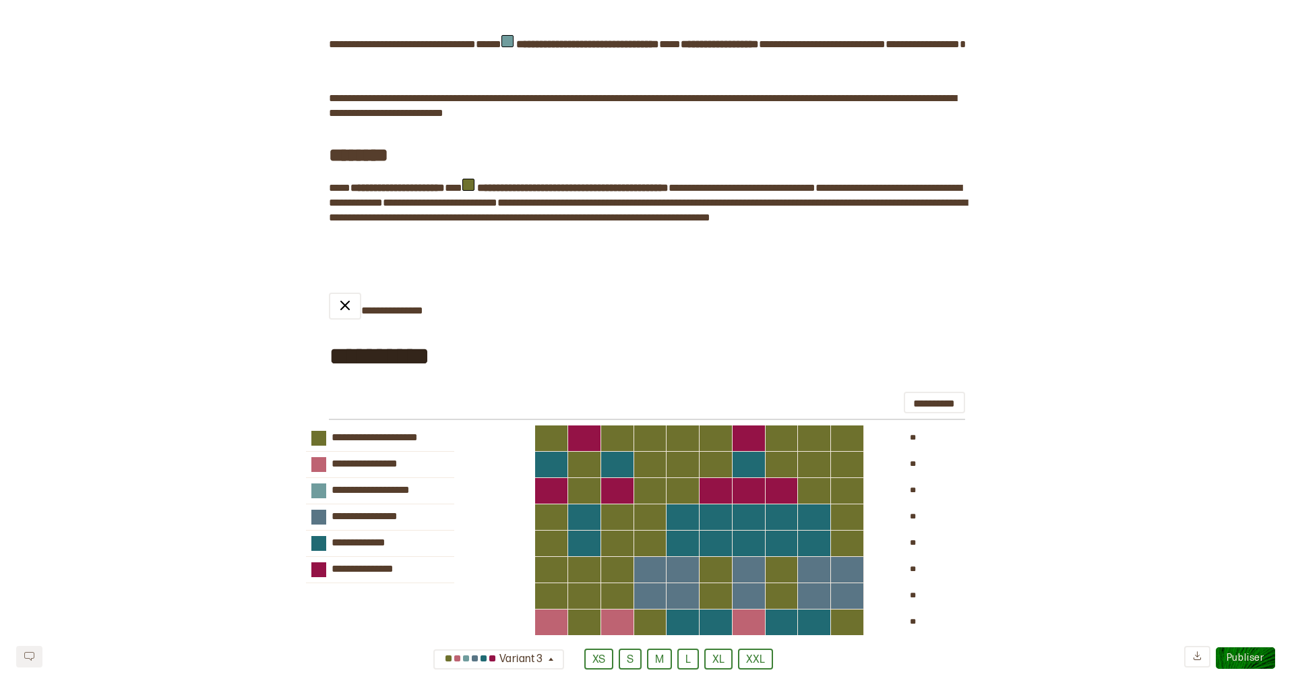
click at [894, 51] on span "**********" at bounding box center [926, 44] width 65 height 13
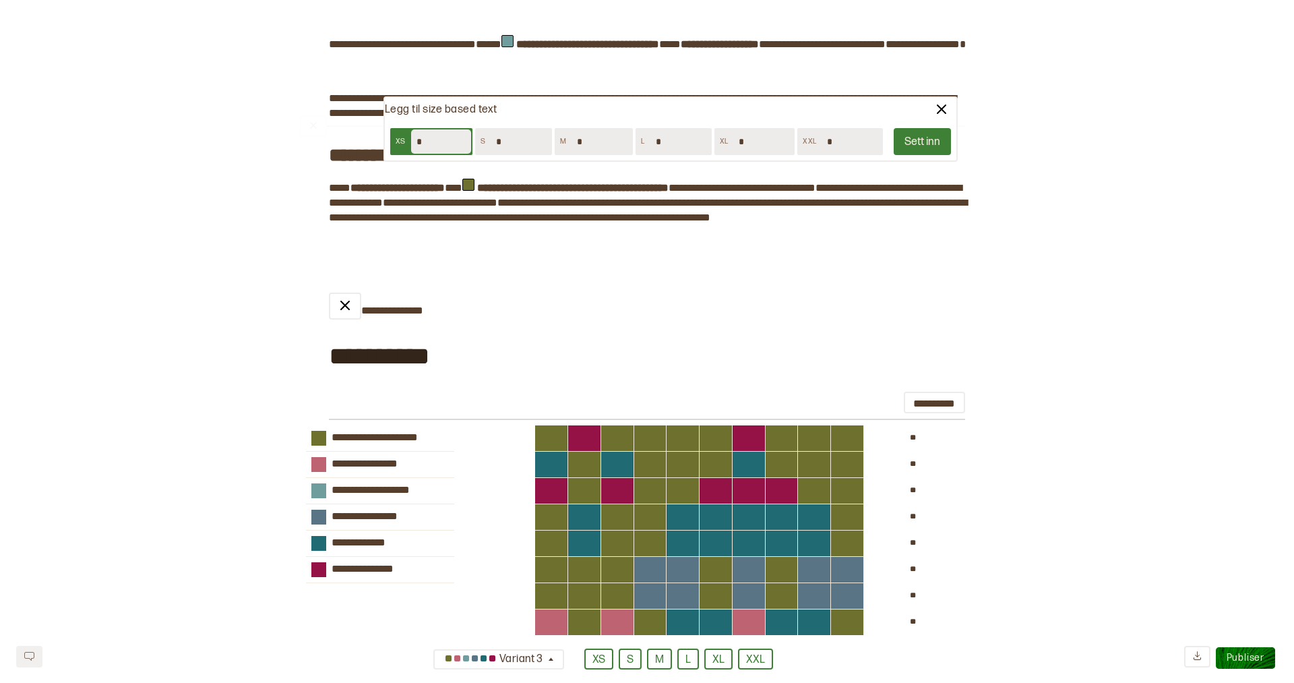
click at [256, 189] on div "**********" at bounding box center [647, 457] width 1294 height 3051
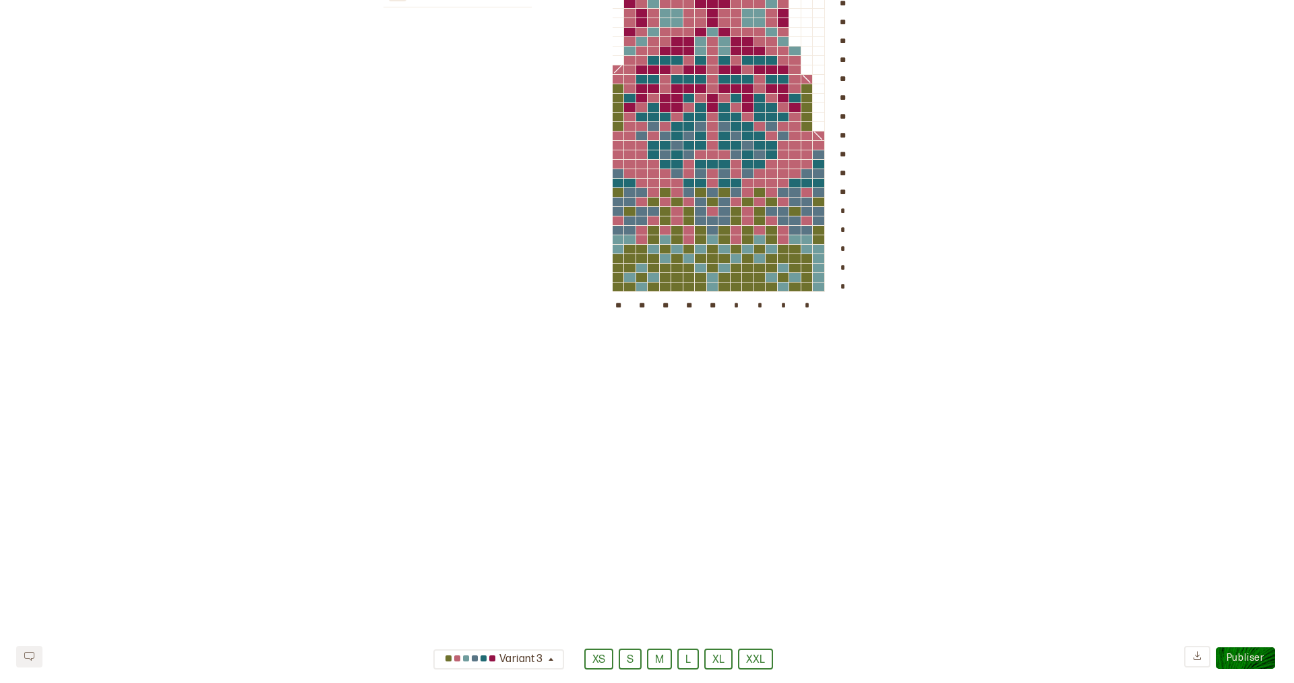
scroll to position [2487, 0]
click at [382, 336] on hr at bounding box center [646, 335] width 638 height 1
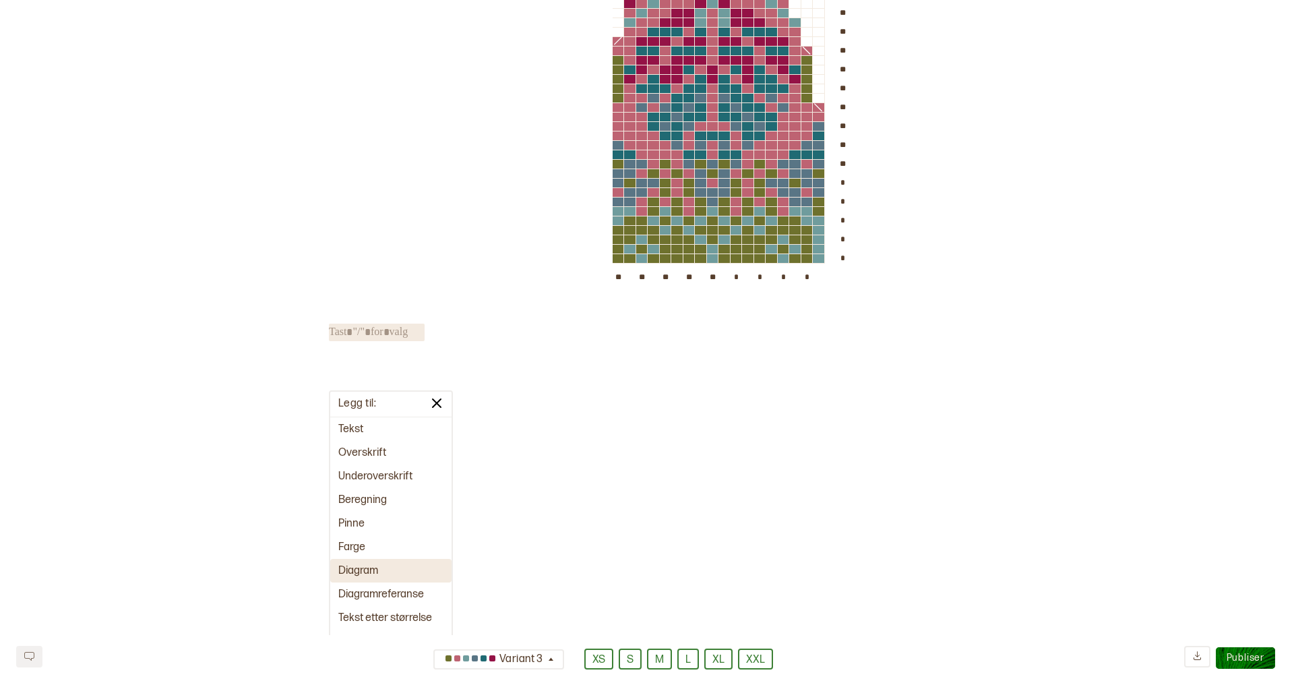
click at [366, 559] on button "Diagram" at bounding box center [390, 571] width 121 height 24
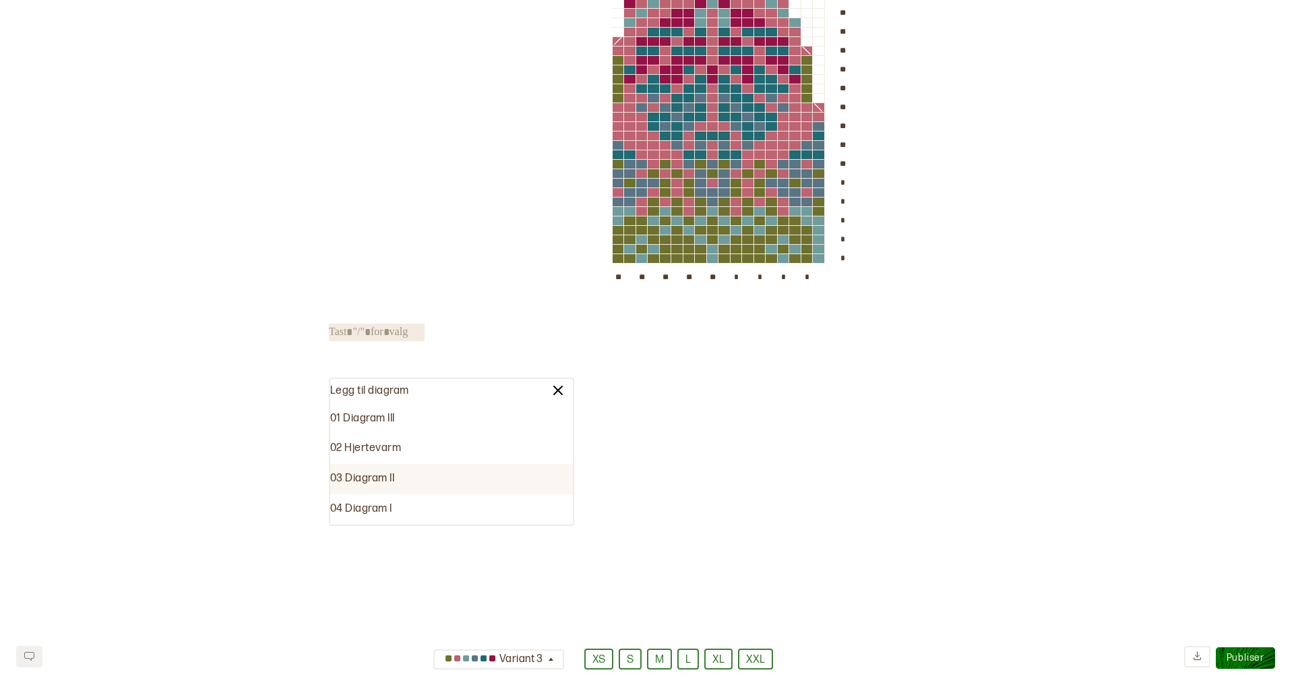
click at [373, 464] on div "03 Diagram II" at bounding box center [451, 479] width 243 height 30
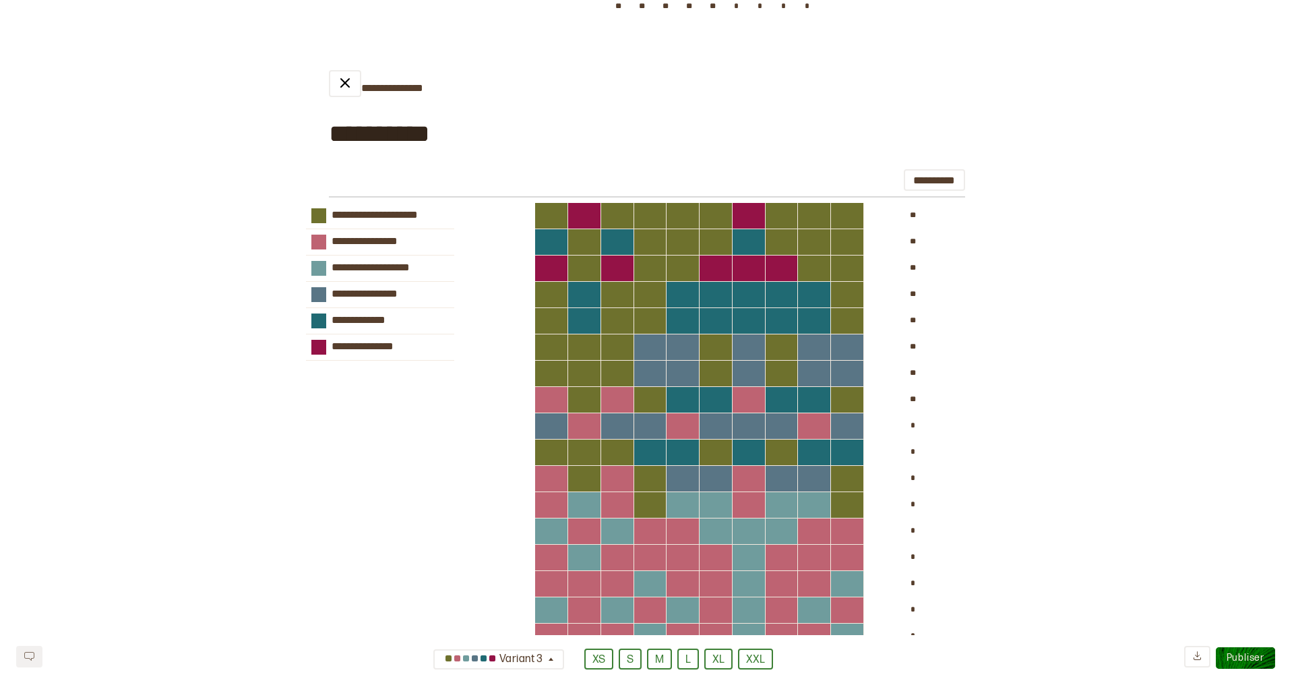
scroll to position [2612, 0]
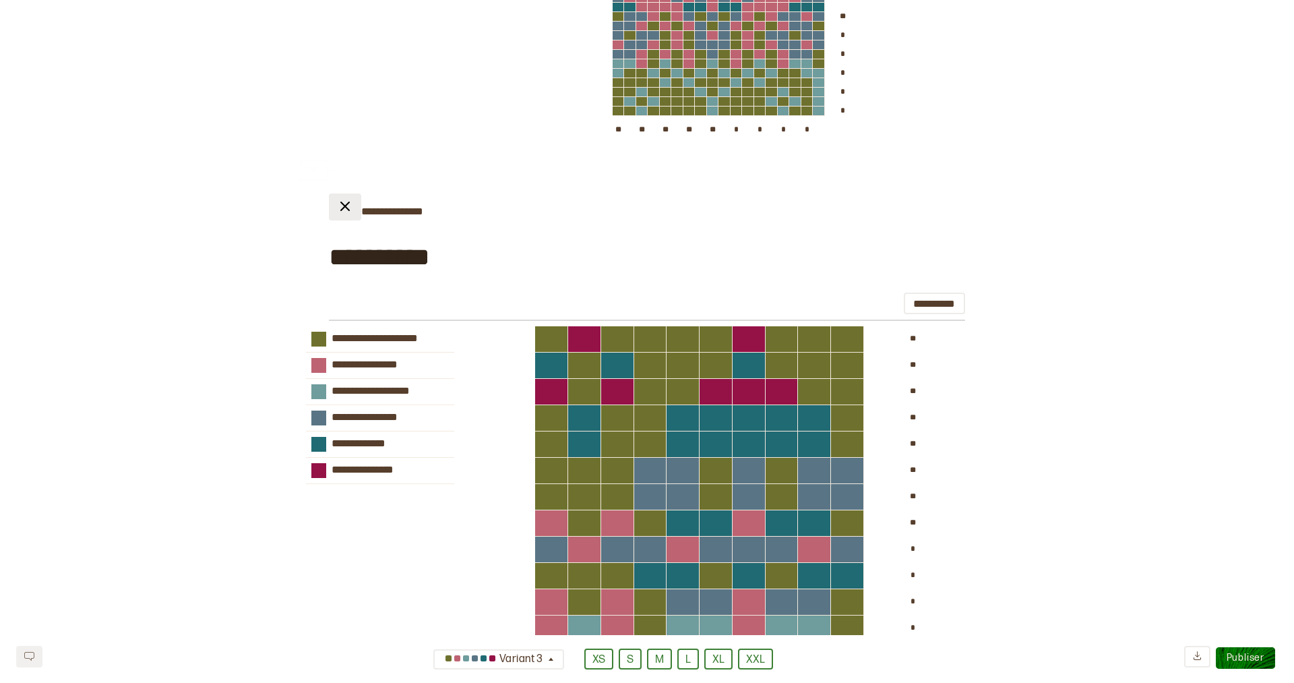
click at [344, 214] on img at bounding box center [345, 206] width 16 height 16
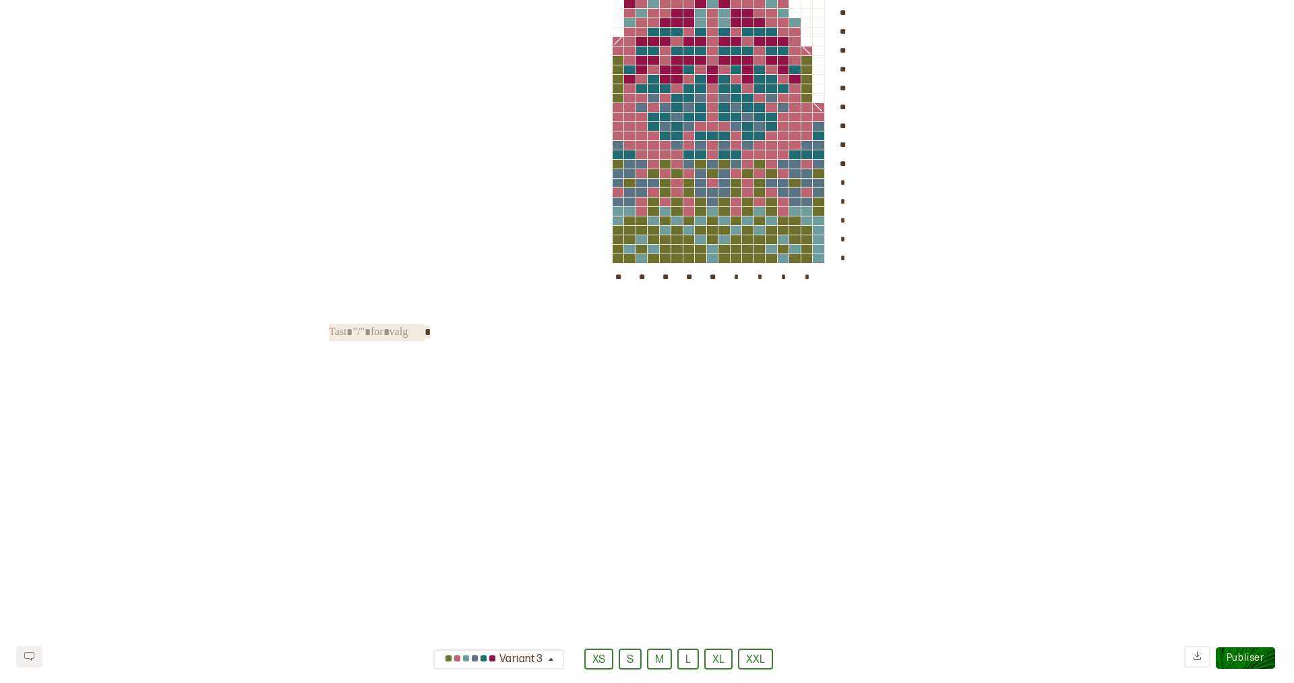
click at [421, 340] on span "﻿" at bounding box center [377, 333] width 96 height 18
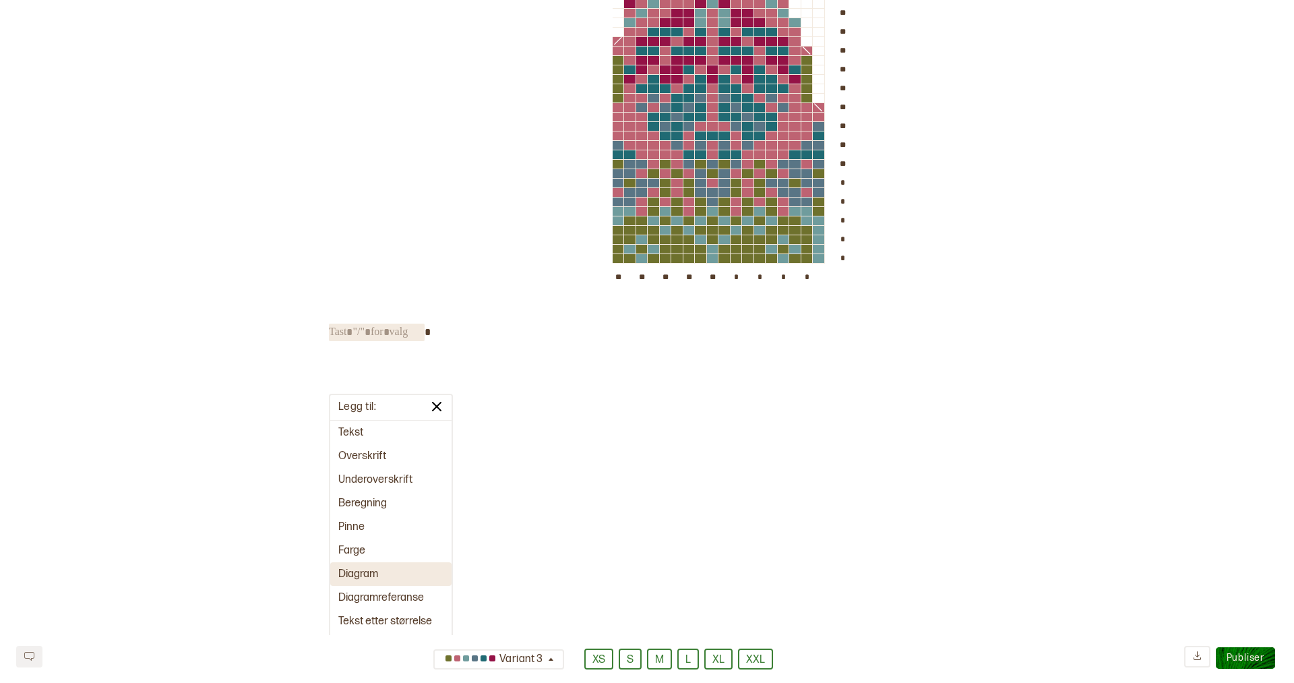
click at [377, 562] on button "Diagram" at bounding box center [390, 574] width 121 height 24
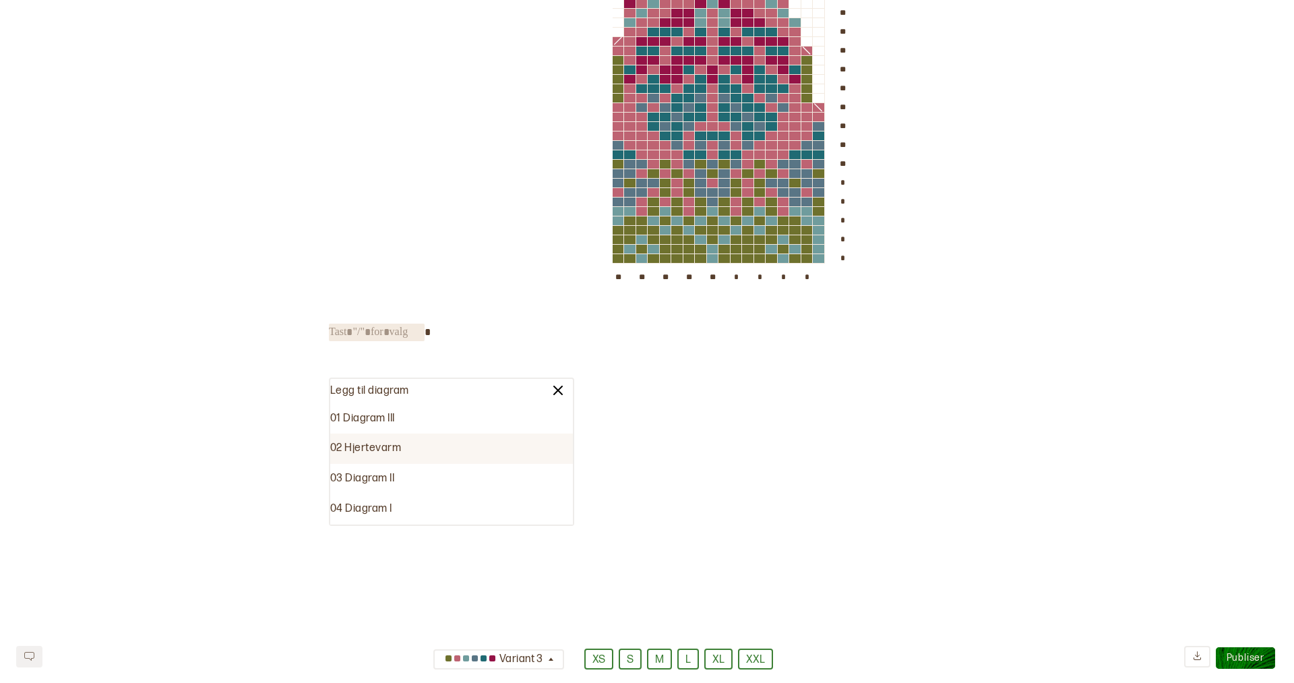
click at [377, 433] on div "02 Hjertevarm" at bounding box center [451, 448] width 243 height 30
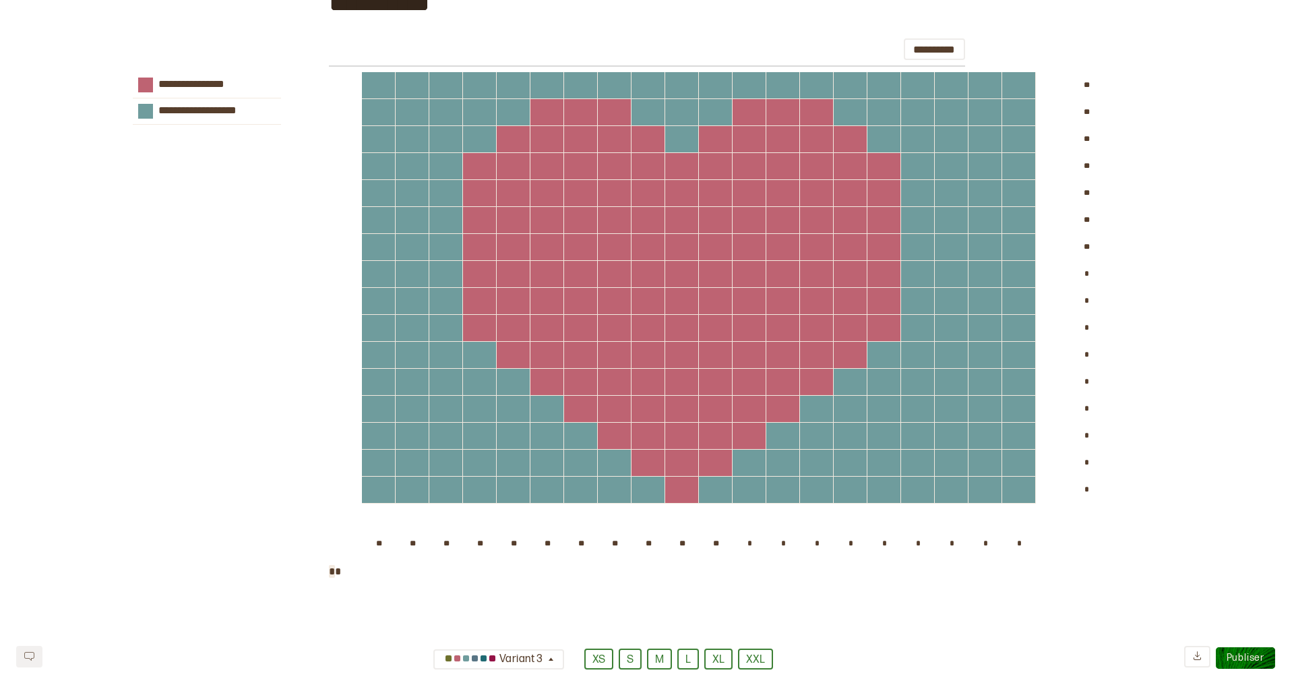
scroll to position [2867, 0]
click at [544, 663] on div "Variant 3" at bounding box center [493, 659] width 104 height 22
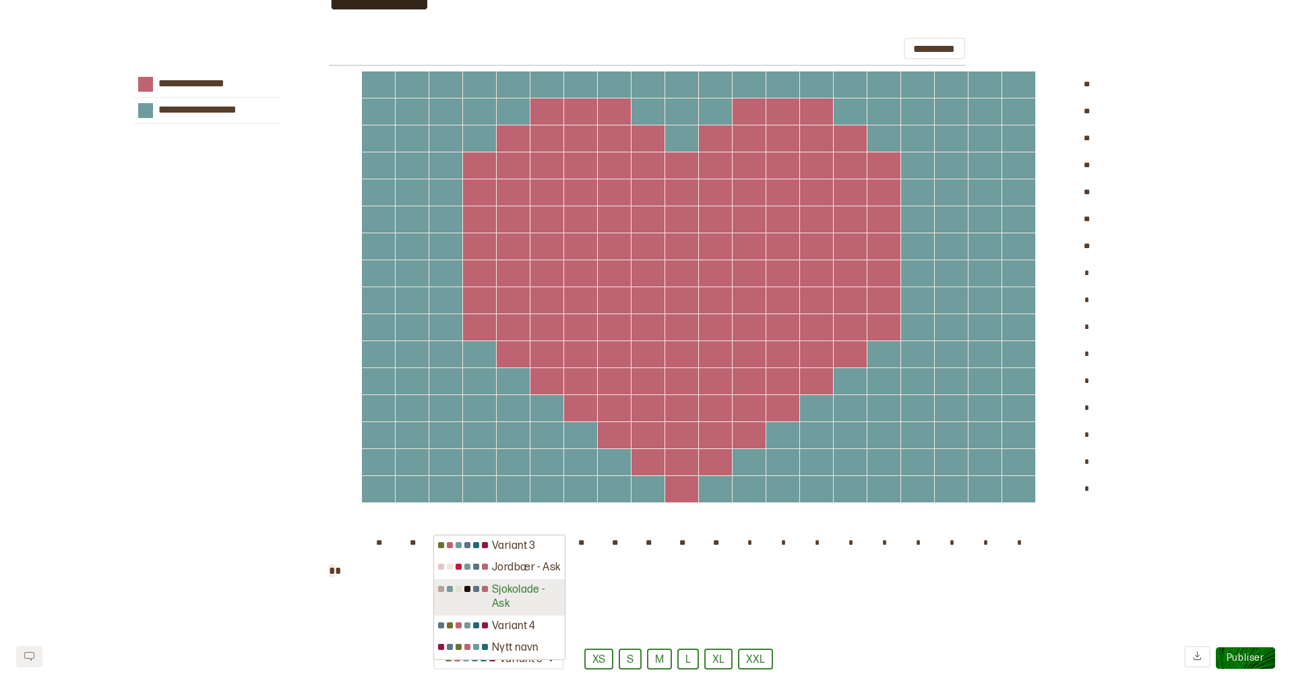
click at [530, 601] on div "Sjokolade - Ask" at bounding box center [499, 597] width 131 height 36
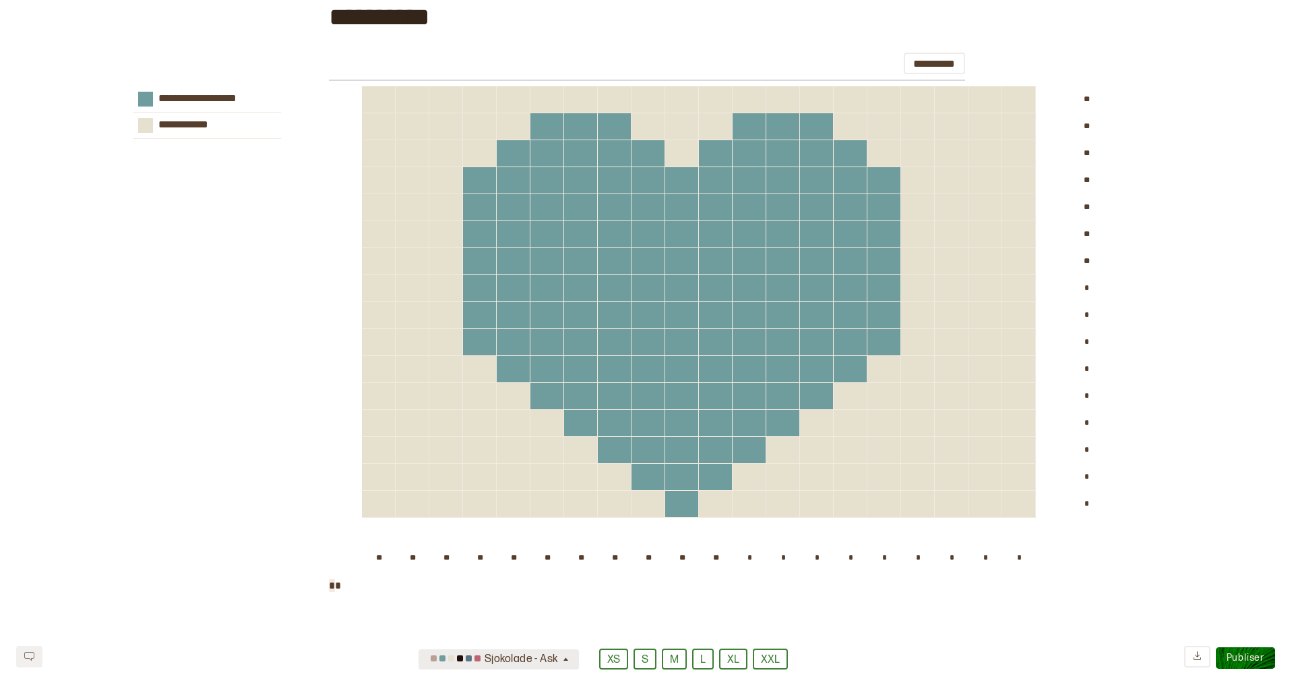
click at [537, 667] on div "Sjokolade - Ask" at bounding box center [494, 659] width 134 height 22
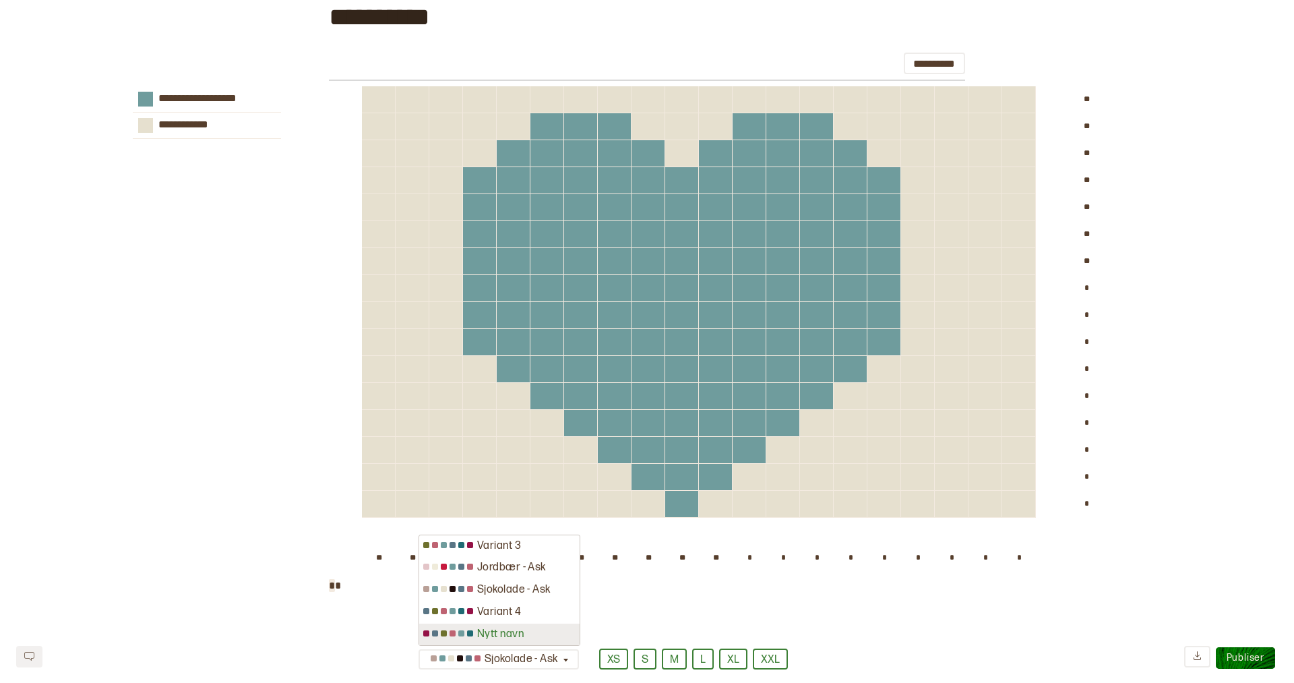
click at [531, 630] on div "Nytt navn" at bounding box center [499, 634] width 160 height 22
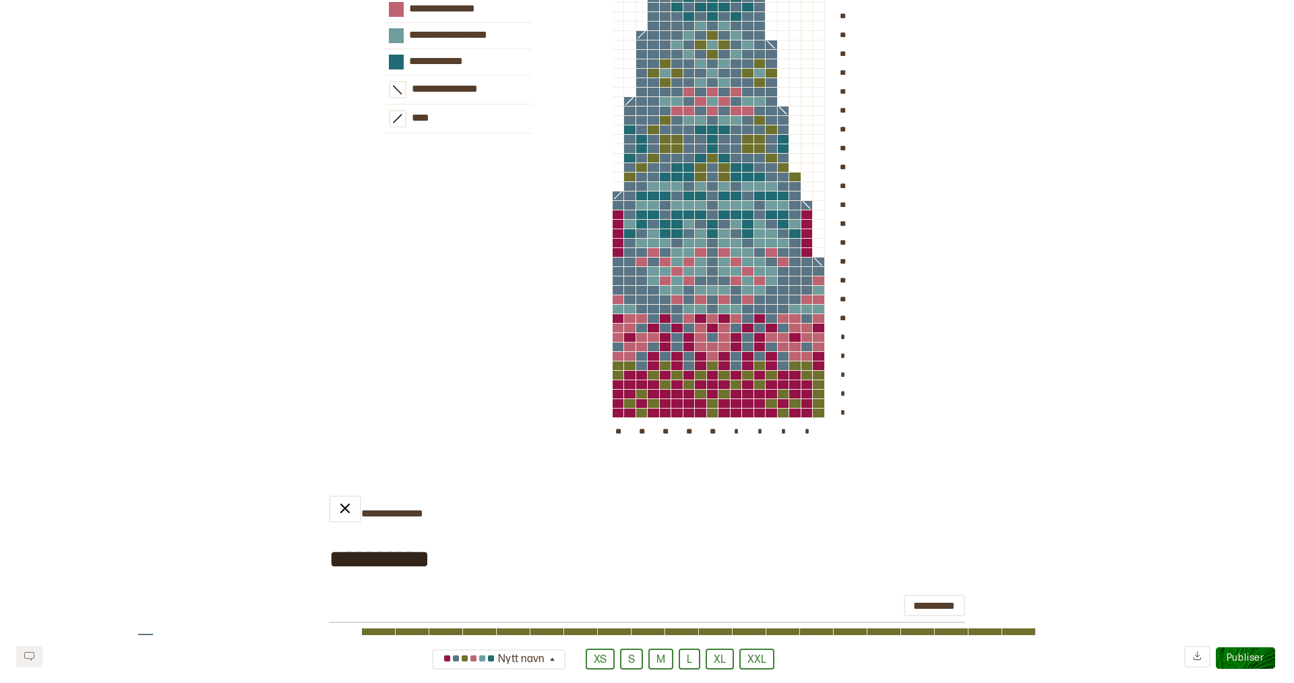
scroll to position [2319, 0]
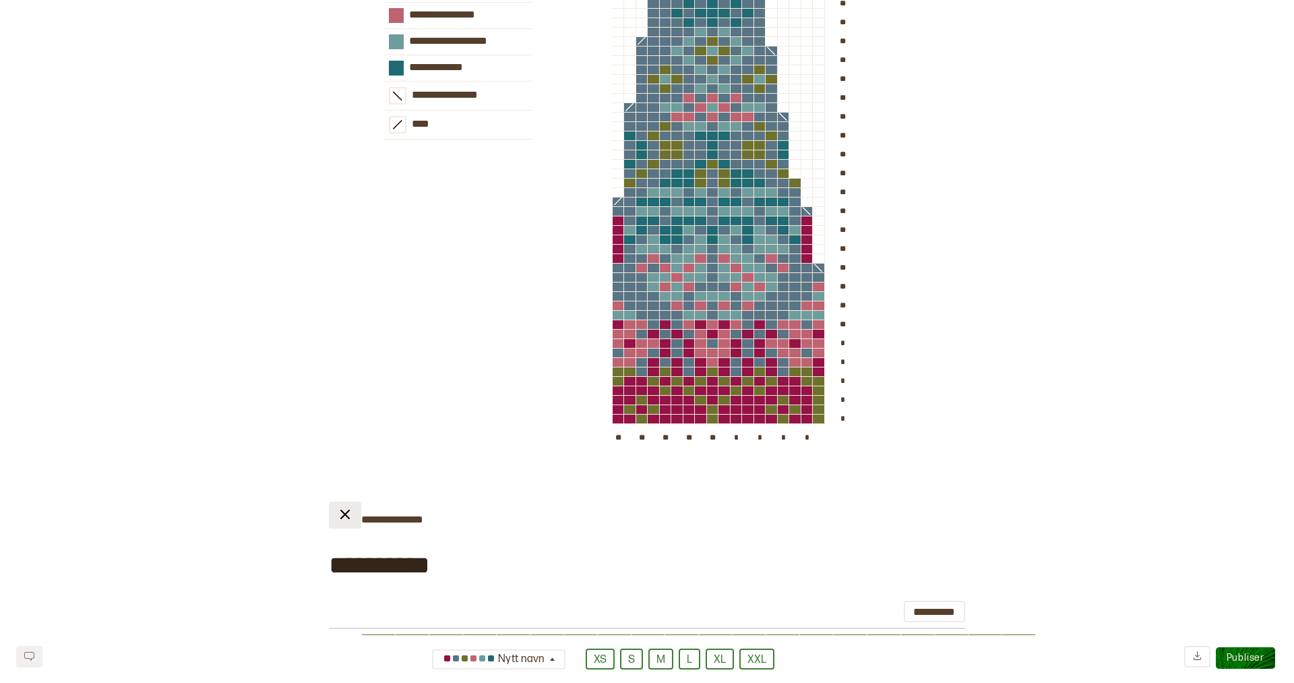
click at [350, 522] on img at bounding box center [345, 514] width 16 height 16
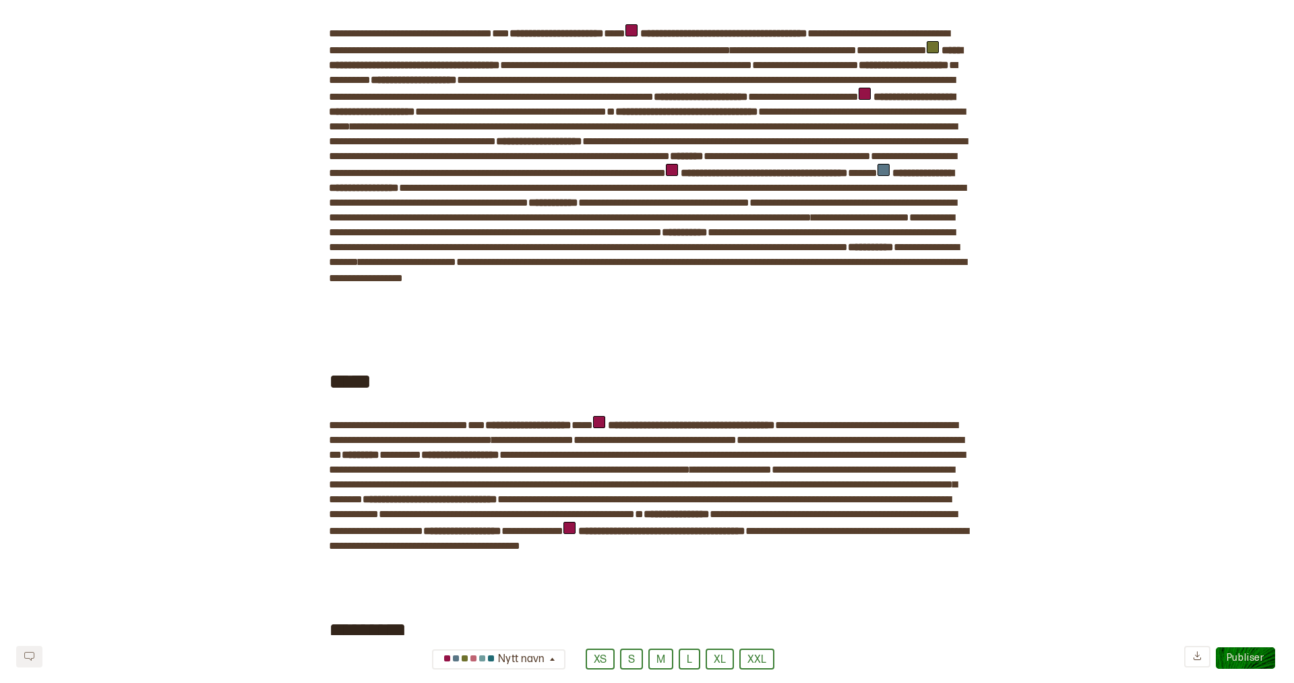
scroll to position [0, 0]
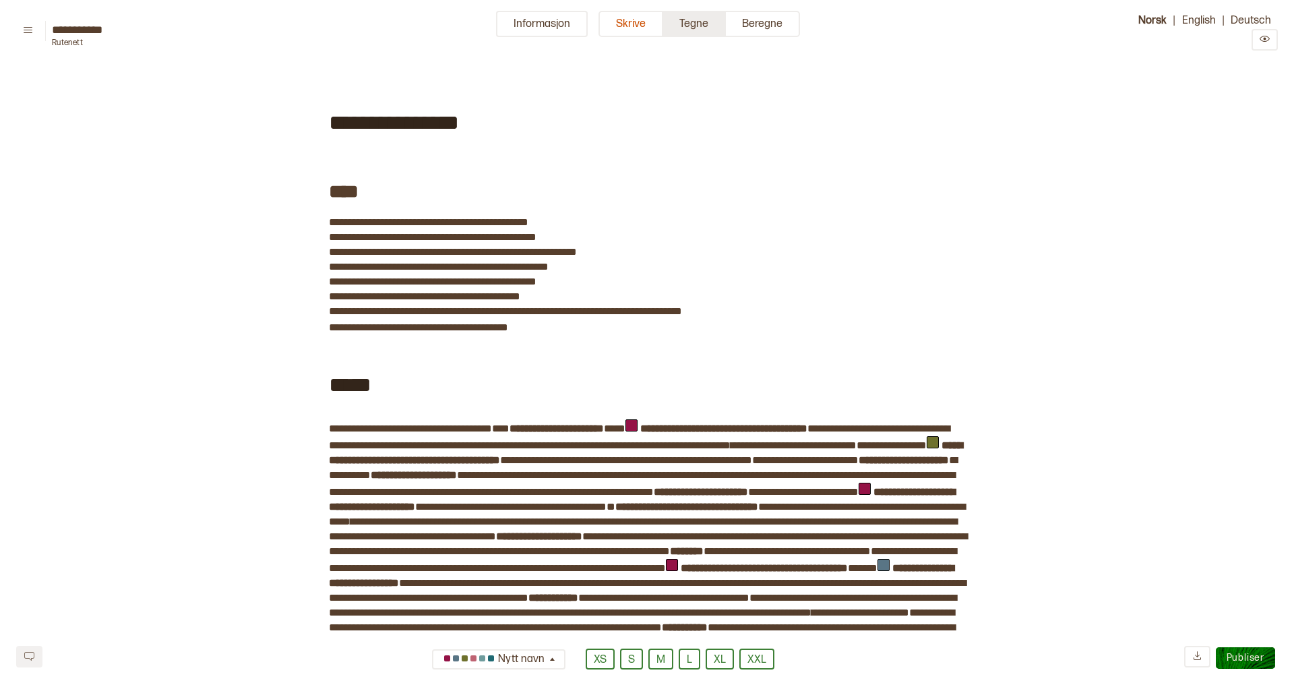
click at [691, 23] on button "Tegne" at bounding box center [694, 24] width 63 height 26
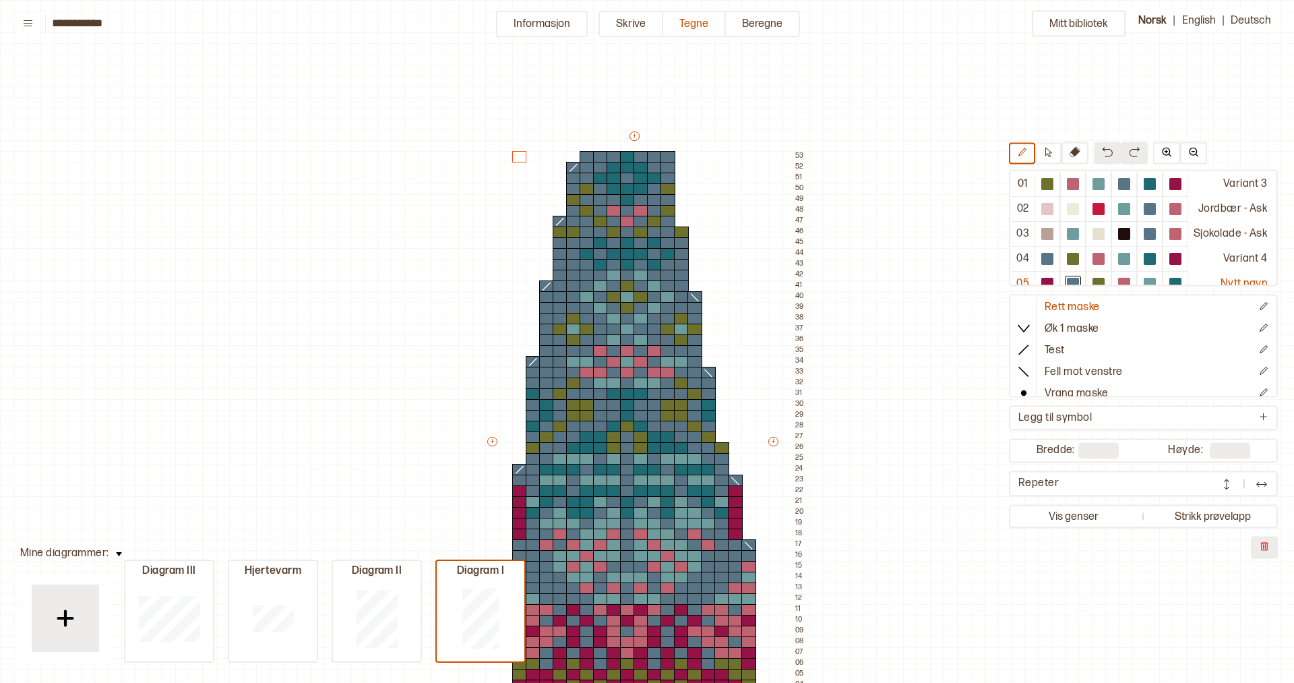
scroll to position [106, 0]
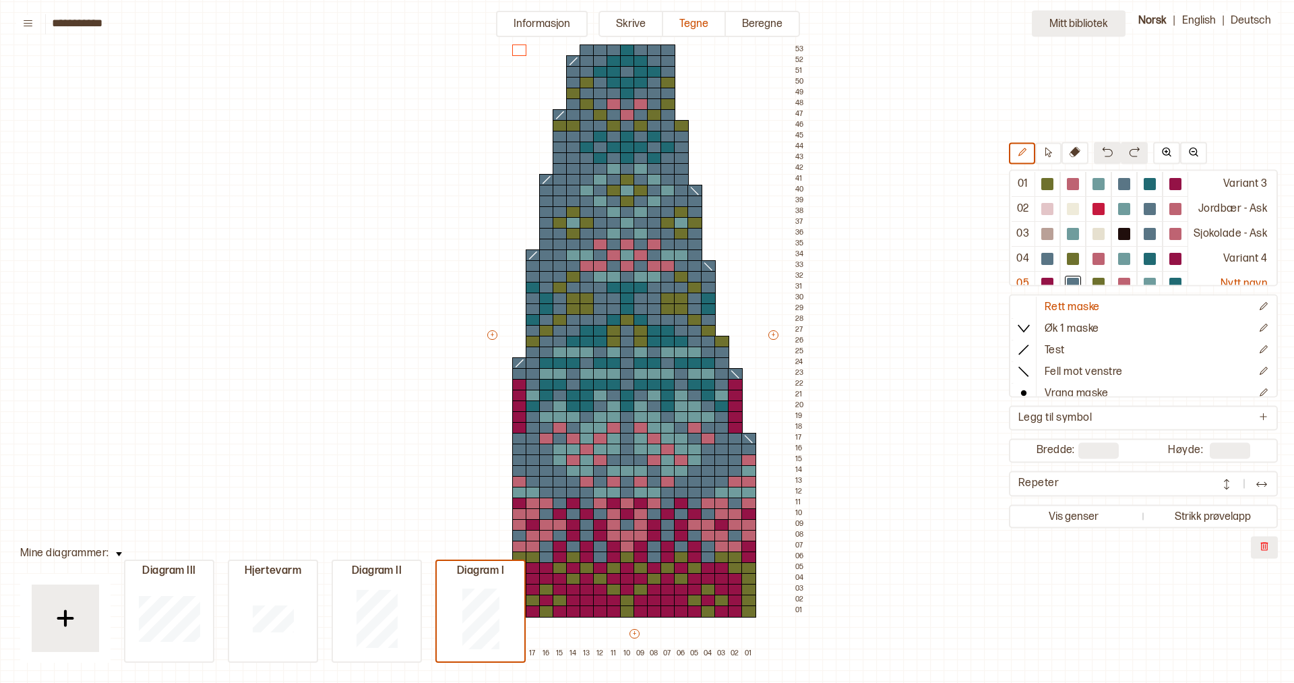
click at [1080, 22] on button "Mitt bibliotek" at bounding box center [1079, 24] width 94 height 26
type input "**"
type input "*"
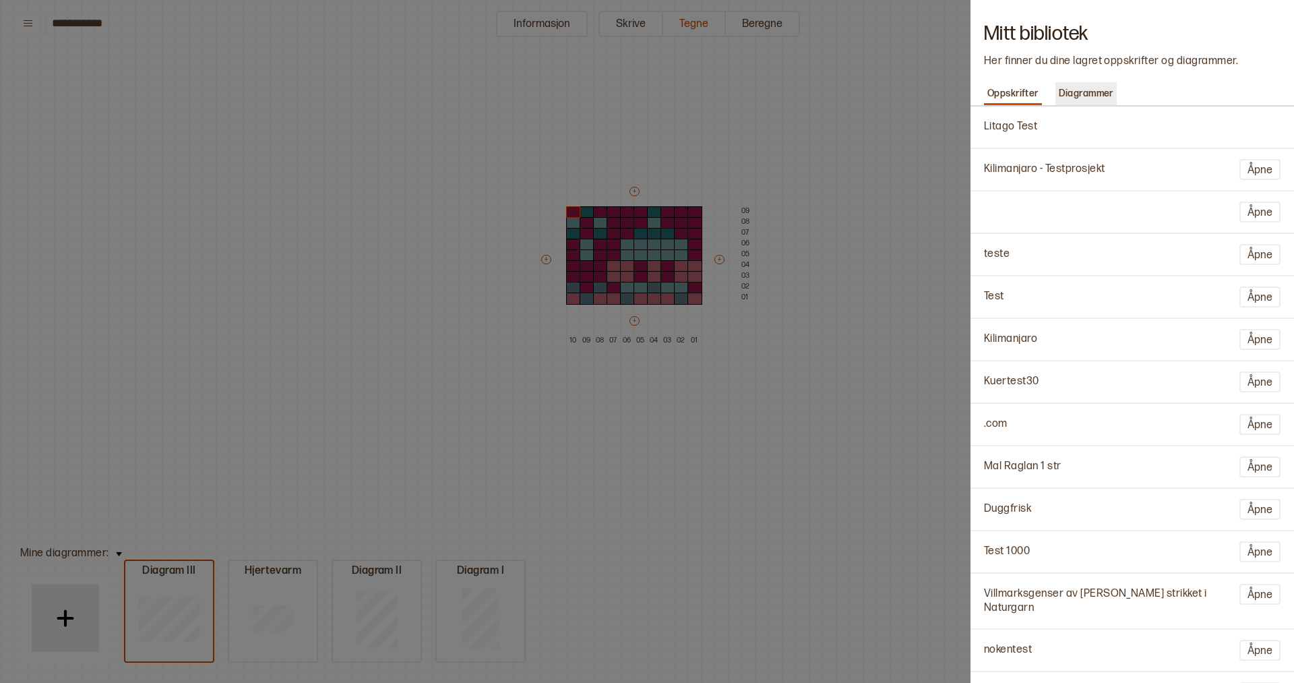
click at [1089, 95] on p "Diagrammer" at bounding box center [1086, 93] width 61 height 19
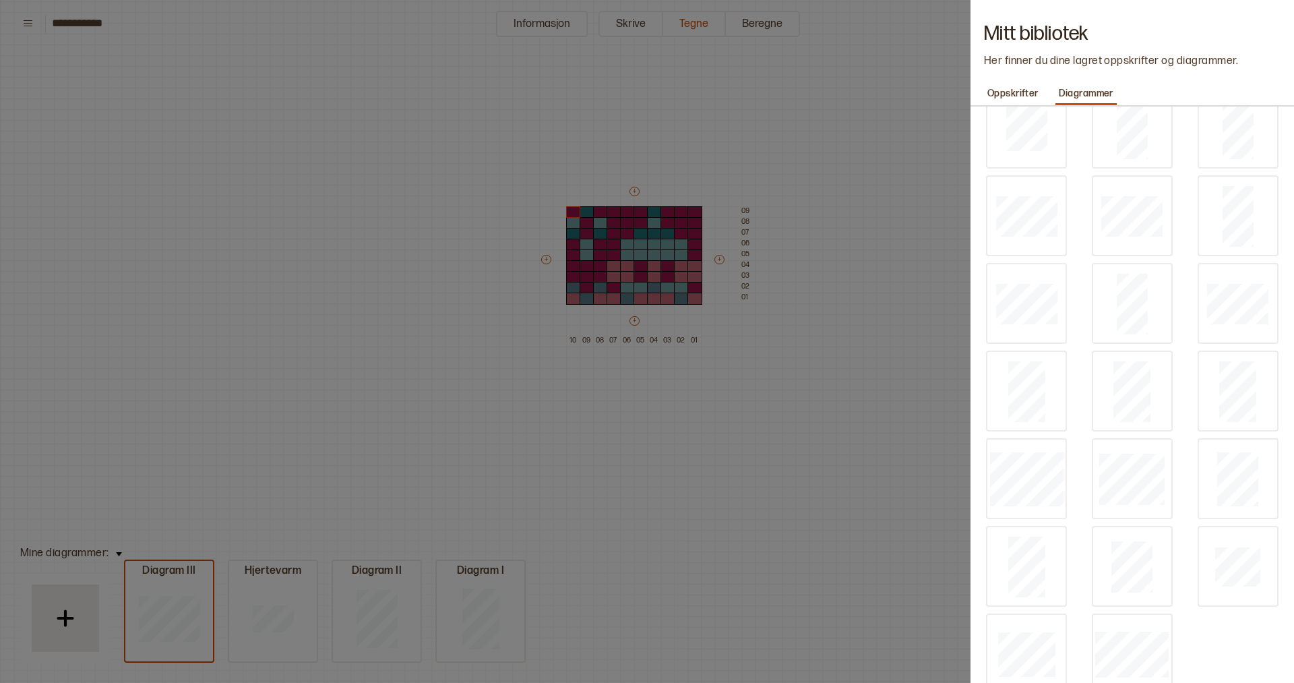
scroll to position [925, 0]
click at [1021, 91] on p "Oppskrifter" at bounding box center [1013, 93] width 58 height 19
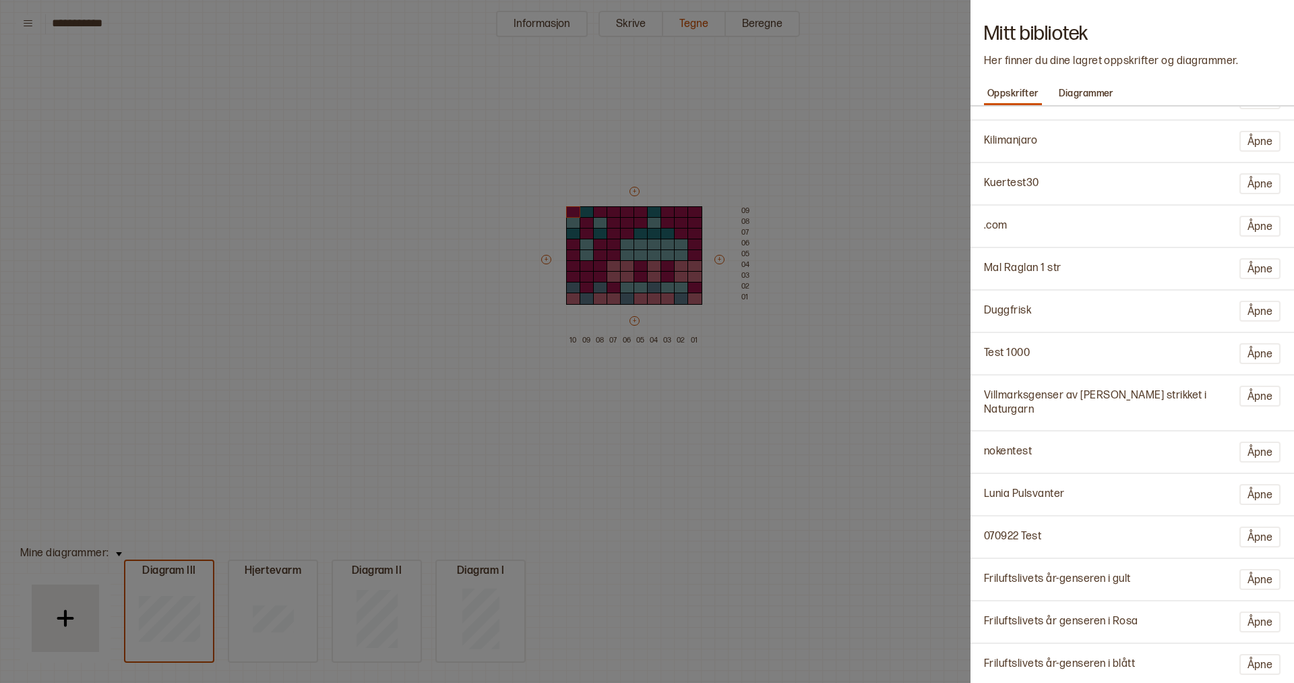
scroll to position [144, 0]
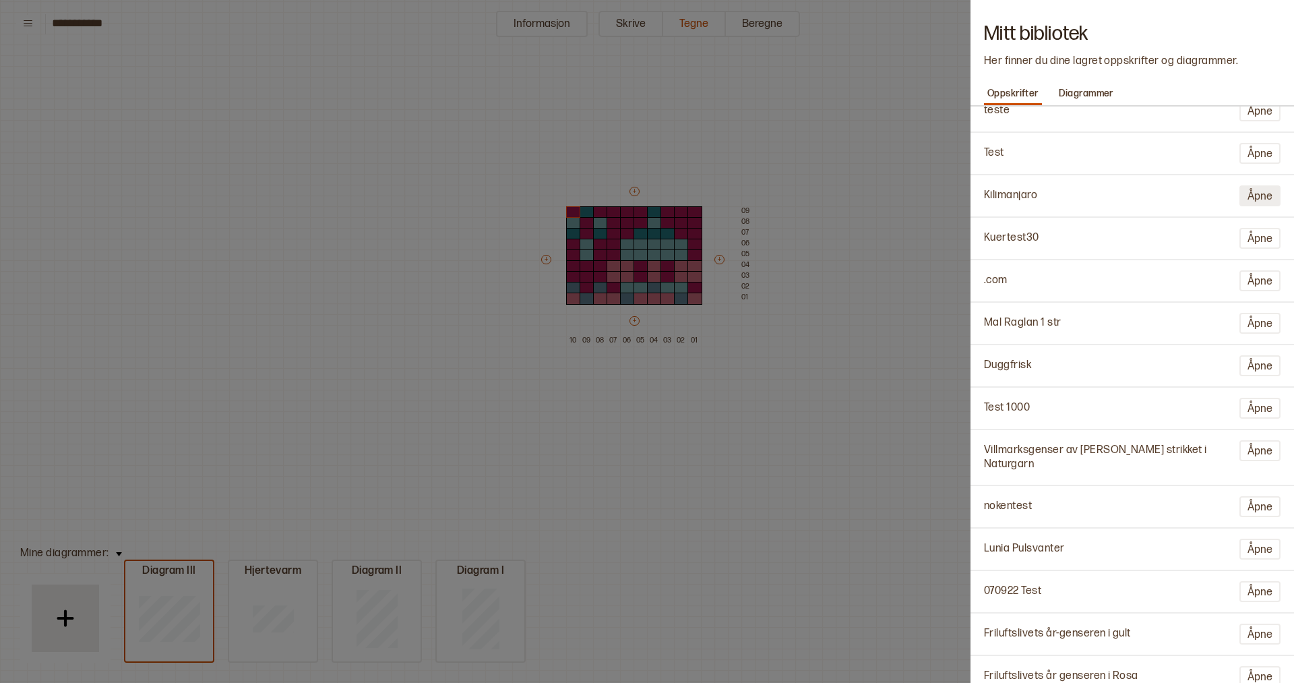
click at [1260, 193] on button "Åpne" at bounding box center [1260, 195] width 41 height 21
type input "**********"
type input "**"
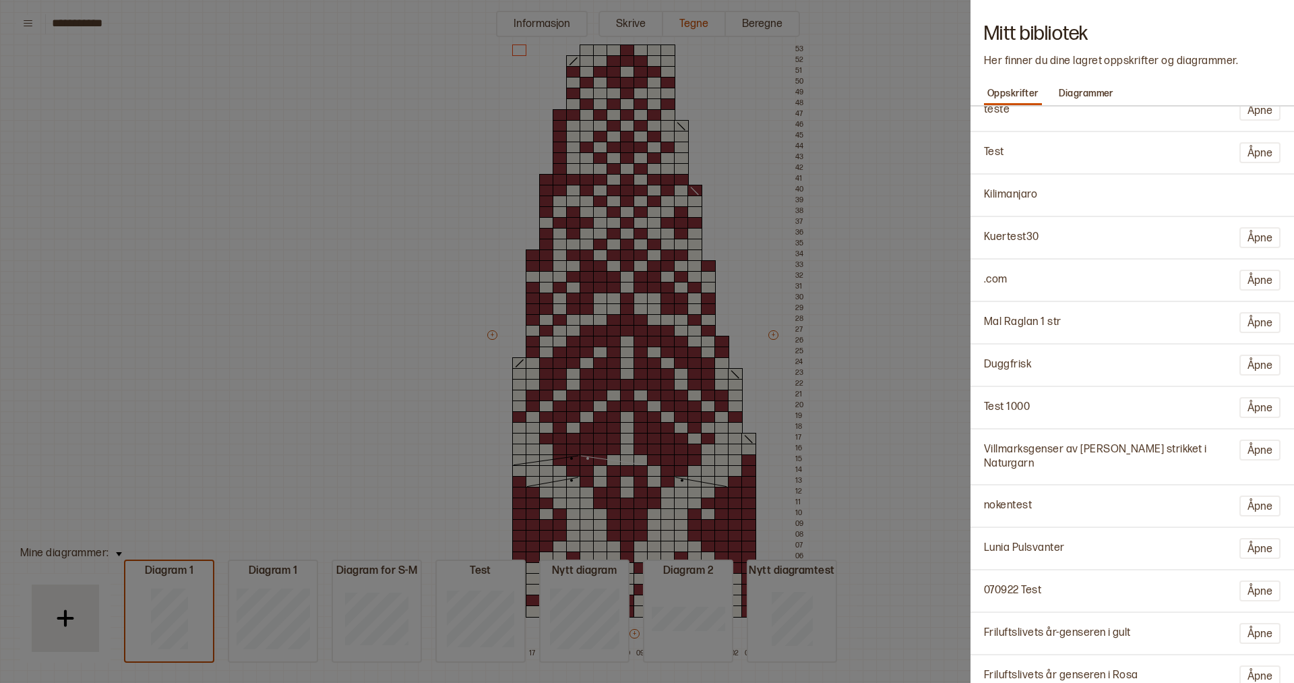
click at [919, 224] on div at bounding box center [647, 341] width 1294 height 683
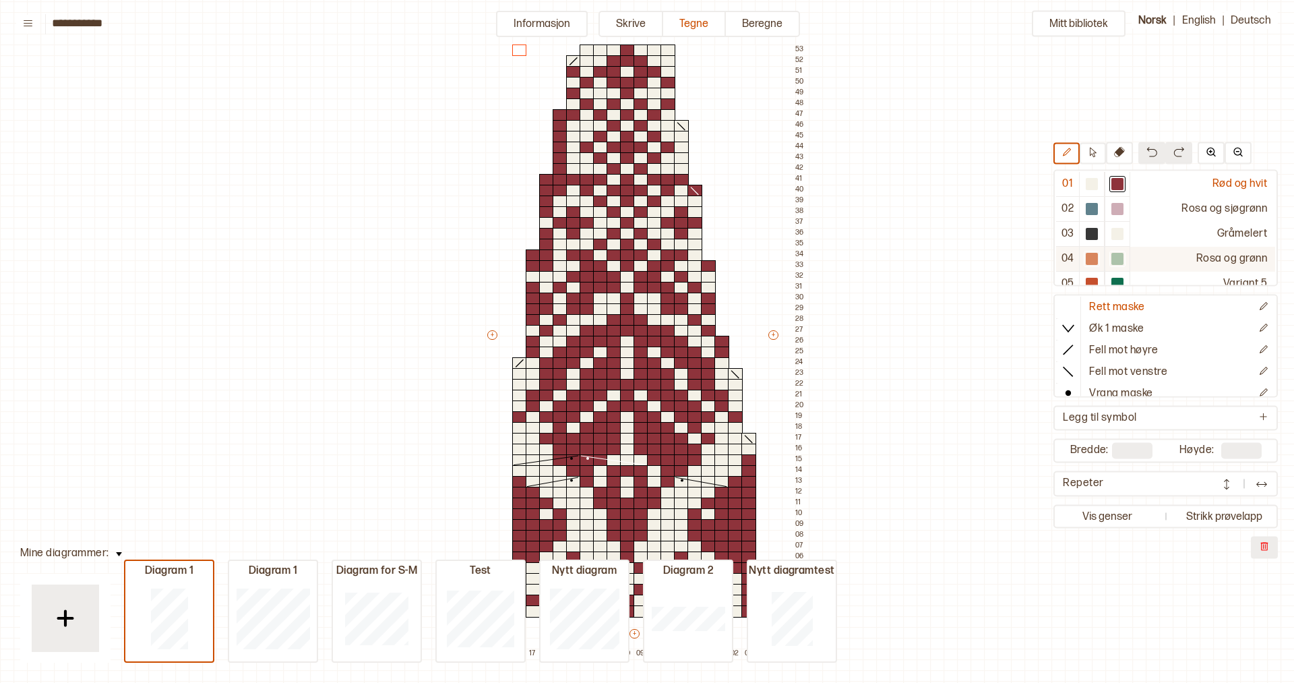
click at [1104, 258] on div at bounding box center [1092, 259] width 26 height 25
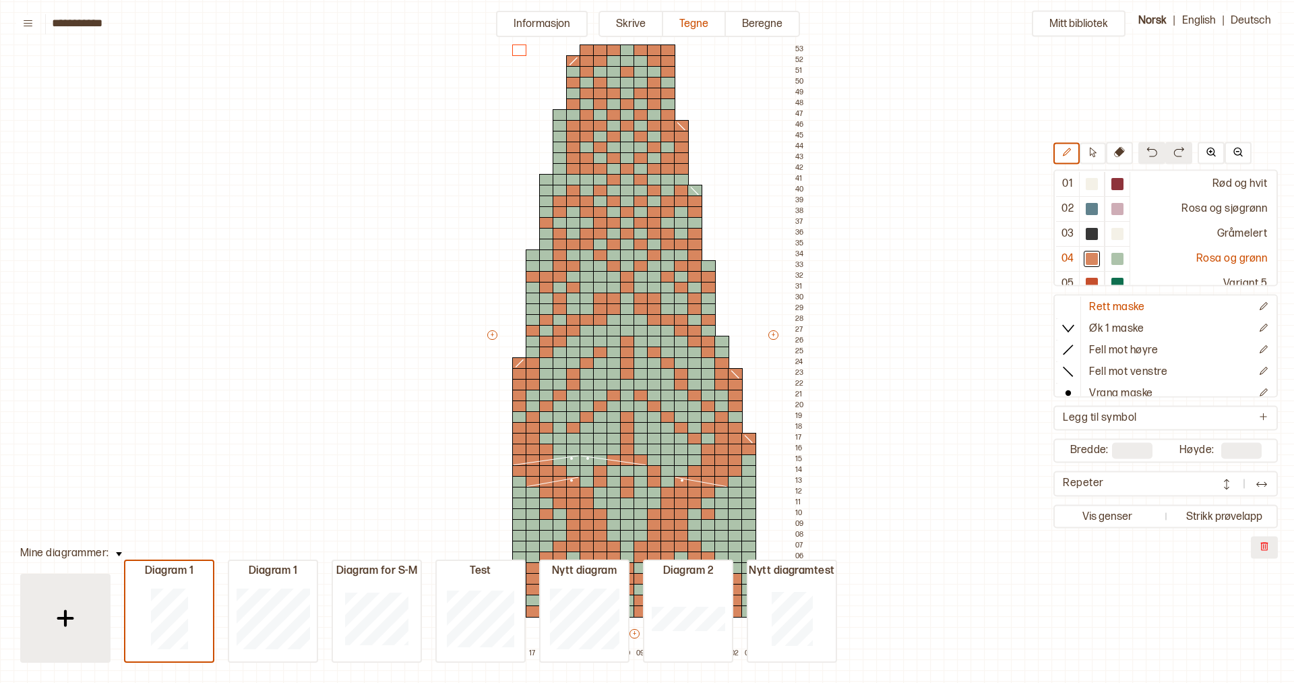
click at [49, 597] on div at bounding box center [65, 617] width 67 height 67
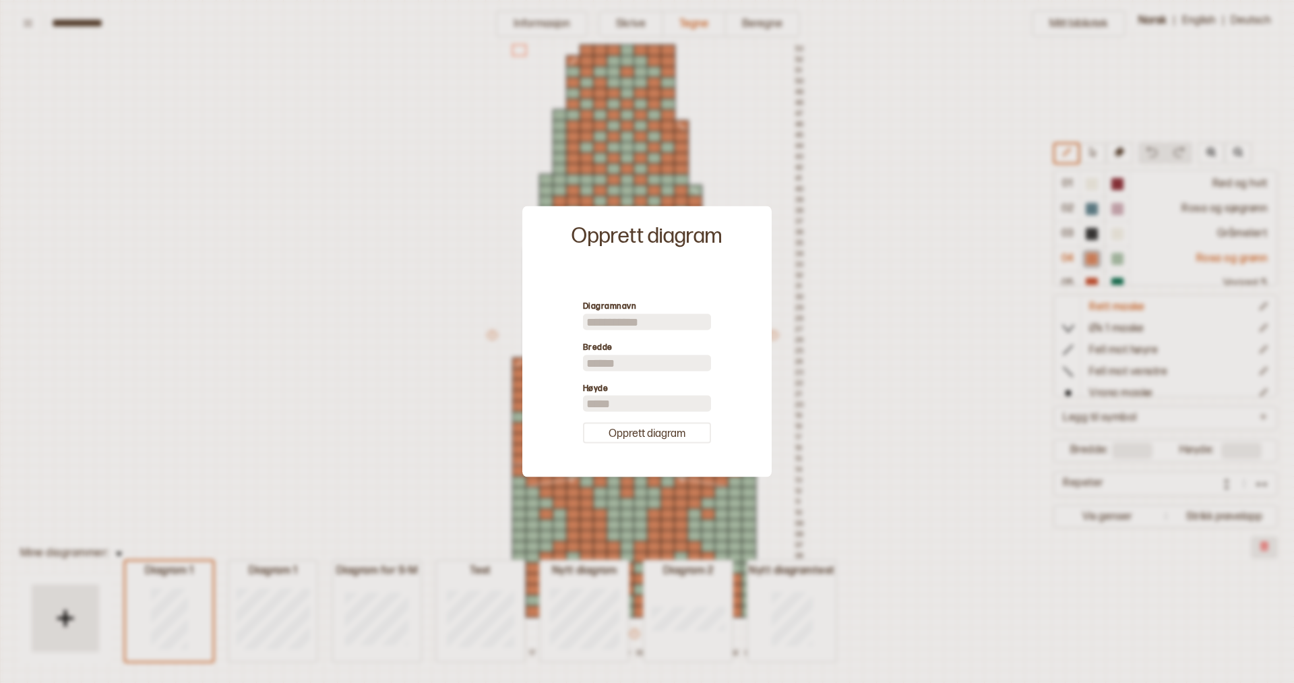
click at [654, 320] on input at bounding box center [647, 321] width 128 height 16
type input "**********"
click at [623, 439] on button "Opprett diagram" at bounding box center [647, 433] width 128 height 21
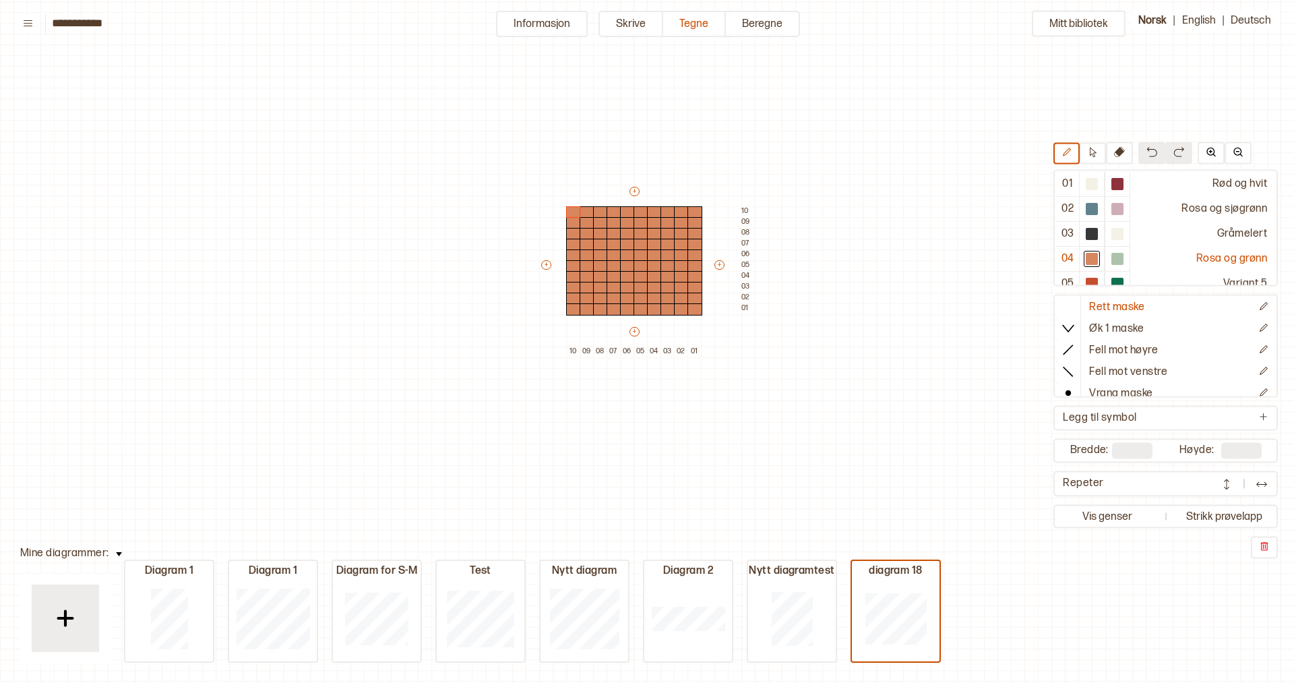
type input "**"
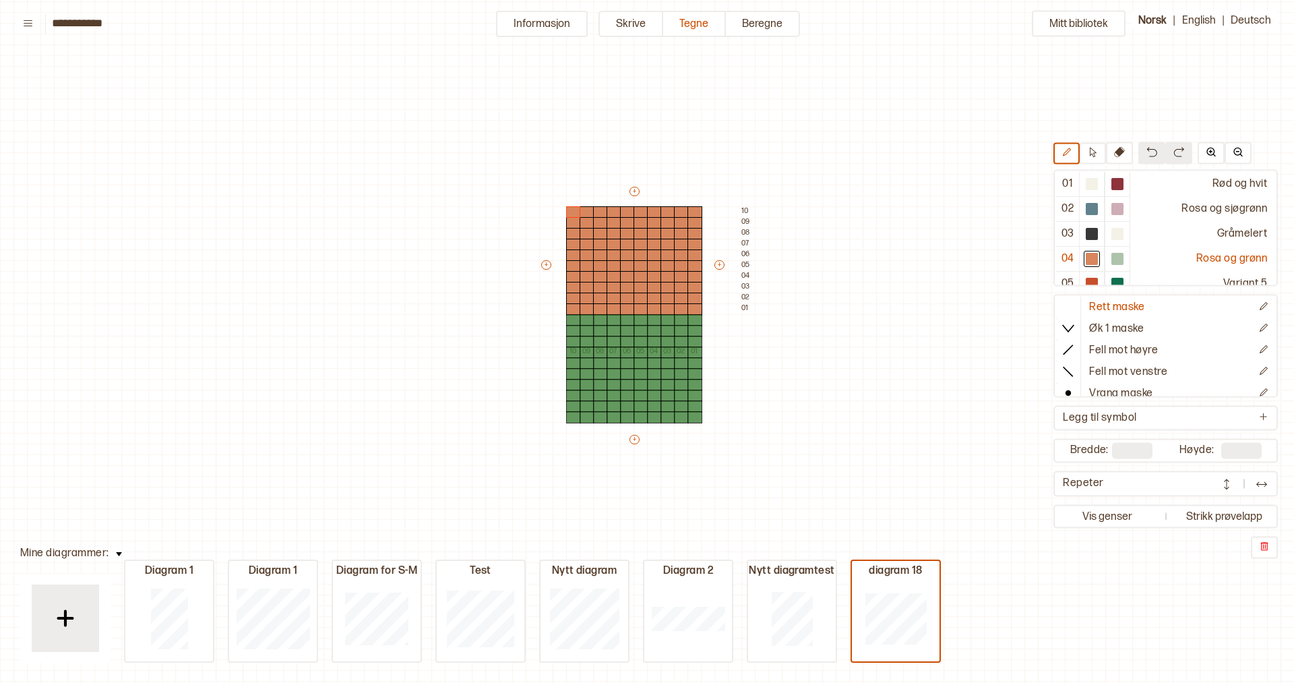
type input "**"
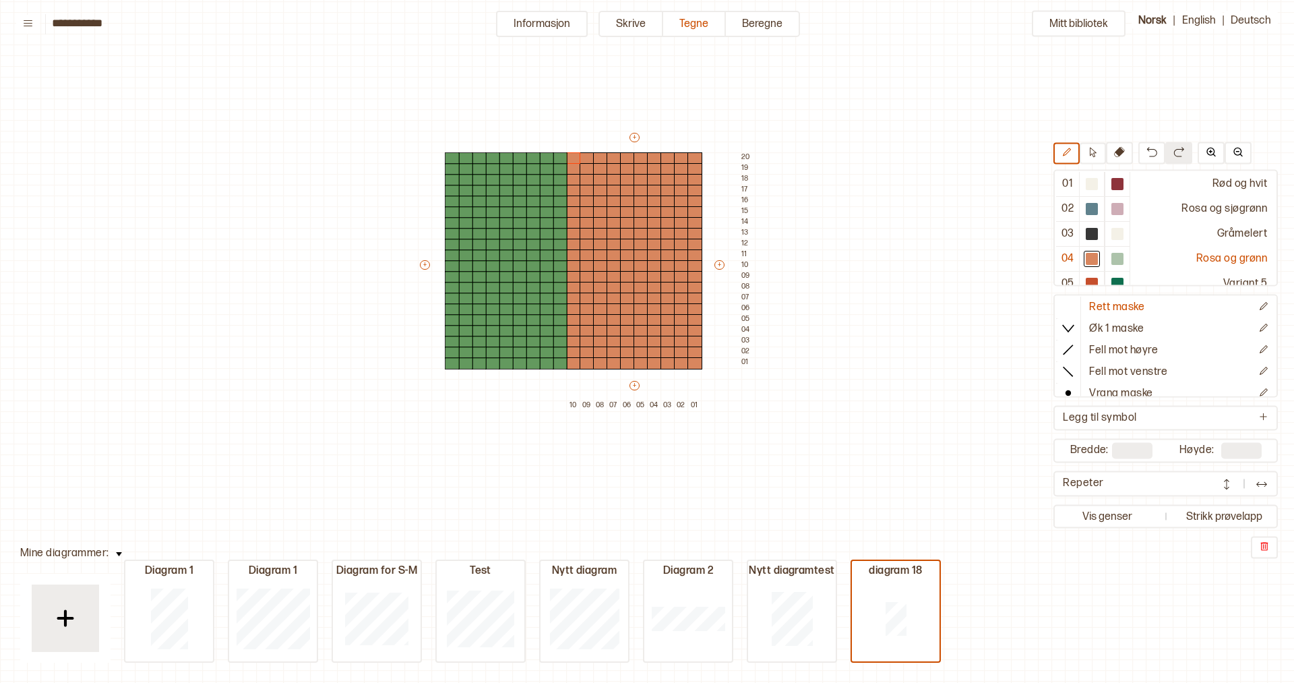
type input "**"
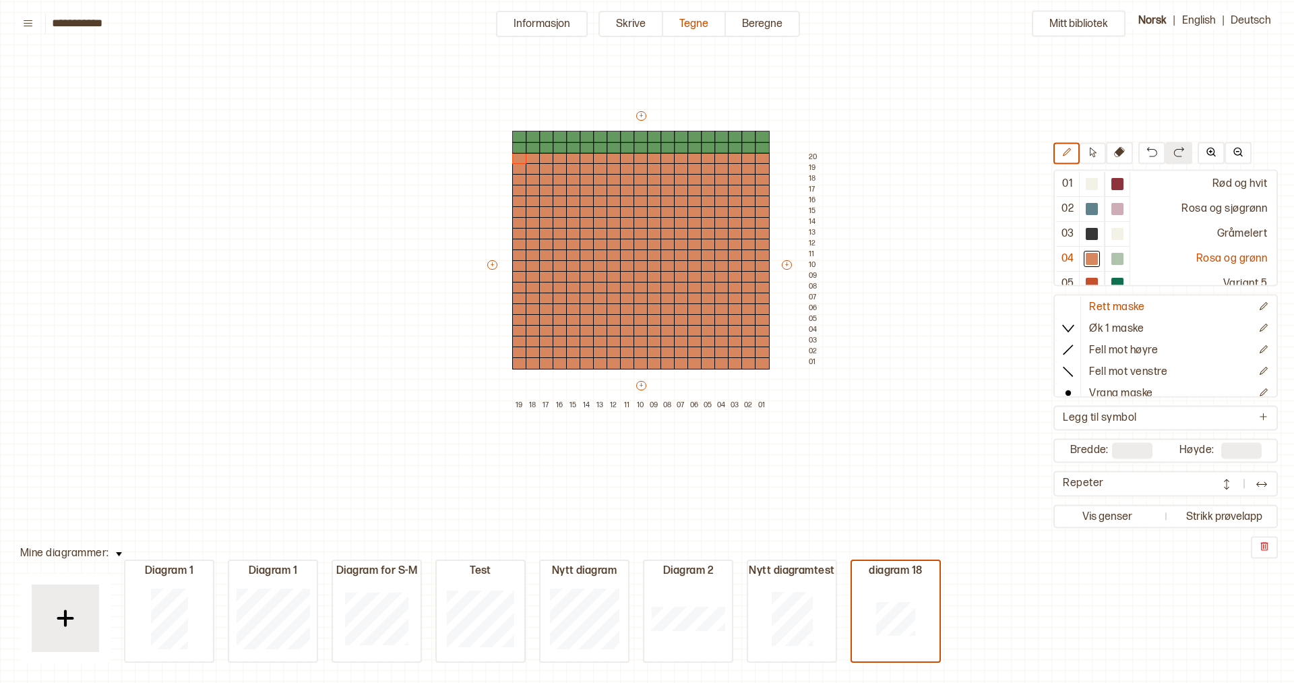
type input "**"
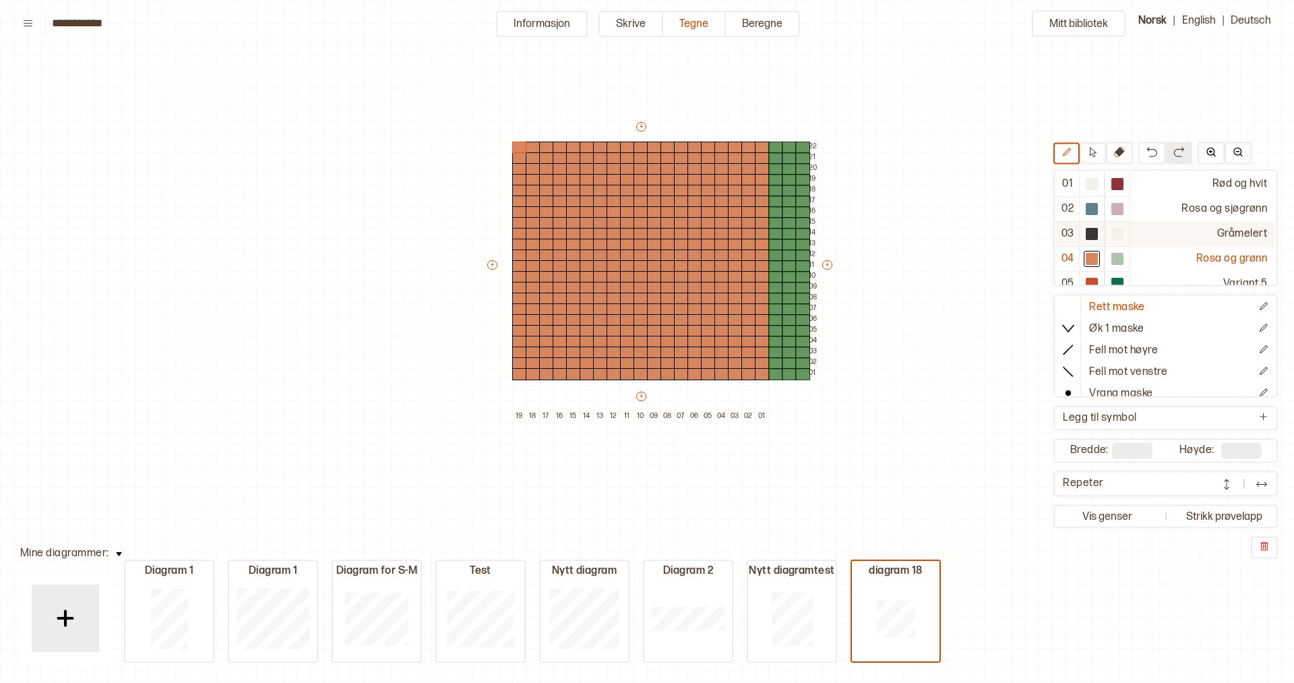
type input "**"
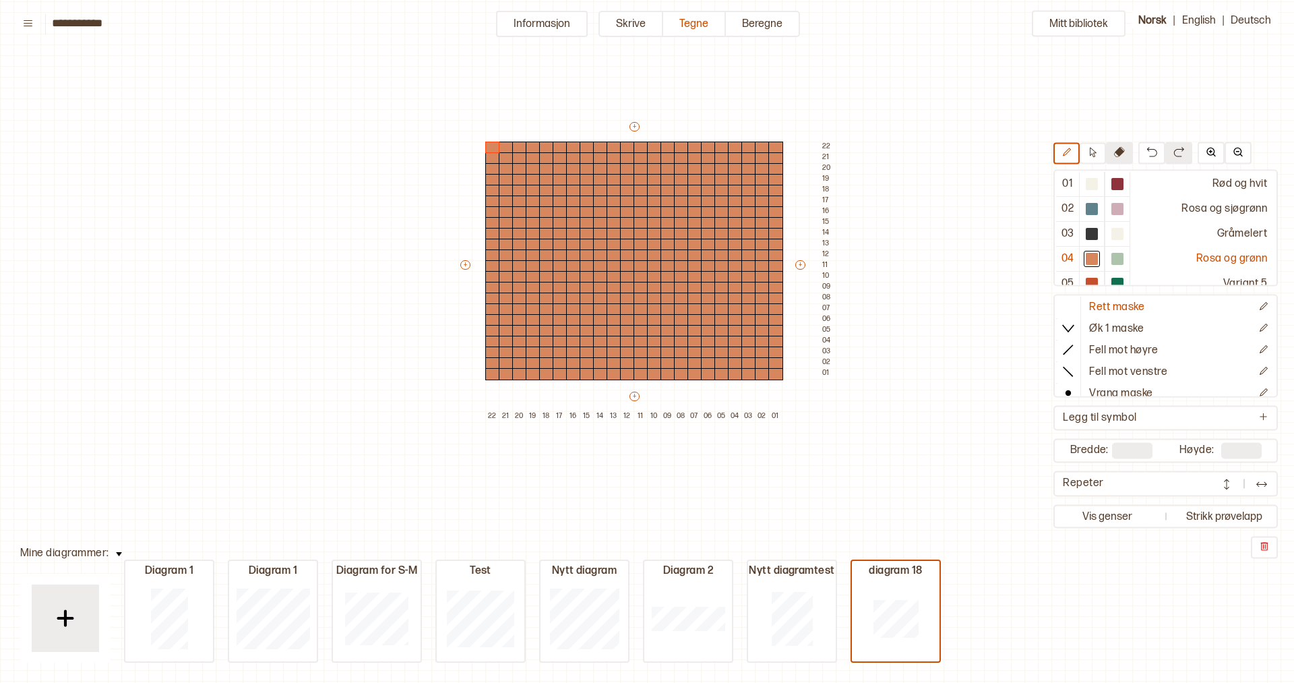
click at [1124, 154] on icon at bounding box center [1119, 152] width 11 height 11
drag, startPoint x: 486, startPoint y: 148, endPoint x: 487, endPoint y: 258, distance: 109.9
click at [486, 258] on div "+ + + + 22 21 20 19 18 17 16 15 14 13 12 11 10 09 08 07 06 05 04 03 02 01 22 21…" at bounding box center [646, 271] width 377 height 302
drag, startPoint x: 505, startPoint y: 147, endPoint x: 502, endPoint y: 218, distance: 71.5
click at [502, 218] on div "+ + + + 22 21 20 19 18 17 16 15 14 13 12 11 10 09 08 07 06 05 04 03 02 01 22 21…" at bounding box center [646, 271] width 377 height 302
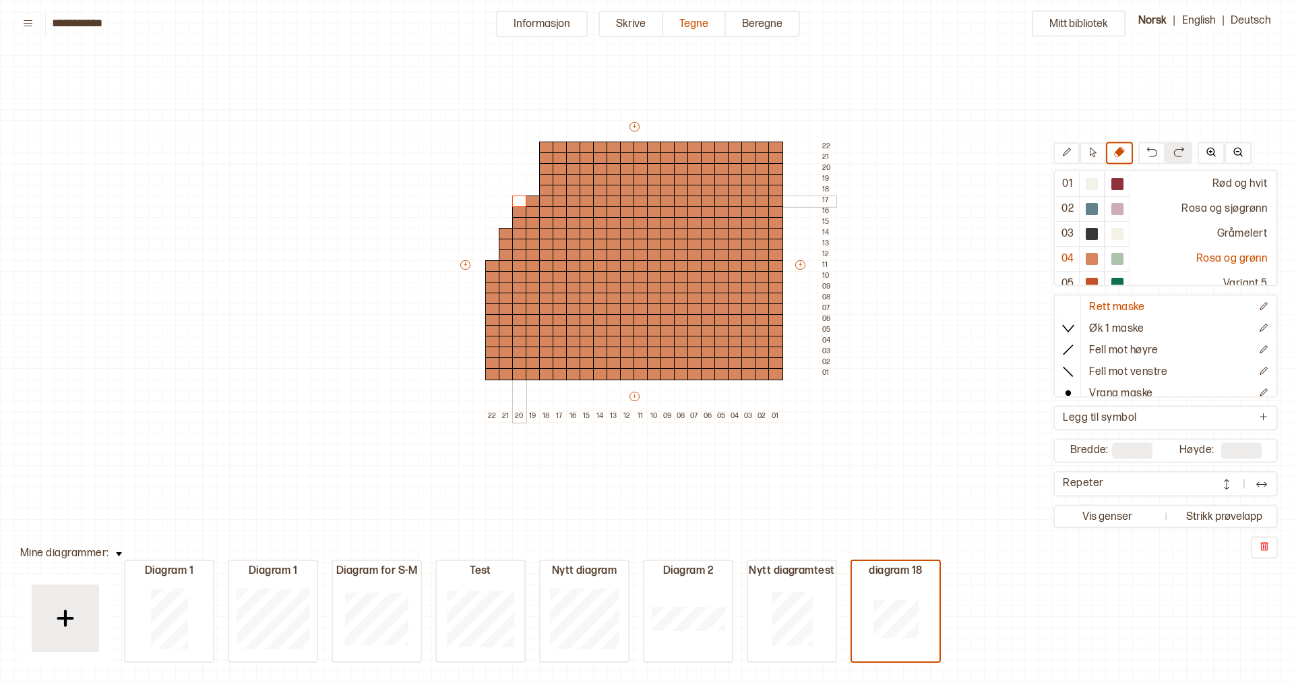
drag, startPoint x: 525, startPoint y: 147, endPoint x: 522, endPoint y: 199, distance: 52.0
click at [522, 199] on div "+ + + + 22 21 20 19 18 17 16 15 14 13 12 11 10 09 08 07 06 05 04 03 02 01 22 21…" at bounding box center [646, 271] width 377 height 302
drag, startPoint x: 548, startPoint y: 143, endPoint x: 547, endPoint y: 175, distance: 31.7
click at [547, 175] on div "+ + + + 22 21 20 19 18 17 16 15 14 13 12 11 10 09 08 07 06 05 04 03 02 01 22 21…" at bounding box center [646, 271] width 377 height 302
drag, startPoint x: 560, startPoint y: 147, endPoint x: 560, endPoint y: 160, distance: 13.5
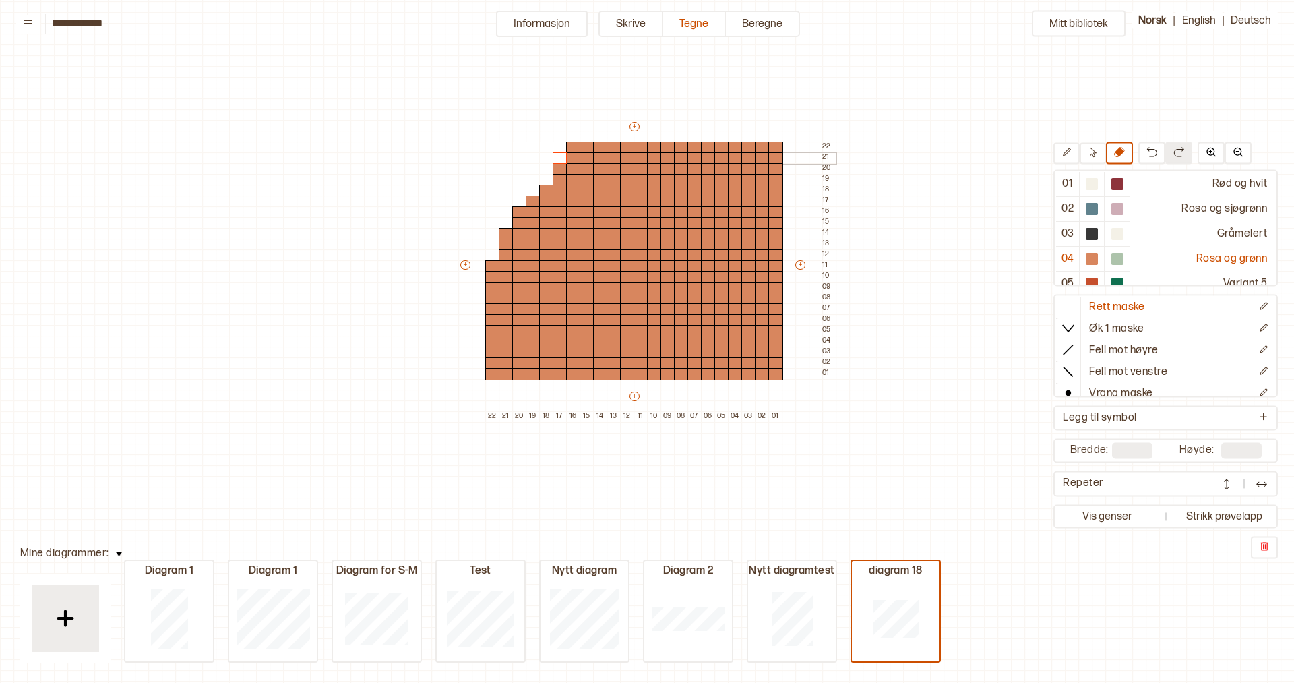
click at [560, 160] on div "+ + + + 22 21 20 19 18 17 16 15 14 13 12 11 10 09 08 07 06 05 04 03 02 01 22 21…" at bounding box center [646, 271] width 377 height 302
drag, startPoint x: 777, startPoint y: 146, endPoint x: 774, endPoint y: 243, distance: 97.1
click at [774, 243] on div "+ + + + 22 21 20 19 18 17 16 15 14 13 12 11 10 09 08 07 06 05 04 03 02 01 22 21…" at bounding box center [646, 271] width 377 height 302
click at [774, 185] on div at bounding box center [775, 191] width 15 height 12
drag, startPoint x: 761, startPoint y: 146, endPoint x: 761, endPoint y: 231, distance: 84.3
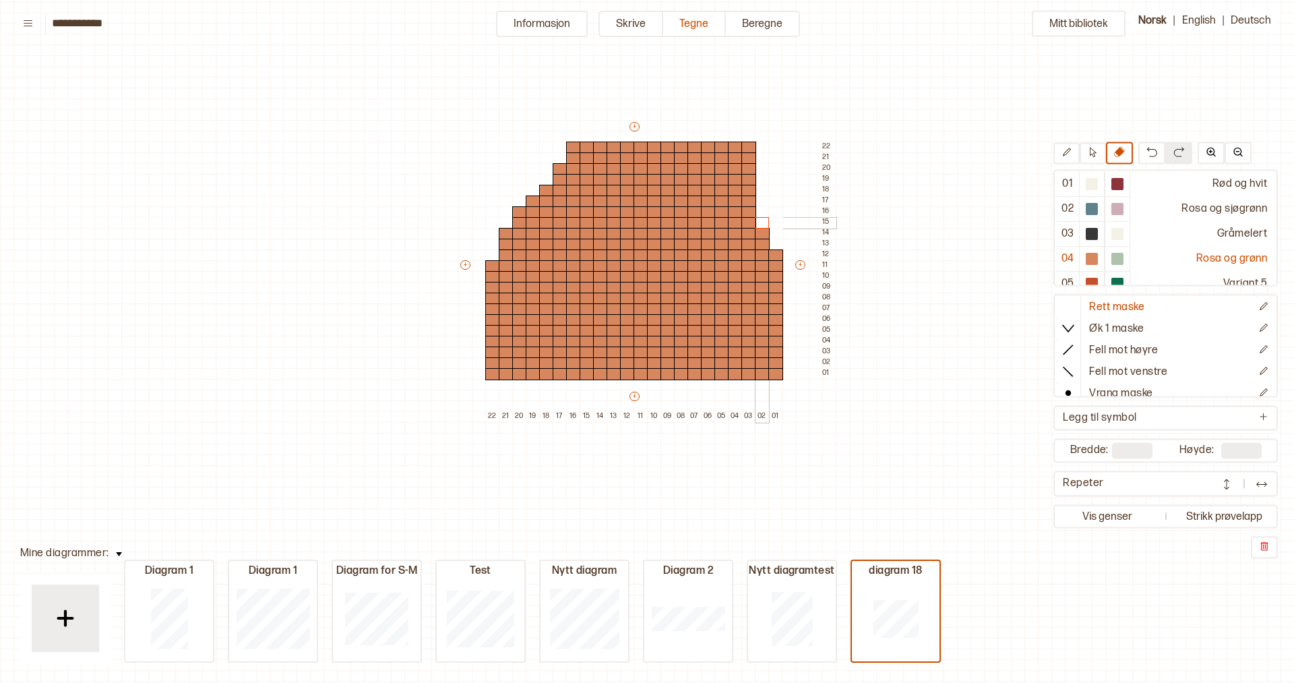
click at [761, 231] on div "+ + + + 22 21 20 19 18 17 16 15 14 13 12 11 10 09 08 07 06 05 04 03 02 01 22 21…" at bounding box center [646, 271] width 377 height 302
drag, startPoint x: 745, startPoint y: 144, endPoint x: 743, endPoint y: 216, distance: 71.5
click at [743, 216] on div "+ + + + 22 21 20 19 18 17 16 15 14 13 12 11 10 09 08 07 06 05 04 03 02 01 22 21…" at bounding box center [646, 271] width 377 height 302
drag, startPoint x: 730, startPoint y: 146, endPoint x: 731, endPoint y: 202, distance: 56.6
click at [731, 202] on div "+ + + + 22 21 20 19 18 17 16 15 14 13 12 11 10 09 08 07 06 05 04 03 02 01 22 21…" at bounding box center [646, 271] width 377 height 302
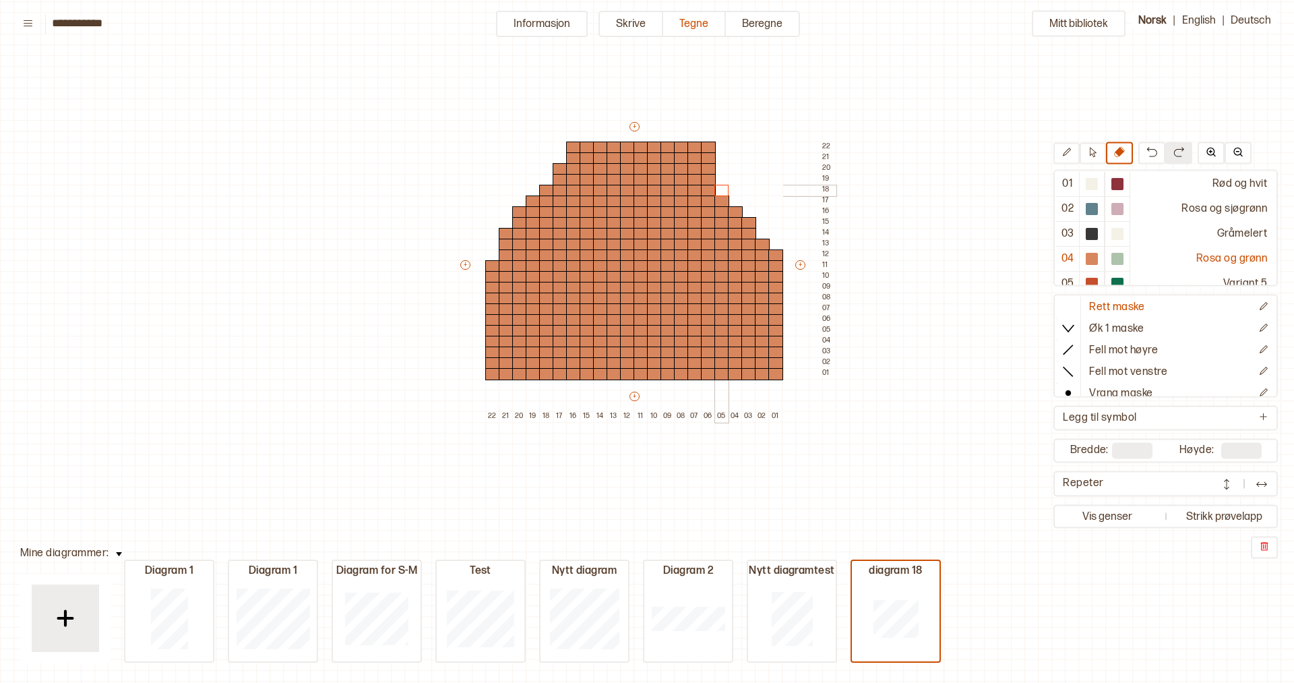
drag, startPoint x: 719, startPoint y: 144, endPoint x: 719, endPoint y: 188, distance: 43.8
click at [719, 188] on div "+ + + + 22 21 20 19 18 17 16 15 14 13 12 11 10 09 08 07 06 05 04 03 02 01 22 21…" at bounding box center [646, 271] width 377 height 302
drag, startPoint x: 708, startPoint y: 144, endPoint x: 708, endPoint y: 179, distance: 35.0
click at [708, 179] on div "+ + + + 22 21 20 19 18 17 16 15 14 13 12 11 10 09 08 07 06 05 04 03 02 01 22 21…" at bounding box center [646, 271] width 377 height 302
click at [555, 23] on button "Informasjon" at bounding box center [542, 24] width 92 height 26
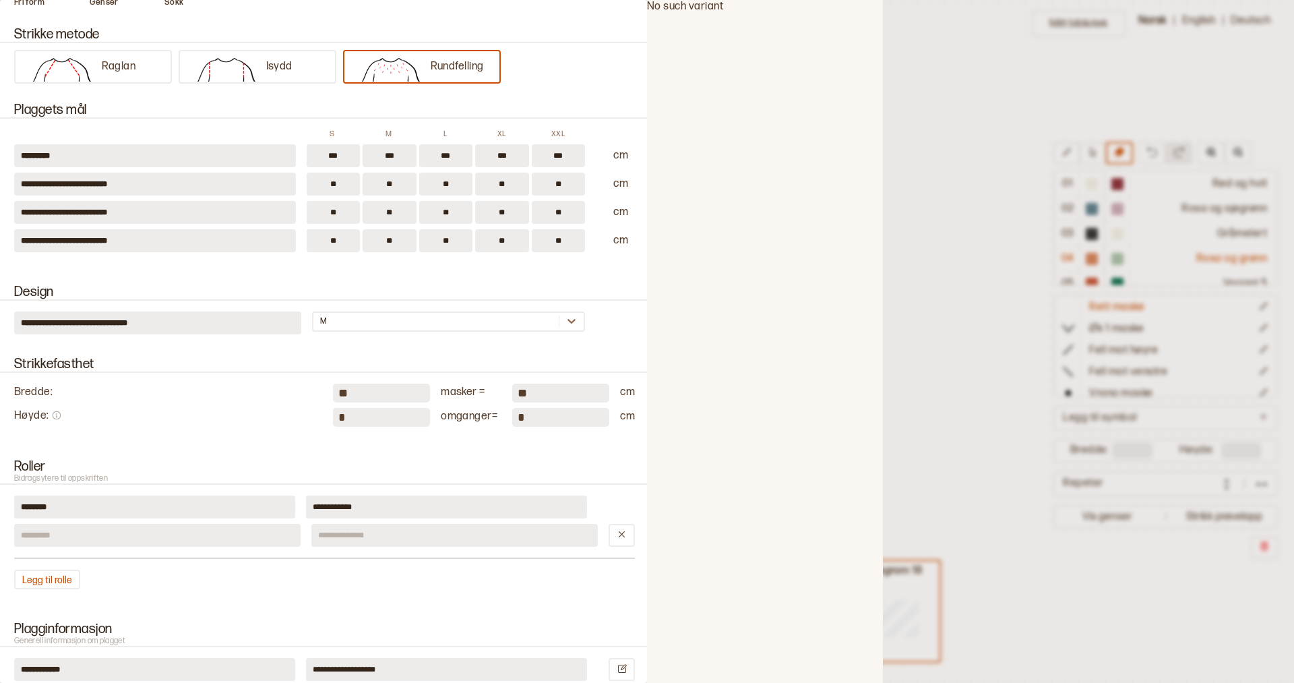
scroll to position [431, 0]
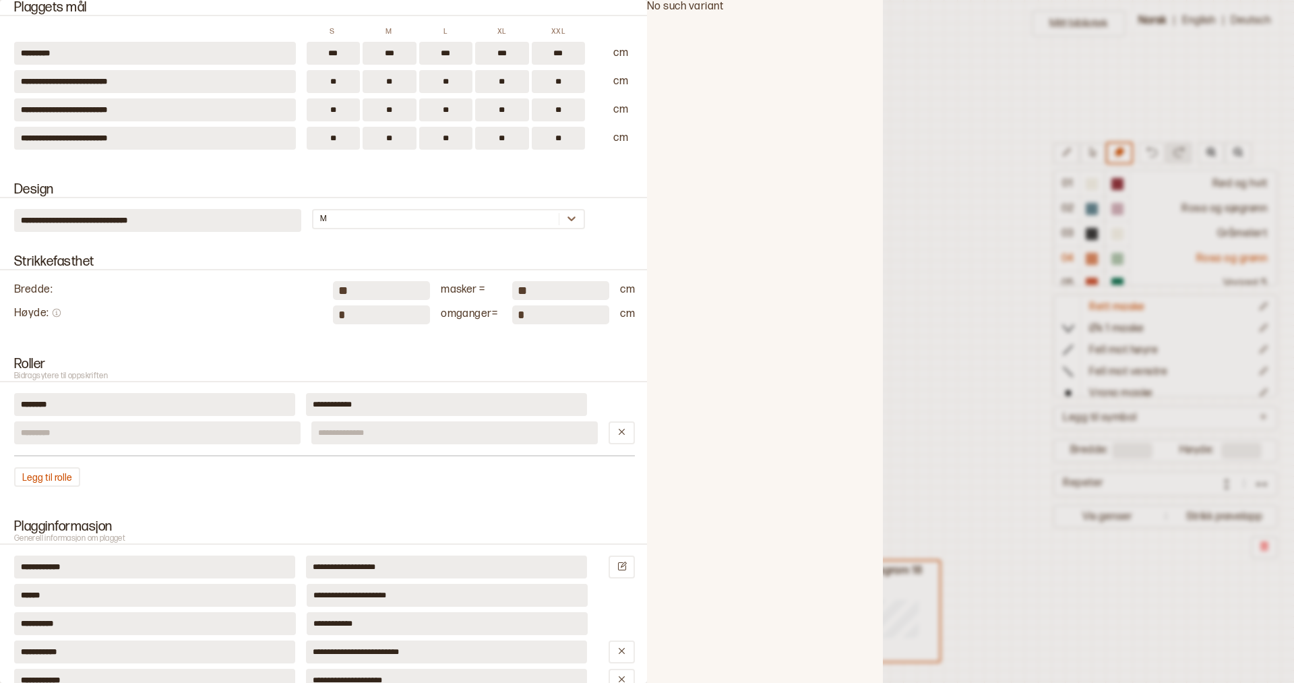
click at [948, 100] on div at bounding box center [647, 341] width 1294 height 683
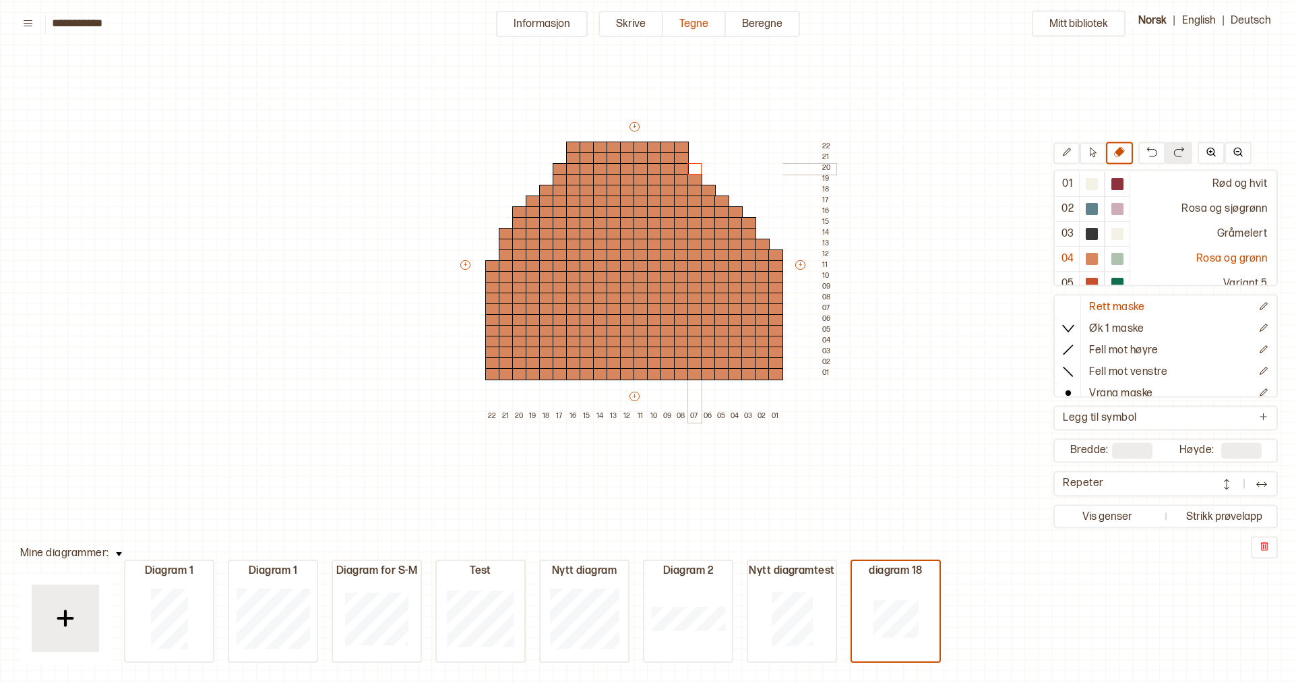
drag, startPoint x: 694, startPoint y: 144, endPoint x: 694, endPoint y: 171, distance: 26.3
click at [694, 171] on div "+ + + + 22 21 20 19 18 17 16 15 14 13 12 11 10 09 08 07 06 05 04 03 02 01 22 21…" at bounding box center [646, 271] width 377 height 302
drag, startPoint x: 677, startPoint y: 146, endPoint x: 677, endPoint y: 159, distance: 13.5
click at [677, 159] on div "+ + + + 22 21 20 19 18 17 16 15 14 13 12 11 10 09 08 07 06 05 04 03 02 01 22 21…" at bounding box center [646, 271] width 377 height 302
click at [551, 25] on button "Informasjon" at bounding box center [542, 24] width 92 height 26
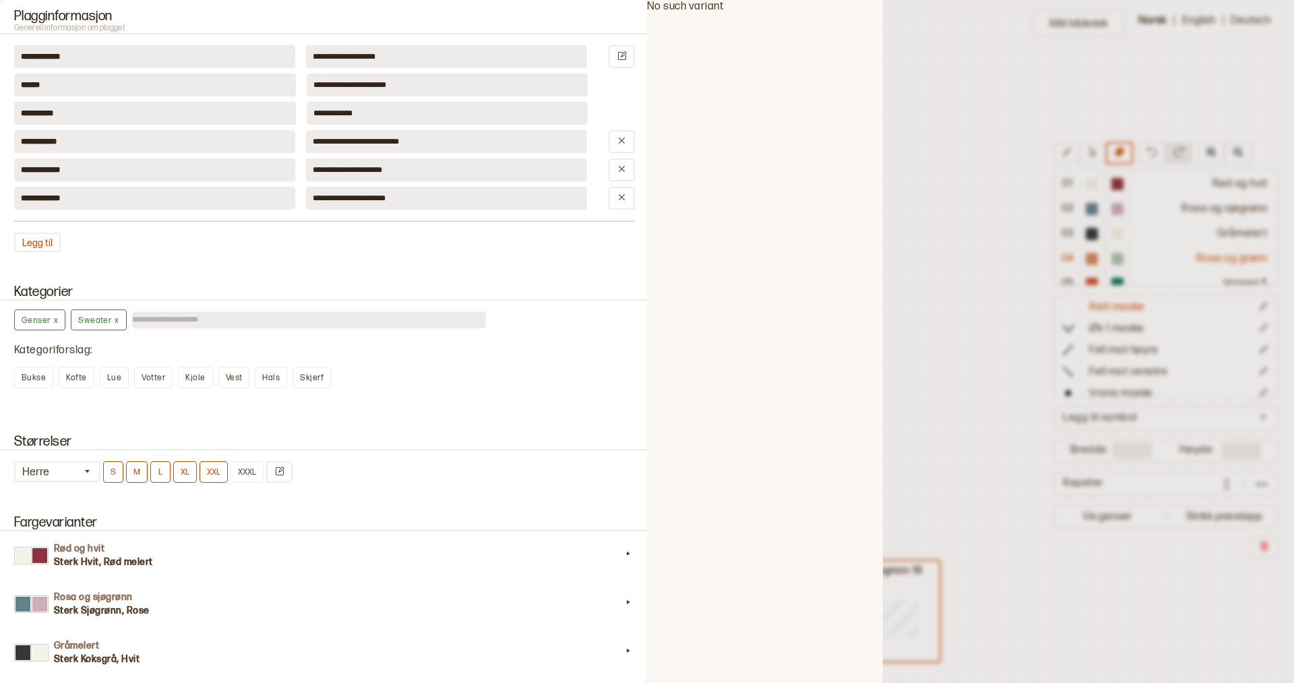
scroll to position [1044, 0]
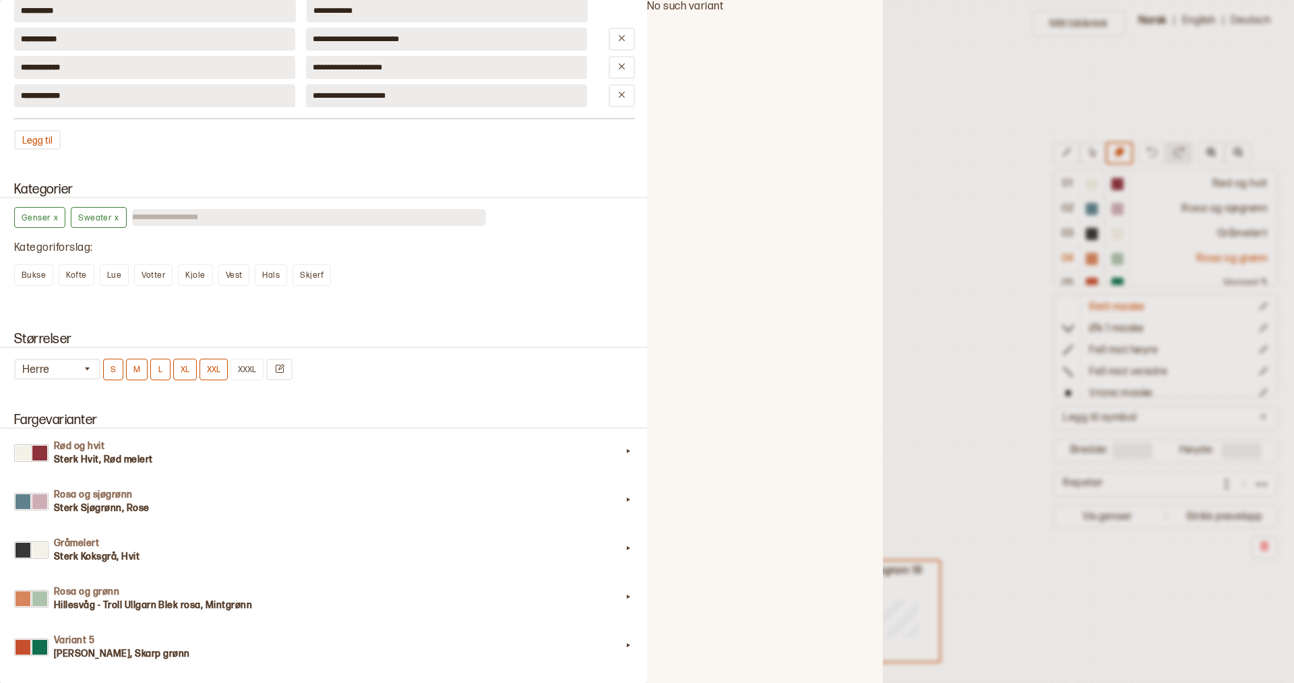
click at [895, 279] on div at bounding box center [647, 341] width 1294 height 683
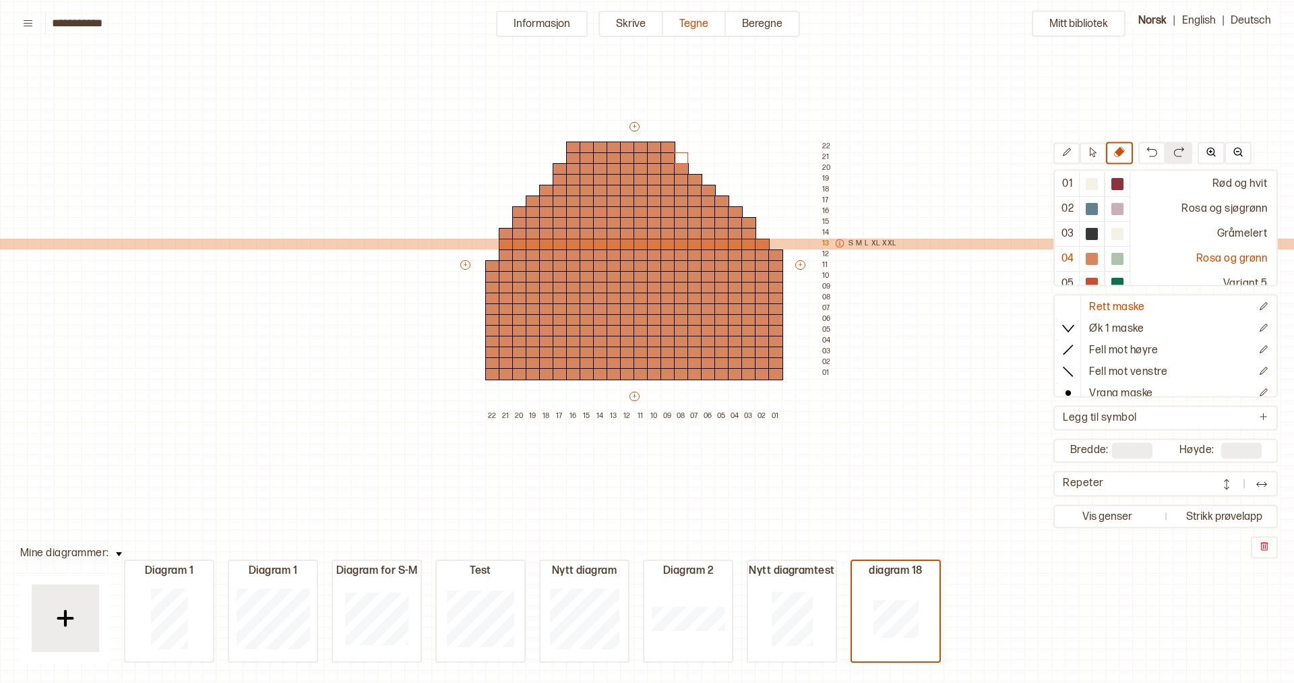
click at [840, 246] on icon at bounding box center [839, 243] width 9 height 9
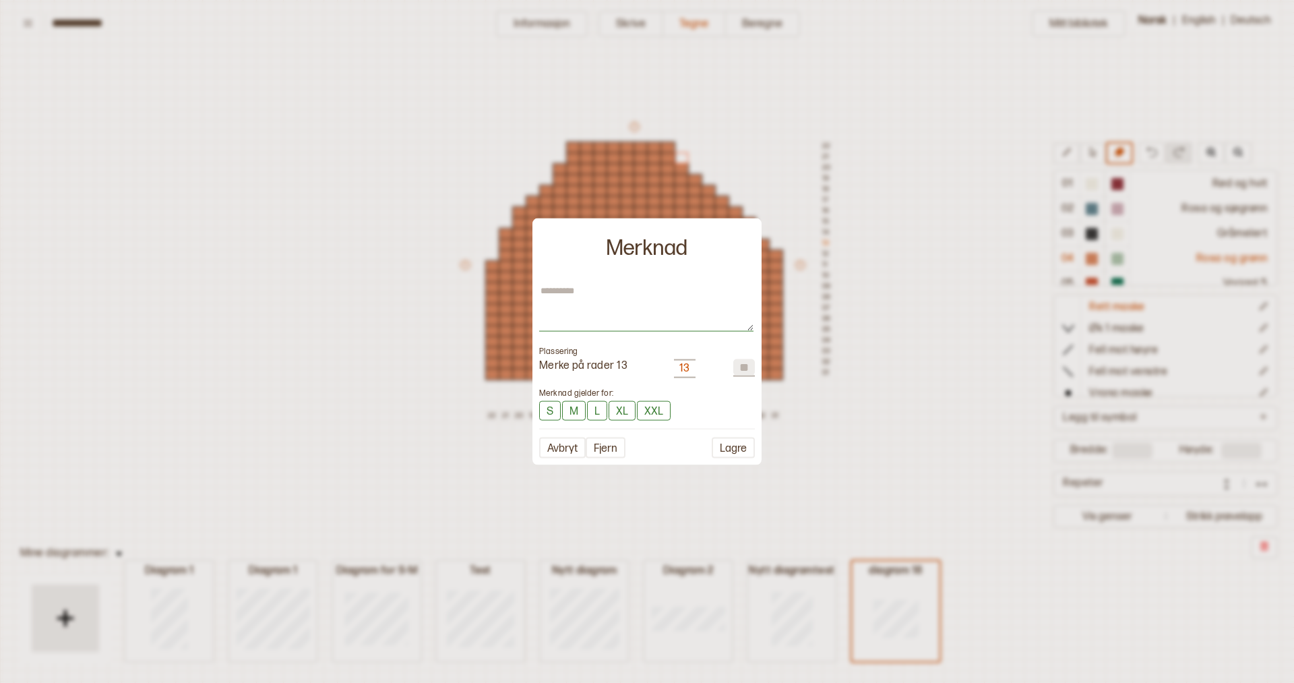
click at [593, 294] on textarea at bounding box center [646, 308] width 214 height 47
type textarea "*"
type textarea "**"
type textarea "*"
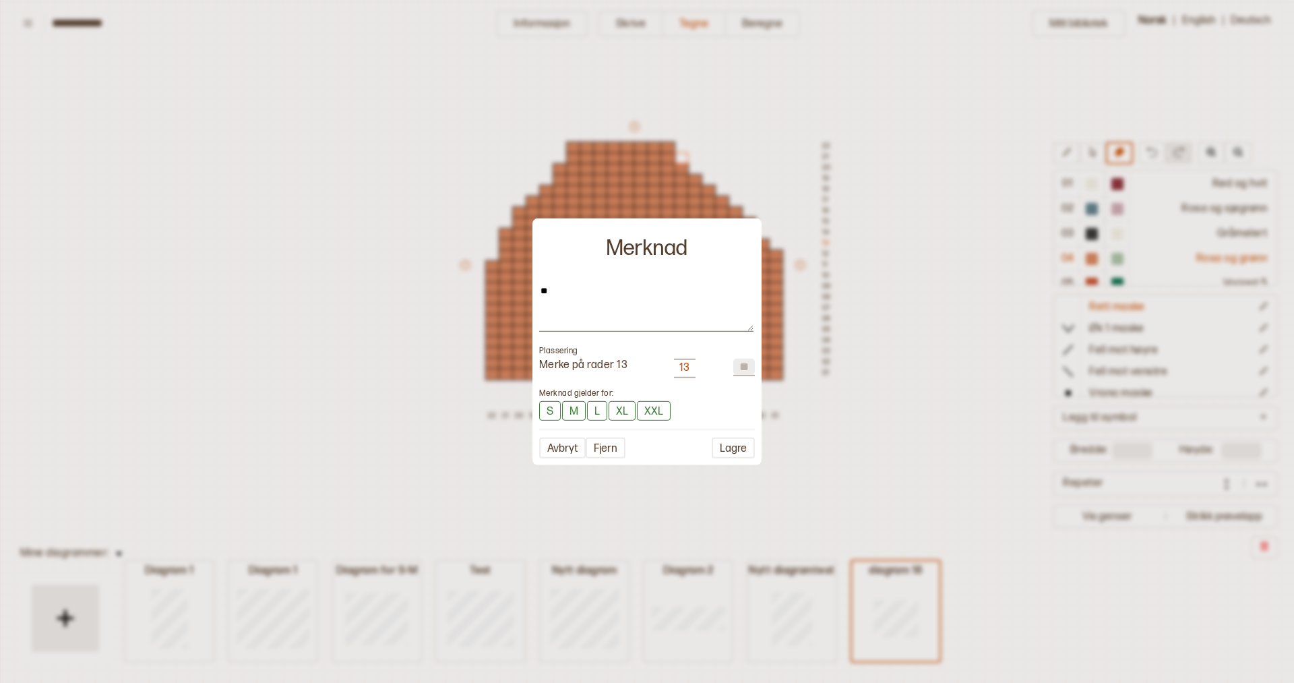
type textarea "***"
type textarea "*"
type textarea "****"
type textarea "*"
type textarea "*****"
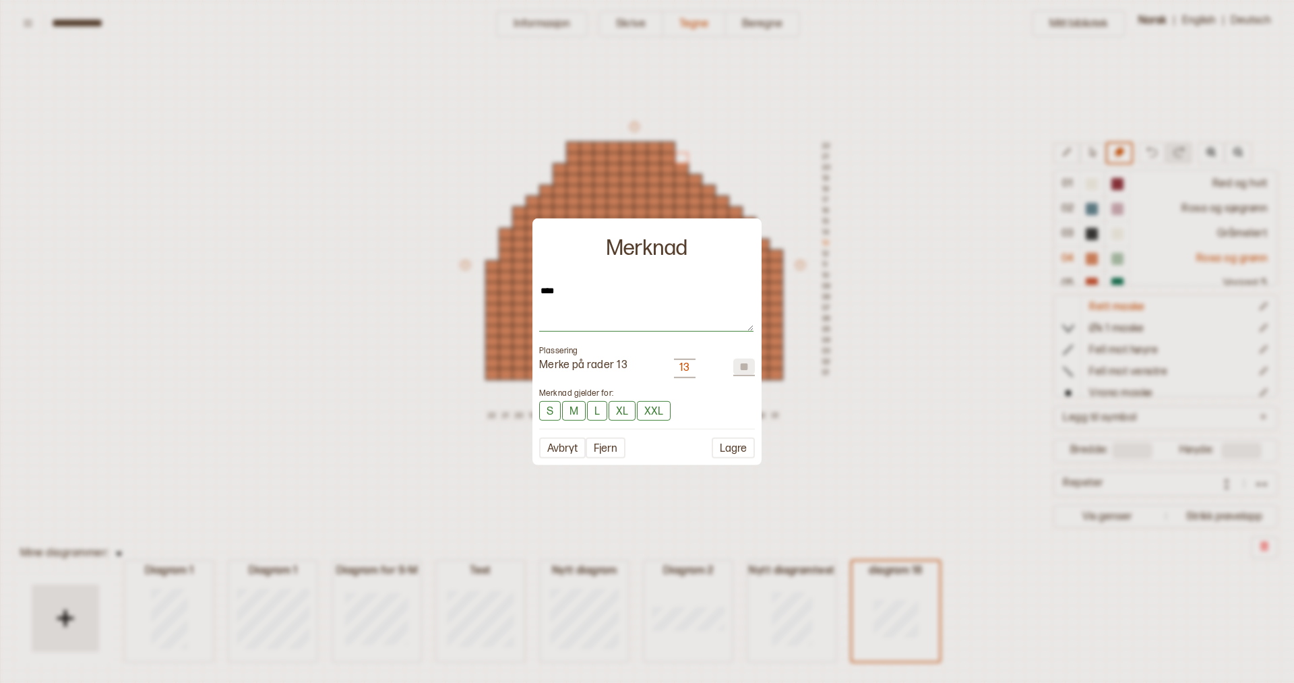
type textarea "*"
type textarea "******"
type textarea "*"
type textarea "*****"
type textarea "*"
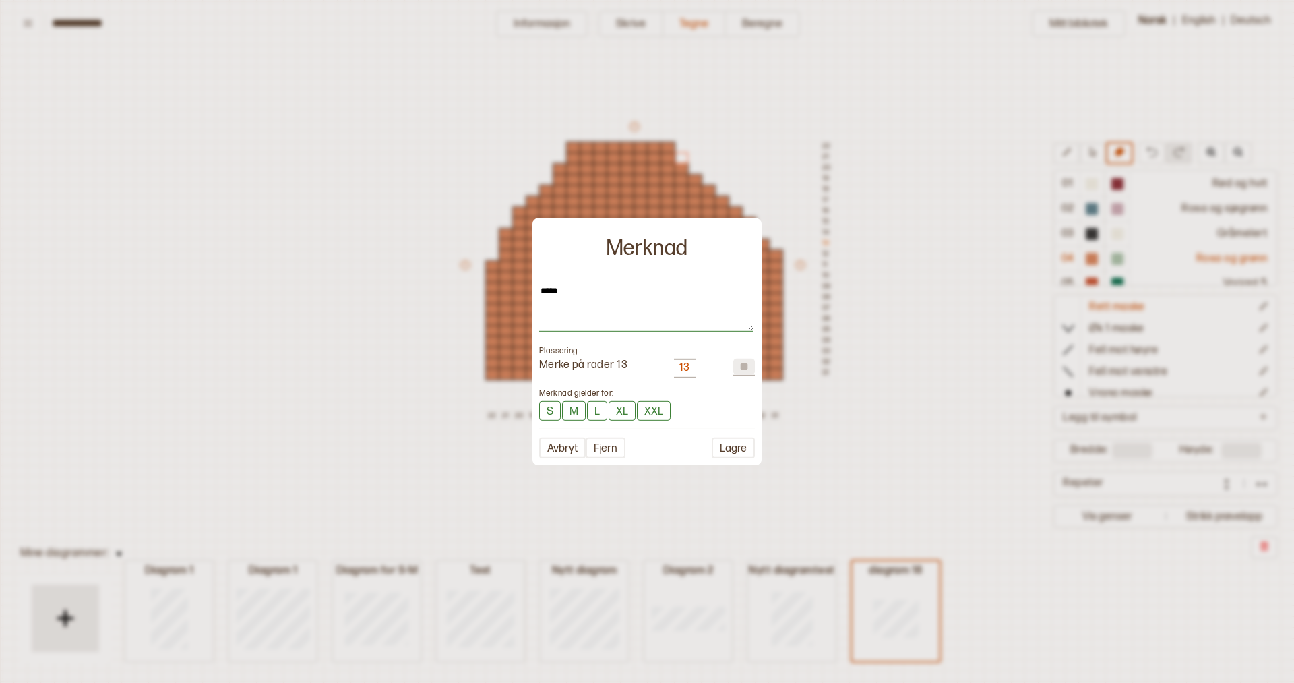
type textarea "****"
type textarea "*"
type textarea "***"
type textarea "*"
type textarea "**"
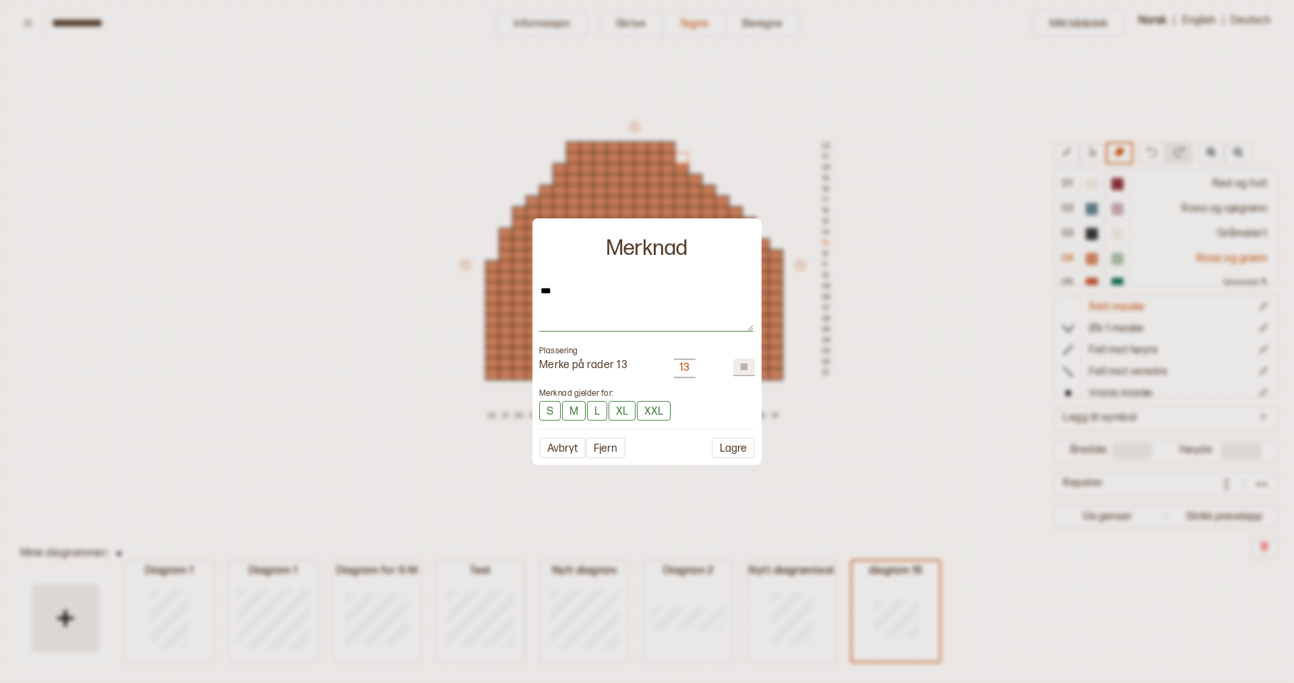
type textarea "*"
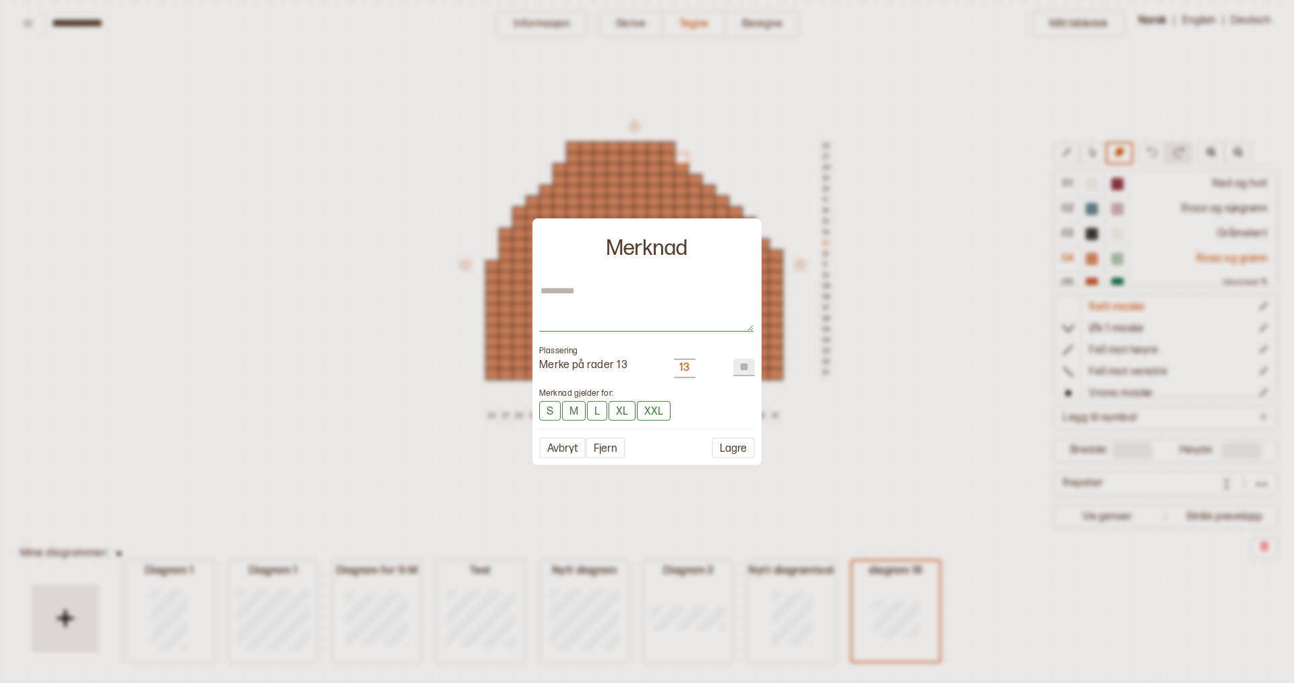
type textarea "*"
type textarea "**"
type textarea "*"
type textarea "***"
type textarea "*"
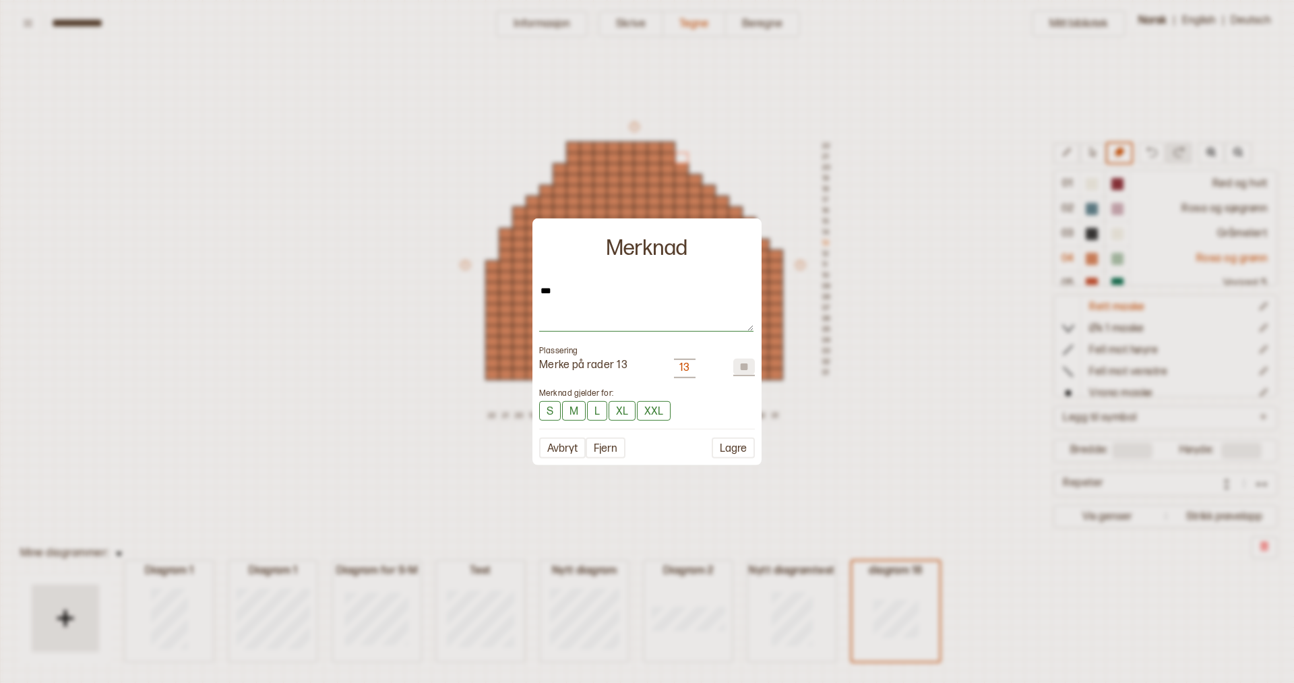
type textarea "****"
type textarea "*"
type textarea "****"
type textarea "*"
type textarea "******"
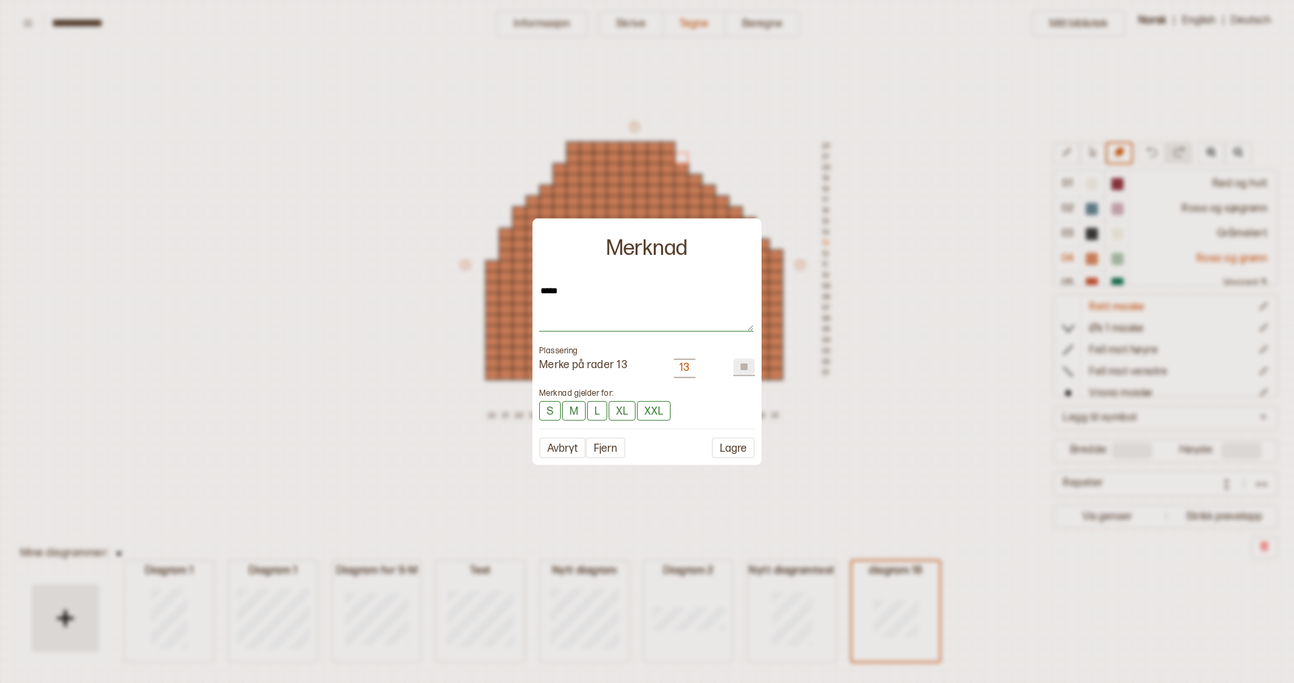
type textarea "*"
type textarea "******"
type textarea "*"
type textarea "********"
type textarea "*"
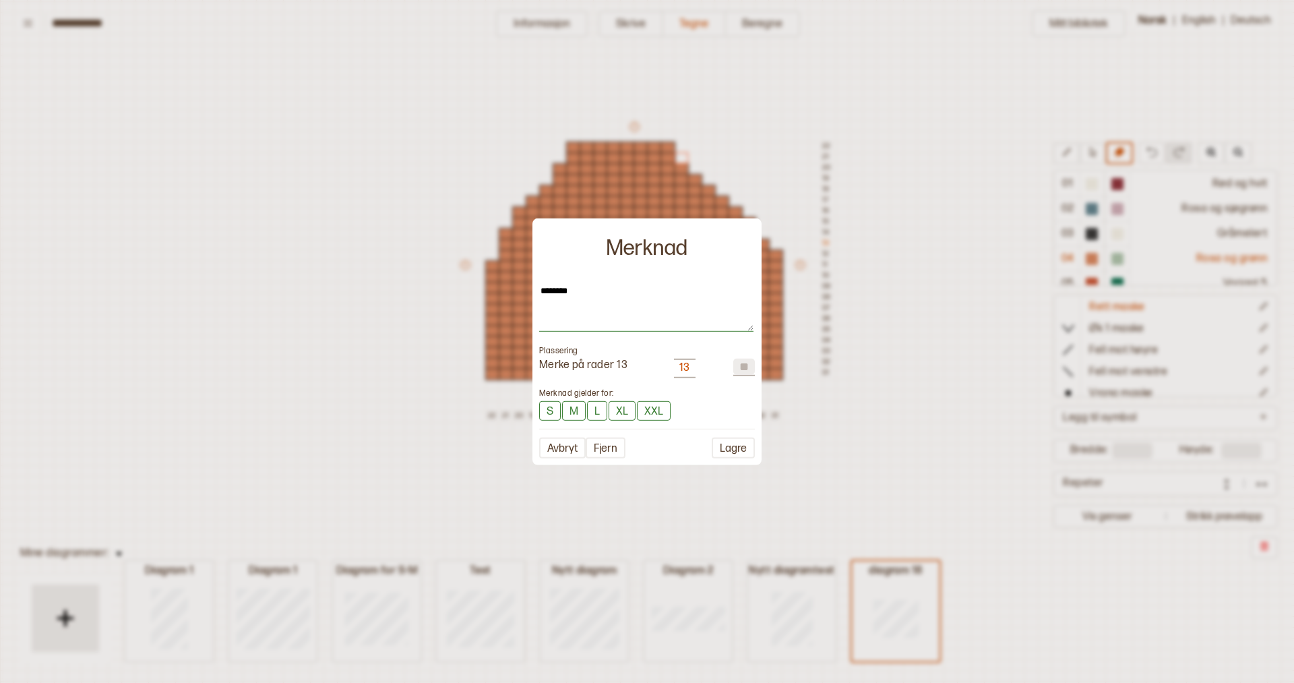
type textarea "*********"
type textarea "*"
type textarea "**********"
type textarea "*"
type textarea "**********"
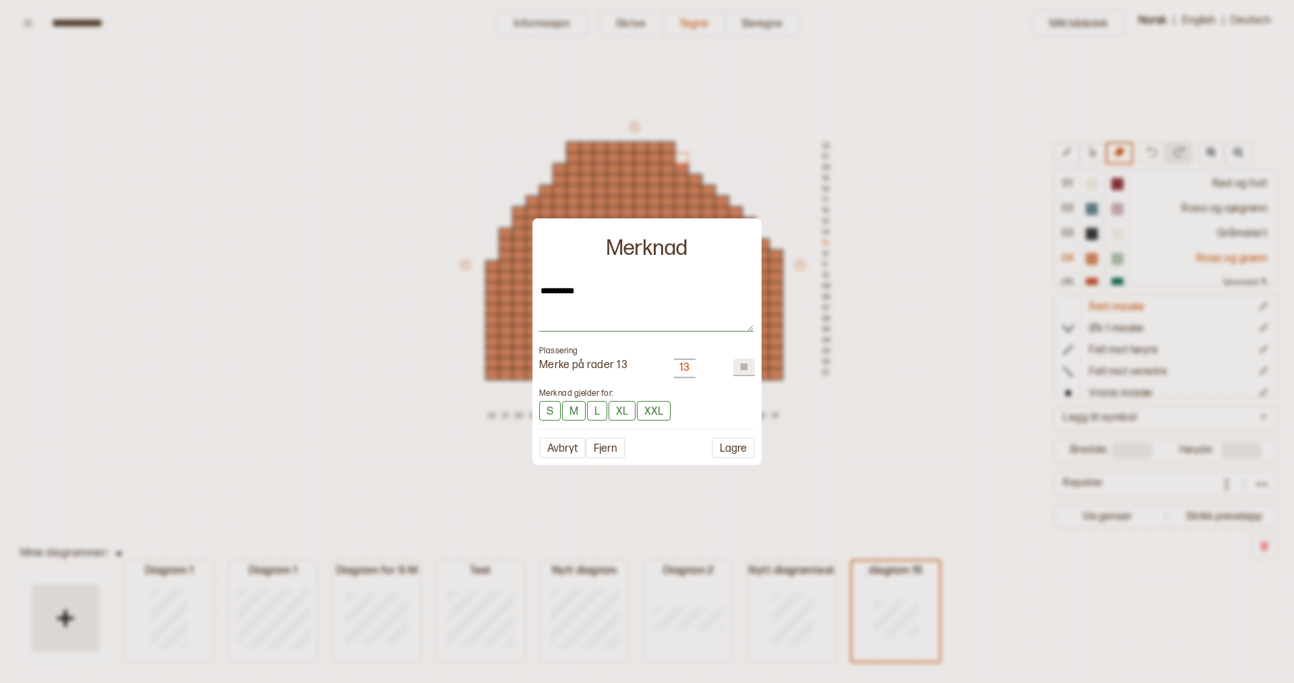
type textarea "*"
type textarea "**********"
type textarea "*"
type textarea "**********"
type textarea "*"
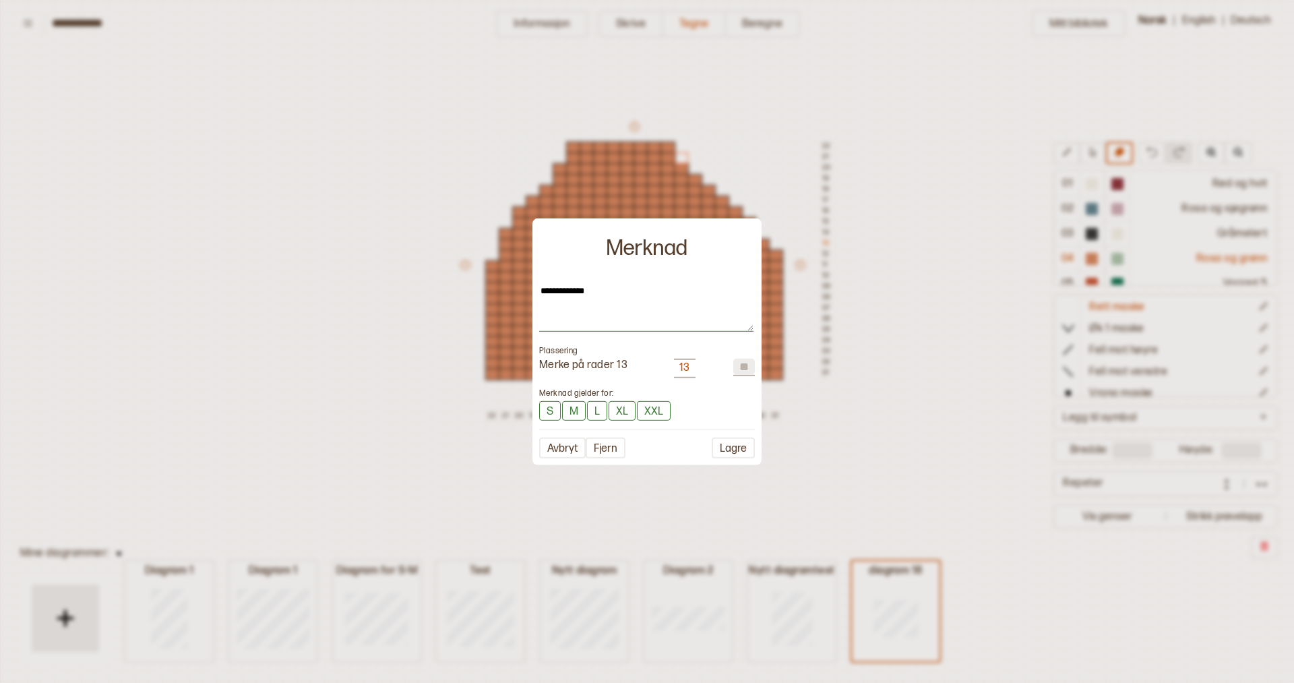
type textarea "**********"
drag, startPoint x: 735, startPoint y: 368, endPoint x: 752, endPoint y: 368, distance: 16.2
click at [752, 368] on input "*" at bounding box center [744, 367] width 22 height 16
type textarea "*"
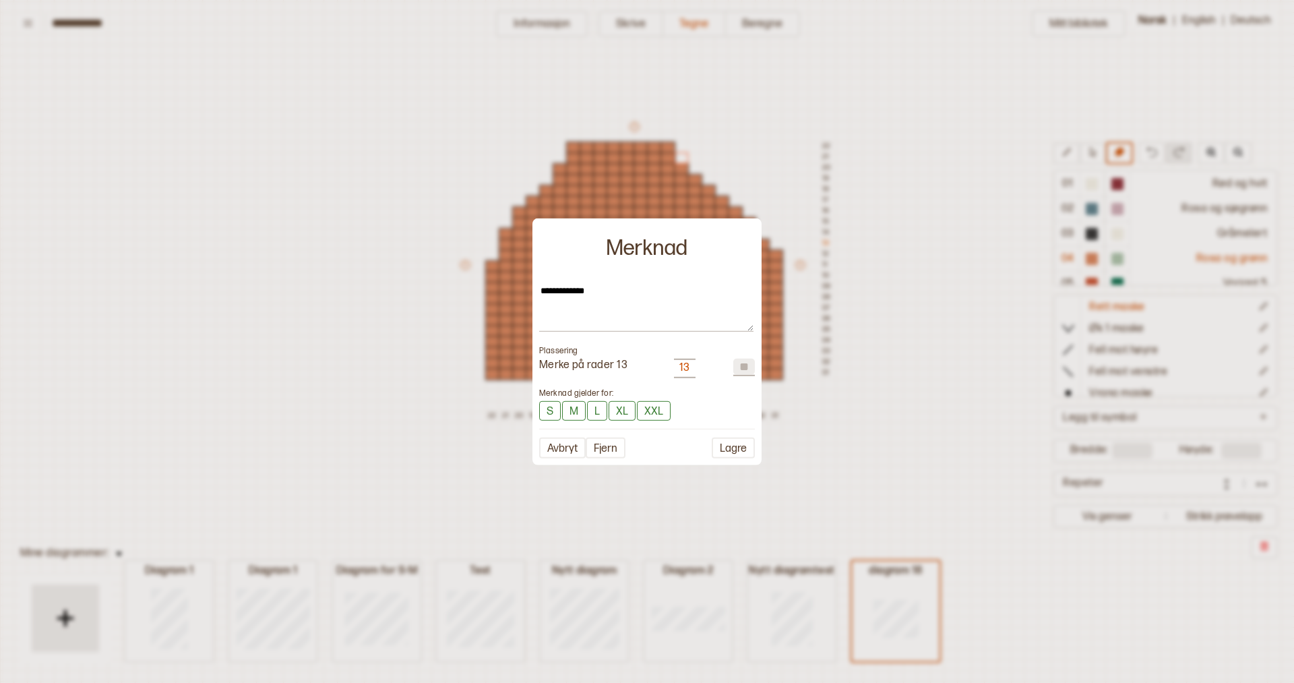
type input "*"
type textarea "*"
type input "**"
type textarea "*"
type input "*"
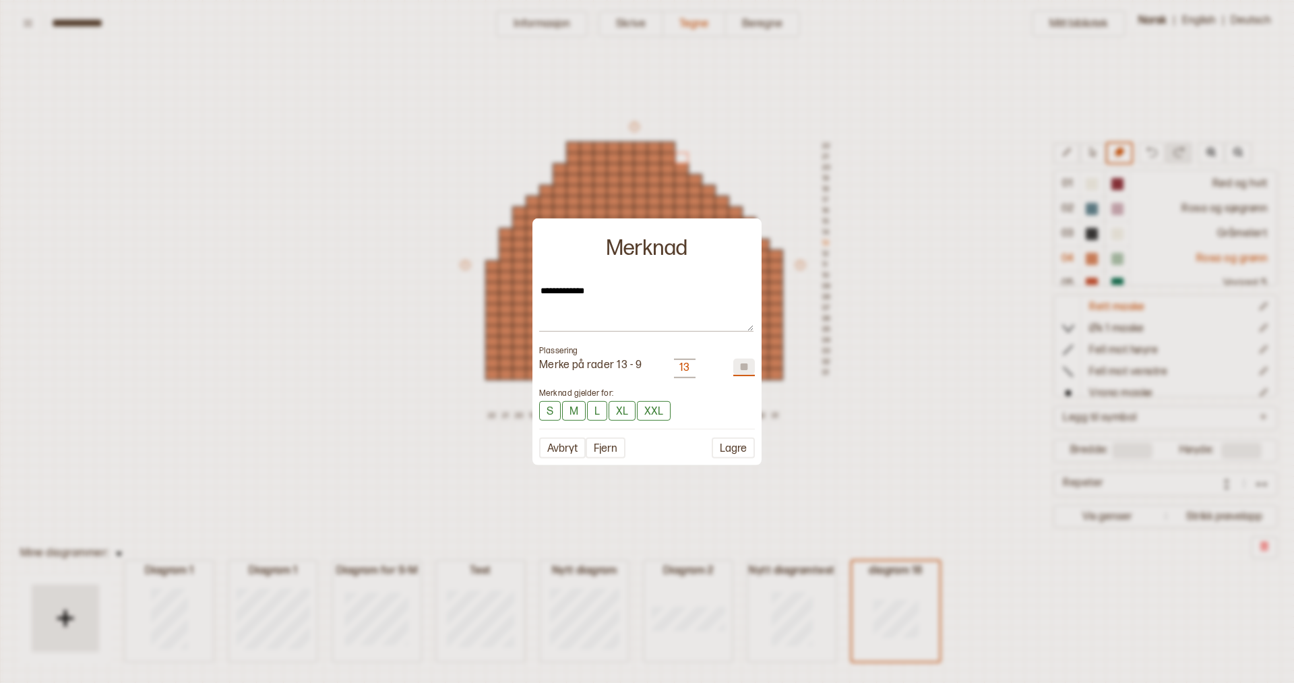
type textarea "*"
type input "**"
type textarea "*"
type input "*"
type textarea "*"
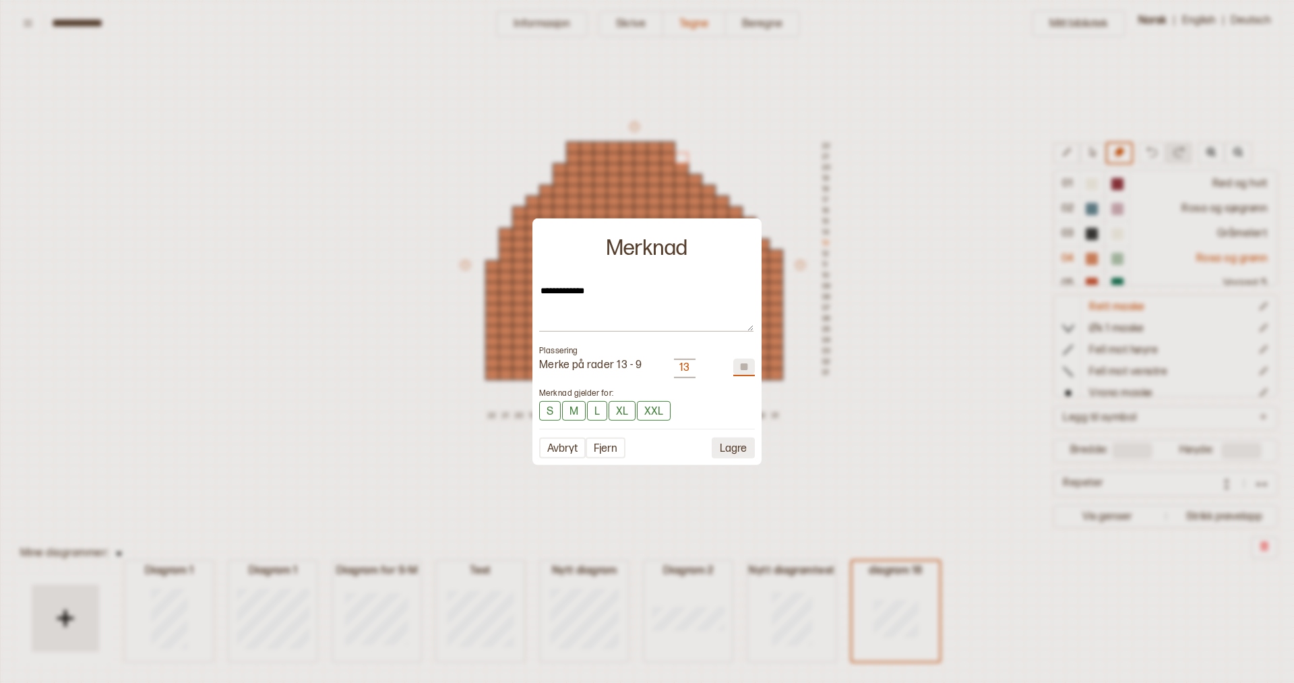
type input "*"
click at [741, 450] on button "Lagre" at bounding box center [733, 447] width 43 height 21
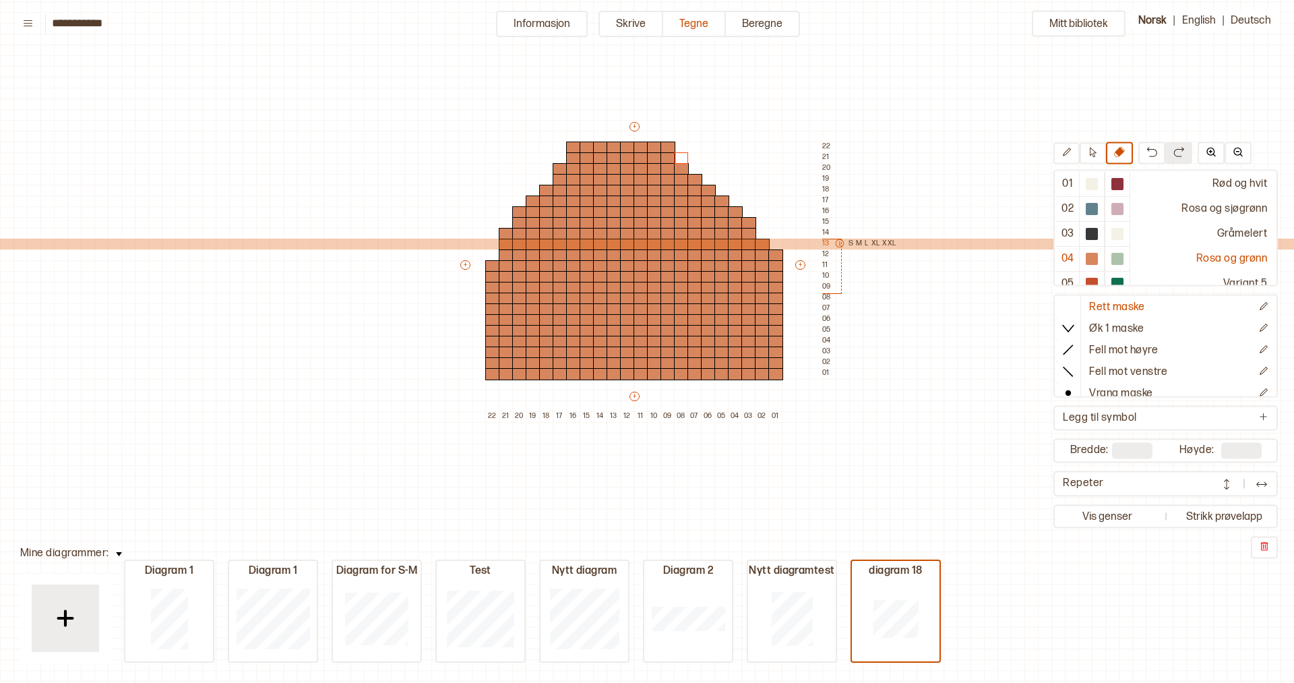
click at [843, 245] on icon at bounding box center [839, 243] width 9 height 9
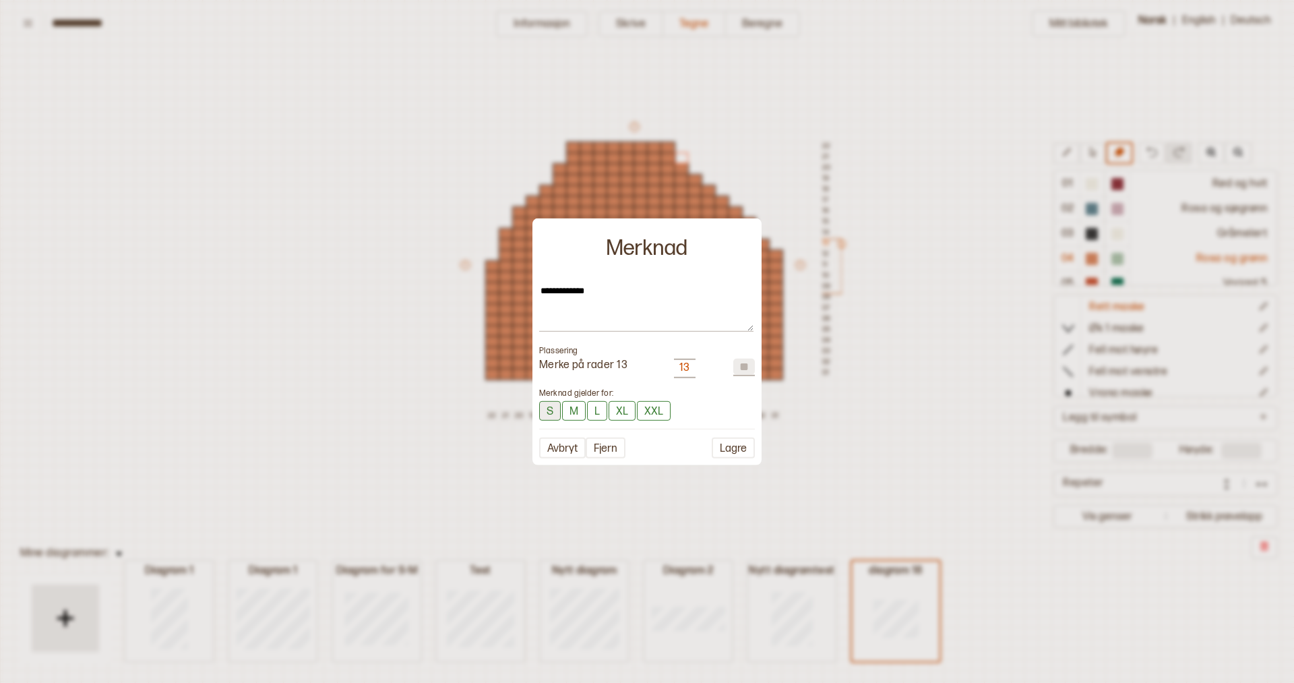
click at [552, 412] on button "S" at bounding box center [550, 411] width 22 height 20
click at [595, 412] on button "L" at bounding box center [598, 411] width 20 height 20
click at [624, 412] on button "XL" at bounding box center [624, 411] width 27 height 20
click at [651, 412] on button "XXL" at bounding box center [658, 411] width 34 height 20
click at [731, 448] on button "Lagre" at bounding box center [733, 448] width 43 height 21
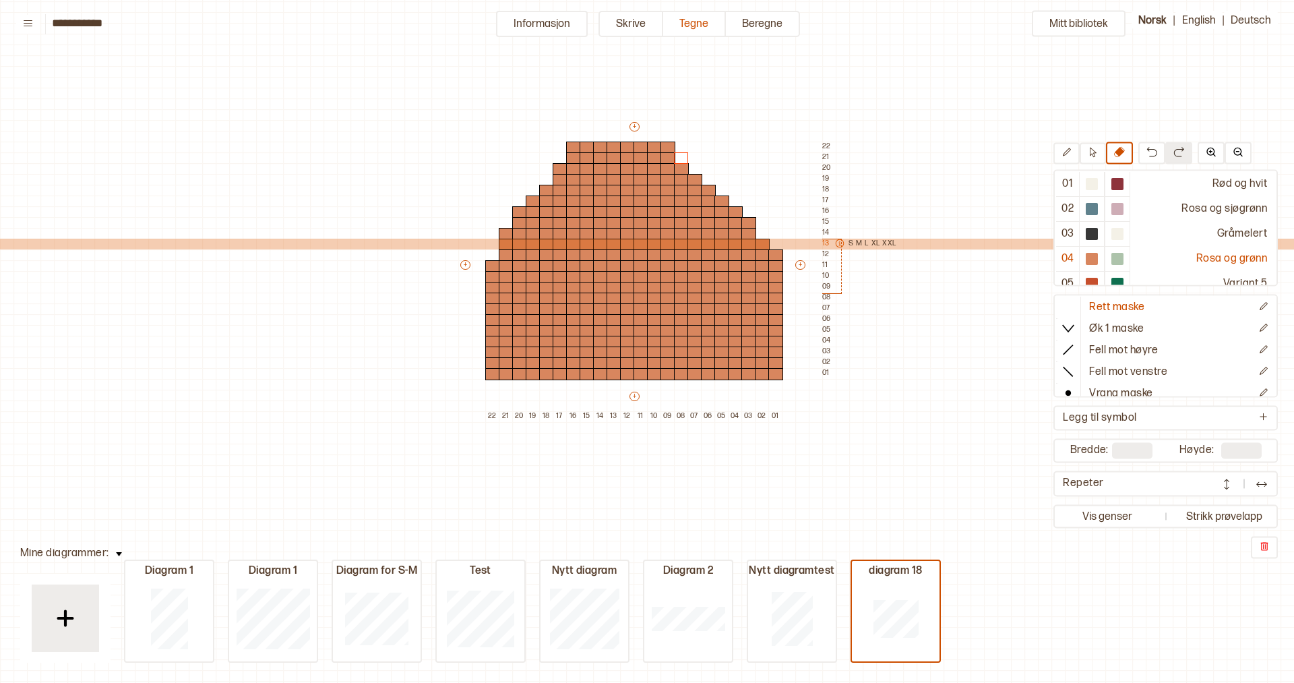
click at [843, 245] on icon at bounding box center [839, 243] width 8 height 8
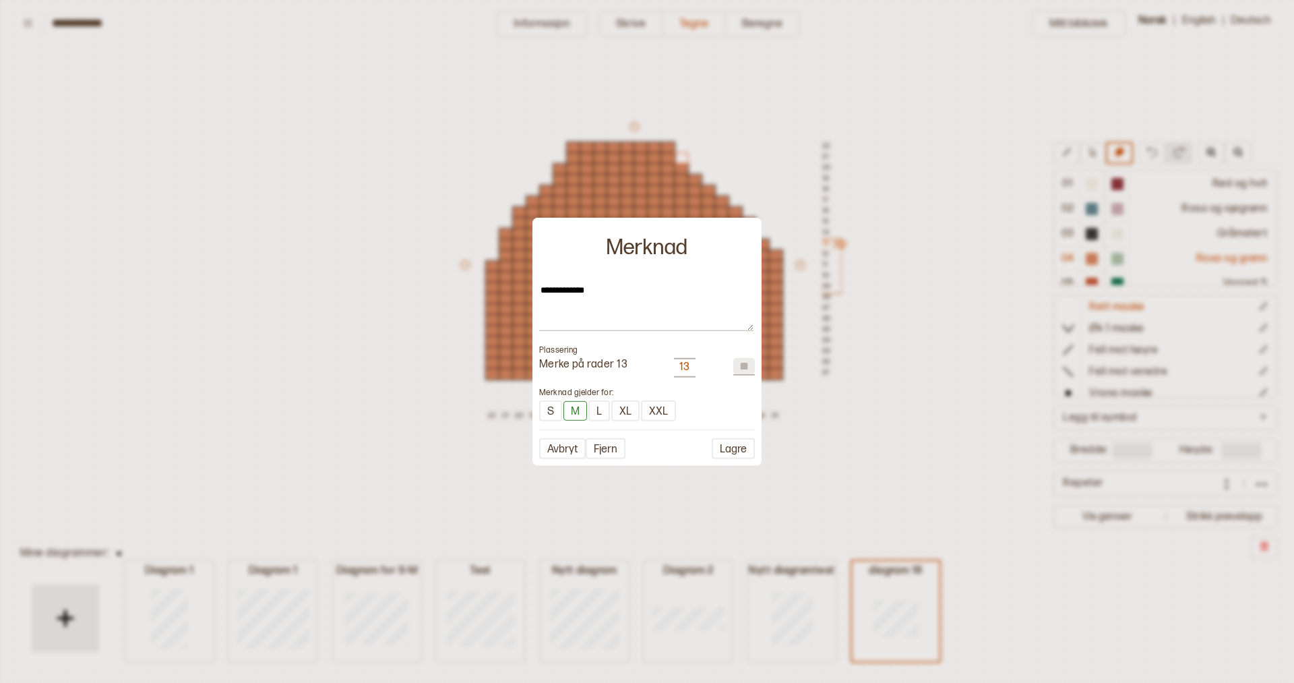
click at [735, 445] on button "Lagre" at bounding box center [733, 448] width 43 height 21
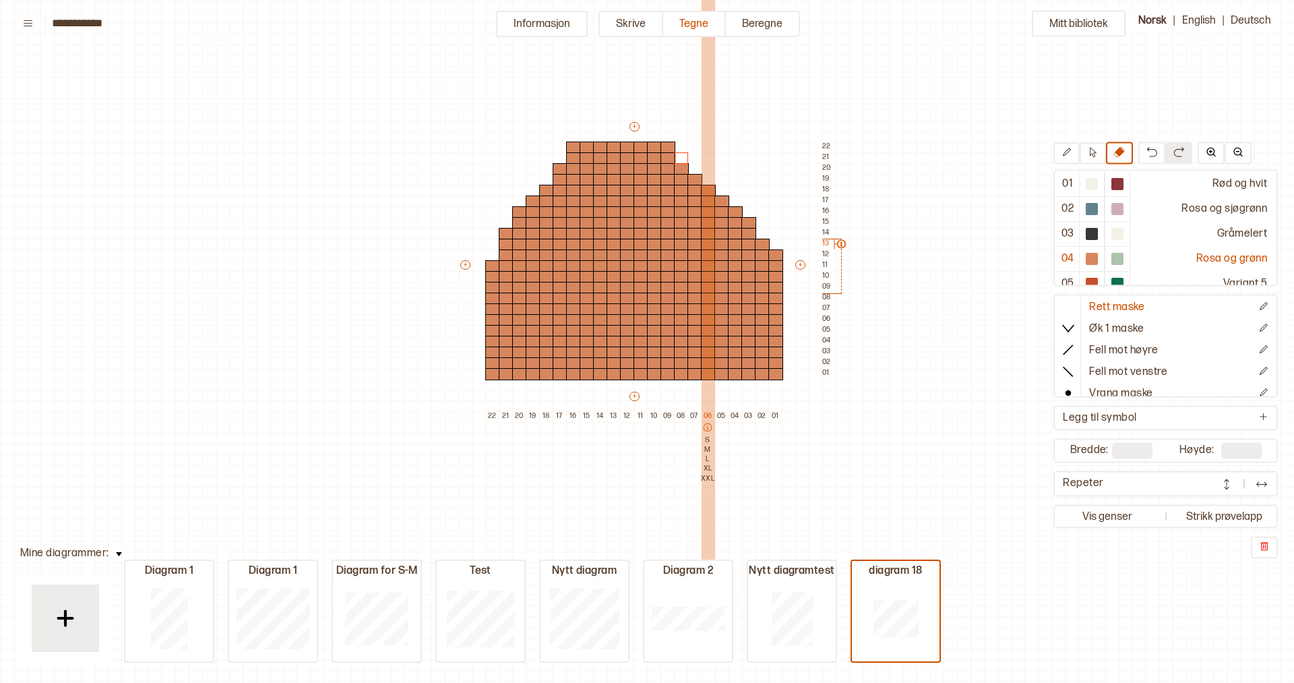
click at [706, 415] on p "06" at bounding box center [707, 415] width 13 height 9
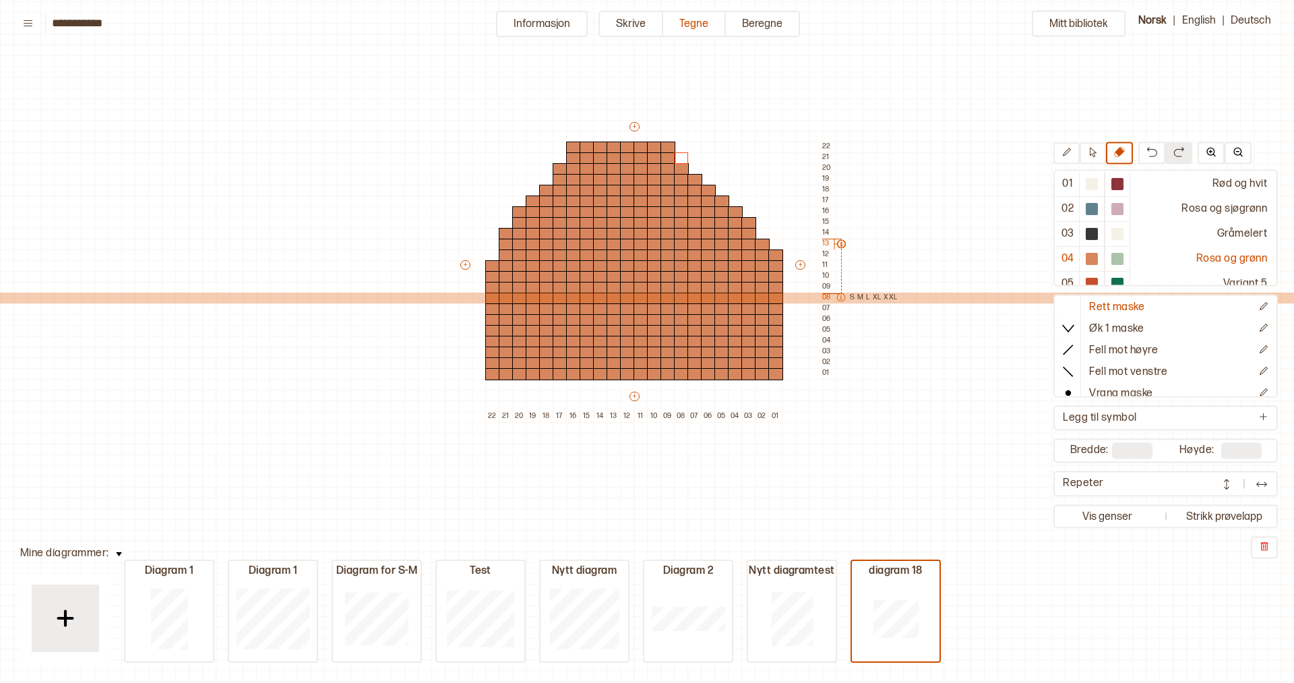
click at [824, 296] on div "08 S M L XL XXL" at bounding box center [860, 298] width 76 height 11
click at [826, 297] on div "08 S M L XL XXL" at bounding box center [860, 298] width 76 height 11
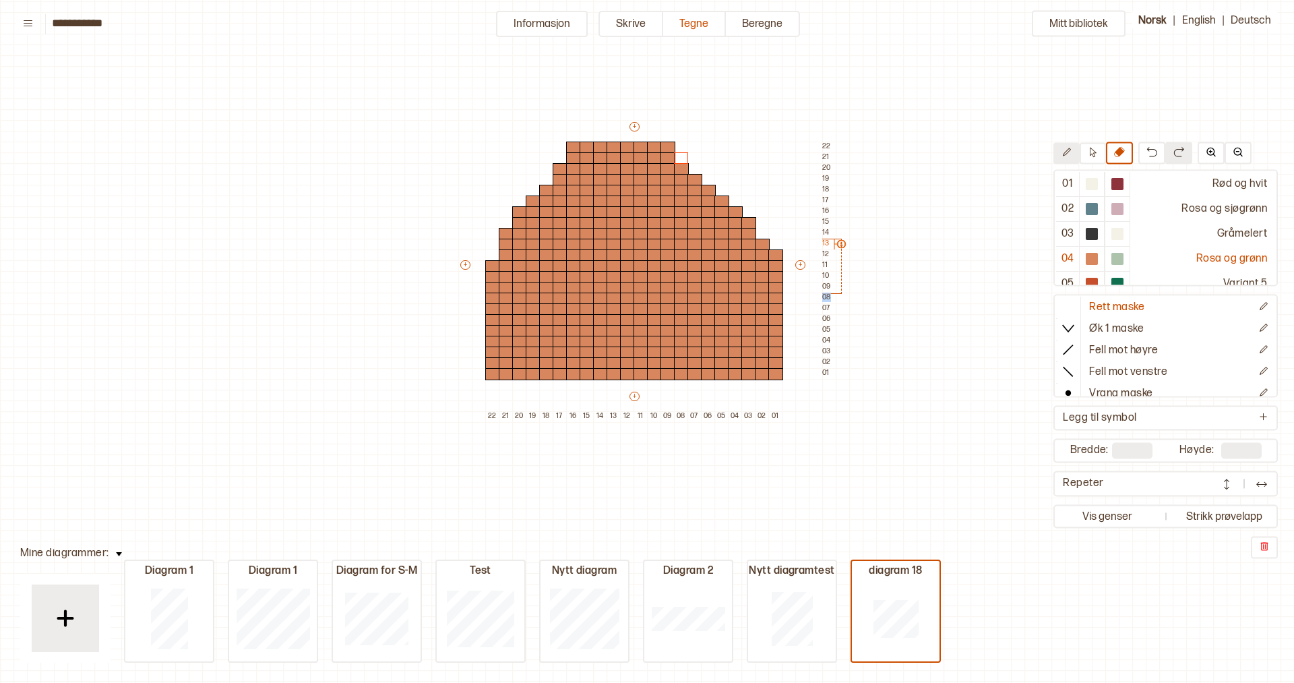
click at [1062, 151] on icon at bounding box center [1067, 153] width 10 height 10
click at [1092, 148] on icon at bounding box center [1093, 153] width 10 height 10
click at [768, 286] on div at bounding box center [775, 288] width 15 height 12
click at [908, 310] on div "Mitt bibliotek 01 Rød og hvit 02 Rosa og sjøgrønn 03 Gråmelert 04 Rosa og grønn…" at bounding box center [1294, 577] width 2588 height 1366
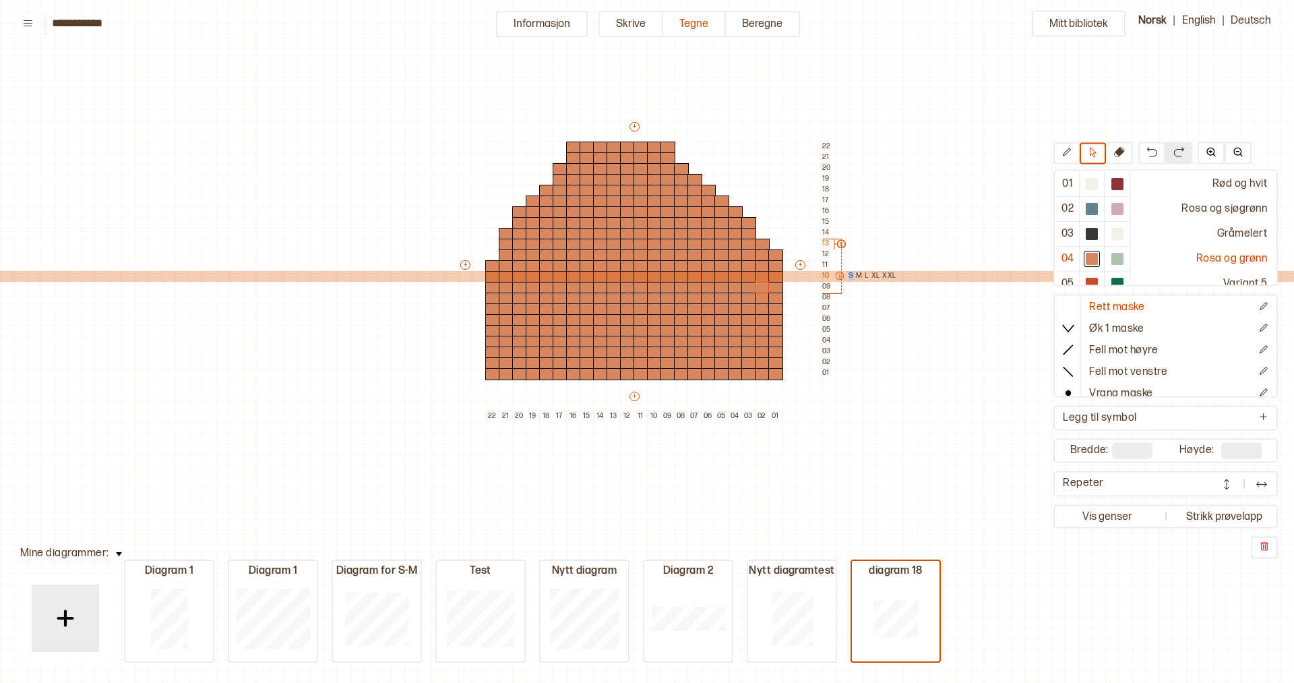
click at [840, 276] on icon at bounding box center [839, 275] width 9 height 9
type textarea "*"
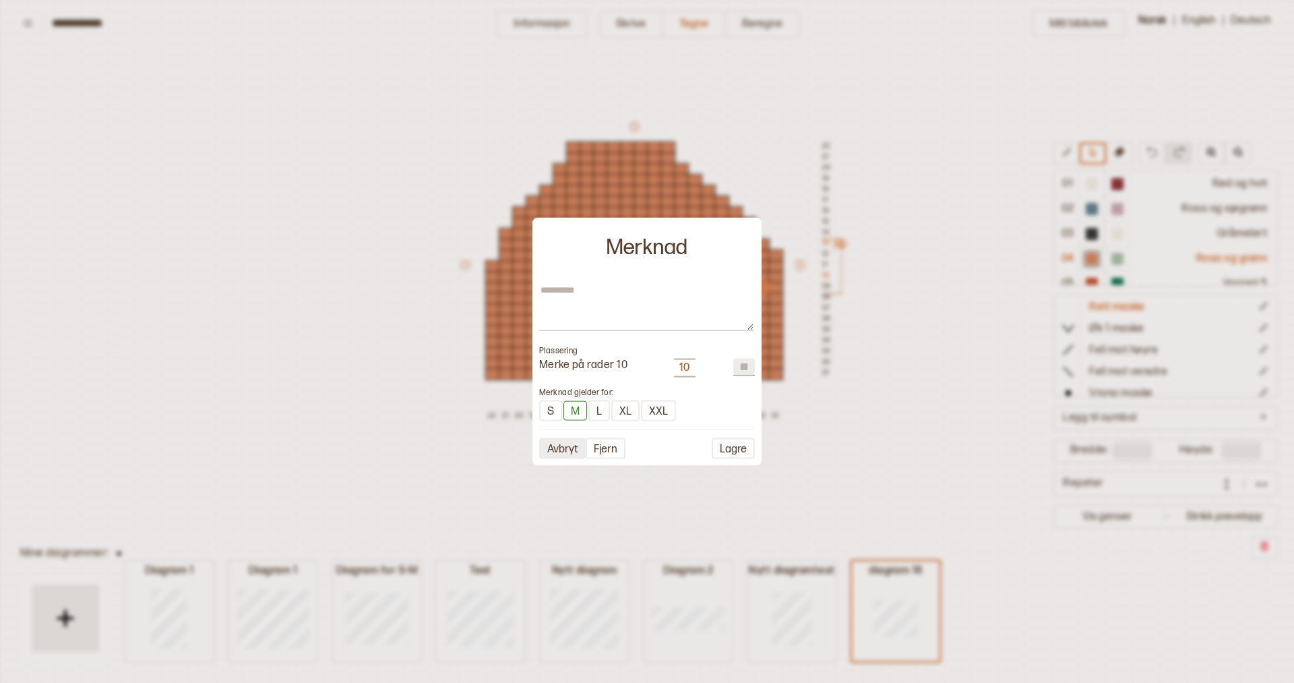
click at [555, 446] on button "Avbryt" at bounding box center [562, 448] width 47 height 21
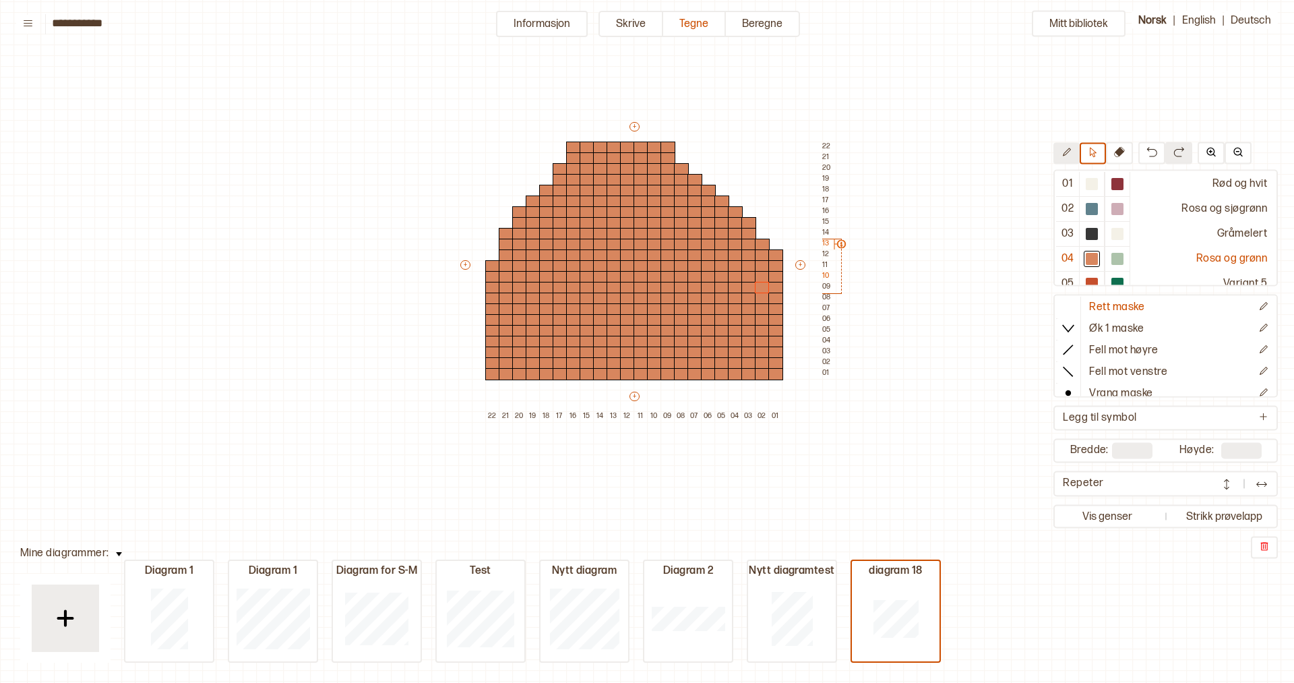
click at [1059, 155] on button at bounding box center [1066, 154] width 26 height 22
click at [820, 373] on div "+ + + + 22 21 20 19 18 17 16 15 14 13 12 11 10 09 08 07 06 05 04 03 02 01 22 21…" at bounding box center [646, 271] width 377 height 302
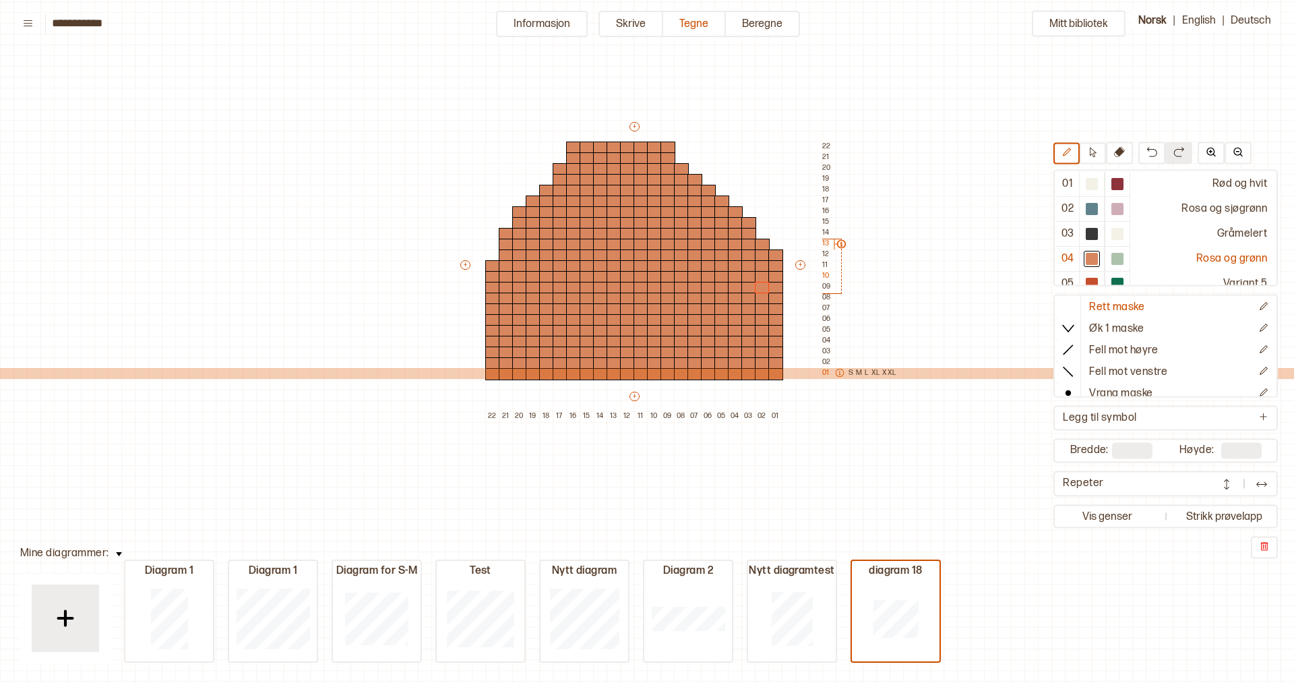
click at [823, 373] on div "01 S M L XL XXL" at bounding box center [859, 373] width 75 height 11
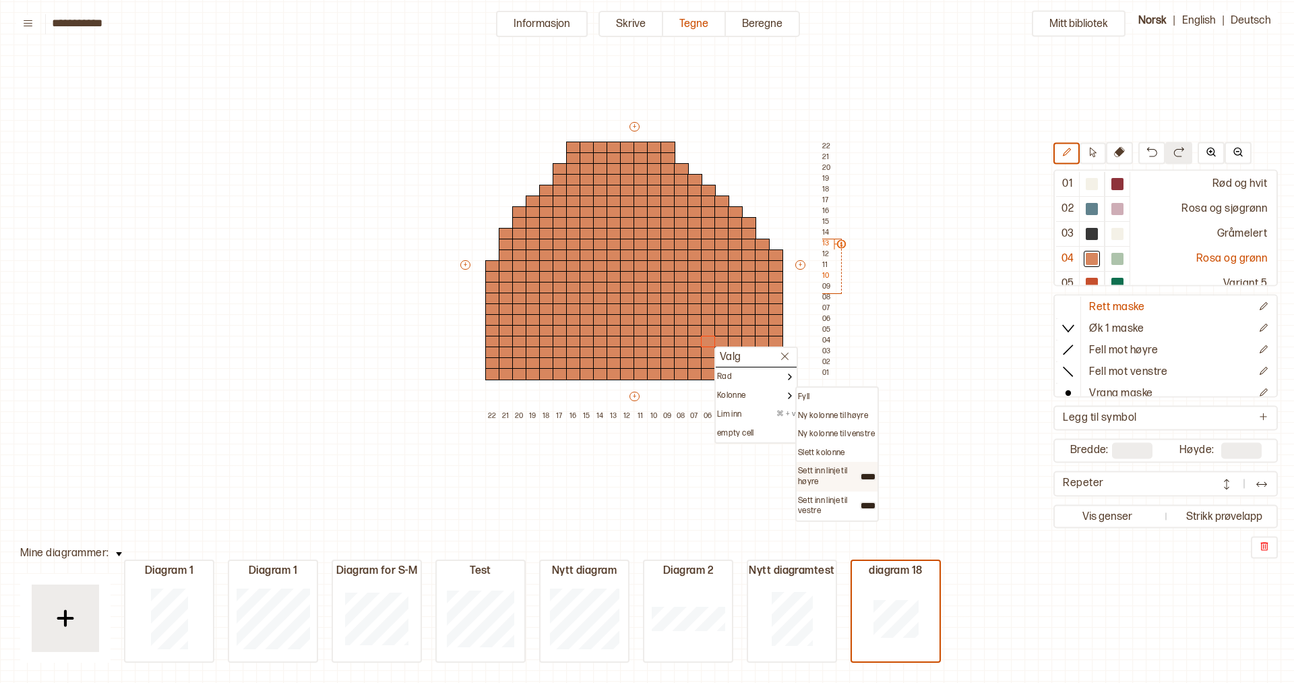
click at [841, 472] on p "Sett inn linje til høyre" at bounding box center [829, 476] width 62 height 21
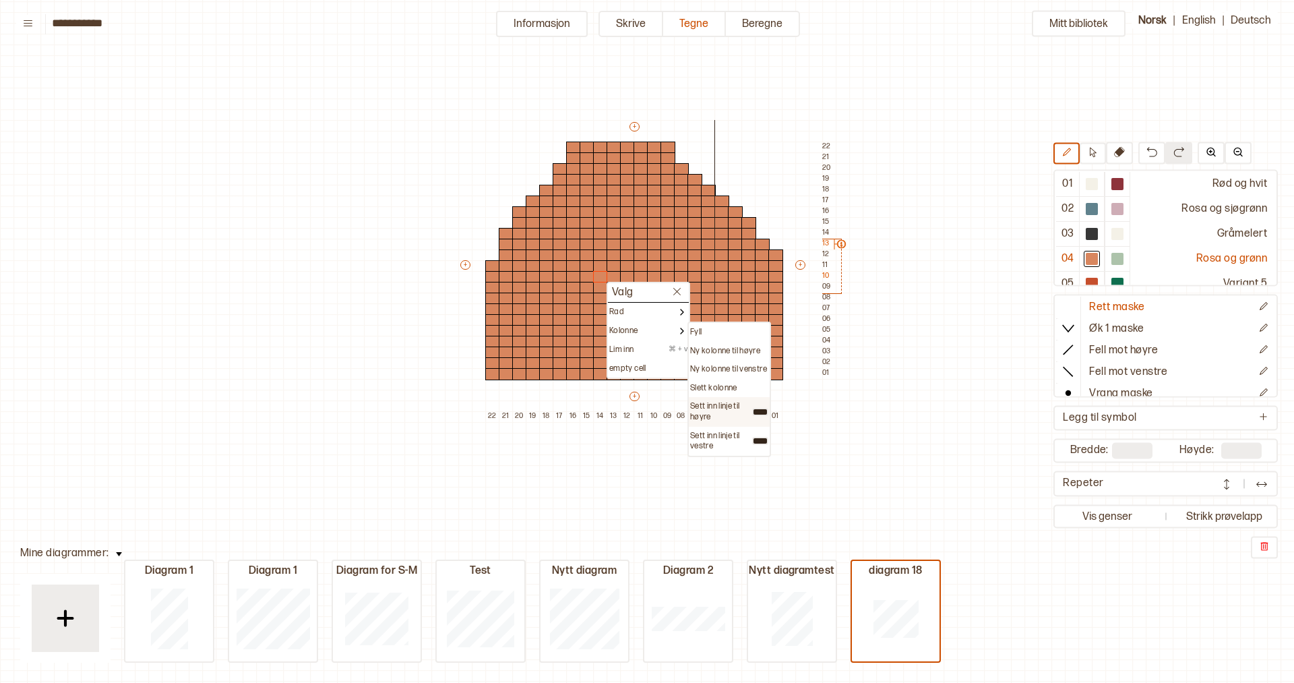
click at [730, 404] on p "Sett inn linje til høyre" at bounding box center [721, 411] width 62 height 21
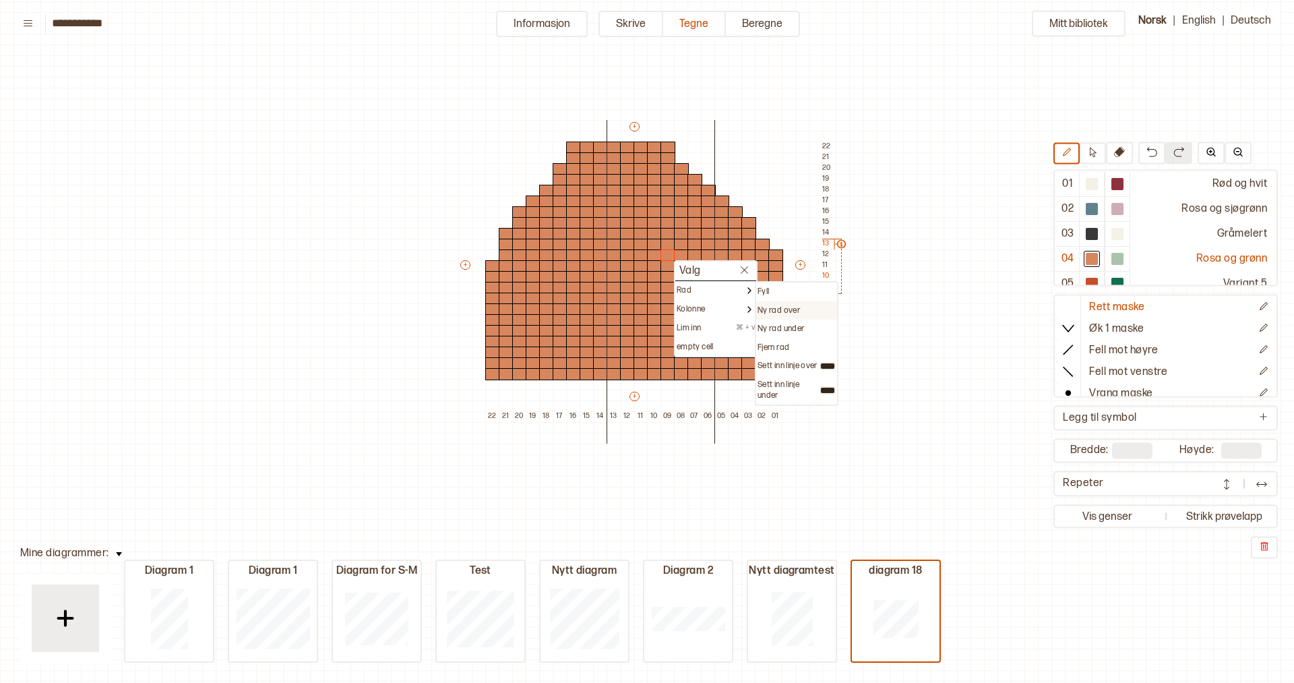
click at [781, 306] on p "Ny rad over" at bounding box center [779, 310] width 42 height 11
type input "**"
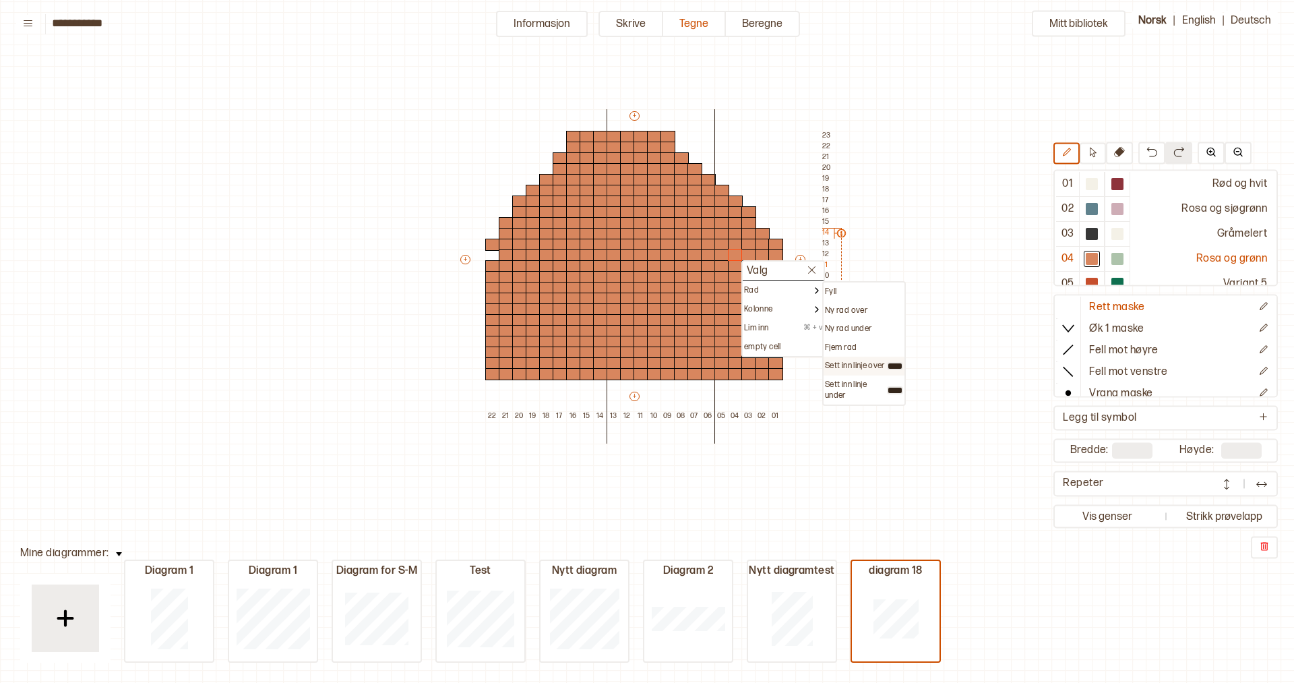
click at [880, 367] on p "Sett inn linje over" at bounding box center [855, 366] width 60 height 11
click at [875, 413] on p "Sett inn linje under" at bounding box center [856, 411] width 62 height 21
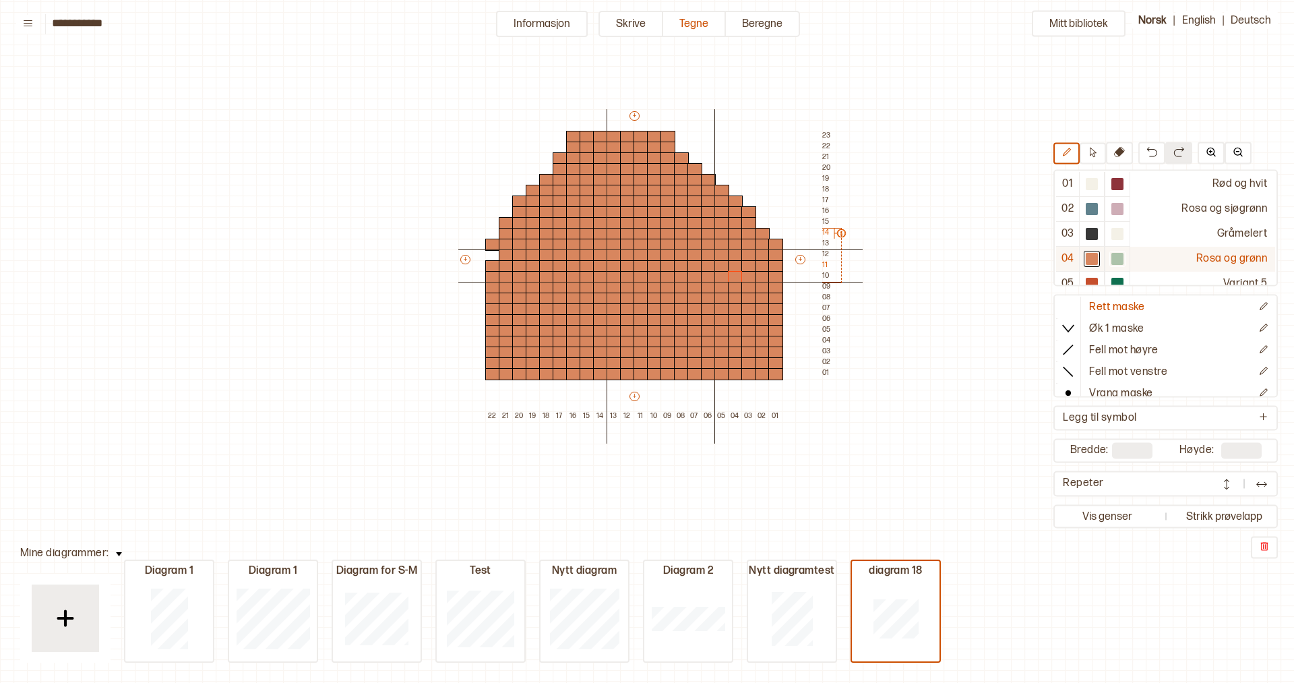
click at [1117, 259] on div at bounding box center [1117, 259] width 12 height 12
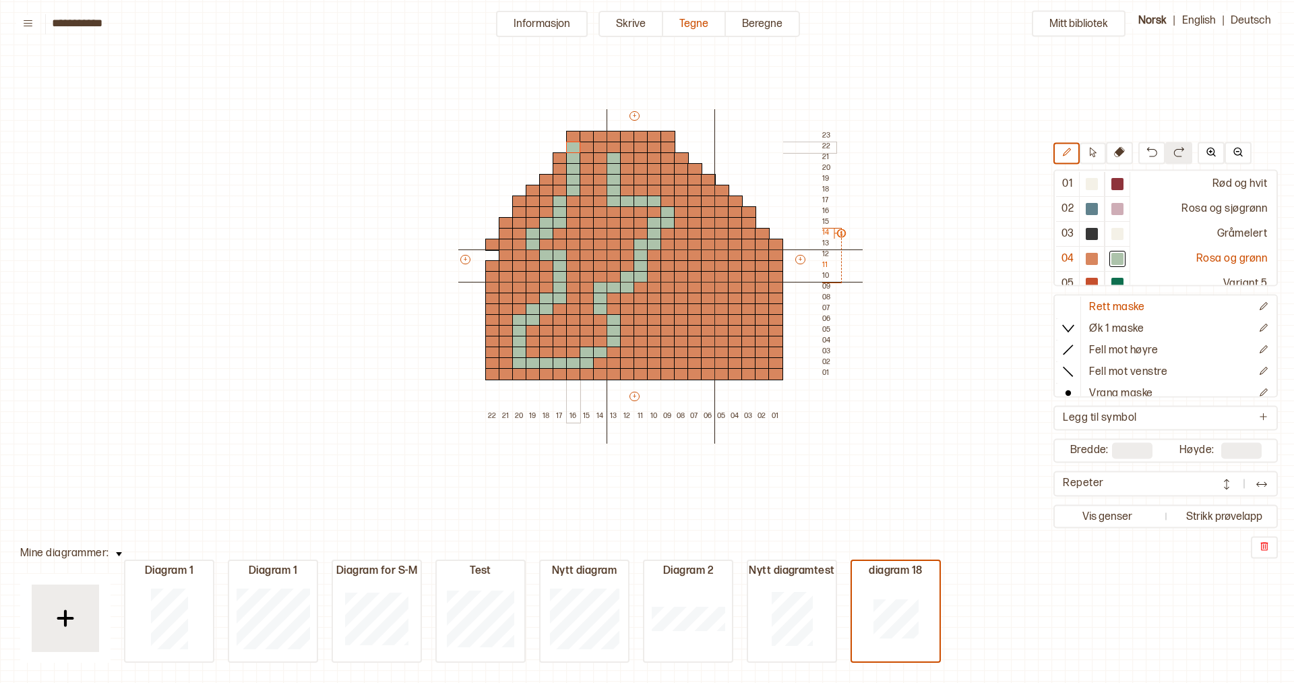
drag, startPoint x: 611, startPoint y: 155, endPoint x: 575, endPoint y: 148, distance: 37.1
click at [575, 148] on div "+ + + + 22 21 20 19 18 17 16 15 14 13 12 11 10 09 08 07 06 05 04 03 02 01 23 22…" at bounding box center [646, 265] width 377 height 313
drag, startPoint x: 506, startPoint y: 224, endPoint x: 584, endPoint y: 252, distance: 83.6
click at [584, 252] on div "+ + + + 22 21 20 19 18 17 16 15 14 13 12 11 10 09 08 07 06 05 04 03 02 01 23 22…" at bounding box center [646, 265] width 377 height 313
click at [1102, 158] on button at bounding box center [1093, 154] width 26 height 22
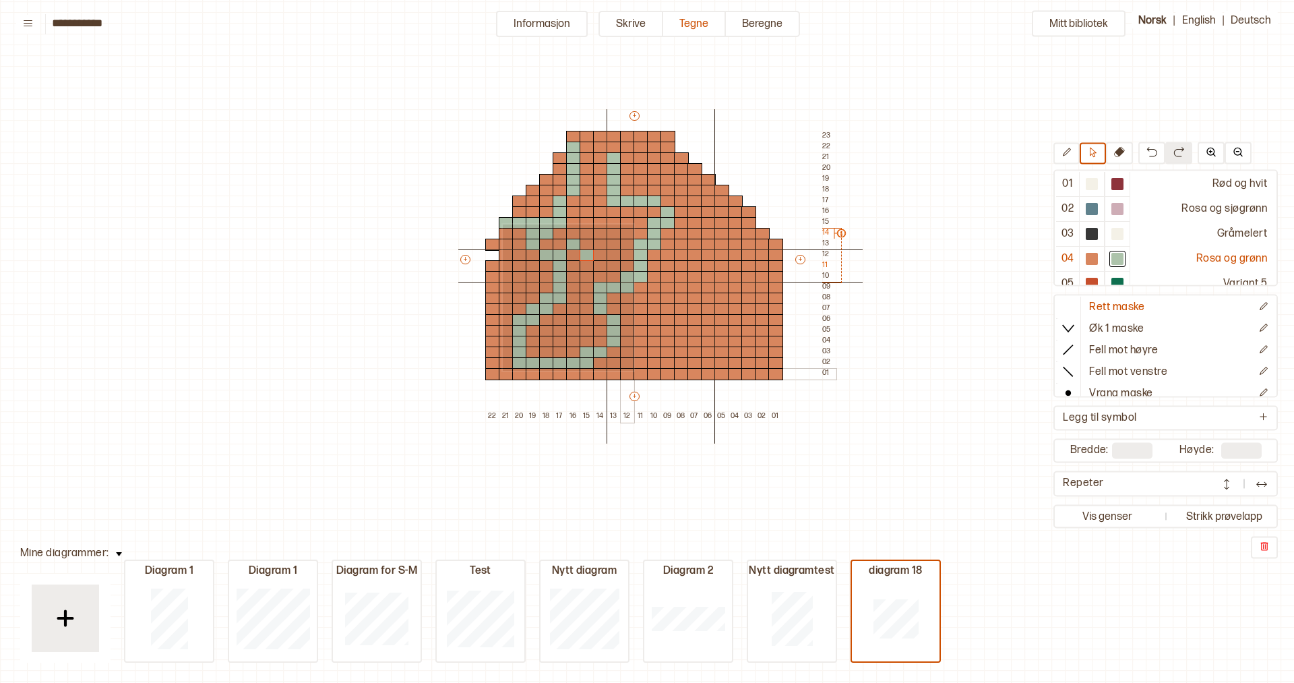
drag, startPoint x: 501, startPoint y: 223, endPoint x: 634, endPoint y: 370, distance: 198.0
click at [634, 370] on div "+ + + + 22 21 20 19 18 17 16 15 14 13 12 11 10 09 08 07 06 05 04 03 02 01 23 22…" at bounding box center [646, 265] width 377 height 313
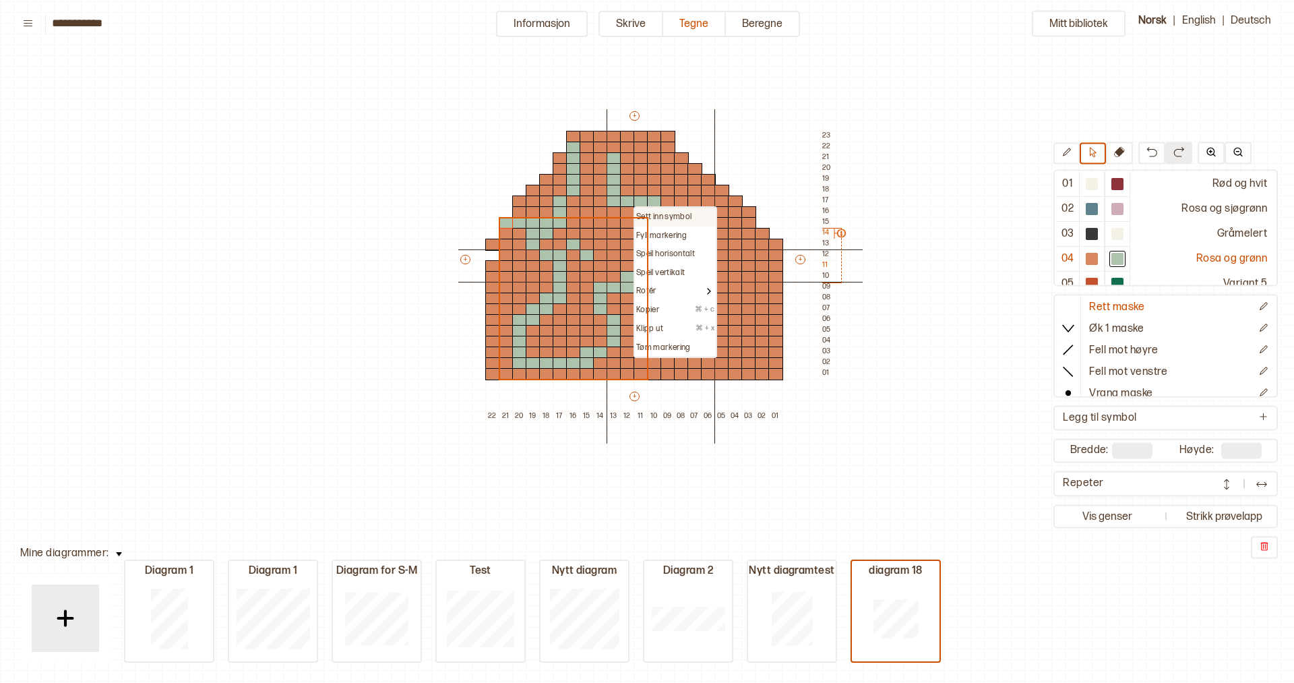
click at [640, 212] on p "Sett inn symbol" at bounding box center [663, 217] width 55 height 11
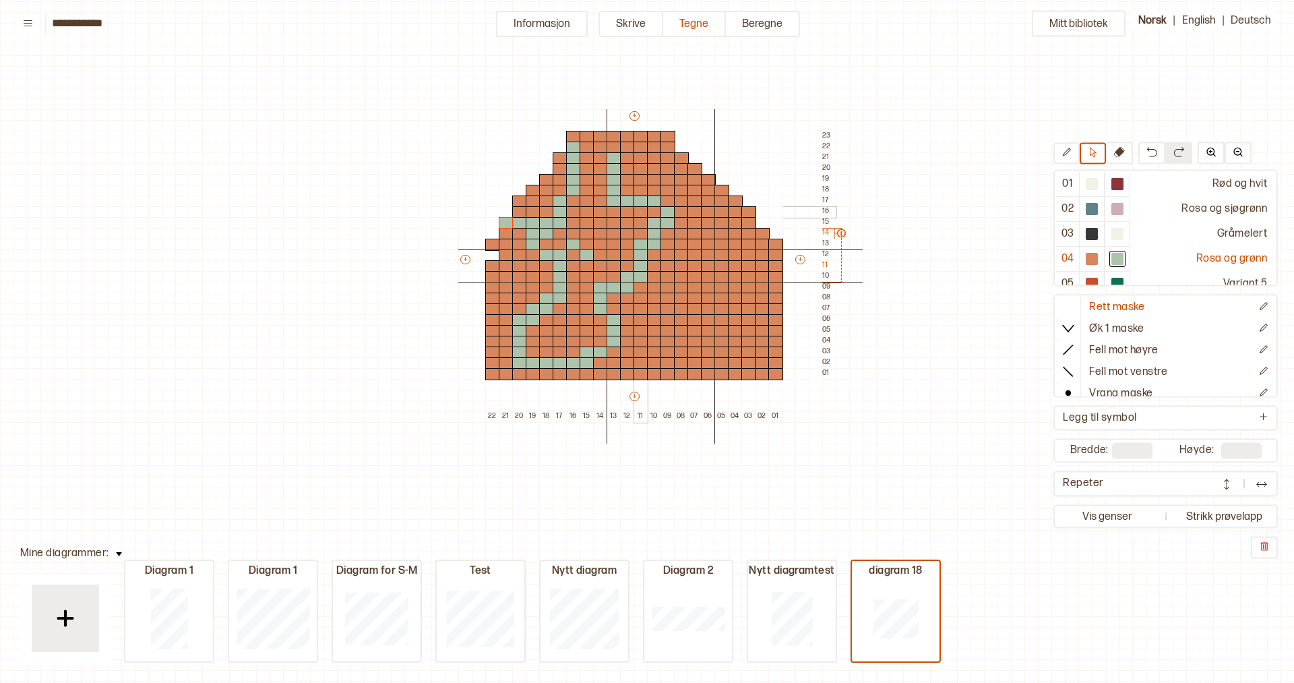
click at [640, 211] on div at bounding box center [641, 212] width 15 height 12
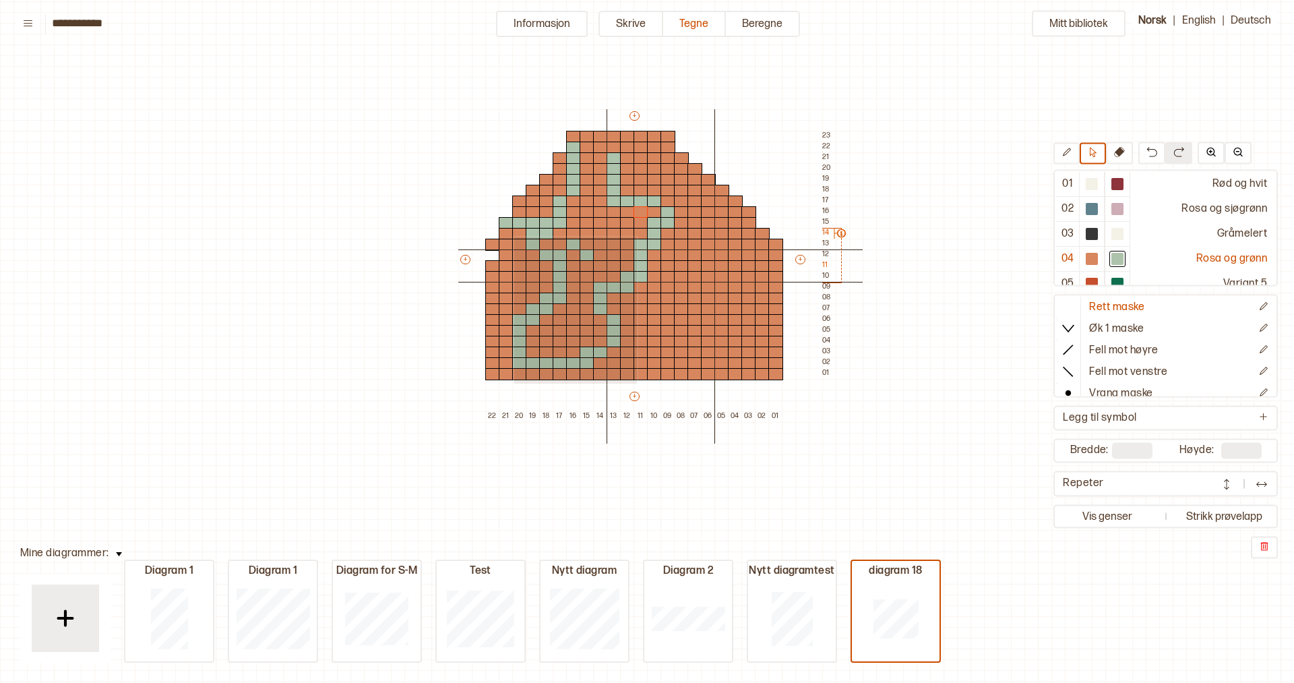
drag, startPoint x: 513, startPoint y: 236, endPoint x: 636, endPoint y: 382, distance: 190.9
click at [636, 382] on div "+ + + + 22 21 20 19 18 17 16 15 14 13 12 11 10 09 08 07 06 05 04 03 02 01 23 22…" at bounding box center [646, 265] width 377 height 313
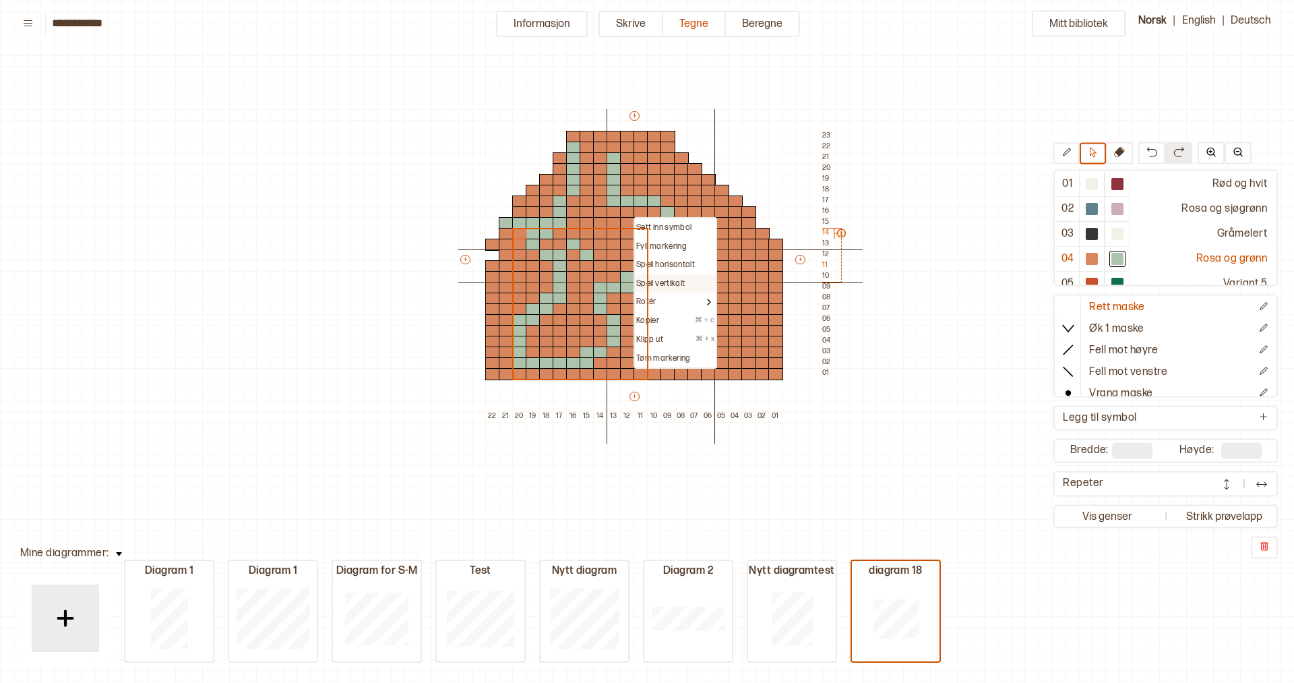
click at [685, 284] on p "Speil vertikalt" at bounding box center [660, 283] width 49 height 11
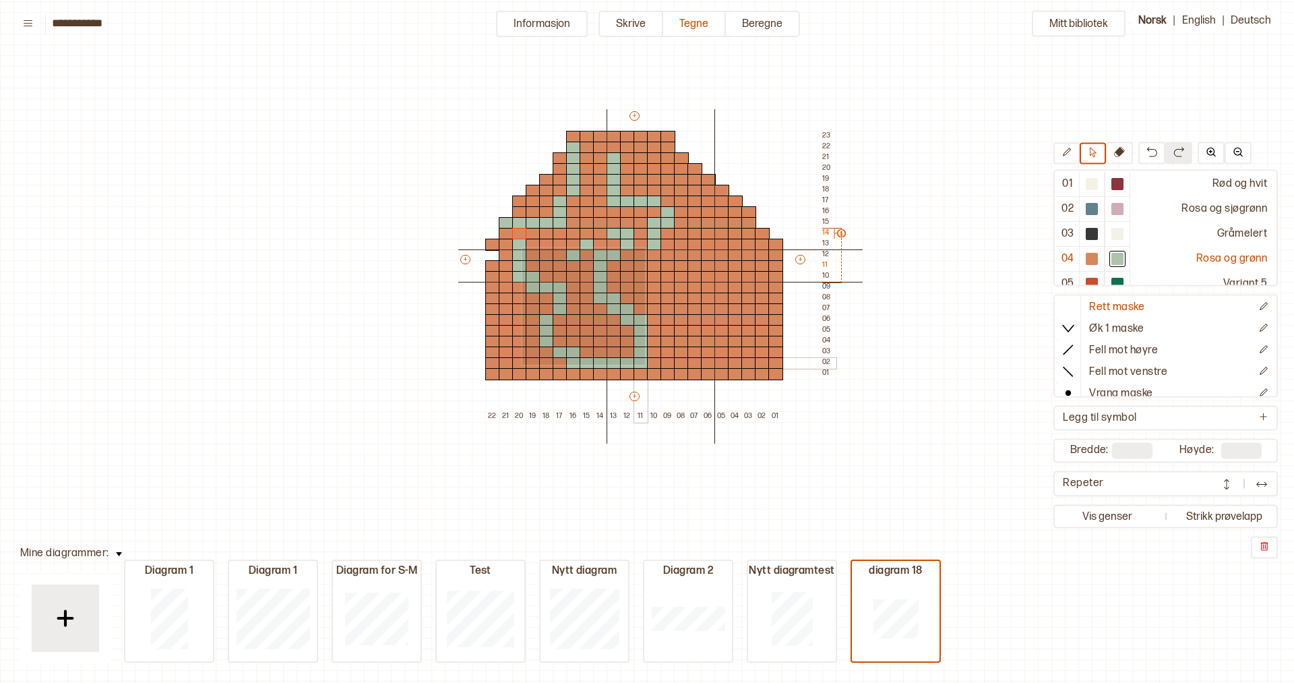
drag, startPoint x: 521, startPoint y: 247, endPoint x: 644, endPoint y: 363, distance: 169.2
click at [644, 363] on div "+ + + + 22 21 20 19 18 17 16 15 14 13 12 11 10 09 08 07 06 05 04 03 02 01 23 22…" at bounding box center [646, 265] width 377 height 313
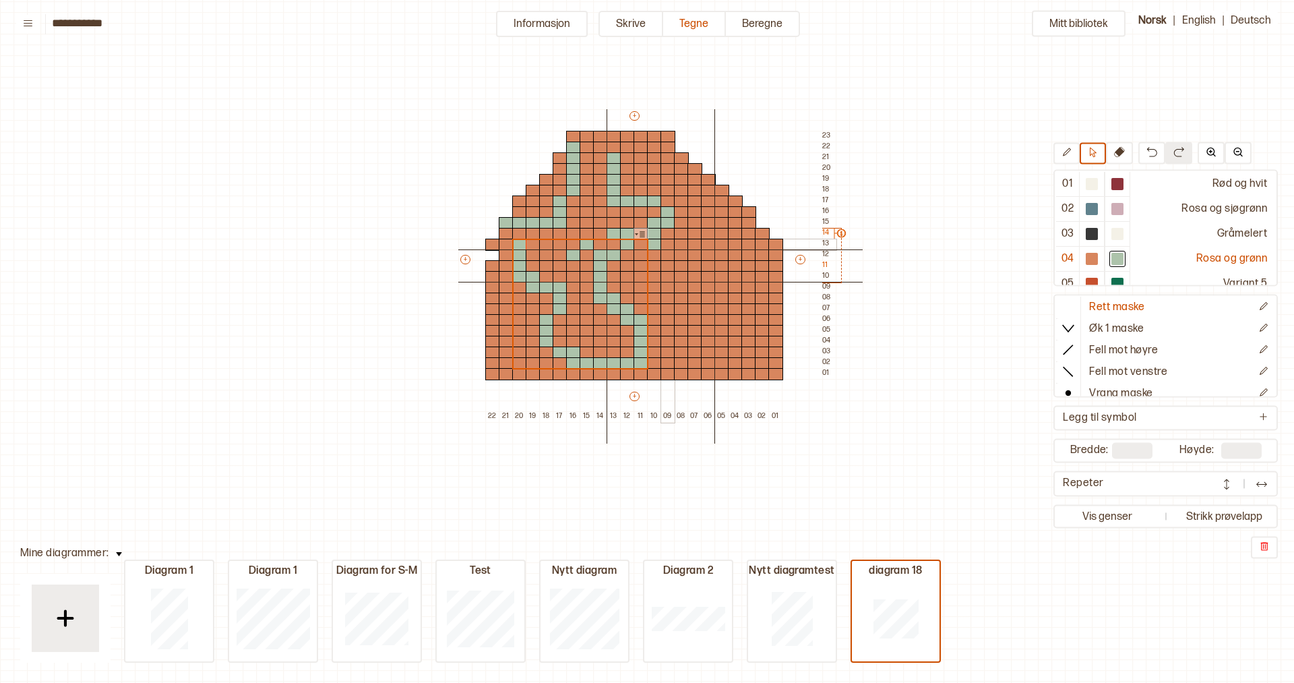
click at [667, 243] on div at bounding box center [668, 245] width 15 height 12
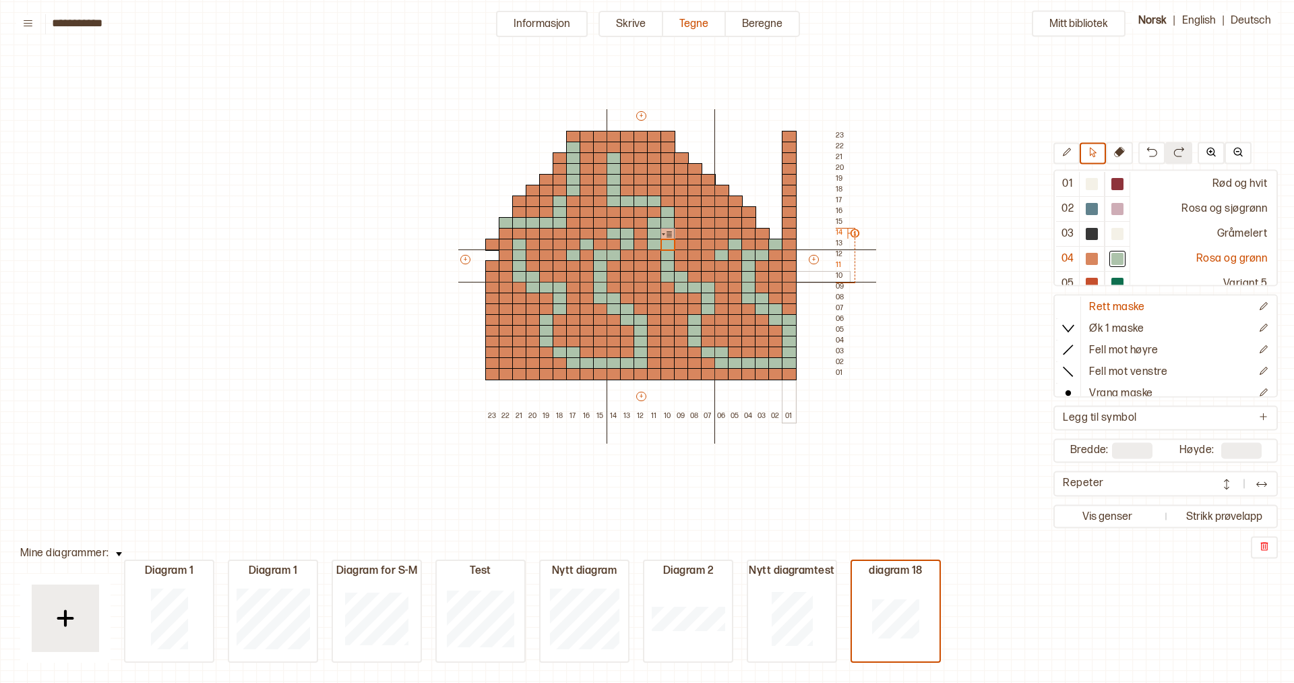
click at [787, 272] on div at bounding box center [789, 277] width 15 height 12
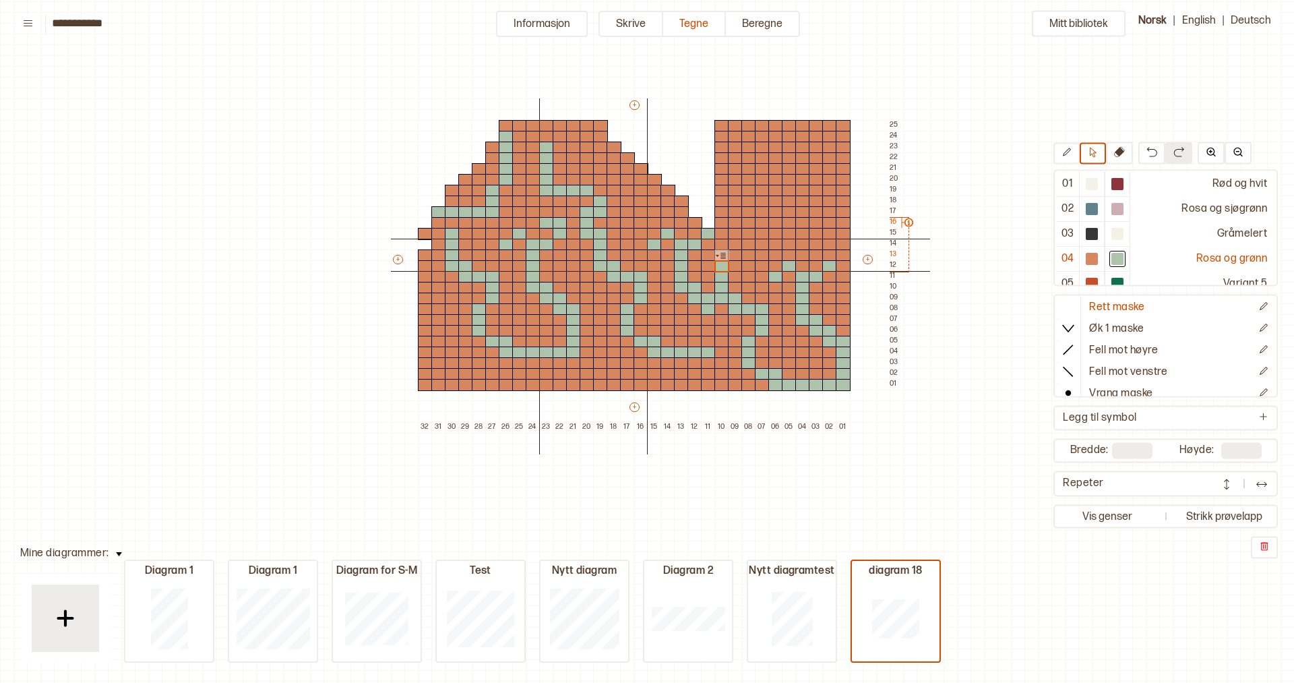
type input "**"
click at [1224, 518] on button "Strikk prøvelapp" at bounding box center [1224, 517] width 102 height 18
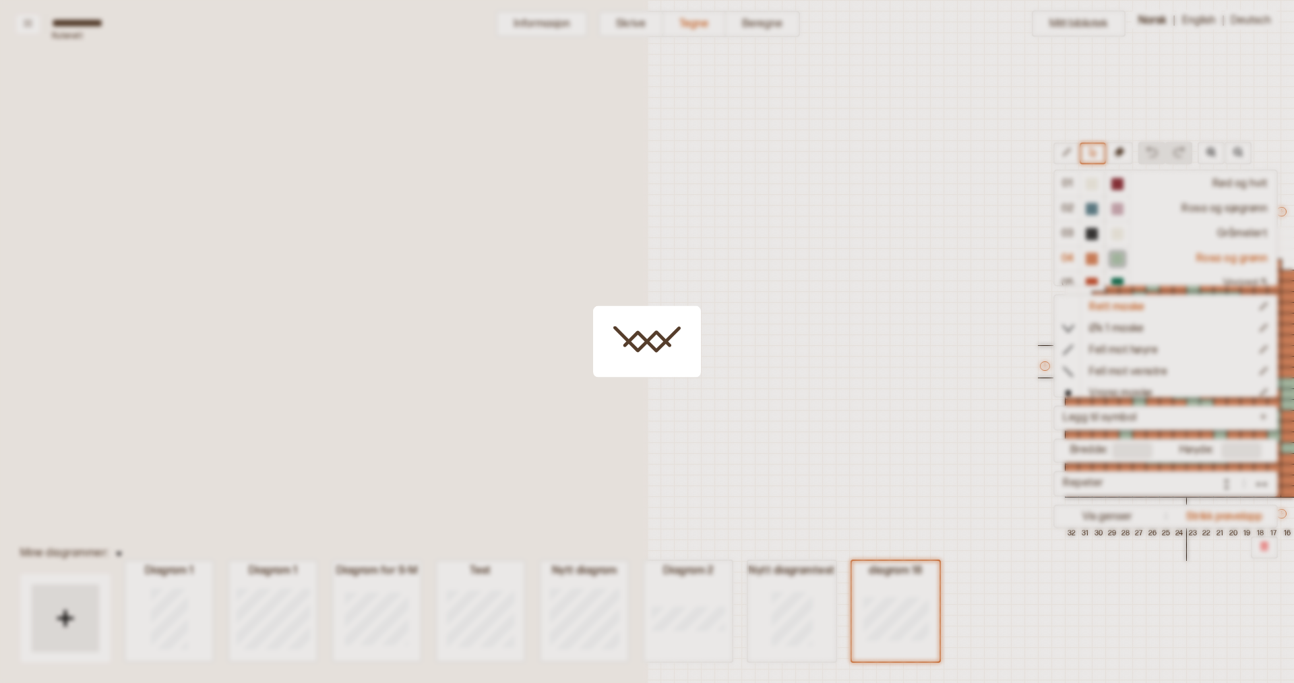
scroll to position [31, 580]
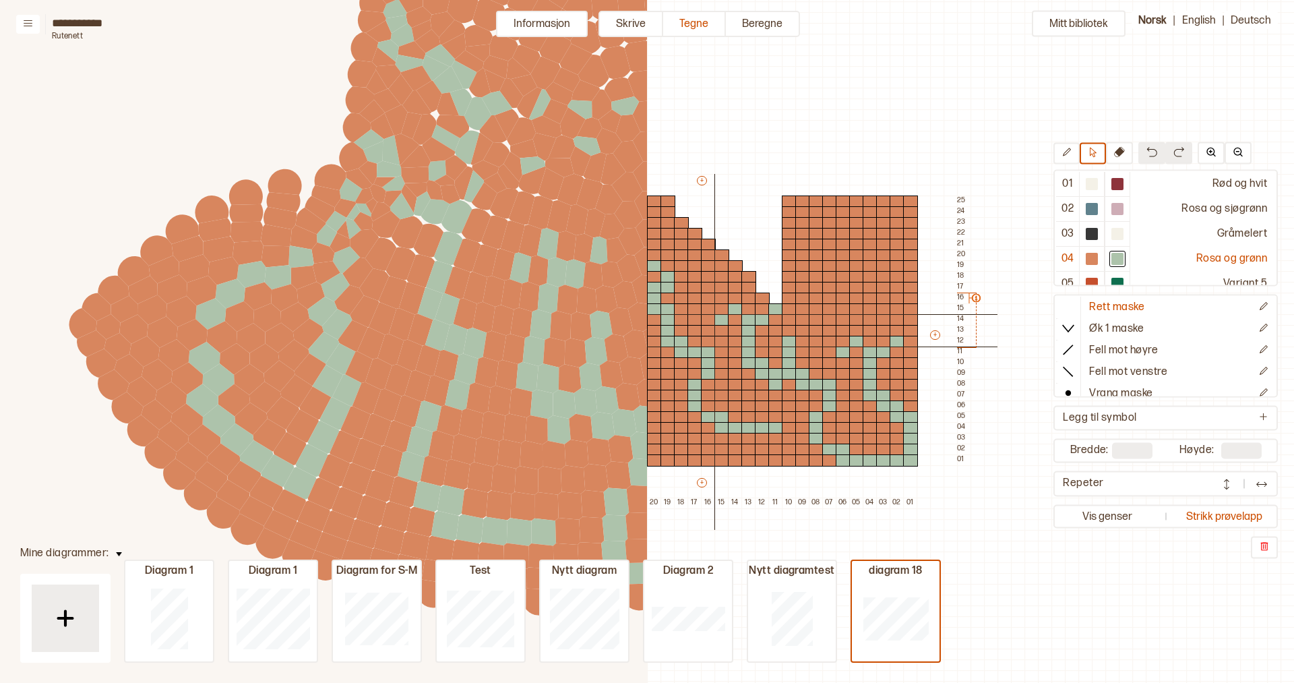
drag, startPoint x: 298, startPoint y: 365, endPoint x: 521, endPoint y: 5, distance: 424.0
click at [521, 5] on circle at bounding box center [524, 0] width 46 height 46
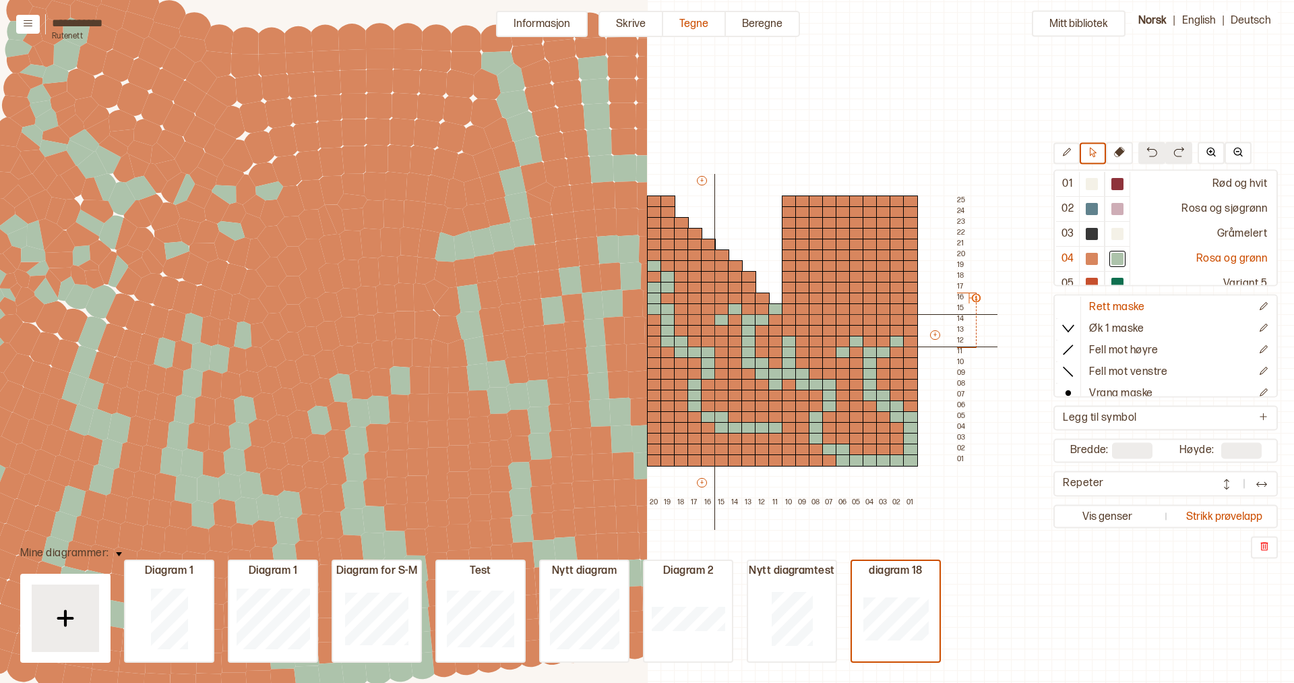
drag, startPoint x: 560, startPoint y: 78, endPoint x: 193, endPoint y: 135, distance: 371.8
click at [193, 135] on circle at bounding box center [188, 157] width 44 height 44
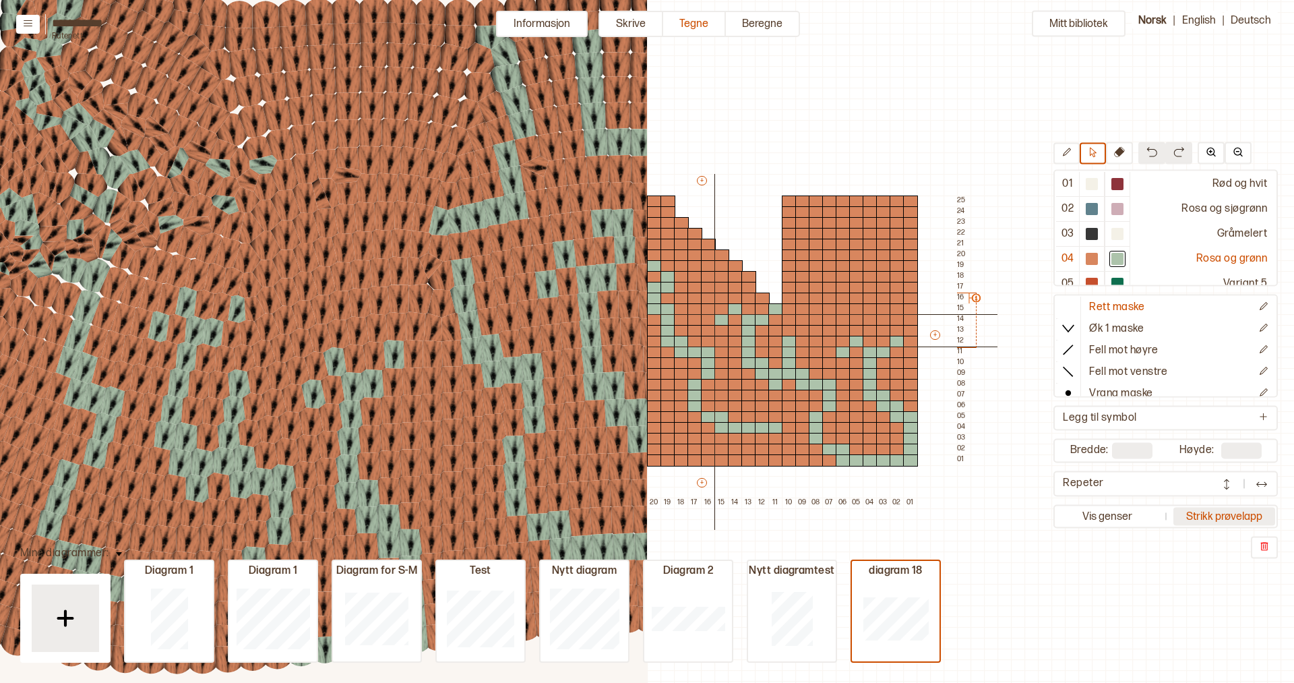
click at [1239, 518] on button "Strikk prøvelapp" at bounding box center [1224, 517] width 102 height 18
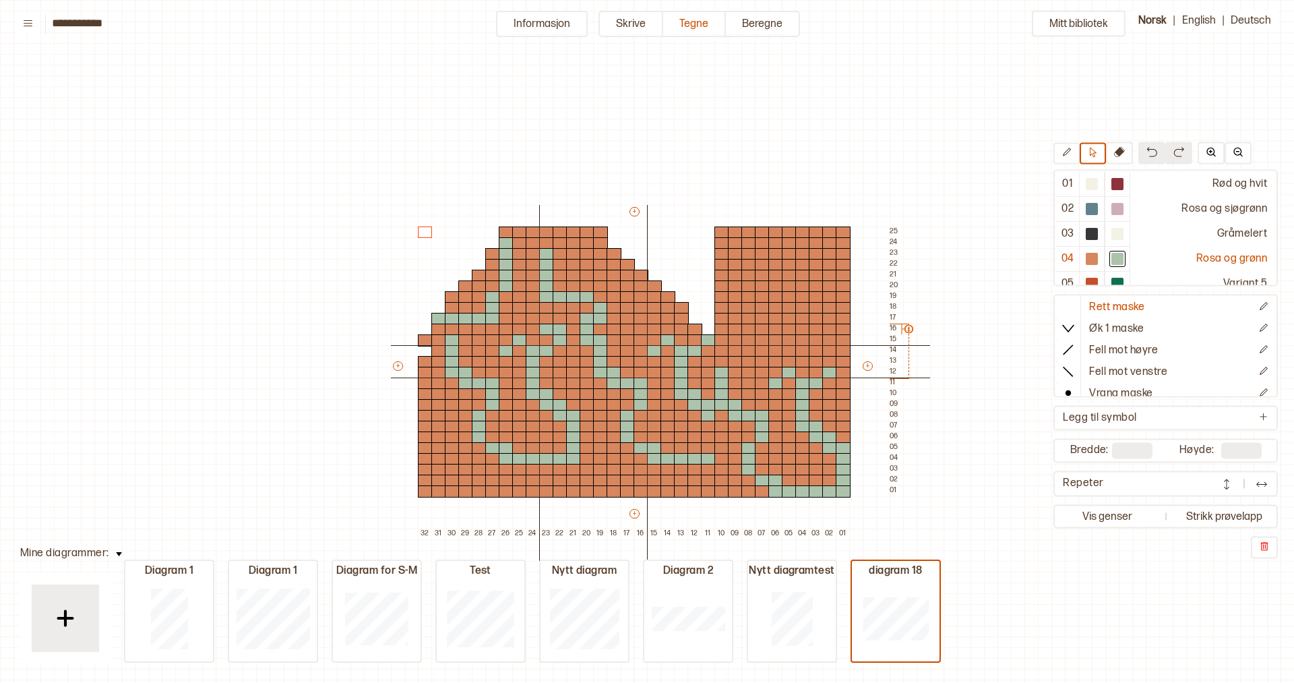
scroll to position [31, 0]
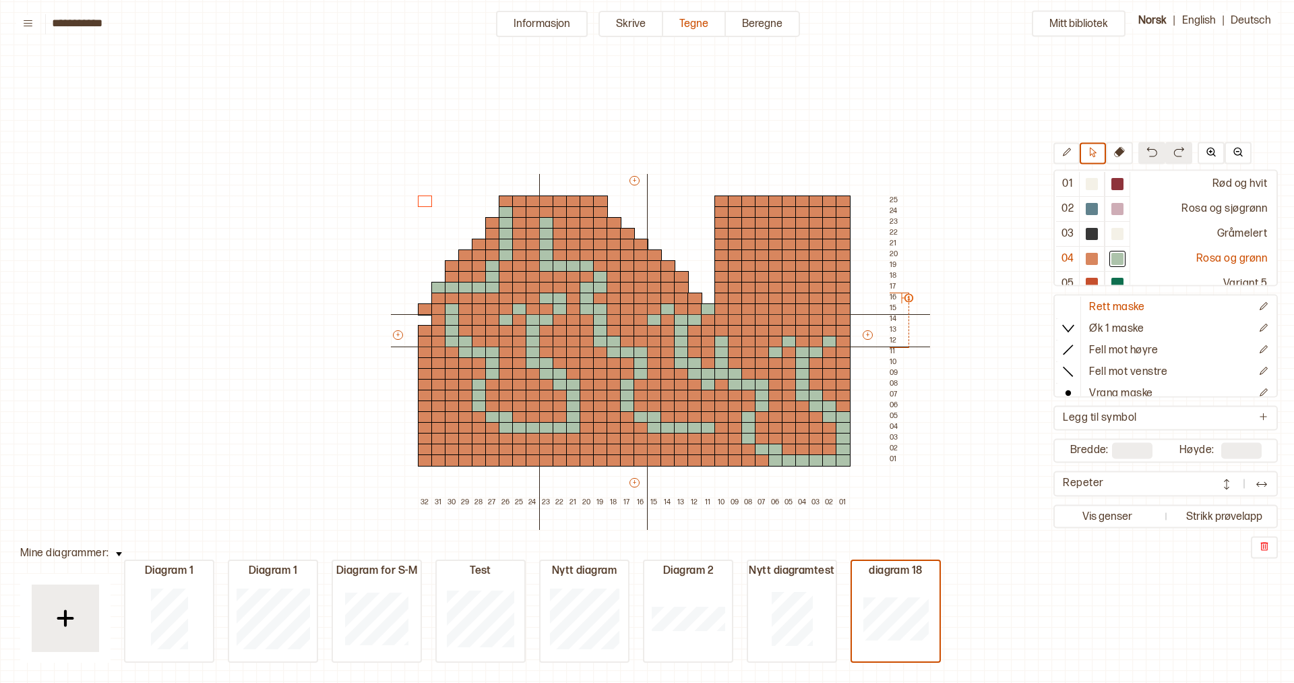
click at [1258, 485] on img at bounding box center [1261, 484] width 13 height 13
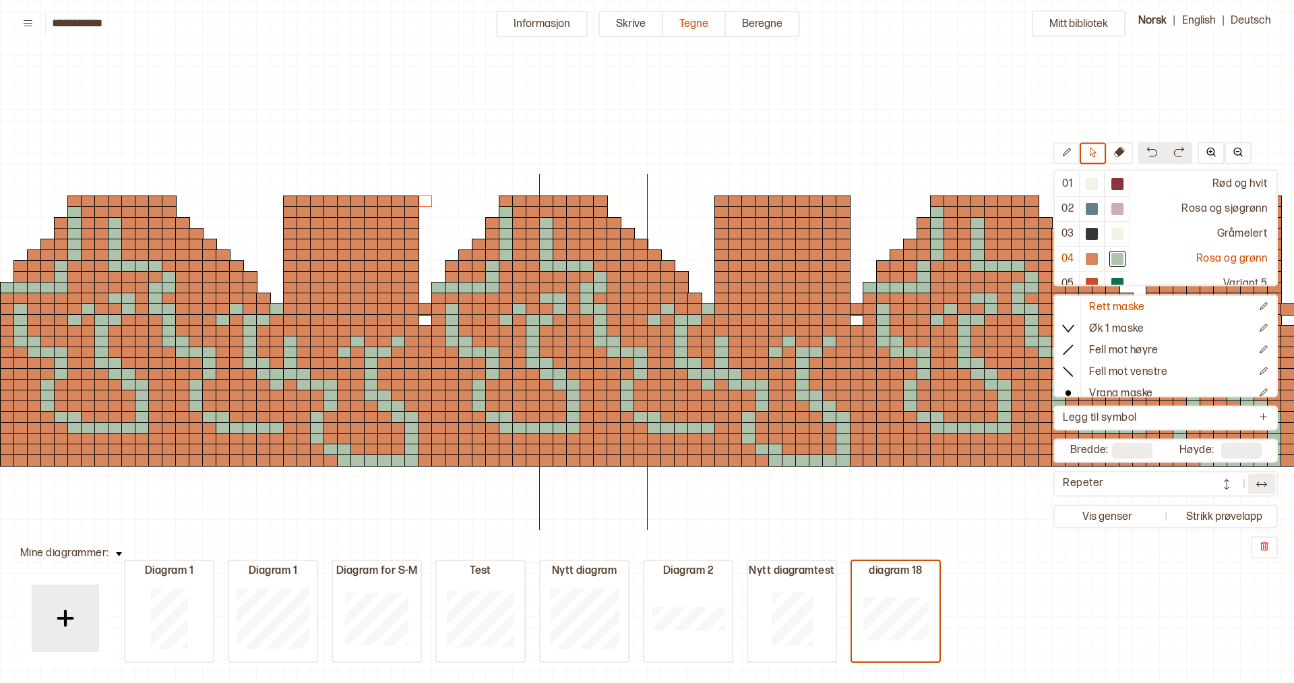
click at [1226, 481] on img at bounding box center [1226, 484] width 13 height 13
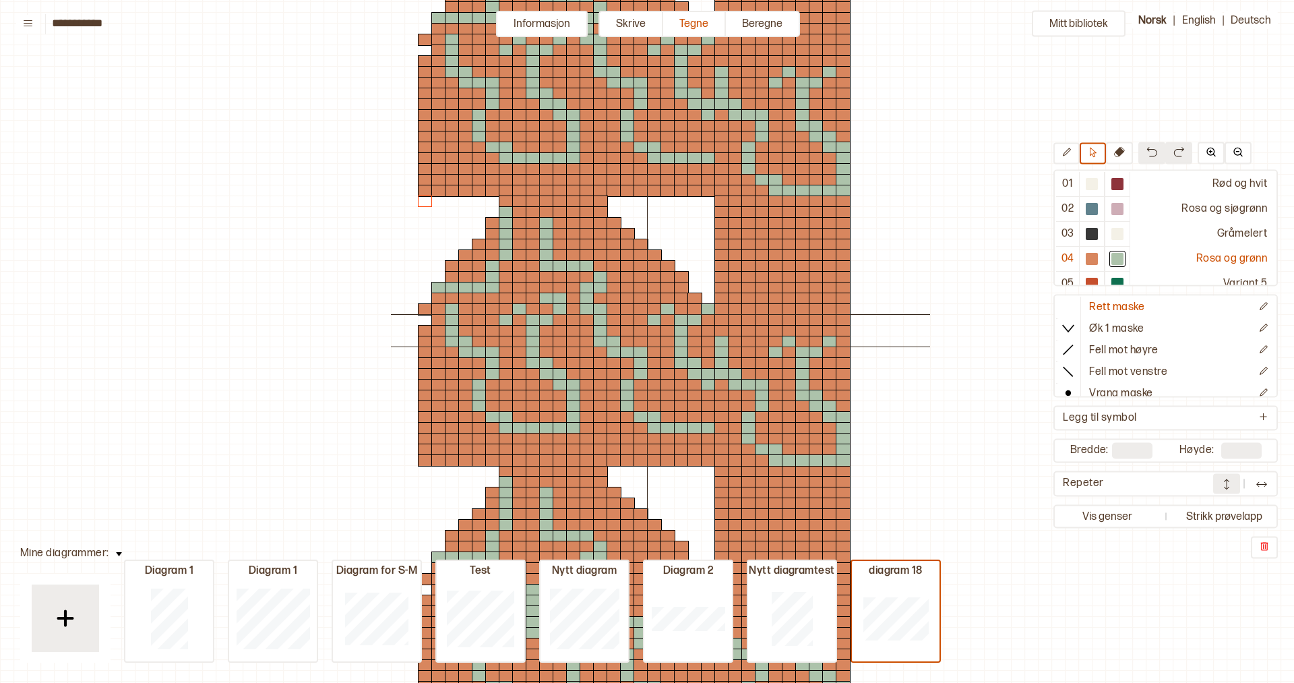
click at [1259, 481] on img at bounding box center [1261, 484] width 13 height 13
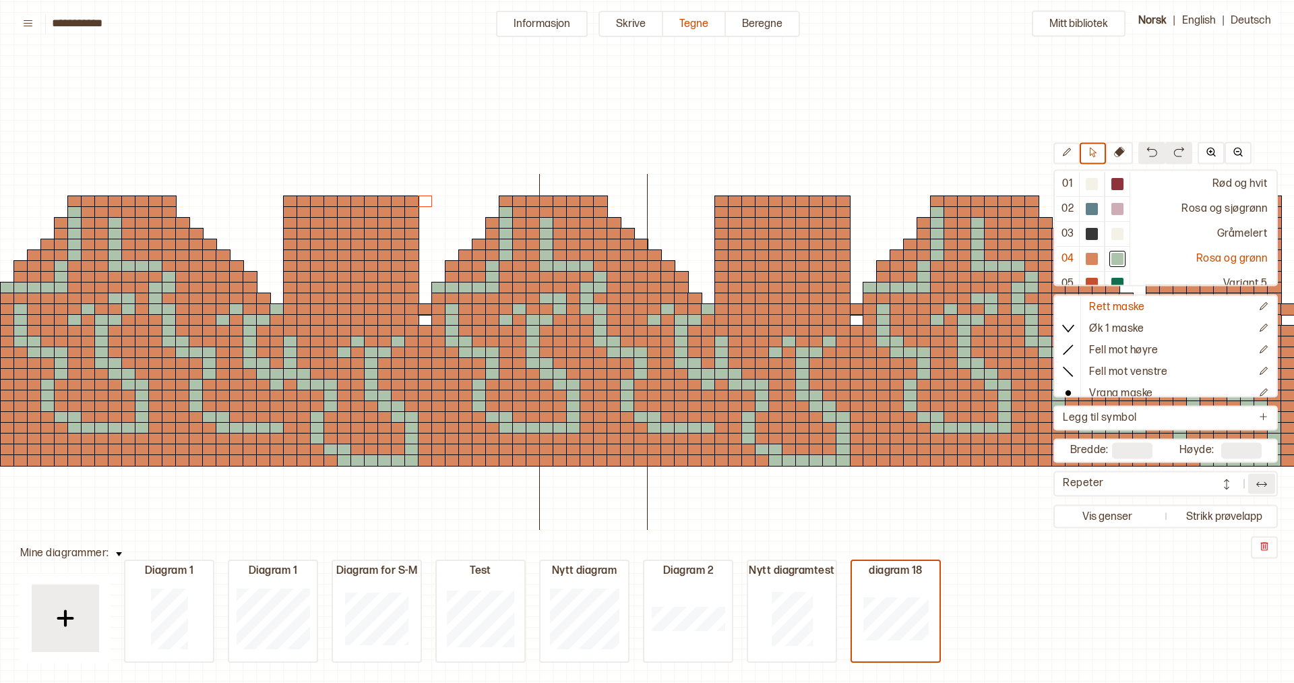
click at [1266, 485] on img at bounding box center [1261, 484] width 13 height 13
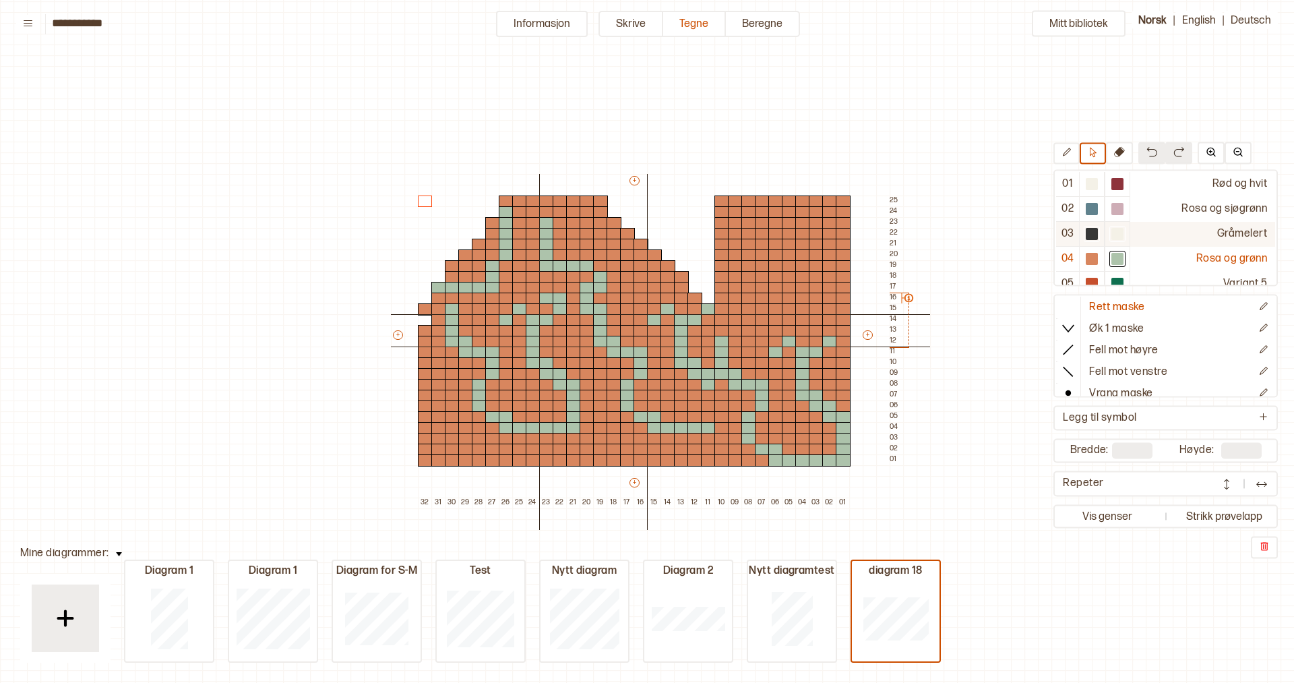
click at [1100, 231] on div at bounding box center [1092, 234] width 26 height 25
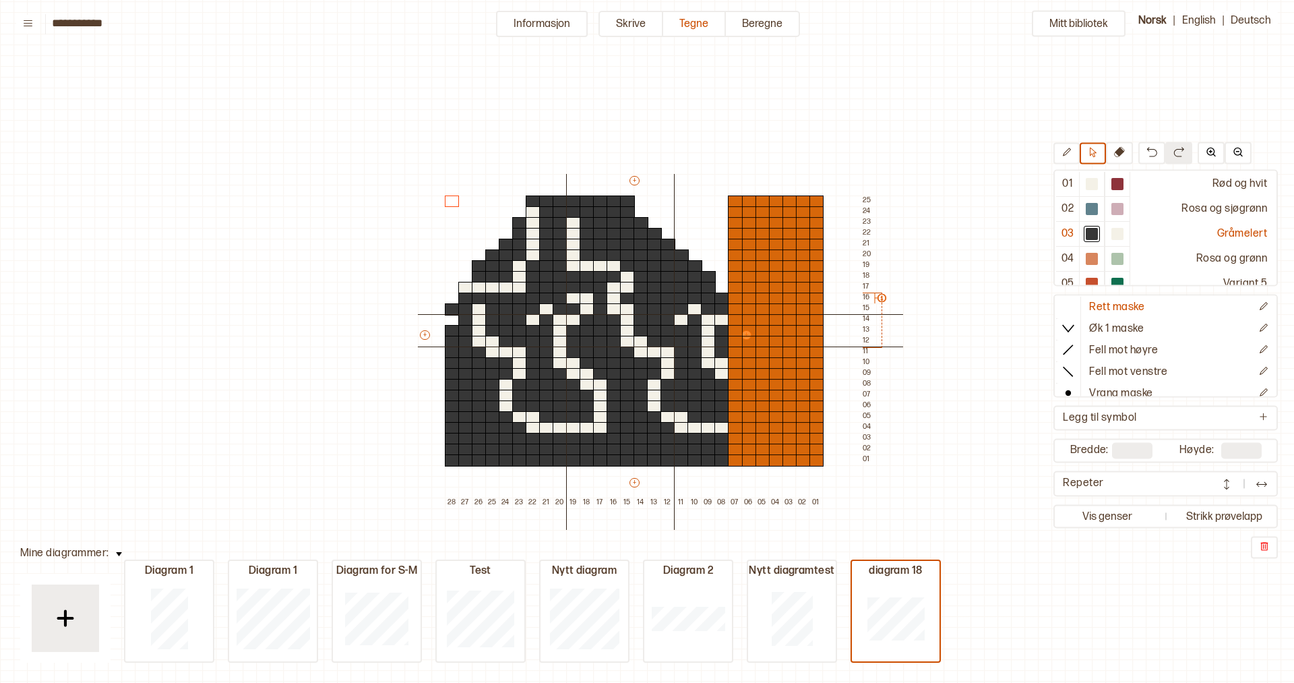
drag, startPoint x: 841, startPoint y: 334, endPoint x: 1009, endPoint y: 166, distance: 237.3
type input "**"
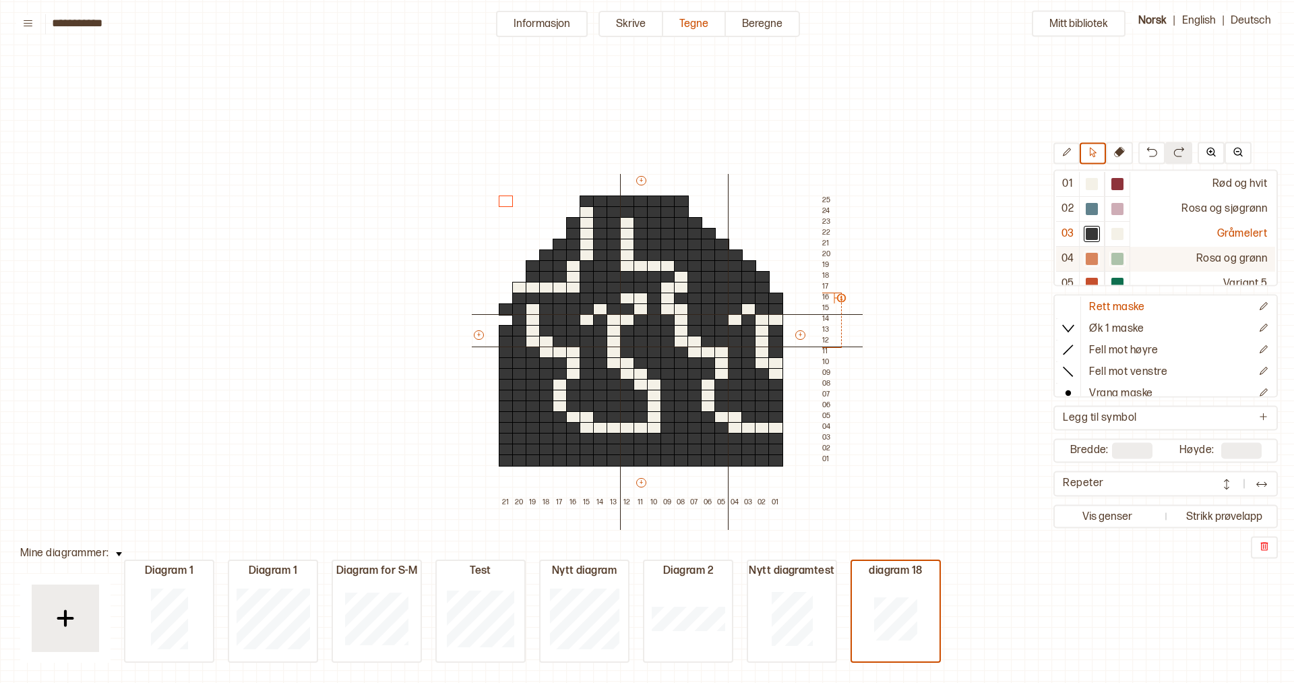
click at [1099, 260] on div at bounding box center [1092, 259] width 16 height 16
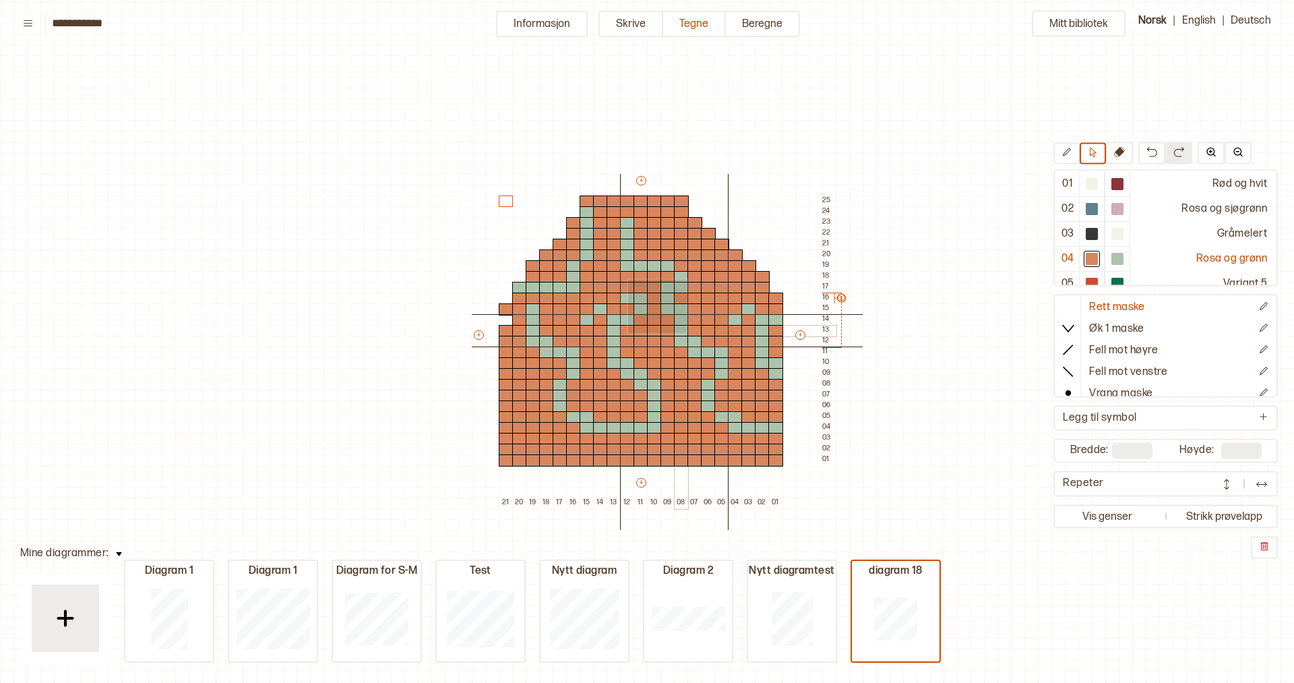
drag, startPoint x: 627, startPoint y: 278, endPoint x: 685, endPoint y: 332, distance: 79.2
click at [685, 332] on div "+ + + + 21 20 19 18 17 16 15 14 13 12 11 10 09 08 07 06 05 04 03 02 01 25 24 23…" at bounding box center [654, 341] width 364 height 334
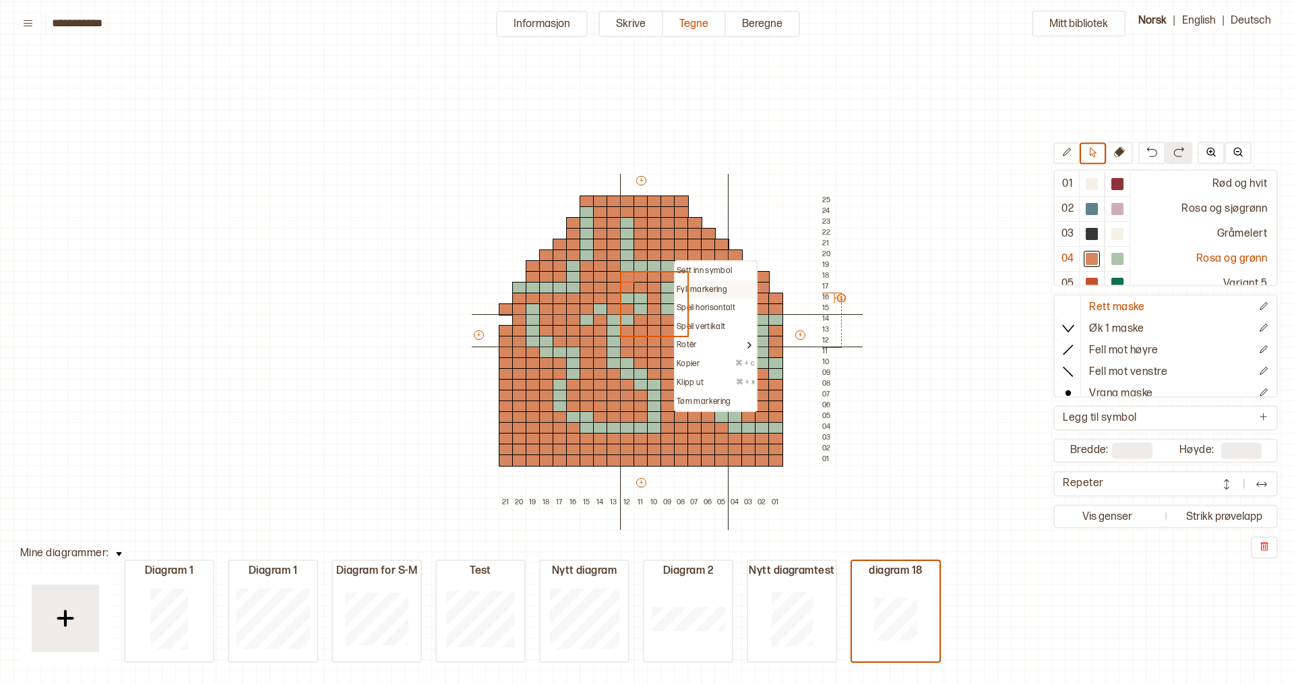
click at [718, 286] on p "Fyll markering" at bounding box center [702, 289] width 51 height 11
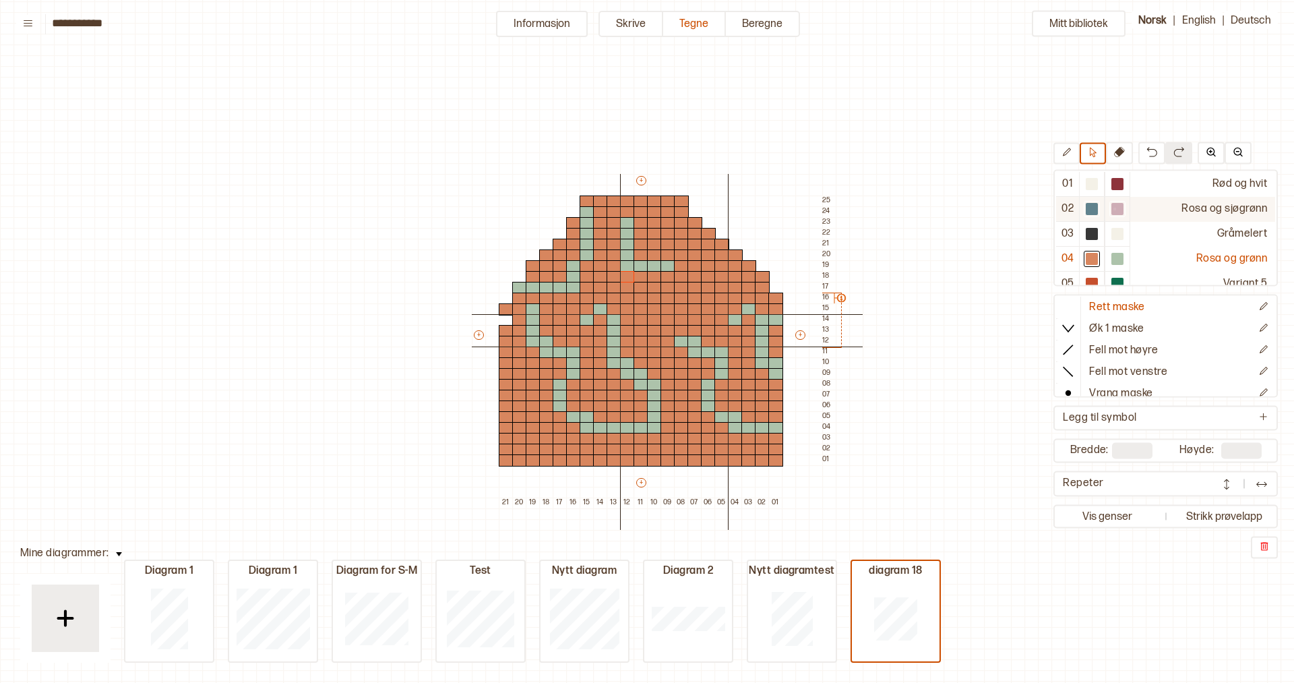
click at [1113, 208] on div at bounding box center [1117, 210] width 12 height 12
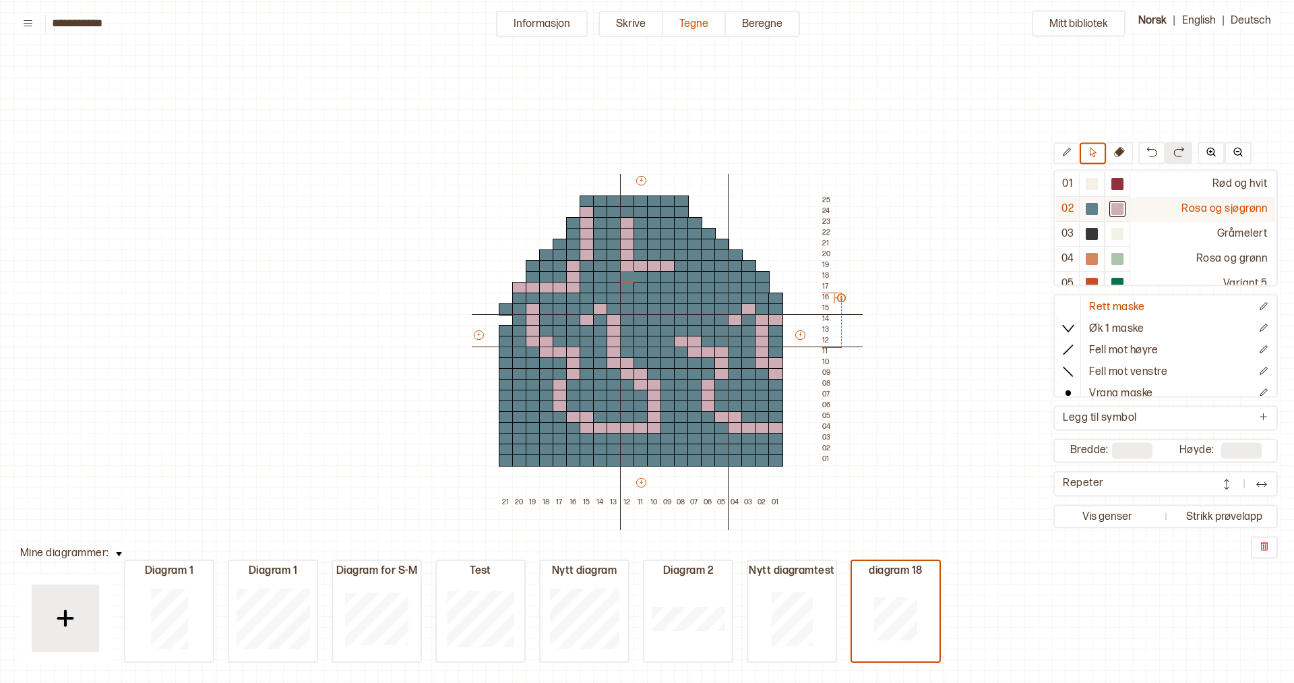
click at [1115, 204] on div at bounding box center [1117, 210] width 12 height 12
drag, startPoint x: 634, startPoint y: 288, endPoint x: 679, endPoint y: 326, distance: 59.3
click at [679, 326] on div "+ + + + 21 20 19 18 17 16 15 14 13 12 11 10 09 08 07 06 05 04 03 02 01 25 24 23…" at bounding box center [654, 341] width 364 height 334
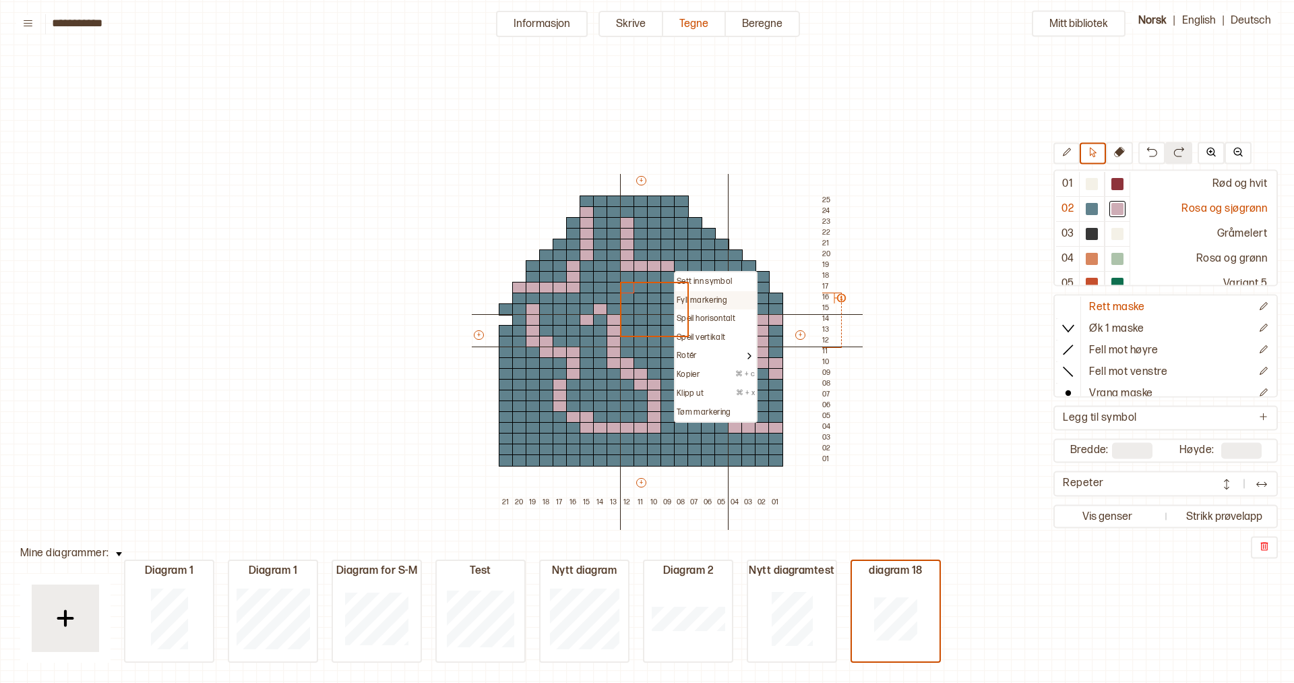
click at [723, 300] on p "Fyll markering" at bounding box center [702, 300] width 51 height 11
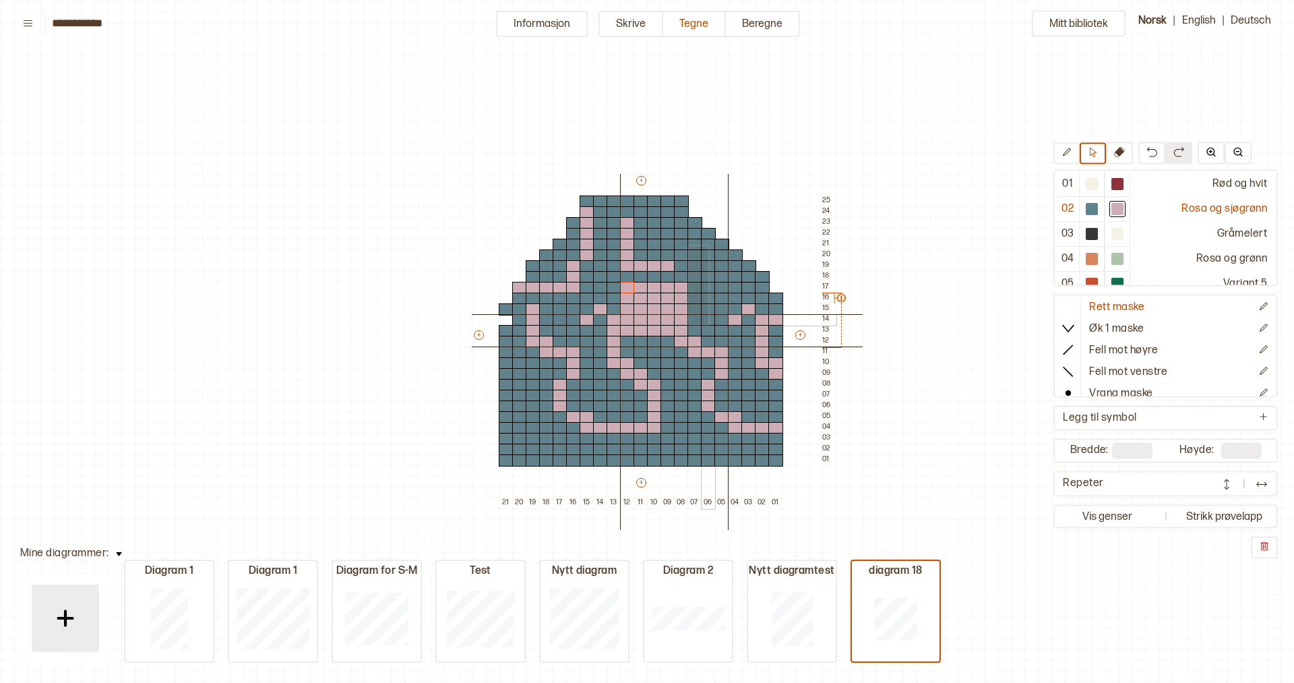
drag, startPoint x: 687, startPoint y: 245, endPoint x: 707, endPoint y: 326, distance: 83.9
click at [707, 326] on div "+ + + + 21 20 19 18 17 16 15 14 13 12 11 10 09 08 07 06 05 04 03 02 01 25 24 23…" at bounding box center [654, 341] width 364 height 334
click at [1068, 160] on button at bounding box center [1066, 154] width 26 height 22
click at [1254, 327] on button at bounding box center [1264, 330] width 24 height 22
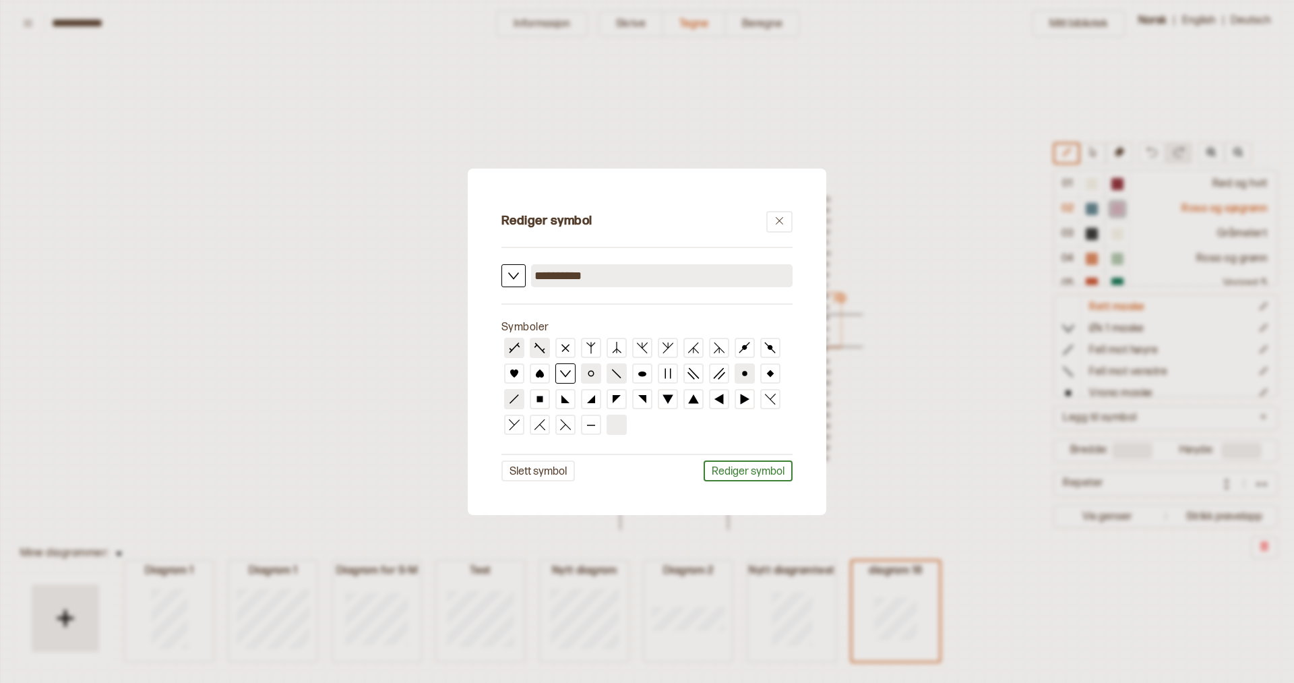
click at [499, 373] on div "**********" at bounding box center [647, 341] width 345 height 333
click at [515, 373] on icon at bounding box center [514, 373] width 8 height 8
drag, startPoint x: 607, startPoint y: 277, endPoint x: 530, endPoint y: 272, distance: 76.4
click at [531, 272] on input "**********" at bounding box center [662, 275] width 262 height 23
type input "**********"
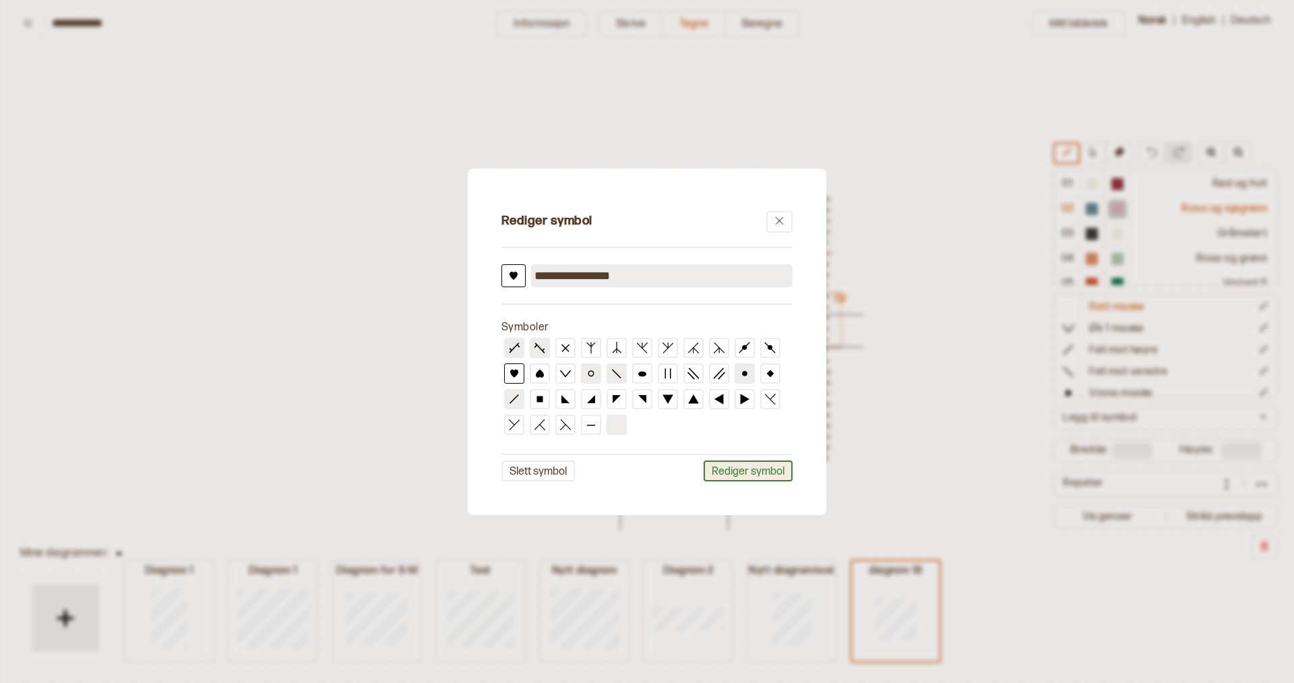
click at [741, 472] on button "Rediger symbol" at bounding box center [748, 470] width 89 height 21
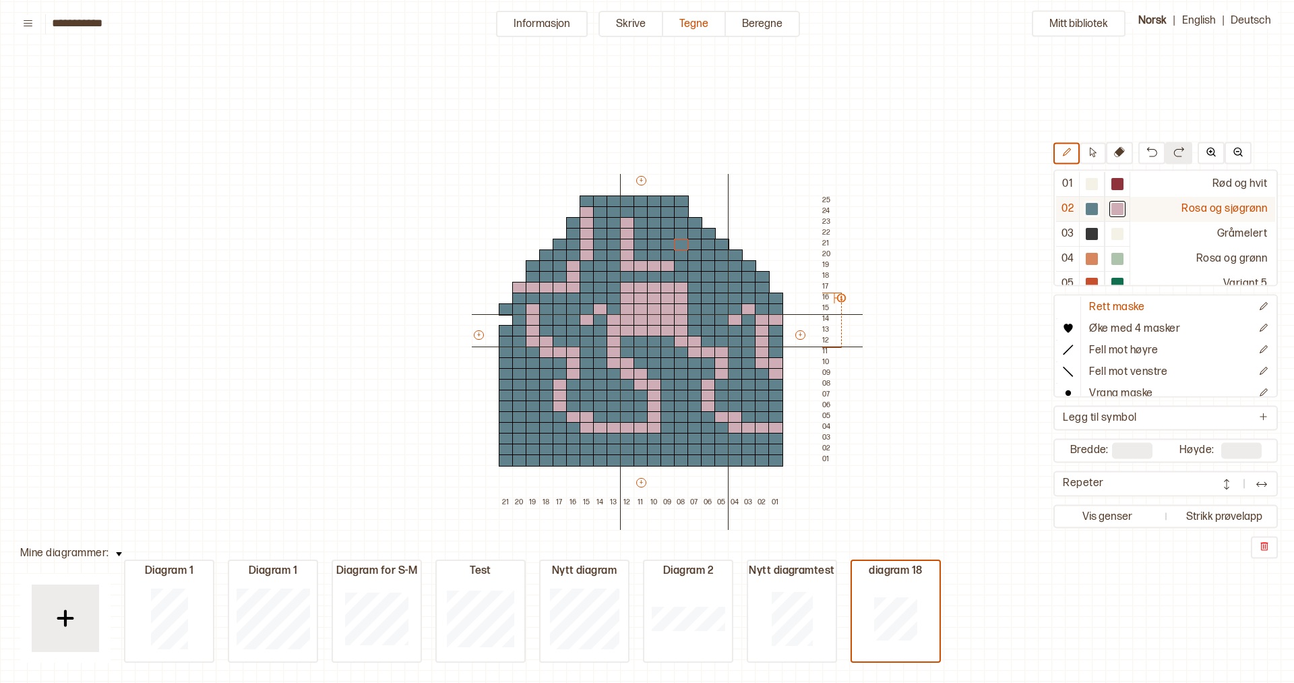
click at [1118, 209] on div at bounding box center [1117, 210] width 12 height 12
click at [1072, 325] on icon at bounding box center [1068, 328] width 9 height 9
click at [679, 235] on div at bounding box center [681, 234] width 15 height 12
click at [690, 235] on div at bounding box center [694, 234] width 15 height 12
click at [708, 235] on div at bounding box center [708, 234] width 15 height 12
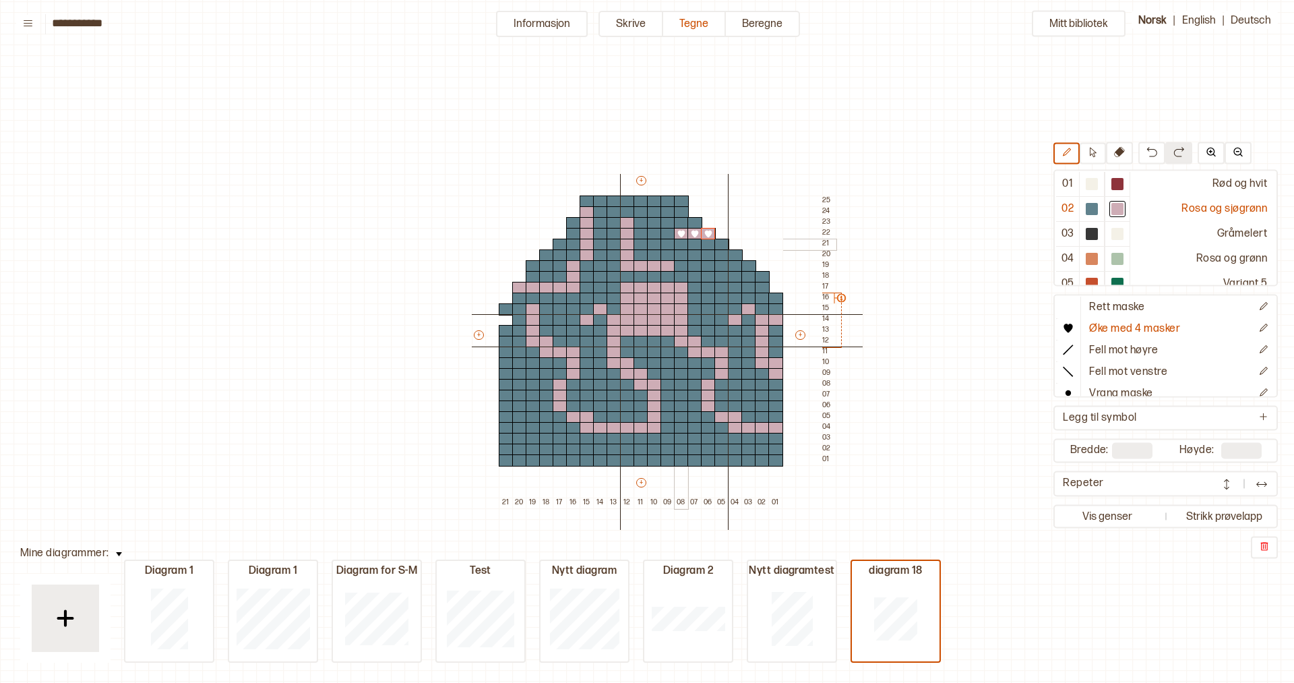
click at [677, 244] on div at bounding box center [681, 245] width 15 height 12
click at [693, 245] on div at bounding box center [694, 245] width 15 height 12
click at [703, 245] on div at bounding box center [708, 245] width 15 height 12
click at [720, 243] on div at bounding box center [721, 245] width 15 height 12
click at [631, 26] on button "Skrive" at bounding box center [631, 24] width 65 height 26
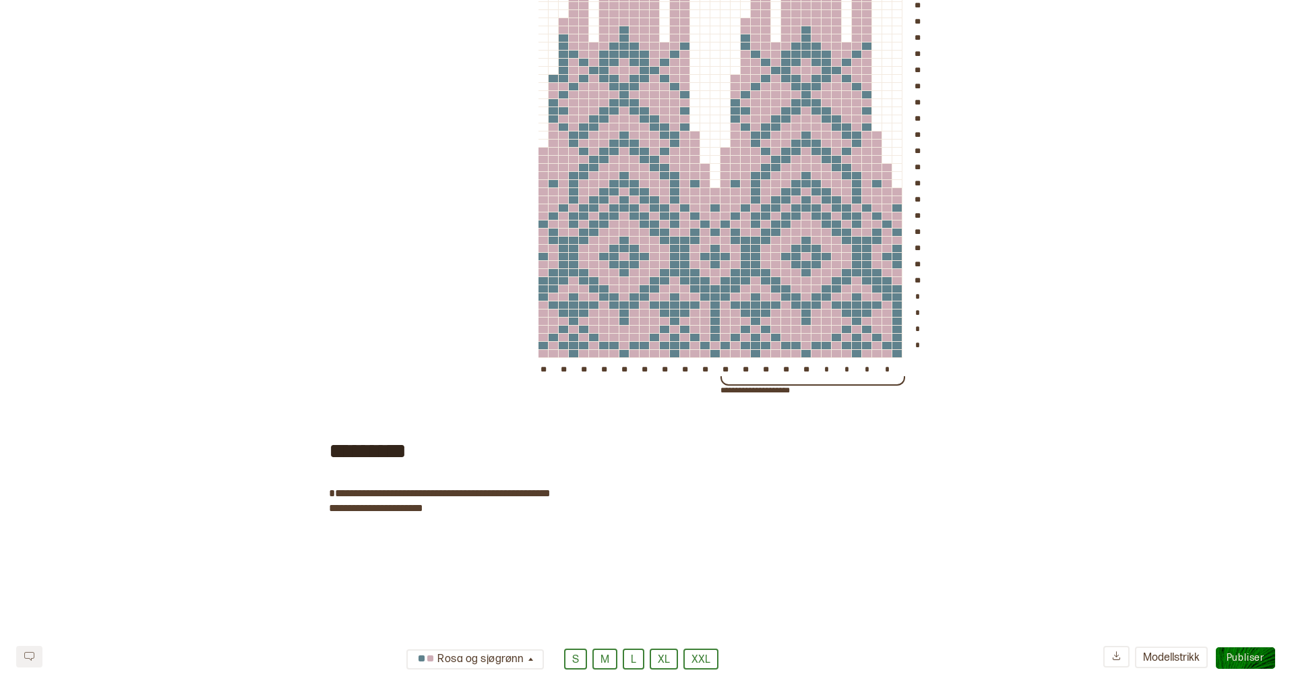
scroll to position [4927, 0]
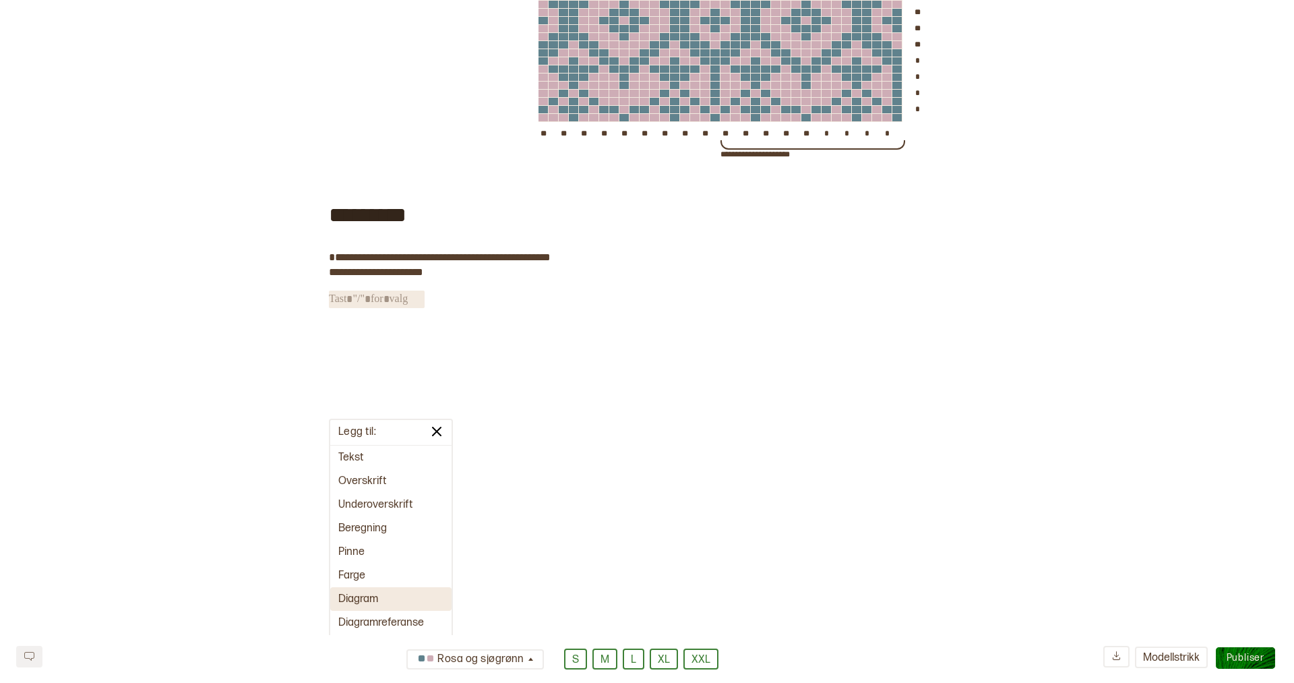
click at [378, 587] on button "Diagram" at bounding box center [390, 599] width 121 height 24
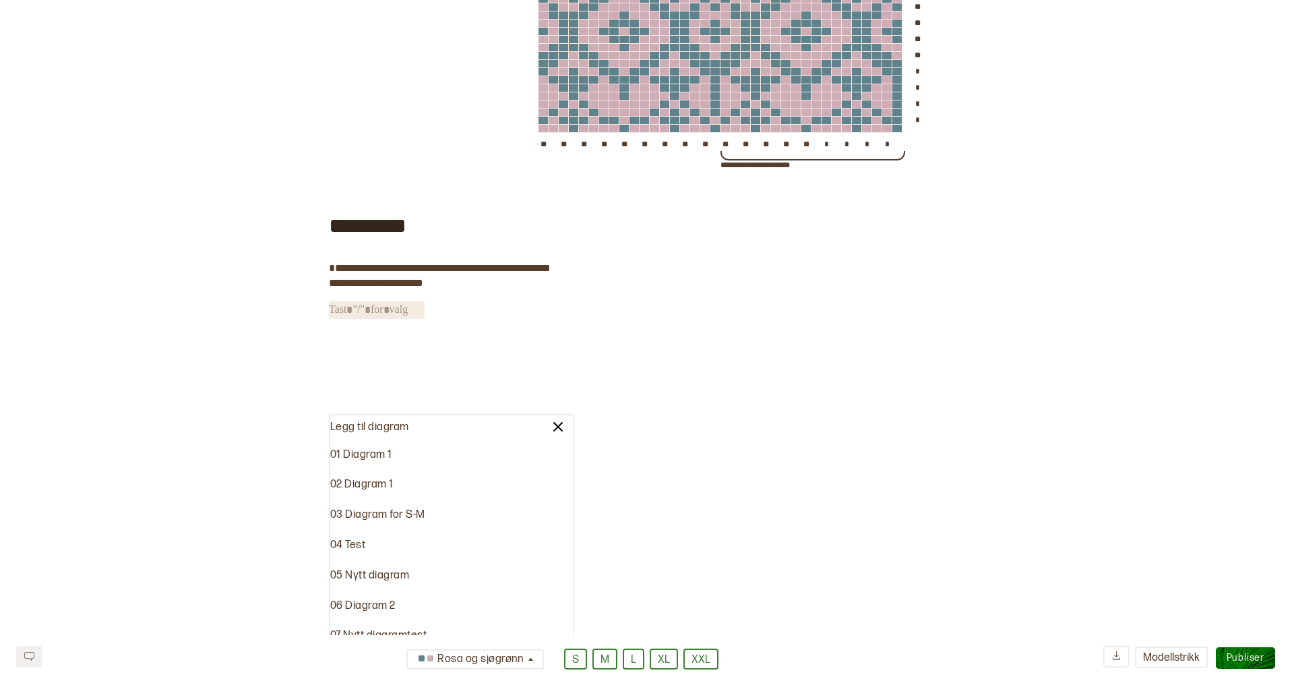
click at [371, 651] on div "08 diagram 18" at bounding box center [451, 666] width 243 height 30
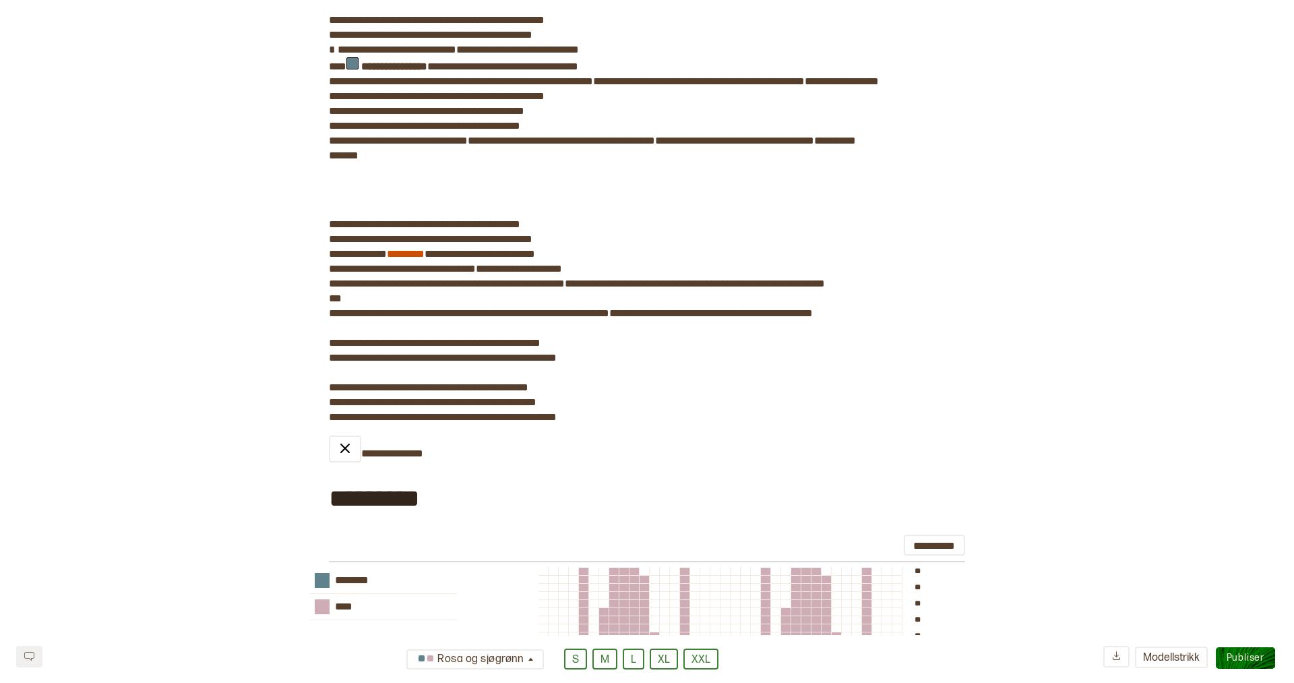
scroll to position [3956, 0]
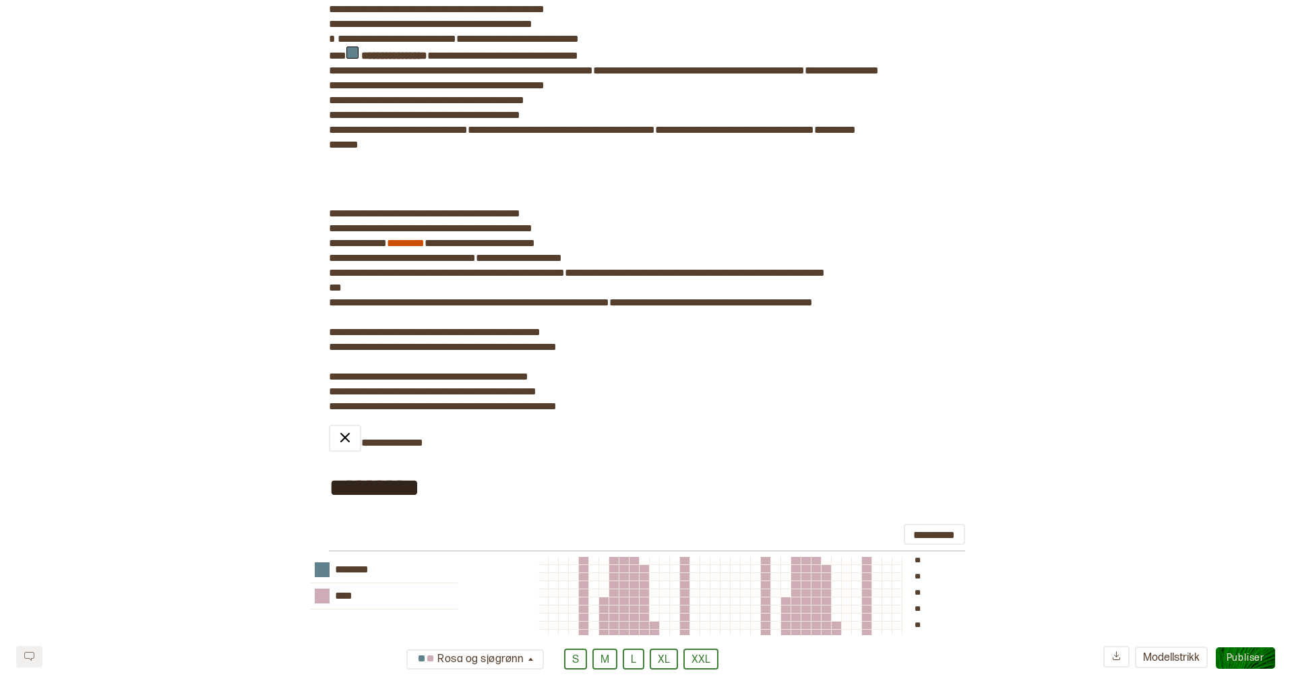
click at [1258, 655] on span "Publiser" at bounding box center [1246, 657] width 38 height 11
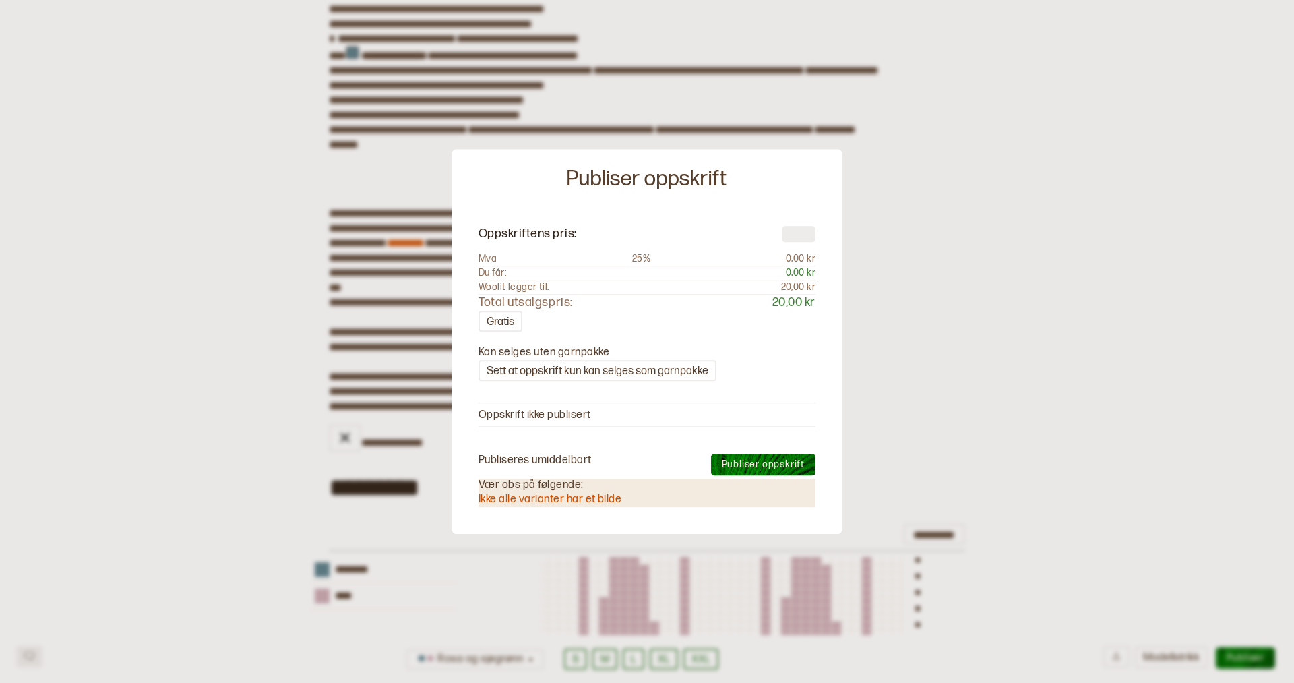
type textarea "*"
type input "**"
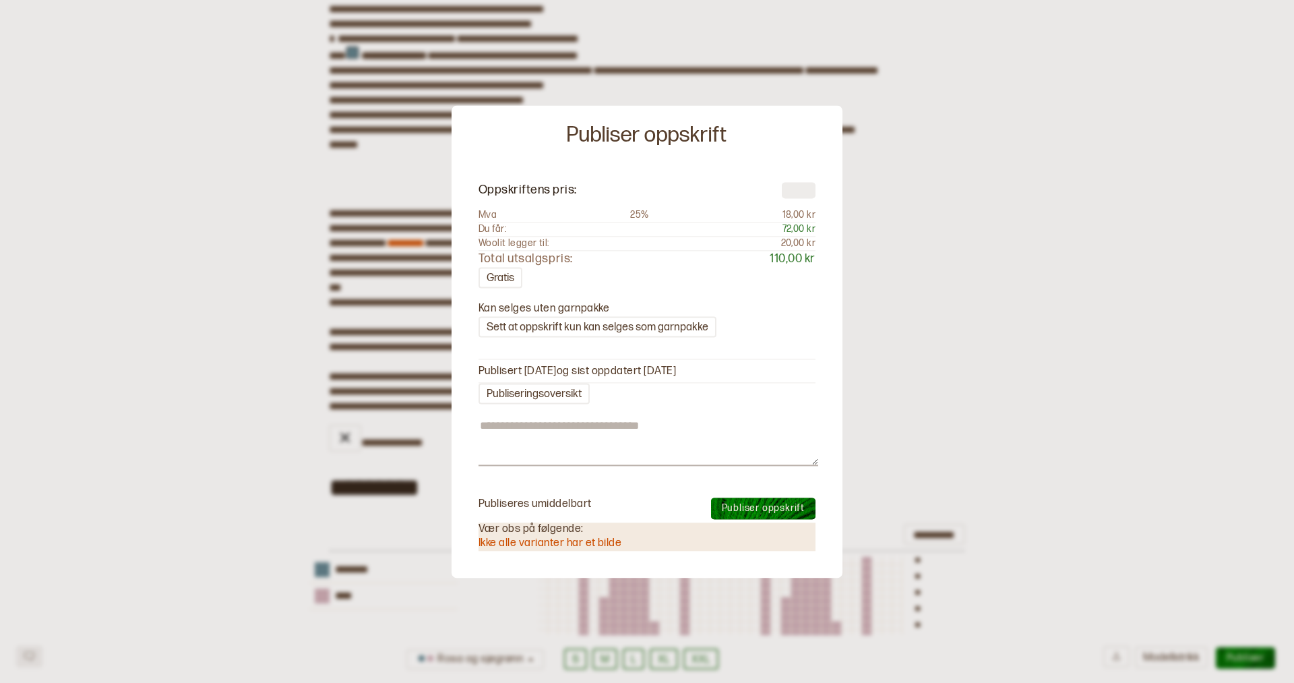
drag, startPoint x: 795, startPoint y: 183, endPoint x: 816, endPoint y: 187, distance: 21.2
click at [816, 187] on div "Oppskriftens pris: ** Mva 25% 18,00 kr Du får: 72,00 kr Woolit legger til: 20,0…" at bounding box center [647, 371] width 391 height 412
drag, startPoint x: 785, startPoint y: 226, endPoint x: 809, endPoint y: 227, distance: 24.3
click at [809, 227] on span "72,00 kr" at bounding box center [799, 228] width 33 height 13
drag, startPoint x: 778, startPoint y: 239, endPoint x: 805, endPoint y: 241, distance: 26.3
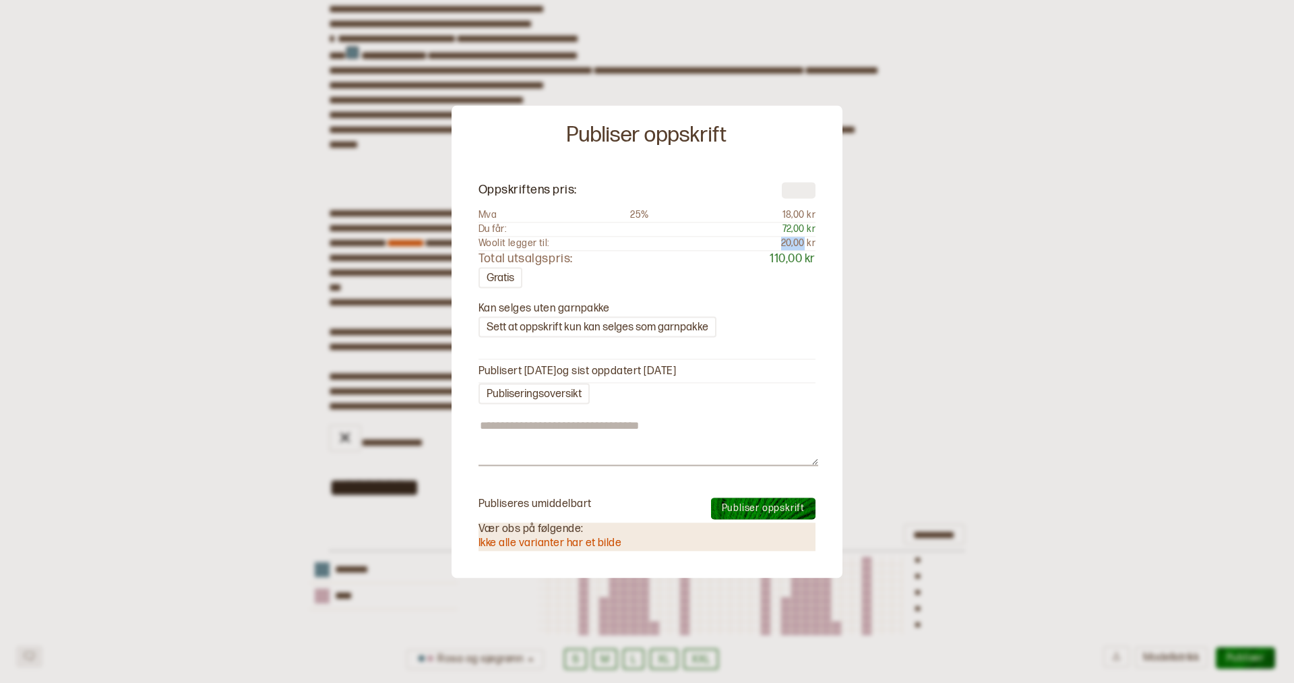
click at [805, 240] on div "Woolit legger til: 20,00 kr" at bounding box center [647, 244] width 337 height 14
drag, startPoint x: 763, startPoint y: 259, endPoint x: 794, endPoint y: 266, distance: 31.7
click at [794, 266] on div "Total utsalgspris: 110,00 kr" at bounding box center [647, 259] width 337 height 16
click at [793, 301] on section "Kan selges uten garnpakke Sett at oppskrift kun kan selges som garnpakke" at bounding box center [647, 312] width 337 height 49
click at [557, 327] on button "Sett at oppskrift kun kan selges som garnpakke" at bounding box center [598, 326] width 238 height 21
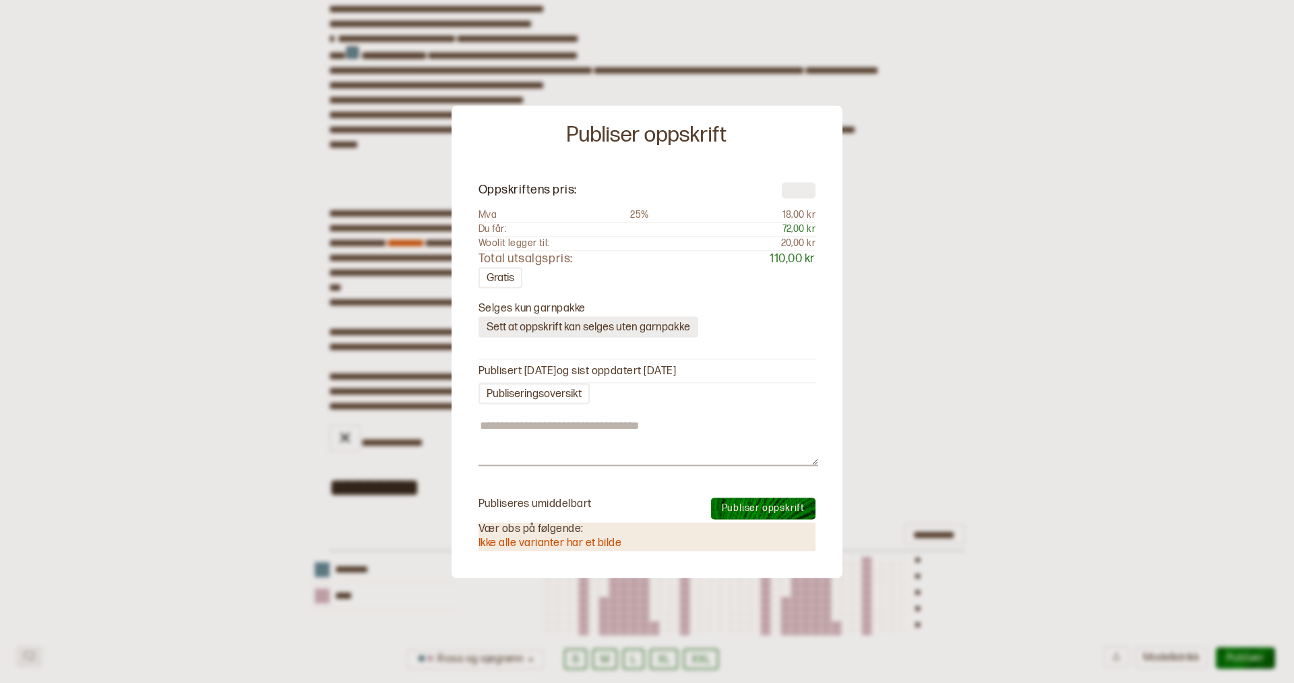
click at [576, 323] on button "Sett at oppskrift kan selges uten garnpakke" at bounding box center [589, 326] width 220 height 21
type textarea "*"
click at [1003, 524] on div at bounding box center [647, 341] width 1294 height 683
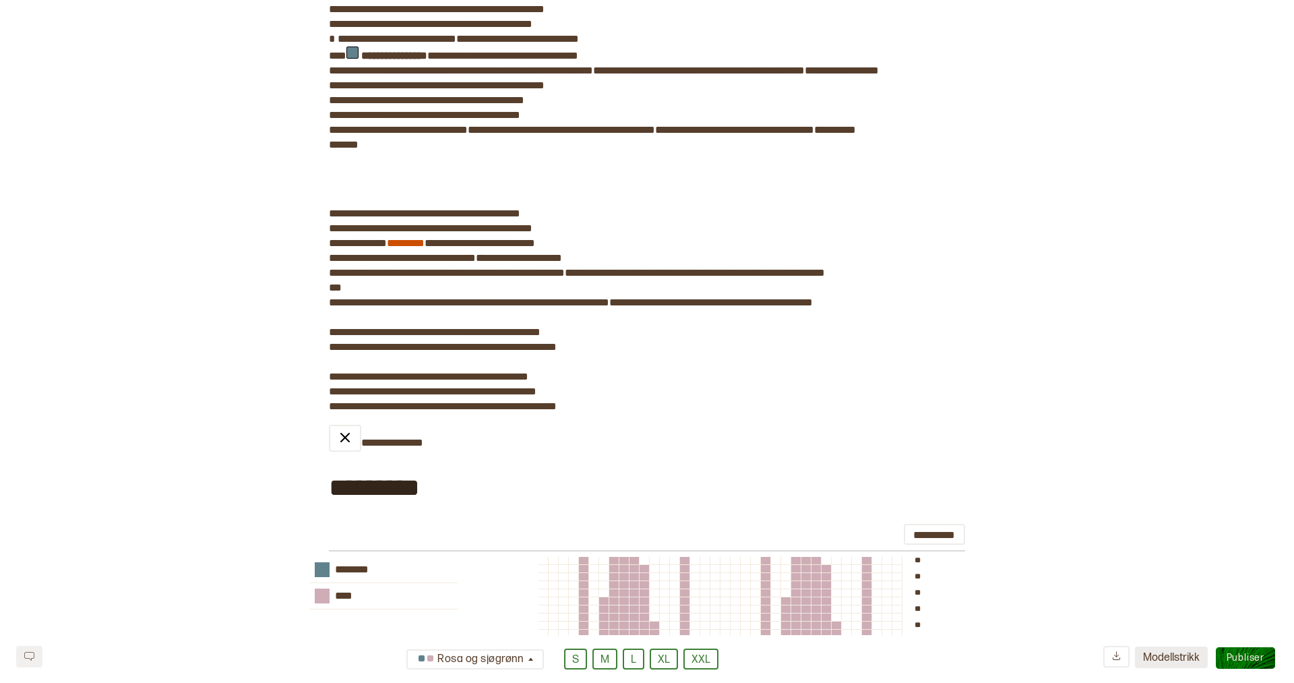
click at [1162, 655] on button "Modellstrikk" at bounding box center [1171, 657] width 73 height 22
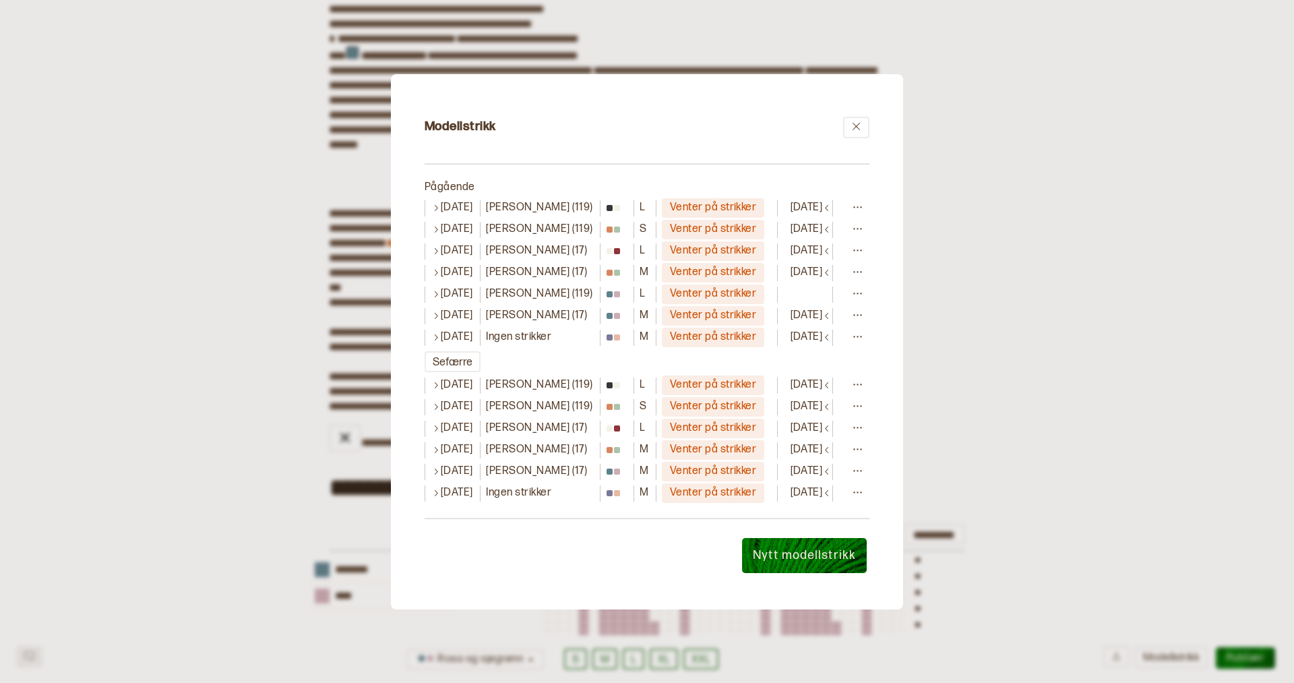
click at [805, 565] on button "Nytt modellstrikk" at bounding box center [804, 555] width 125 height 35
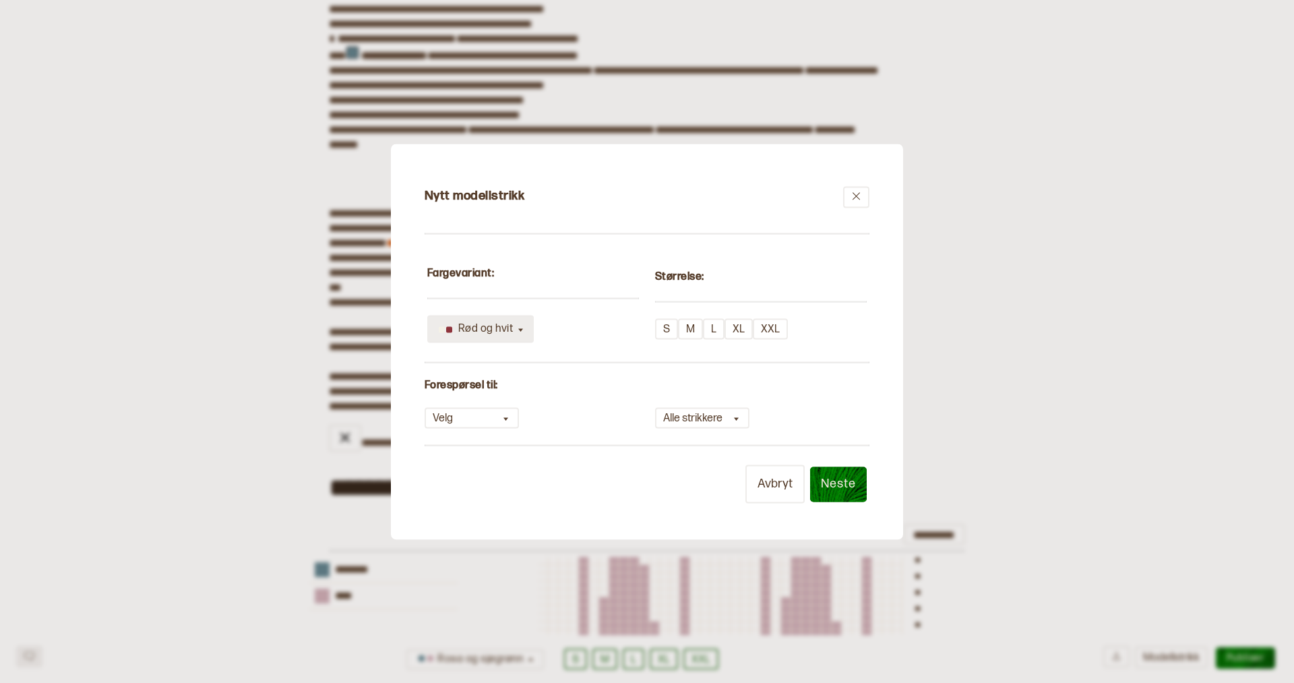
click at [512, 329] on div "Rød og hvit" at bounding box center [475, 329] width 80 height 20
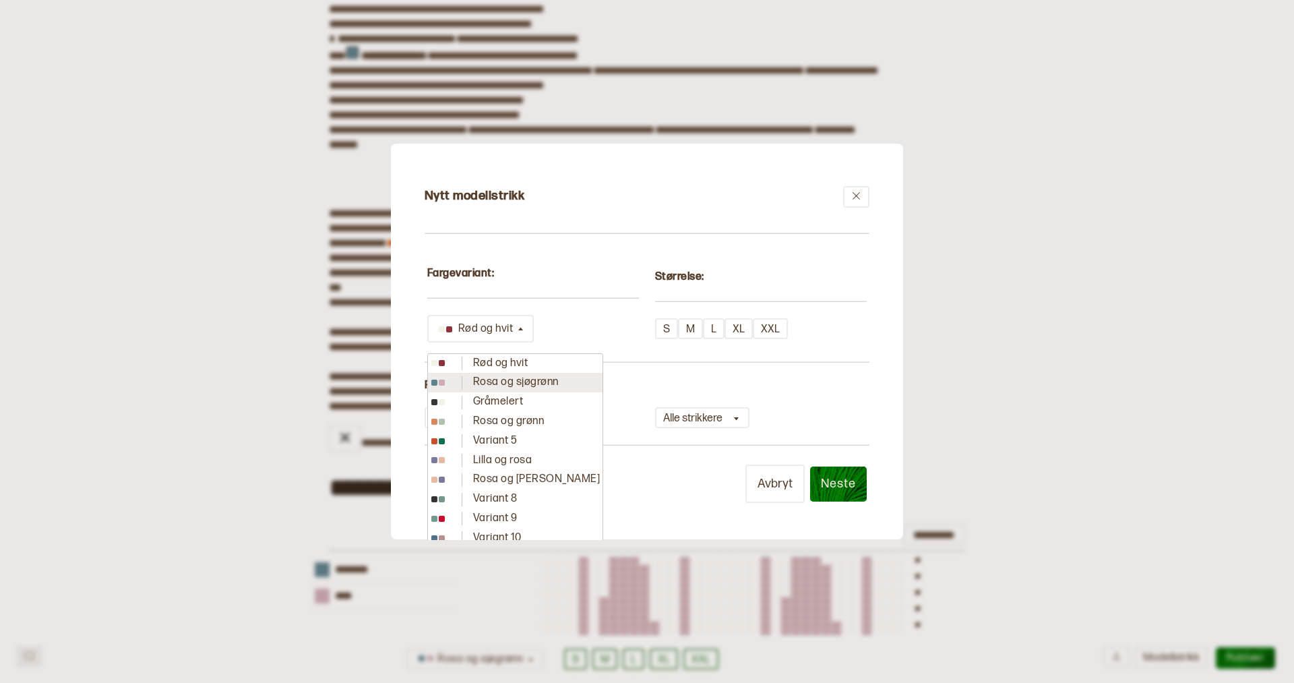
scroll to position [66, 0]
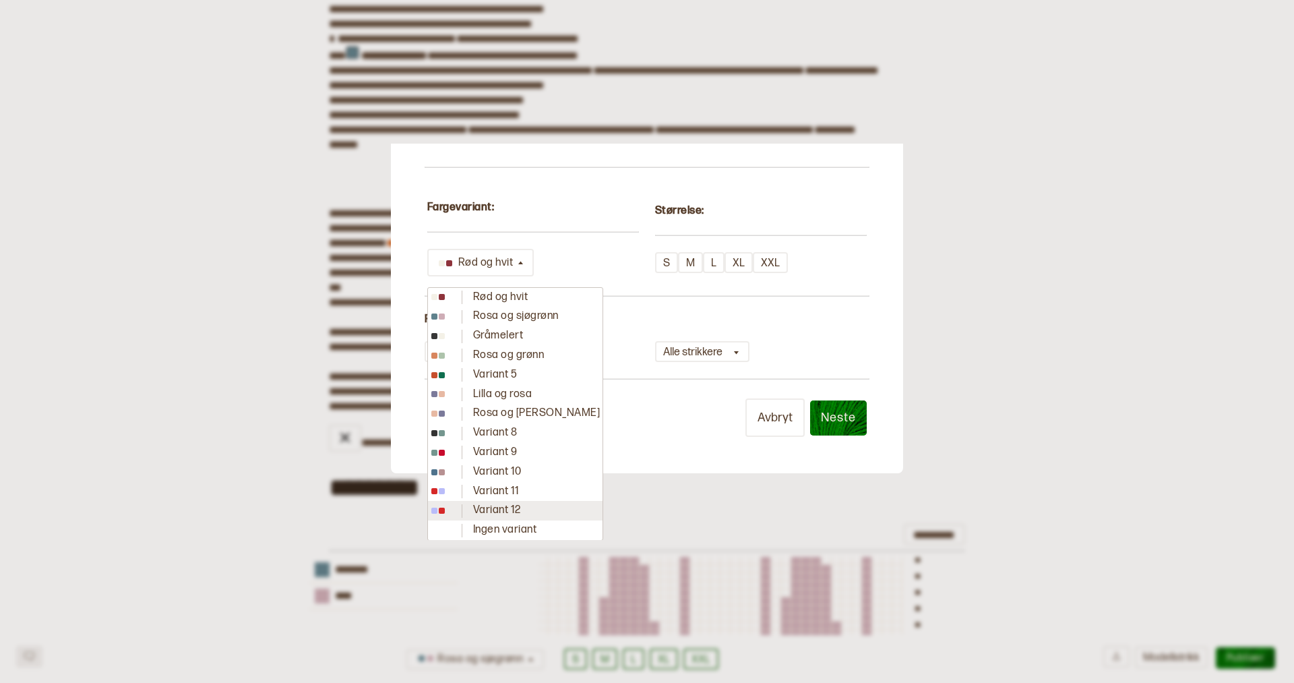
click at [501, 508] on p "Variant 12" at bounding box center [497, 511] width 48 height 14
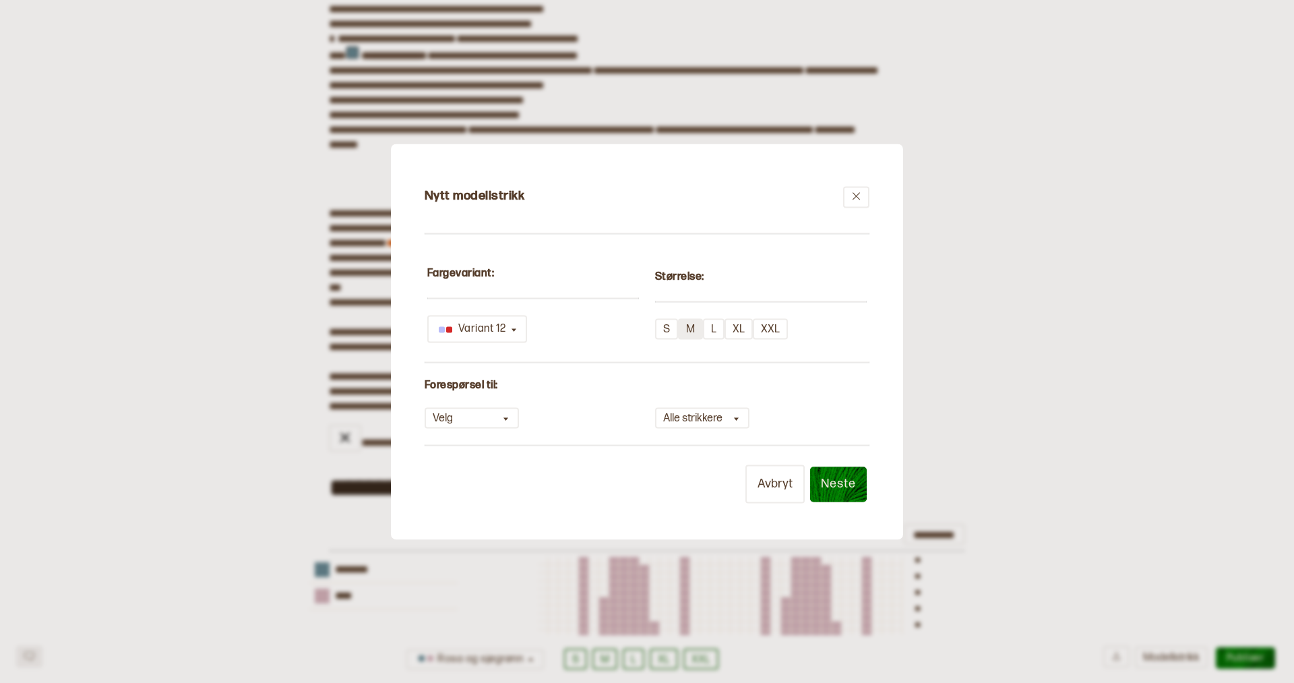
click at [694, 332] on button "M" at bounding box center [690, 328] width 25 height 21
click at [511, 416] on button "Velg" at bounding box center [472, 417] width 94 height 21
click at [675, 415] on button "Alle strikkere" at bounding box center [702, 417] width 94 height 21
click at [470, 419] on button "Velg" at bounding box center [472, 417] width 94 height 21
click at [470, 448] on p "Alle 0 tilgjengelig" at bounding box center [471, 449] width 80 height 14
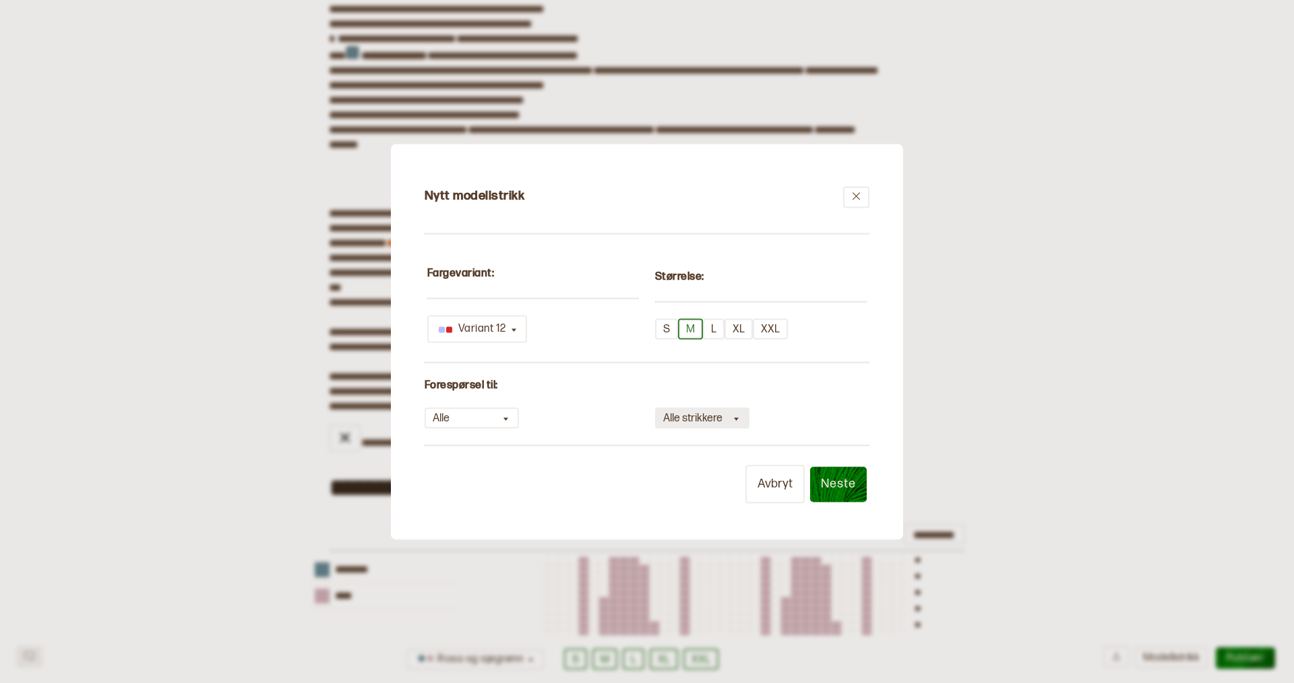
click at [699, 420] on button "Alle strikkere" at bounding box center [702, 417] width 94 height 21
click at [671, 450] on div "Alle" at bounding box center [670, 449] width 29 height 20
click at [836, 484] on span "Neste" at bounding box center [839, 484] width 36 height 14
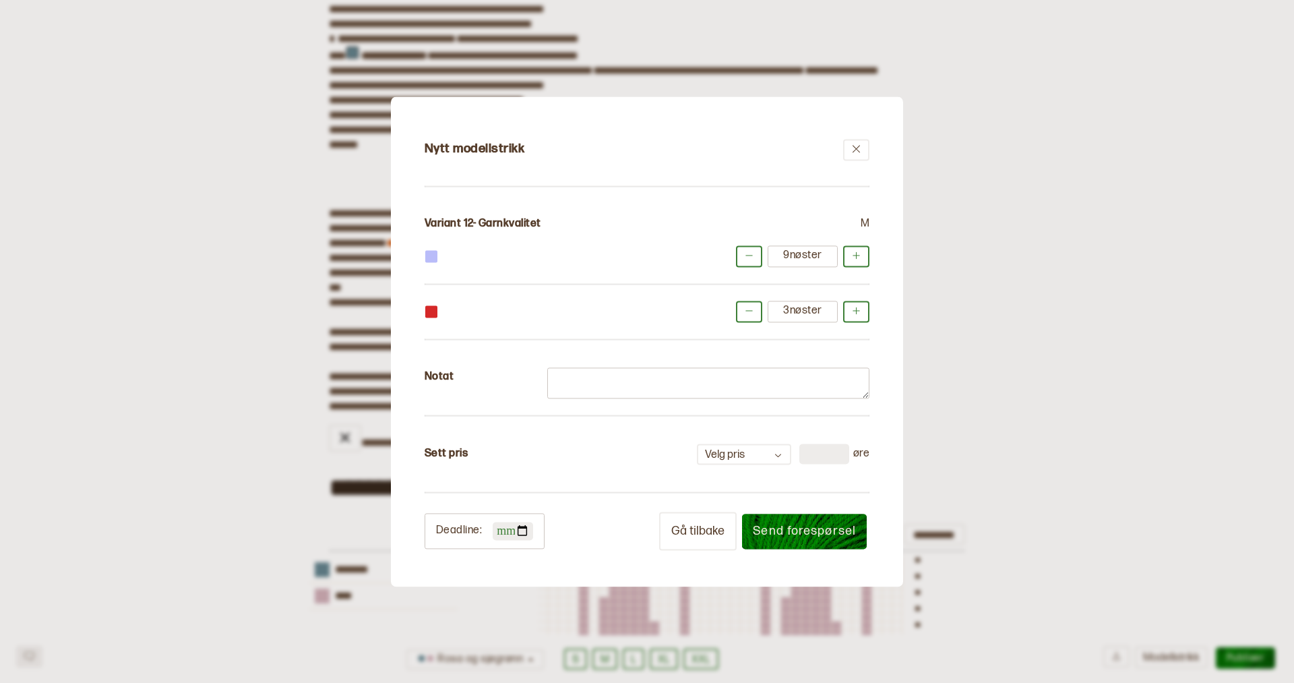
click at [818, 448] on input at bounding box center [824, 454] width 50 height 20
type input "***"
click at [520, 531] on input "date" at bounding box center [513, 531] width 40 height 18
type input "**********"
click at [814, 529] on span "Send forespørsel" at bounding box center [804, 531] width 103 height 14
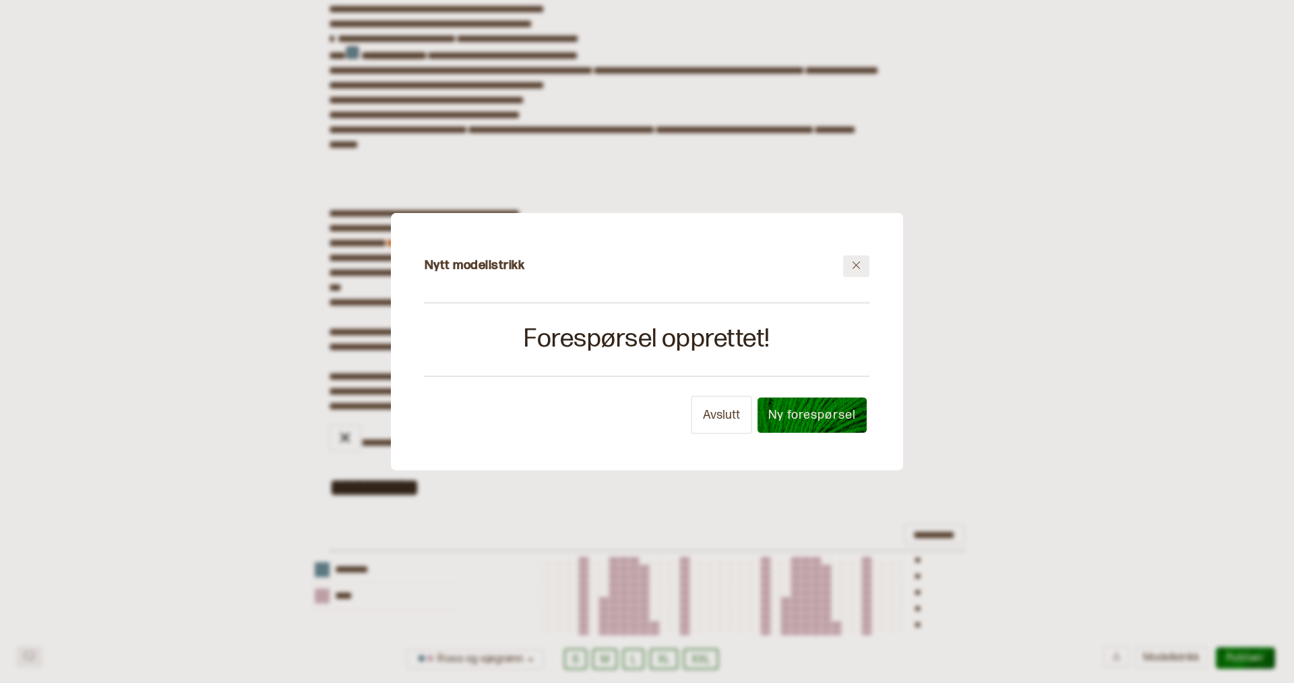
click at [857, 264] on icon at bounding box center [856, 264] width 10 height 10
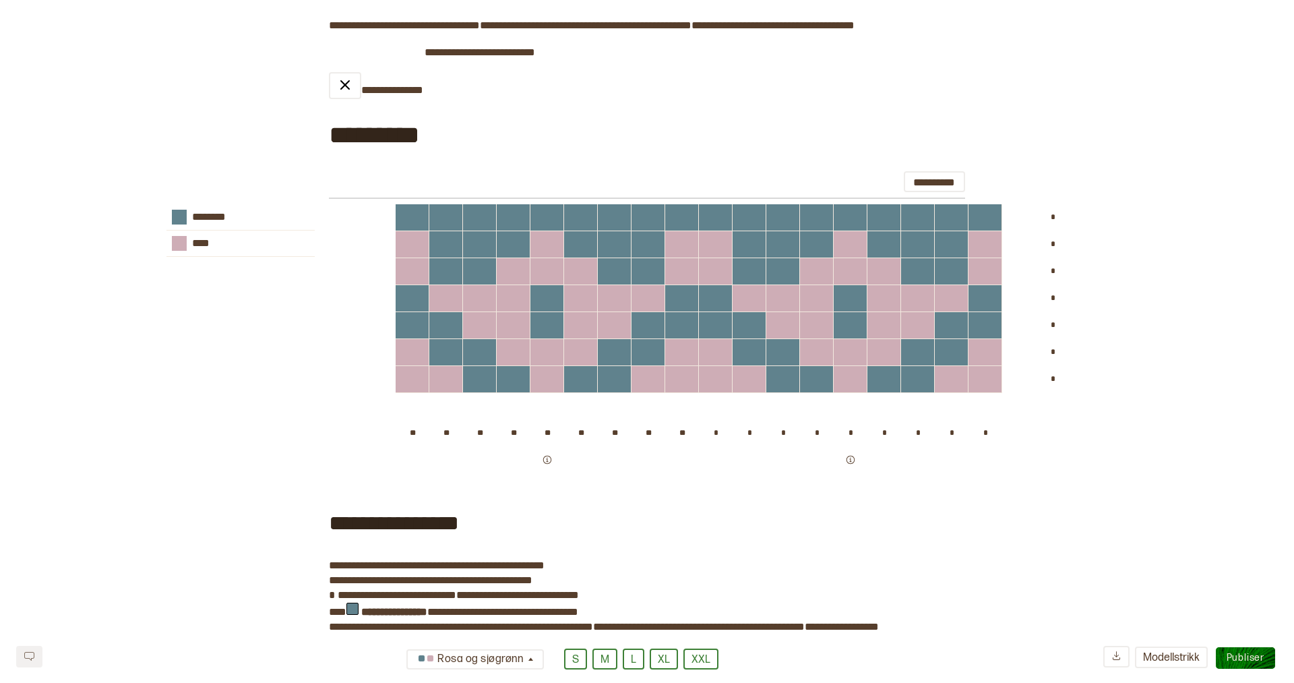
scroll to position [3299, 0]
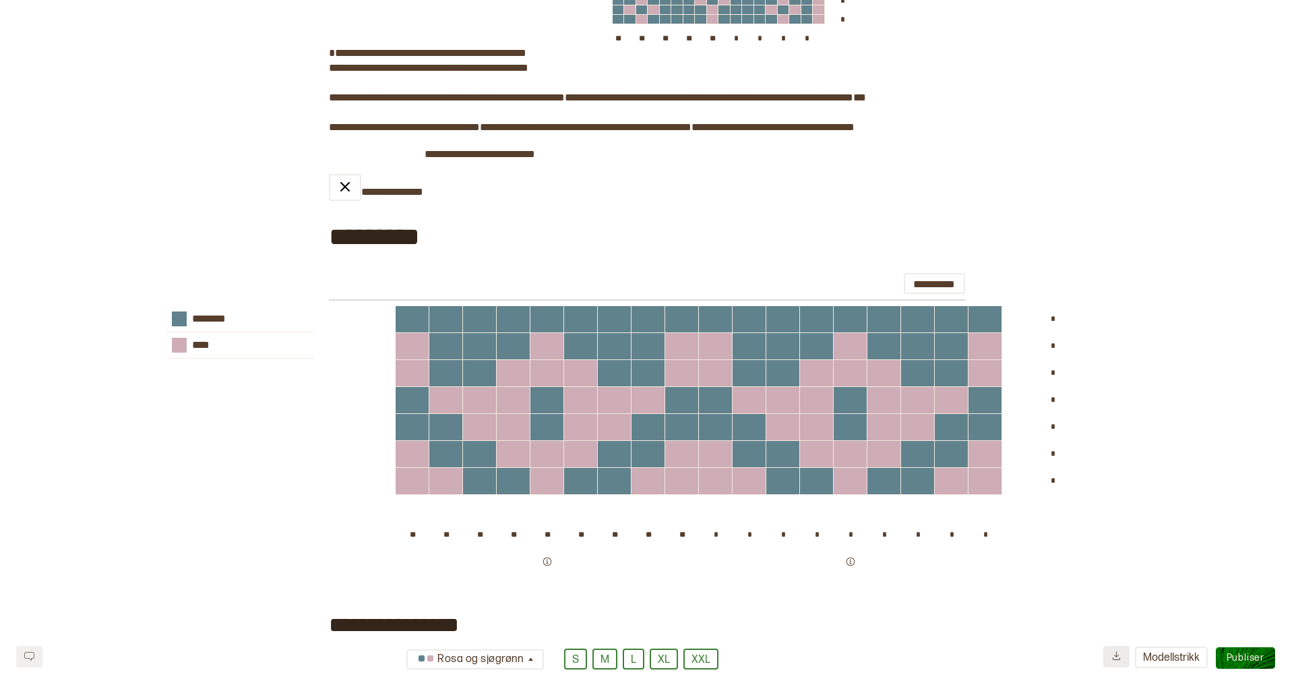
click at [1114, 659] on icon at bounding box center [1116, 655] width 10 height 10
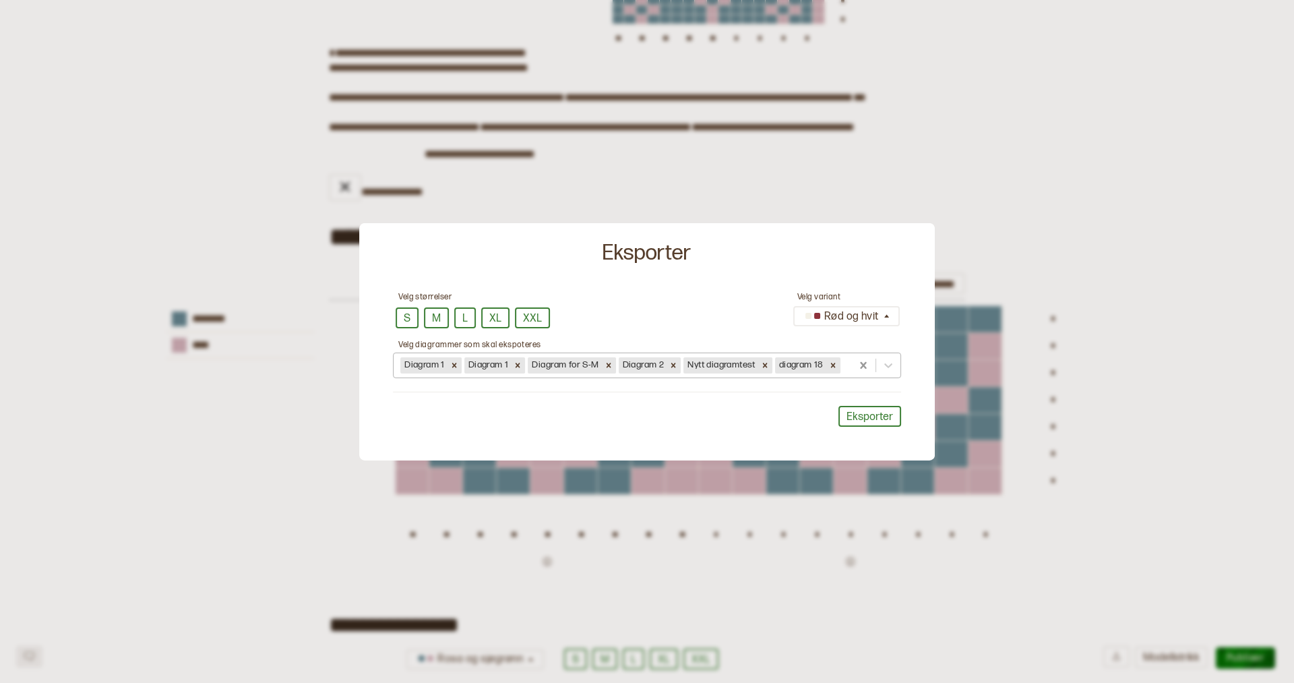
click at [834, 366] on icon at bounding box center [833, 365] width 5 height 5
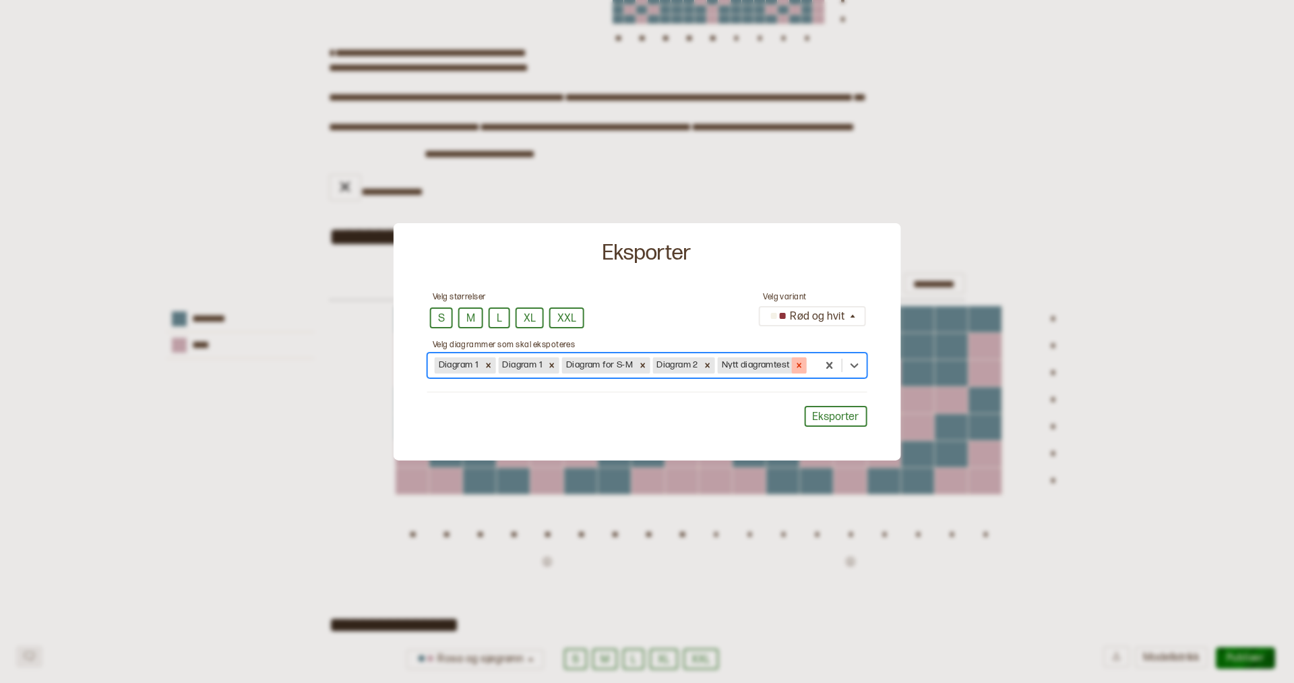
click at [803, 362] on icon at bounding box center [798, 365] width 9 height 9
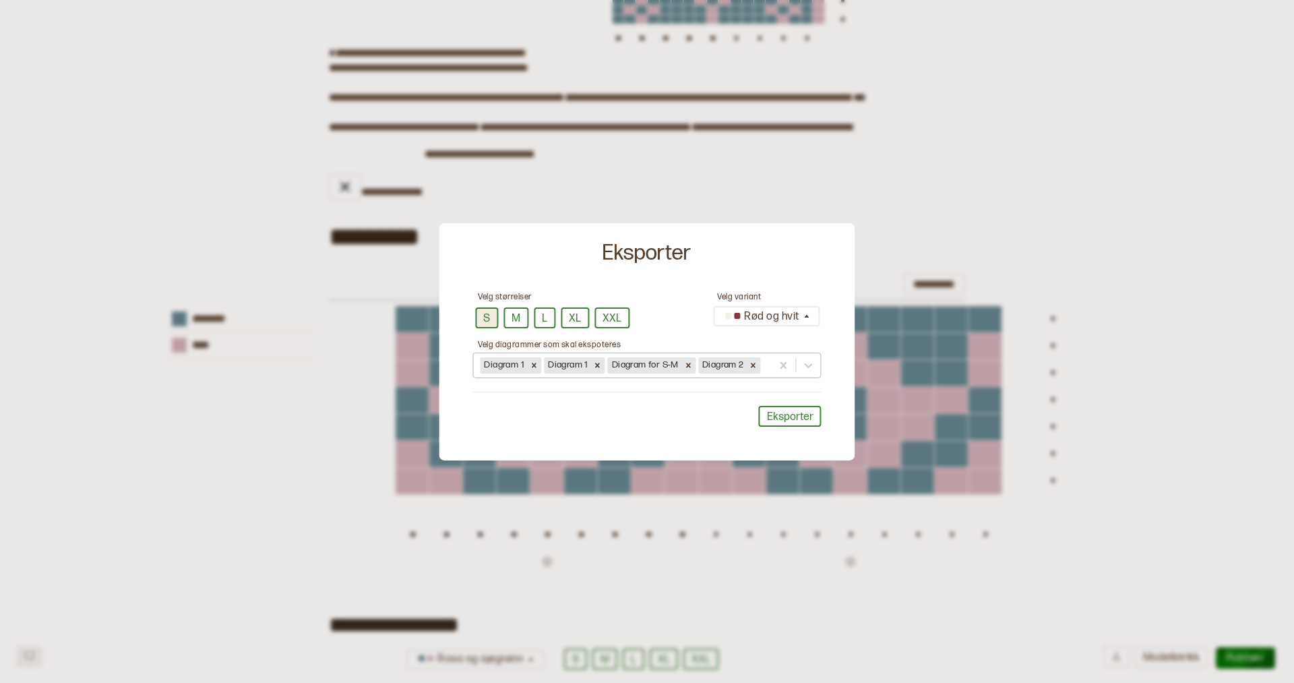
click at [483, 308] on button "S" at bounding box center [486, 317] width 23 height 21
click at [543, 315] on button "L" at bounding box center [545, 317] width 22 height 21
click at [754, 319] on div "Rød og hvit" at bounding box center [761, 316] width 80 height 22
click at [754, 282] on div "Variant 11" at bounding box center [767, 291] width 106 height 22
click at [803, 419] on button "Eksporter" at bounding box center [790, 416] width 63 height 21
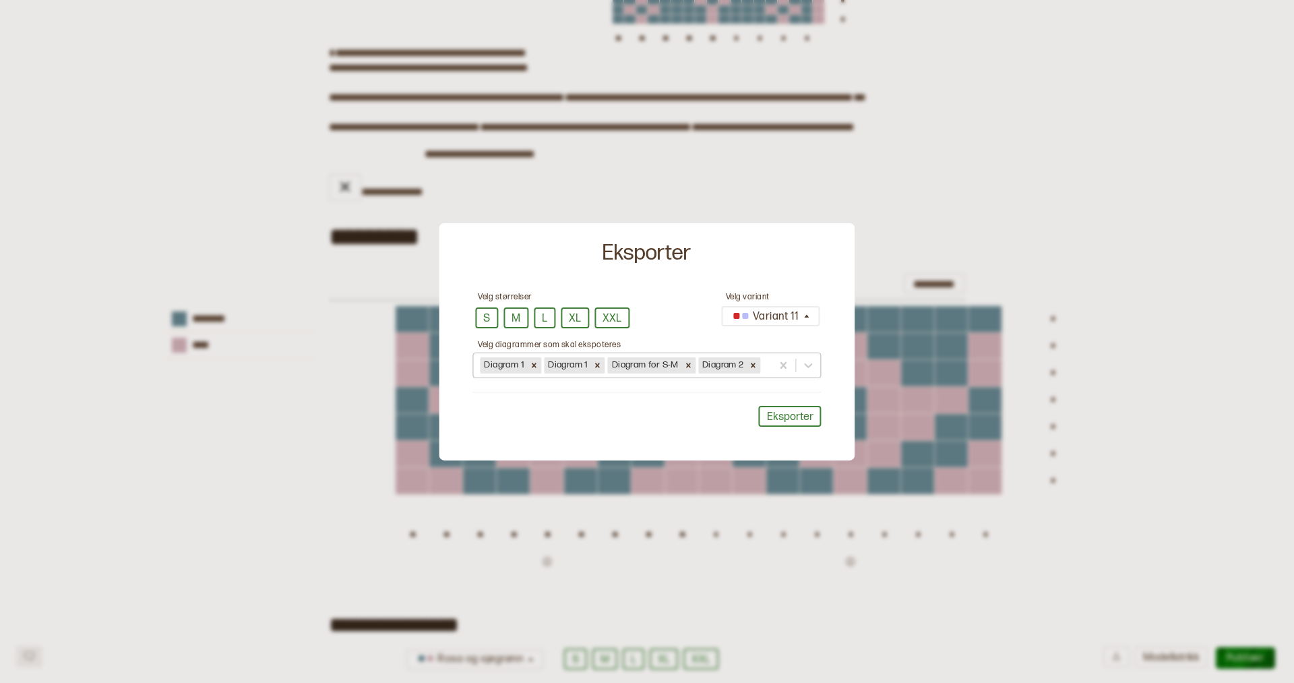
click at [969, 195] on div at bounding box center [647, 341] width 1294 height 683
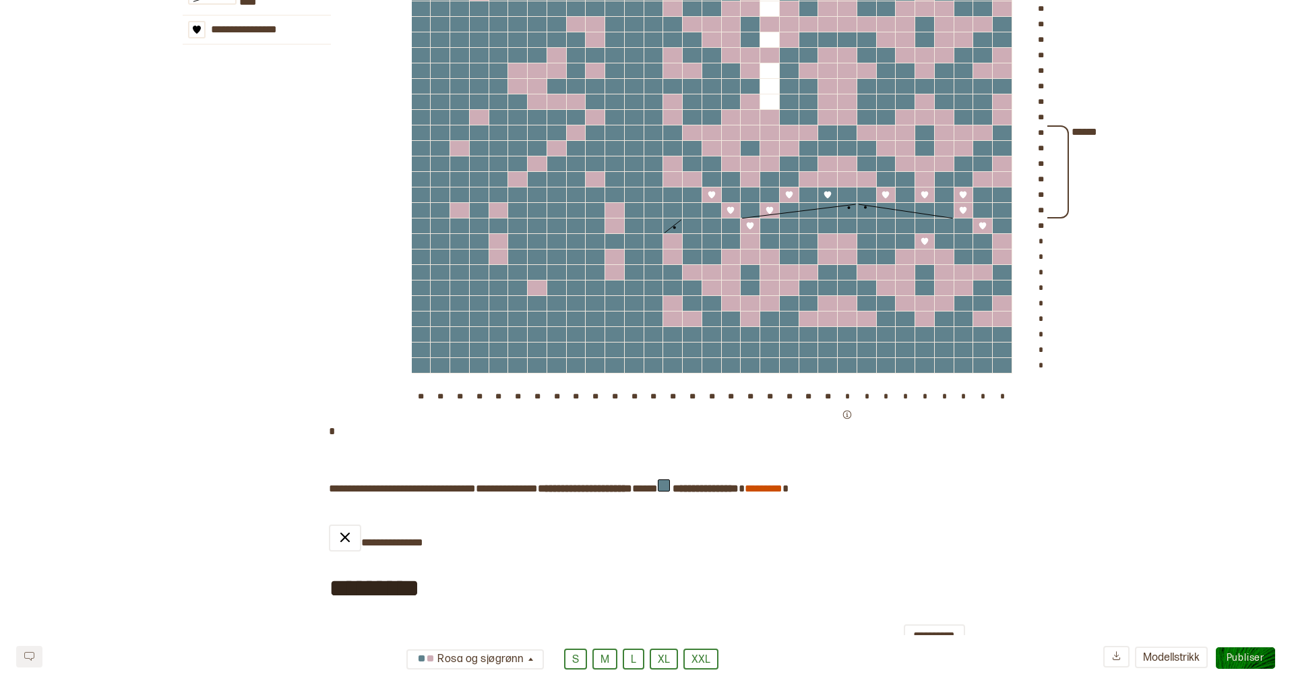
scroll to position [0, 0]
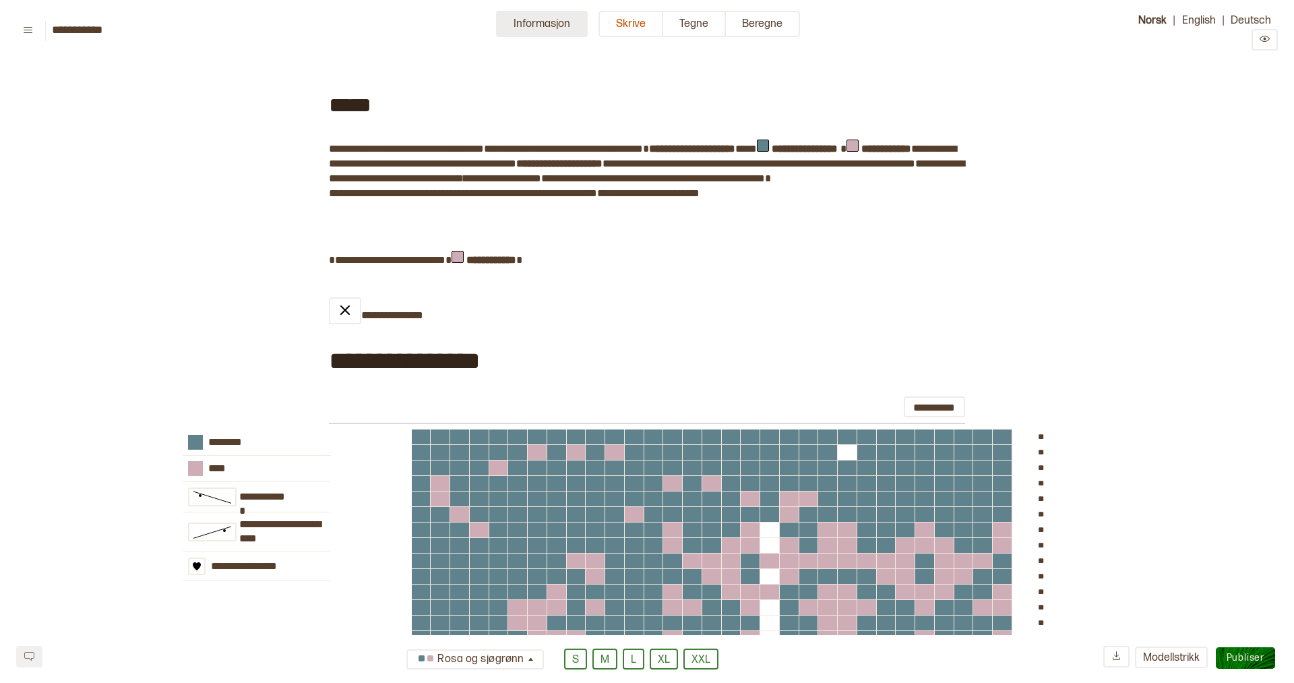
click at [515, 19] on button "Informasjon" at bounding box center [542, 24] width 92 height 26
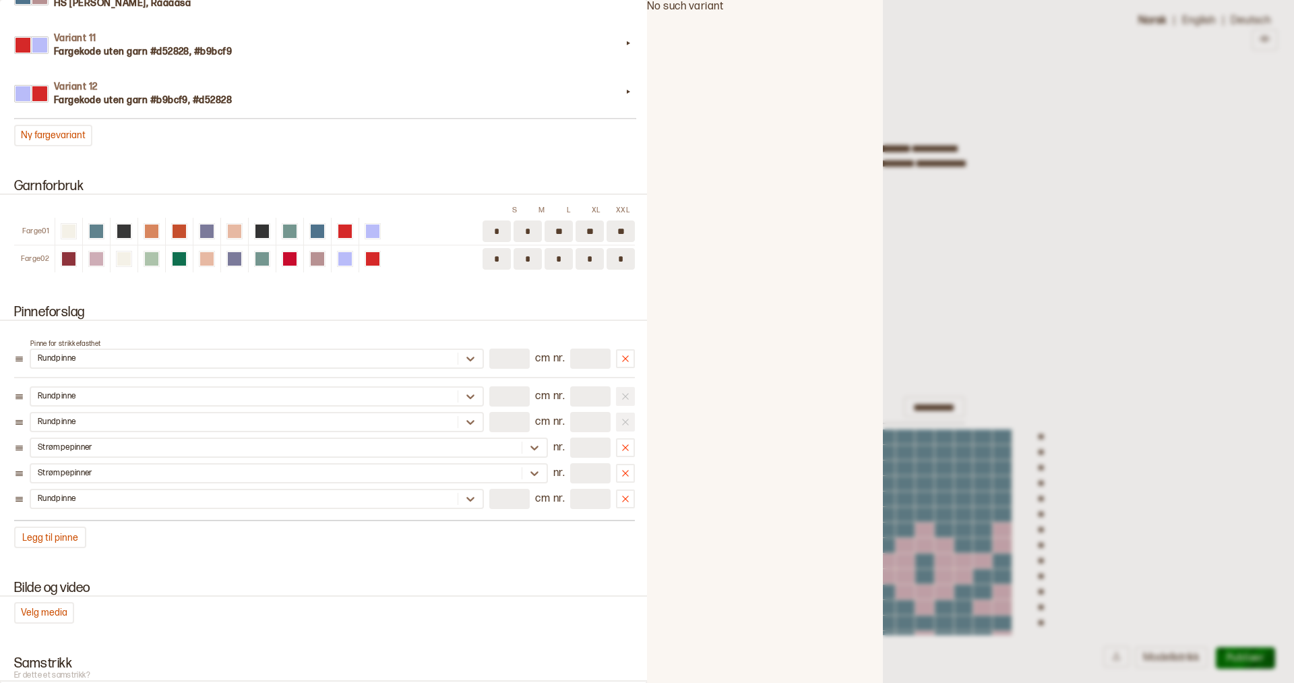
scroll to position [2093, 0]
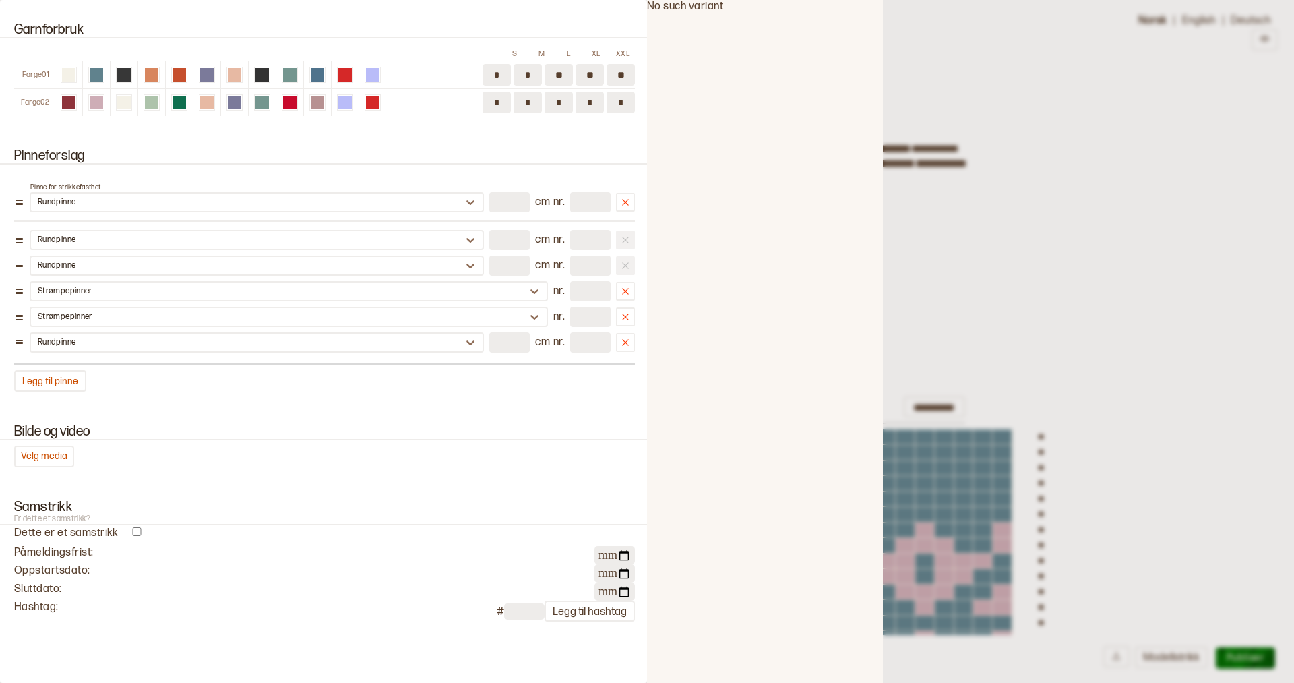
click at [627, 551] on input "**********" at bounding box center [614, 555] width 40 height 18
click at [624, 566] on input "**********" at bounding box center [614, 573] width 40 height 18
type input "**********"
click at [621, 587] on input "**********" at bounding box center [614, 591] width 40 height 18
type input "**********"
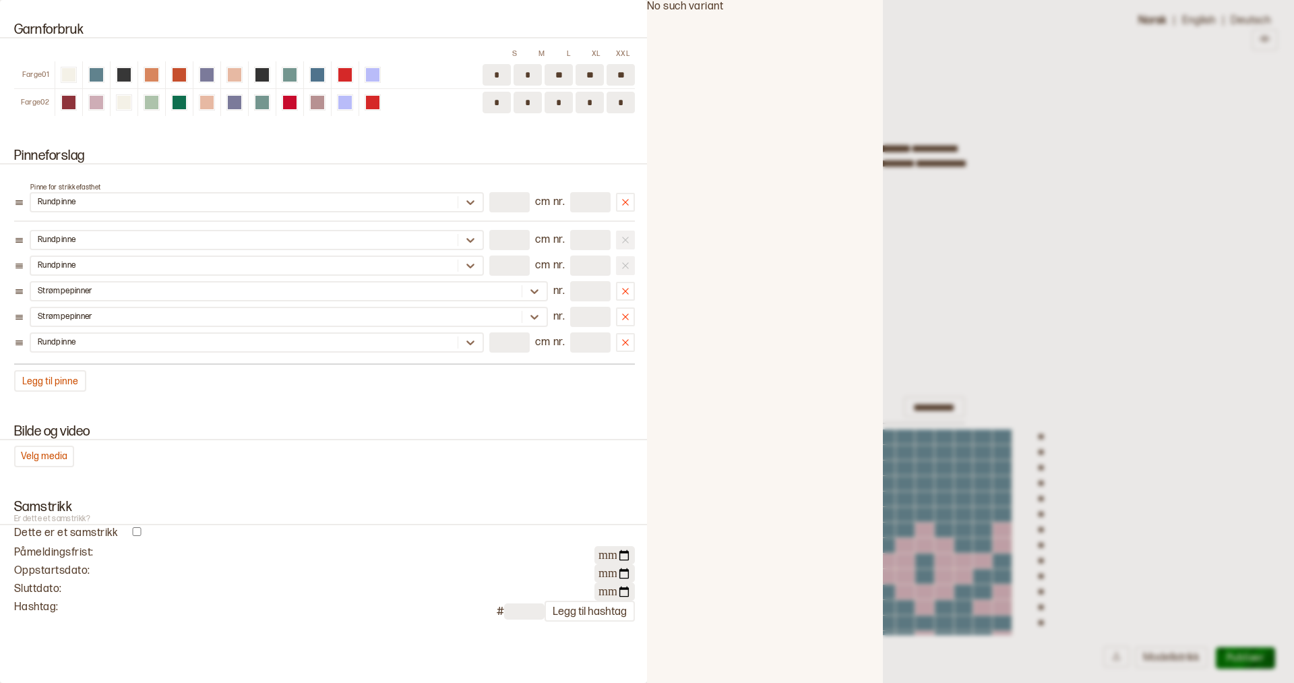
click at [454, 545] on div "**********" at bounding box center [324, 553] width 621 height 24
click at [1051, 229] on div at bounding box center [647, 341] width 1294 height 683
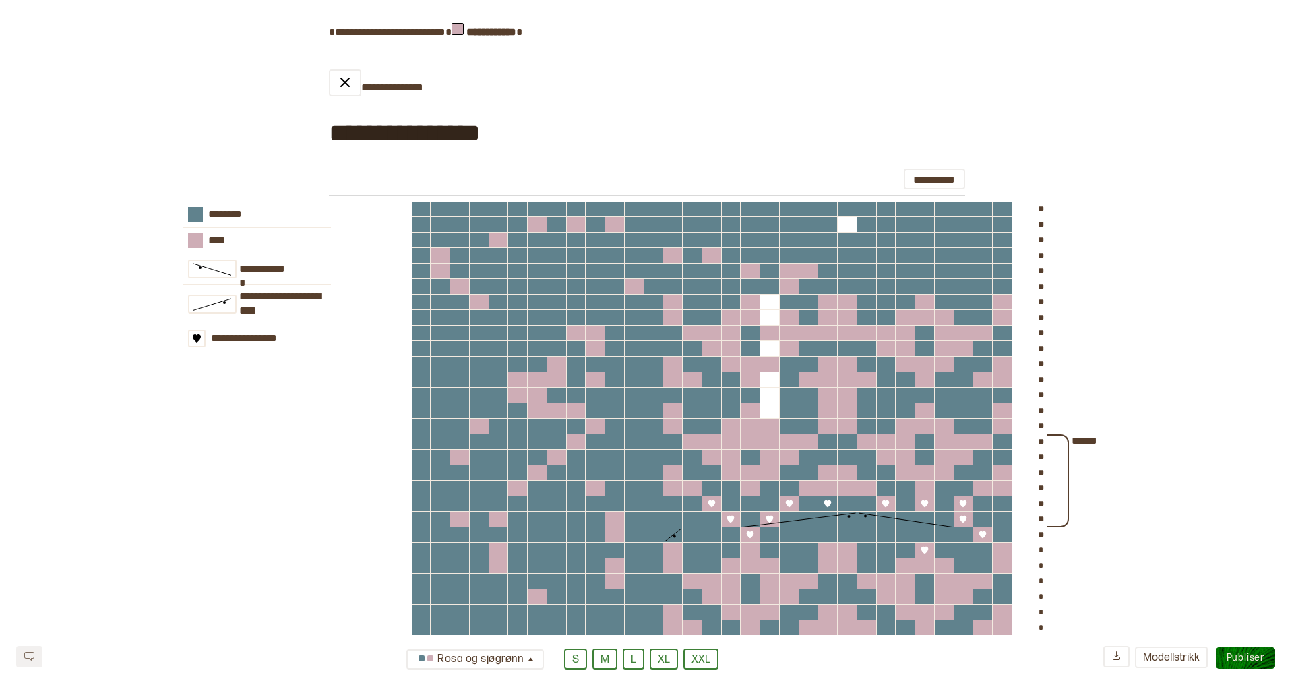
scroll to position [0, 0]
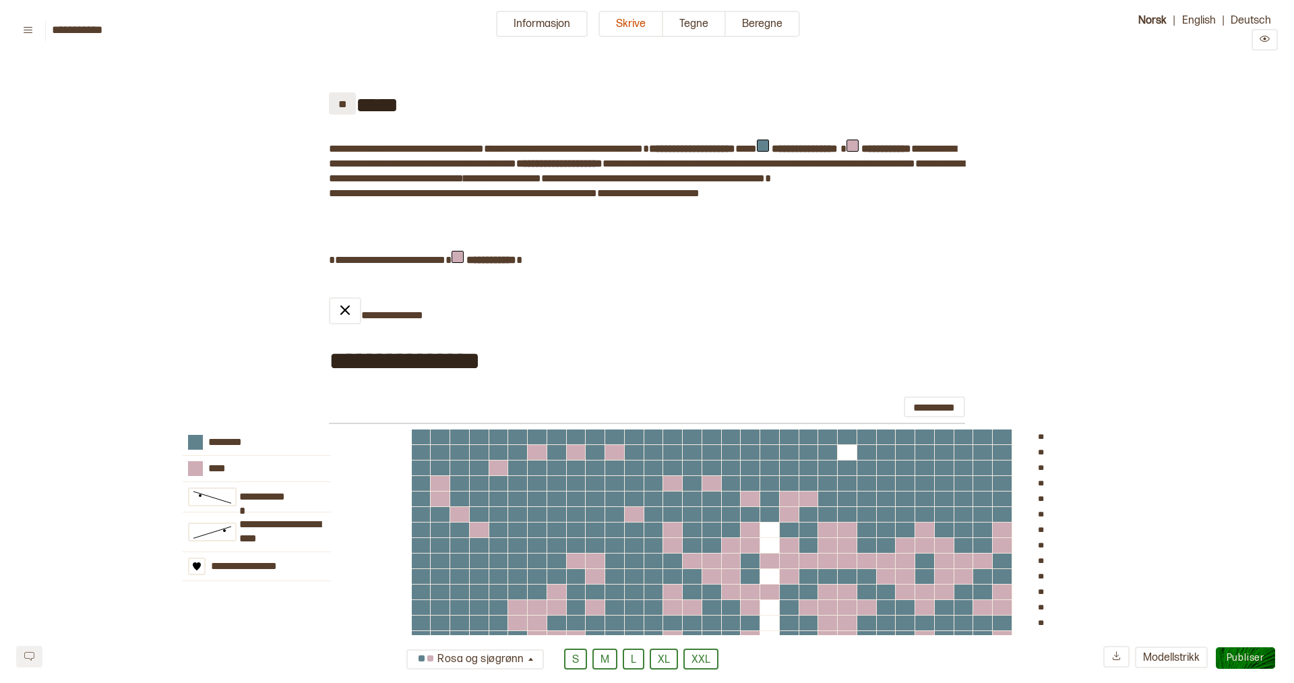
click at [338, 101] on button "**" at bounding box center [342, 103] width 27 height 22
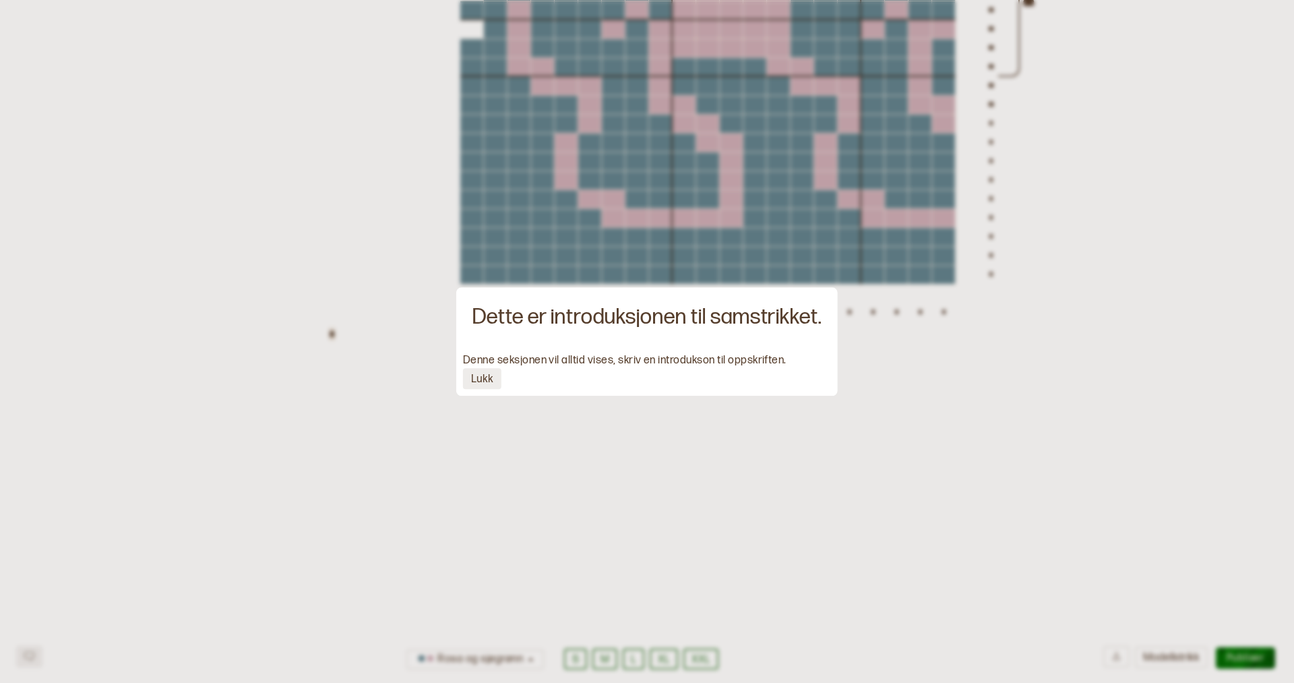
click at [490, 379] on button "Lukk" at bounding box center [482, 378] width 38 height 21
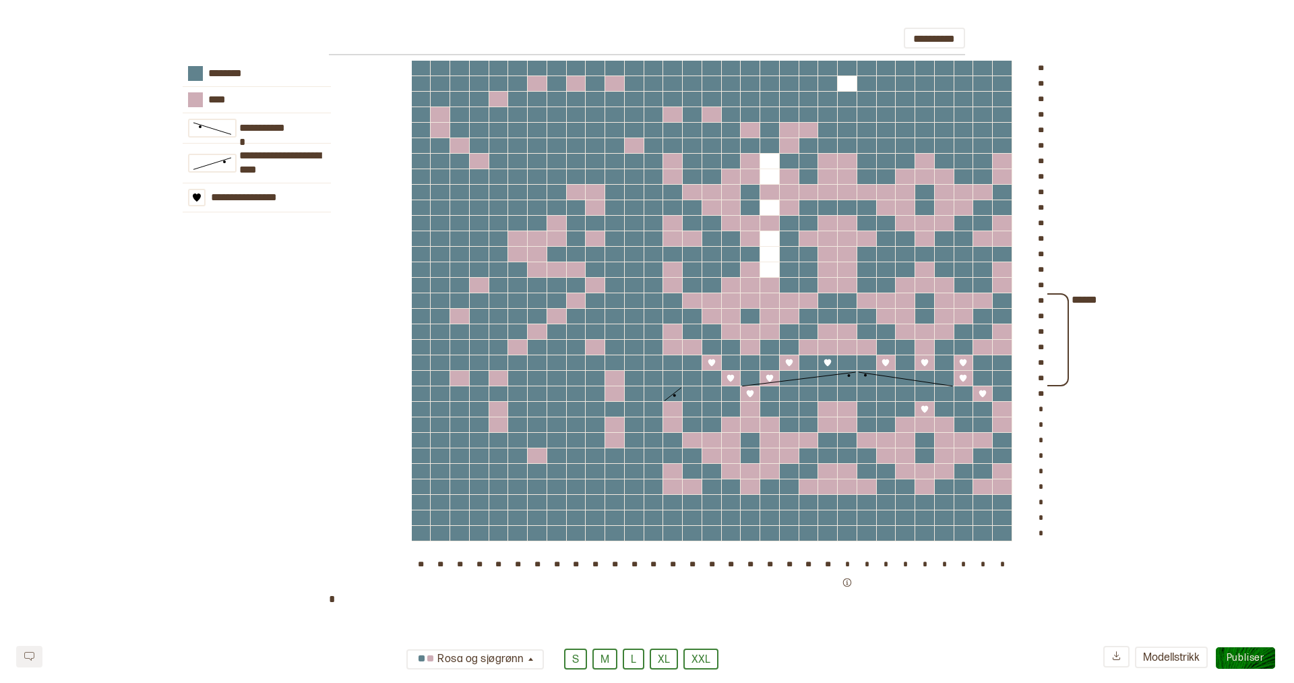
scroll to position [0, 0]
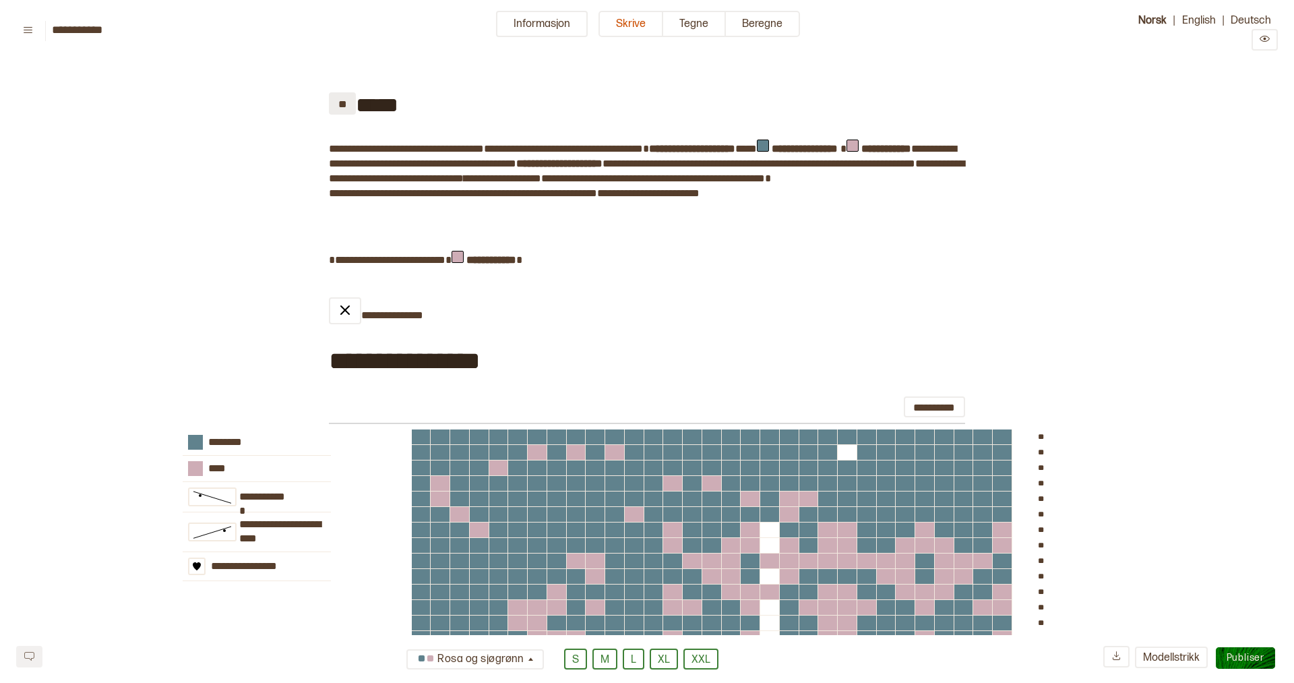
click at [341, 106] on button "**" at bounding box center [342, 103] width 27 height 22
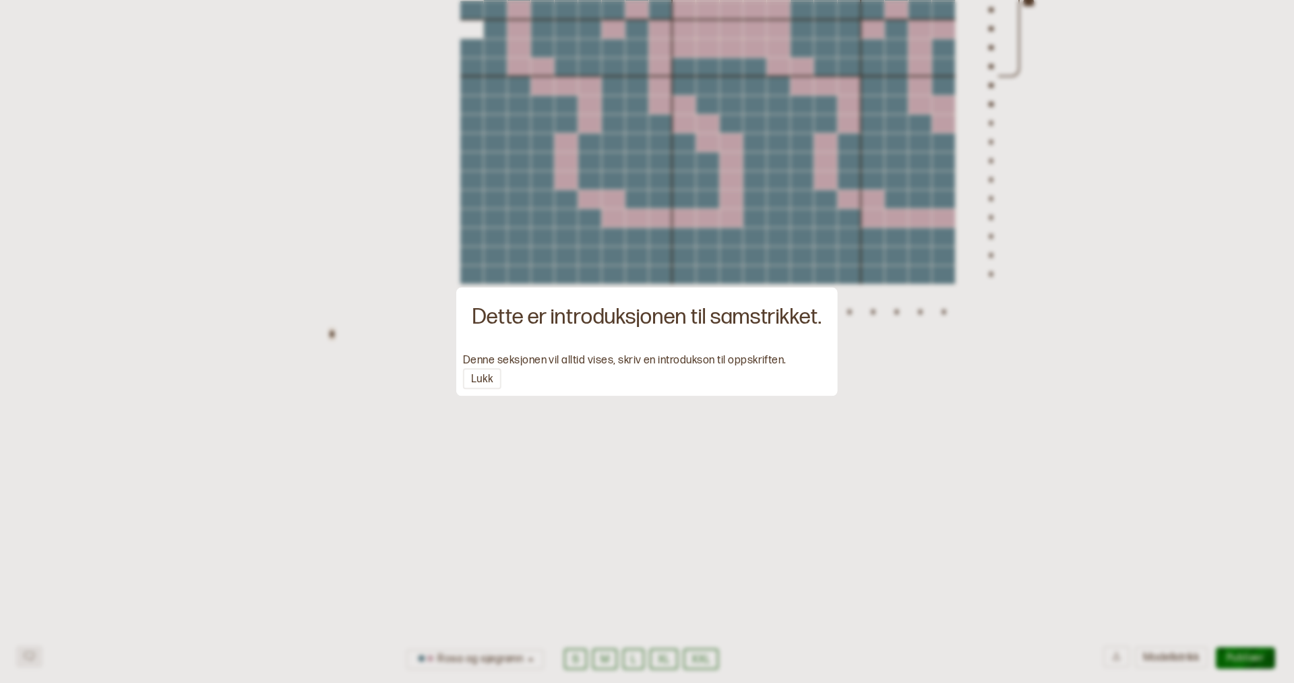
click at [355, 338] on div at bounding box center [647, 341] width 1294 height 683
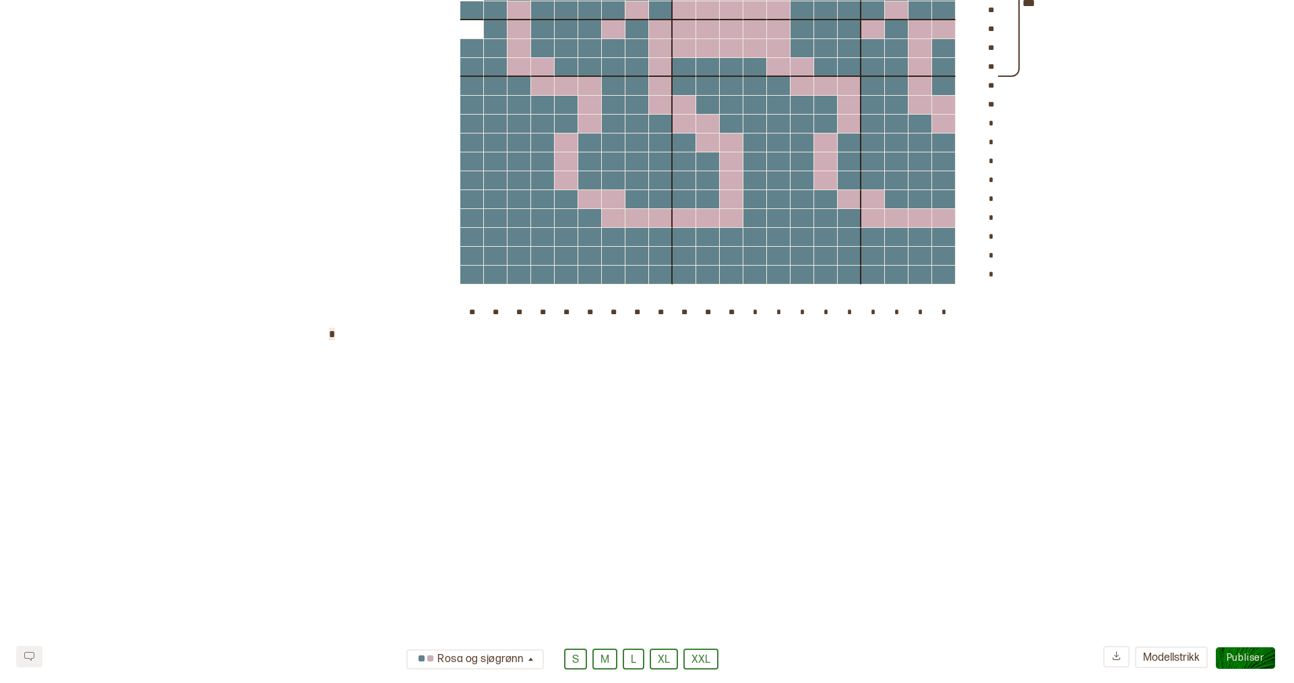
click at [366, 327] on div "**********" at bounding box center [305, 70] width 148 height 514
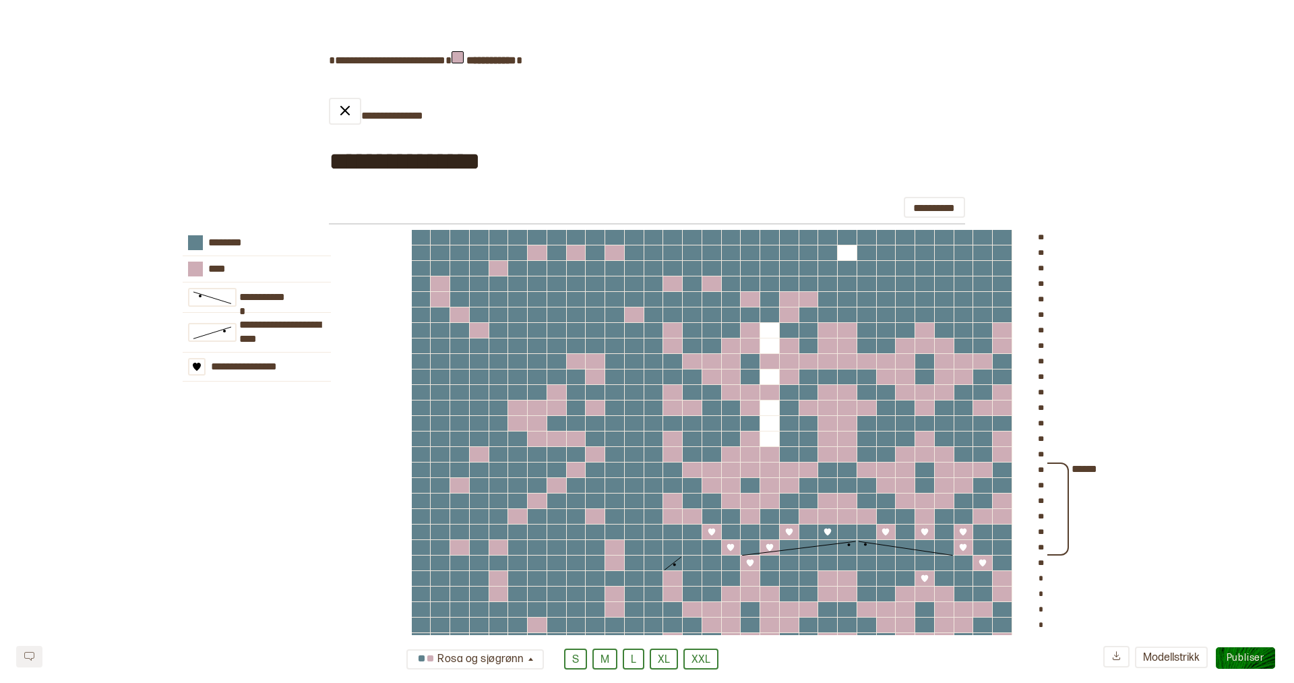
scroll to position [0, 0]
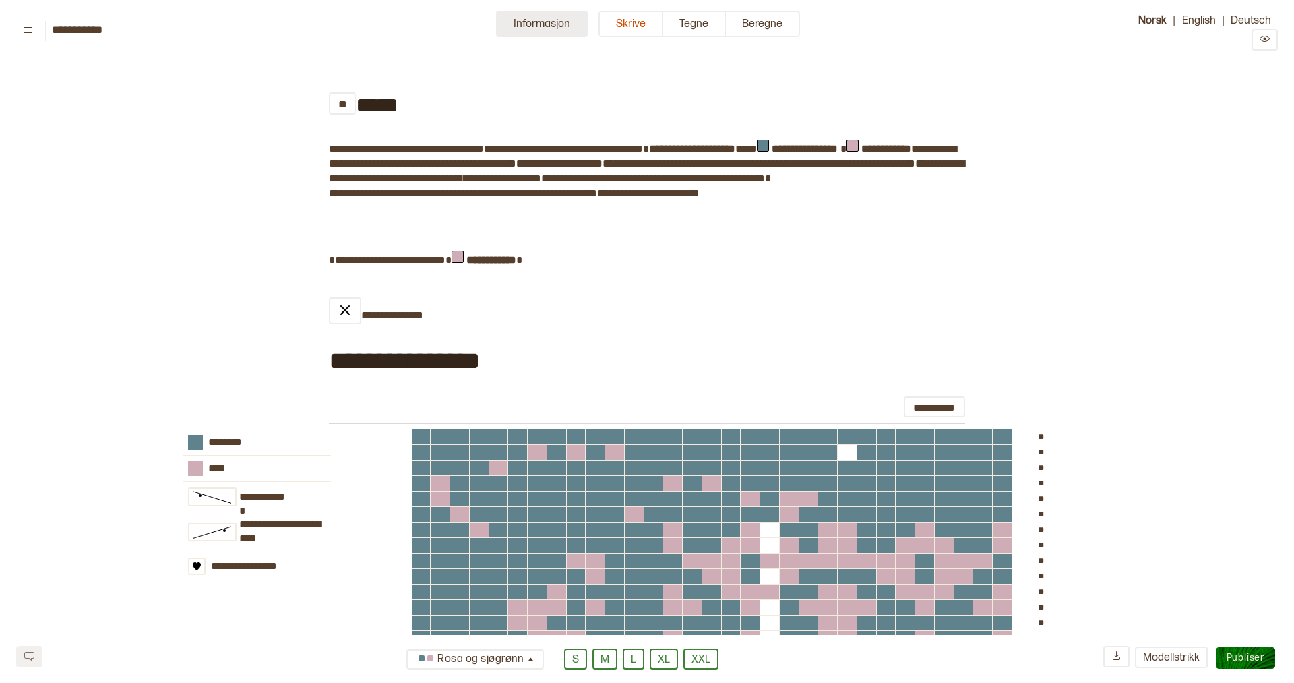
click at [551, 30] on button "Informasjon" at bounding box center [542, 24] width 92 height 26
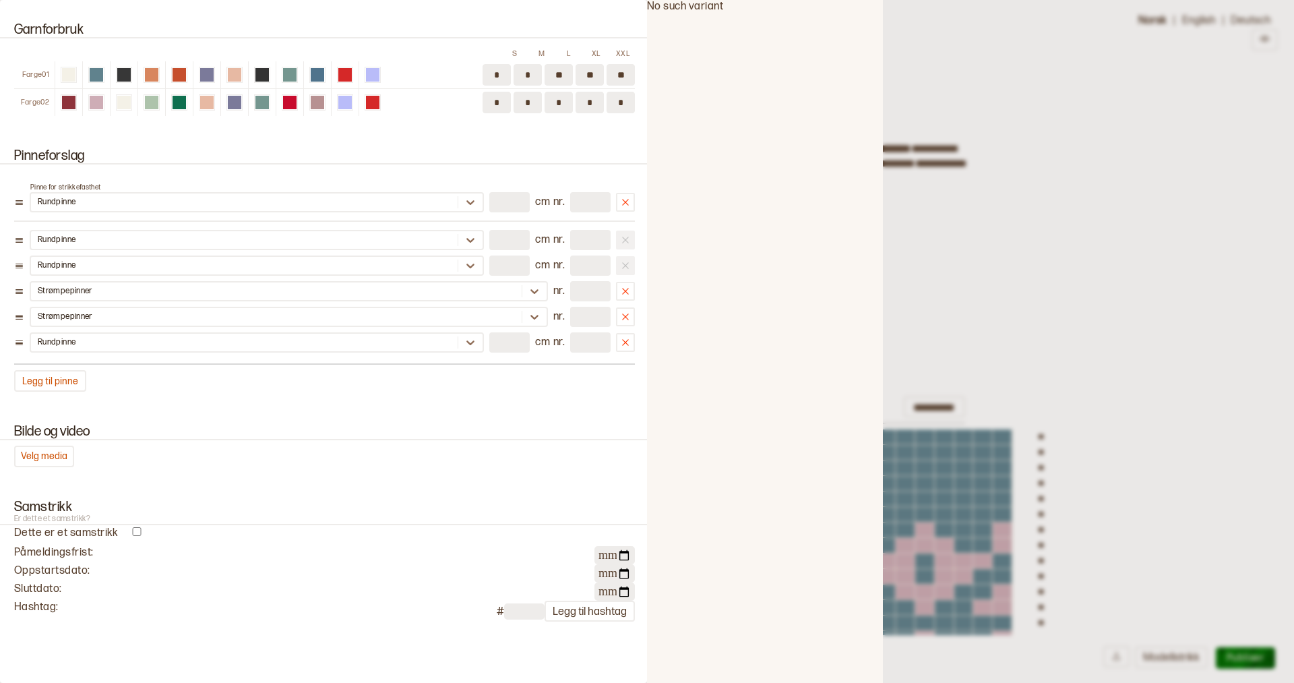
scroll to position [2176, 0]
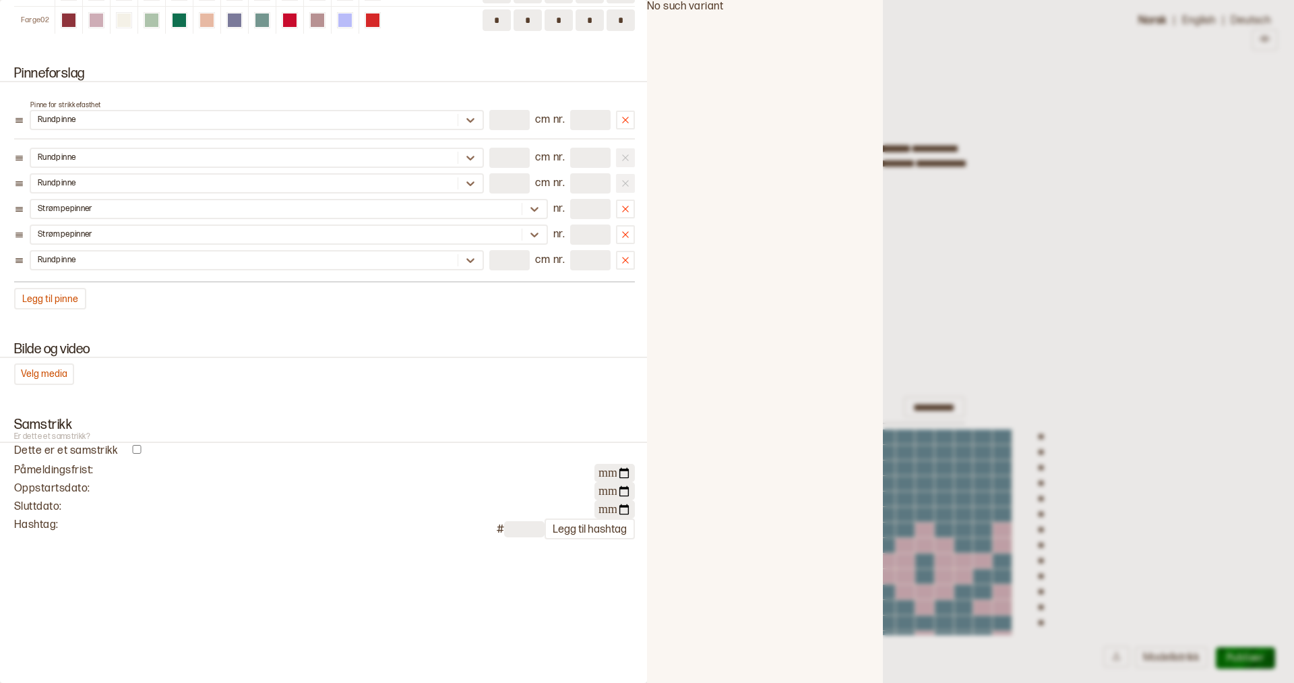
click at [527, 524] on input "text" at bounding box center [524, 529] width 40 height 16
type input "****"
click at [602, 526] on button "Legg til hashtag" at bounding box center [590, 528] width 90 height 21
click at [567, 578] on div "**********" at bounding box center [323, 341] width 647 height 683
click at [975, 247] on div at bounding box center [647, 341] width 1294 height 683
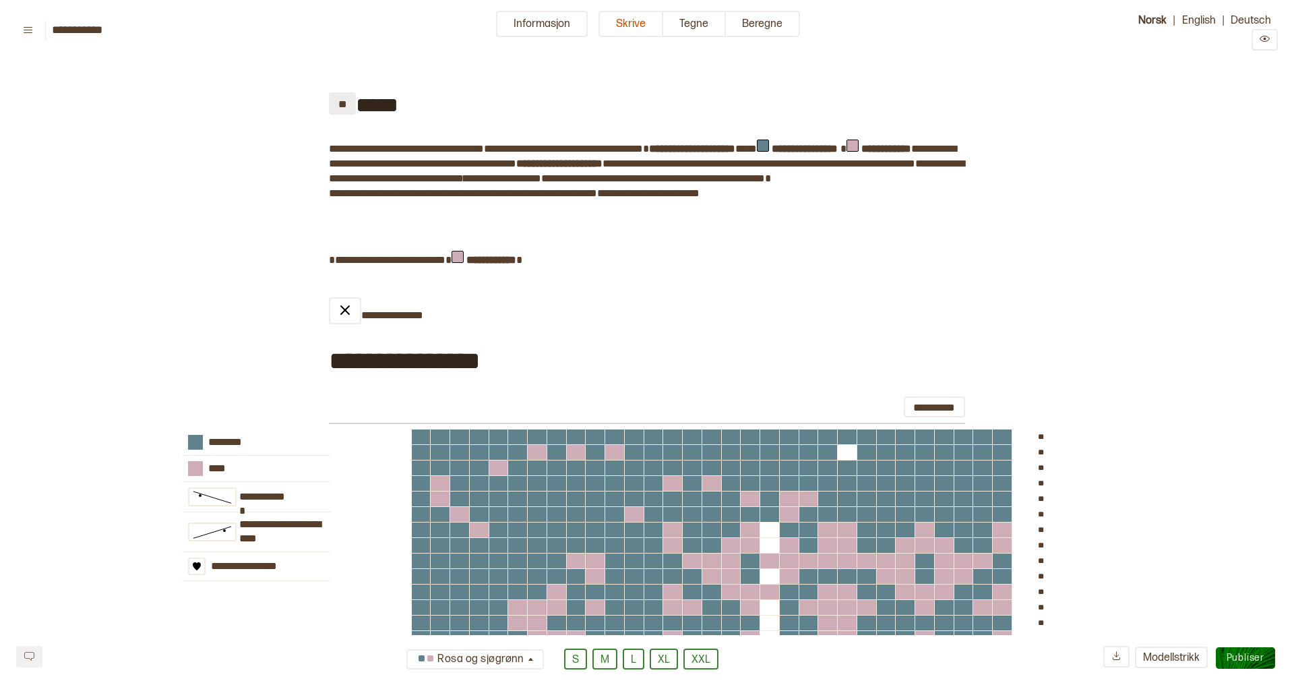
click at [336, 109] on button "**" at bounding box center [342, 103] width 27 height 22
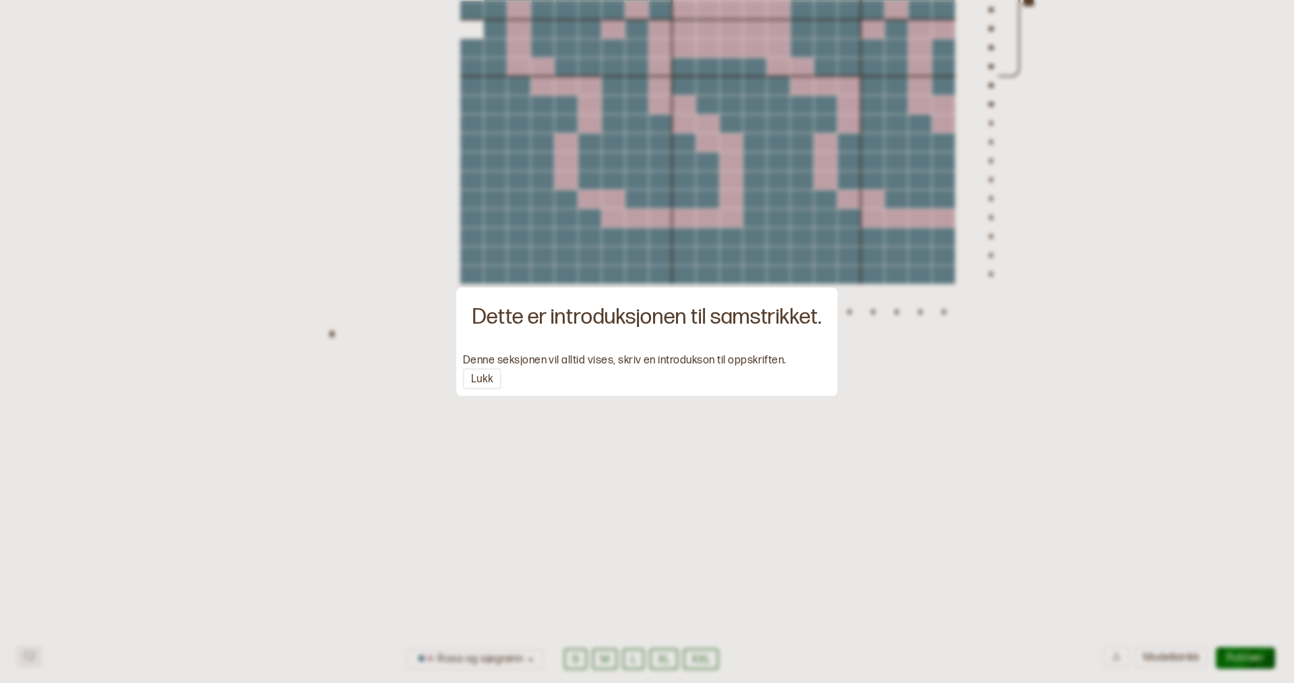
click at [574, 322] on div "Dette er introduksjonen til samstrikket." at bounding box center [646, 317] width 349 height 28
click at [488, 376] on button "Lukk" at bounding box center [482, 378] width 38 height 21
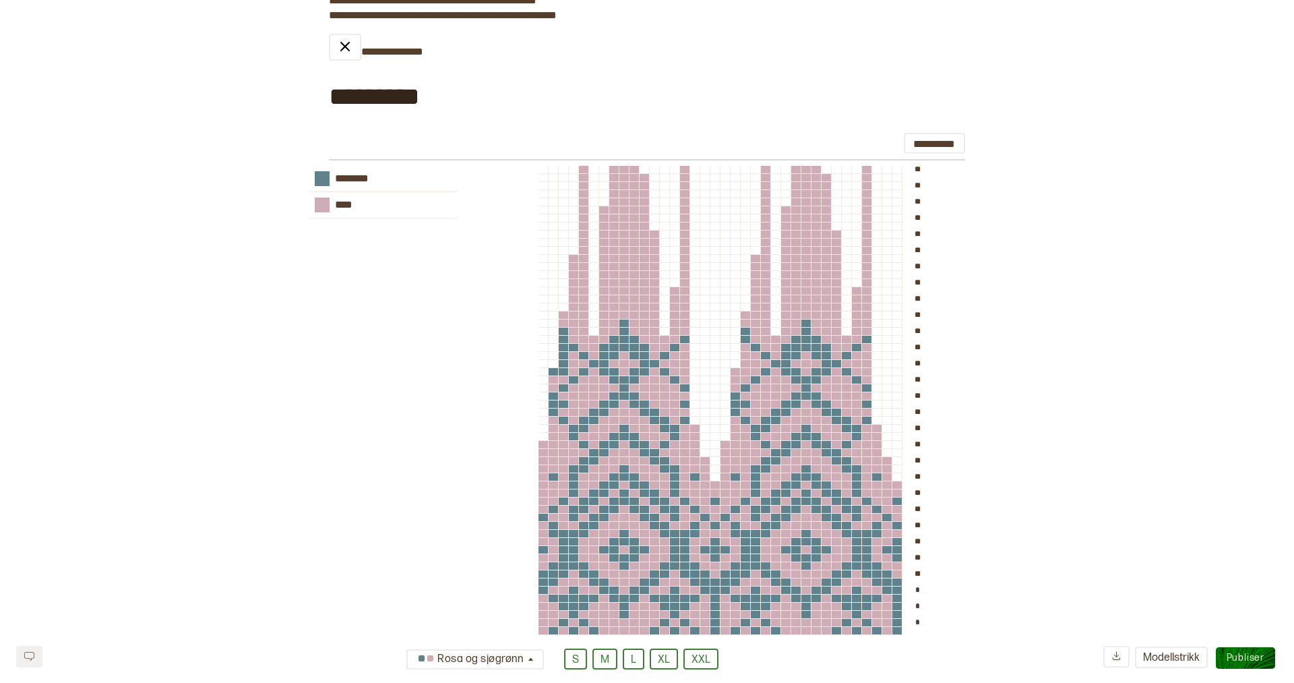
scroll to position [3937, 0]
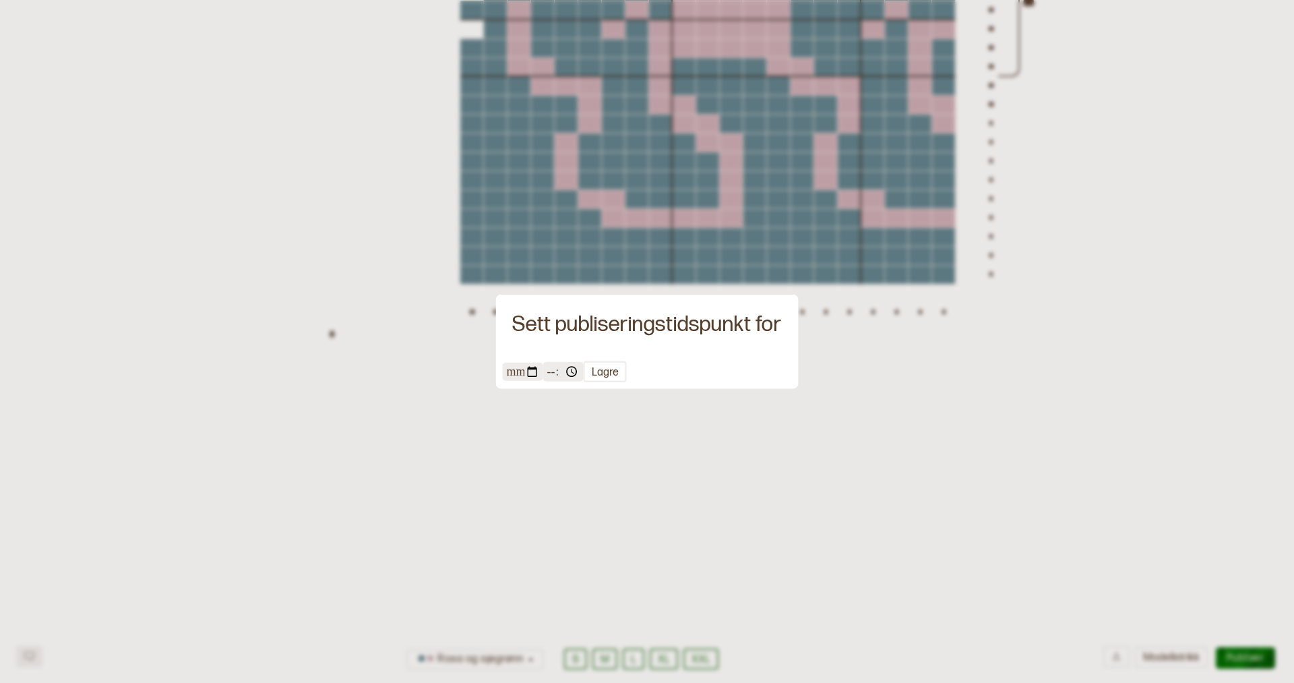
click at [523, 373] on input "**********" at bounding box center [523, 372] width 40 height 18
click at [558, 371] on input "*****" at bounding box center [563, 372] width 40 height 20
click at [528, 370] on input "**********" at bounding box center [523, 372] width 40 height 18
type input "**********"
click at [601, 376] on button "Lagre" at bounding box center [605, 371] width 43 height 21
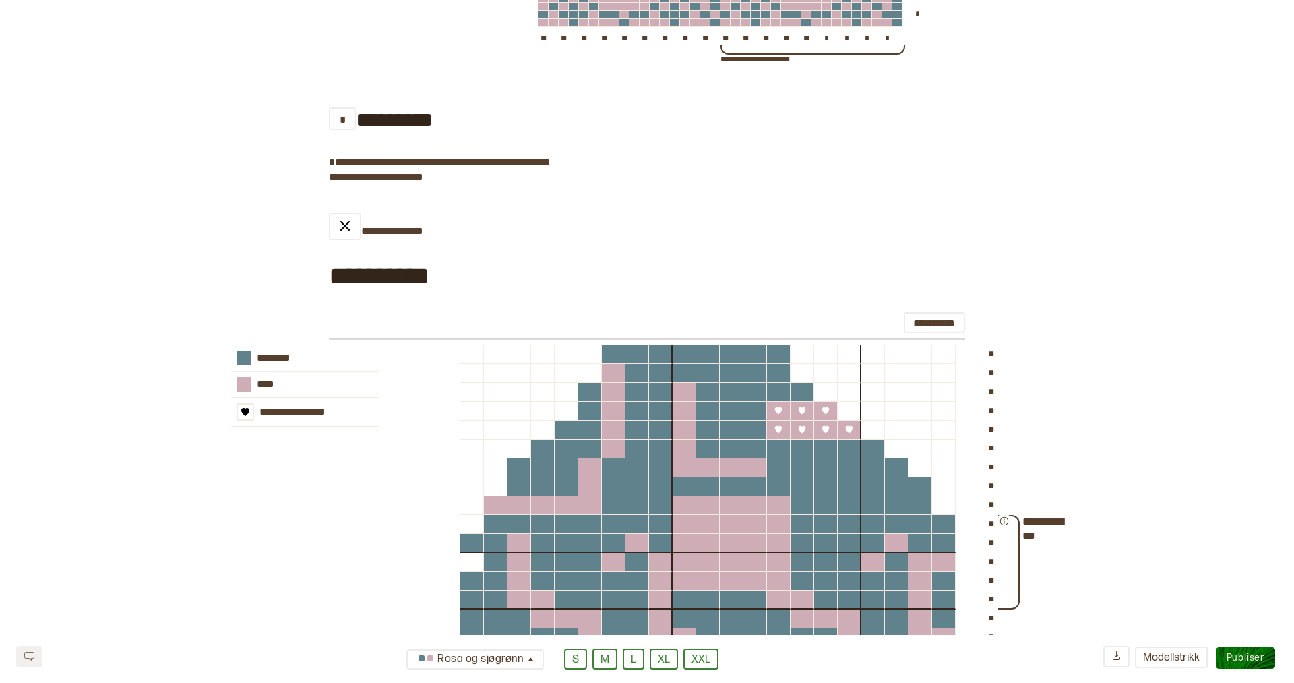
scroll to position [4961, 0]
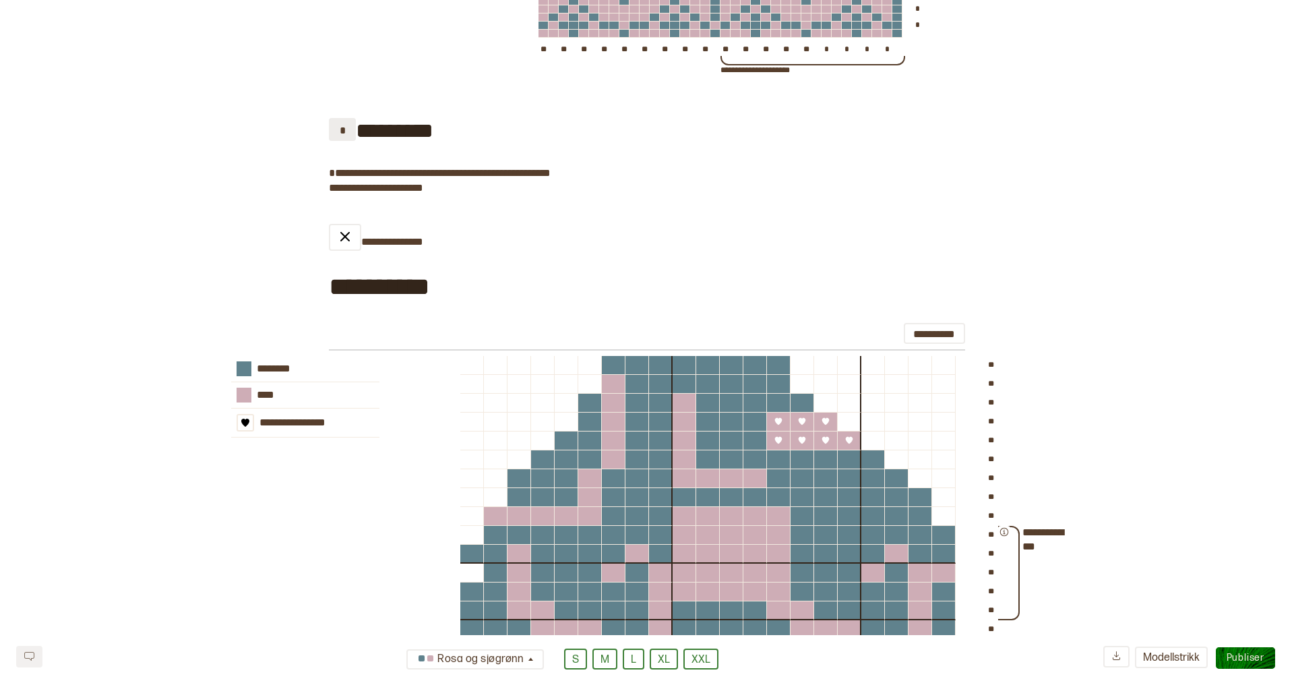
click at [336, 140] on button "*" at bounding box center [342, 129] width 27 height 22
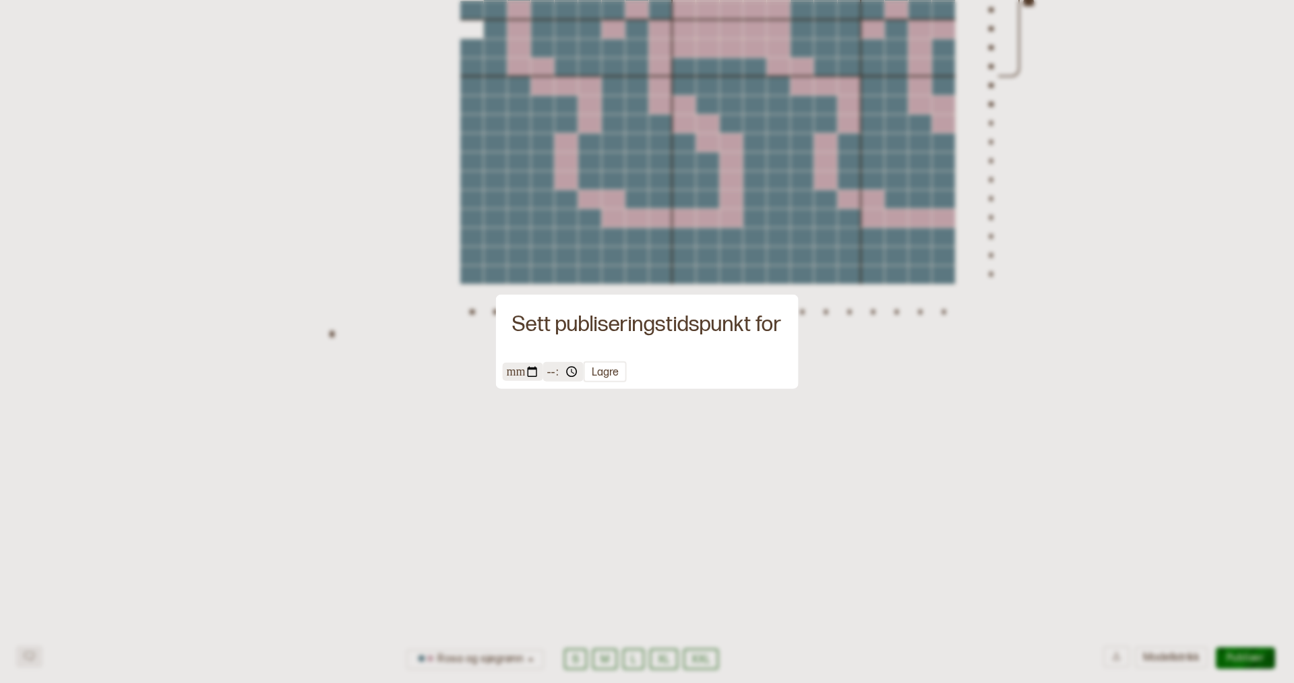
click at [413, 413] on div at bounding box center [647, 341] width 1294 height 683
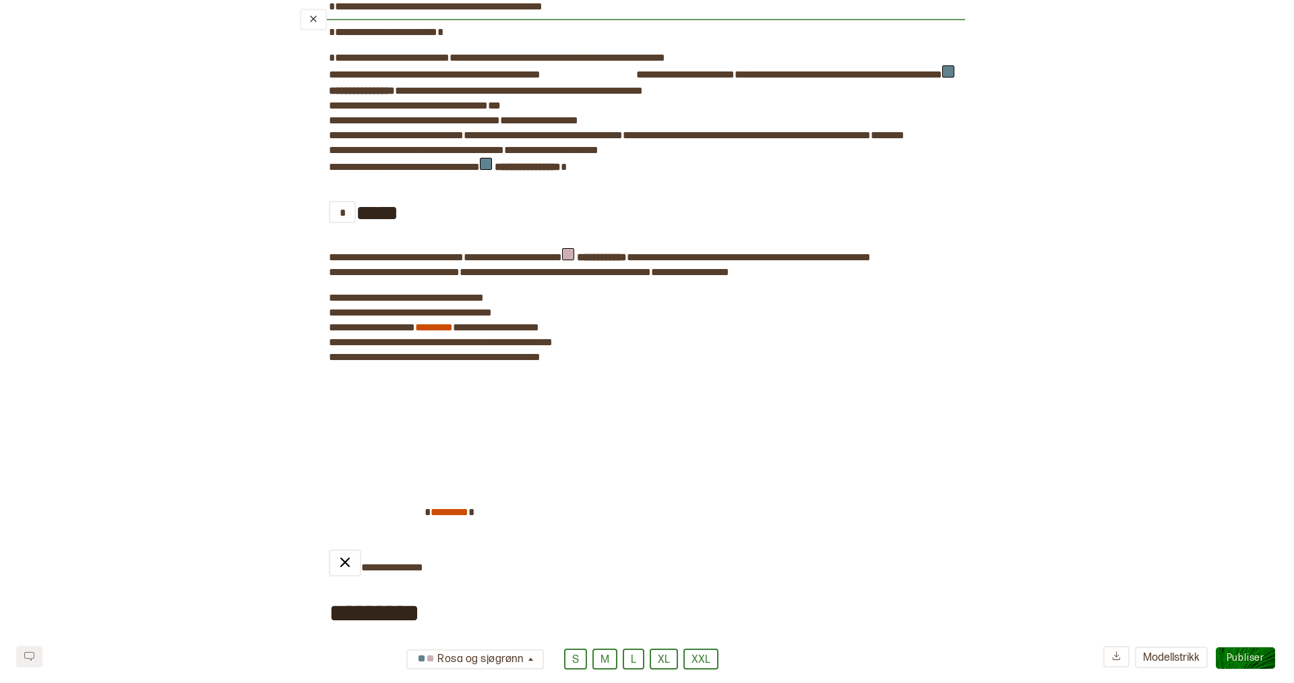
scroll to position [2260, 0]
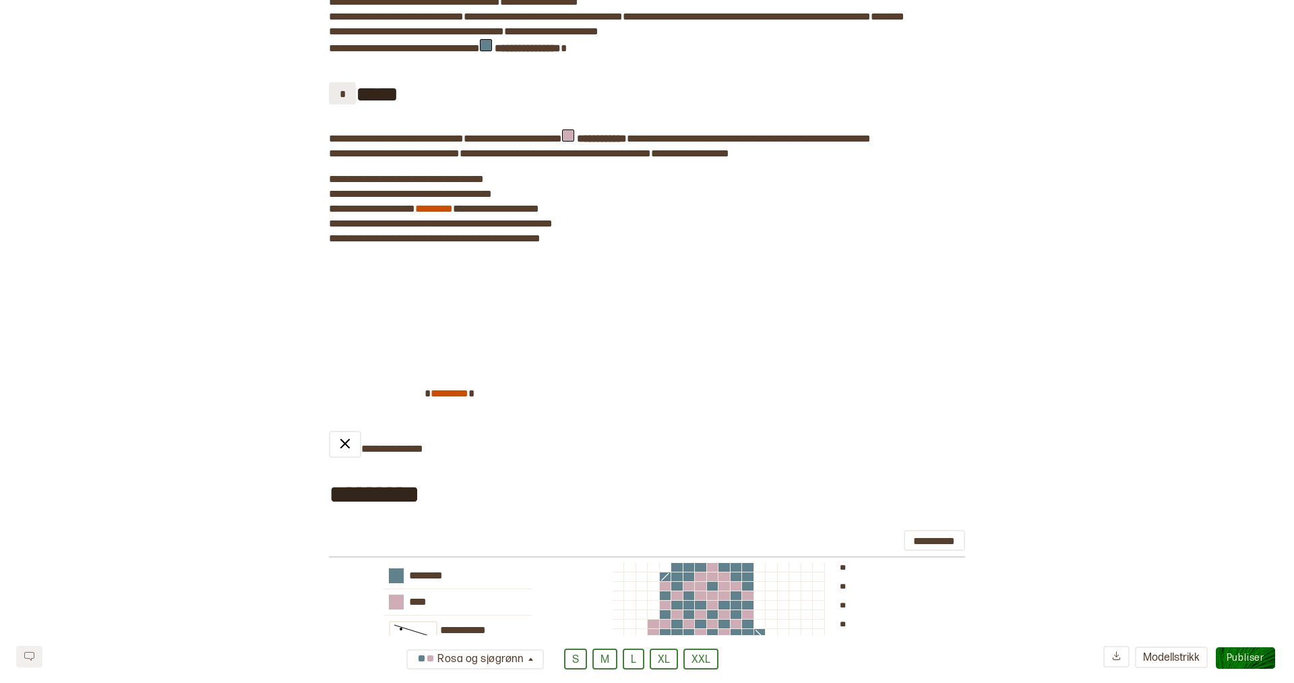
click at [340, 104] on button "*" at bounding box center [342, 93] width 27 height 22
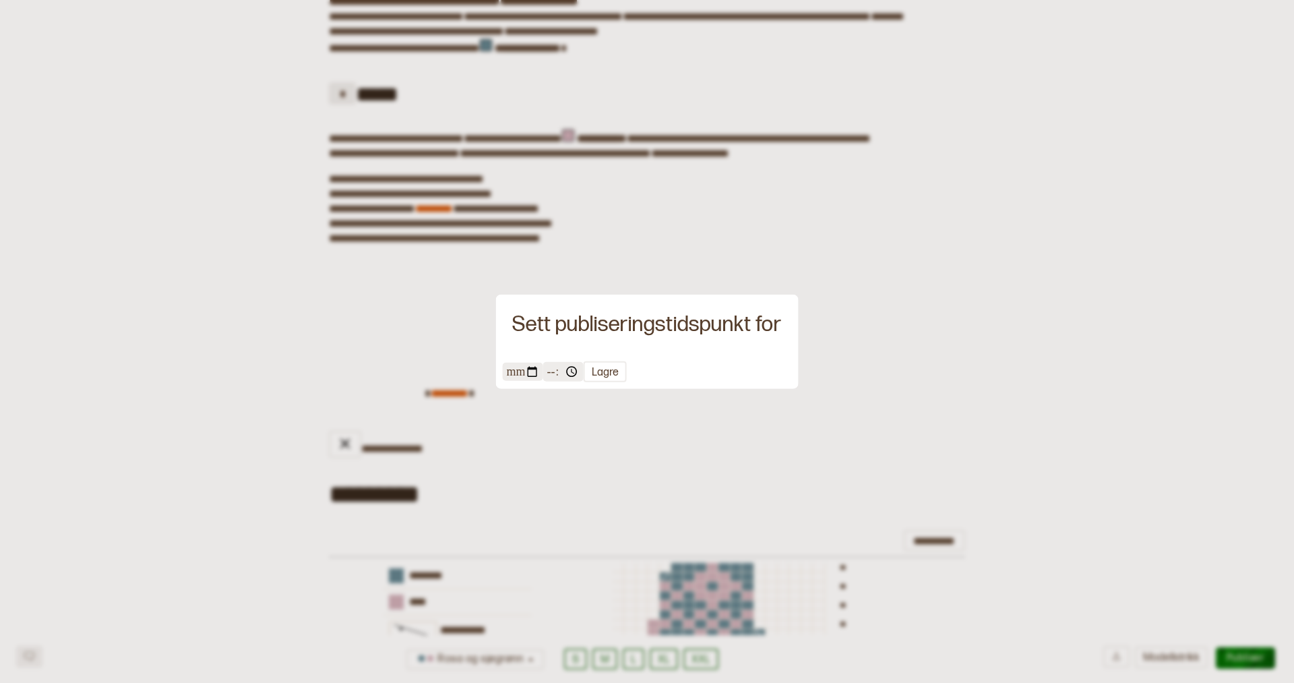
scroll to position [5609, 0]
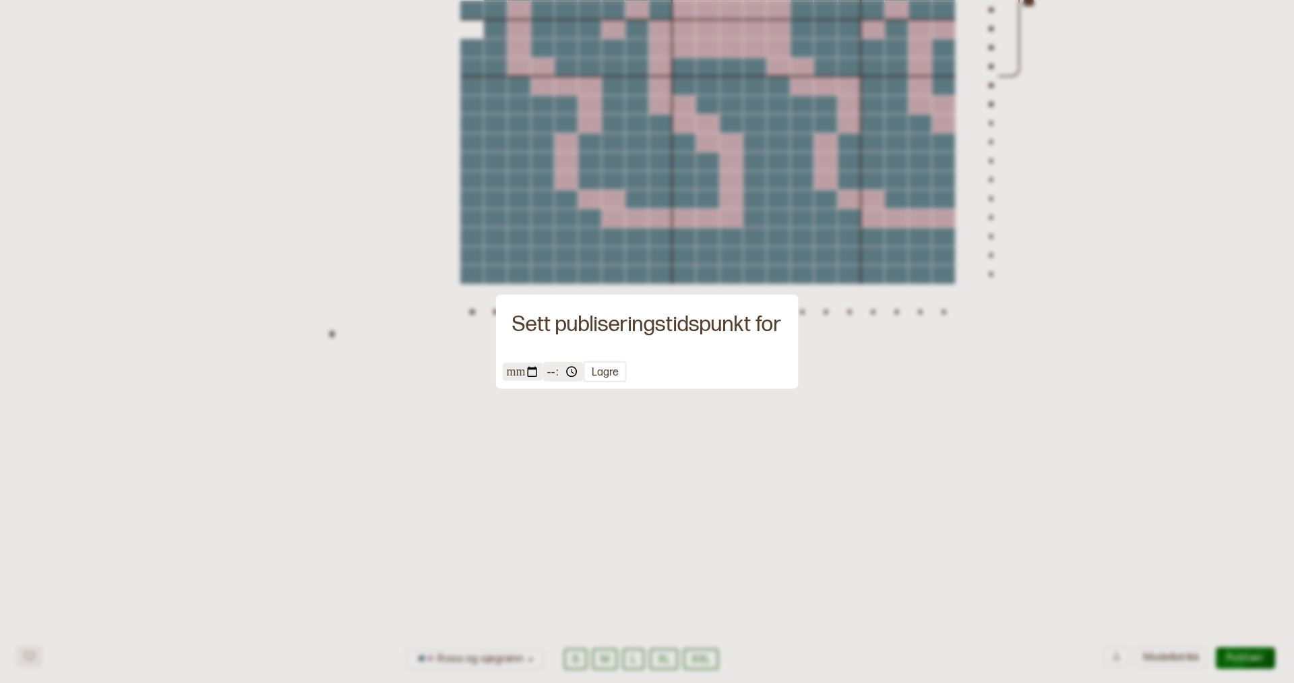
click at [528, 373] on input "**********" at bounding box center [523, 372] width 40 height 18
type input "**********"
click at [554, 371] on input "*****" at bounding box center [563, 372] width 40 height 20
click at [571, 371] on input "*****" at bounding box center [563, 372] width 40 height 20
type input "*****"
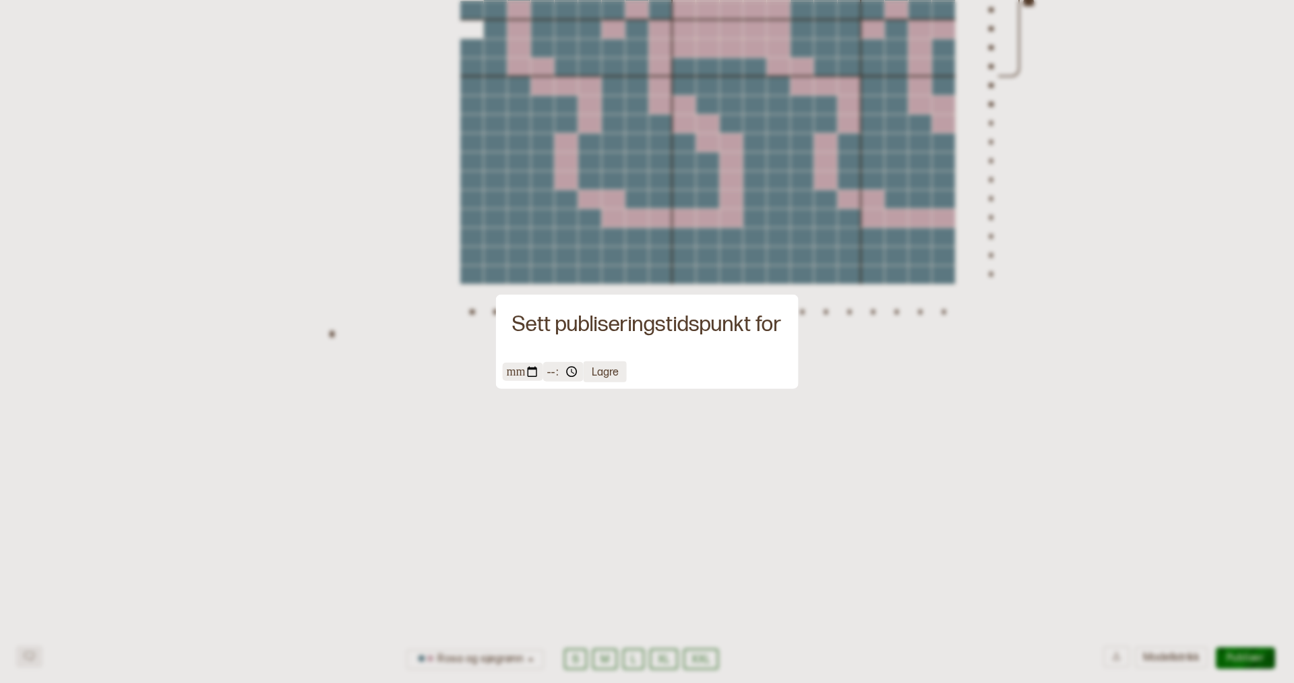
click at [609, 375] on button "Lagre" at bounding box center [605, 371] width 43 height 21
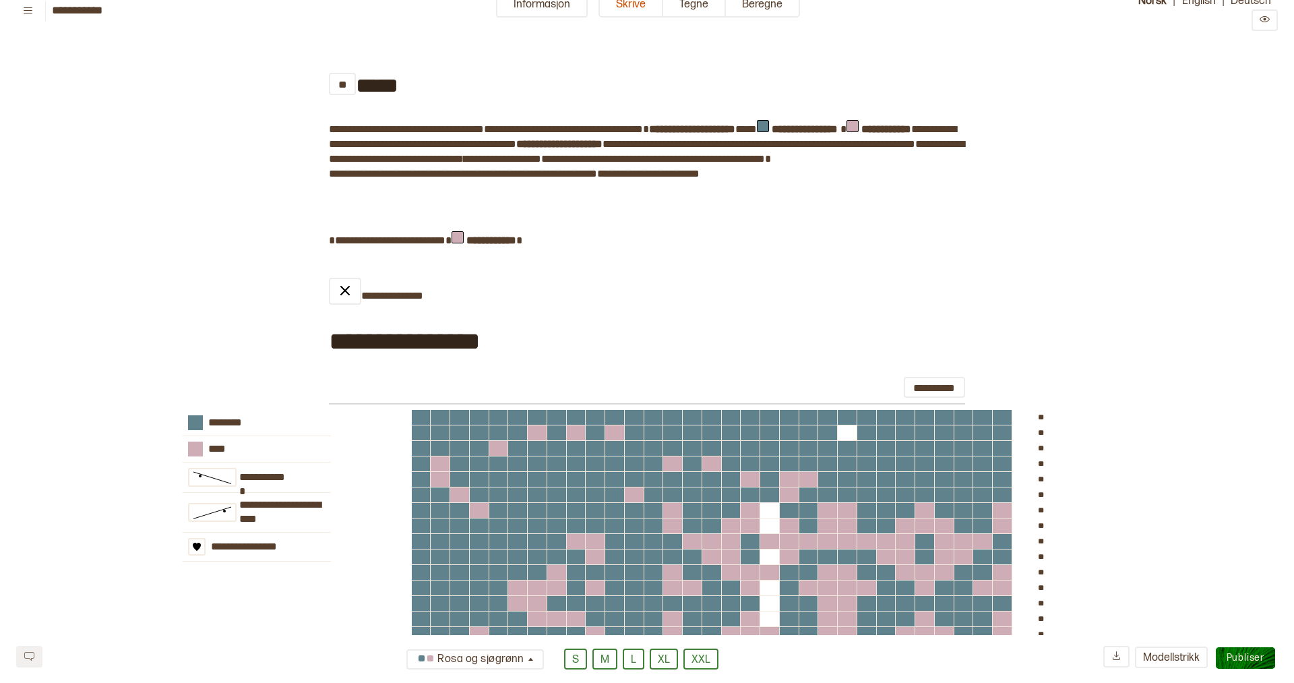
scroll to position [0, 0]
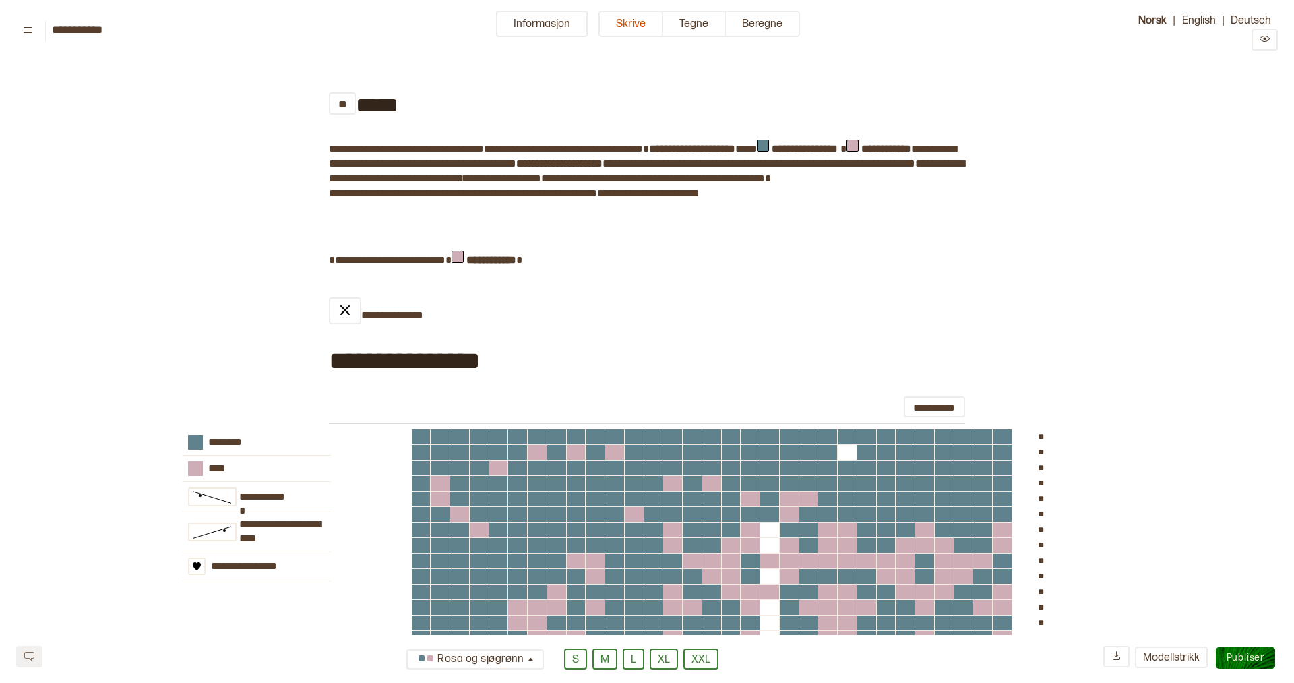
click at [421, 109] on div "** *****" at bounding box center [647, 103] width 636 height 72
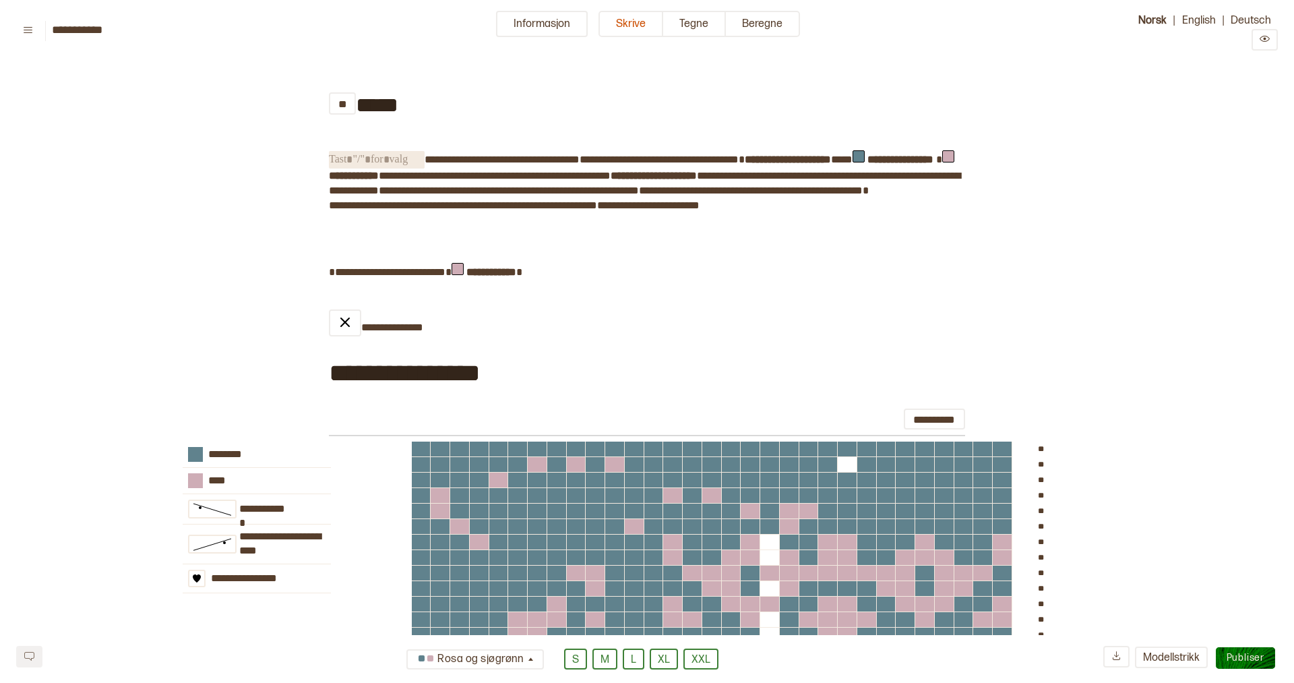
click at [379, 112] on span "*****" at bounding box center [377, 105] width 42 height 22
click at [429, 104] on div "** *****" at bounding box center [647, 103] width 636 height 72
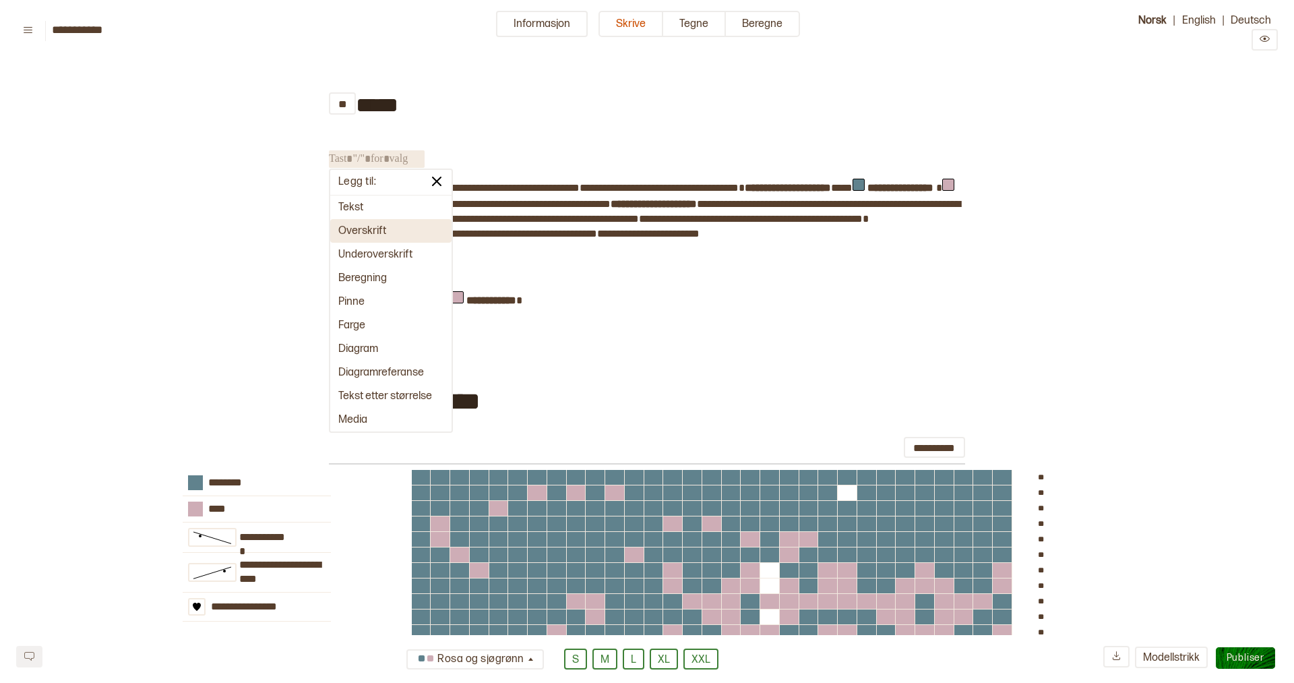
click at [369, 234] on button "Overskrift" at bounding box center [390, 231] width 121 height 24
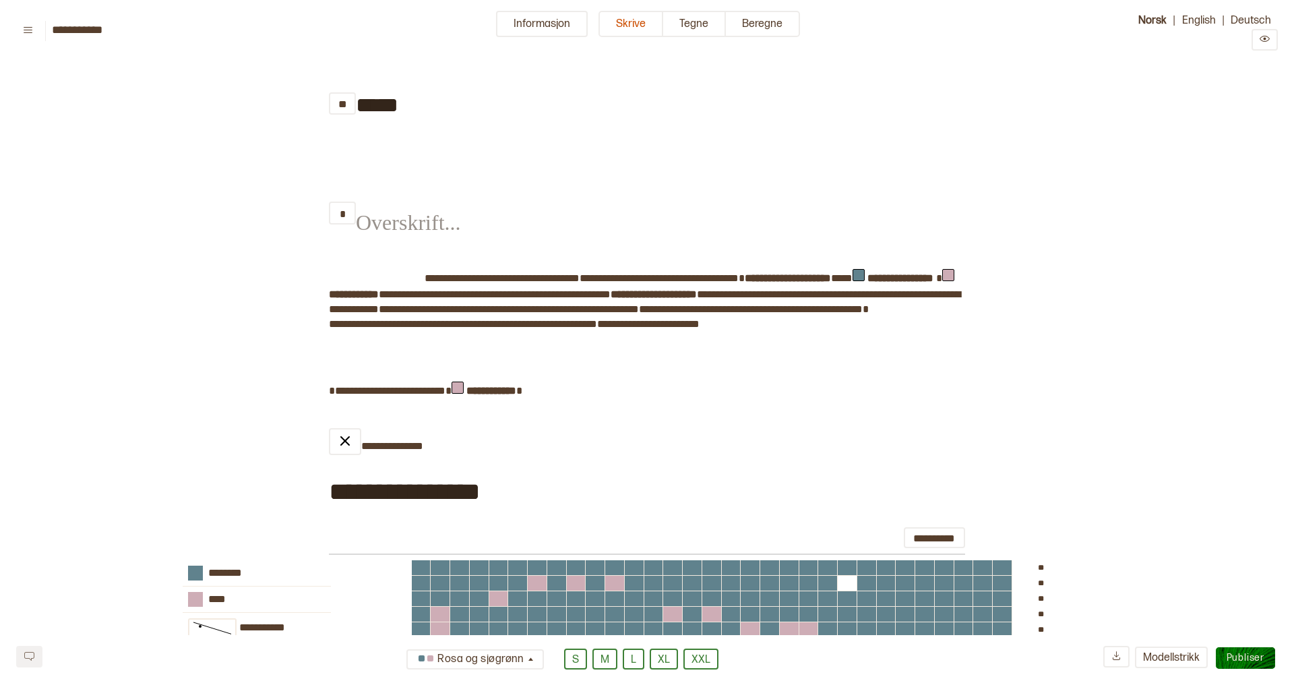
click at [382, 221] on span "﻿" at bounding box center [404, 212] width 96 height 47
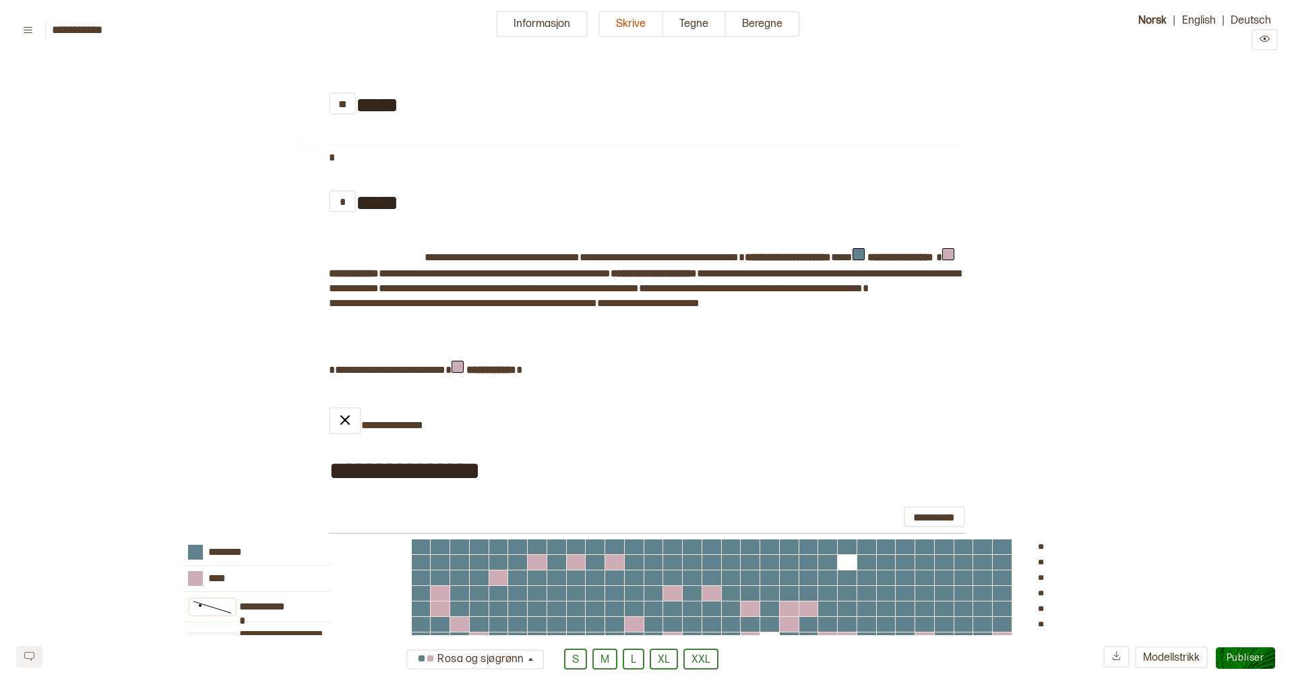
click at [412, 113] on div "** *****" at bounding box center [647, 103] width 636 height 72
click at [331, 160] on span "*" at bounding box center [332, 157] width 6 height 10
click at [418, 259] on span "﻿" at bounding box center [377, 258] width 96 height 18
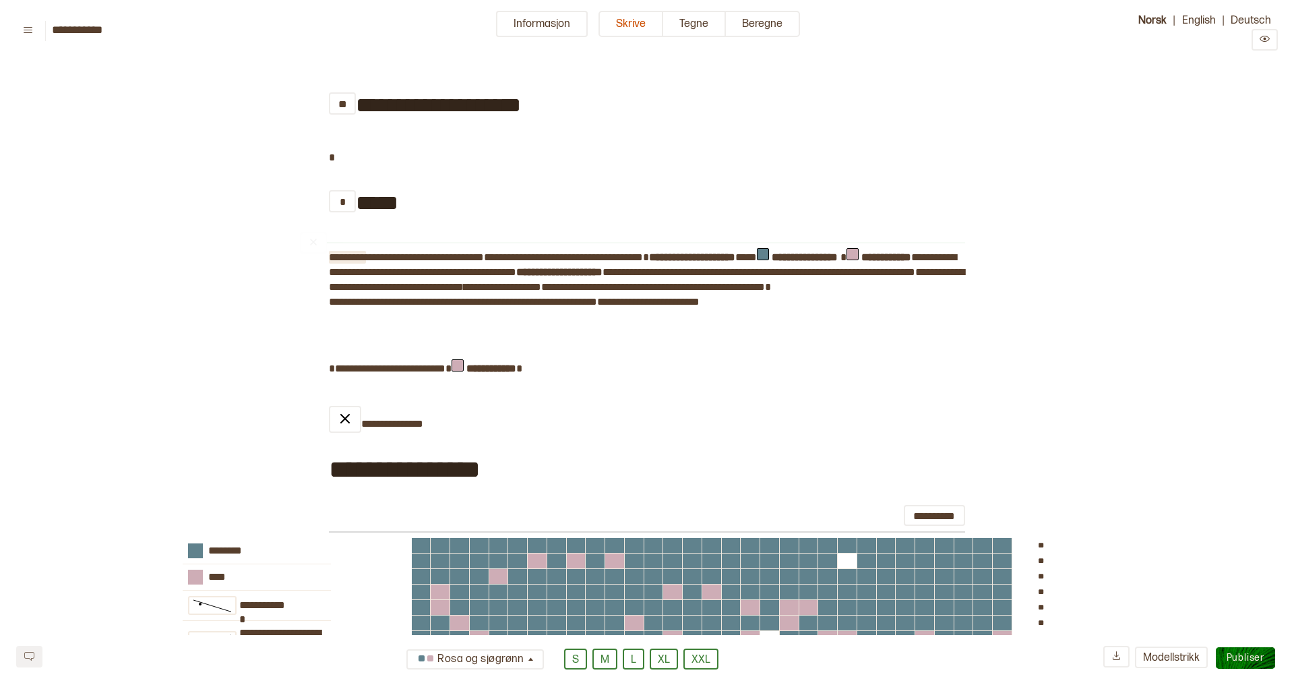
click at [336, 203] on button "*" at bounding box center [342, 201] width 27 height 22
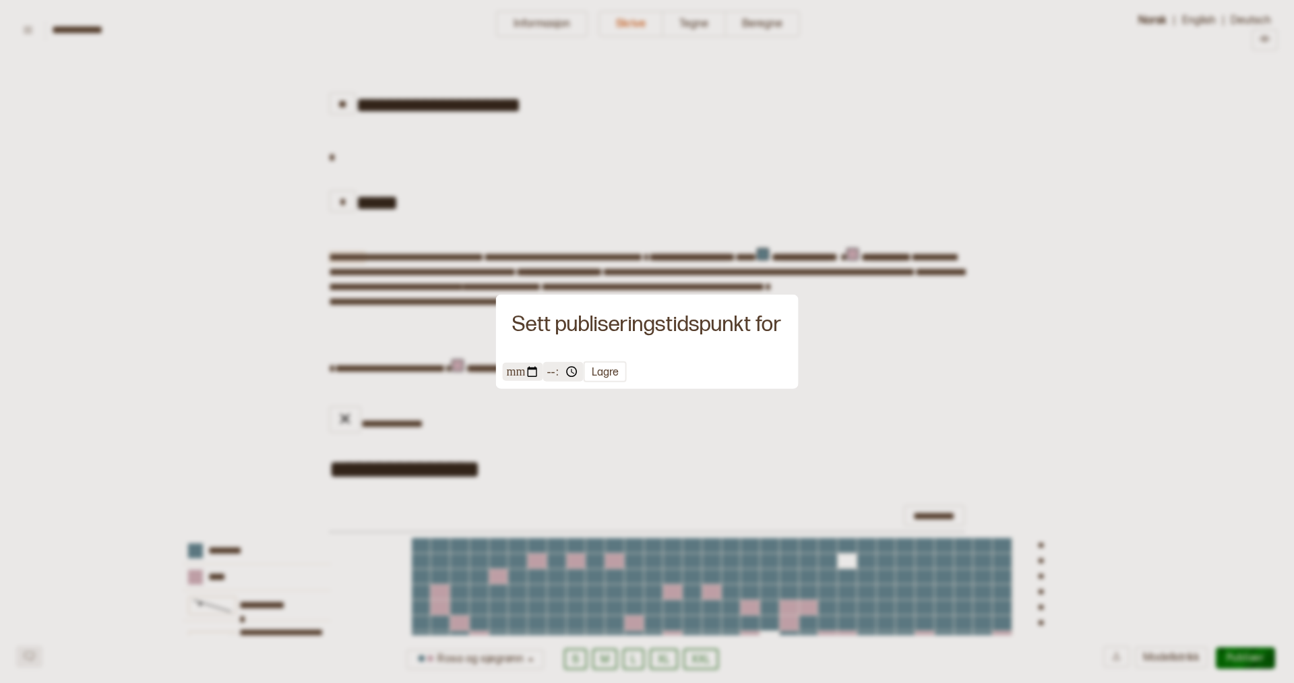
click at [532, 376] on input "**********" at bounding box center [523, 372] width 40 height 18
type input "**********"
click at [557, 371] on input "*****" at bounding box center [563, 372] width 40 height 20
click at [598, 371] on button "Lagre" at bounding box center [605, 371] width 43 height 21
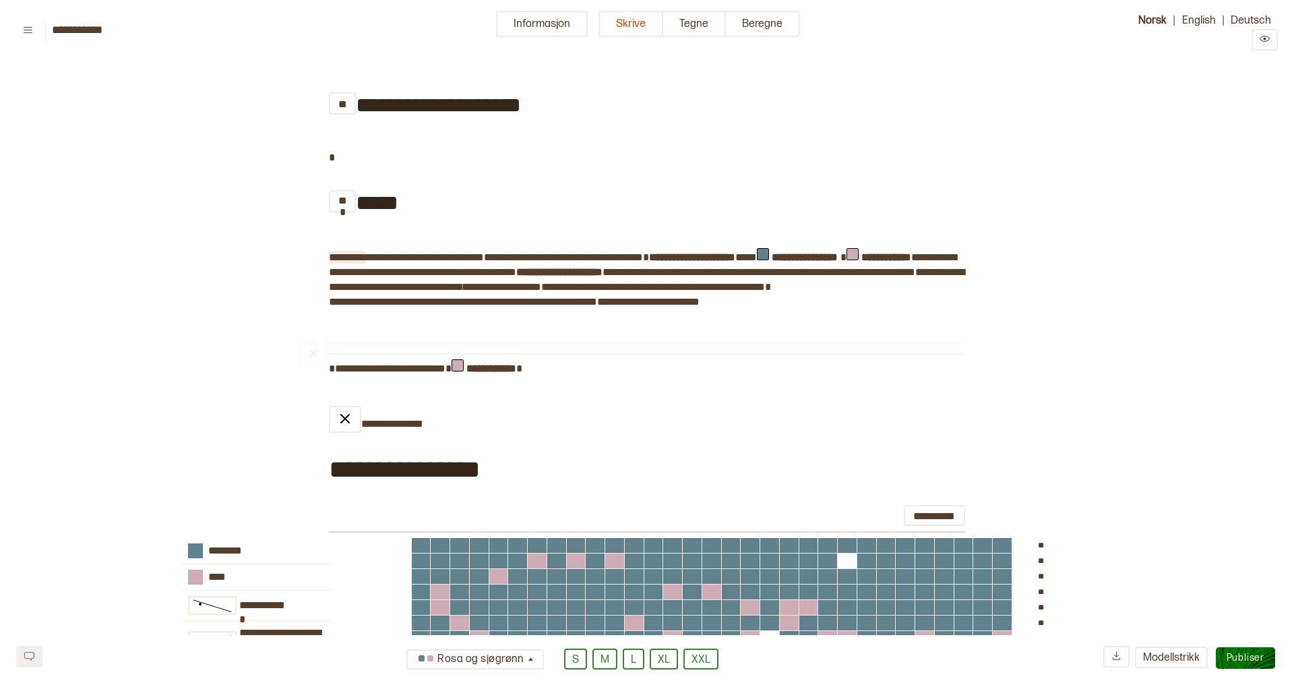
click at [554, 202] on div "*** *****" at bounding box center [647, 201] width 636 height 72
click at [765, 293] on span "**********" at bounding box center [706, 286] width 118 height 13
